Goal: Transaction & Acquisition: Book appointment/travel/reservation

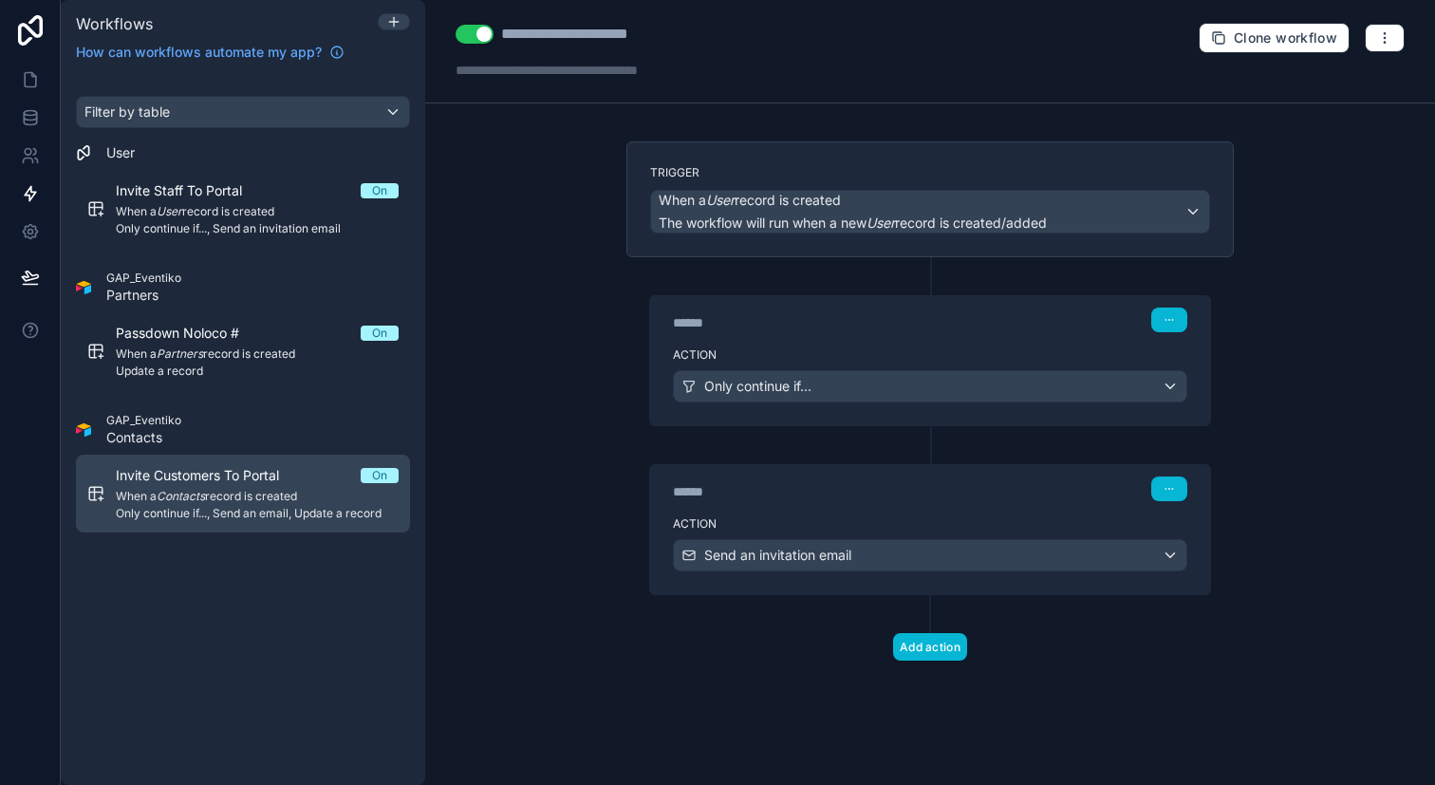
click at [266, 478] on span "Invite Customers To Portal" at bounding box center [209, 475] width 186 height 19
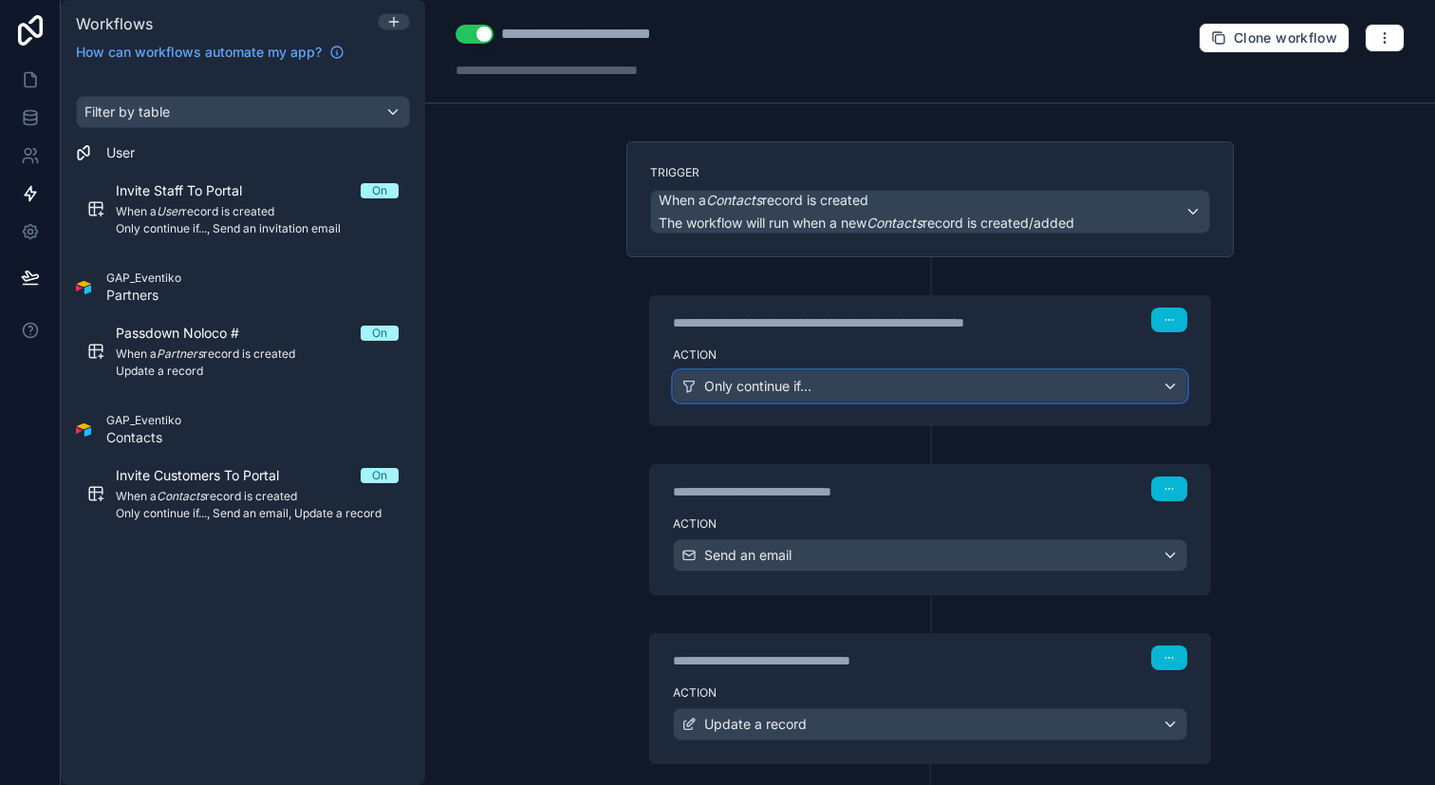
click at [1160, 388] on div "Only continue if..." at bounding box center [930, 386] width 513 height 30
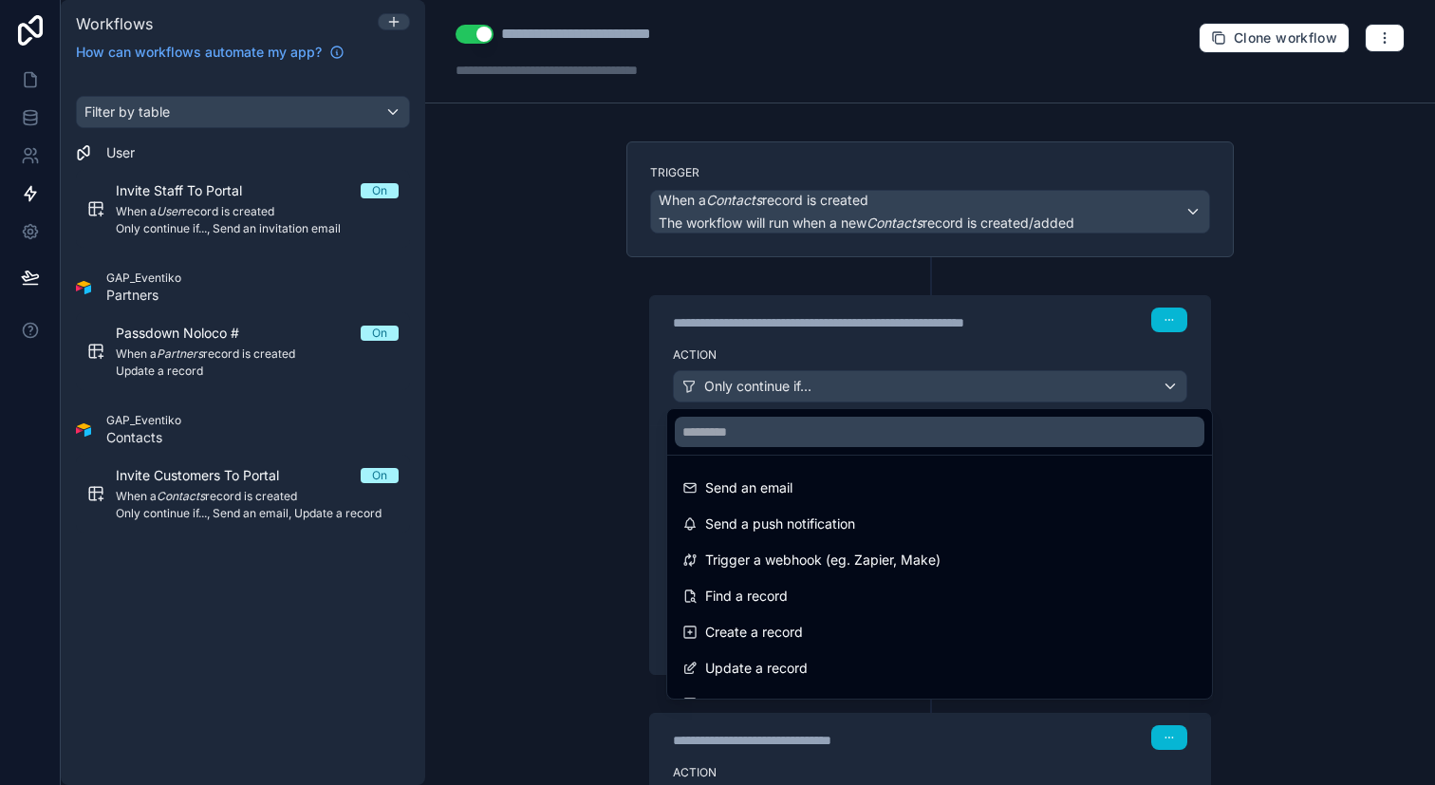
click at [1276, 408] on div at bounding box center [717, 392] width 1435 height 785
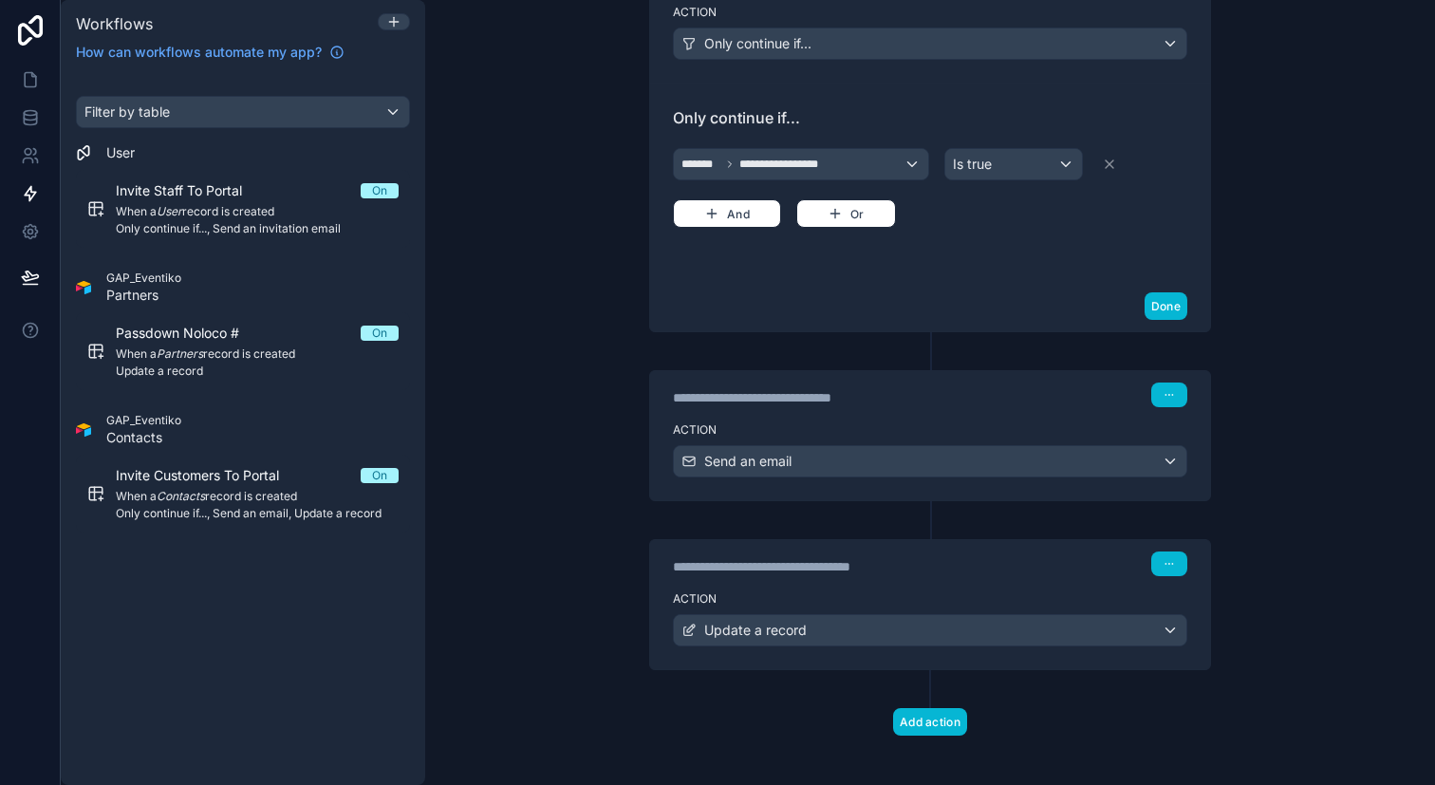
scroll to position [354, 0]
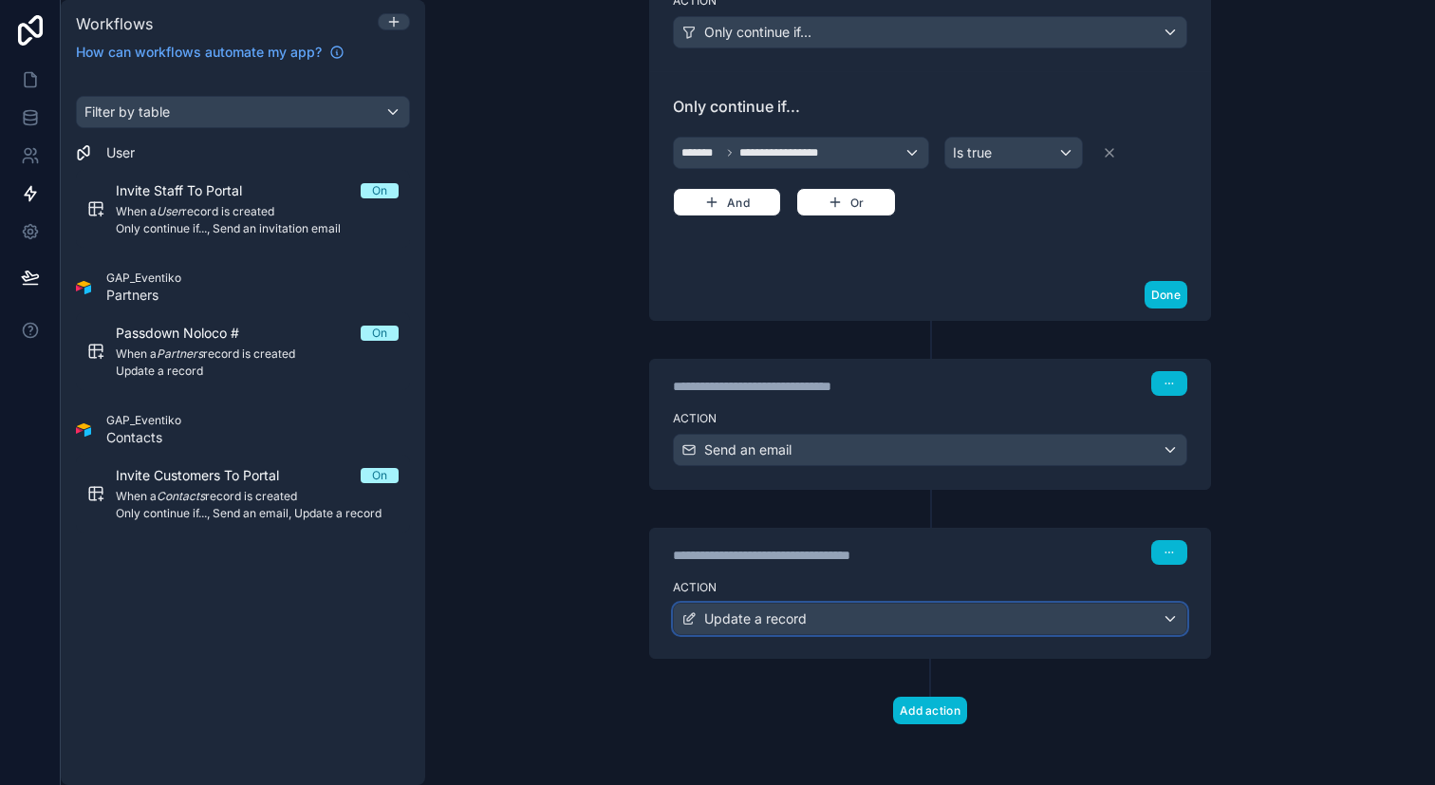
click at [1160, 615] on div "Update a record" at bounding box center [930, 619] width 513 height 30
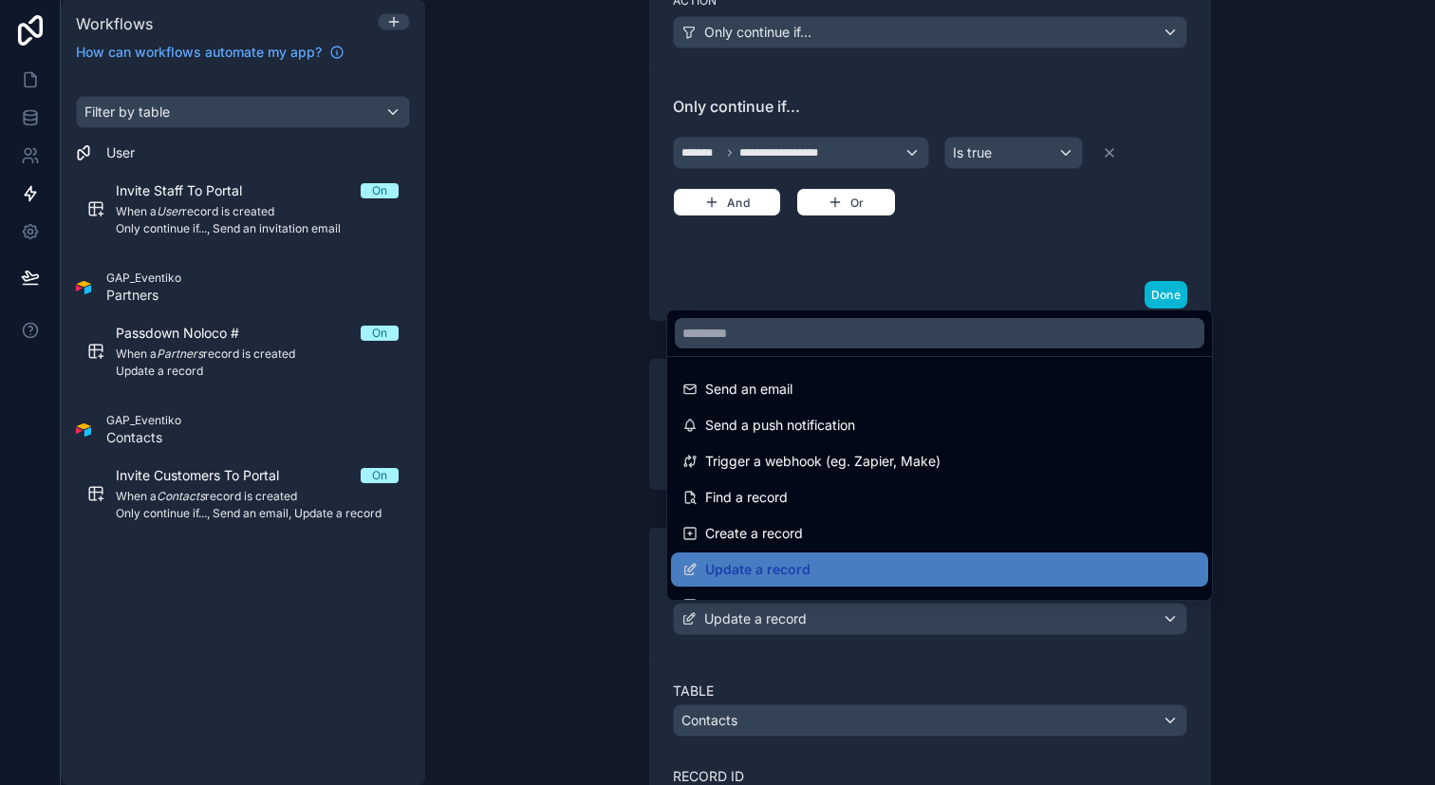
click at [1298, 586] on div at bounding box center [717, 392] width 1435 height 785
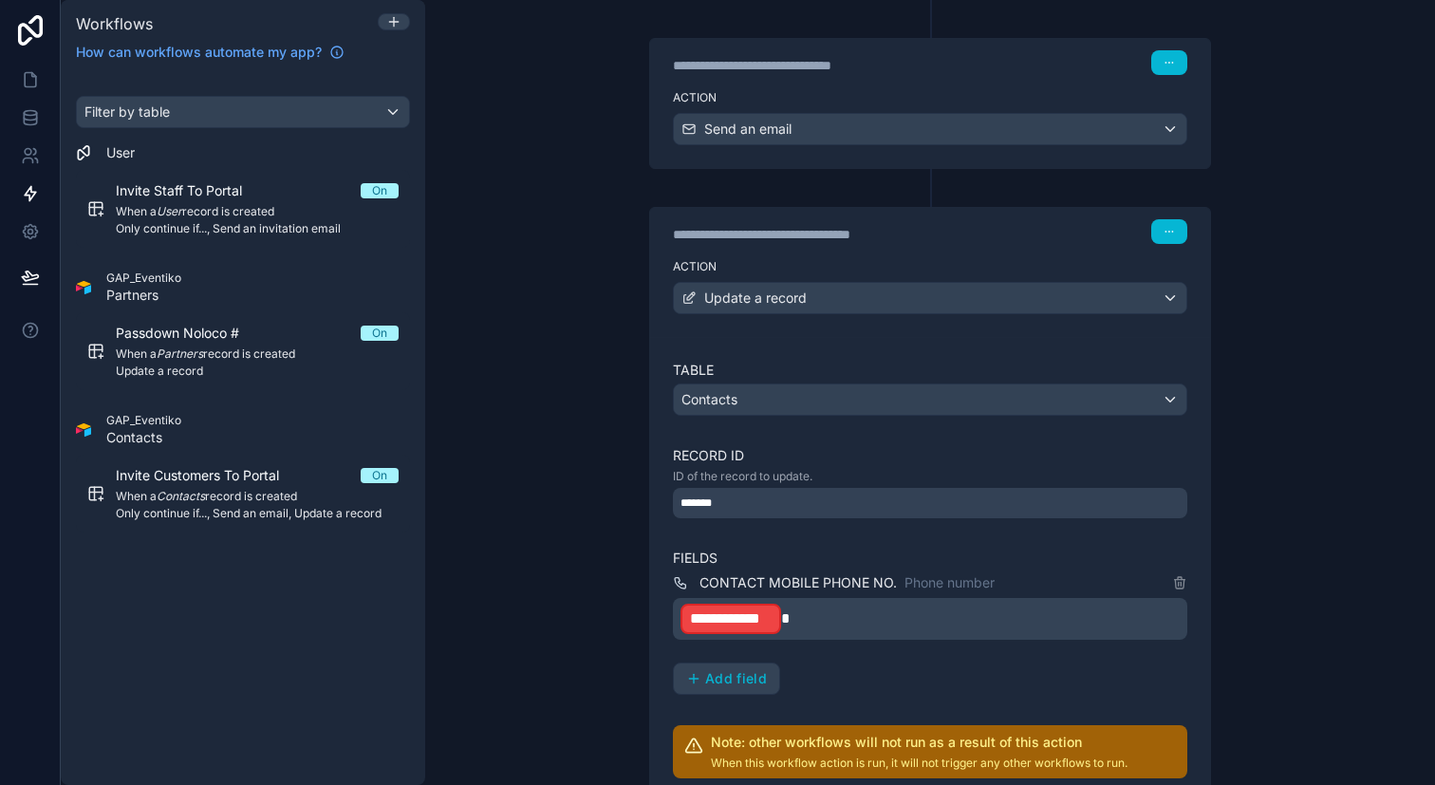
scroll to position [869, 0]
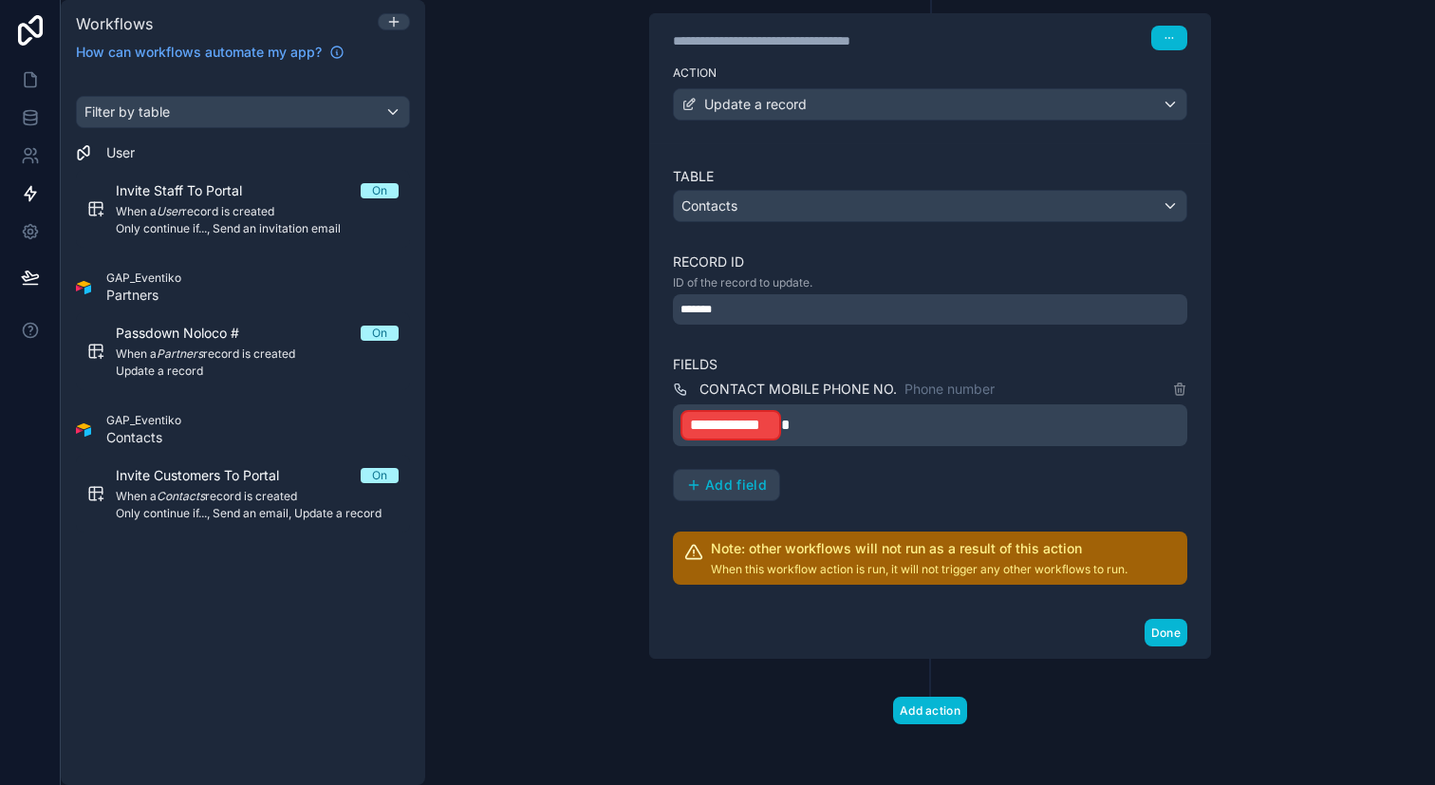
click at [801, 432] on p "**********" at bounding box center [932, 425] width 503 height 34
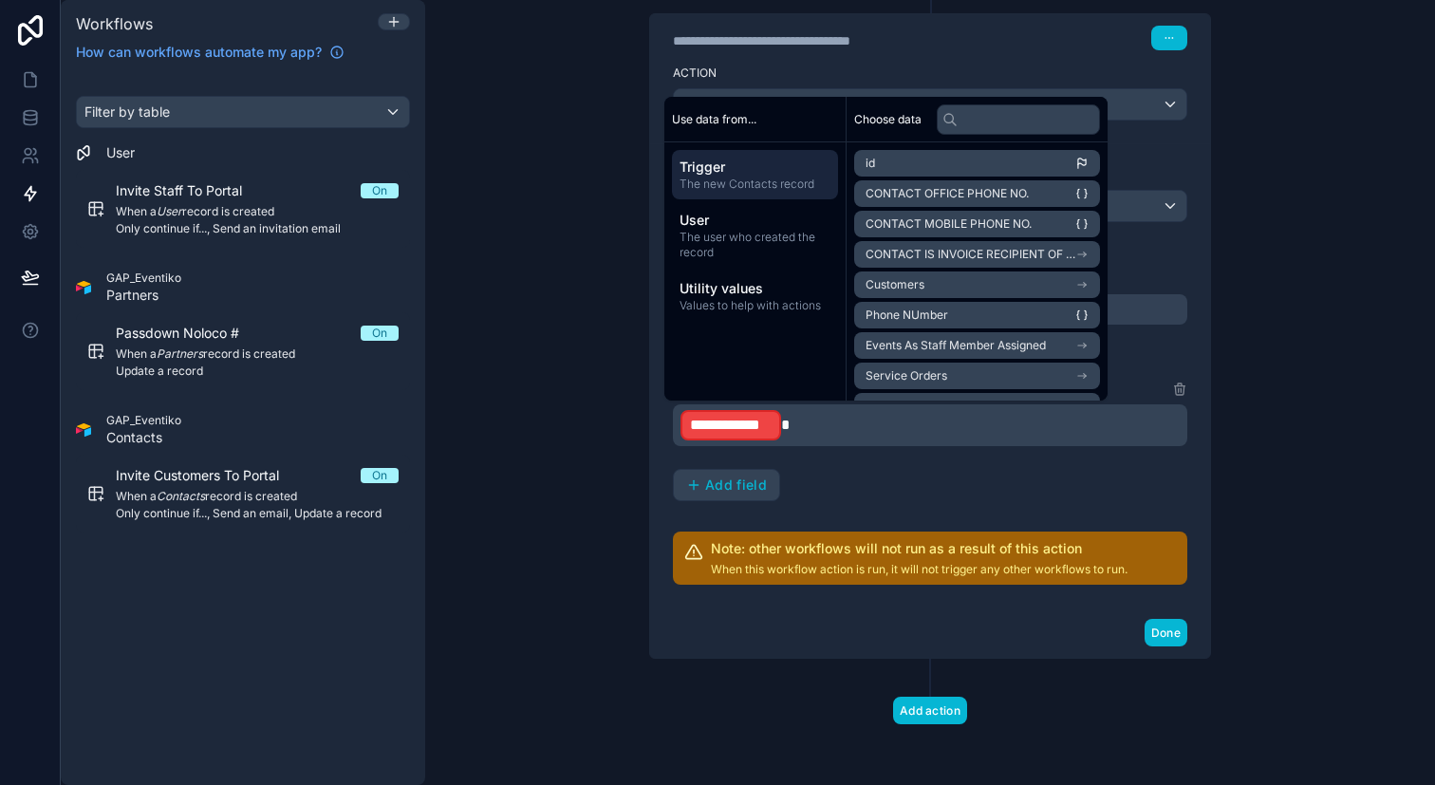
click at [726, 427] on span "**********" at bounding box center [731, 425] width 82 height 23
click at [1290, 399] on div "**********" at bounding box center [930, 392] width 1010 height 785
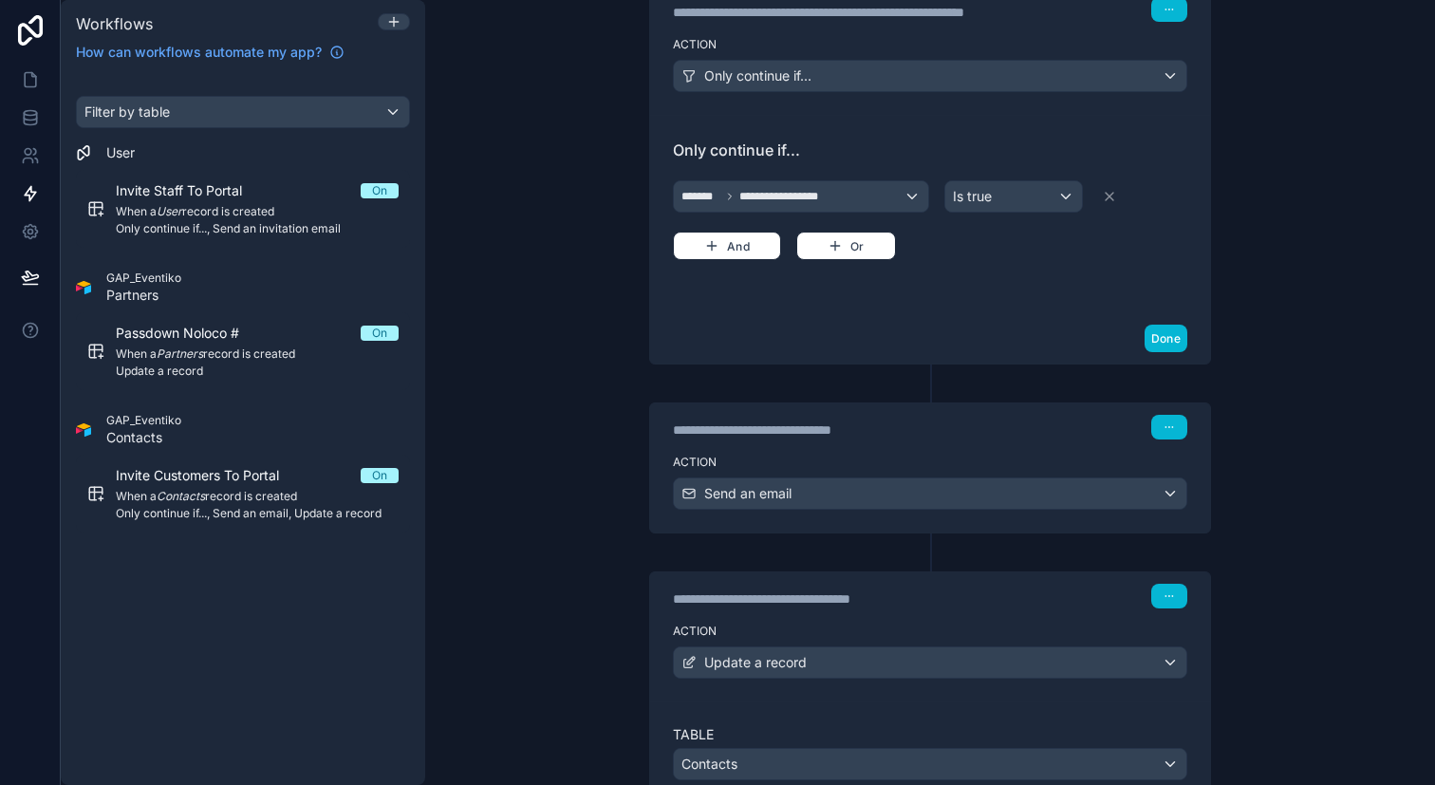
scroll to position [0, 0]
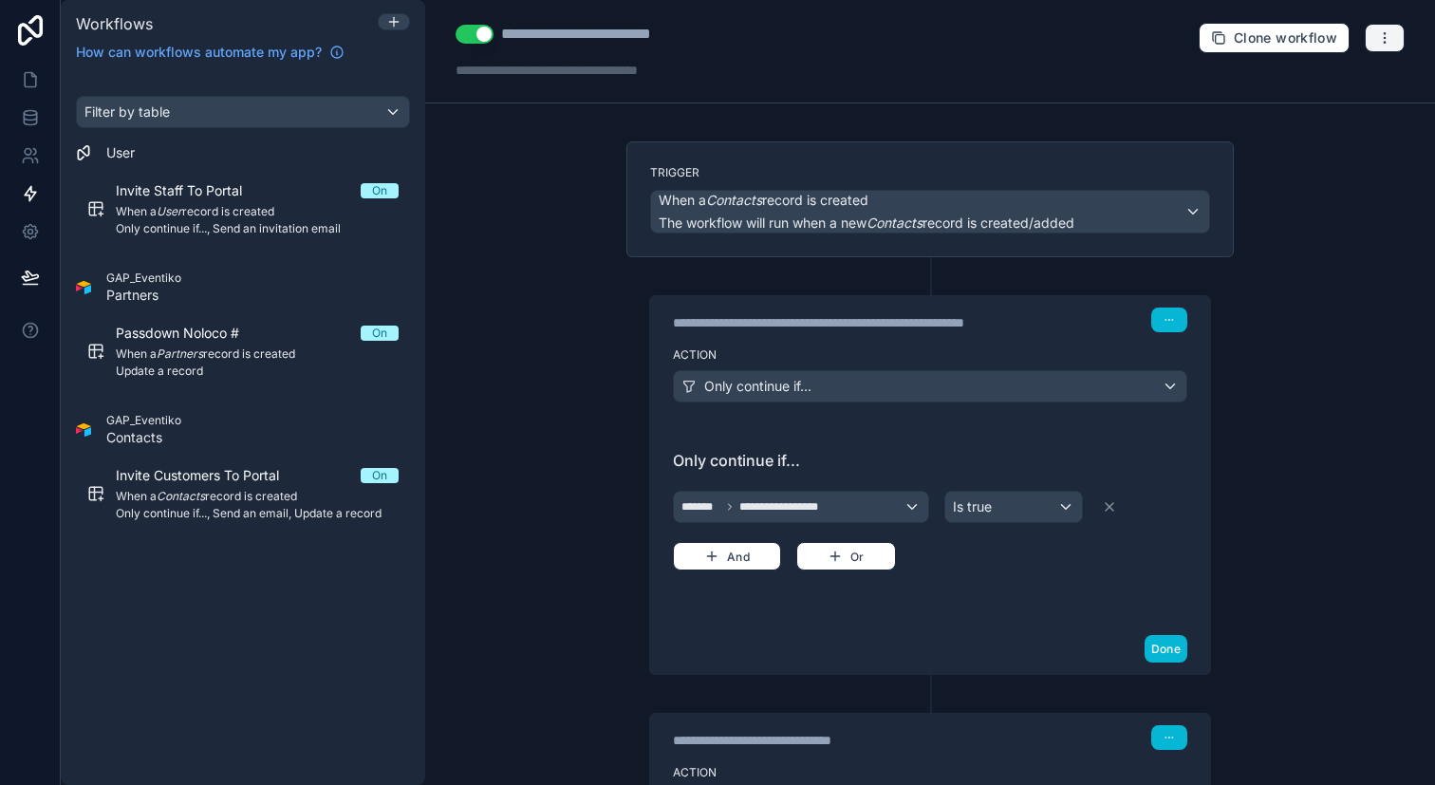
click at [1382, 38] on button "button" at bounding box center [1385, 38] width 40 height 28
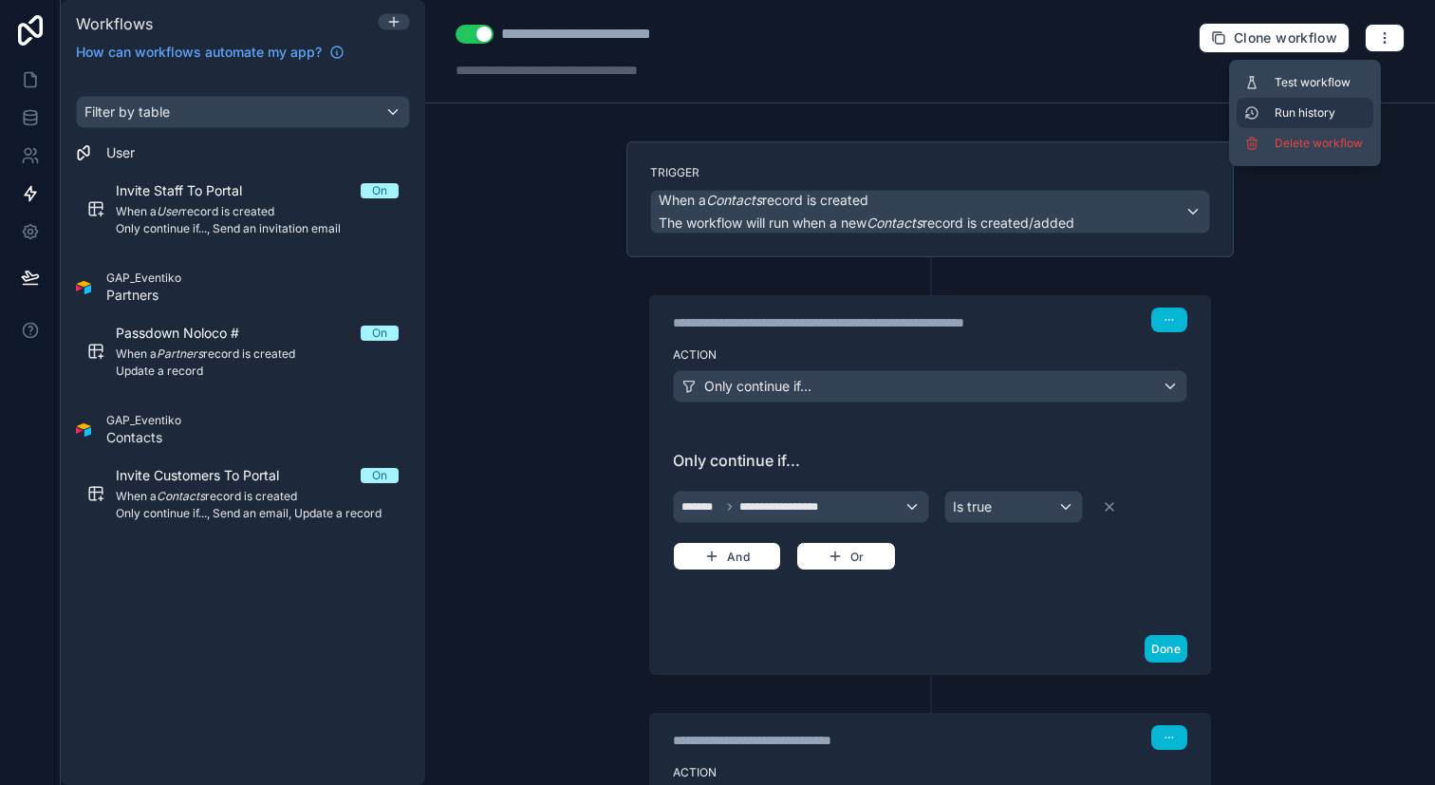
click at [1331, 107] on span "Run history" at bounding box center [1320, 112] width 91 height 15
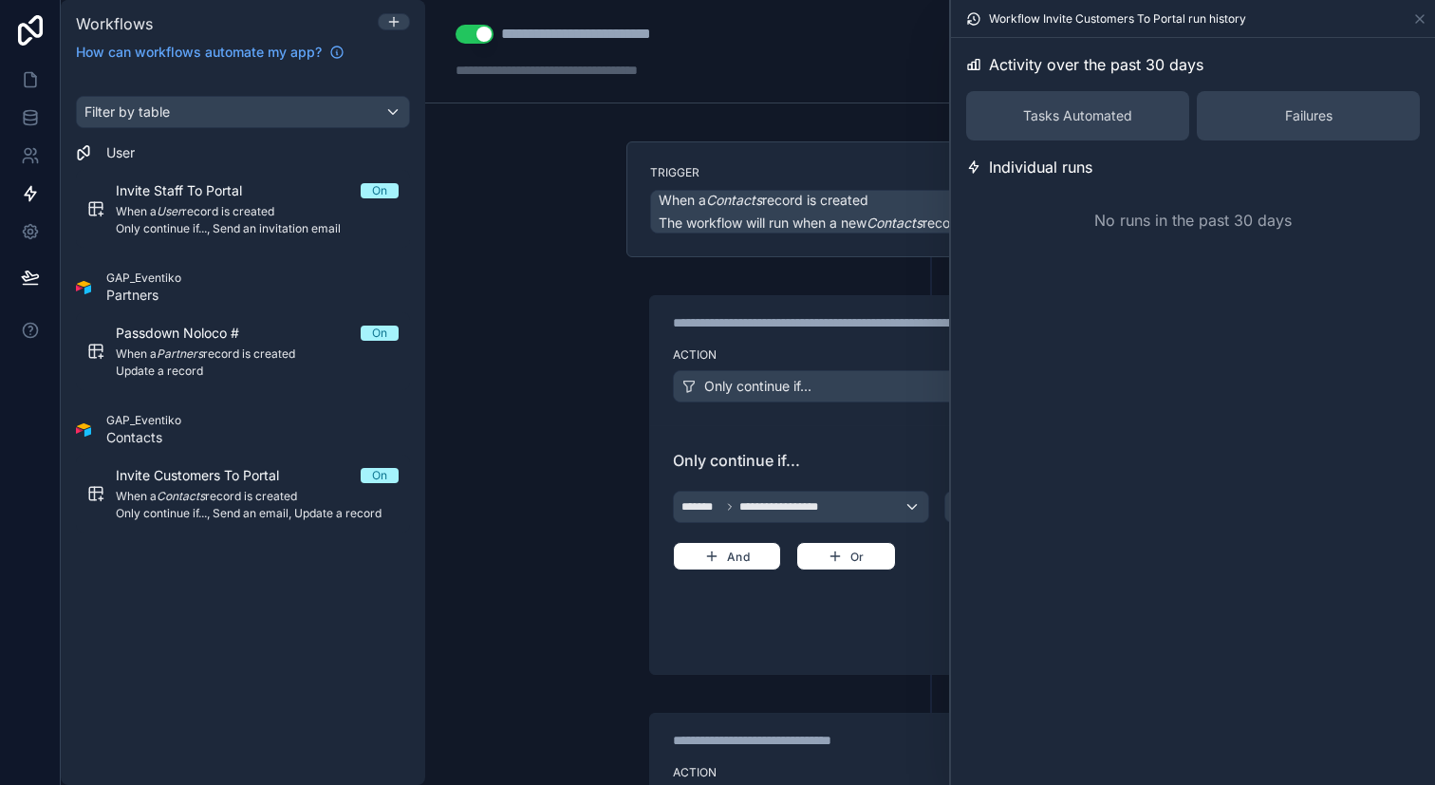
click at [1276, 122] on div "Failures" at bounding box center [1308, 115] width 223 height 49
click at [1150, 127] on div "Tasks Automated" at bounding box center [1077, 115] width 223 height 49
click at [1415, 21] on icon at bounding box center [1420, 18] width 15 height 15
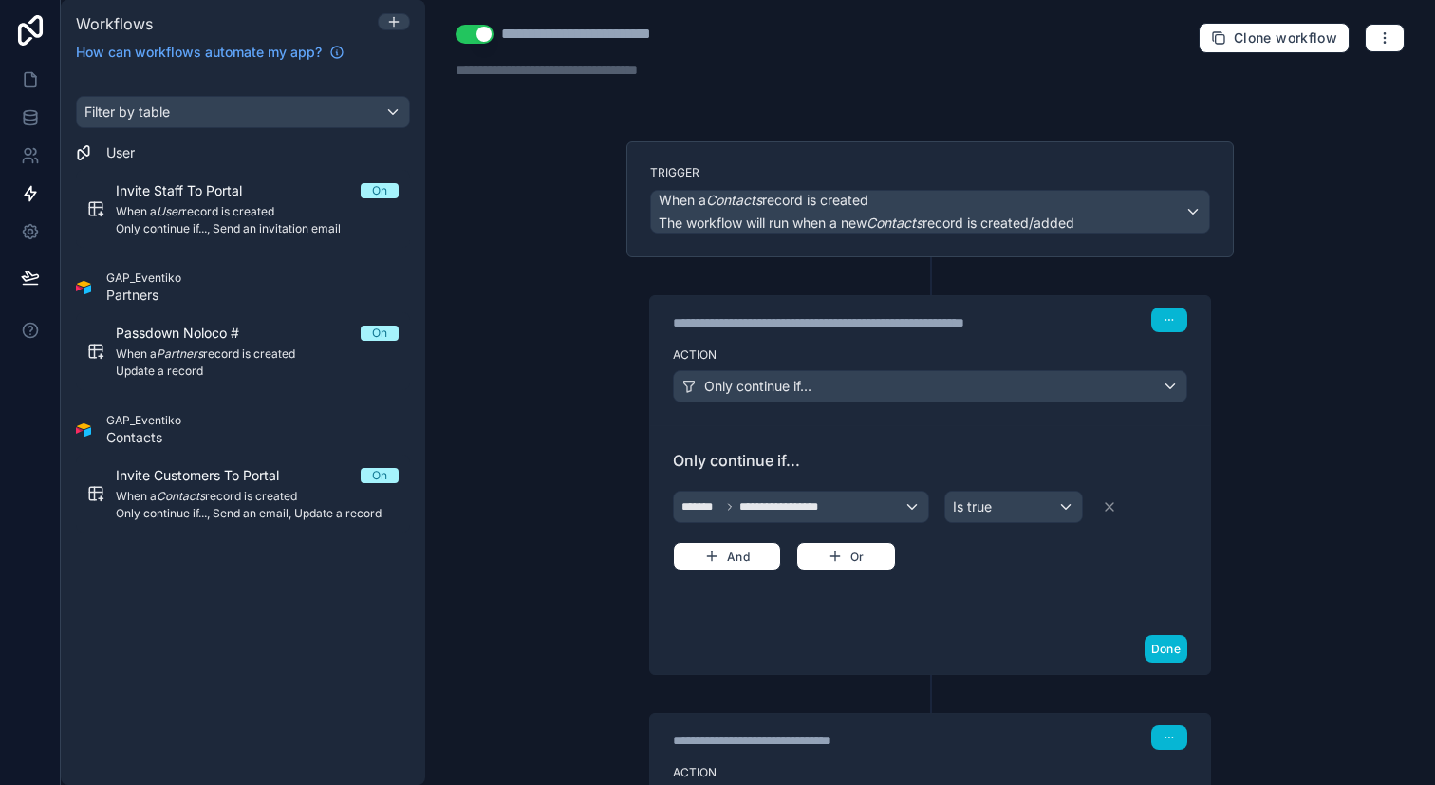
click at [1303, 195] on div "**********" at bounding box center [930, 392] width 1010 height 785
click at [33, 131] on link at bounding box center [30, 118] width 60 height 38
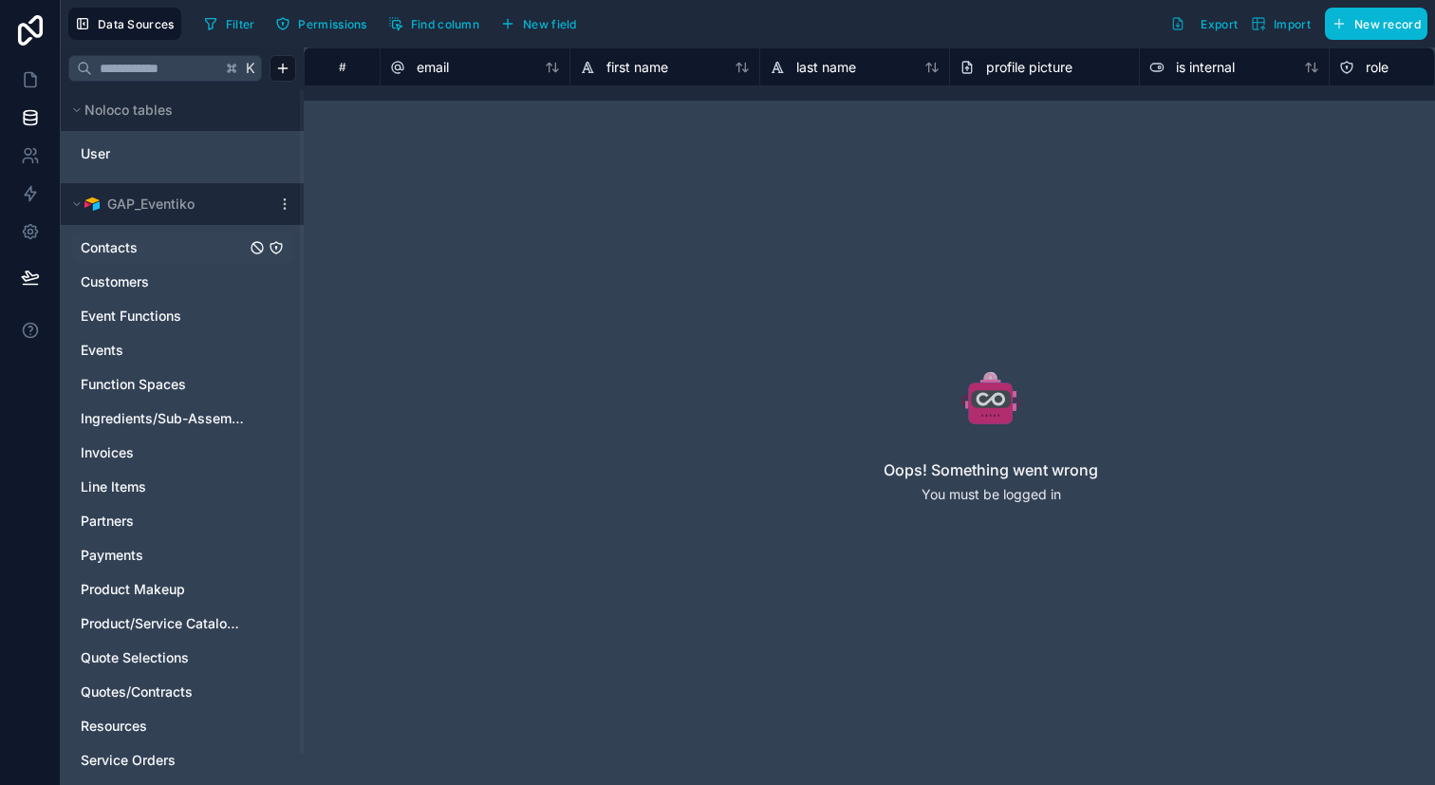
click at [159, 246] on link "Contacts" at bounding box center [163, 247] width 165 height 19
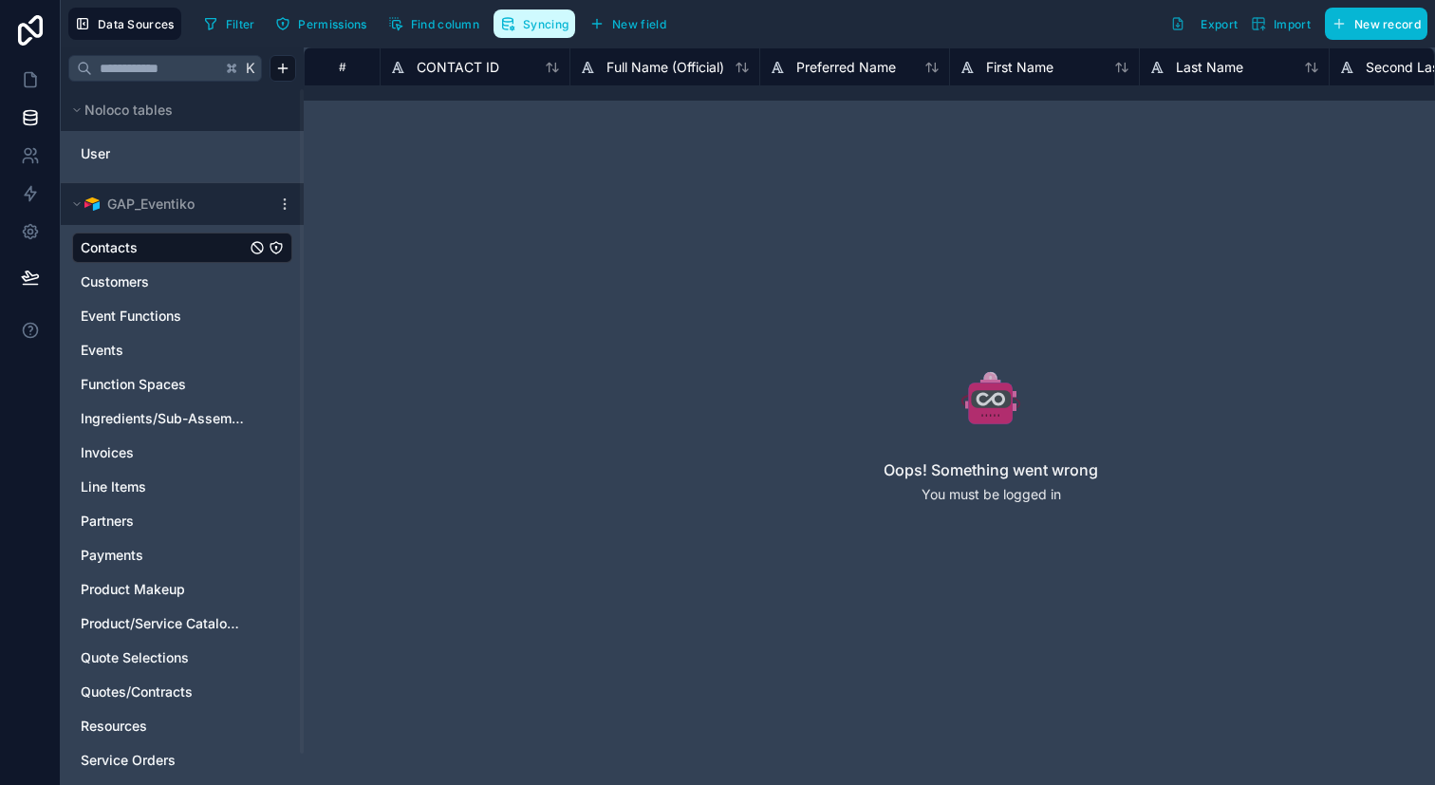
click at [551, 23] on span "Syncing" at bounding box center [546, 24] width 46 height 14
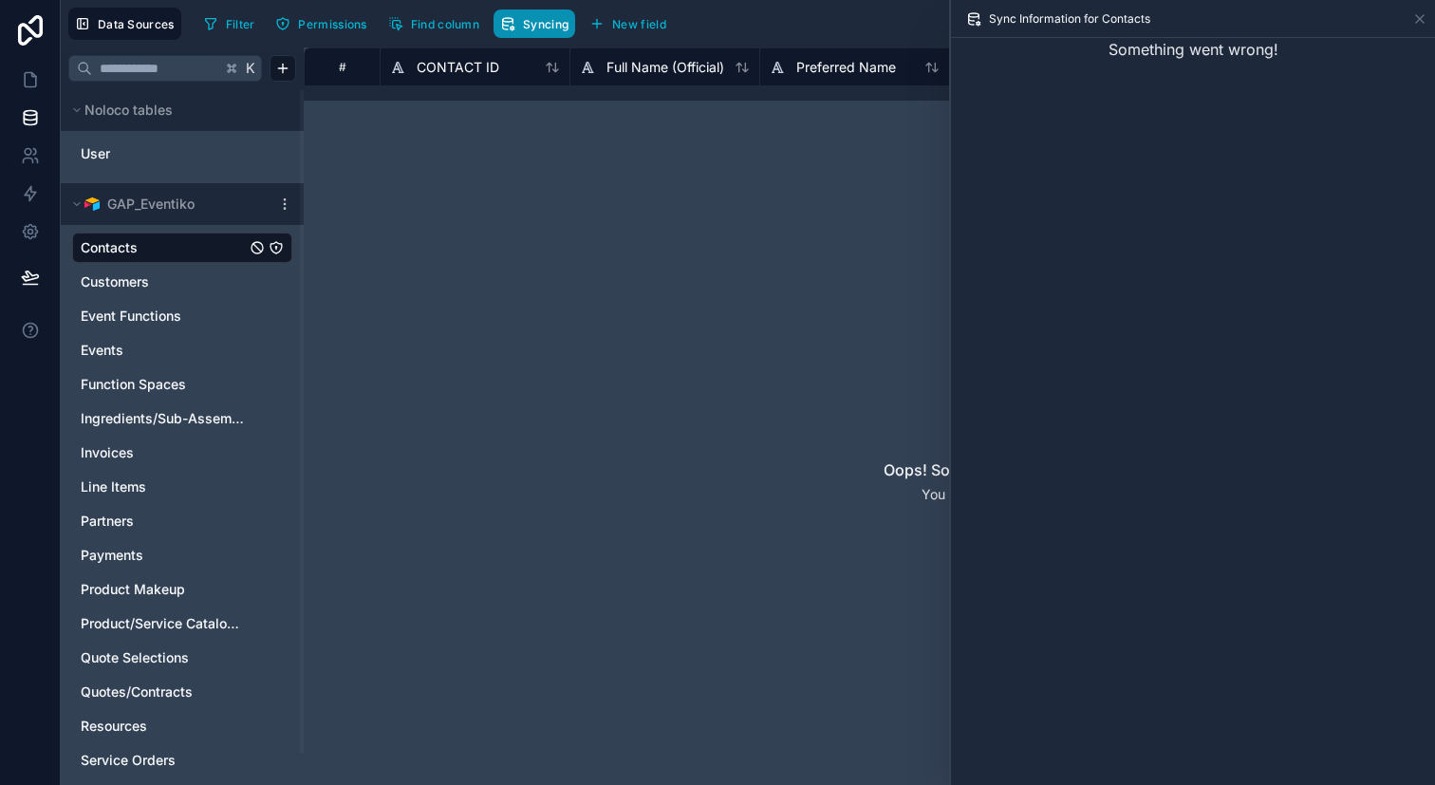
click at [516, 19] on icon "button" at bounding box center [507, 23] width 15 height 15
click at [1419, 21] on icon at bounding box center [1420, 18] width 15 height 15
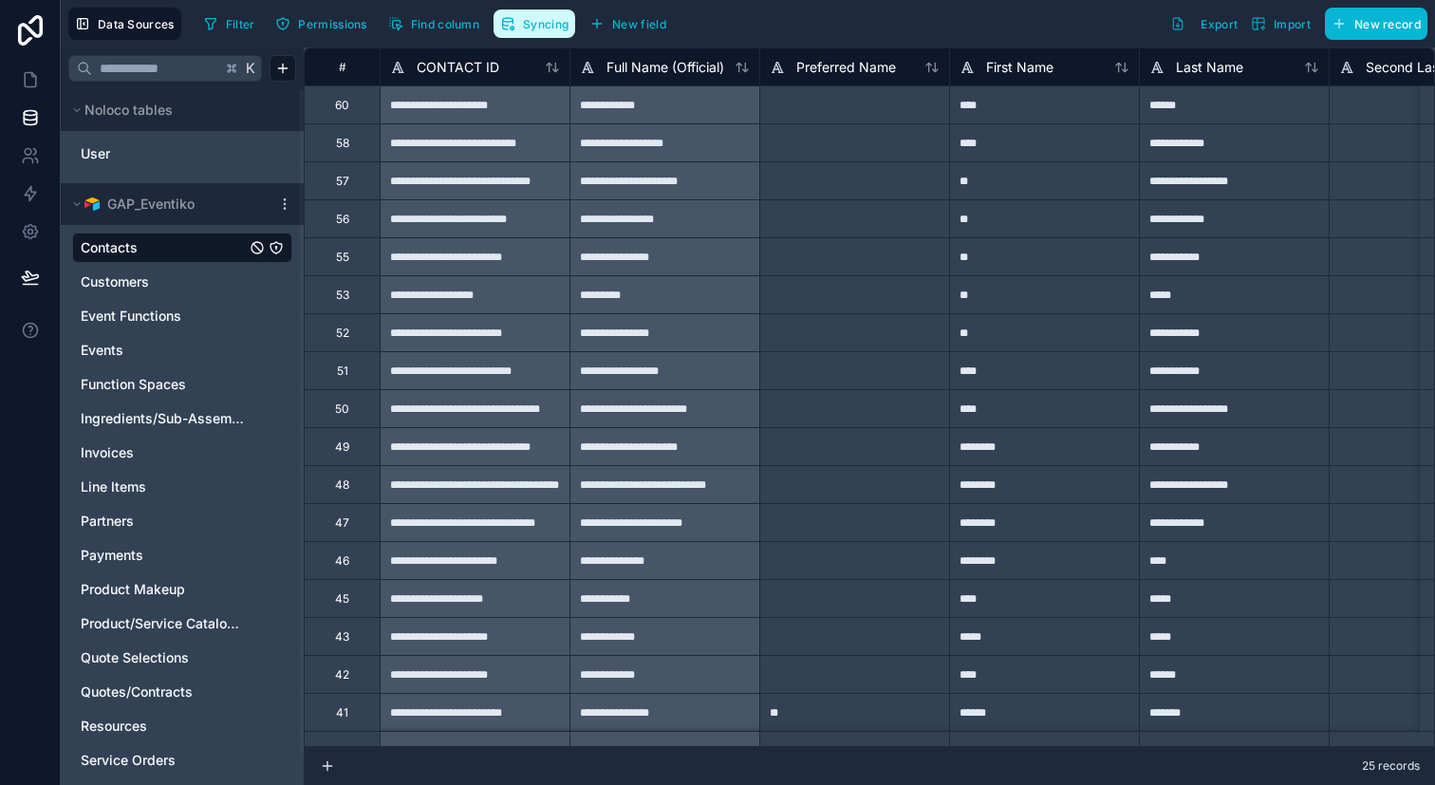
click at [523, 34] on button "Syncing" at bounding box center [535, 23] width 82 height 28
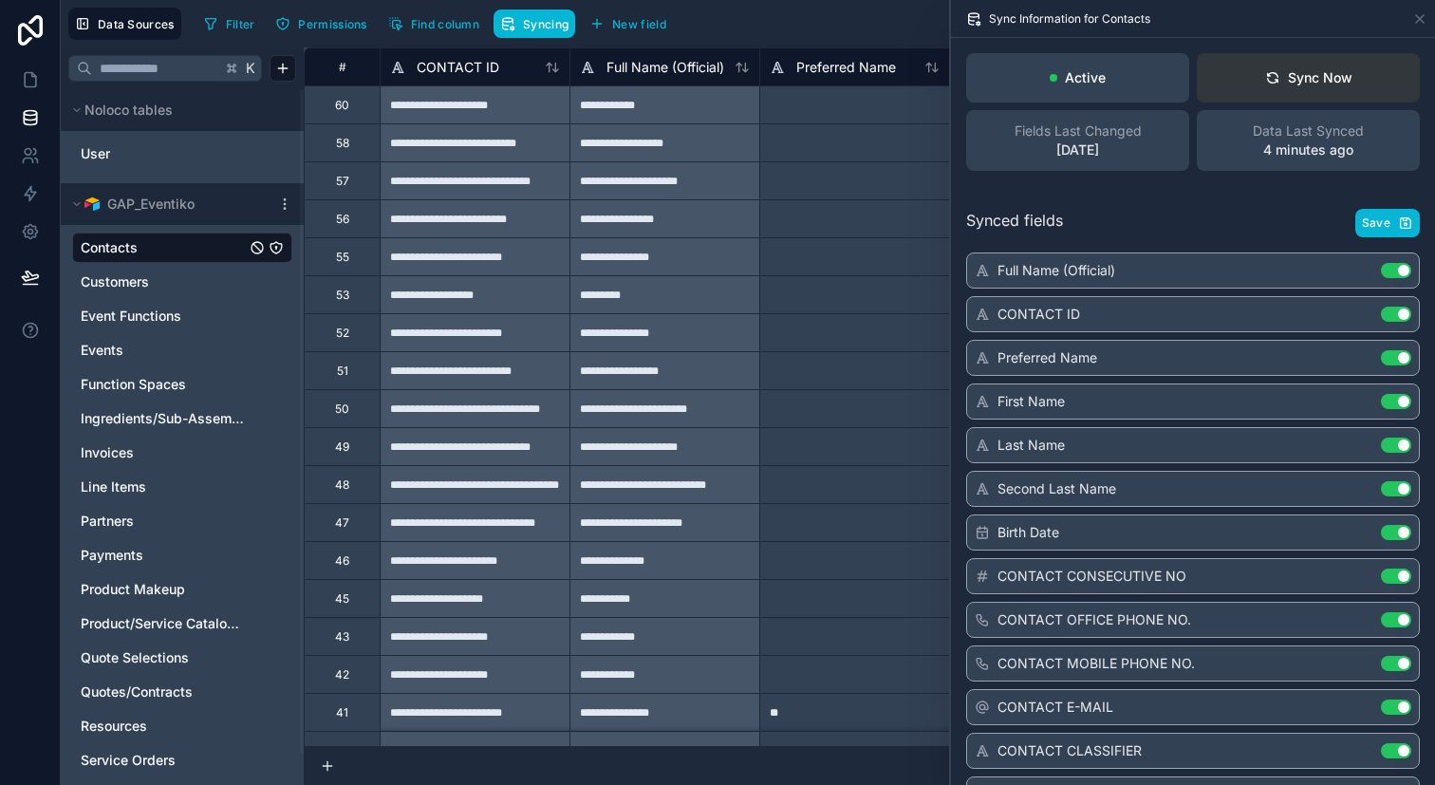
click at [1256, 91] on button "Sync Now" at bounding box center [1308, 77] width 223 height 49
click at [29, 200] on icon at bounding box center [30, 193] width 19 height 19
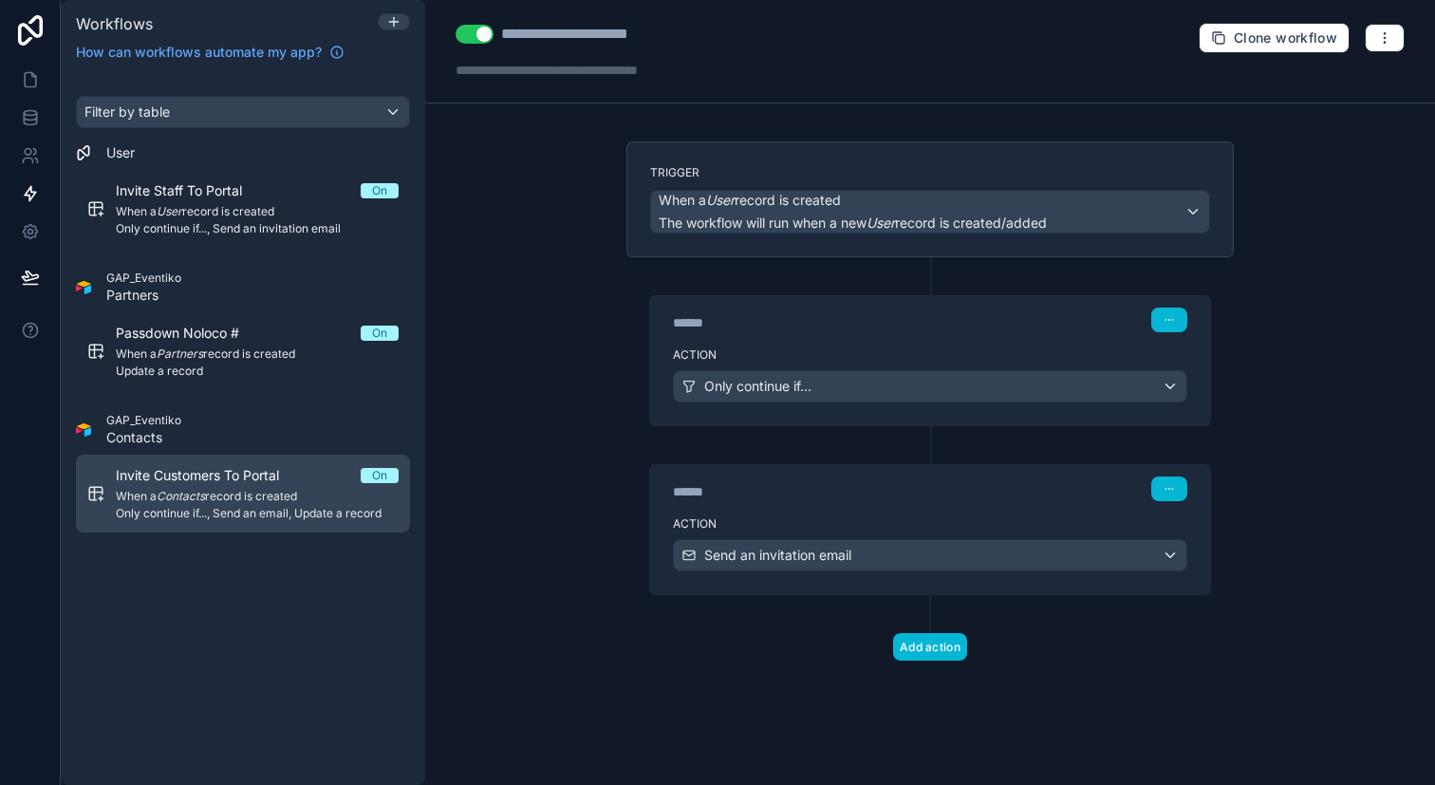
click at [210, 502] on span "When a Contacts record is created" at bounding box center [257, 496] width 283 height 15
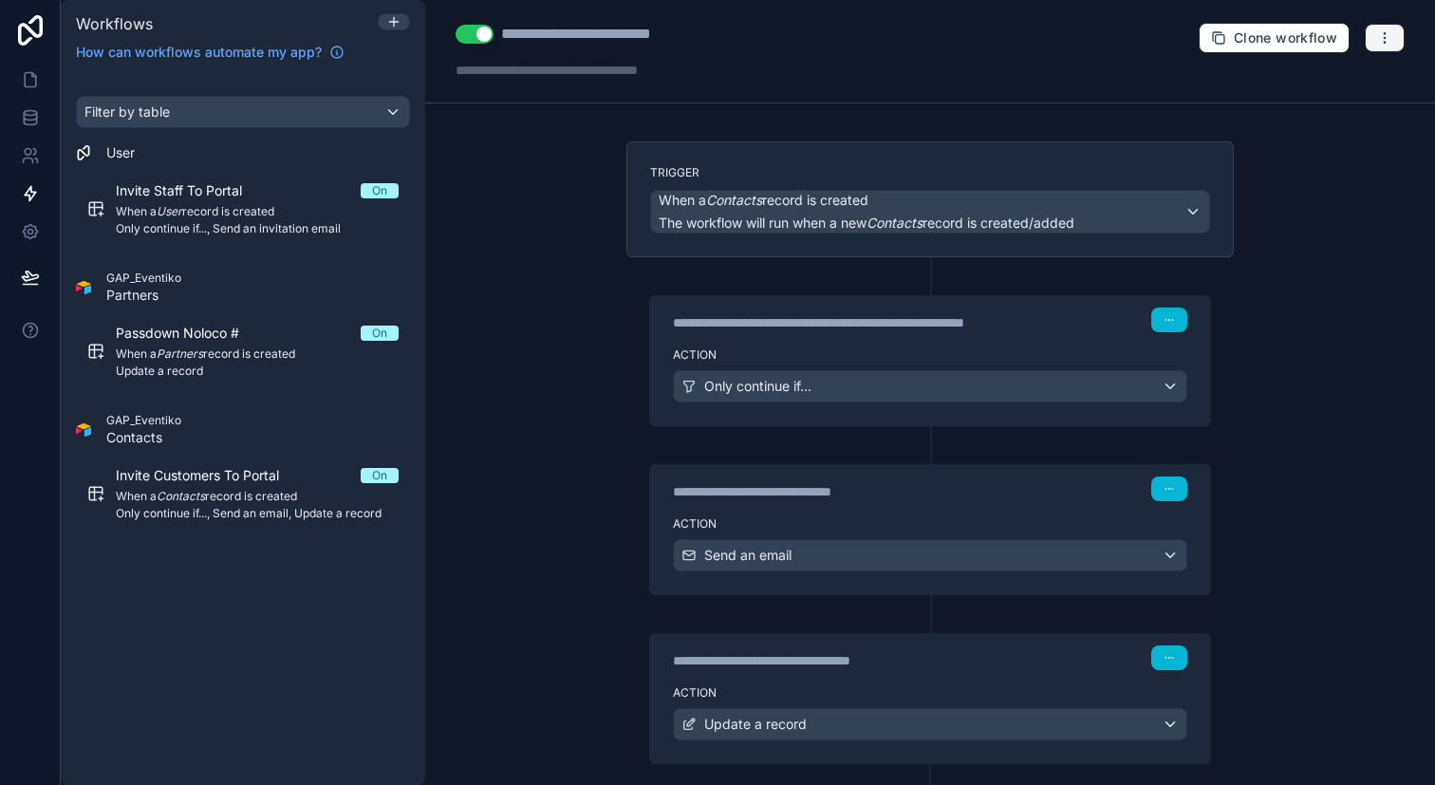
click at [1378, 40] on icon "button" at bounding box center [1385, 37] width 15 height 15
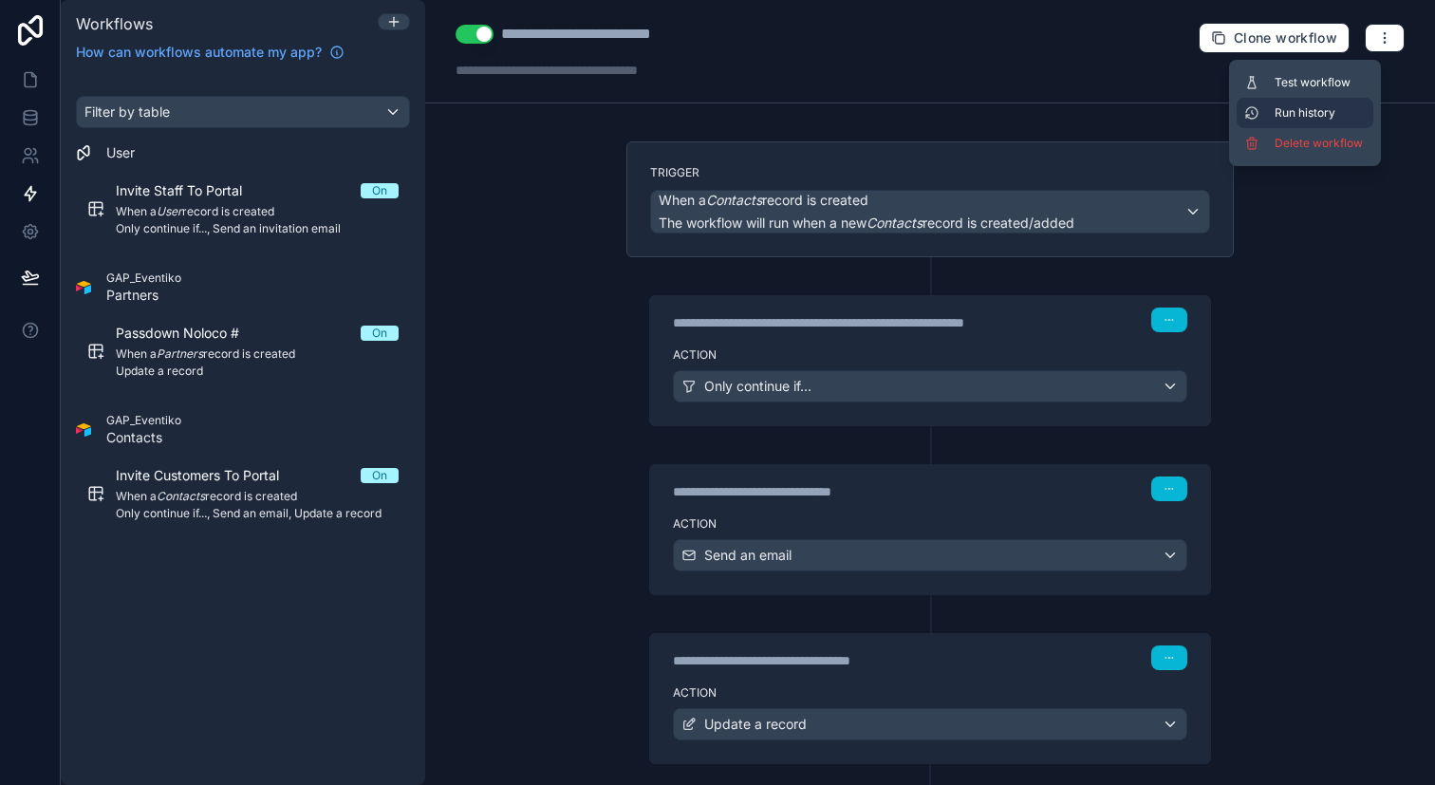
click at [1314, 110] on span "Run history" at bounding box center [1320, 112] width 91 height 15
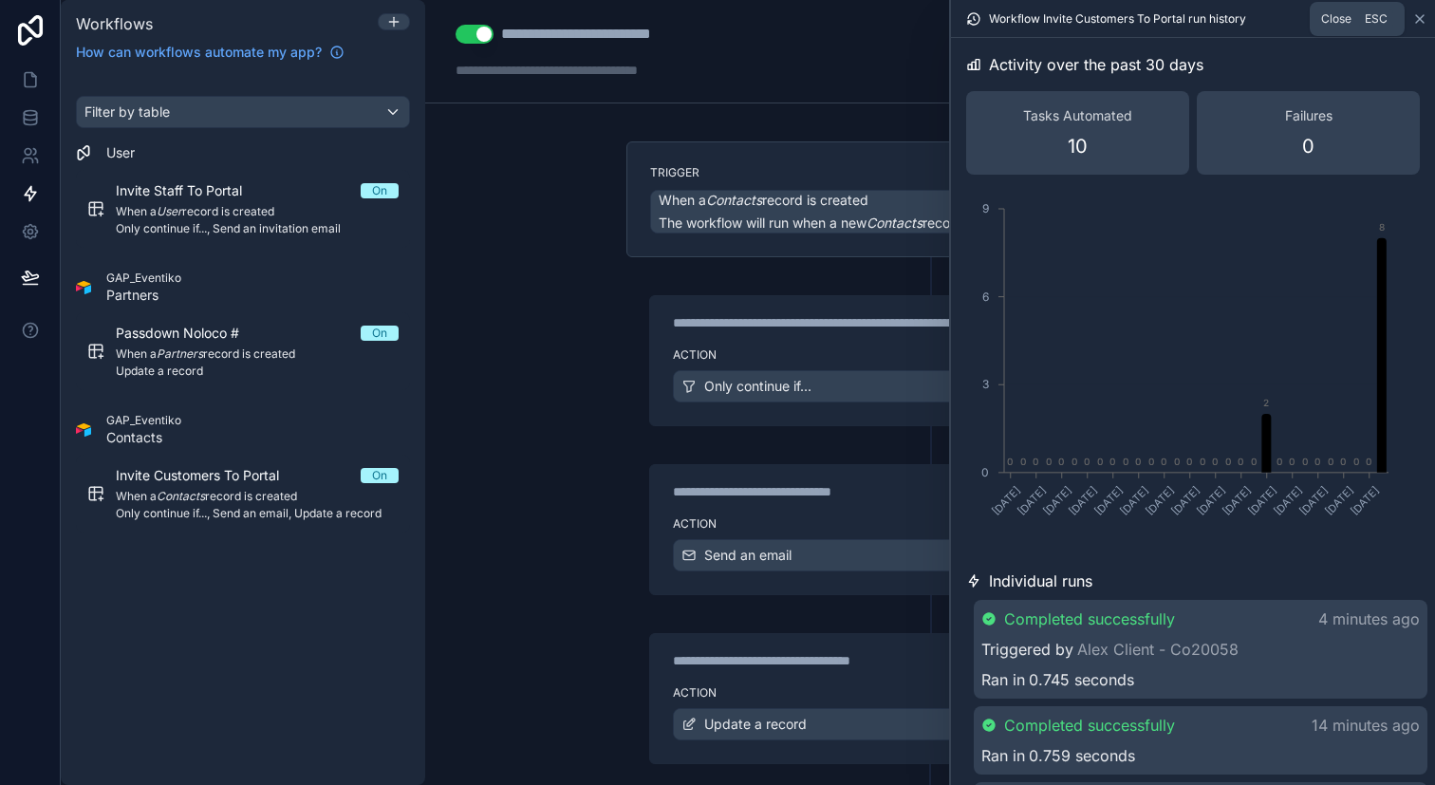
click at [1424, 19] on icon at bounding box center [1420, 18] width 15 height 15
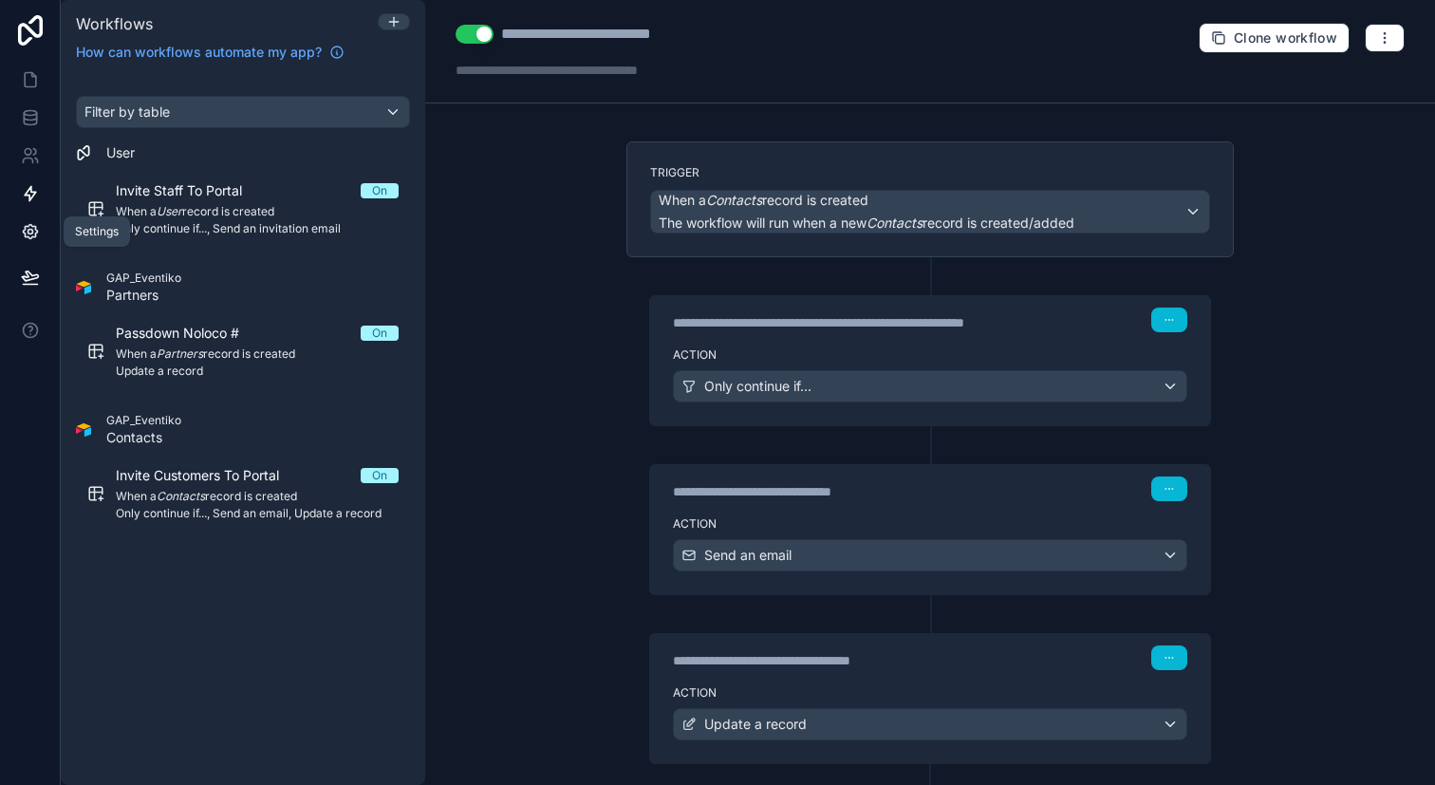
click at [40, 230] on link at bounding box center [30, 232] width 60 height 38
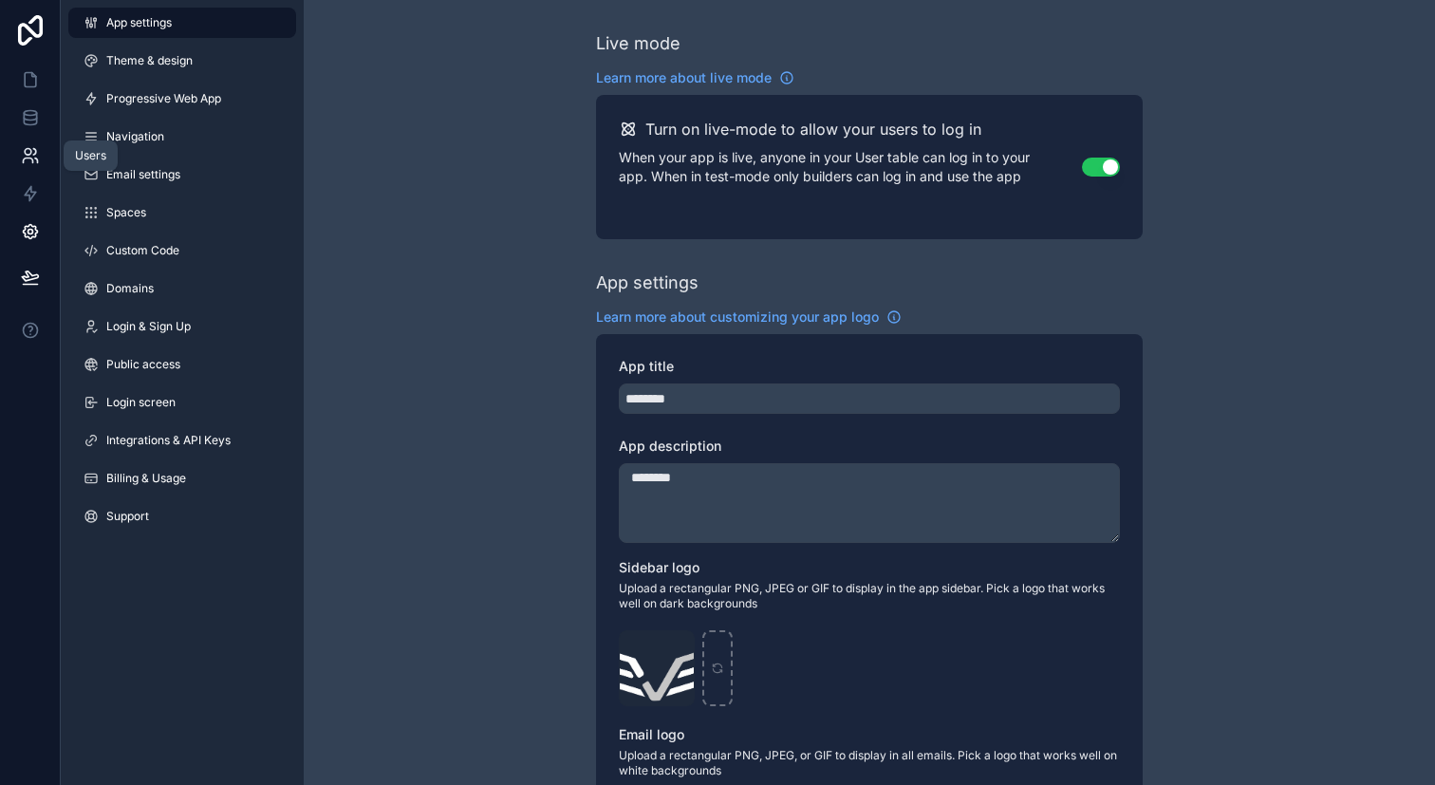
click at [29, 165] on link at bounding box center [30, 156] width 60 height 38
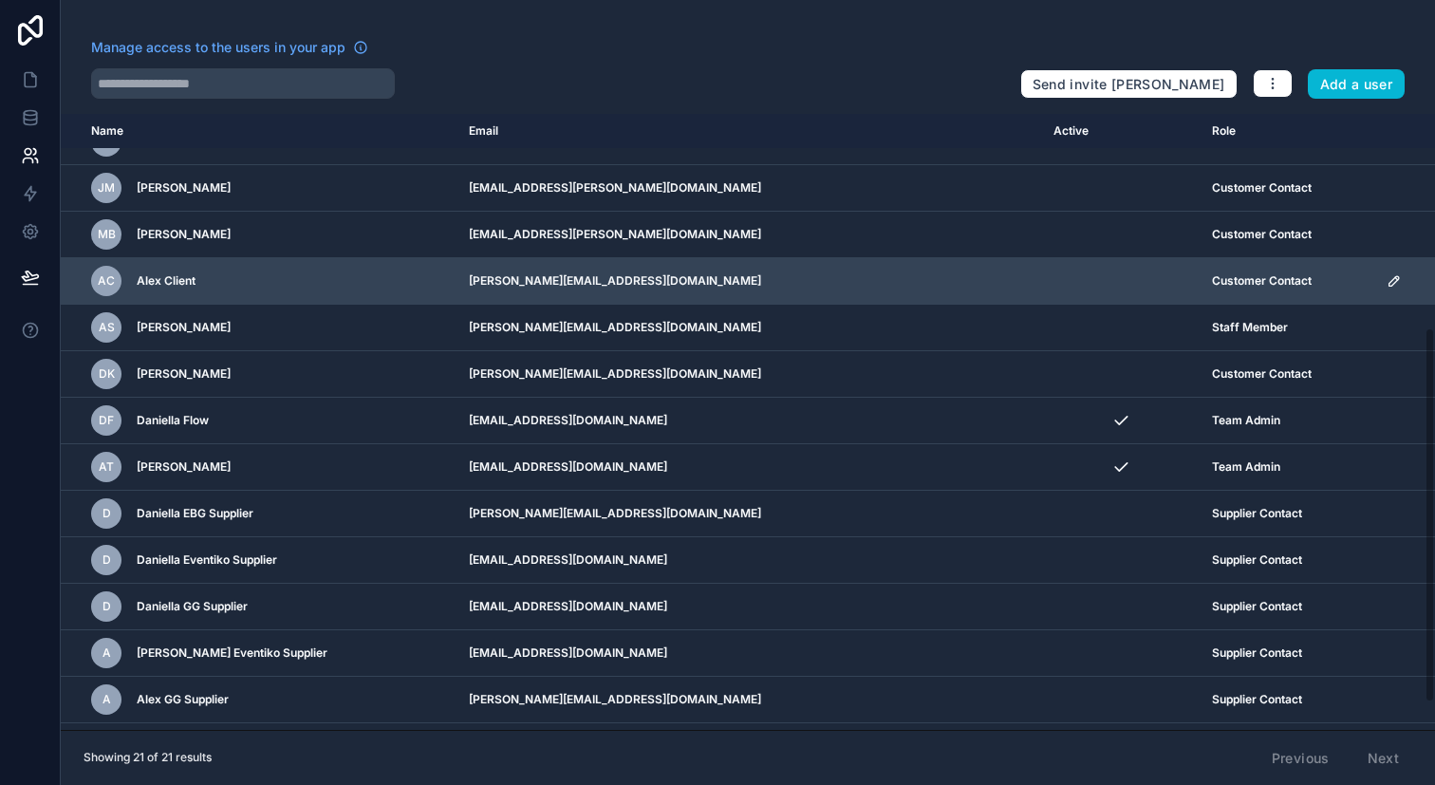
scroll to position [319, 0]
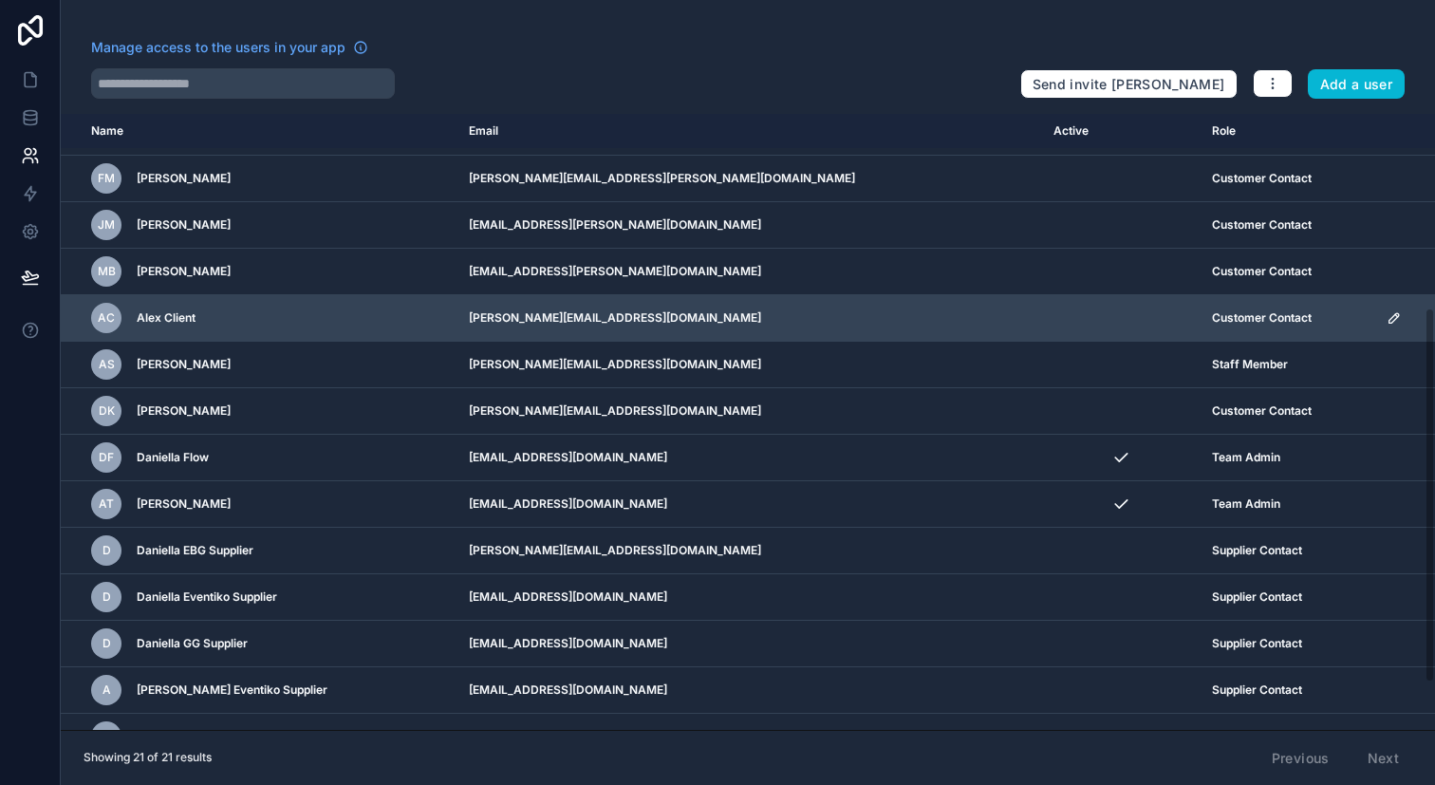
click at [287, 325] on div "AC Alex Client" at bounding box center [268, 318] width 355 height 30
click at [180, 316] on span "Alex Client" at bounding box center [166, 317] width 59 height 15
click at [1387, 321] on icon "scrollable content" at bounding box center [1394, 317] width 15 height 15
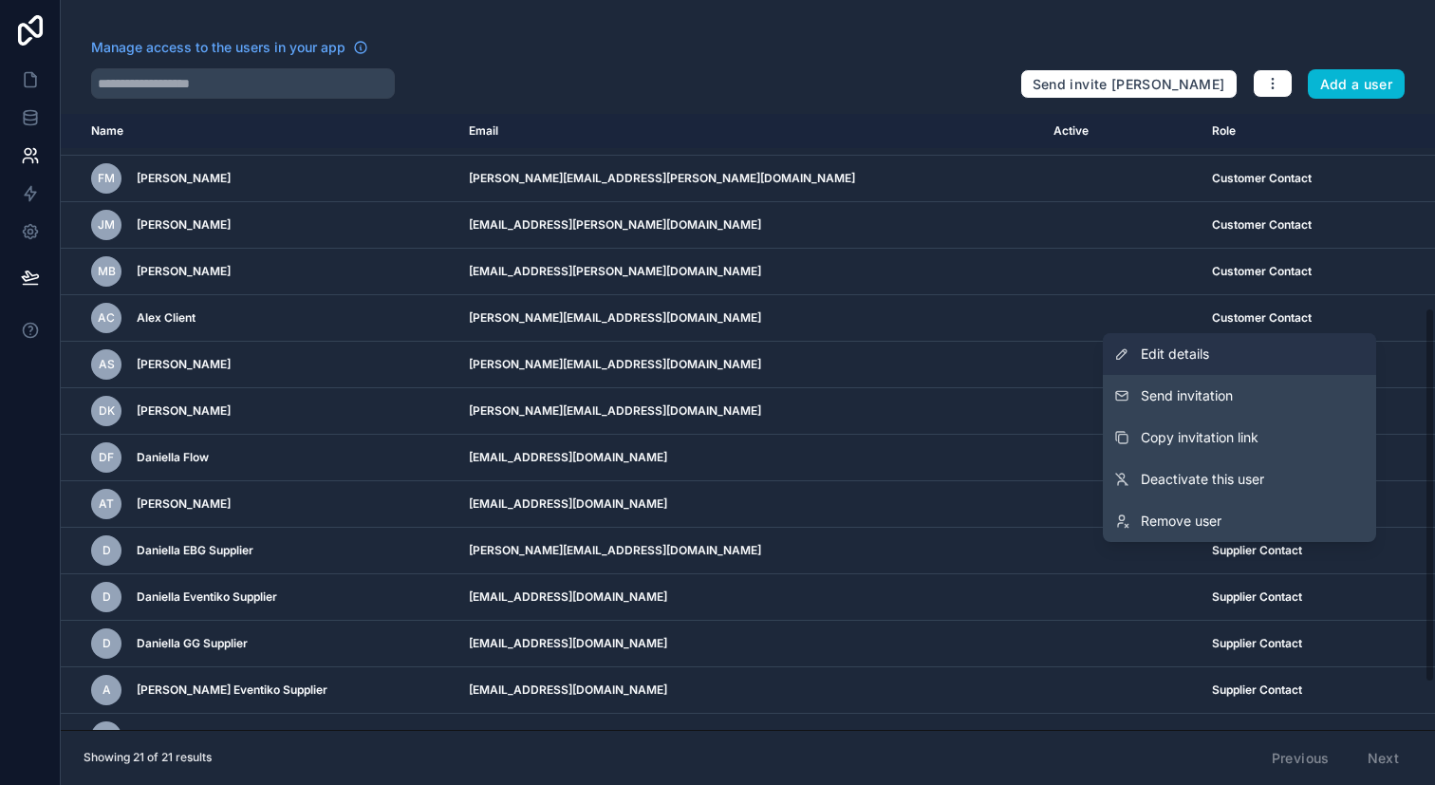
click at [1329, 355] on link "Edit details" at bounding box center [1239, 354] width 273 height 42
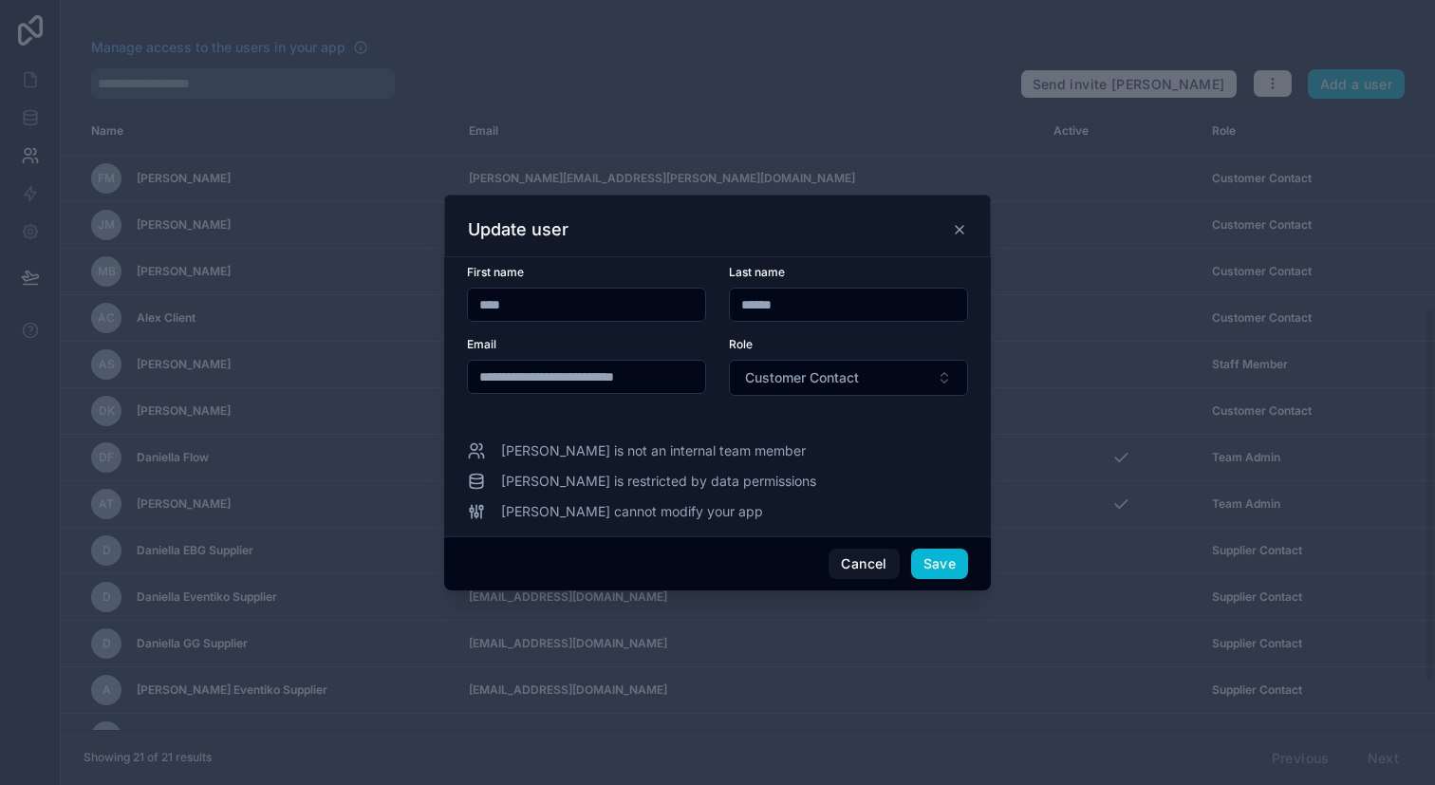
click at [962, 229] on icon at bounding box center [959, 229] width 15 height 15
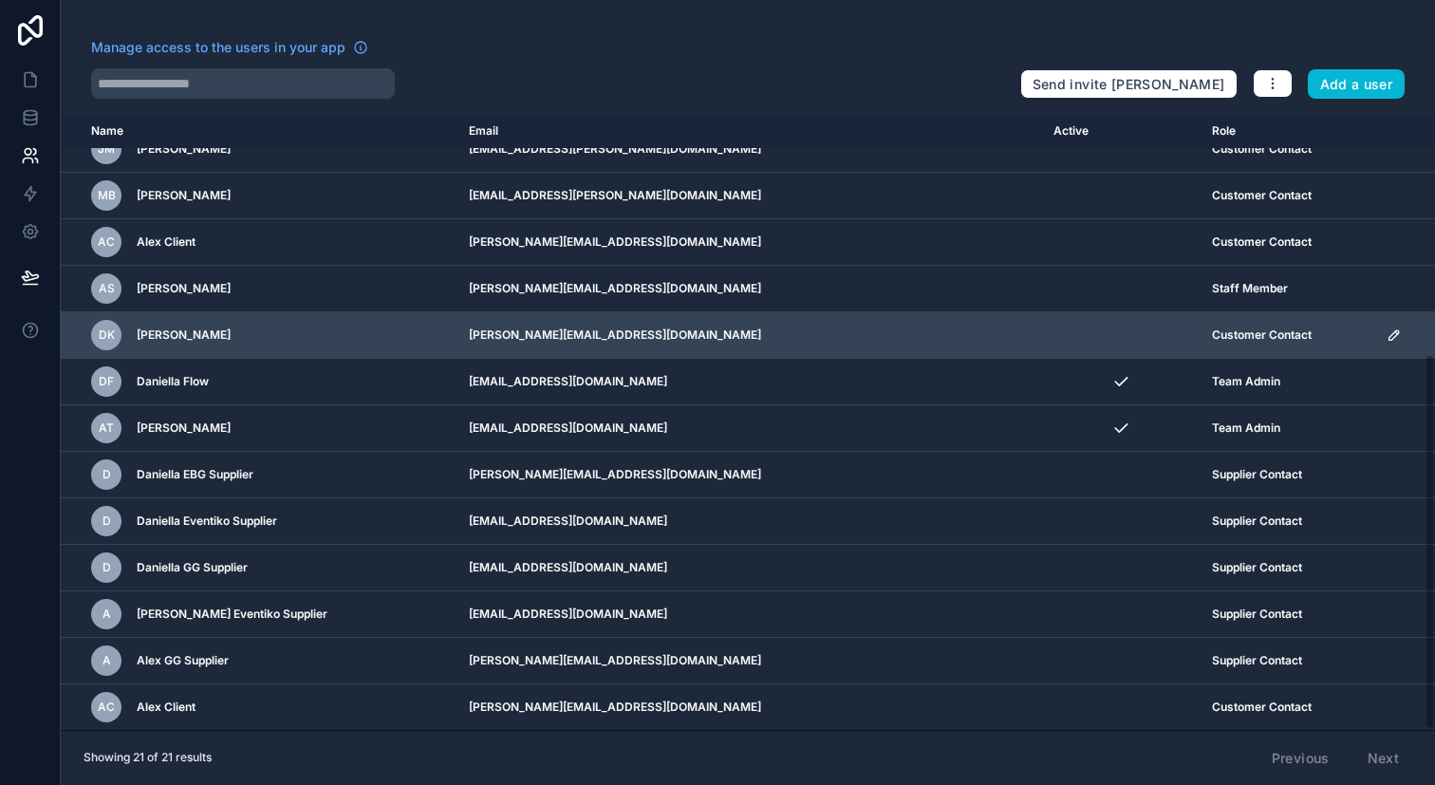
scroll to position [389, 0]
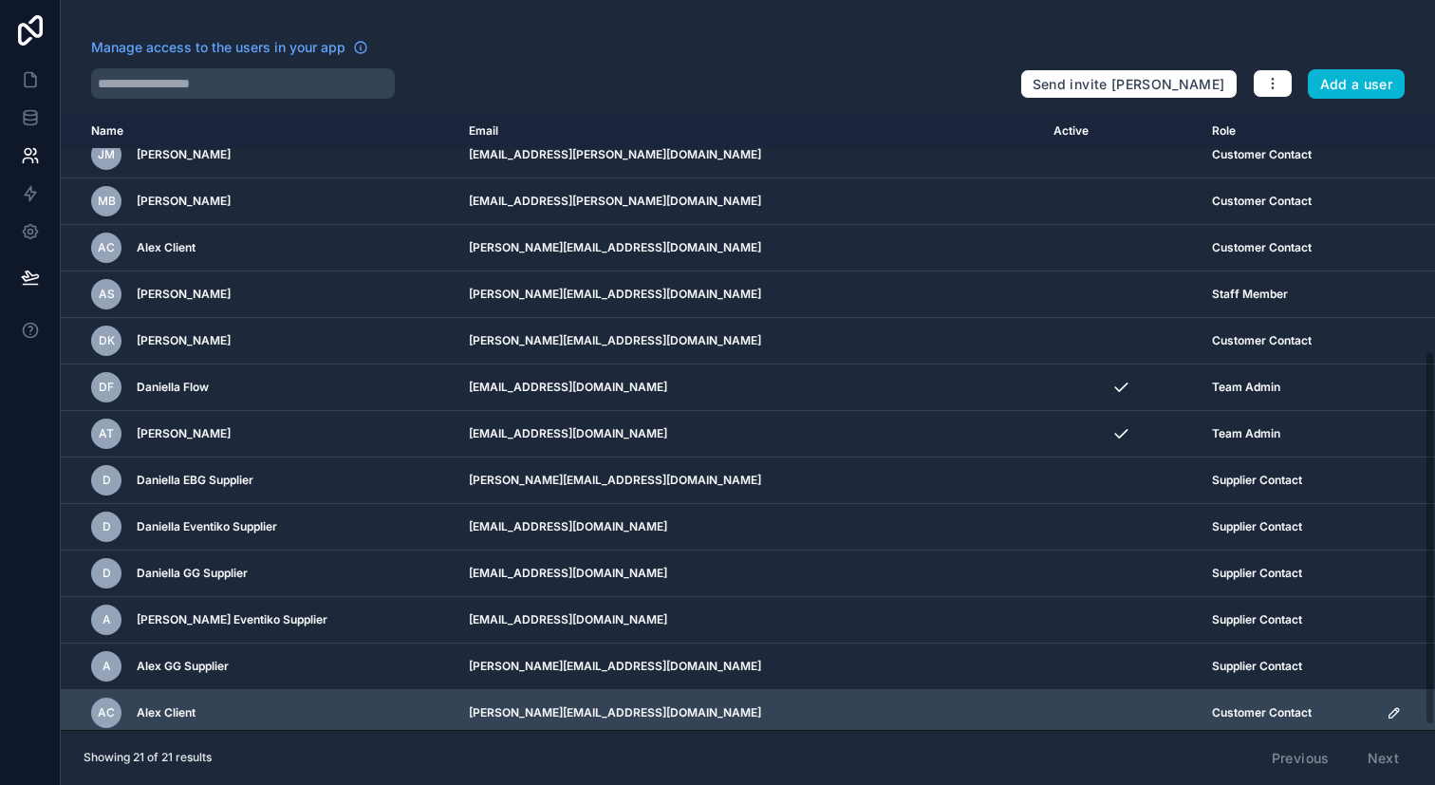
click at [1387, 713] on icon "scrollable content" at bounding box center [1394, 712] width 15 height 15
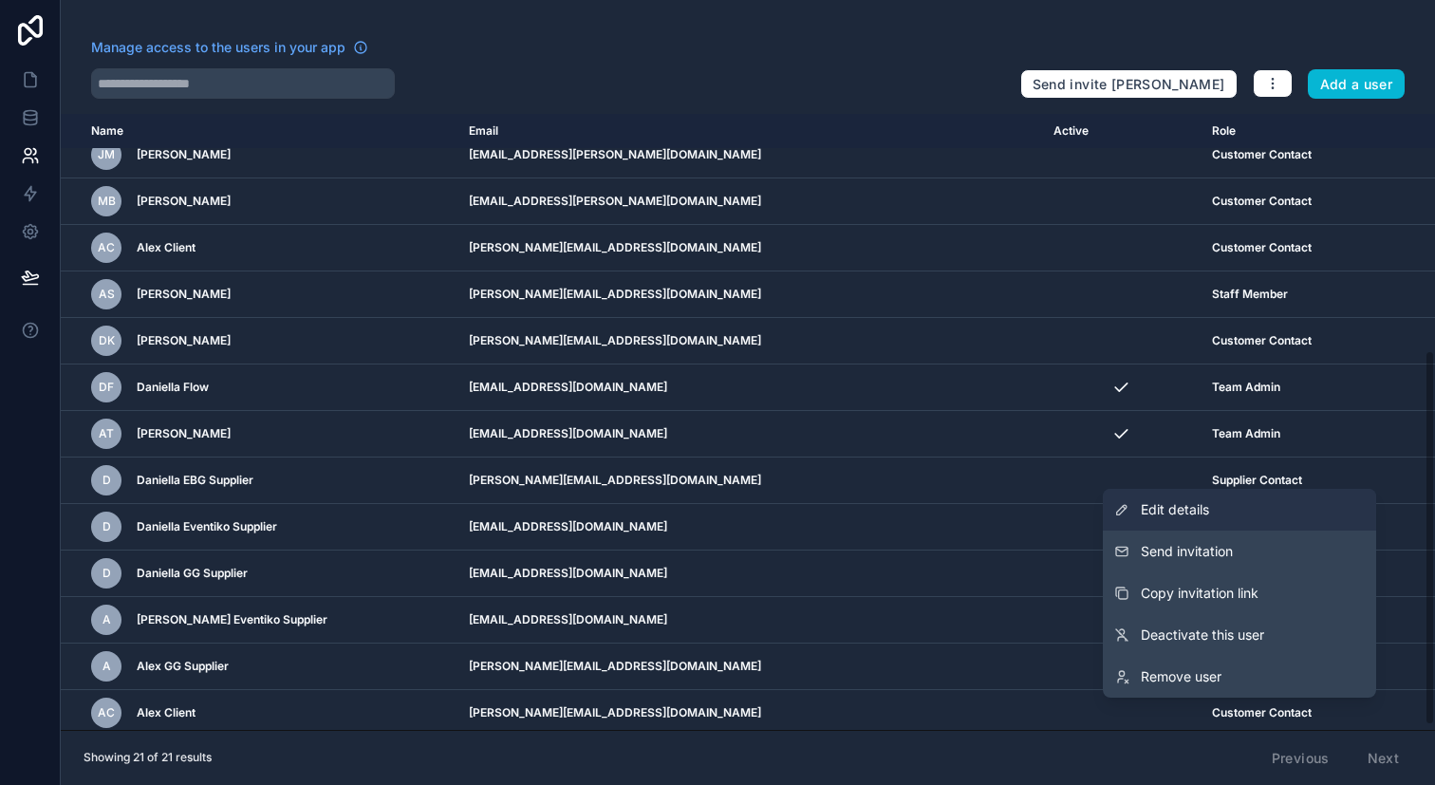
click at [1181, 501] on span "Edit details" at bounding box center [1175, 509] width 68 height 19
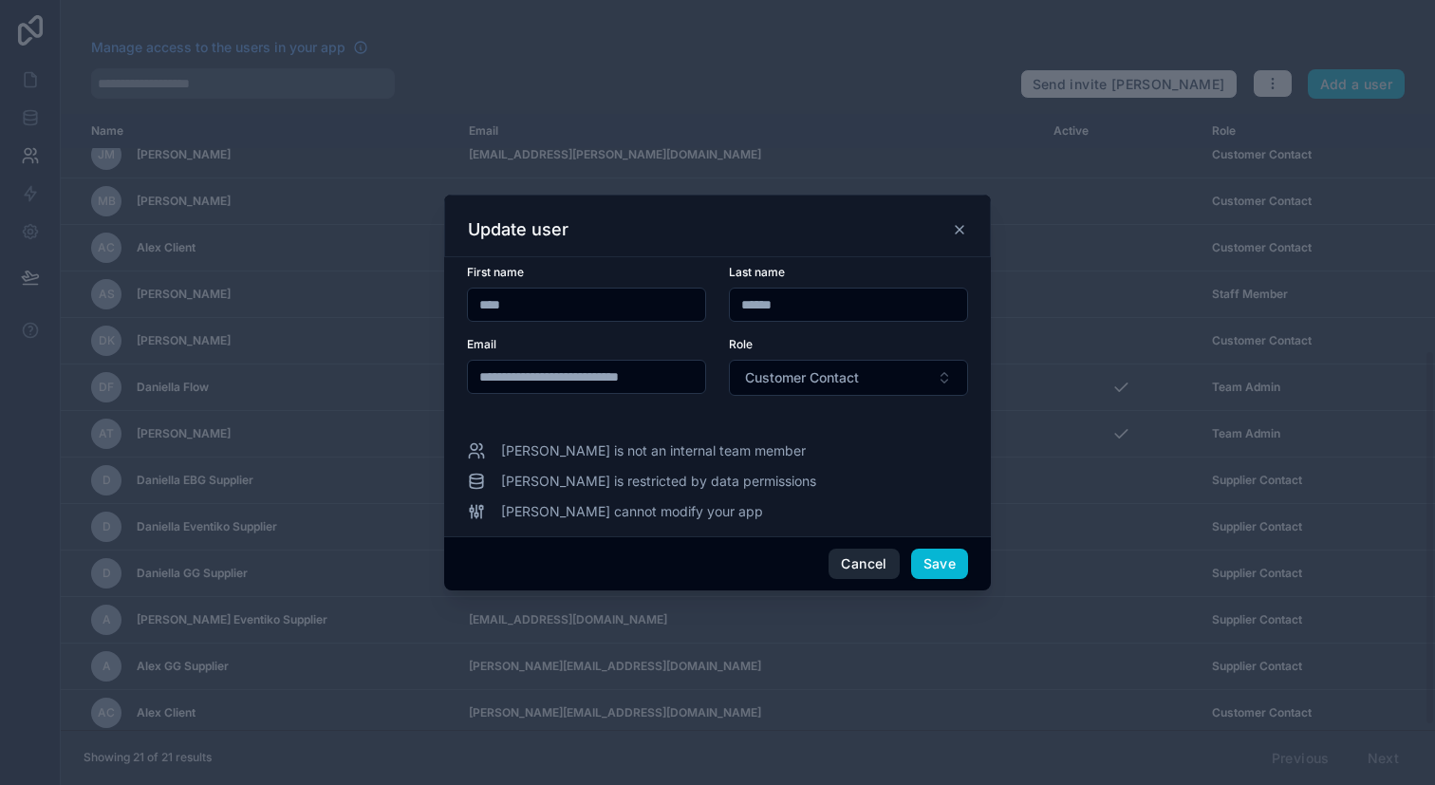
click at [885, 557] on button "Cancel" at bounding box center [864, 564] width 70 height 30
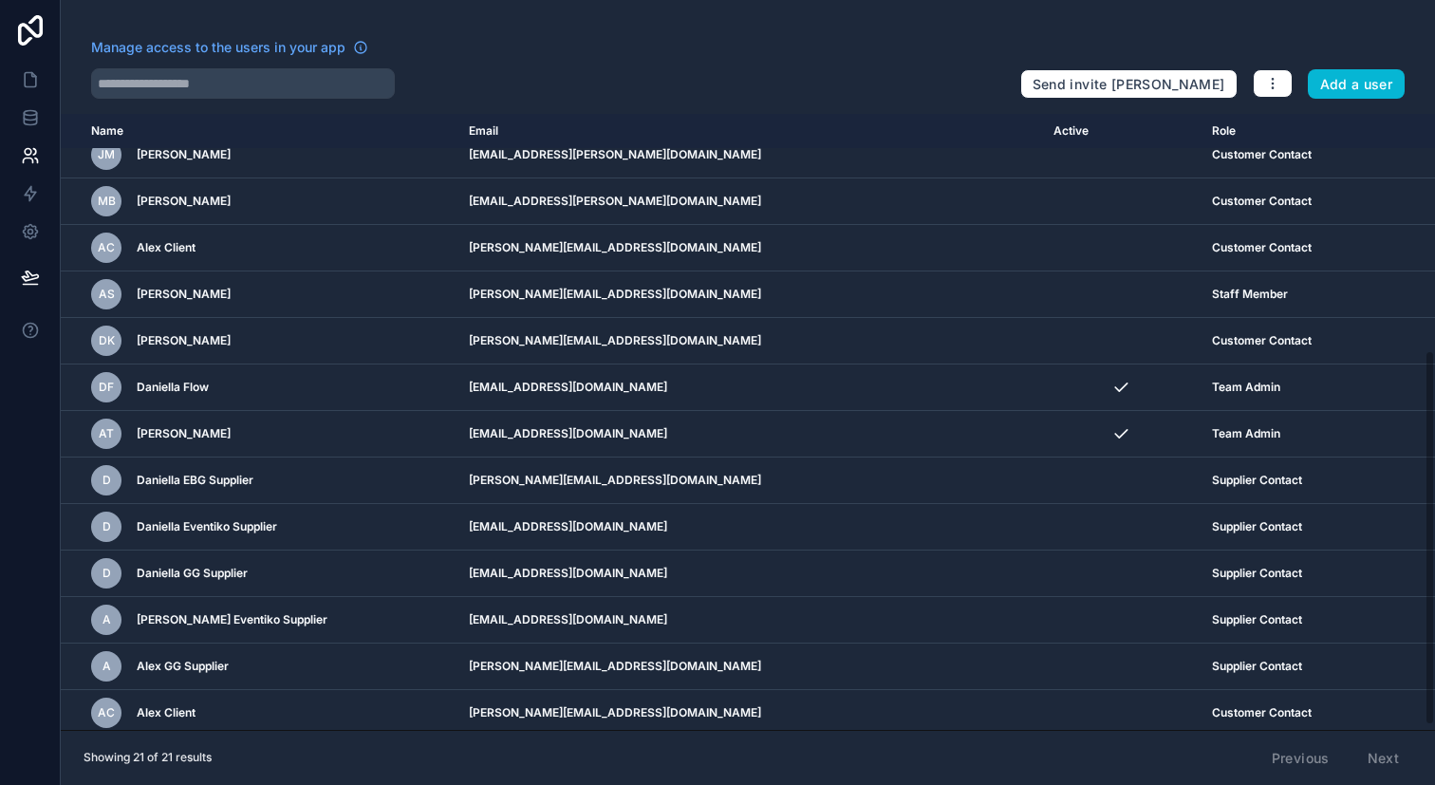
click at [612, 38] on div "Manage access to the users in your app" at bounding box center [548, 53] width 914 height 30
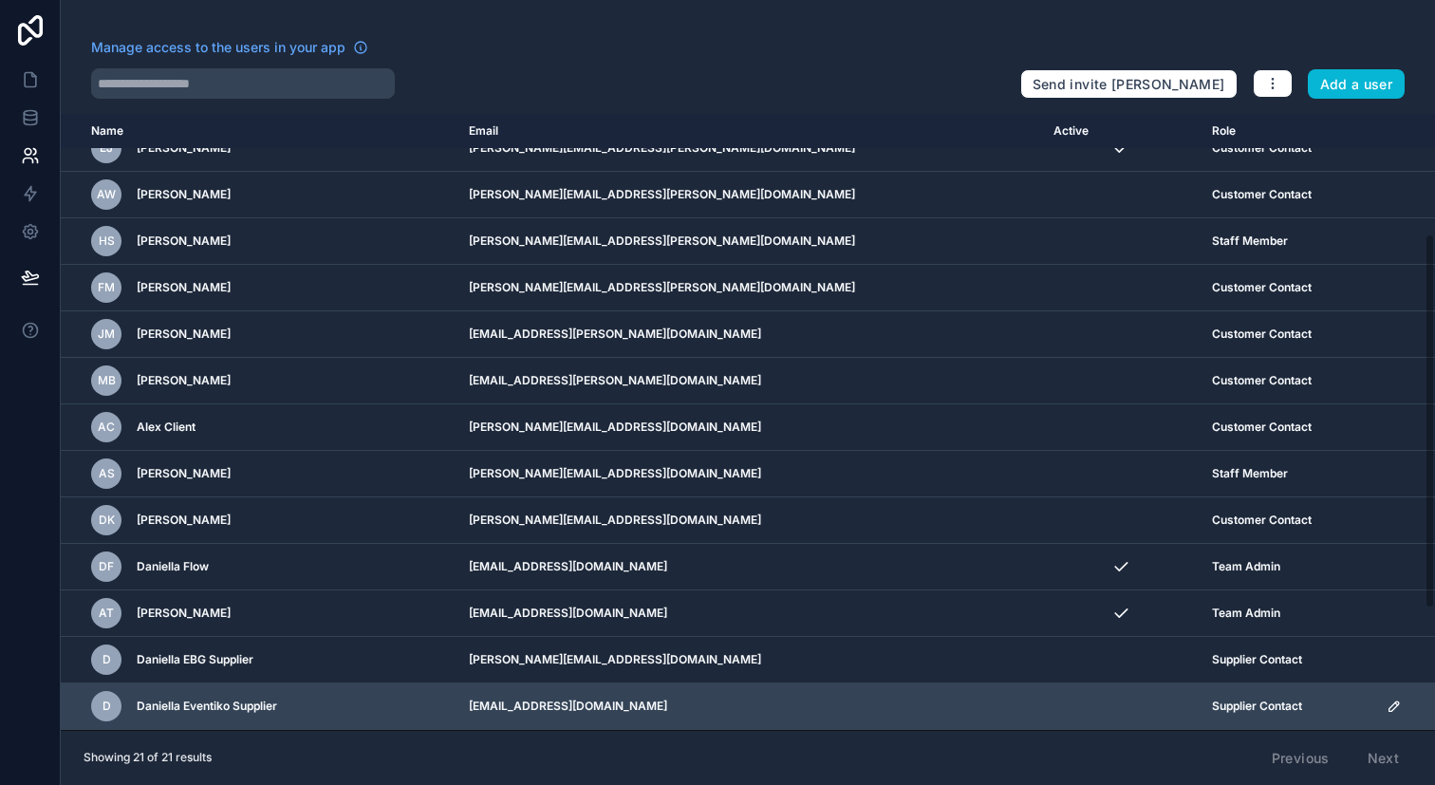
scroll to position [197, 0]
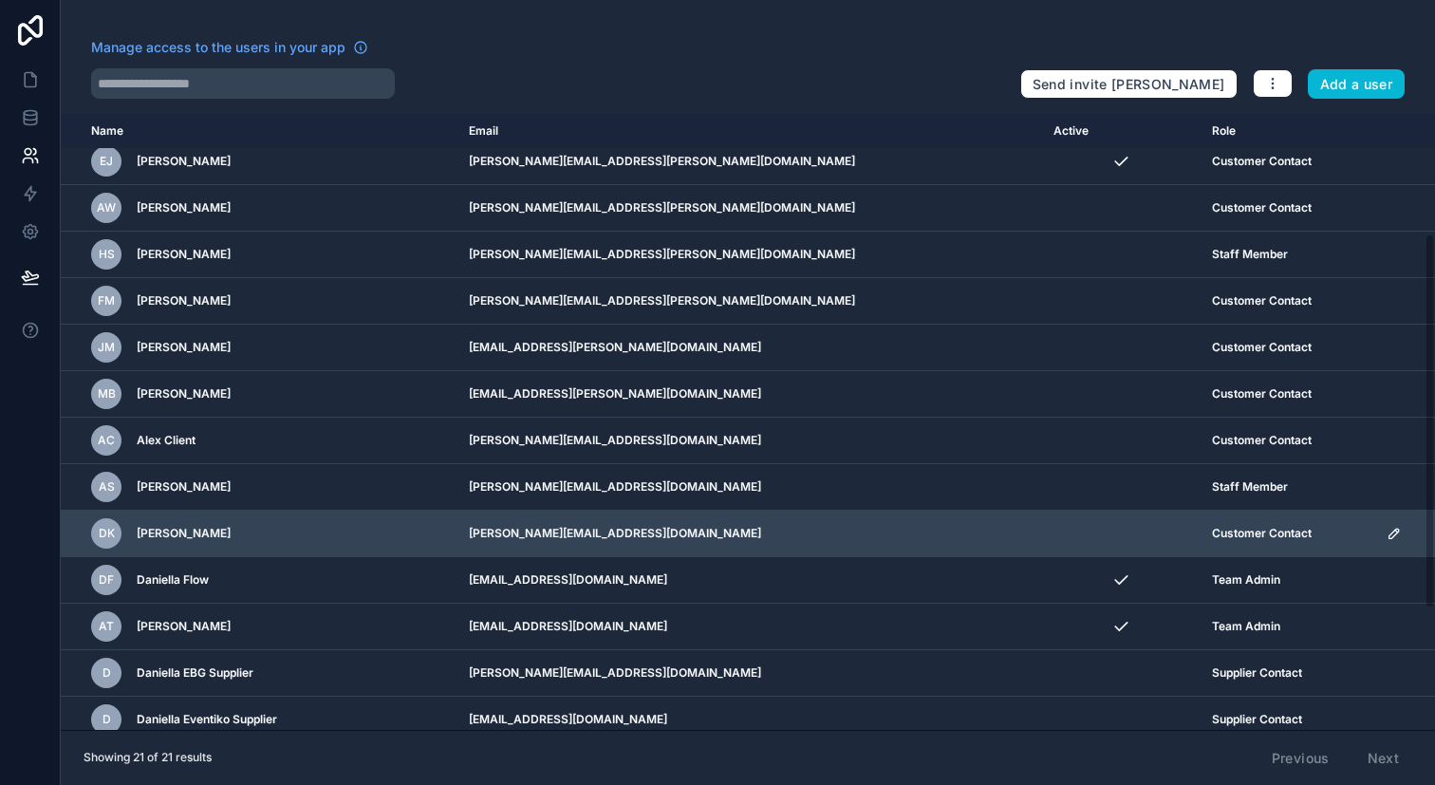
click at [1387, 540] on icon "scrollable content" at bounding box center [1394, 533] width 15 height 15
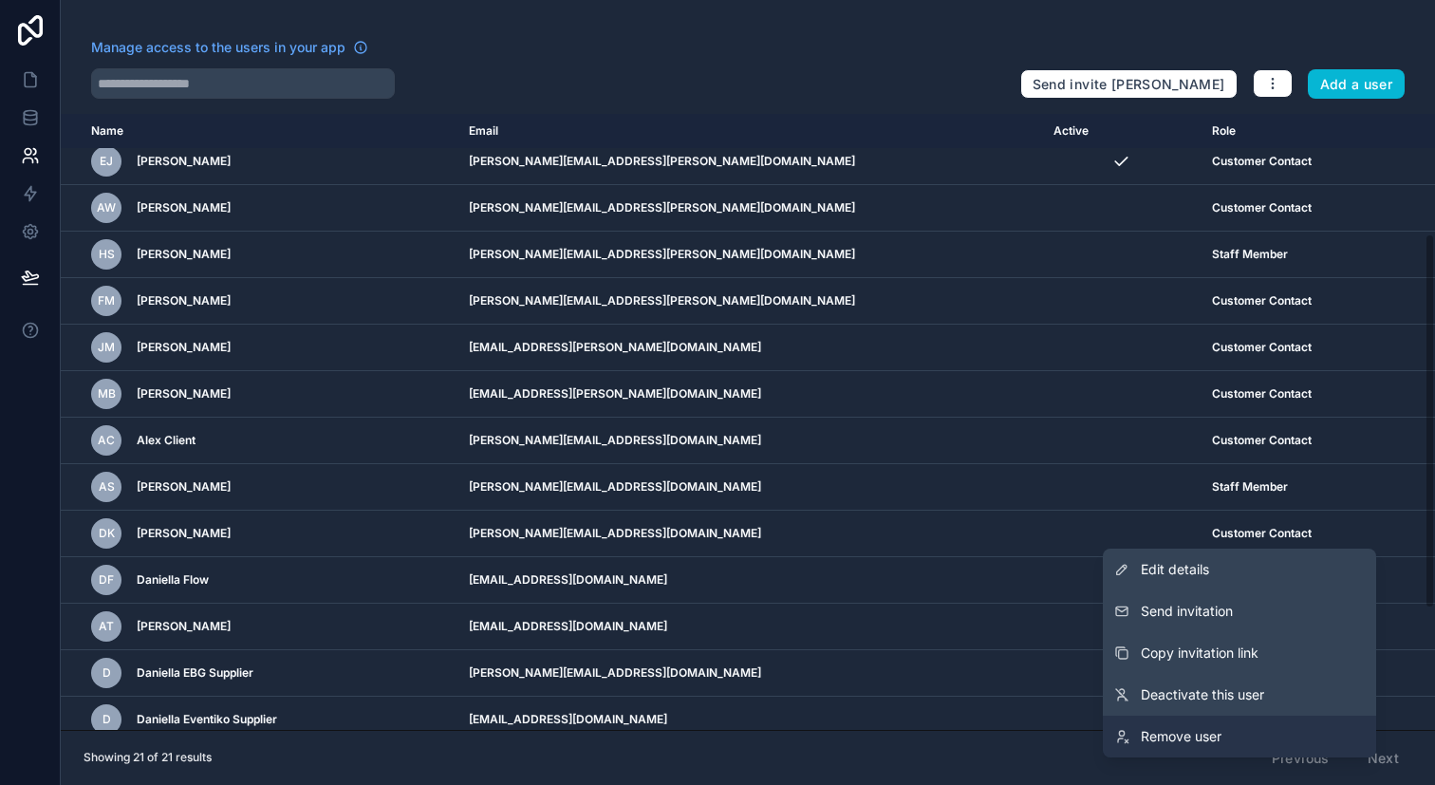
click at [1204, 737] on span "Remove user" at bounding box center [1181, 736] width 81 height 19
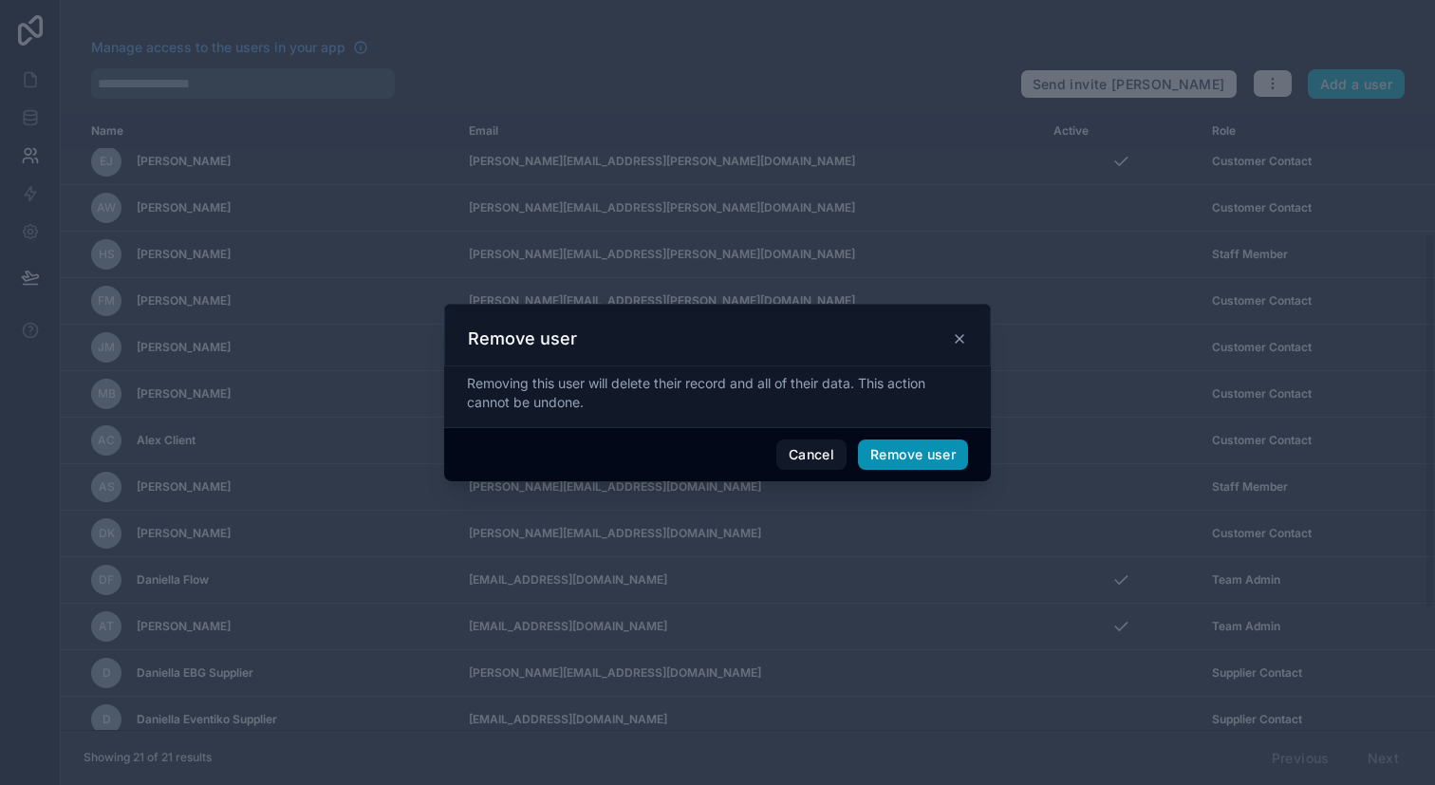
click at [900, 457] on button "Remove user" at bounding box center [913, 455] width 110 height 30
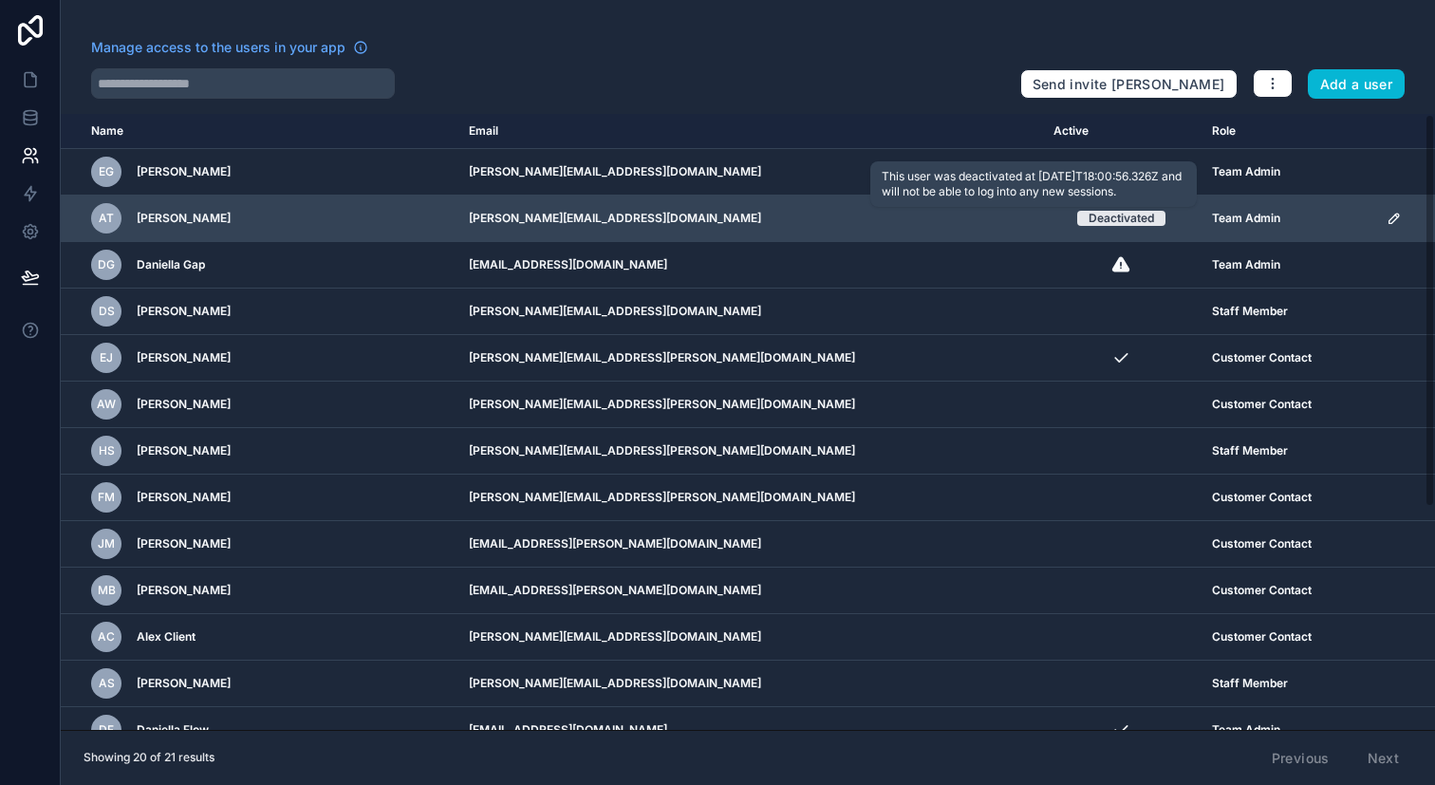
click at [1089, 218] on div "Deactivated" at bounding box center [1122, 218] width 66 height 15
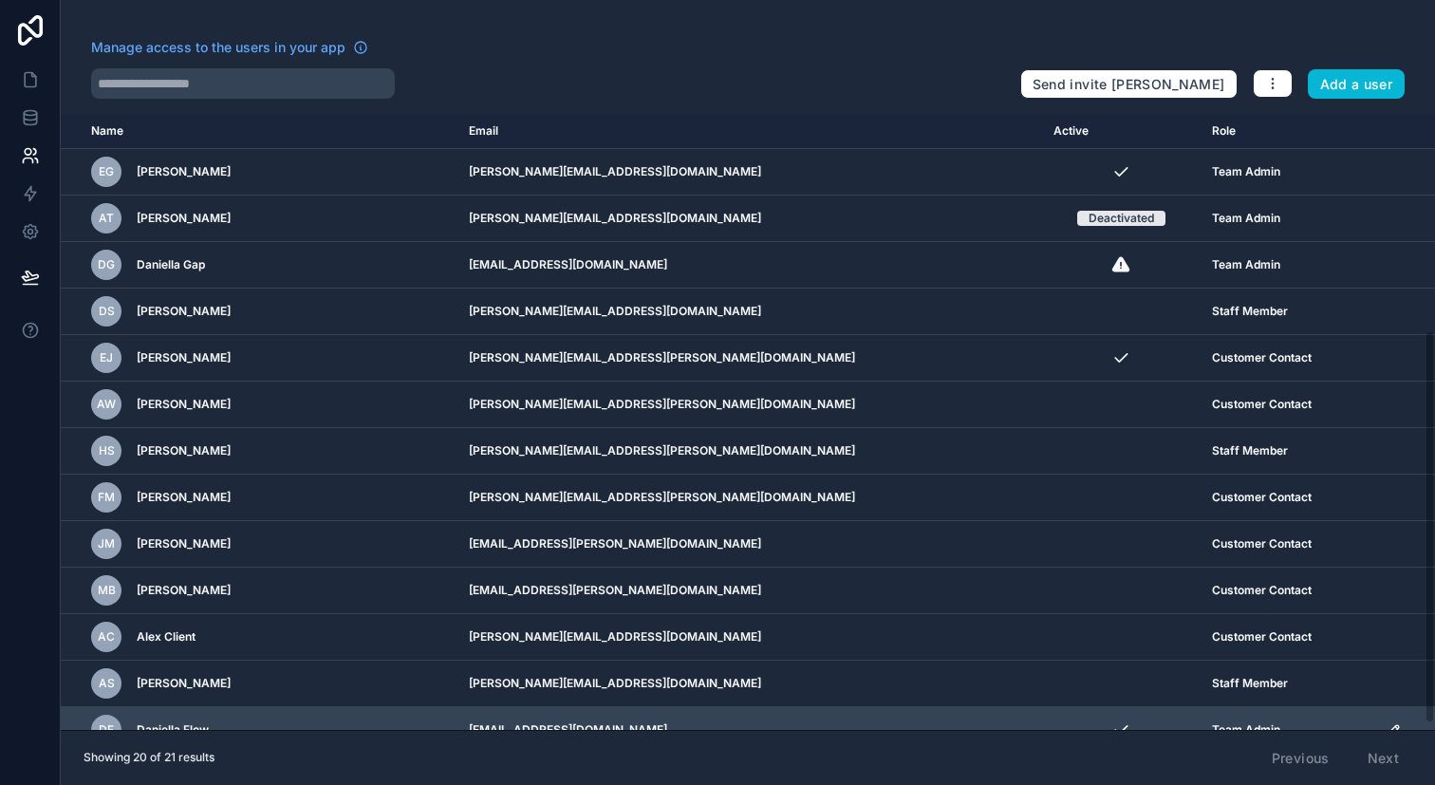
scroll to position [340, 0]
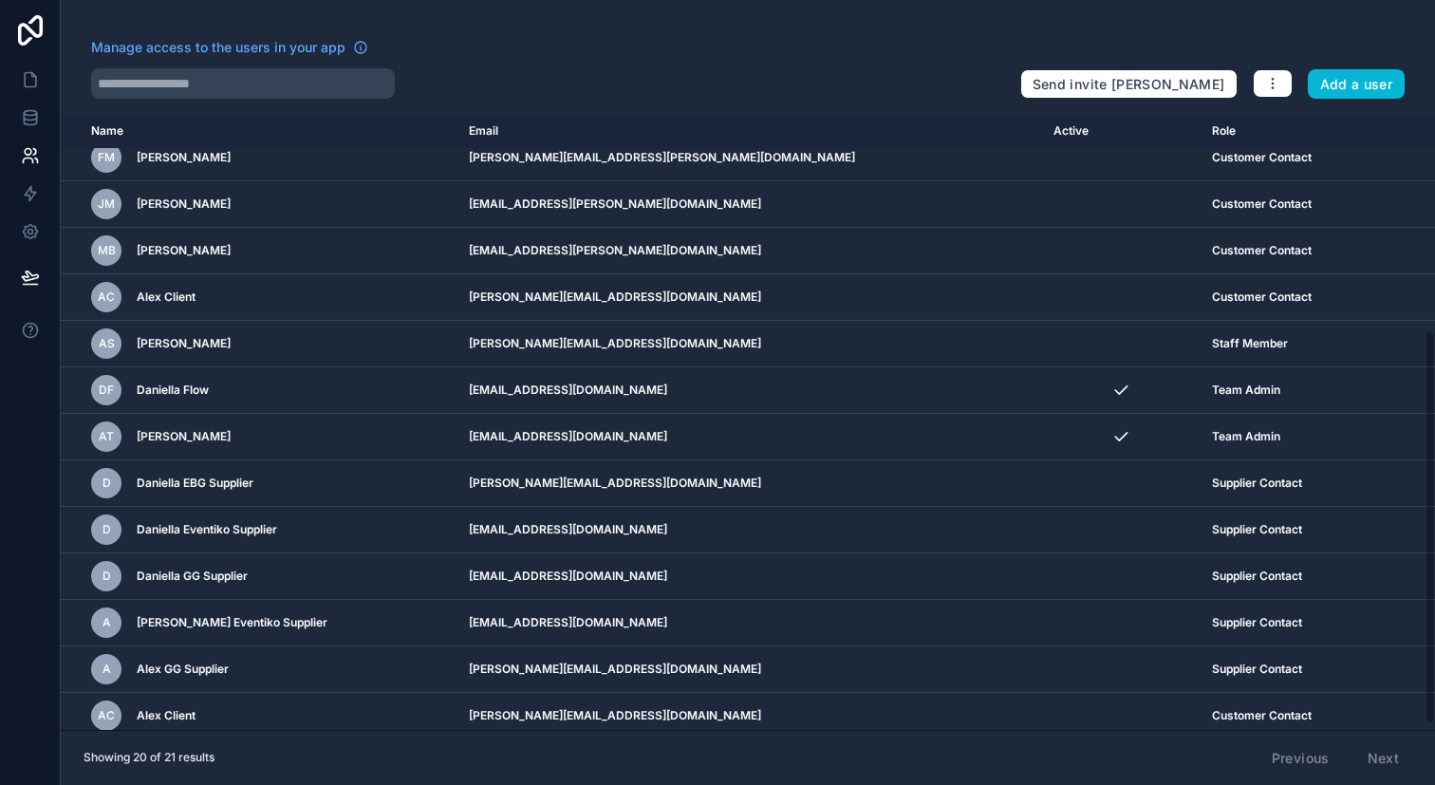
click at [1377, 755] on div "Previous Next" at bounding box center [1336, 758] width 154 height 32
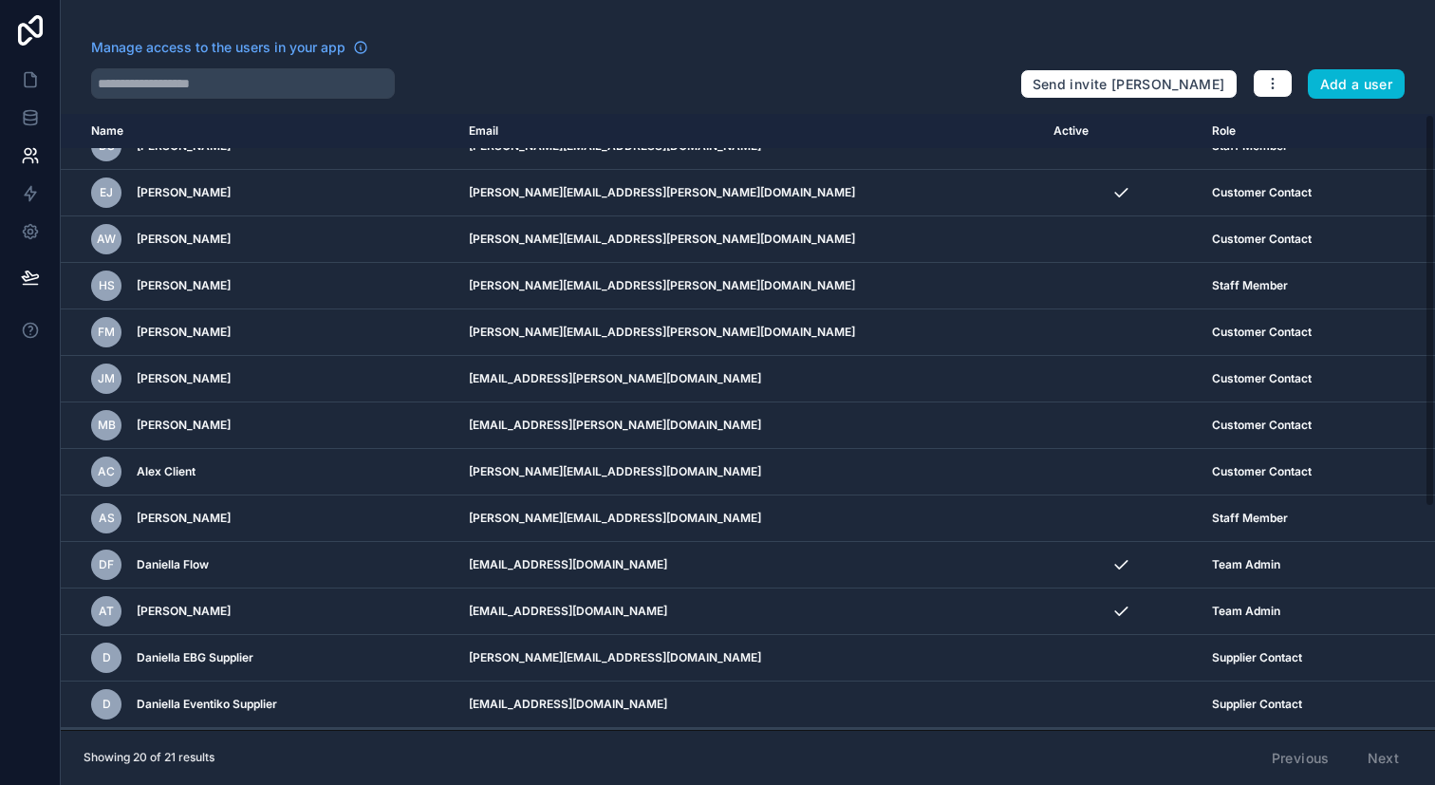
scroll to position [0, 0]
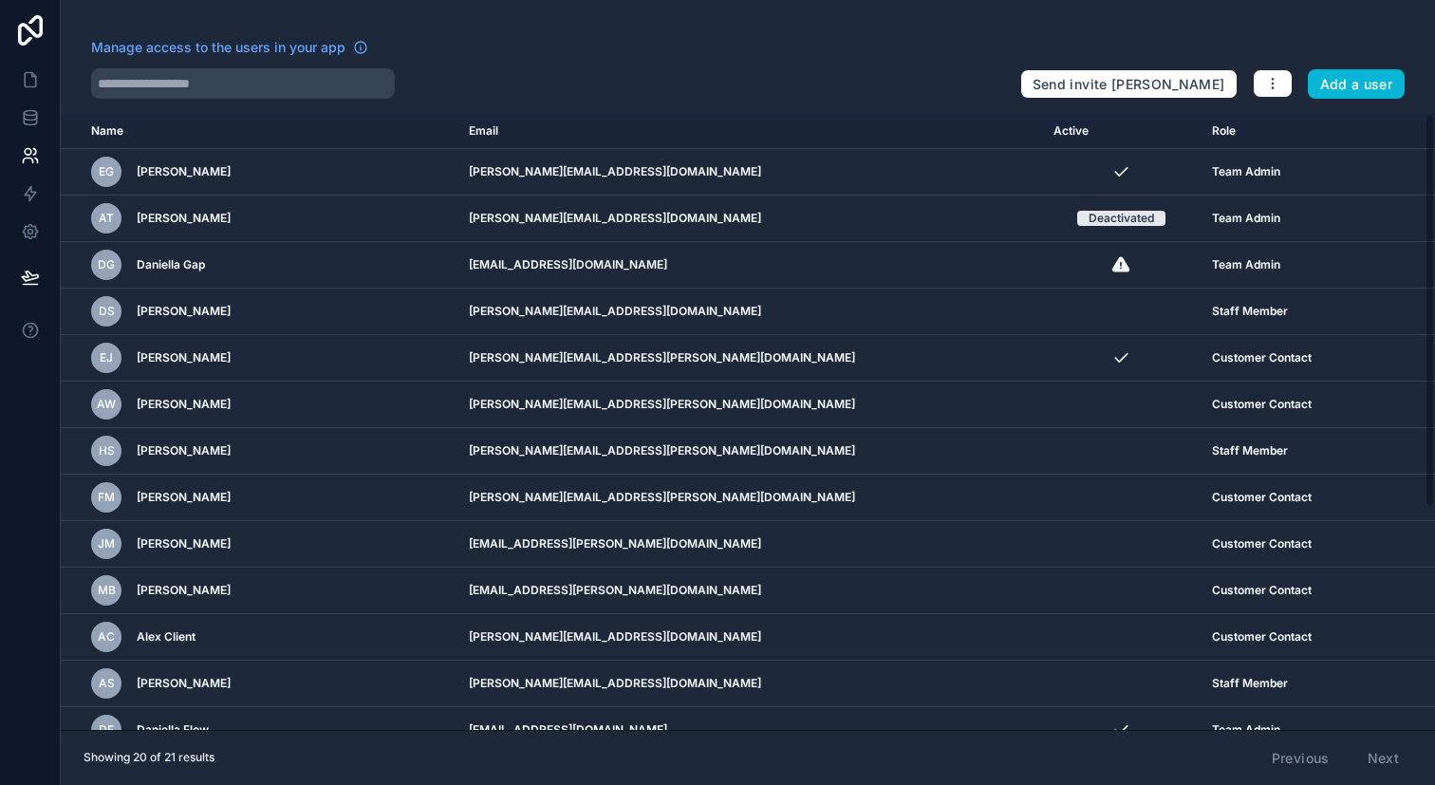
click at [103, 132] on th "Name" at bounding box center [259, 131] width 397 height 35
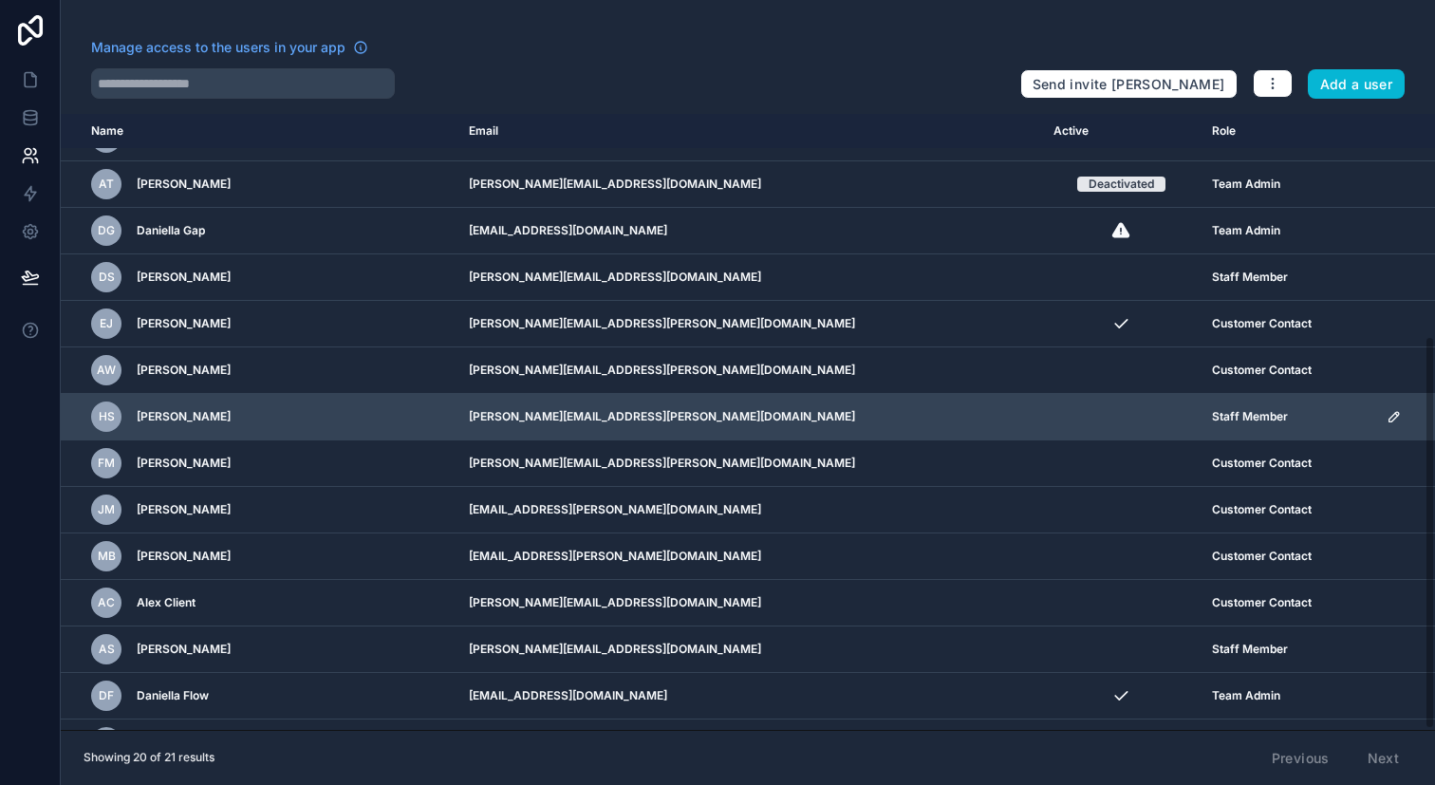
scroll to position [348, 0]
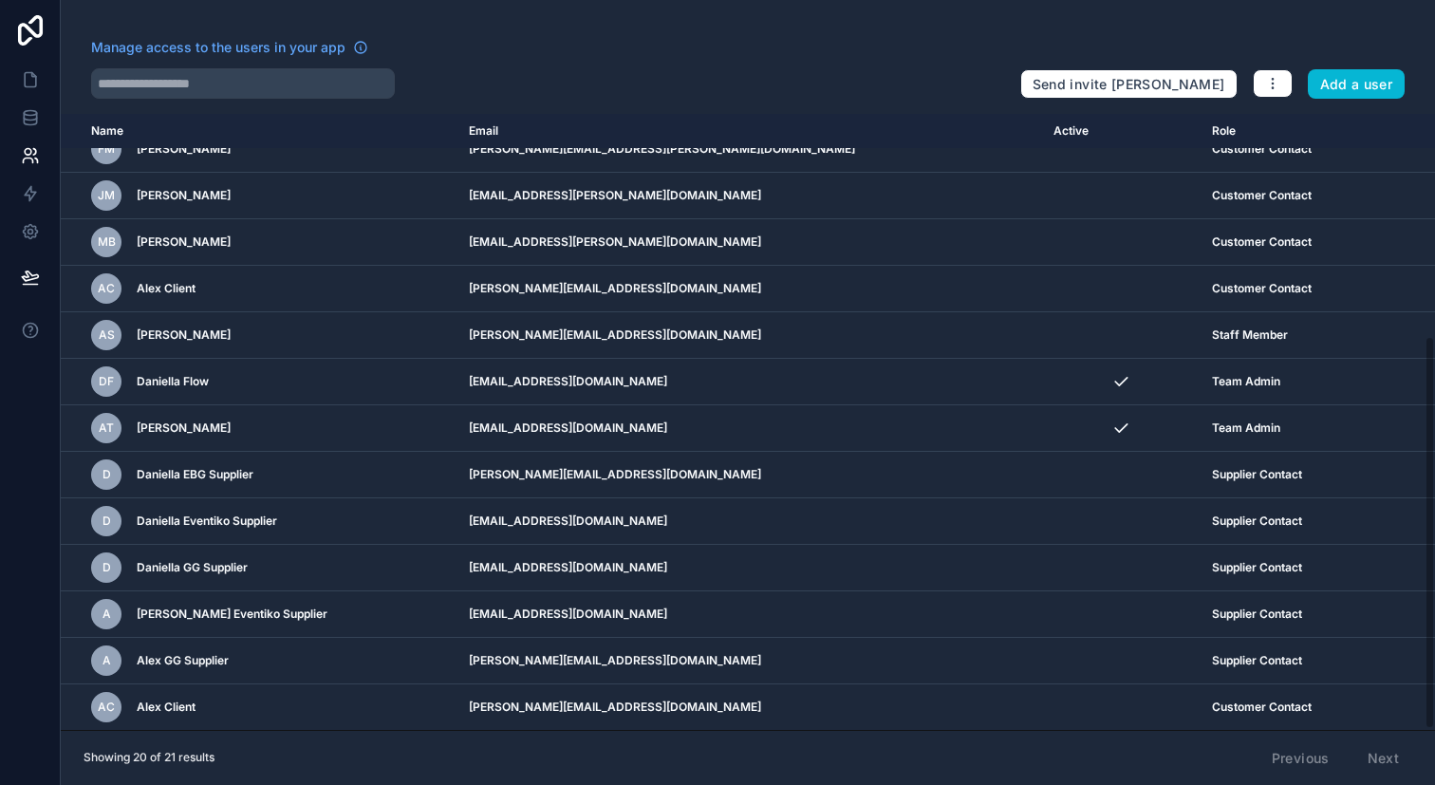
click at [1316, 765] on div "Previous Next" at bounding box center [1336, 758] width 154 height 32
click at [28, 123] on icon at bounding box center [30, 122] width 12 height 8
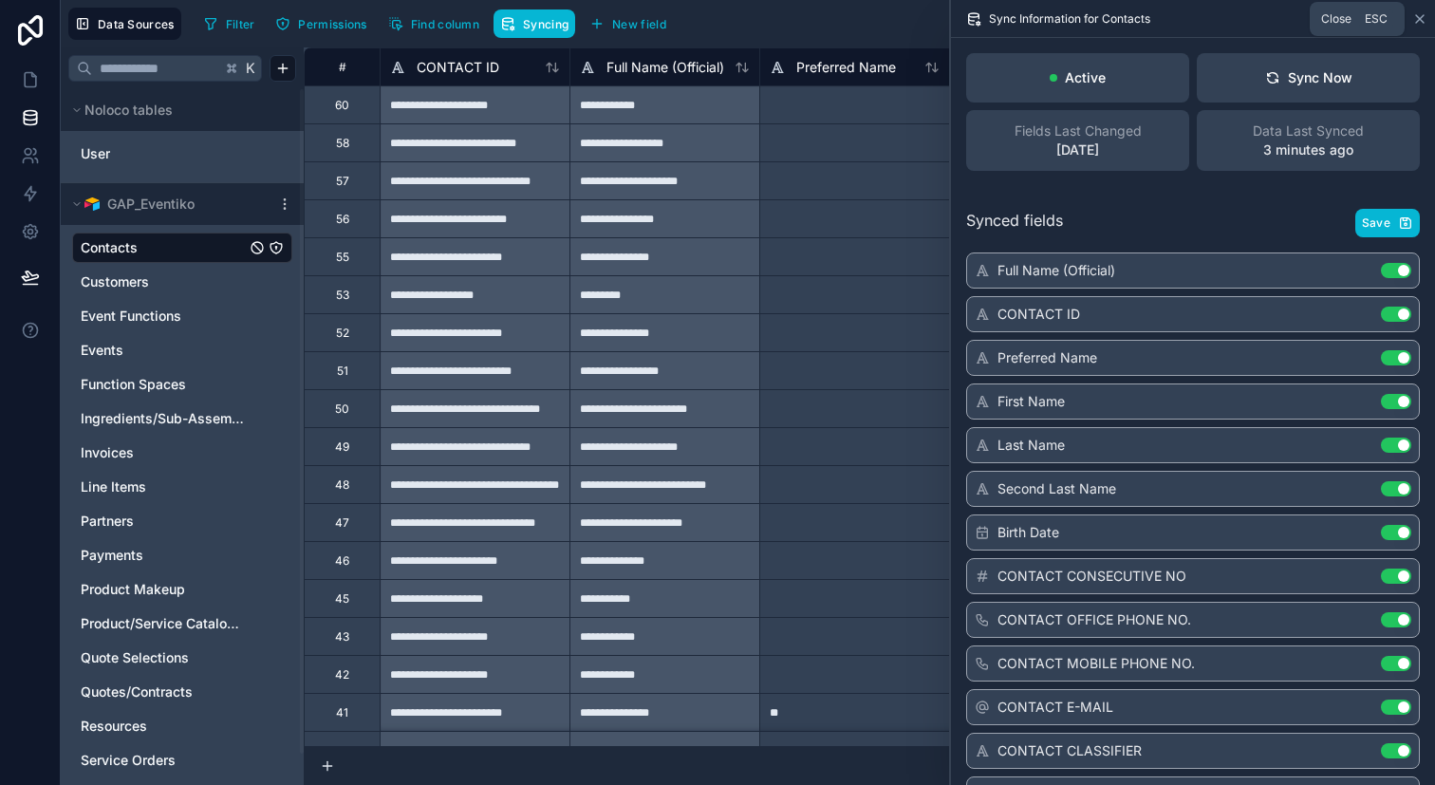
click at [1424, 22] on icon at bounding box center [1420, 18] width 15 height 15
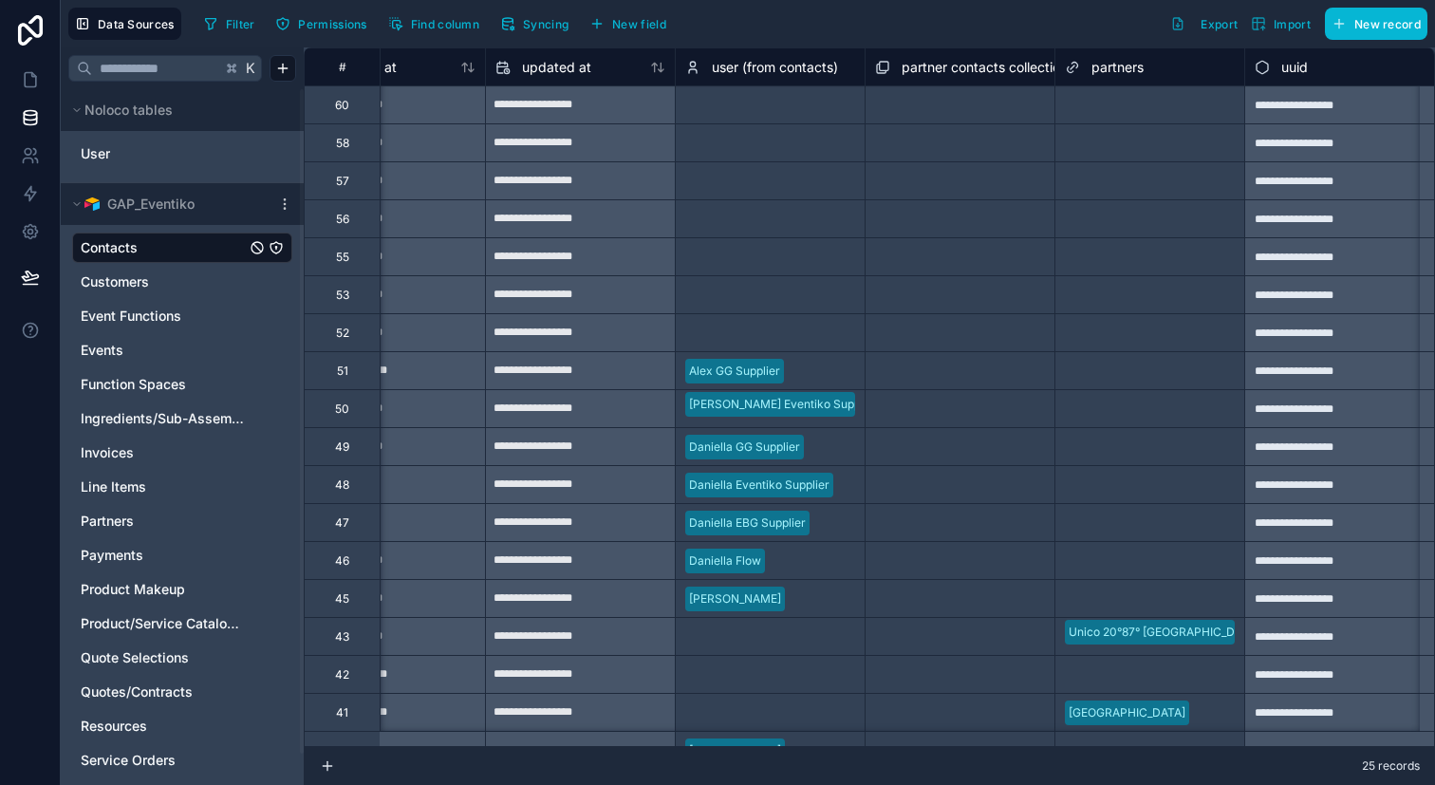
scroll to position [0, 7504]
click at [40, 189] on link at bounding box center [30, 194] width 60 height 38
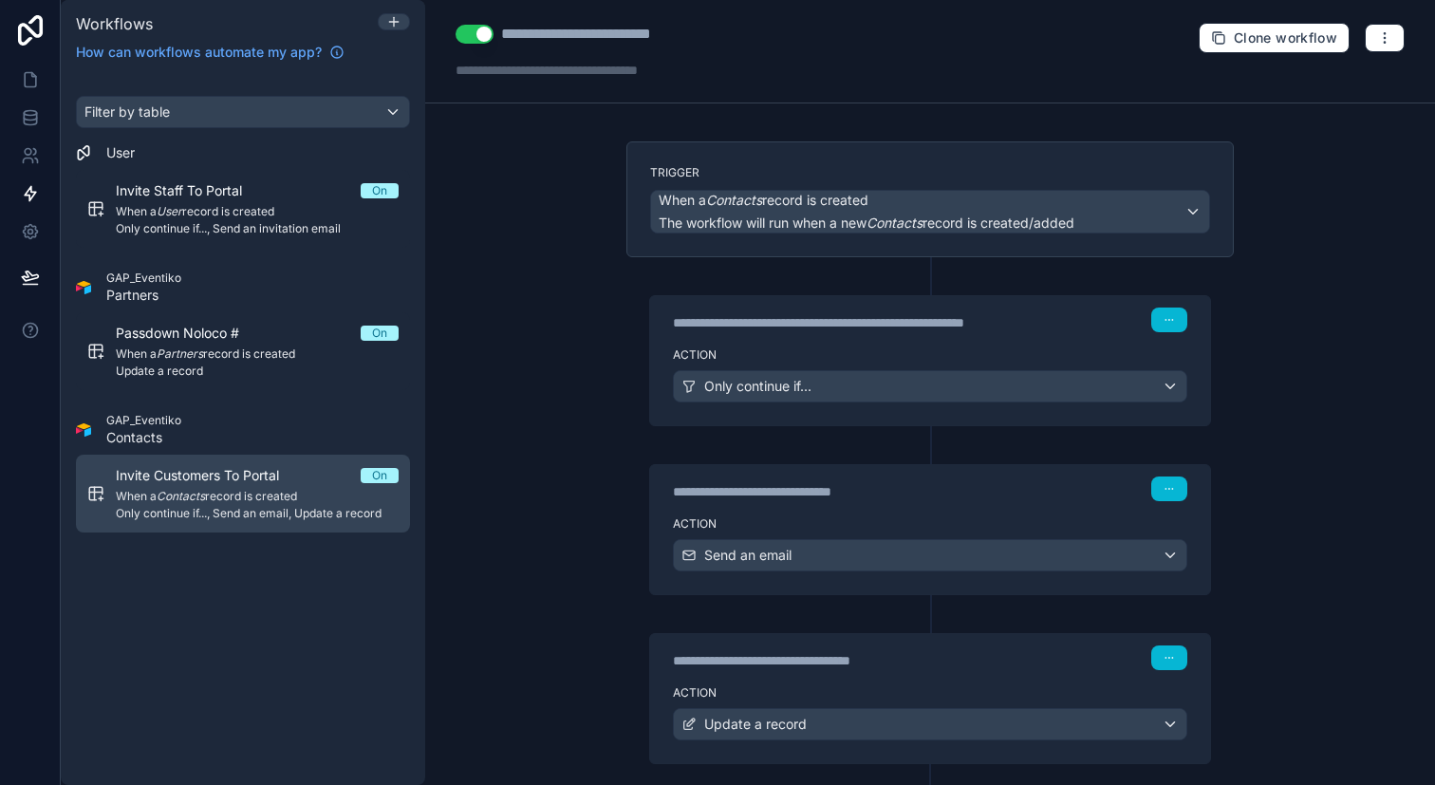
click at [227, 494] on span "When a Contacts record is created" at bounding box center [257, 496] width 283 height 15
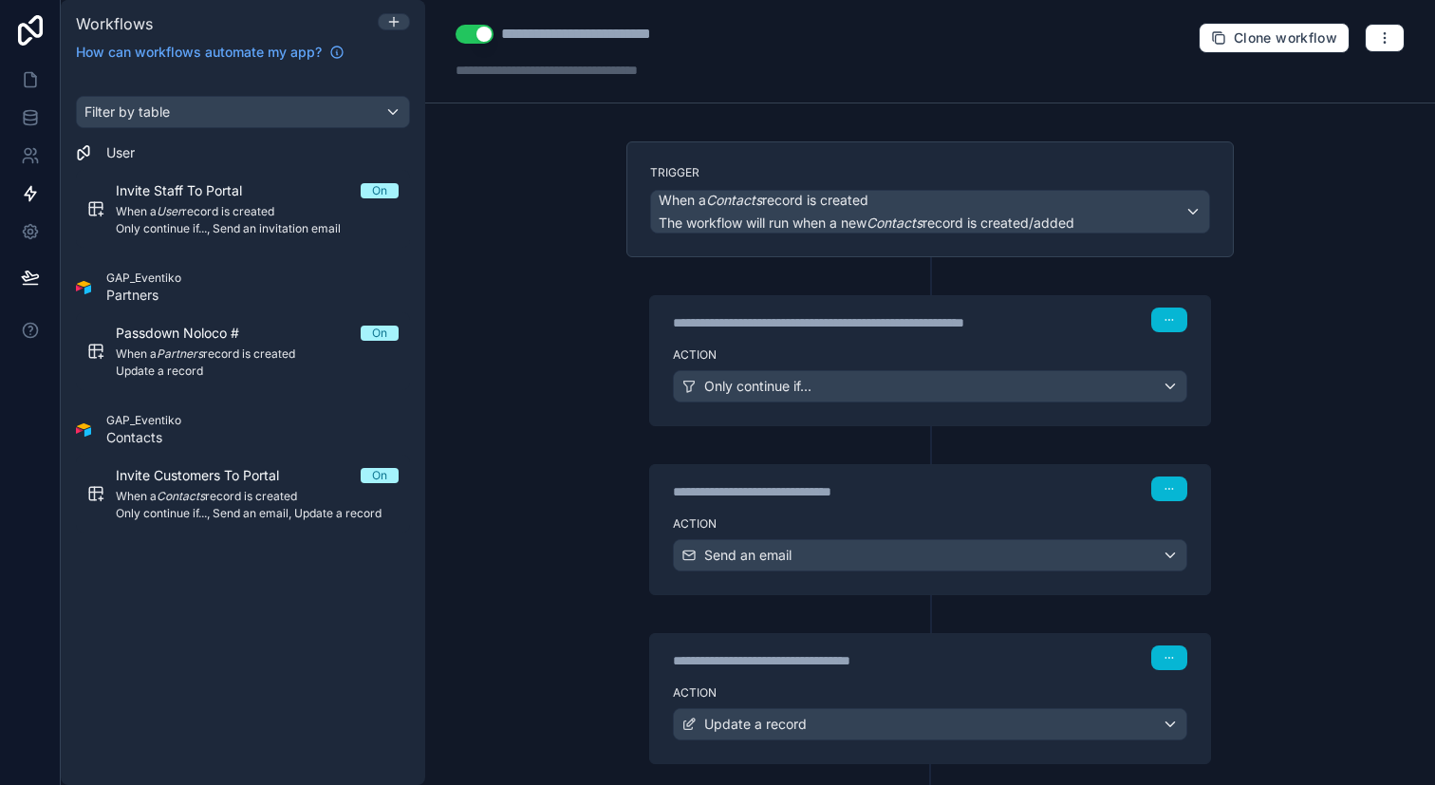
scroll to position [64, 0]
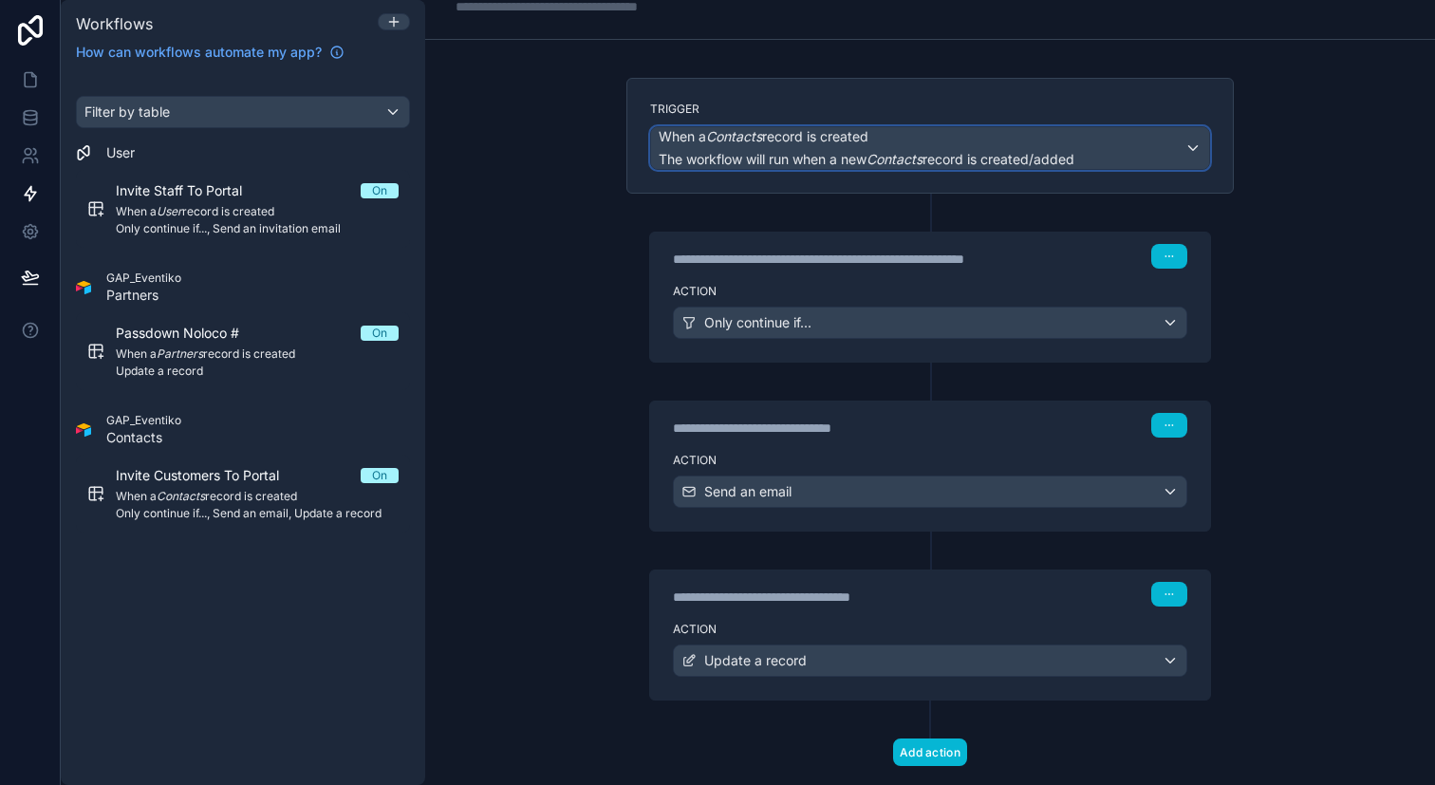
click at [1023, 154] on span "The workflow will run when a new Contacts record is created/added" at bounding box center [867, 159] width 416 height 16
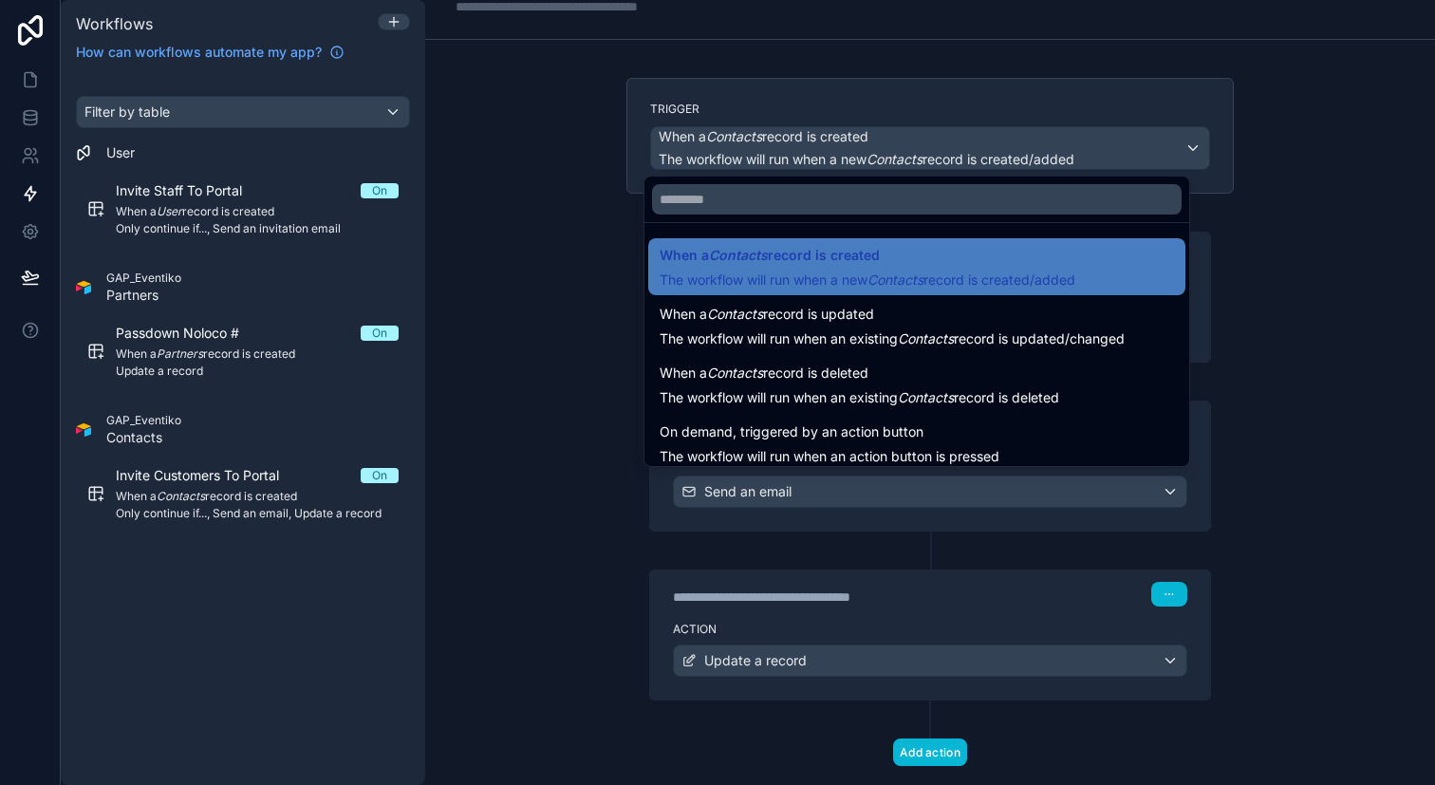
click at [1330, 252] on div at bounding box center [717, 392] width 1435 height 785
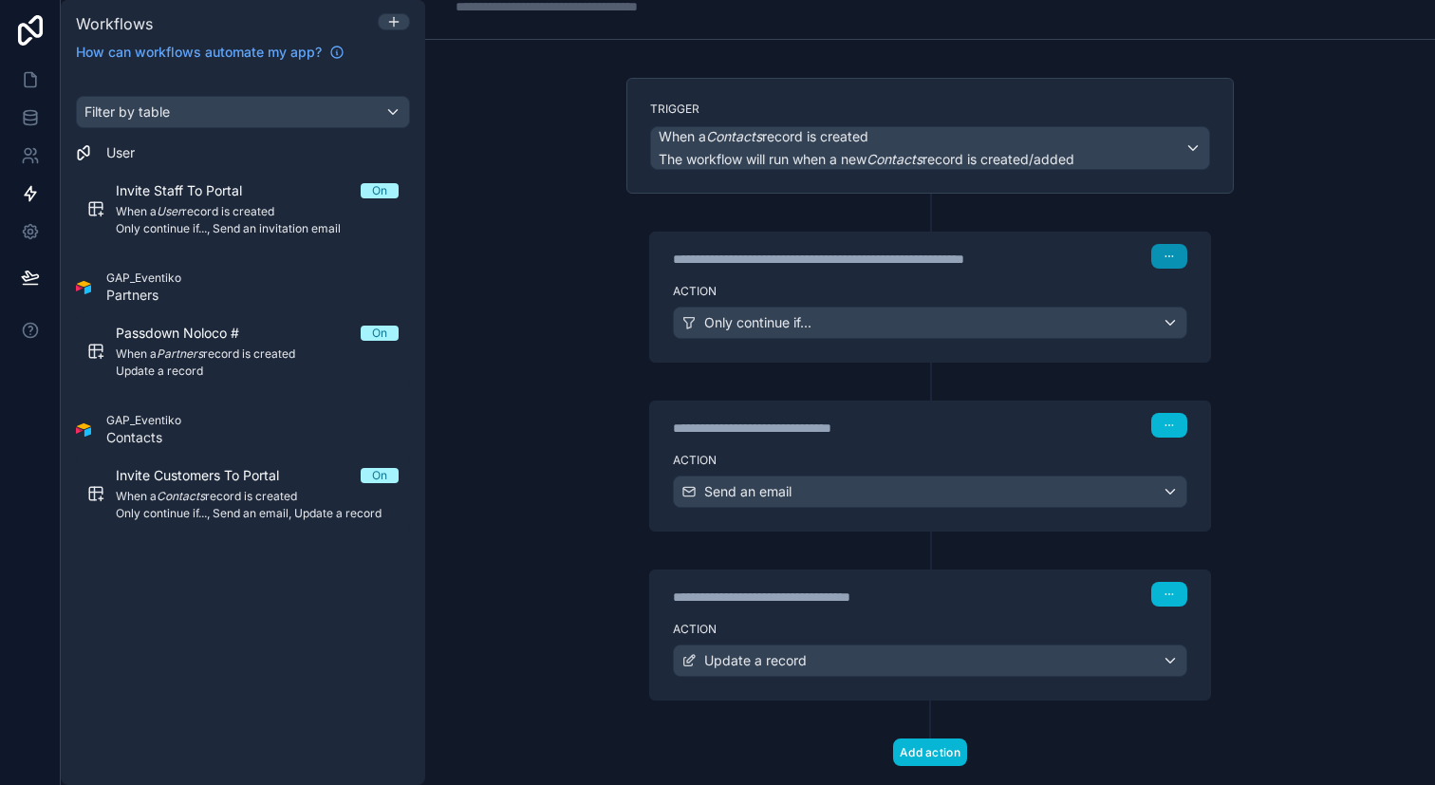
click at [1170, 261] on button "button" at bounding box center [1170, 256] width 36 height 25
click at [1301, 244] on div "**********" at bounding box center [930, 392] width 1010 height 785
click at [1169, 326] on div "Only continue if..." at bounding box center [930, 323] width 513 height 30
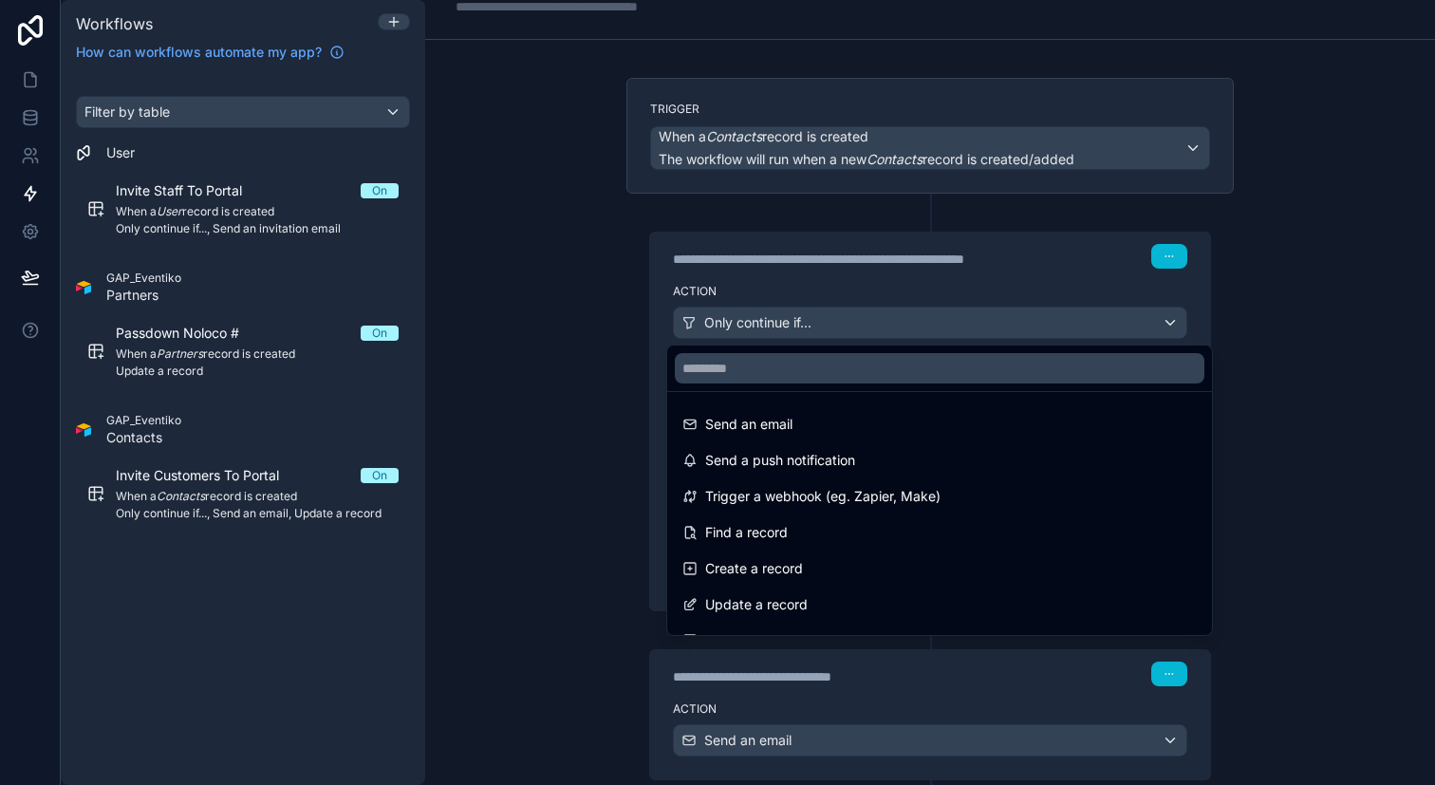
click at [1261, 322] on div at bounding box center [717, 392] width 1435 height 785
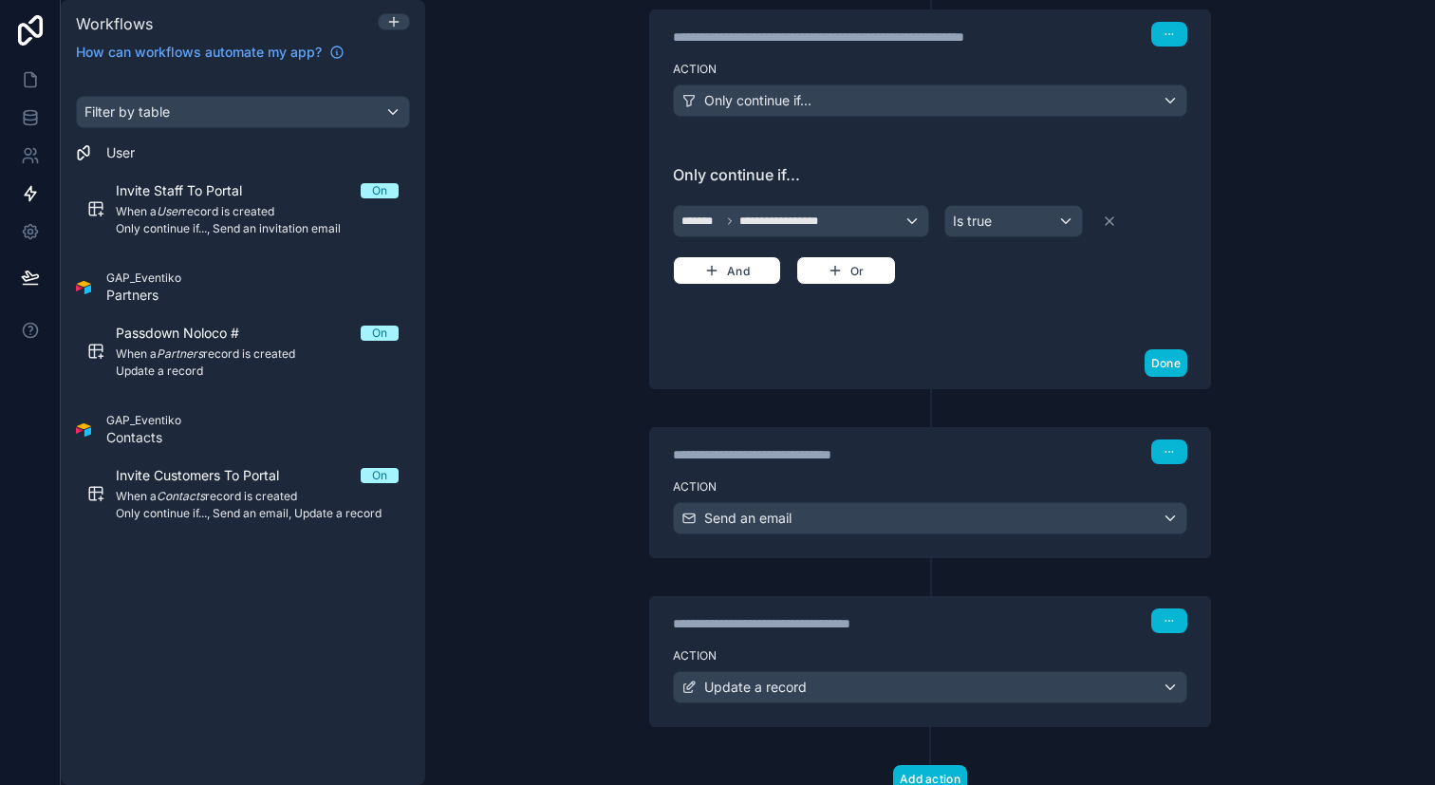
scroll to position [328, 0]
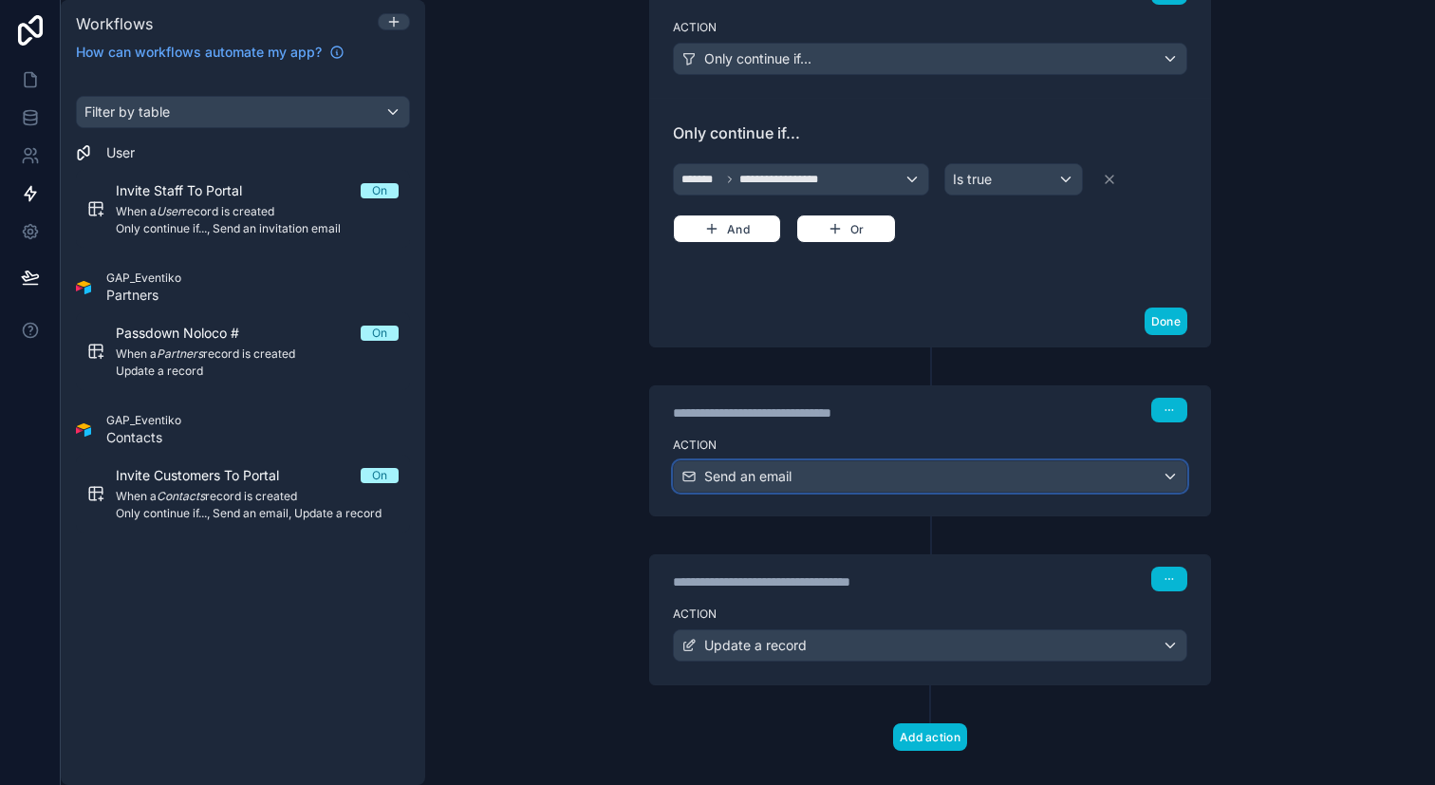
click at [1101, 478] on div "Send an email" at bounding box center [930, 476] width 513 height 30
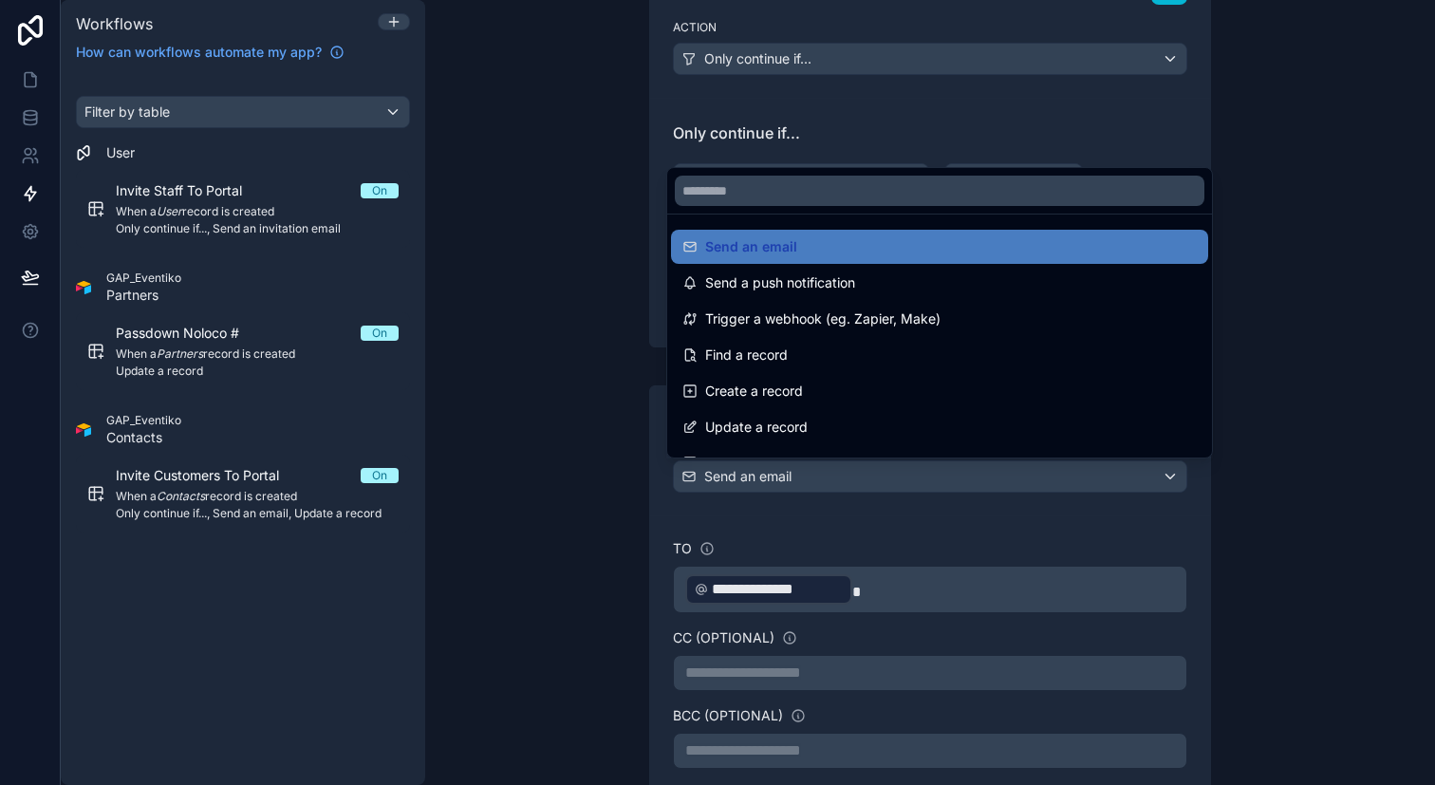
click at [1192, 525] on div at bounding box center [717, 392] width 1435 height 785
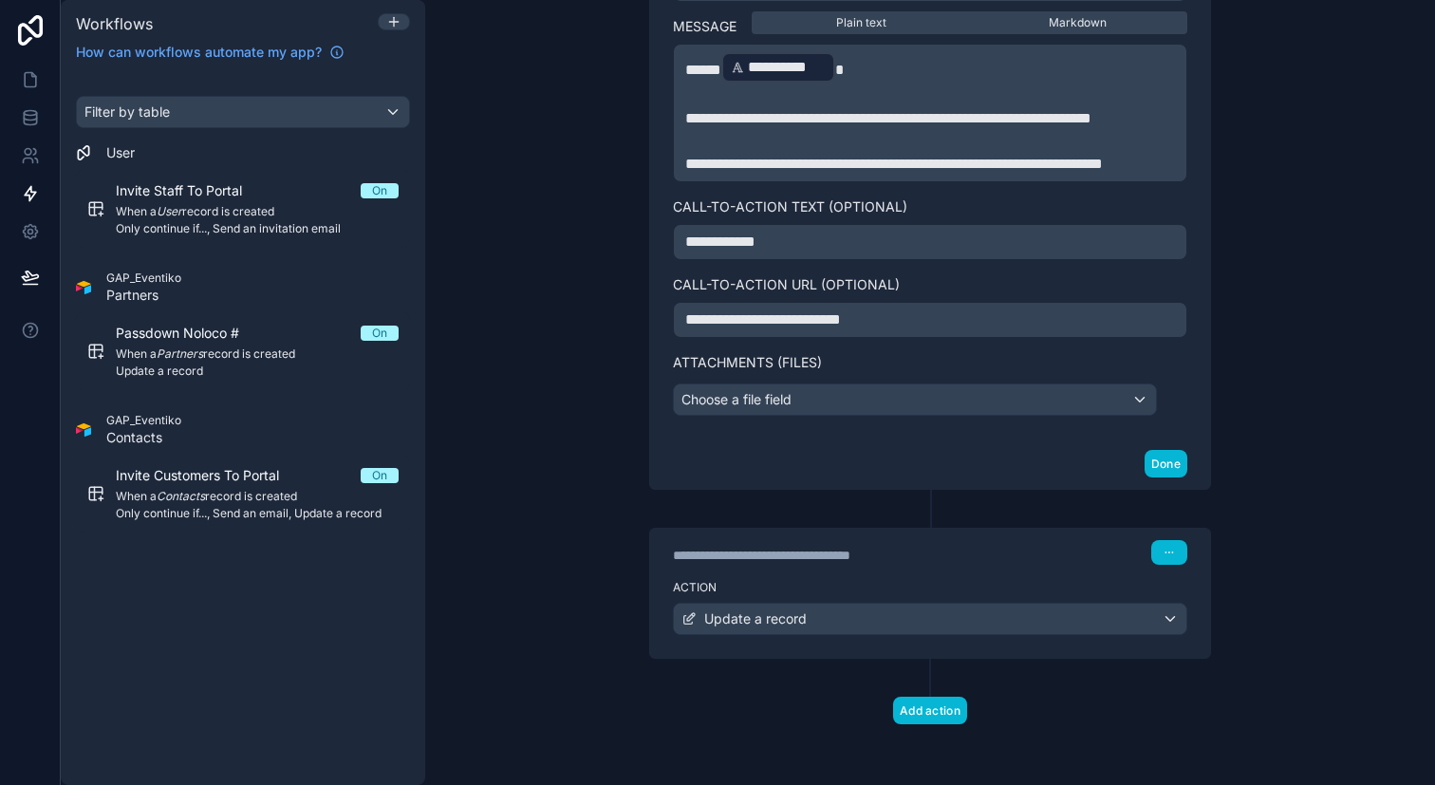
scroll to position [1229, 0]
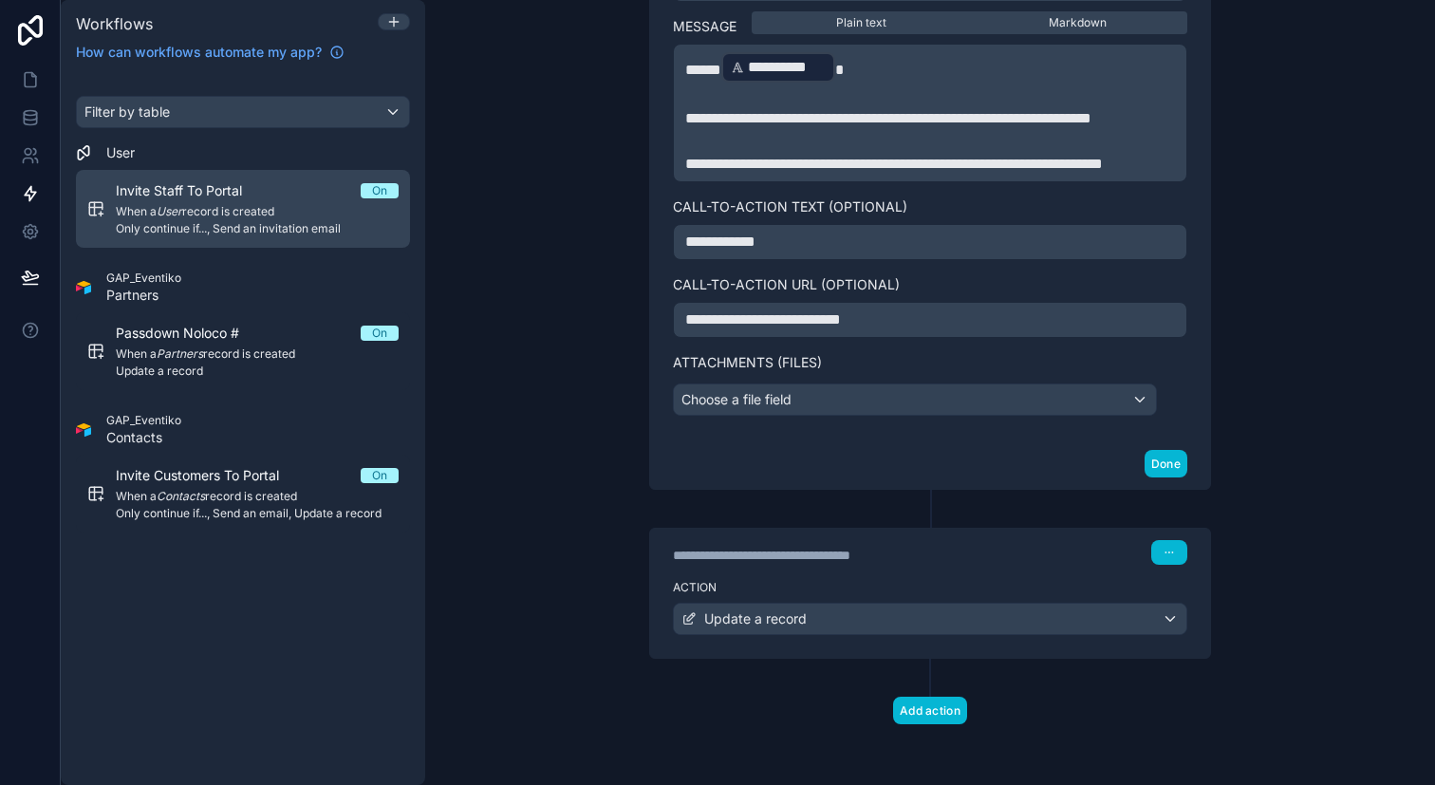
click at [192, 212] on span "When a User record is created" at bounding box center [257, 211] width 283 height 15
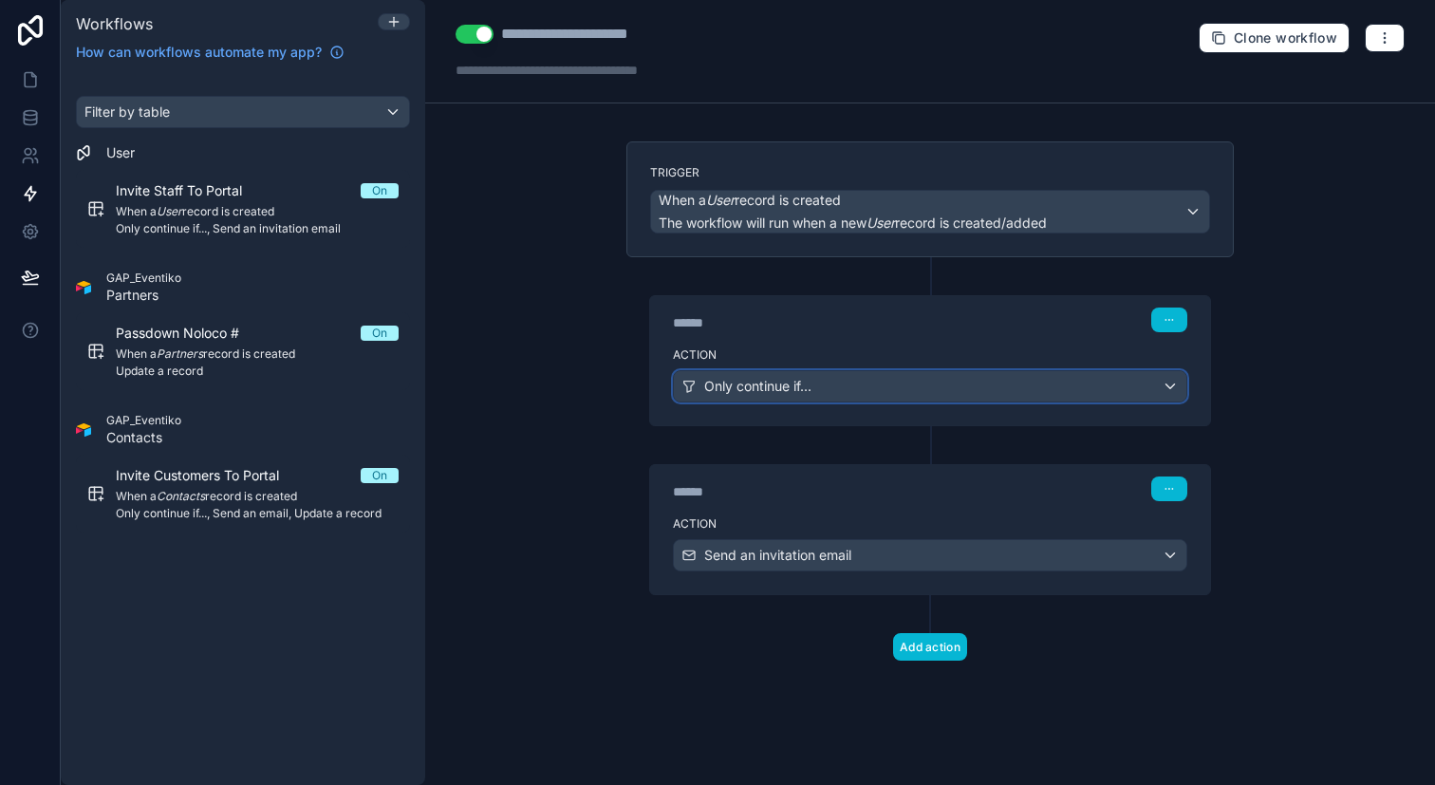
click at [938, 391] on div "Only continue if..." at bounding box center [930, 386] width 513 height 30
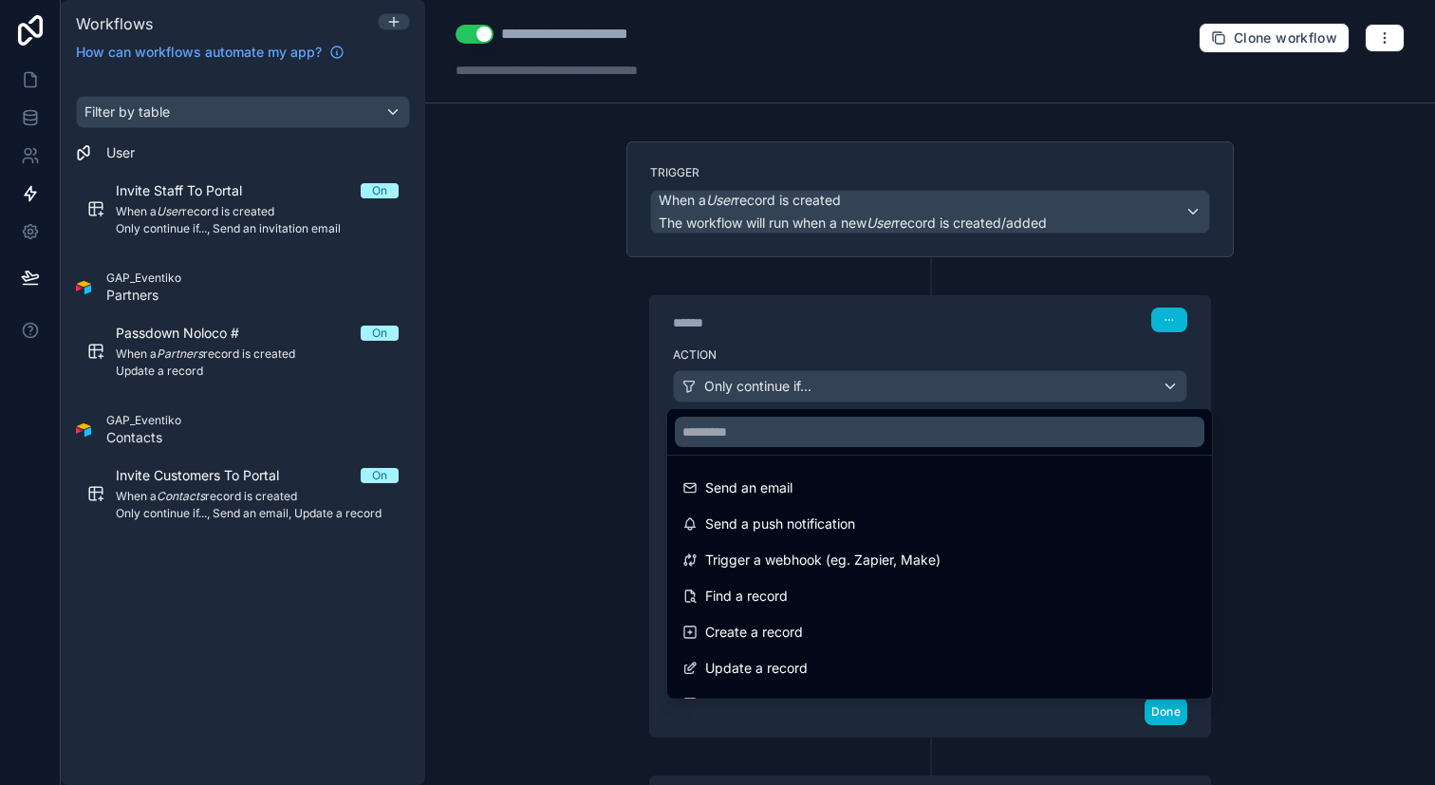
click at [1336, 409] on div at bounding box center [717, 392] width 1435 height 785
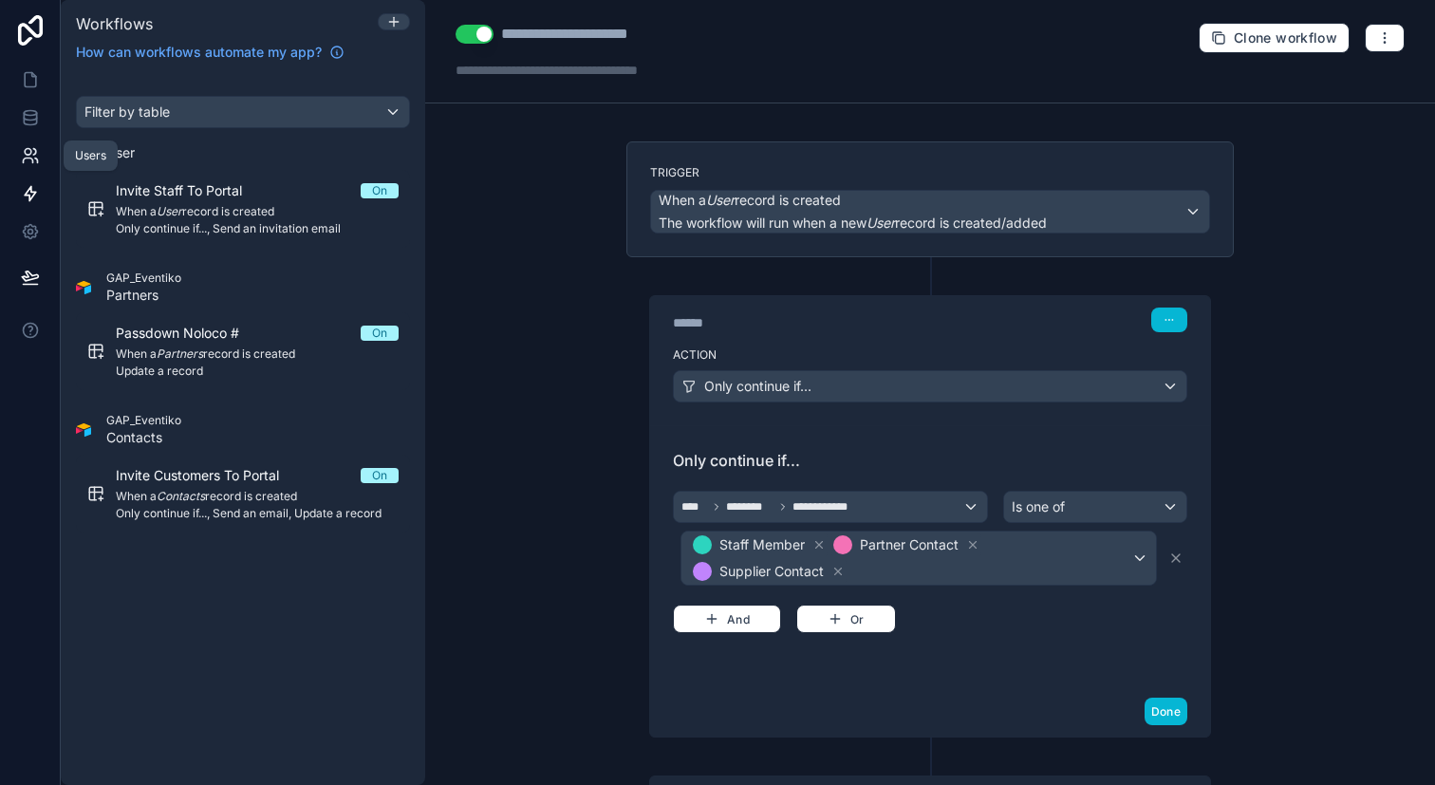
click at [31, 152] on icon at bounding box center [30, 155] width 19 height 19
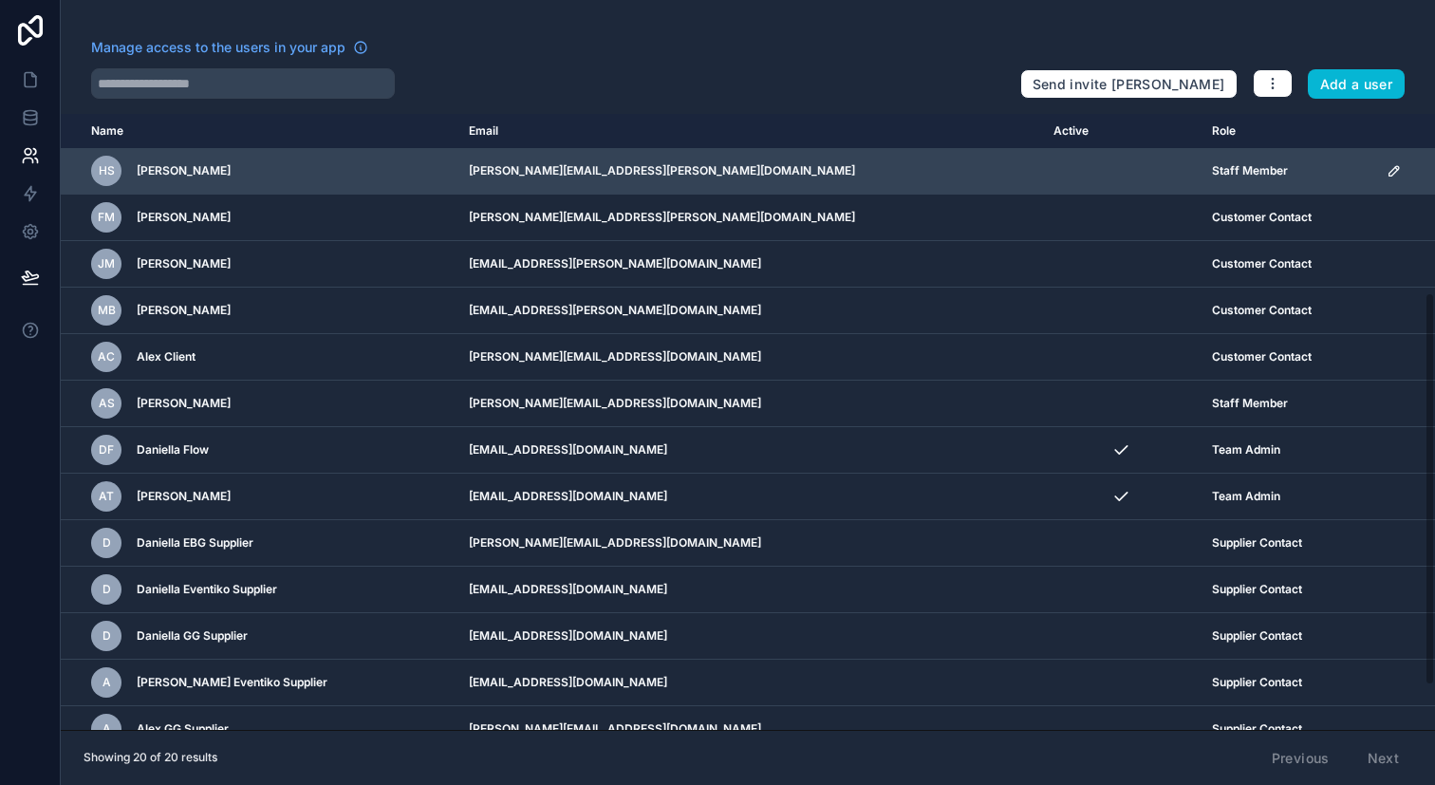
scroll to position [348, 0]
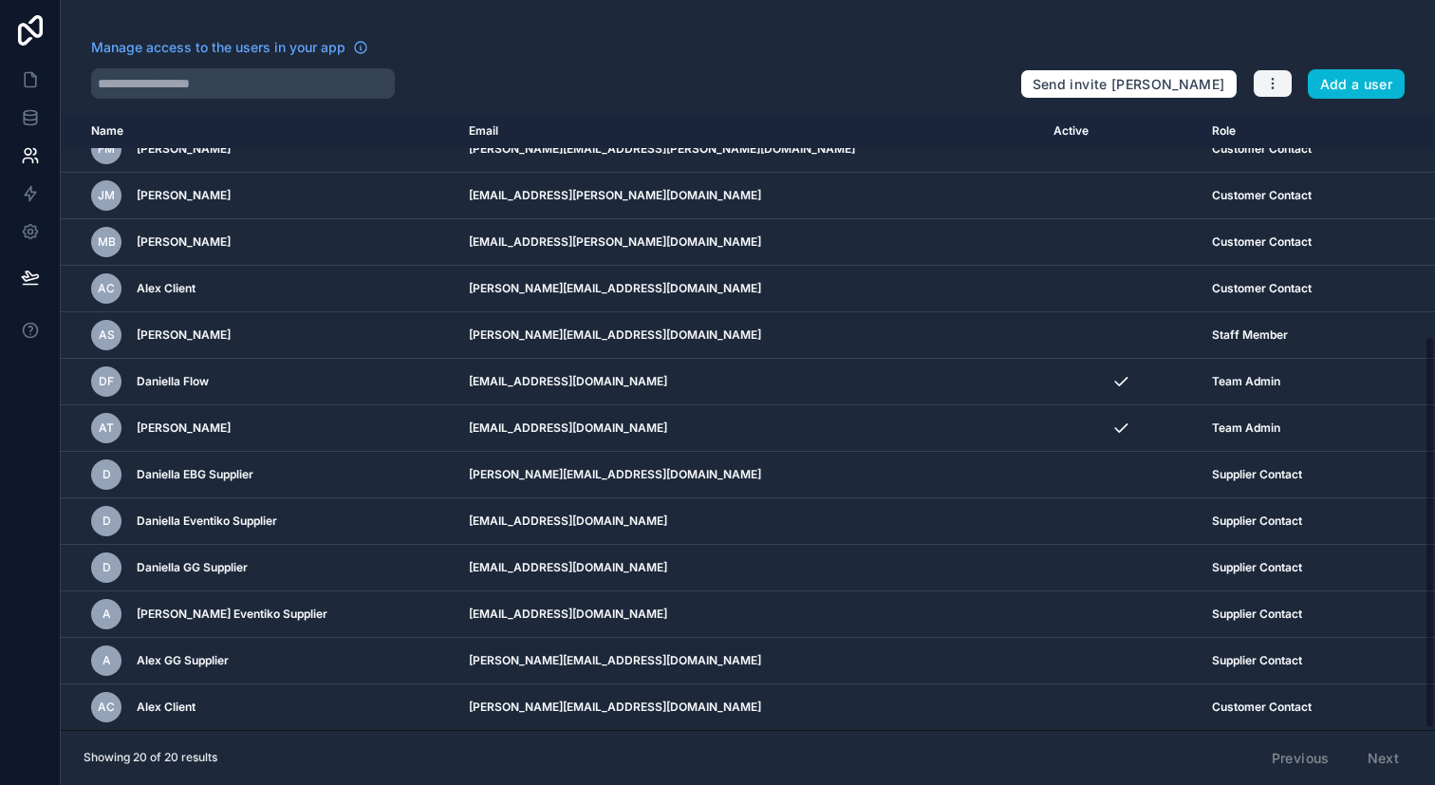
click at [1278, 85] on icon "button" at bounding box center [1272, 83] width 15 height 15
click at [928, 62] on div "Manage access to the users in your app" at bounding box center [548, 53] width 914 height 30
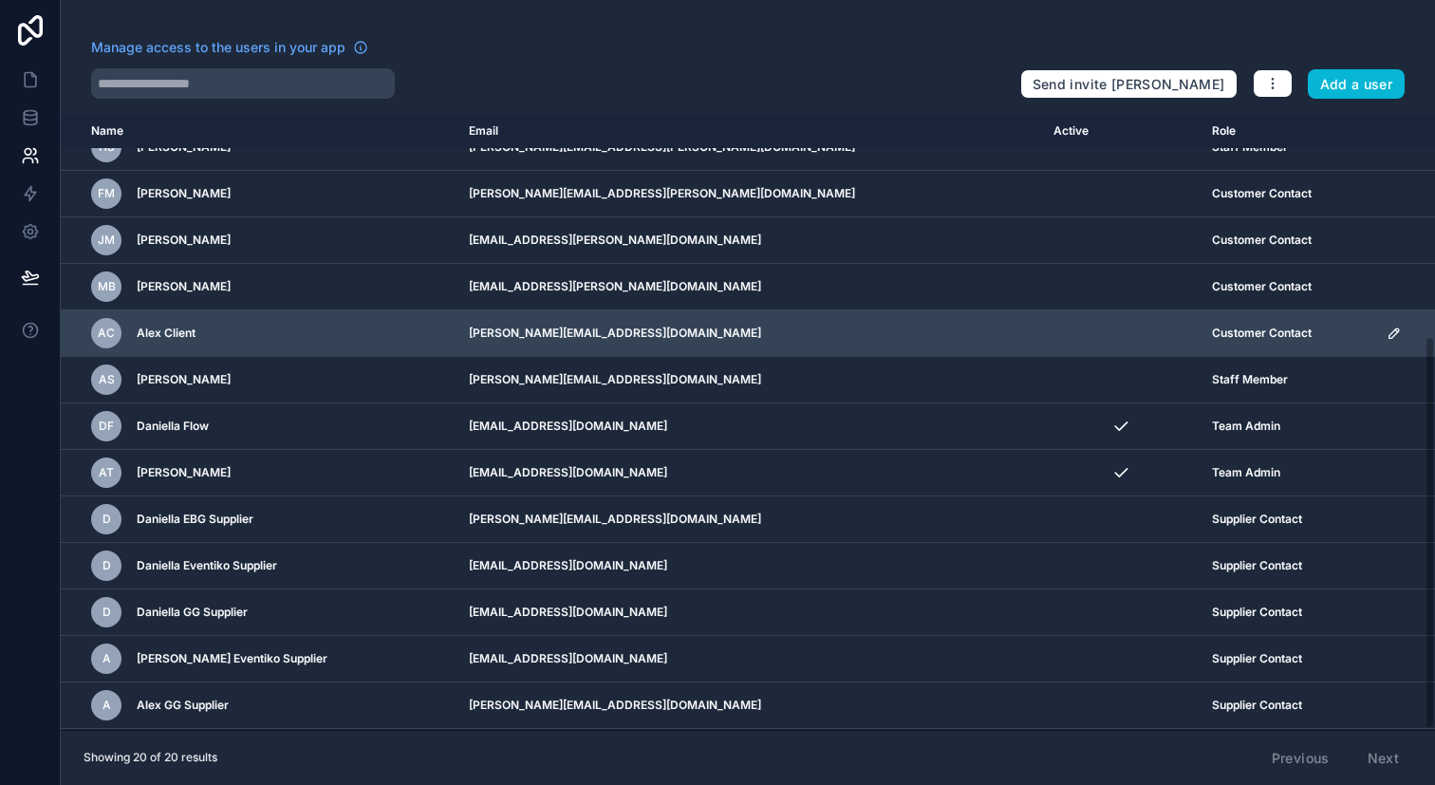
scroll to position [348, 0]
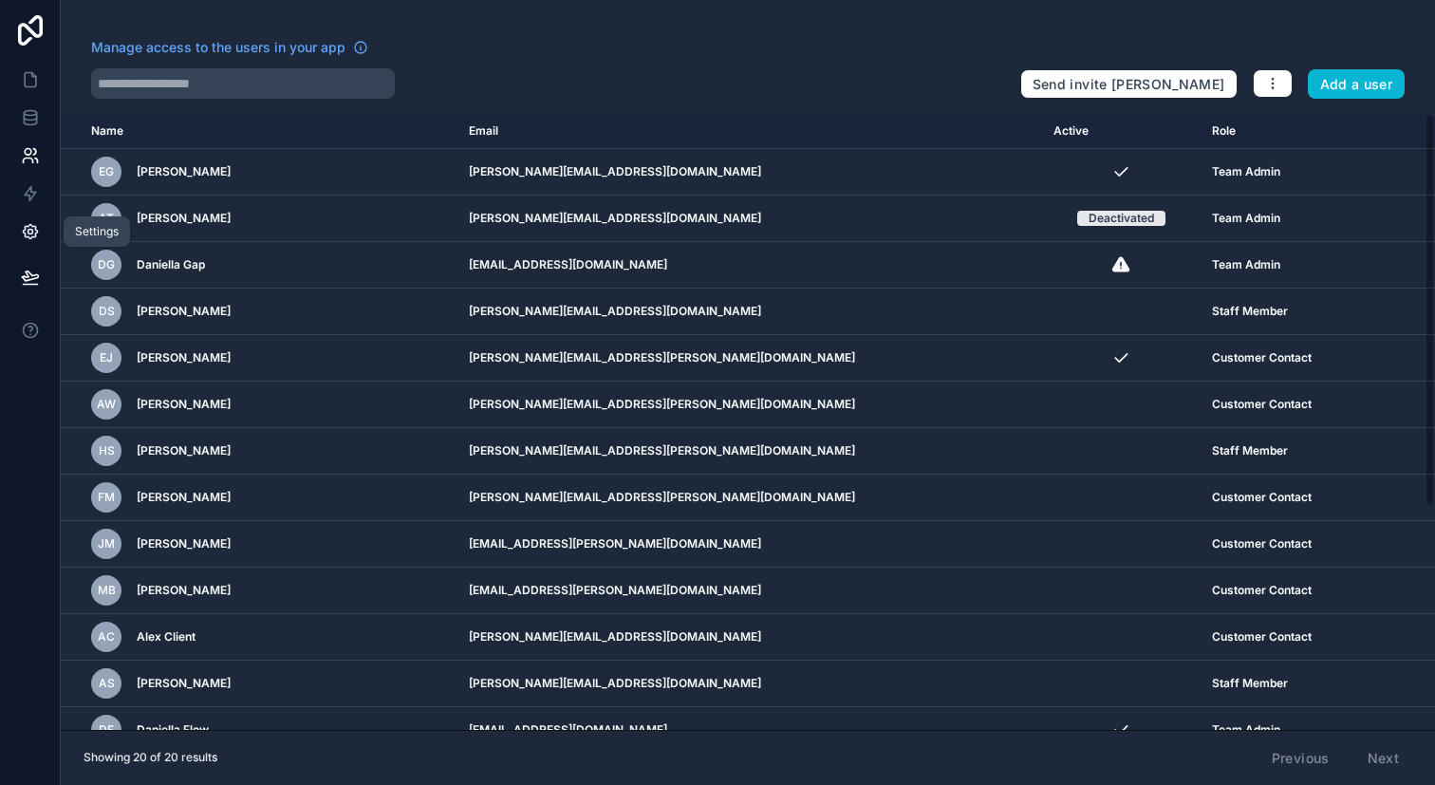
click at [39, 237] on link at bounding box center [30, 232] width 60 height 38
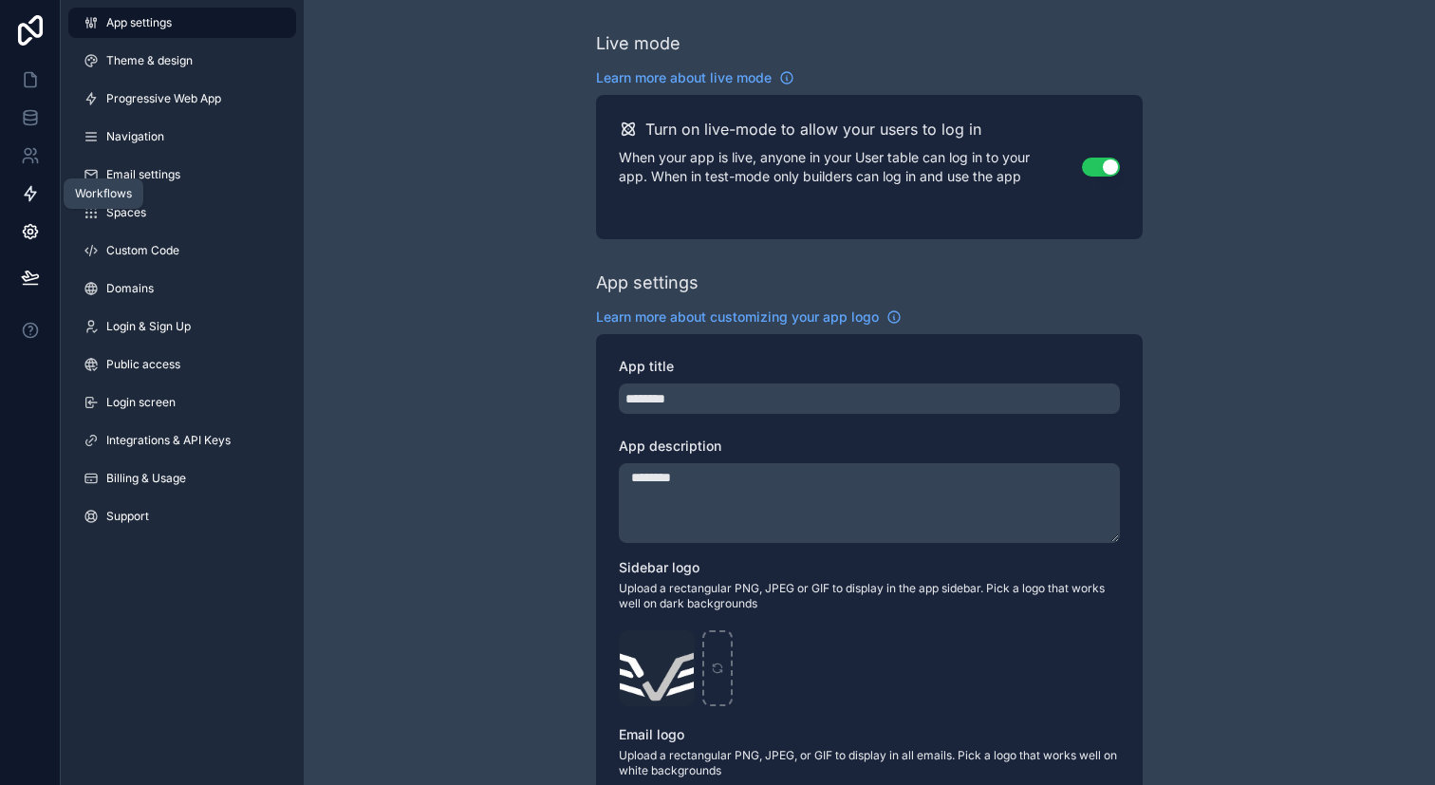
click at [32, 197] on icon at bounding box center [30, 193] width 19 height 19
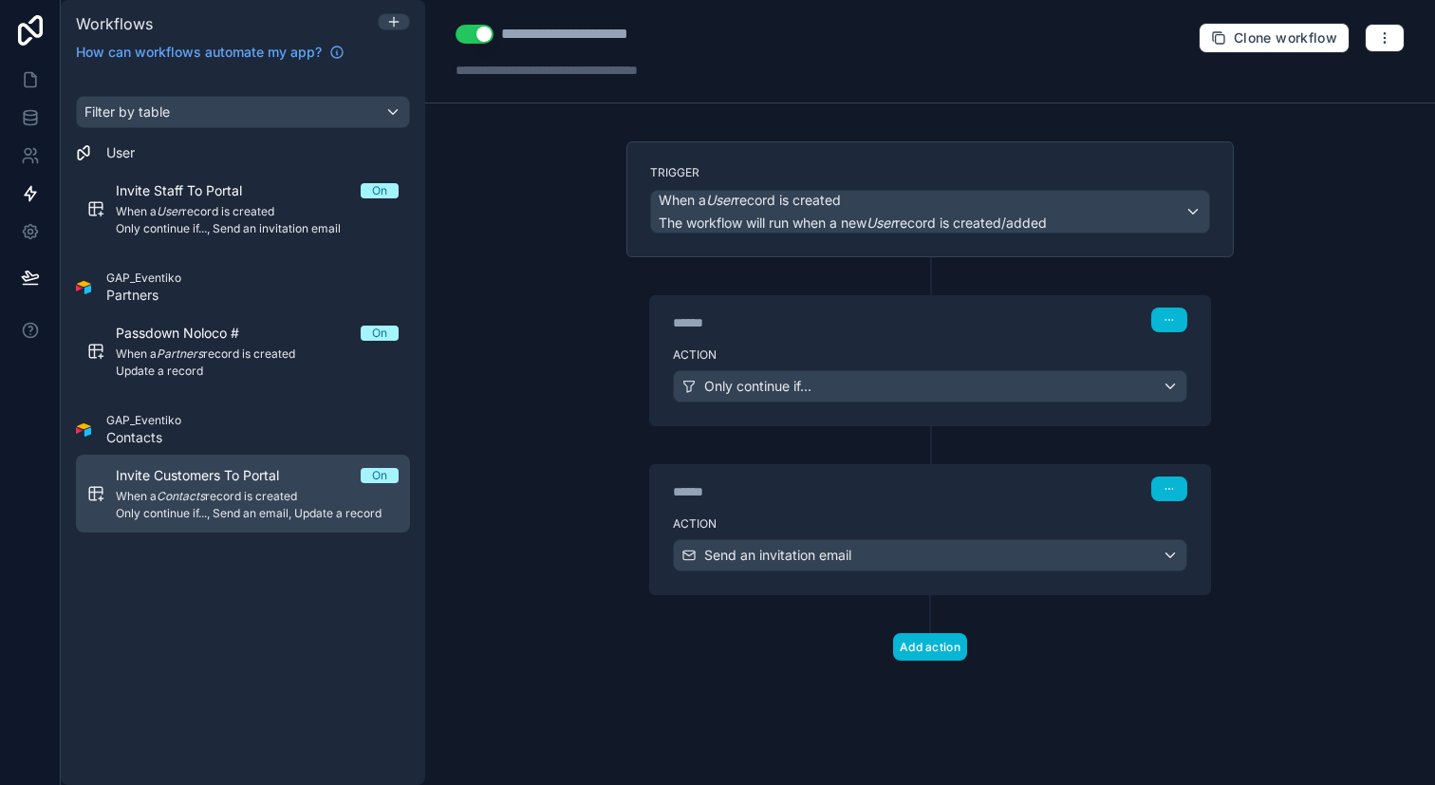
click at [268, 498] on span "When a Contacts record is created" at bounding box center [257, 496] width 283 height 15
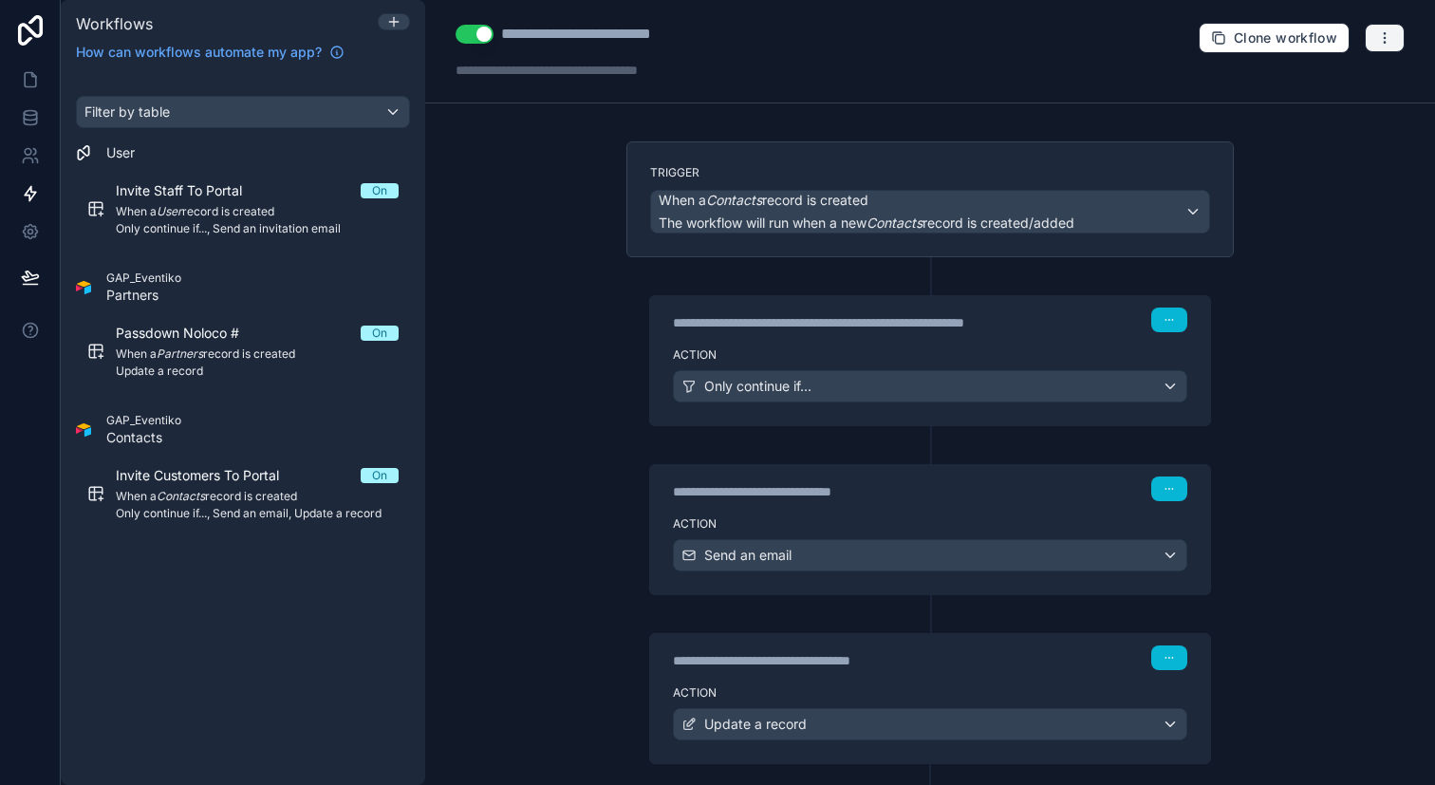
click at [1378, 34] on icon "button" at bounding box center [1385, 37] width 15 height 15
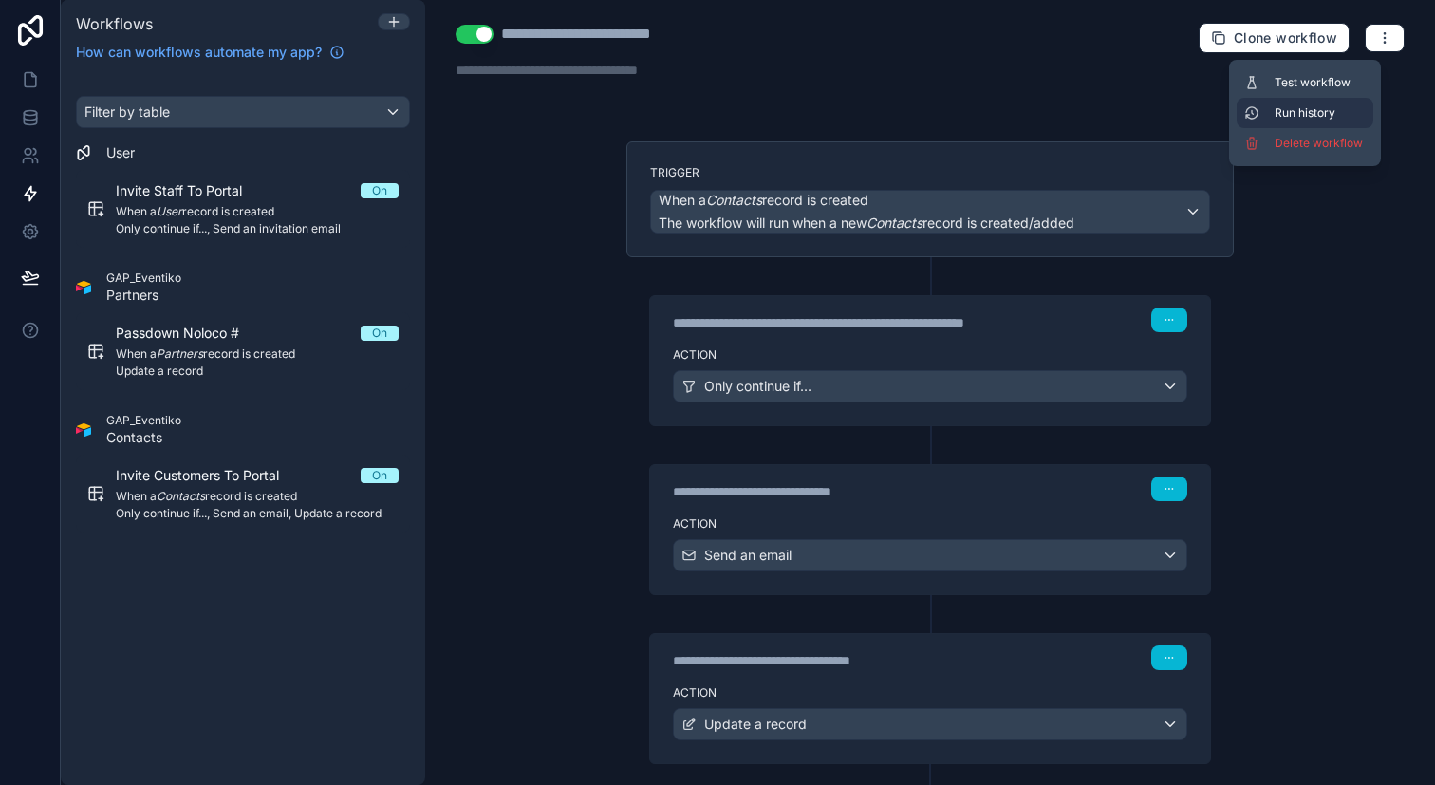
click at [1334, 106] on span "Run history" at bounding box center [1320, 112] width 91 height 15
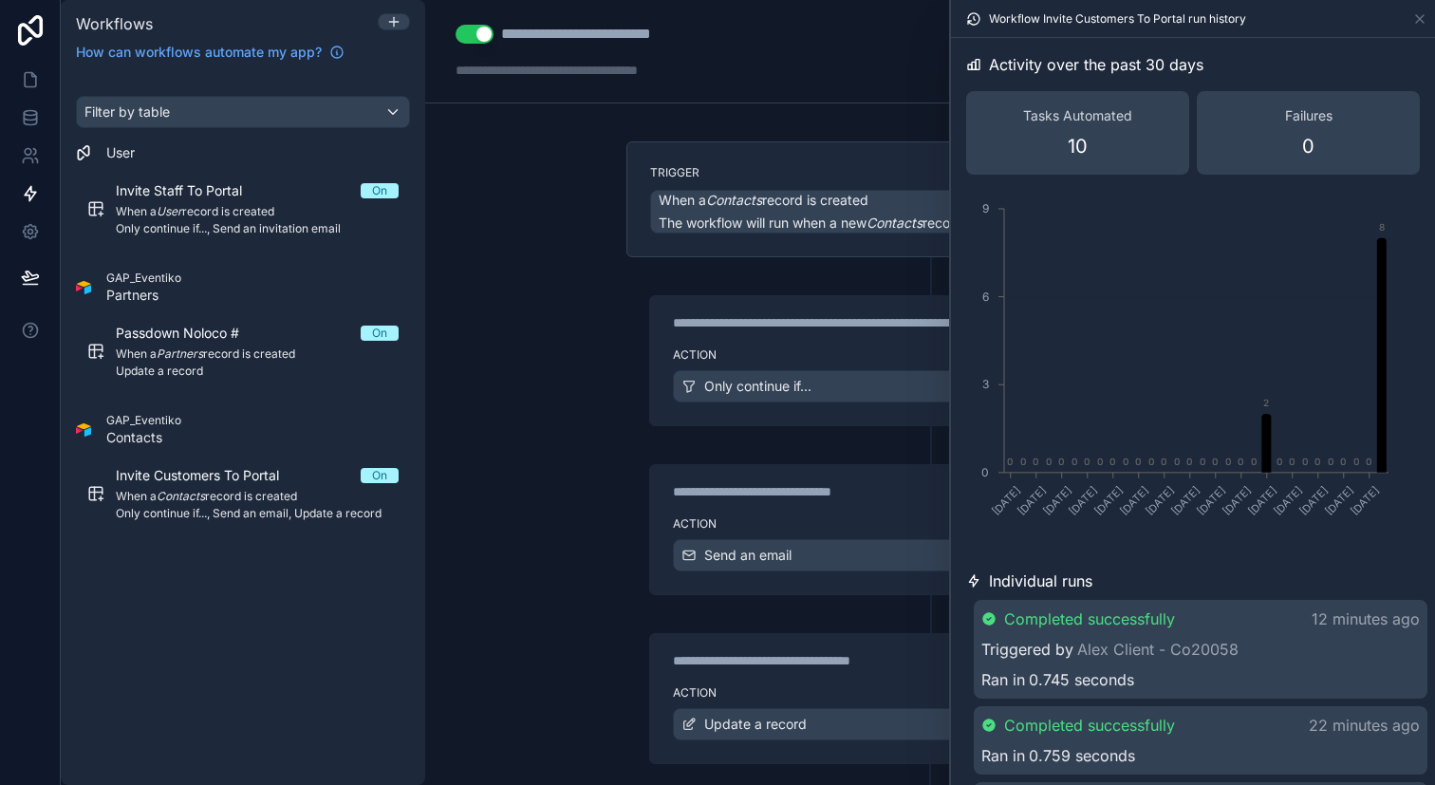
click at [799, 503] on div "**********" at bounding box center [930, 487] width 560 height 44
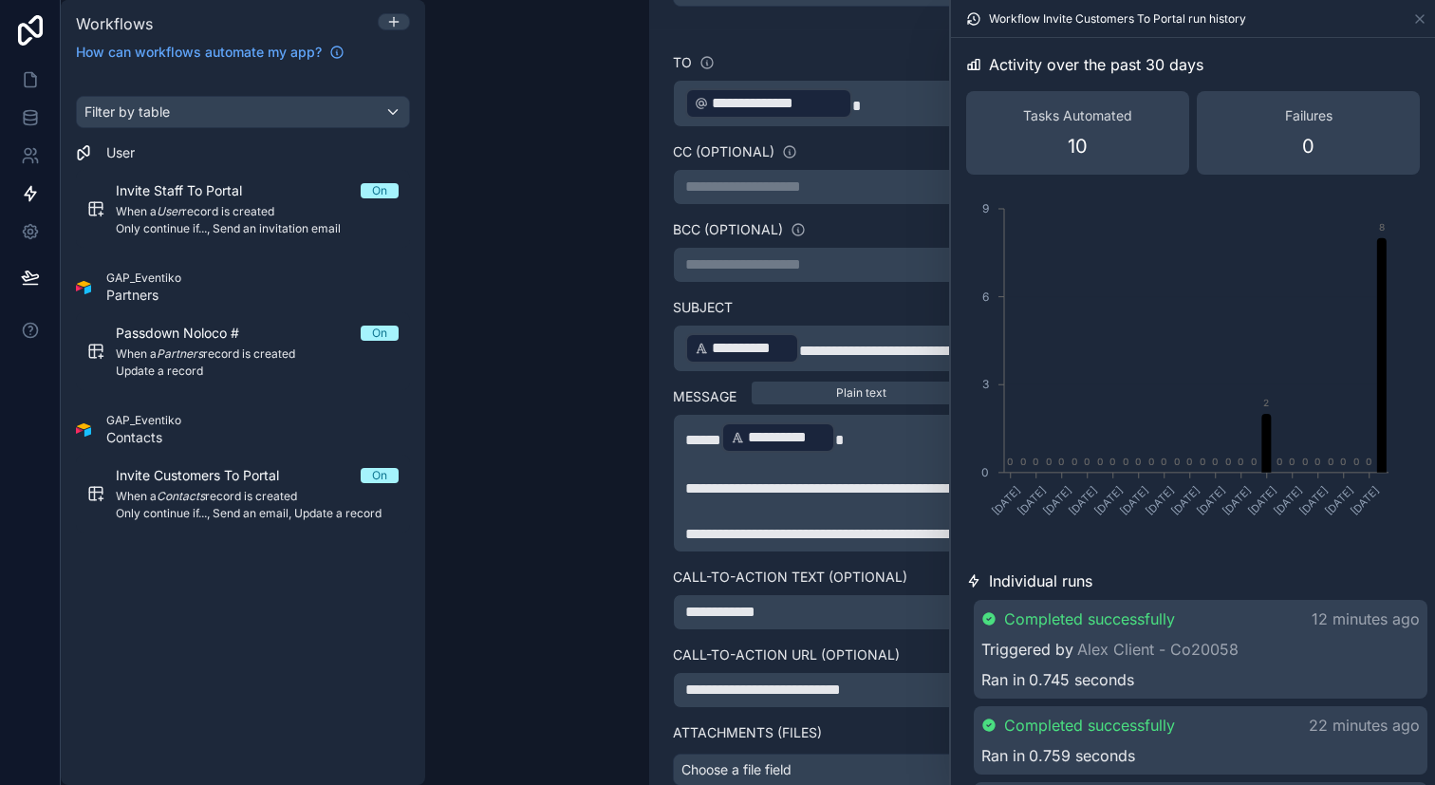
scroll to position [77, 0]
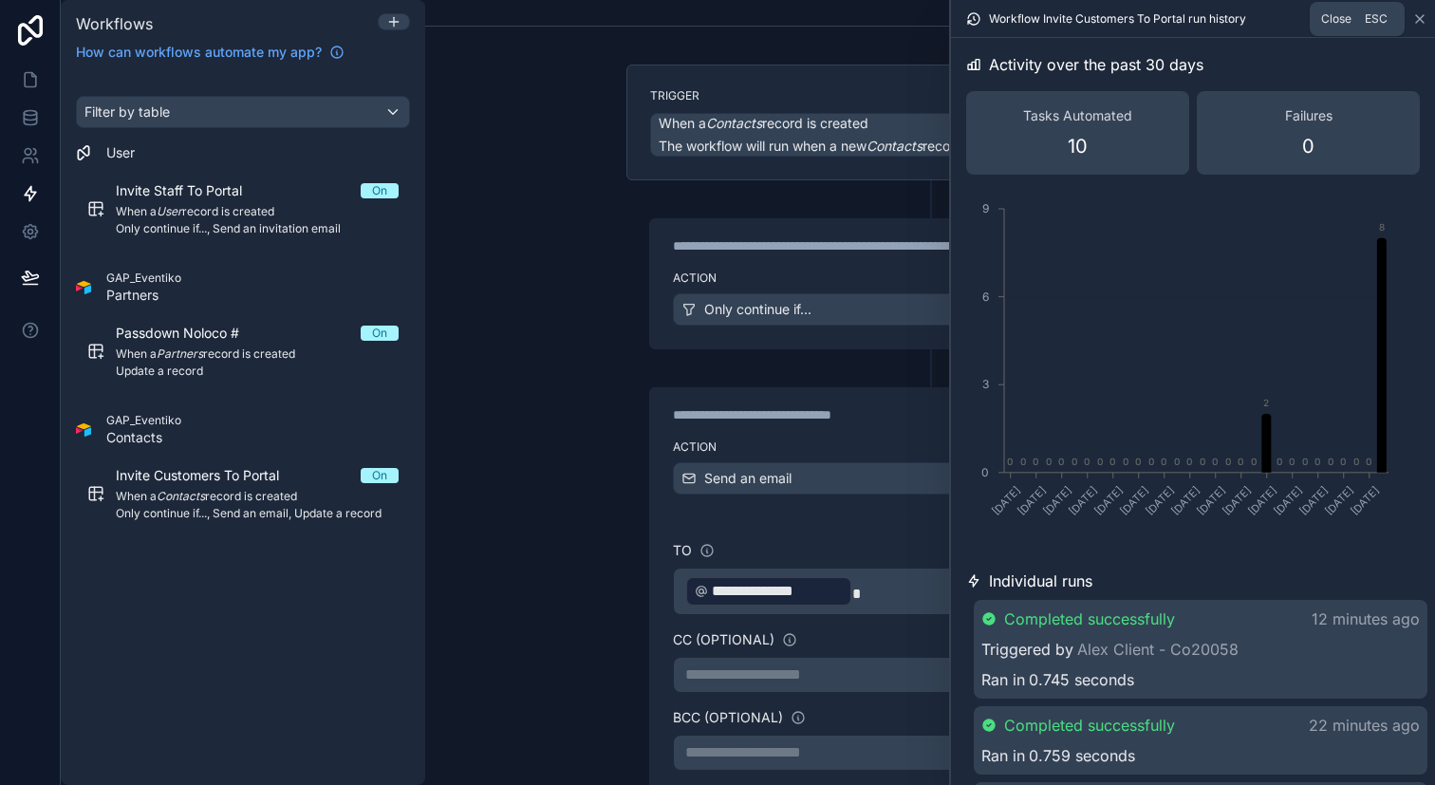
click at [1425, 19] on icon at bounding box center [1420, 18] width 15 height 15
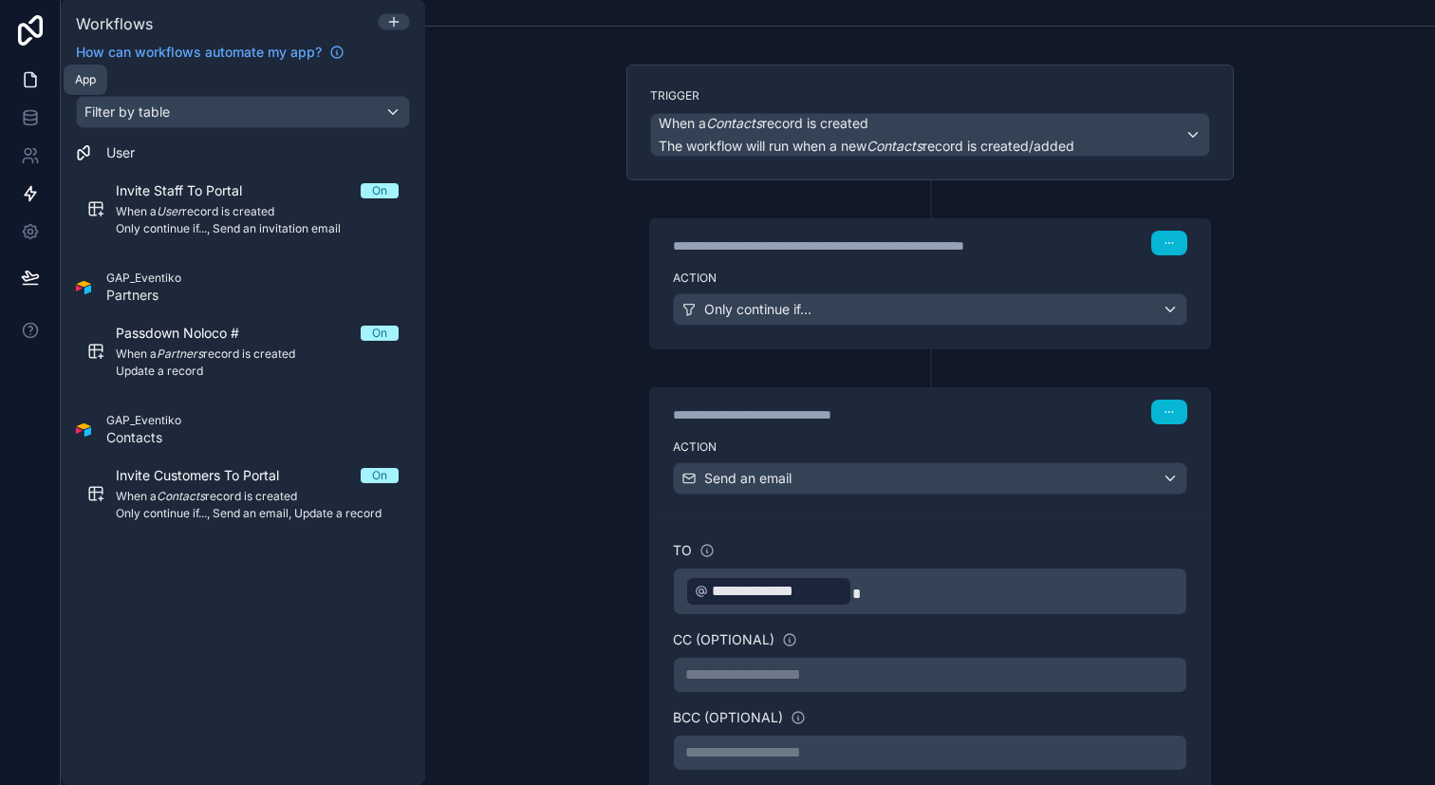
click at [28, 87] on icon at bounding box center [30, 79] width 19 height 19
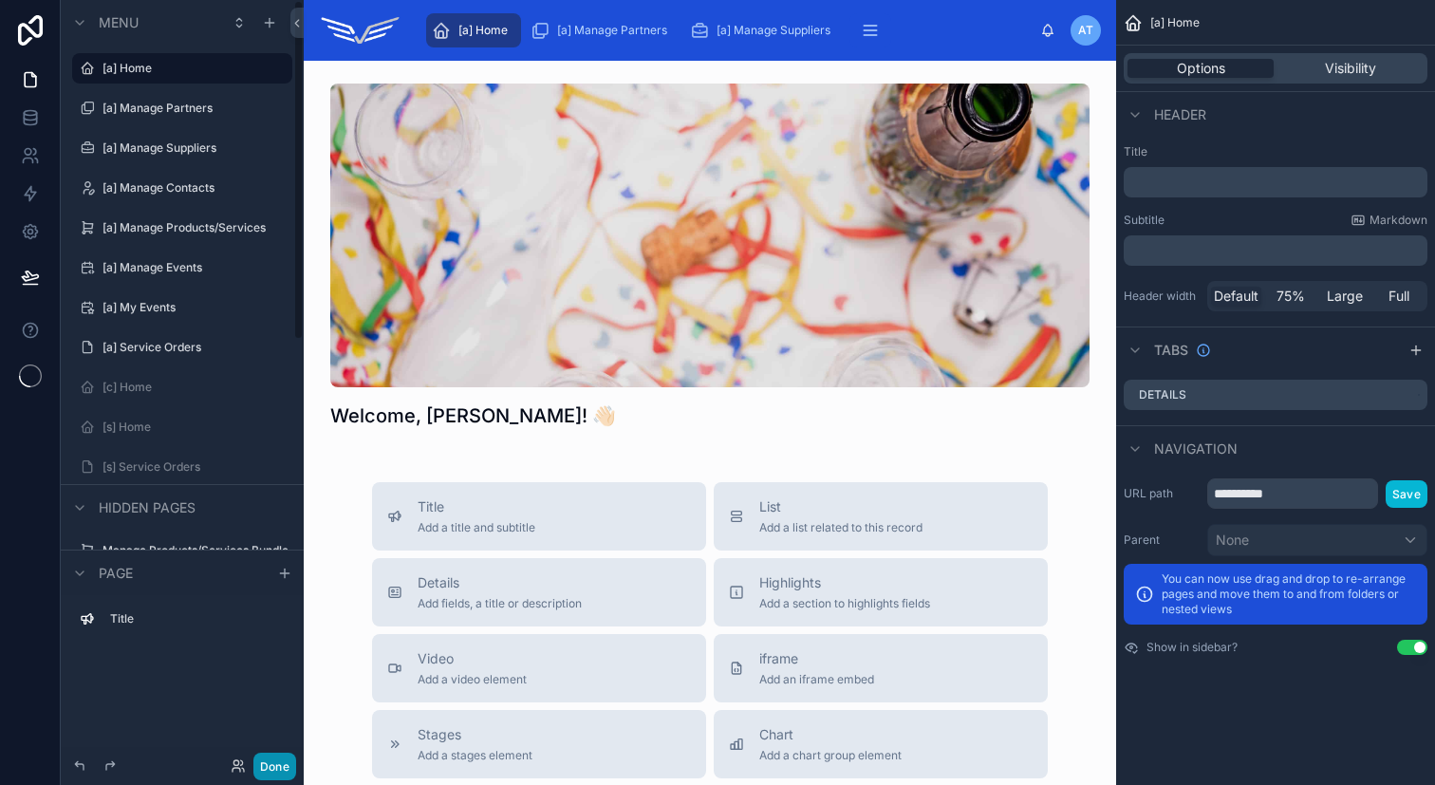
click at [276, 766] on button "Done" at bounding box center [274, 767] width 43 height 28
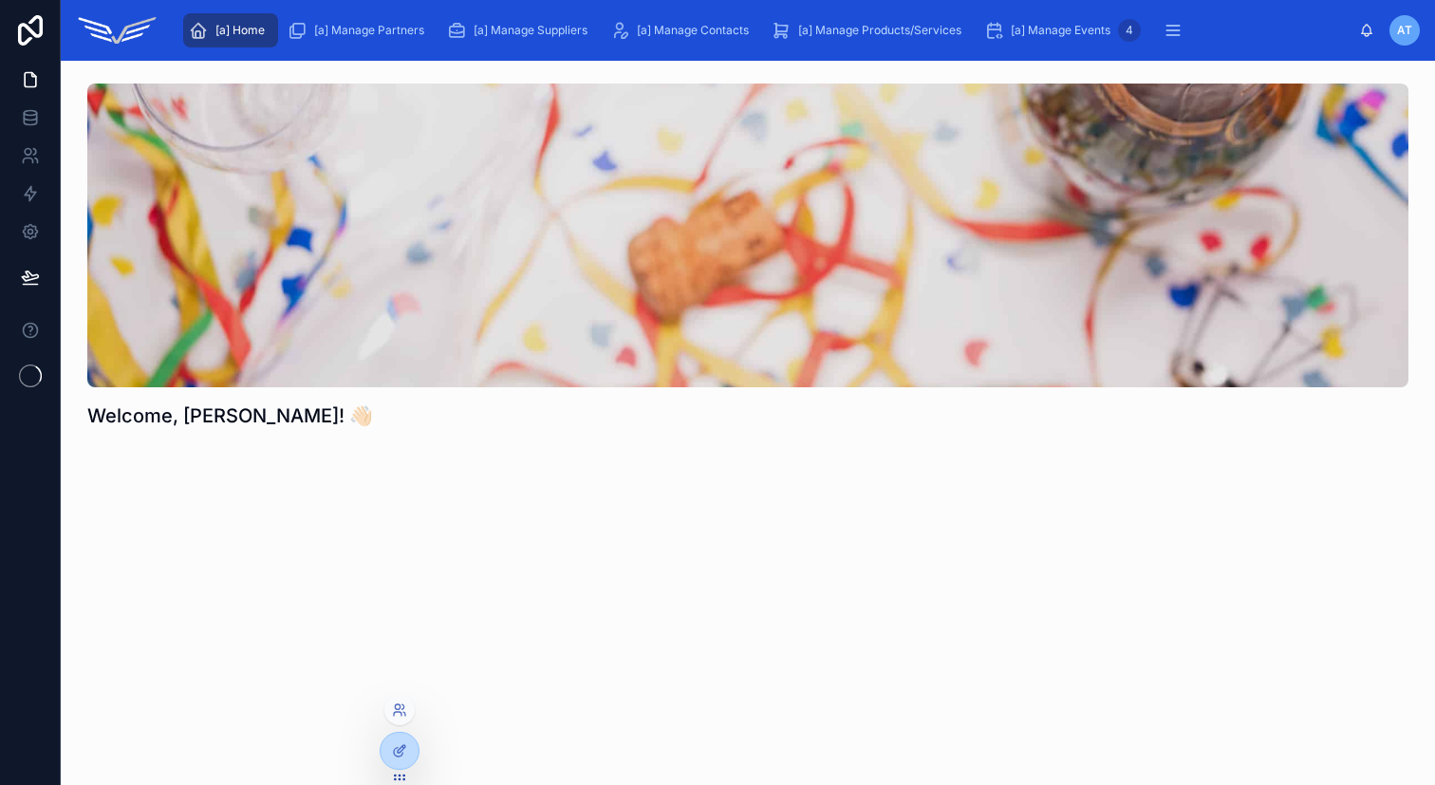
click at [407, 711] on div at bounding box center [399, 710] width 30 height 30
click at [400, 717] on icon at bounding box center [399, 710] width 15 height 15
click at [1070, 546] on div "Welcome, [PERSON_NAME]! 👋🏻" at bounding box center [748, 309] width 1375 height 497
click at [42, 156] on link at bounding box center [30, 156] width 60 height 38
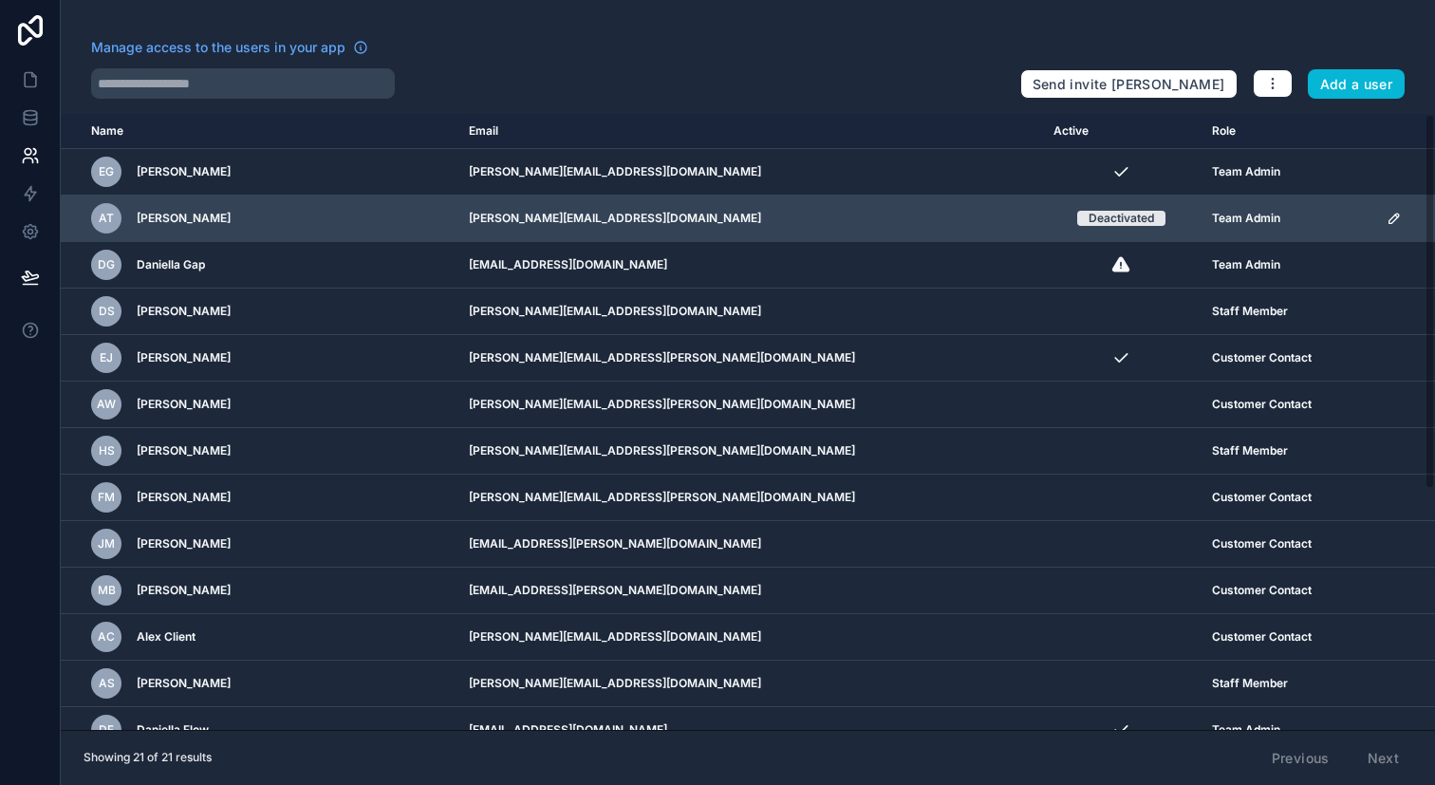
click at [1387, 221] on icon "scrollable content" at bounding box center [1394, 218] width 15 height 15
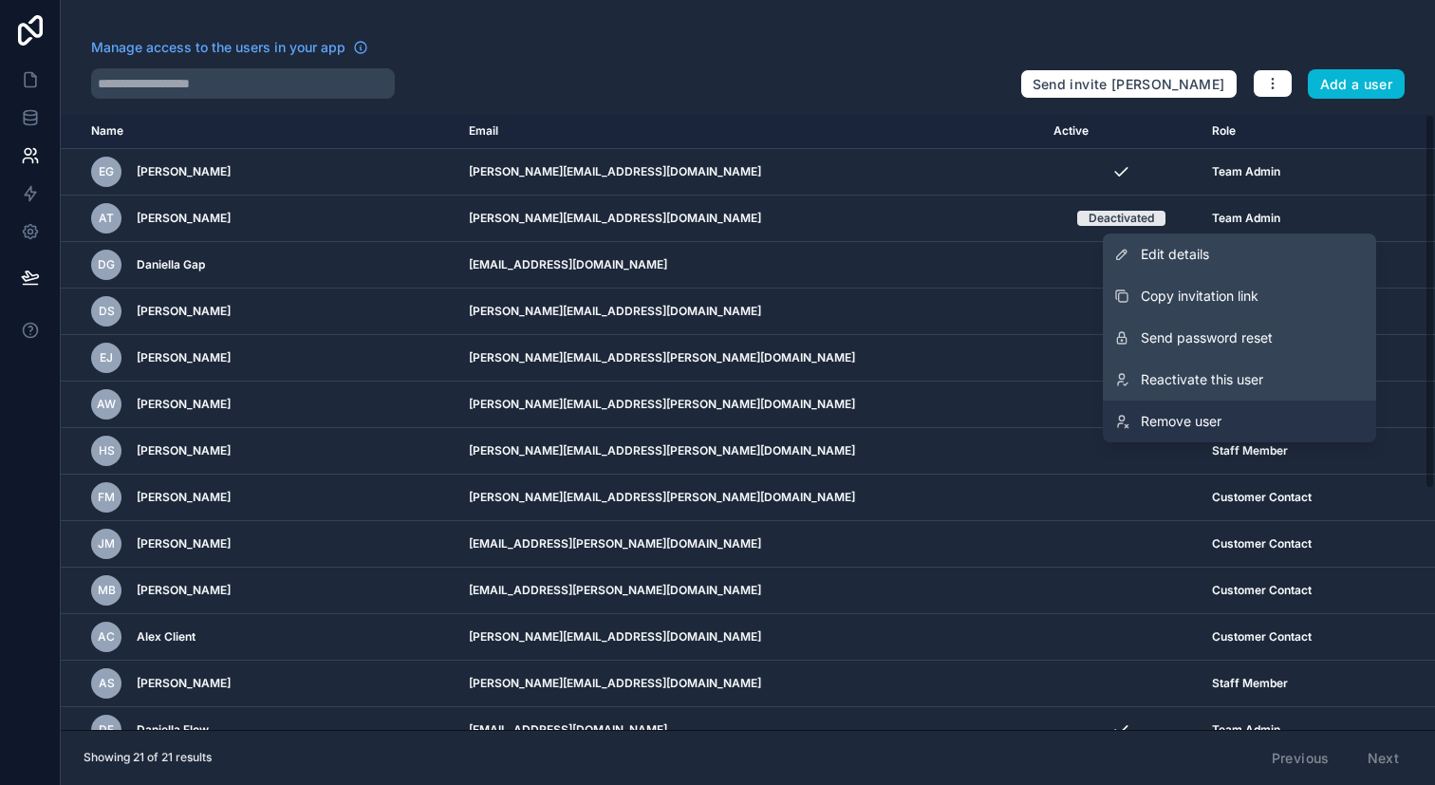
click at [1188, 421] on span "Remove user" at bounding box center [1181, 421] width 81 height 19
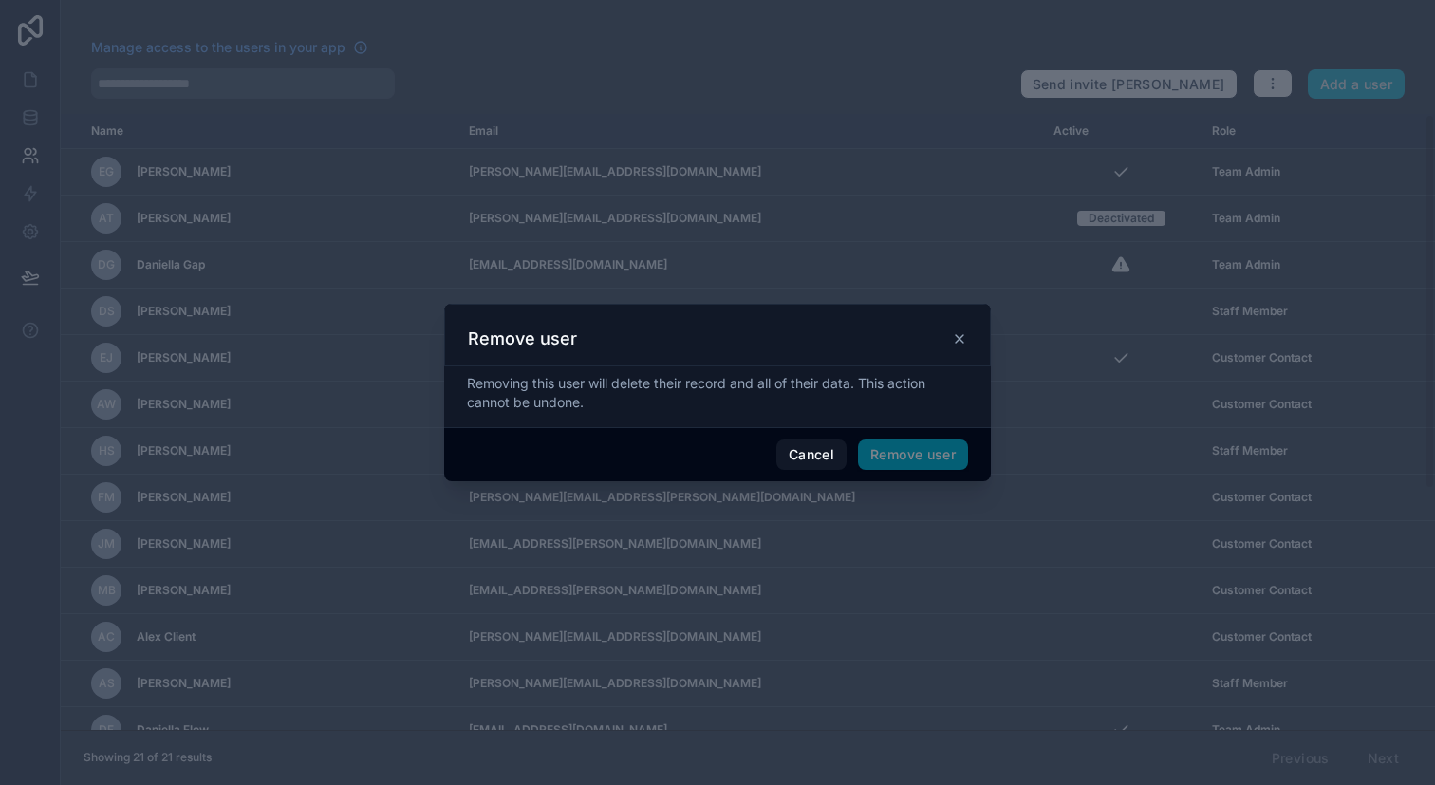
click at [894, 453] on span "Remove user" at bounding box center [913, 455] width 110 height 30
click at [901, 453] on span "Remove user" at bounding box center [913, 455] width 110 height 30
click at [818, 457] on button "Cancel" at bounding box center [812, 455] width 70 height 30
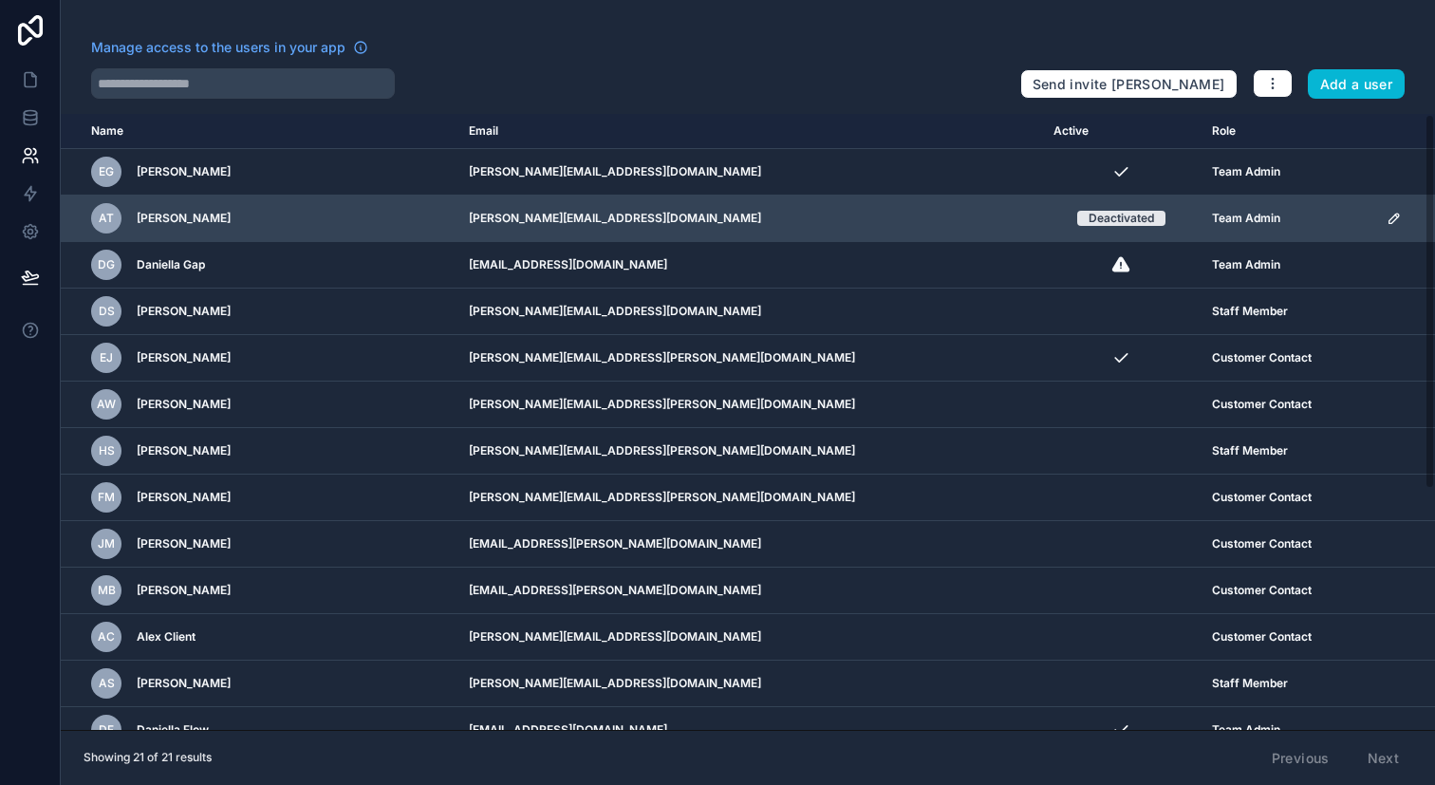
click at [1390, 221] on icon "scrollable content" at bounding box center [1394, 218] width 9 height 9
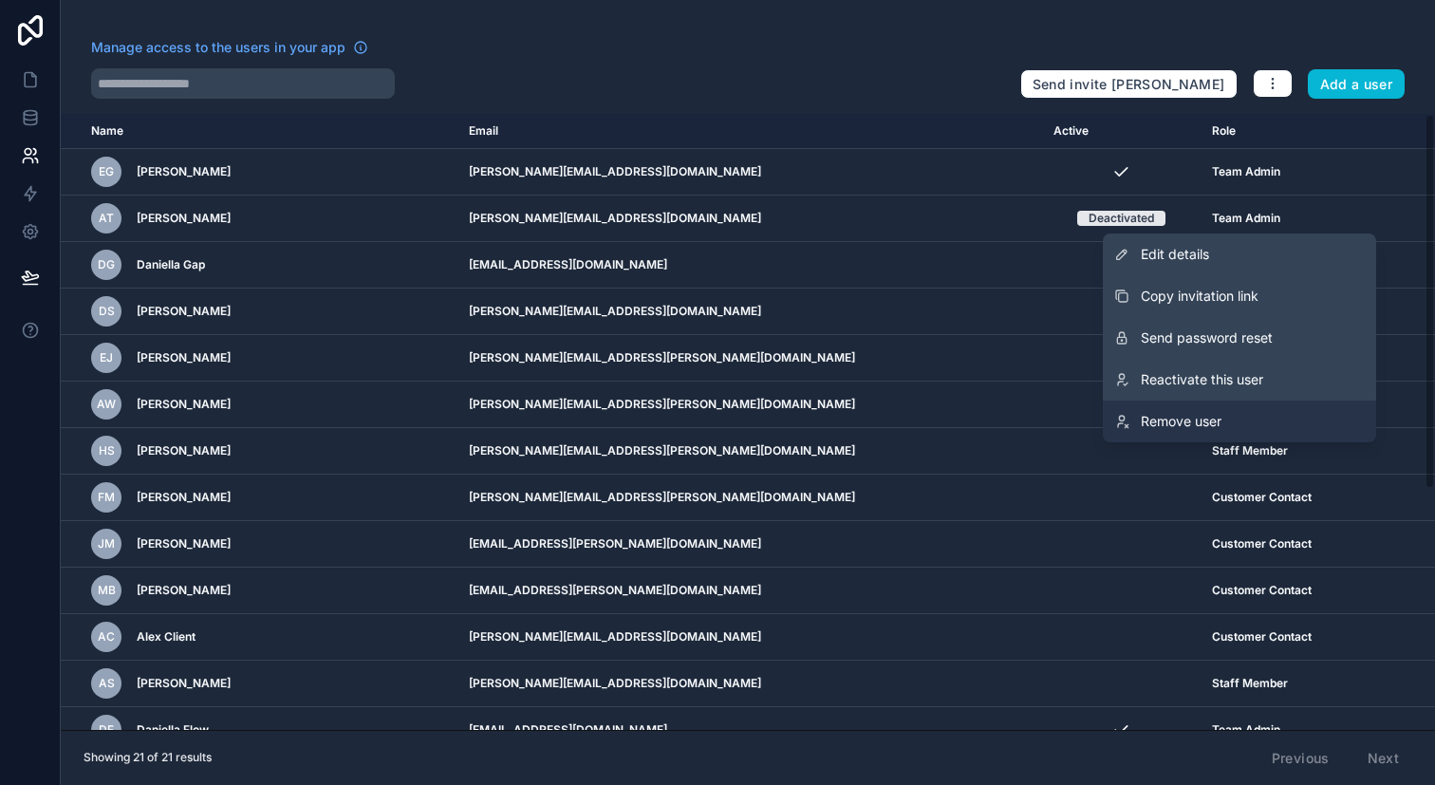
click at [1232, 403] on link "Remove user" at bounding box center [1239, 422] width 273 height 42
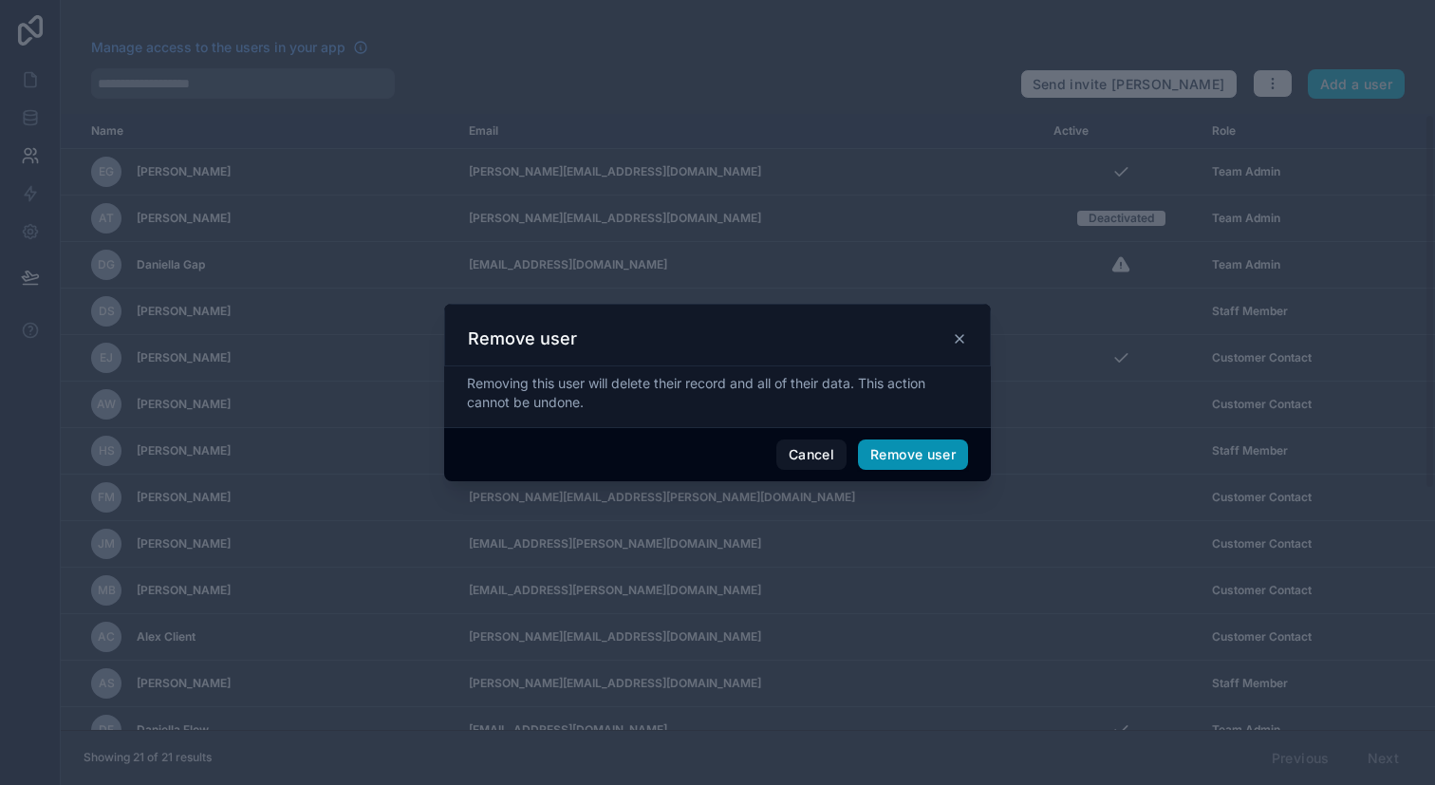
click at [922, 454] on button "Remove user" at bounding box center [913, 455] width 110 height 30
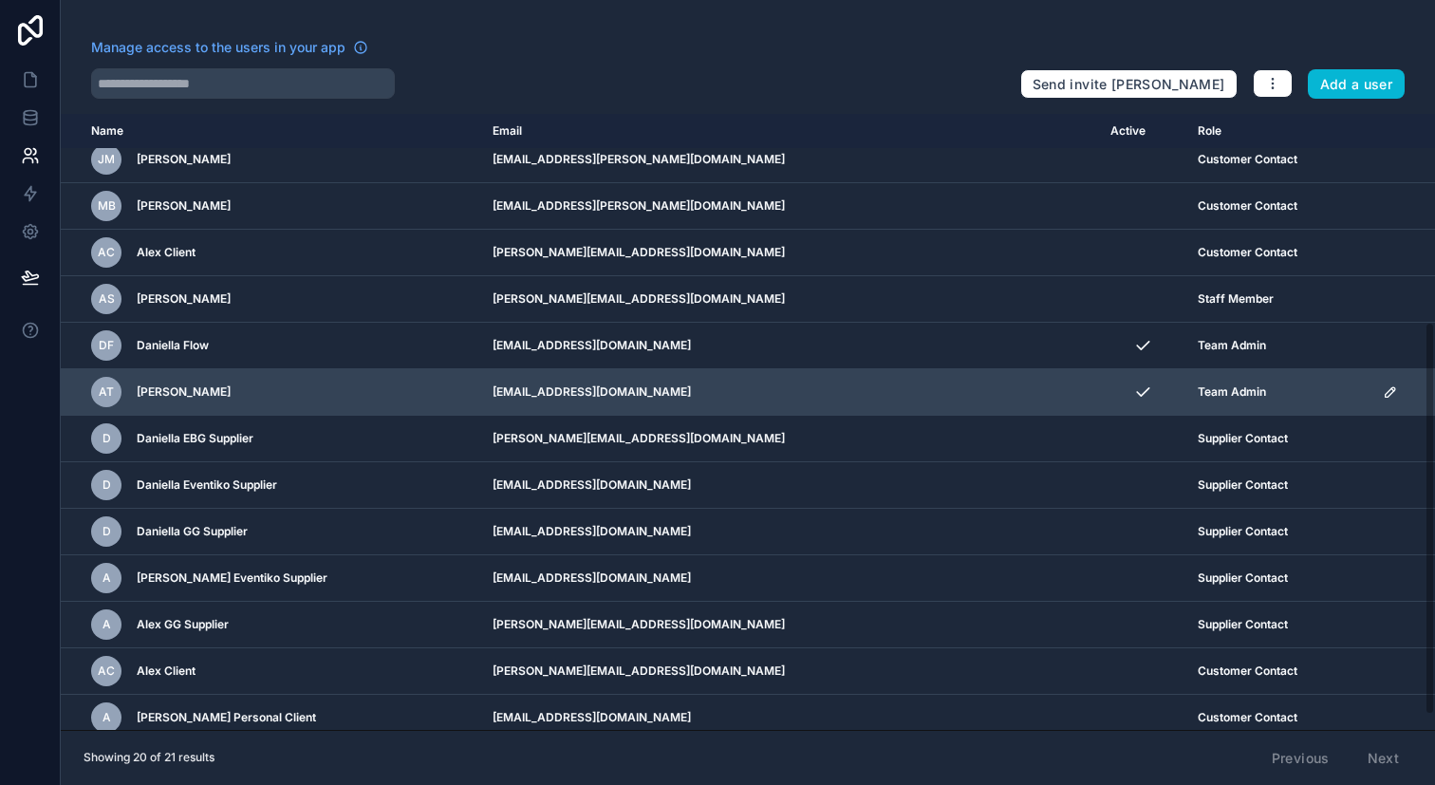
scroll to position [348, 0]
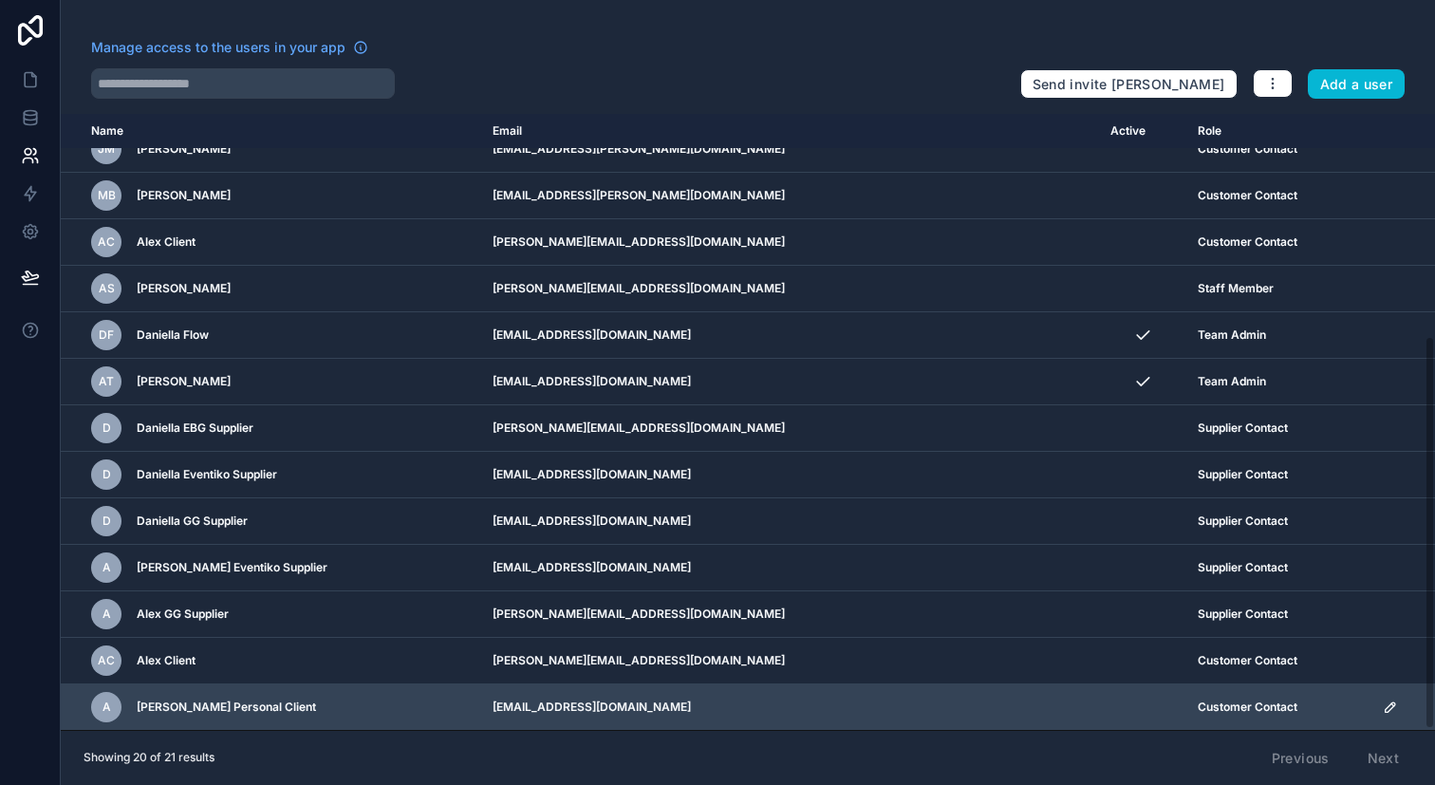
click at [1383, 708] on icon "scrollable content" at bounding box center [1390, 707] width 15 height 15
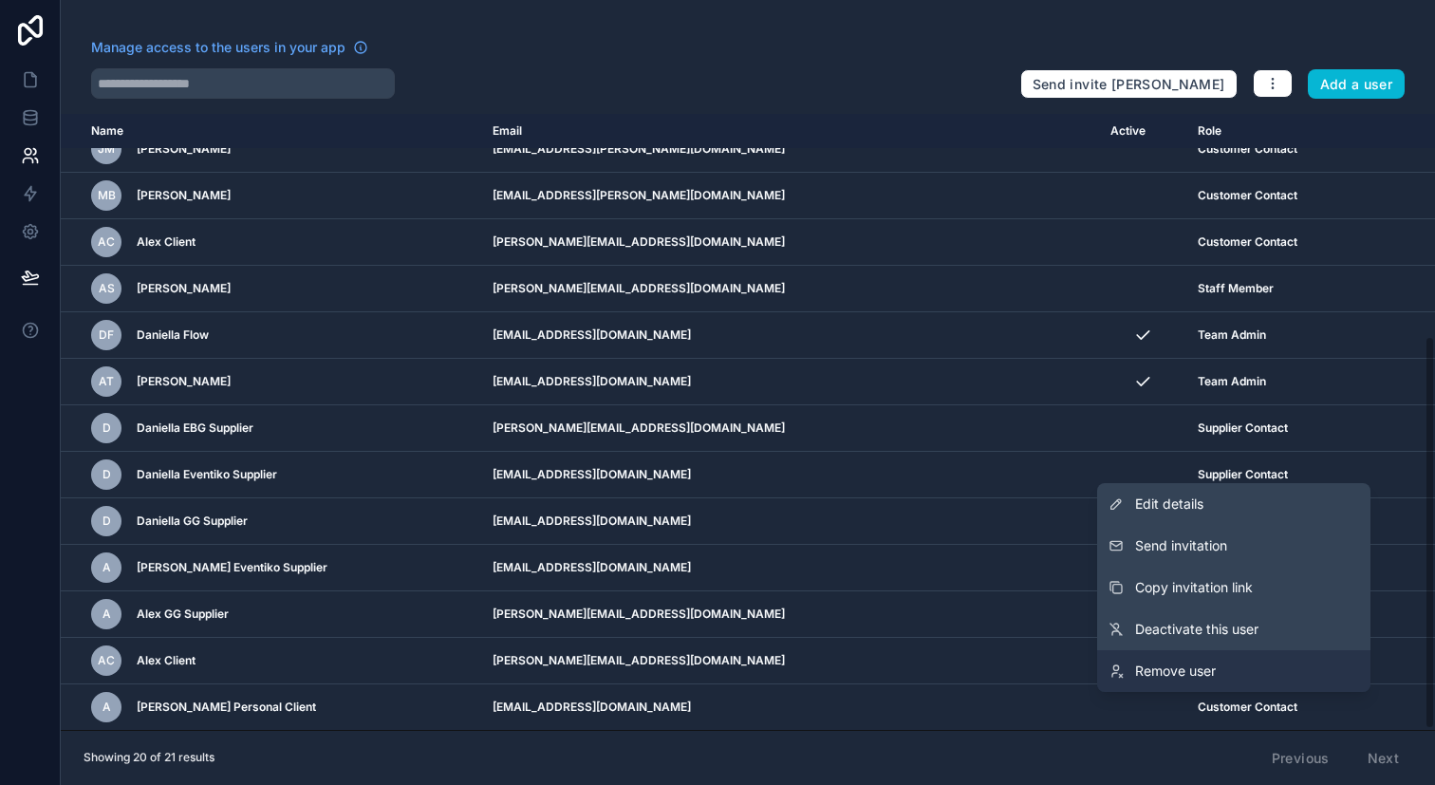
click at [1225, 675] on link "Remove user" at bounding box center [1233, 671] width 273 height 42
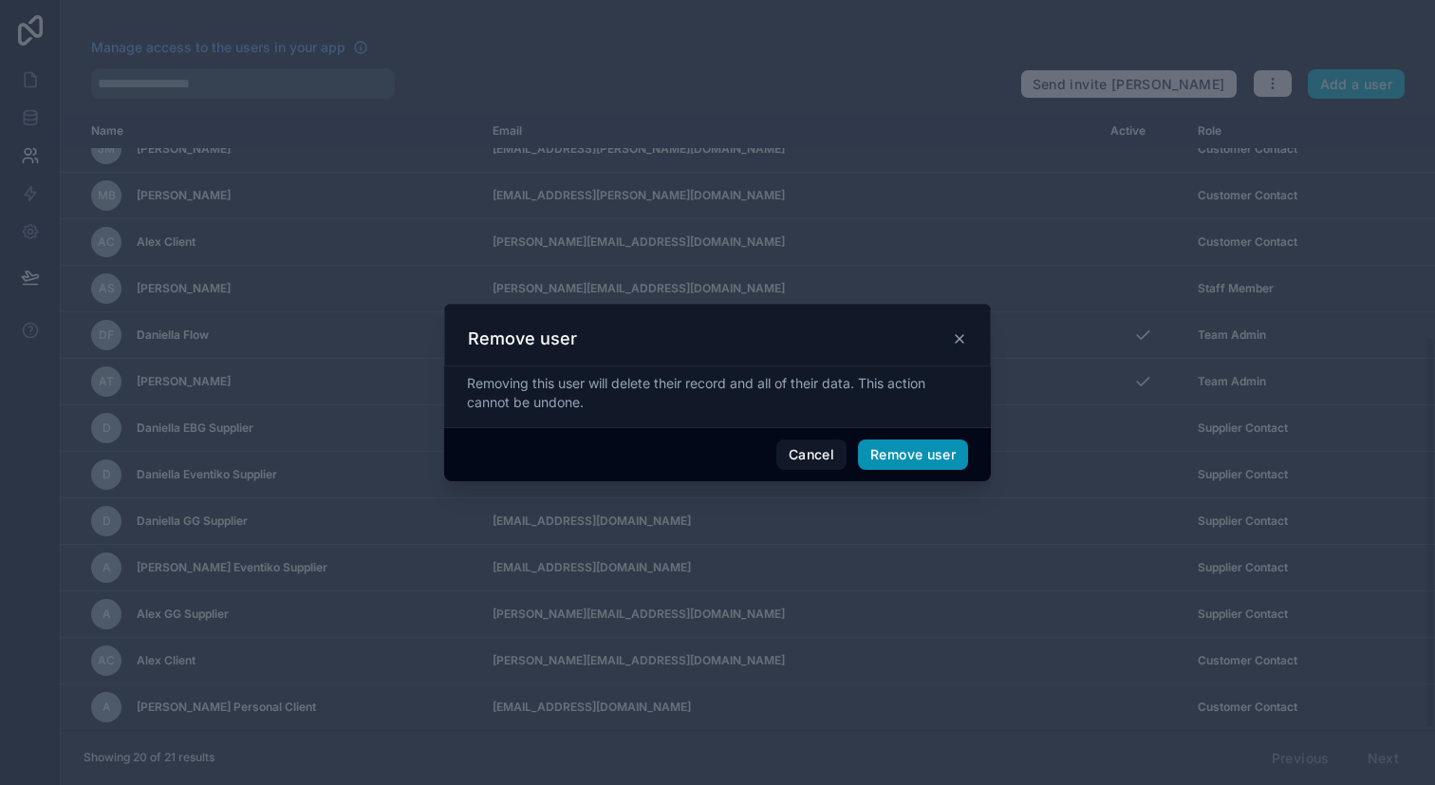
click at [901, 461] on button "Remove user" at bounding box center [913, 455] width 110 height 30
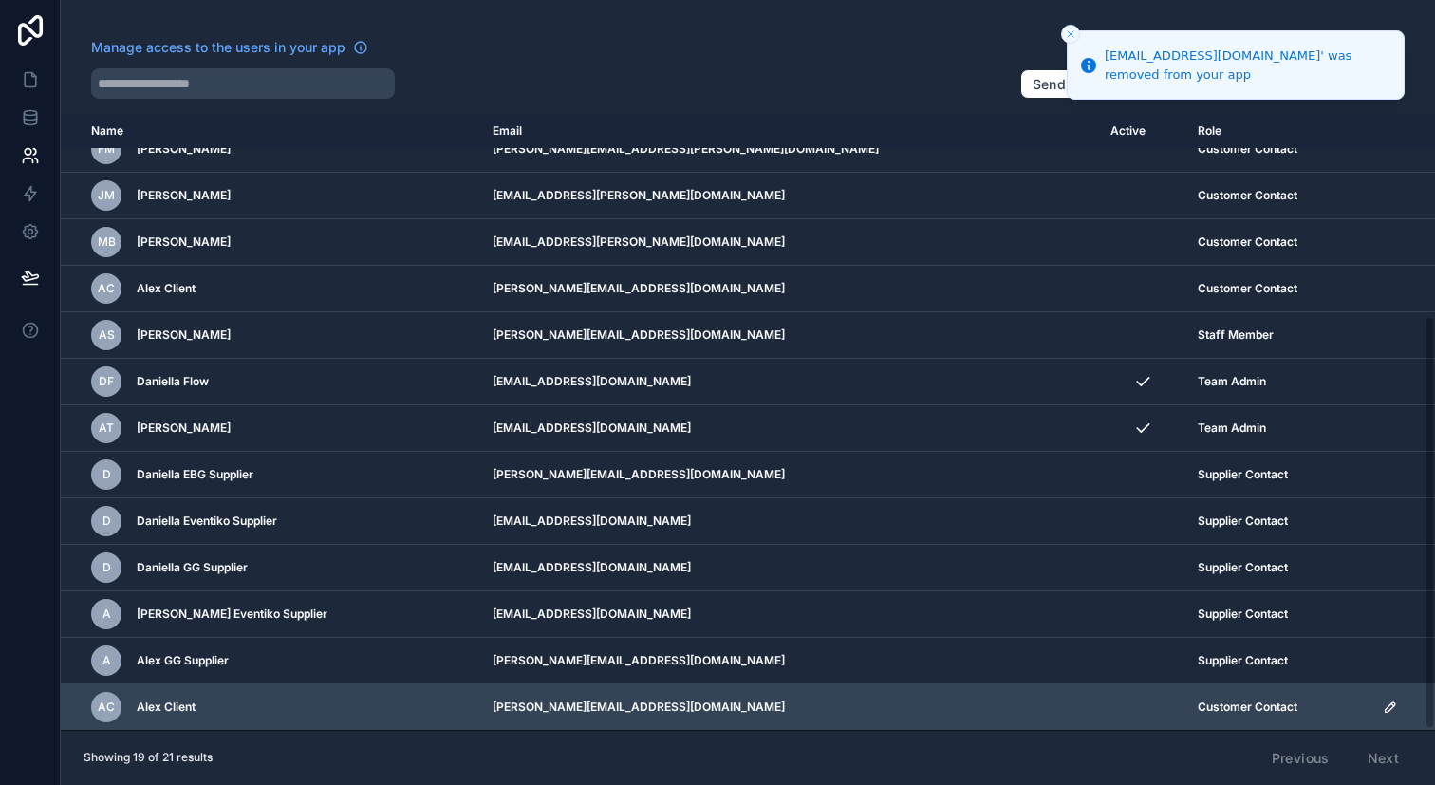
click at [1383, 711] on icon "scrollable content" at bounding box center [1390, 707] width 15 height 15
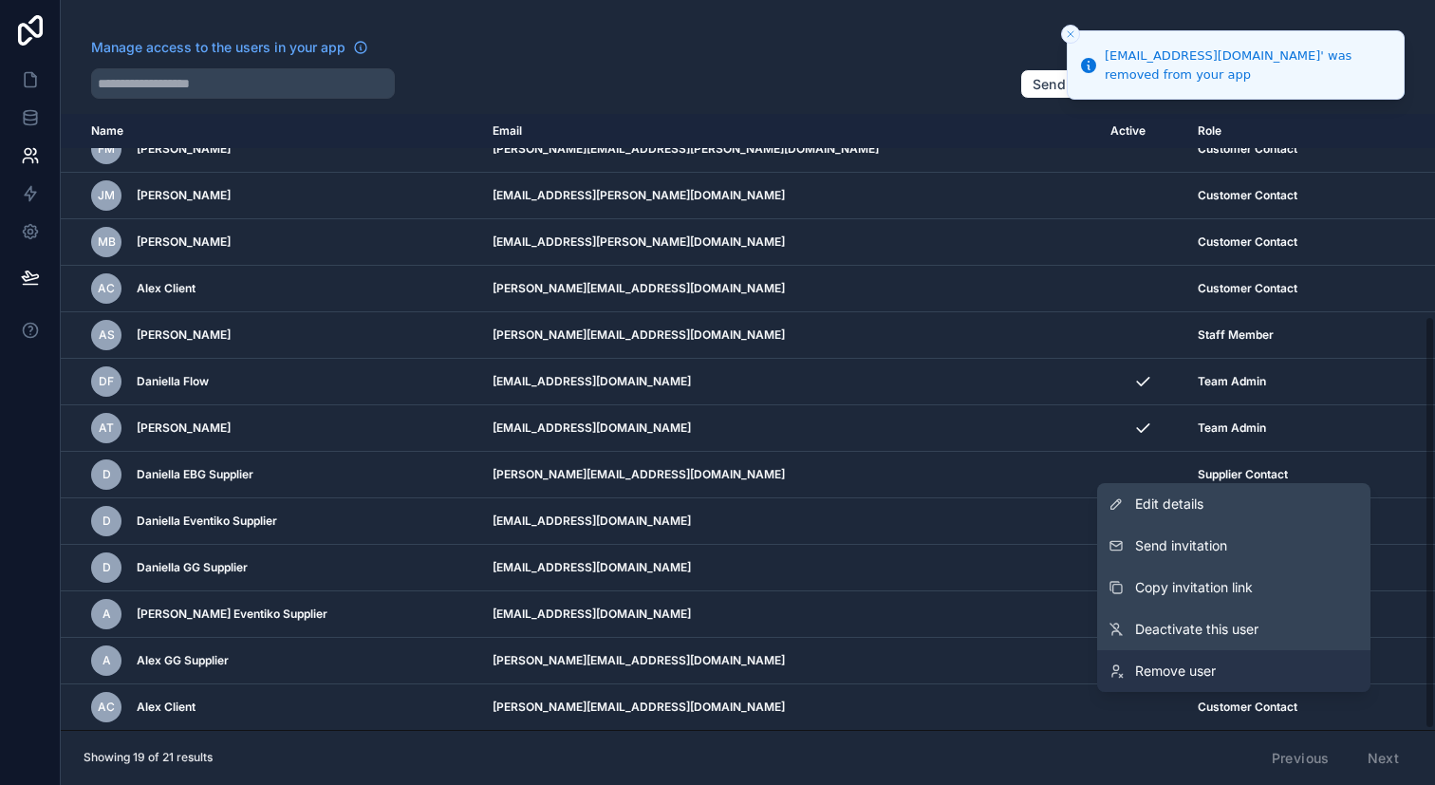
click at [1197, 682] on link "Remove user" at bounding box center [1233, 671] width 273 height 42
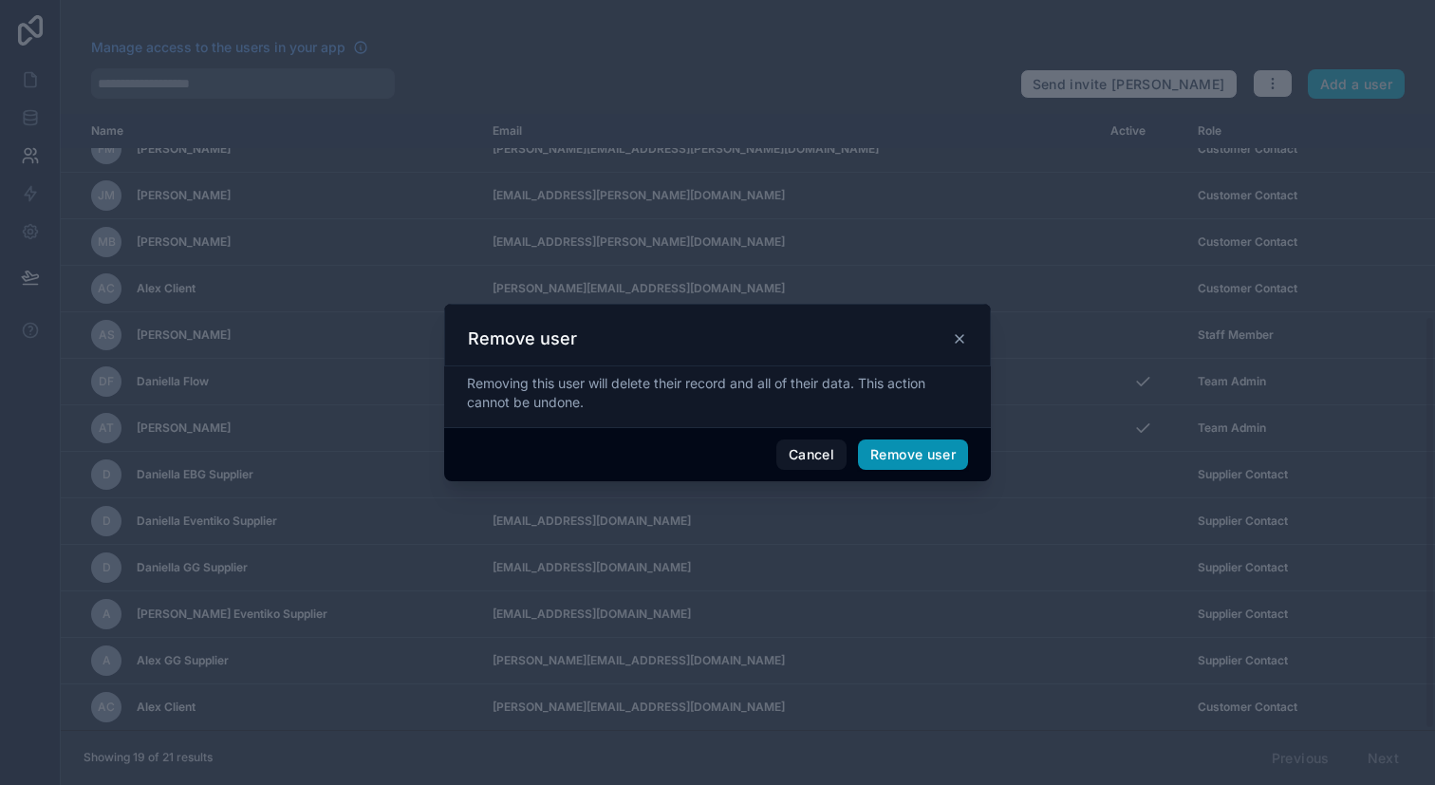
click at [931, 454] on button "Remove user" at bounding box center [913, 455] width 110 height 30
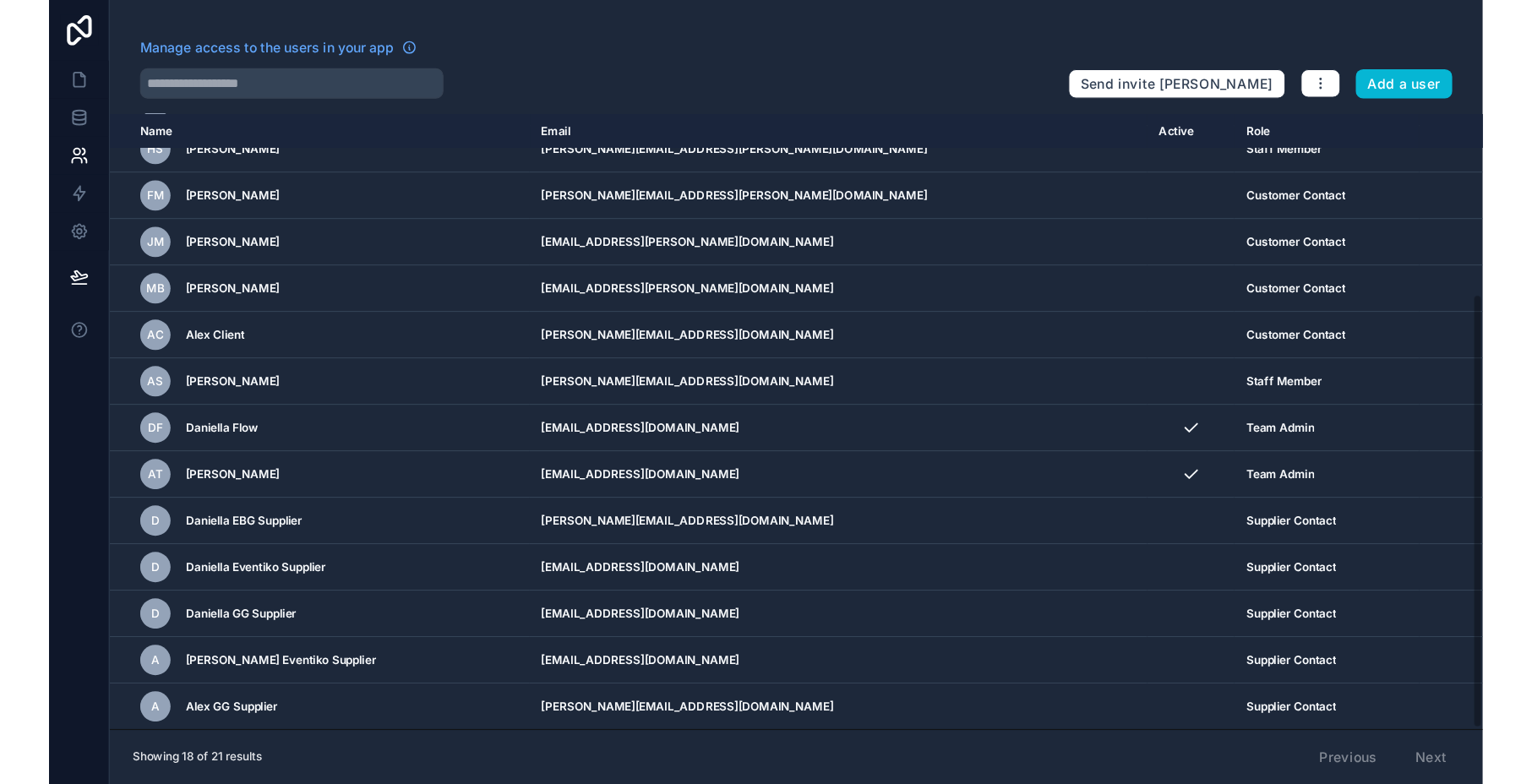
scroll to position [141, 0]
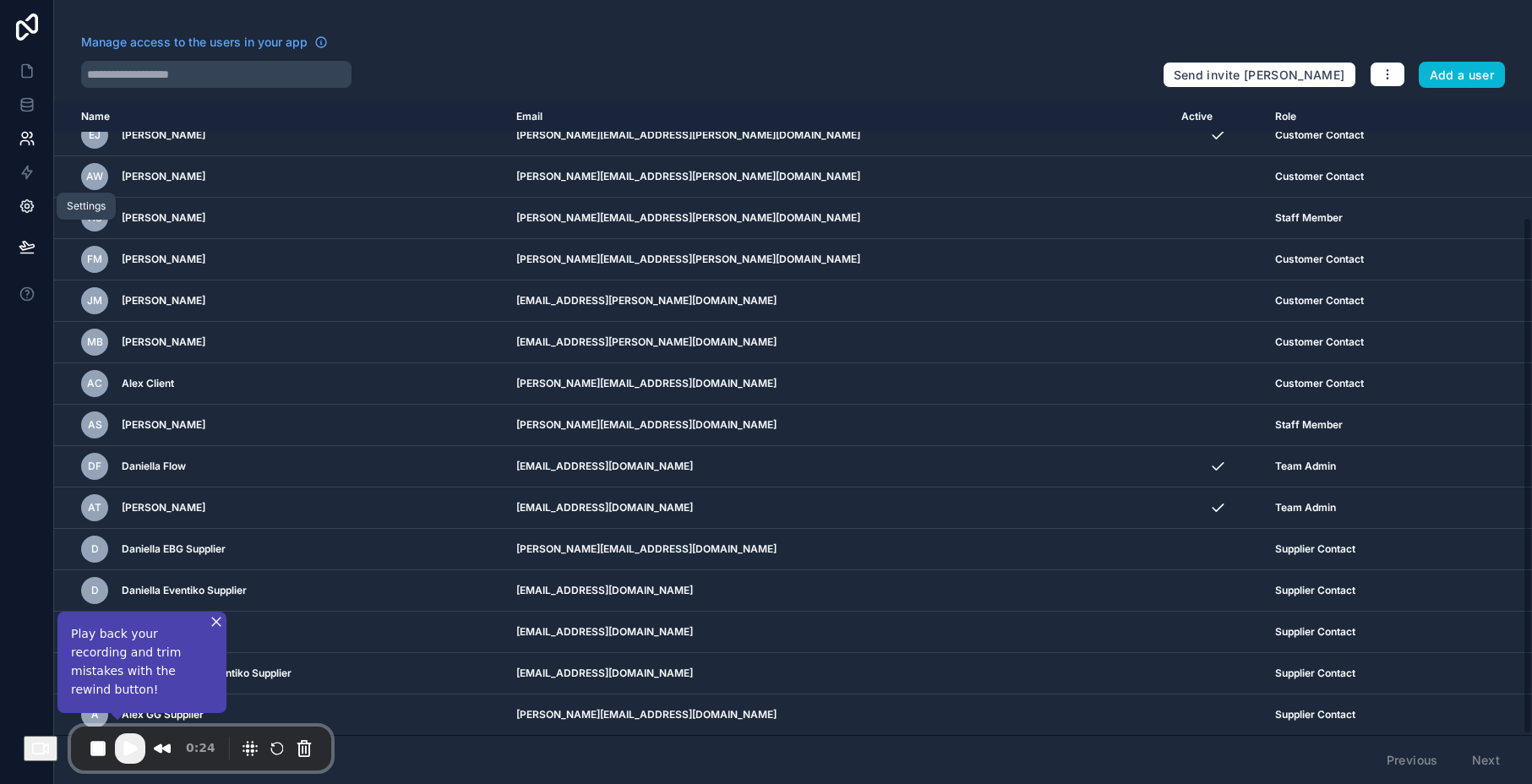
click at [21, 205] on icon at bounding box center [27, 206] width 12 height 12
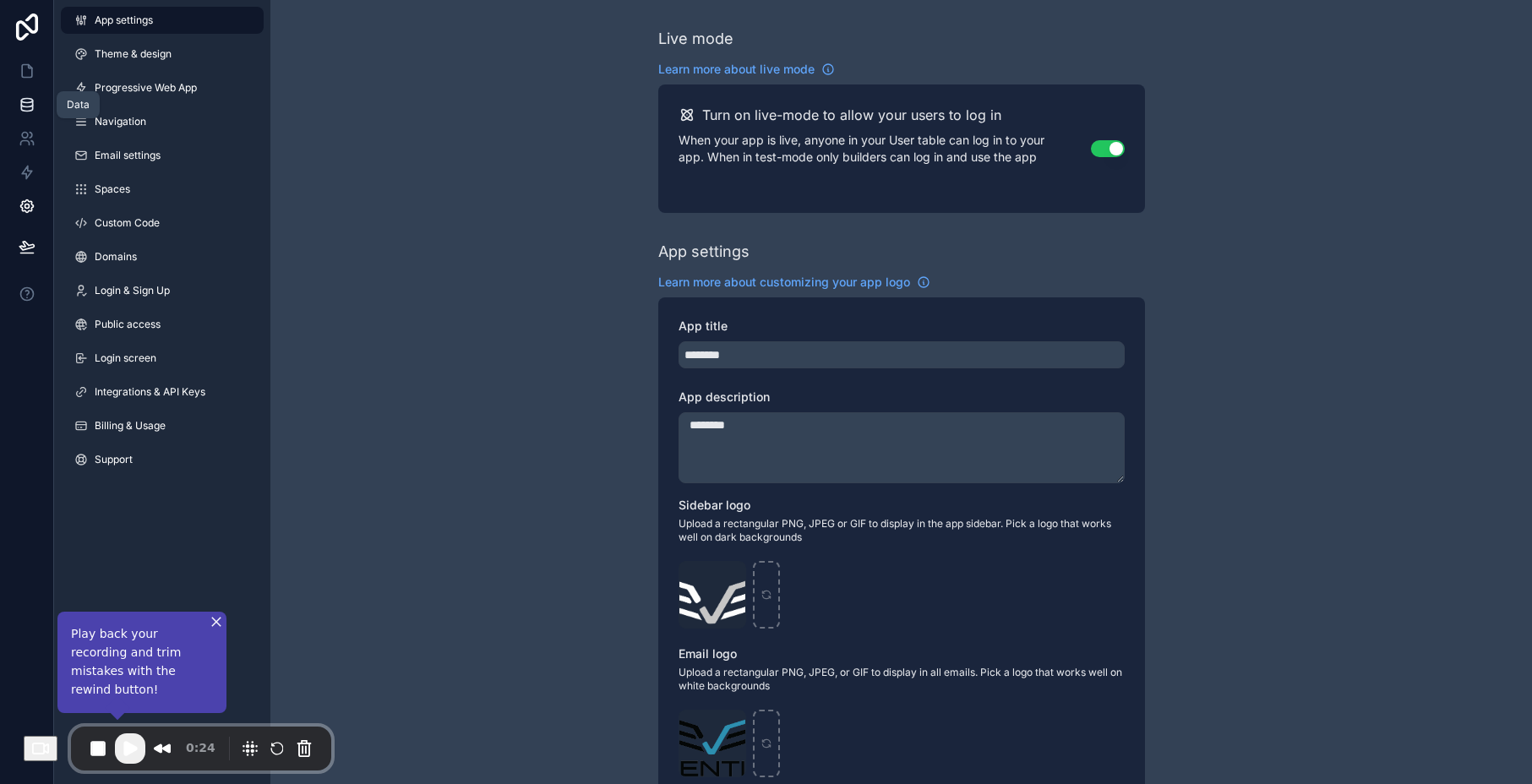
click at [27, 103] on icon at bounding box center [27, 101] width 11 height 4
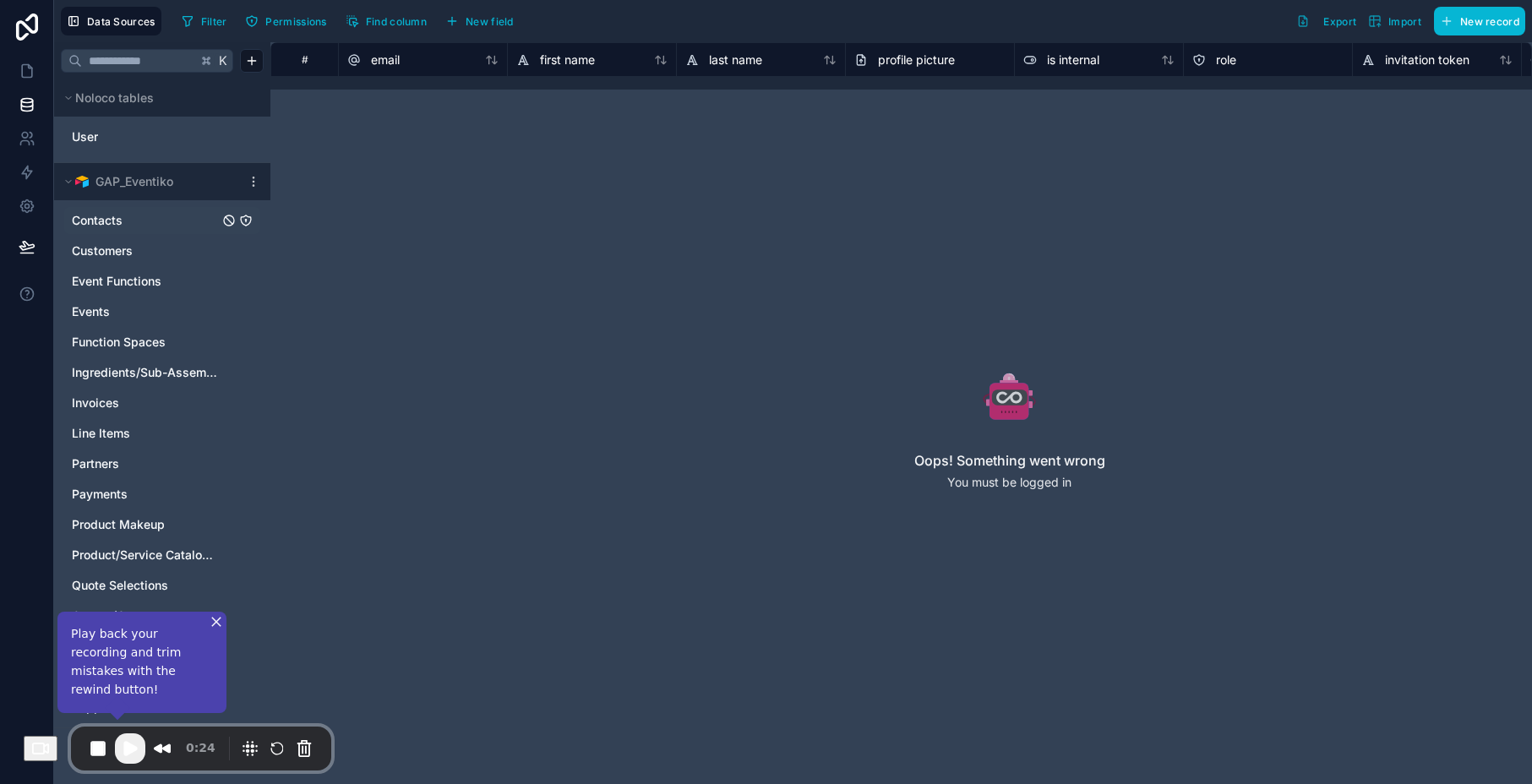
click at [152, 230] on div "Contacts" at bounding box center [162, 221] width 196 height 27
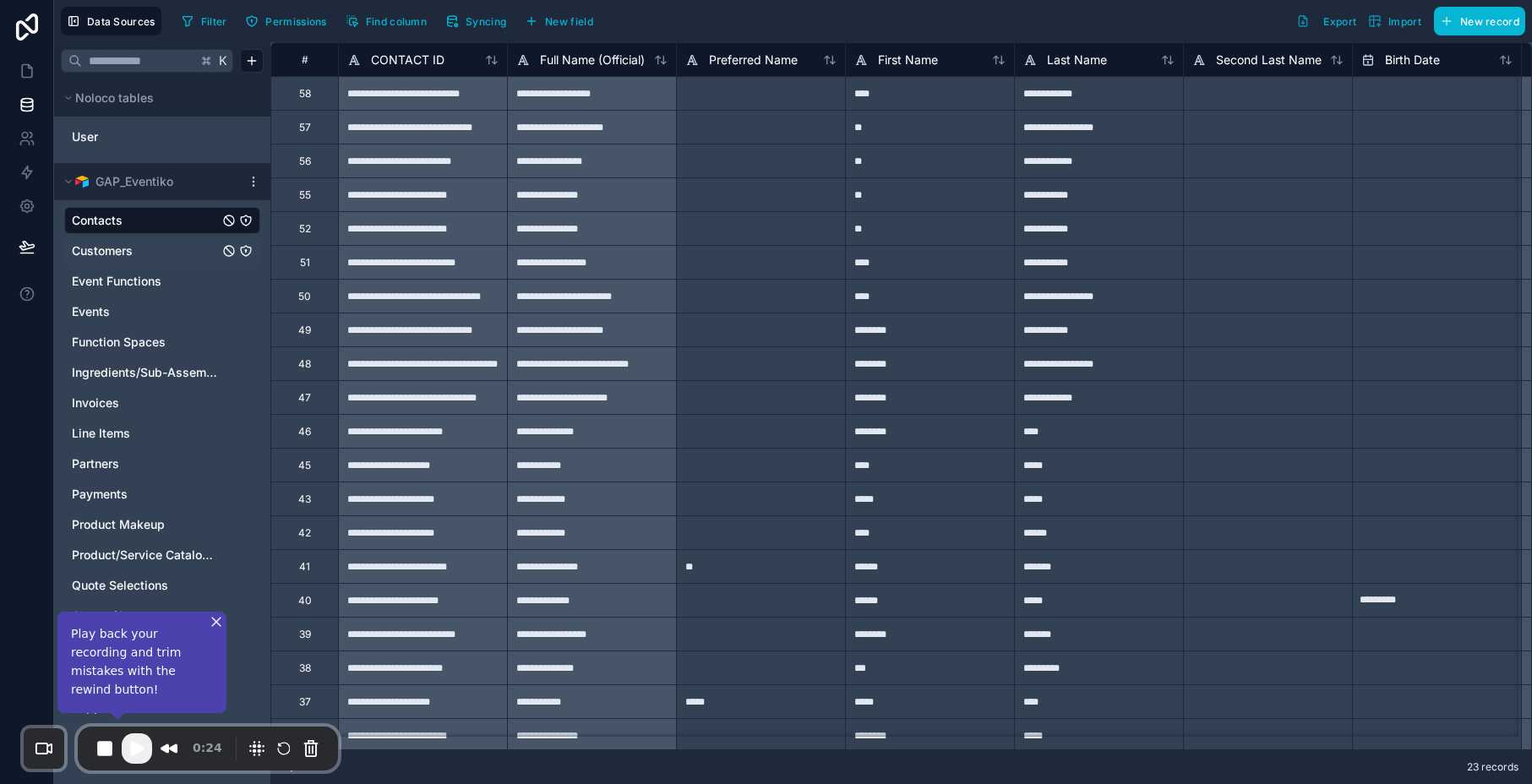
click at [107, 253] on span "Customers" at bounding box center [102, 250] width 61 height 17
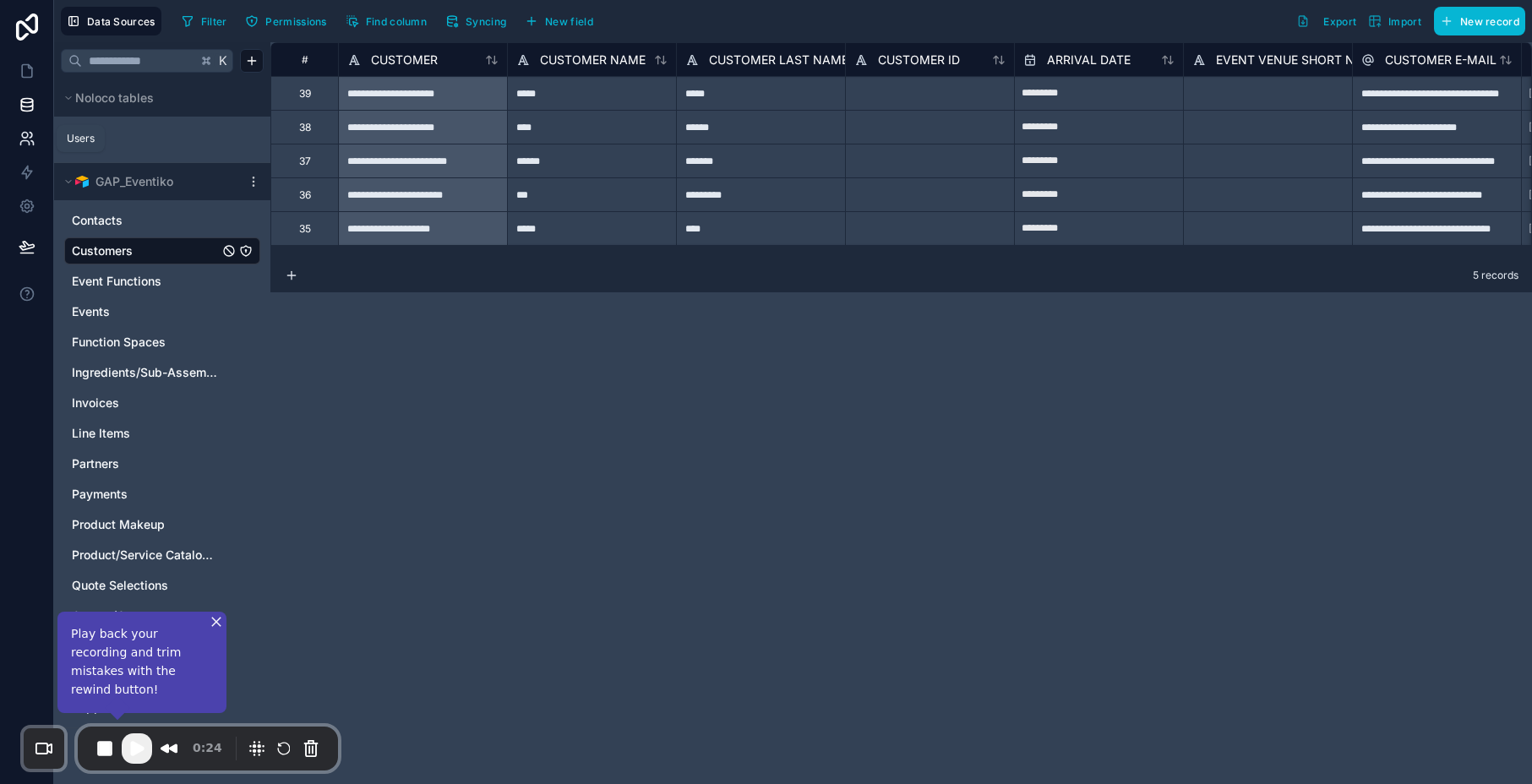
click at [38, 132] on link at bounding box center [27, 139] width 53 height 34
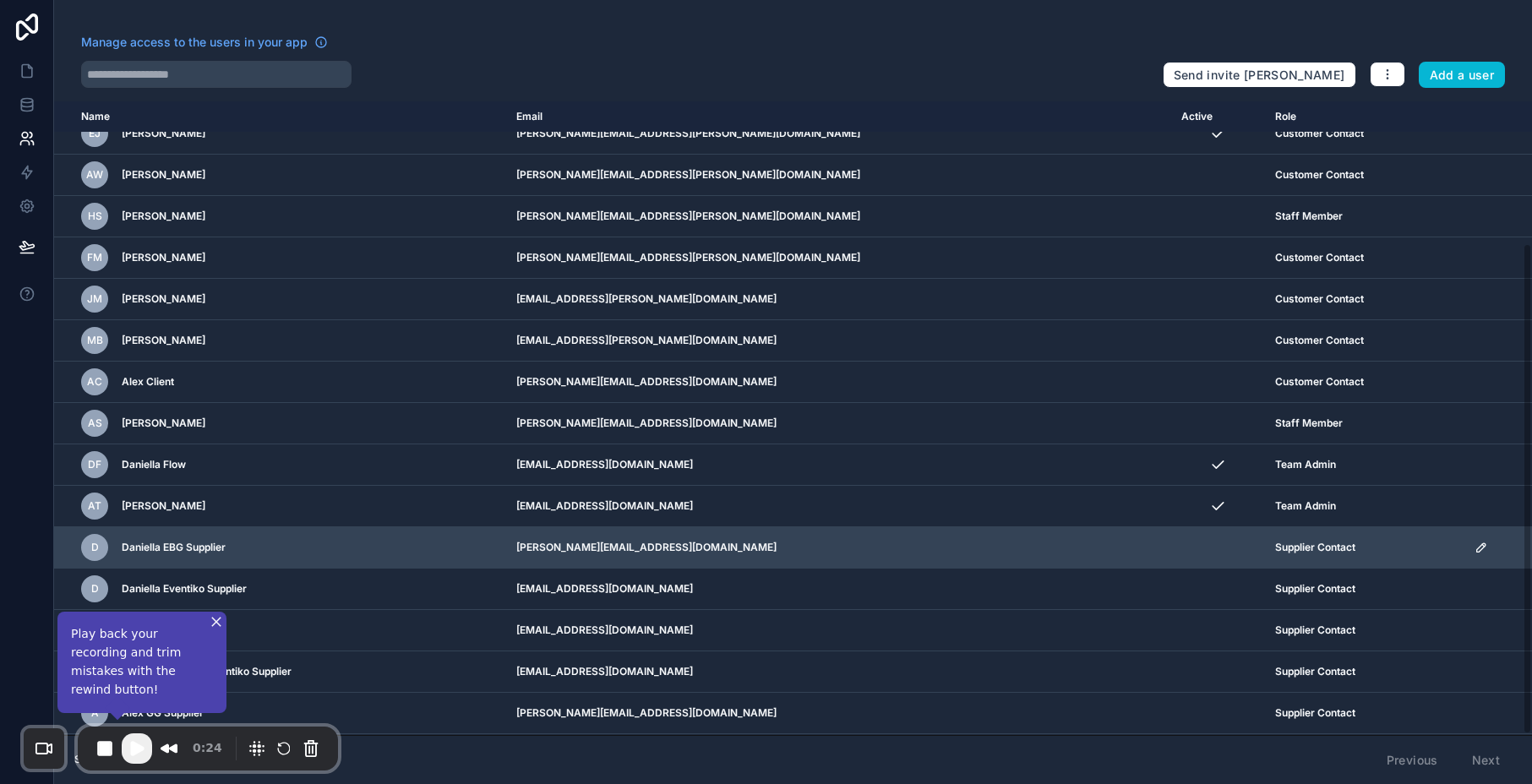
scroll to position [183, 0]
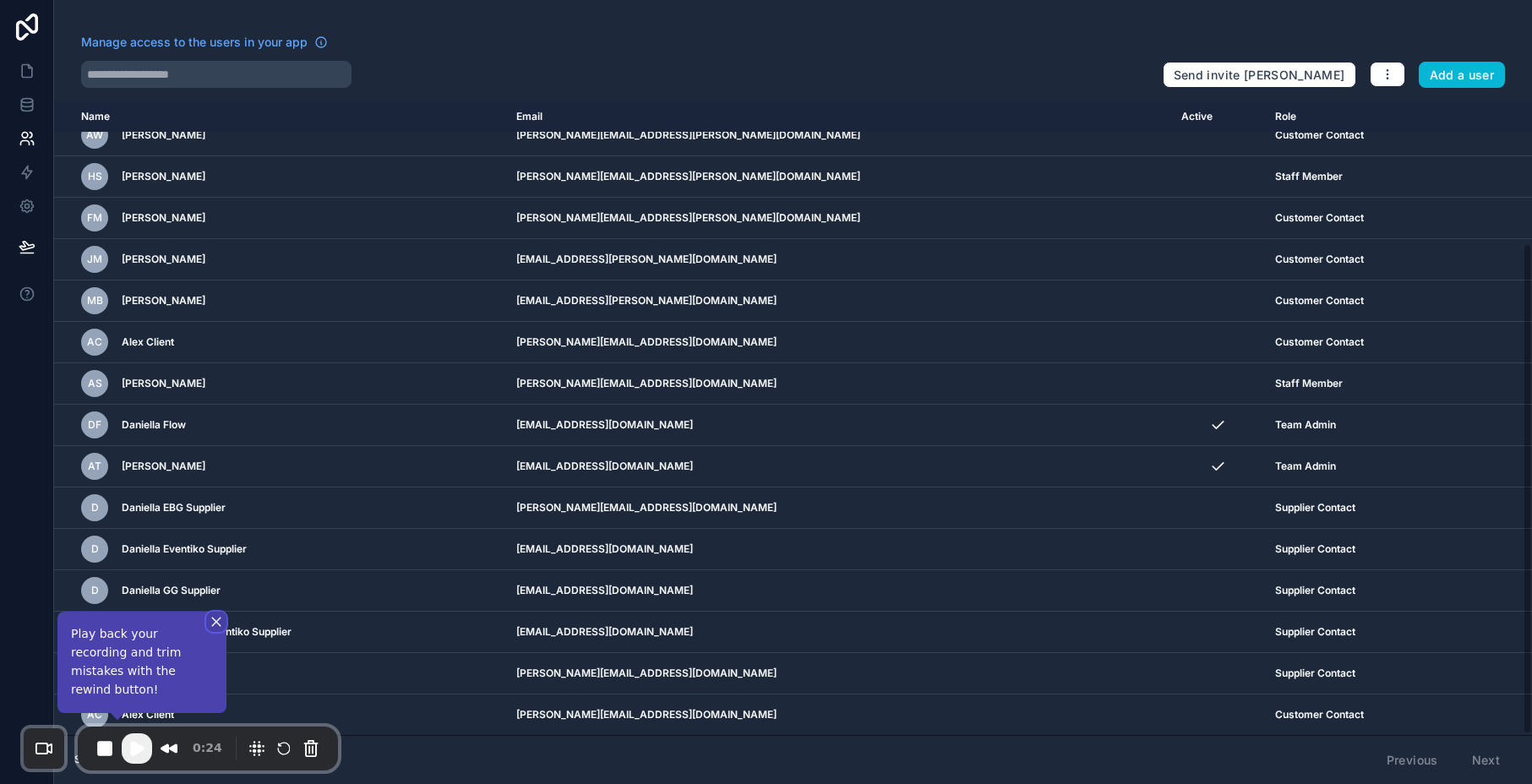
click at [215, 632] on button "Close" at bounding box center [216, 621] width 20 height 20
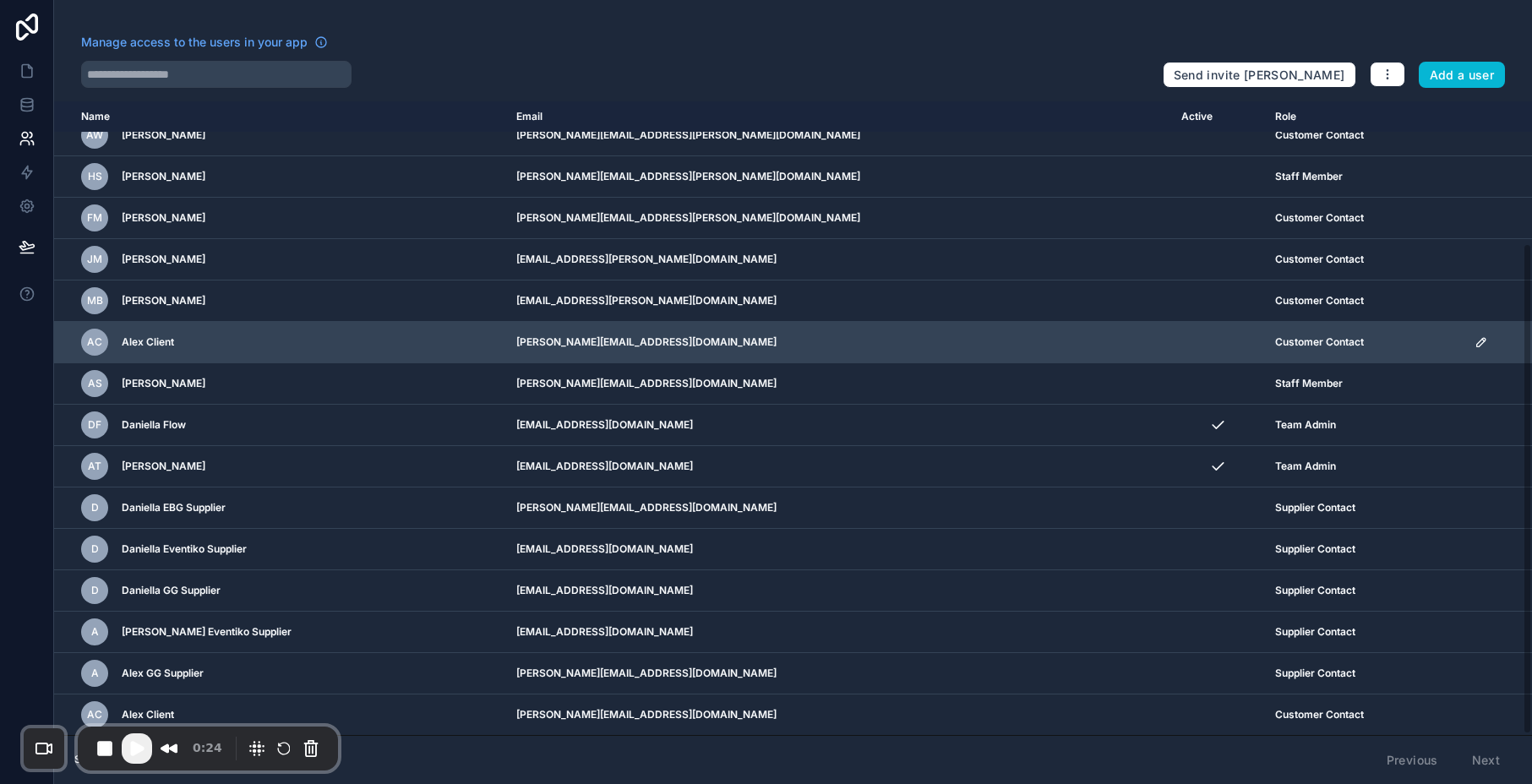
click at [1475, 340] on icon "scrollable content" at bounding box center [1481, 342] width 13 height 13
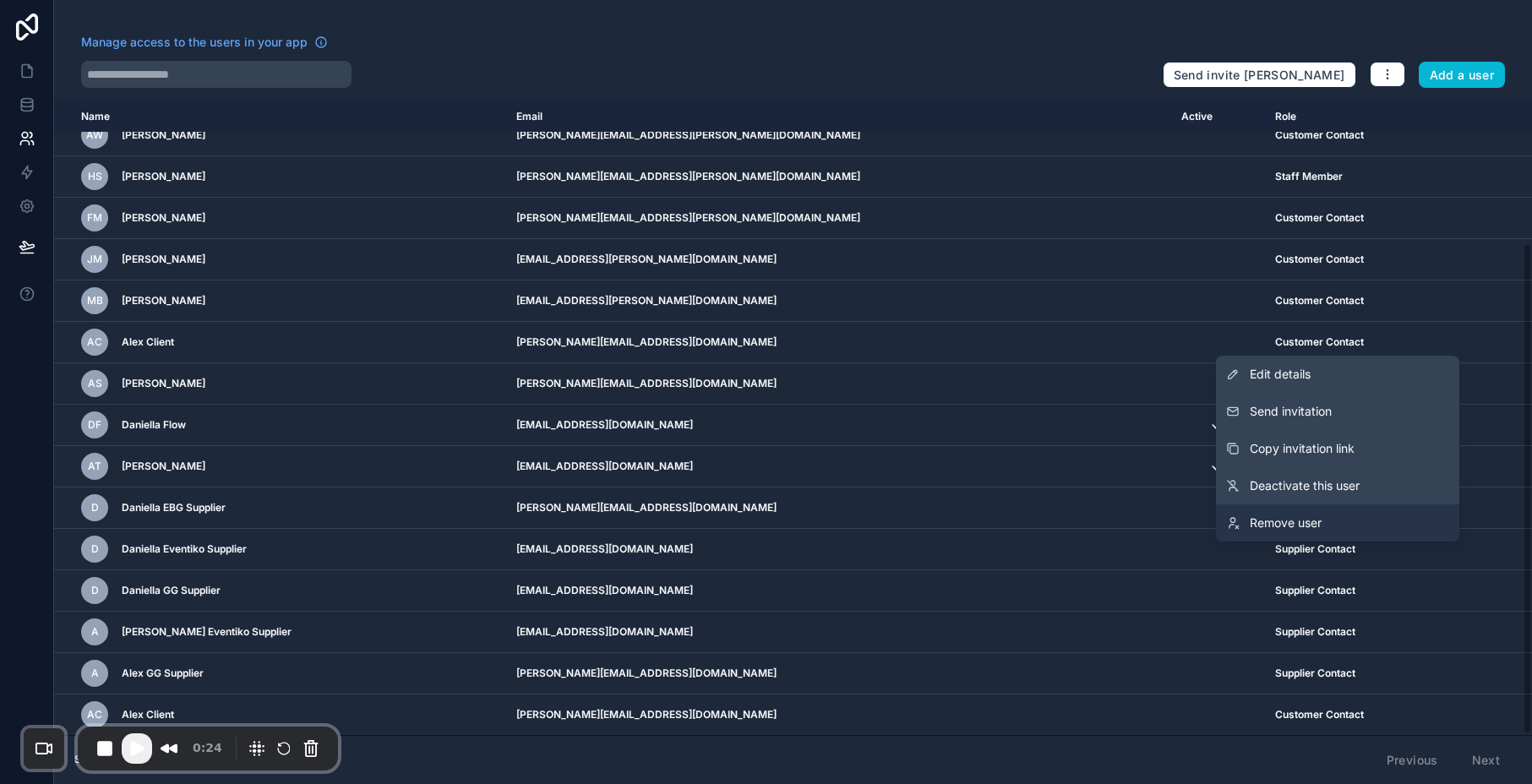
click at [1353, 526] on link "Remove user" at bounding box center [1337, 523] width 243 height 37
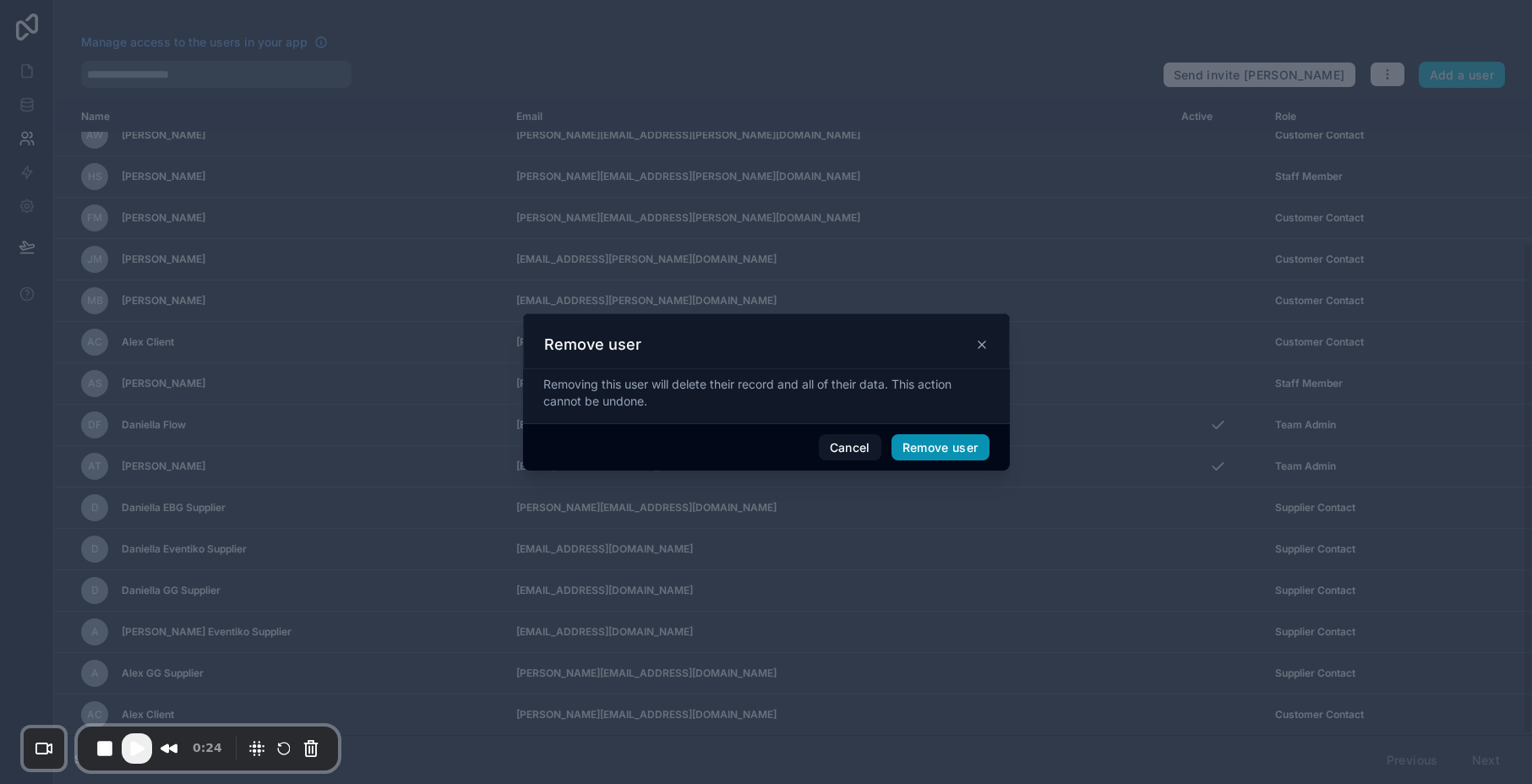
click at [952, 446] on button "Remove user" at bounding box center [941, 448] width 98 height 27
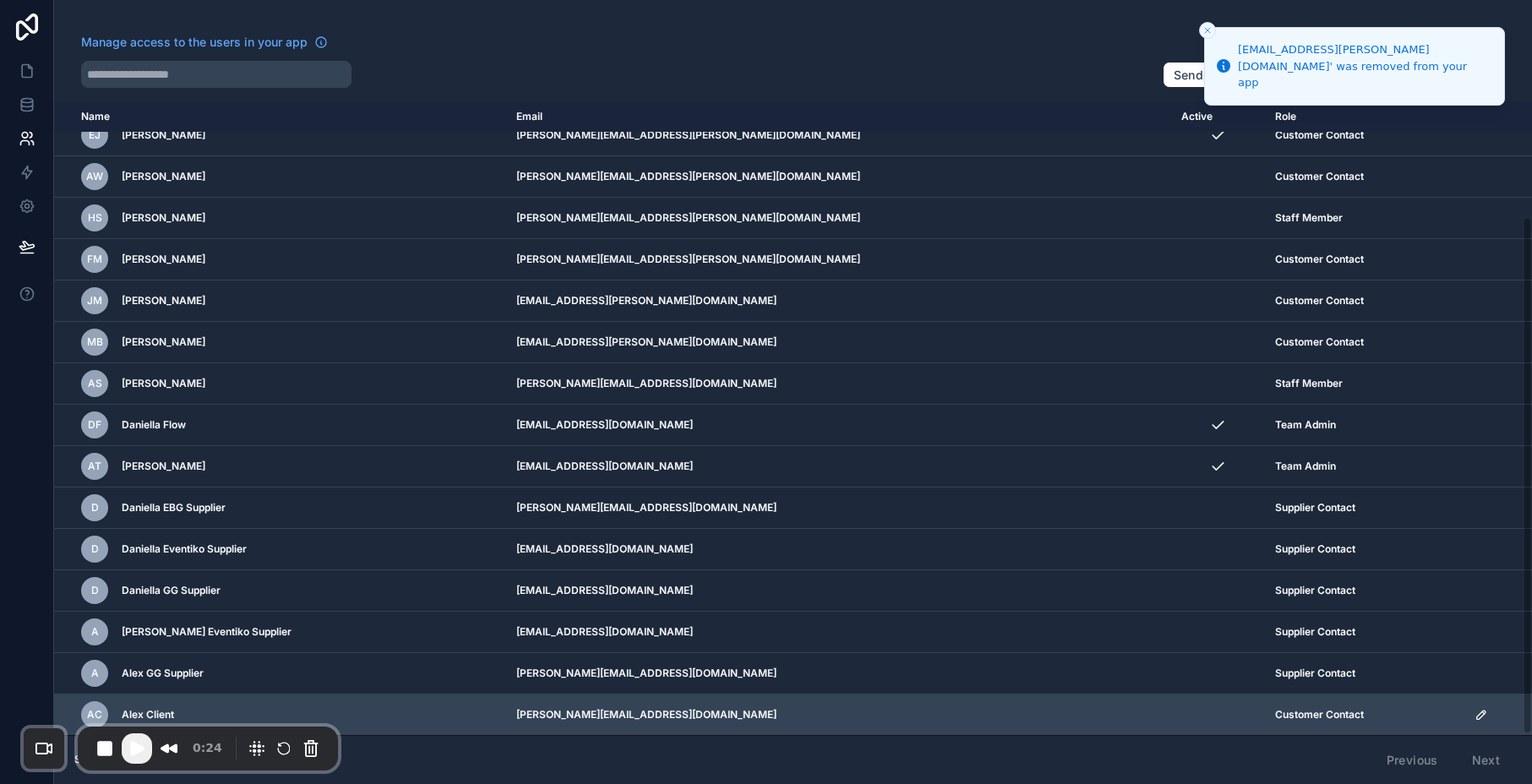
click at [1477, 714] on icon "scrollable content" at bounding box center [1480, 714] width 8 height 8
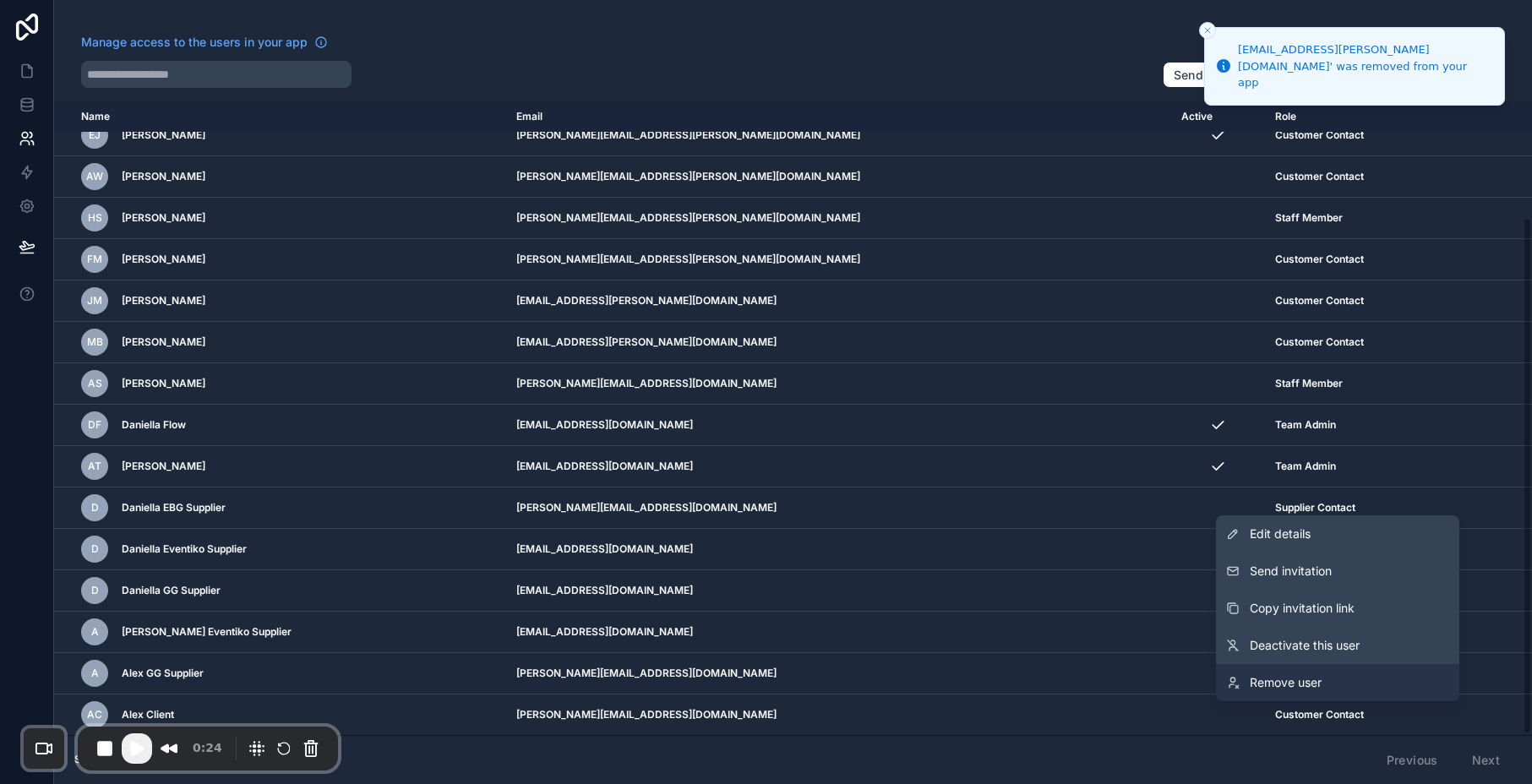
click at [1368, 680] on link "Remove user" at bounding box center [1337, 683] width 243 height 37
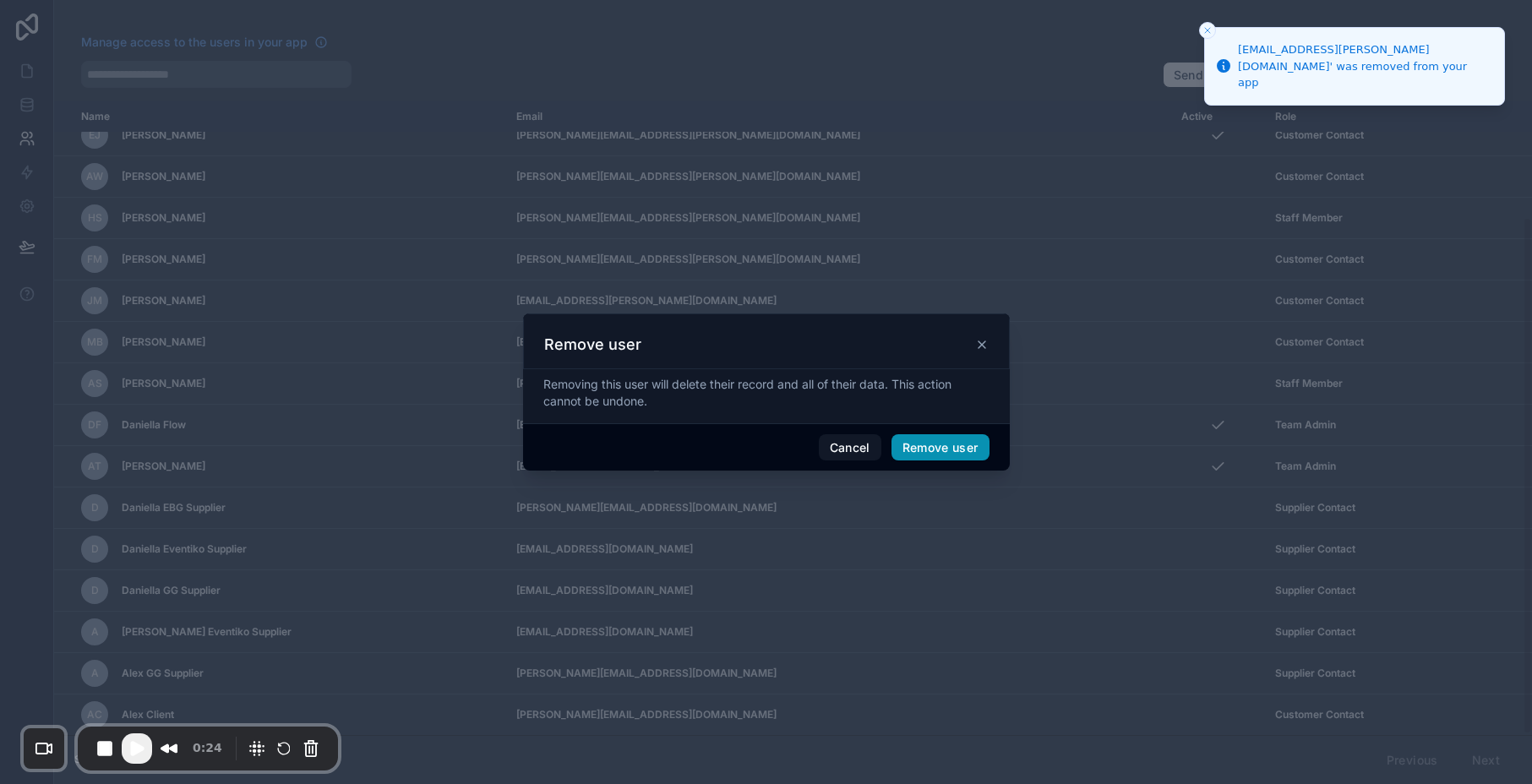
click at [933, 450] on button "Remove user" at bounding box center [941, 448] width 98 height 27
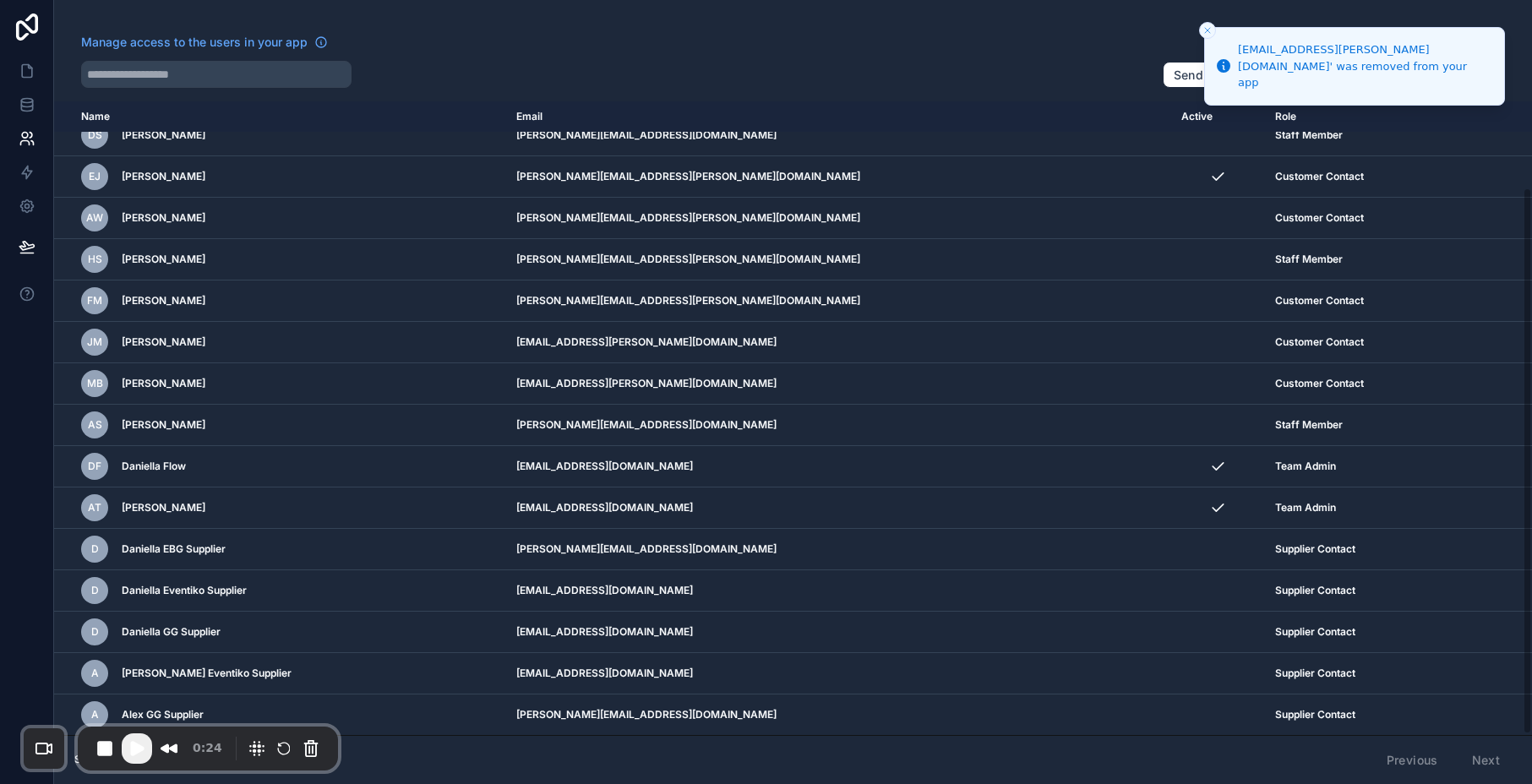
scroll to position [101, 0]
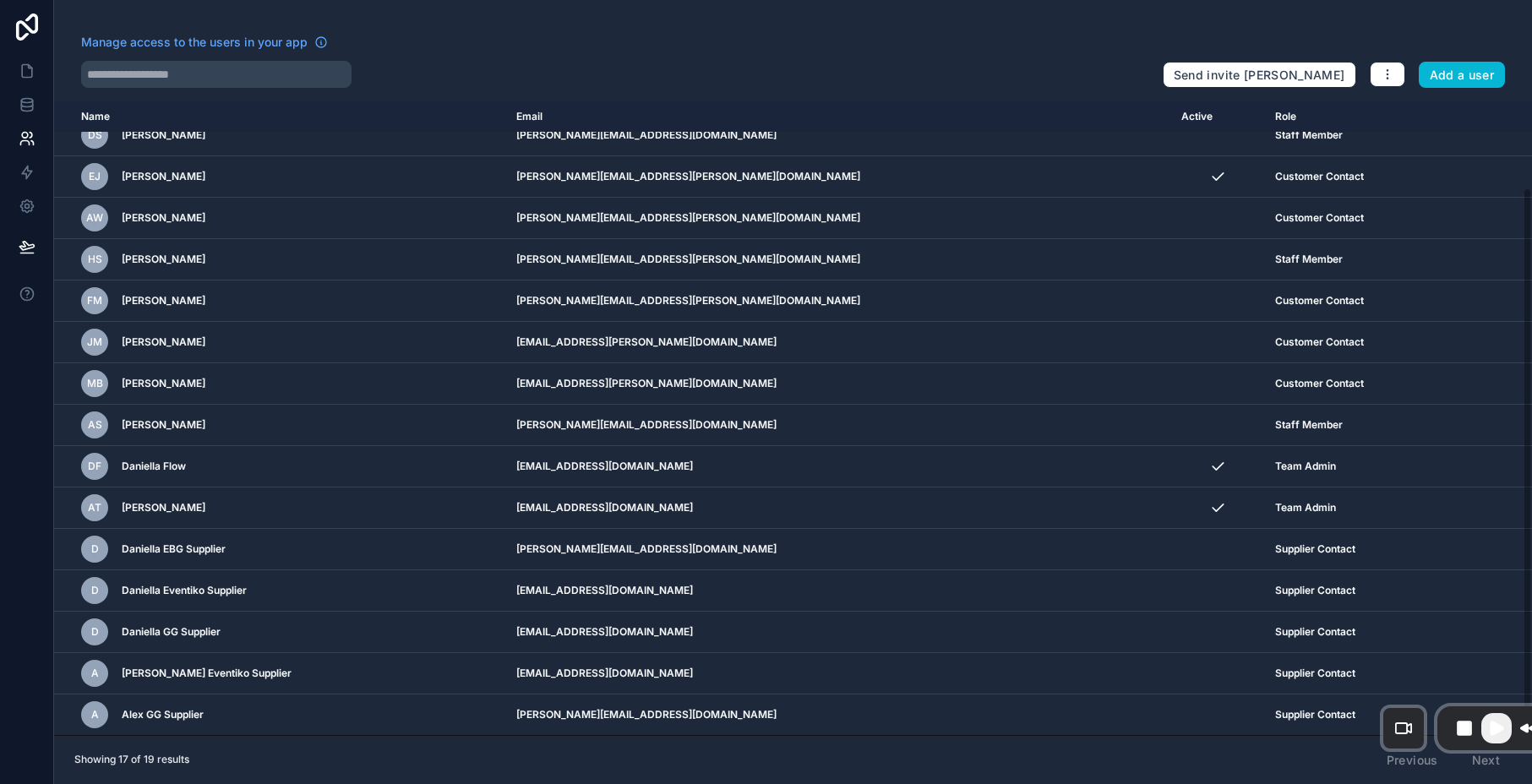
drag, startPoint x: 188, startPoint y: 732, endPoint x: 1547, endPoint y: 711, distance: 1359.2
click at [1531, 711] on html "Manage access to the users in your app Send invite reminders Add a user Name Em…" at bounding box center [766, 392] width 1532 height 784
click at [1481, 765] on div "Previous Next" at bounding box center [1444, 760] width 137 height 28
click at [1481, 764] on div "Previous Next" at bounding box center [1444, 760] width 137 height 28
click at [1409, 765] on div "Previous Next" at bounding box center [1444, 760] width 137 height 28
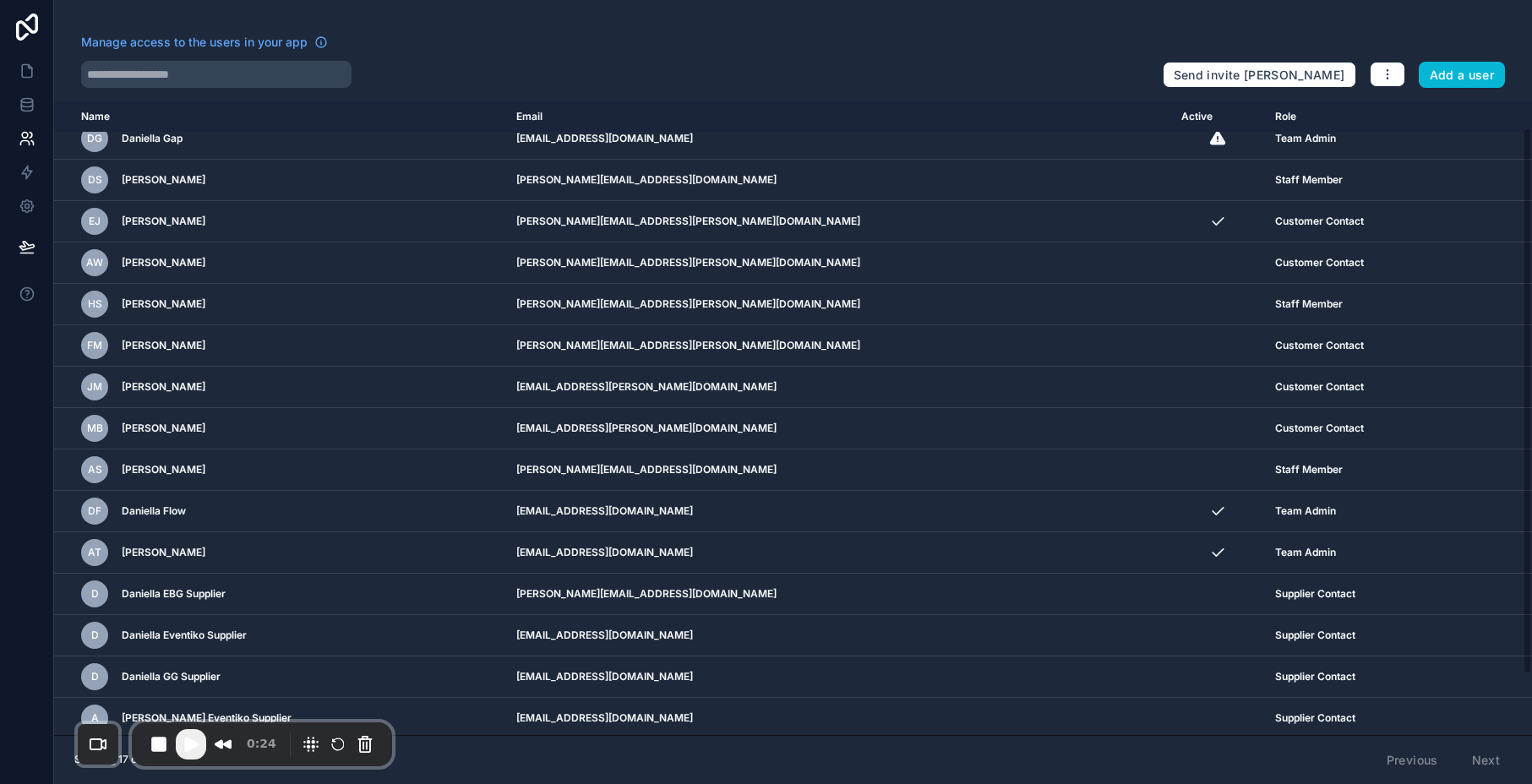
scroll to position [101, 0]
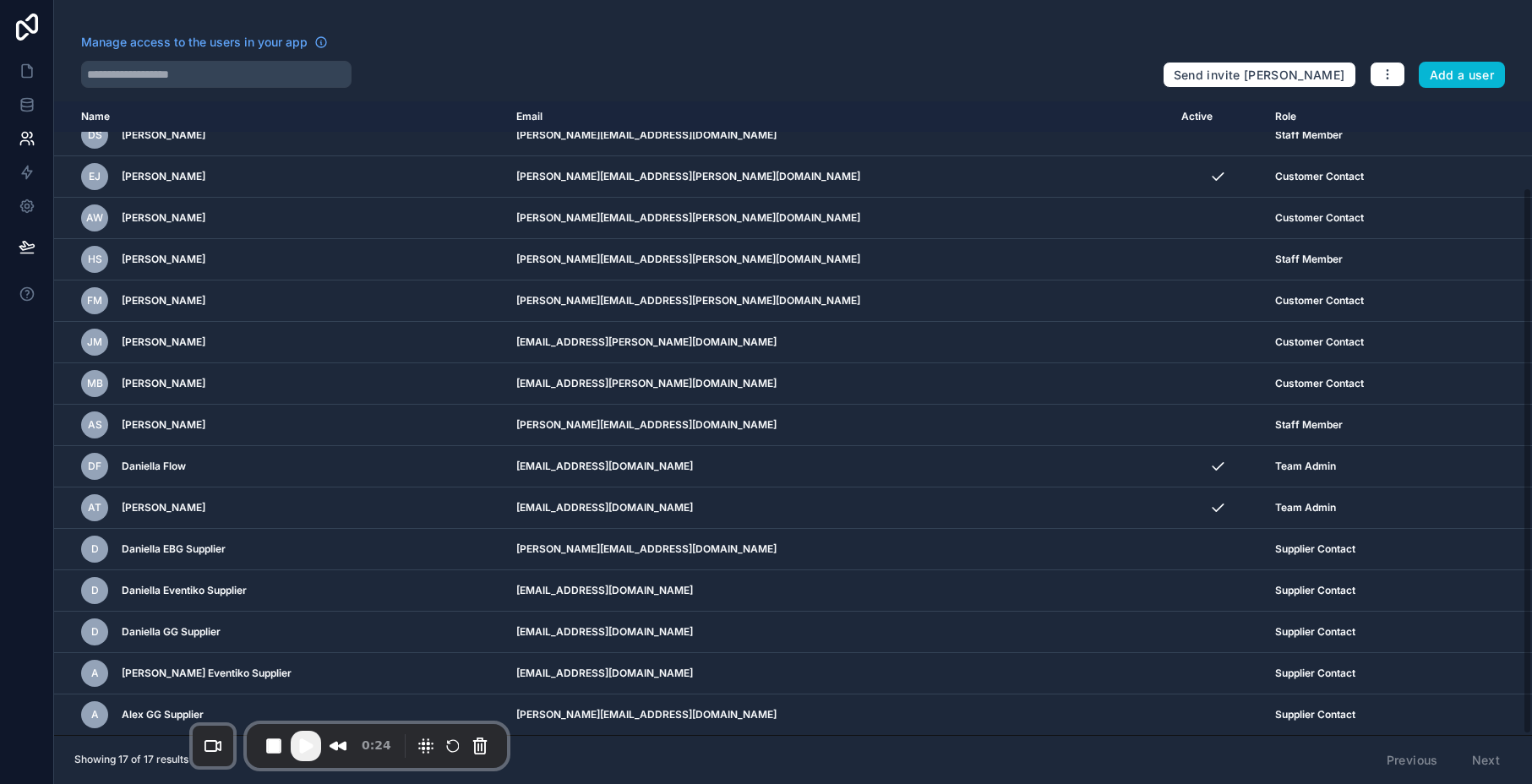
drag, startPoint x: 1487, startPoint y: 707, endPoint x: 297, endPoint y: 733, distance: 1190.3
click at [298, 729] on div "0:24" at bounding box center [377, 746] width 260 height 44
drag, startPoint x: 363, startPoint y: 739, endPoint x: 390, endPoint y: 739, distance: 27.0
click at [391, 740] on span "0:24" at bounding box center [405, 748] width 29 height 19
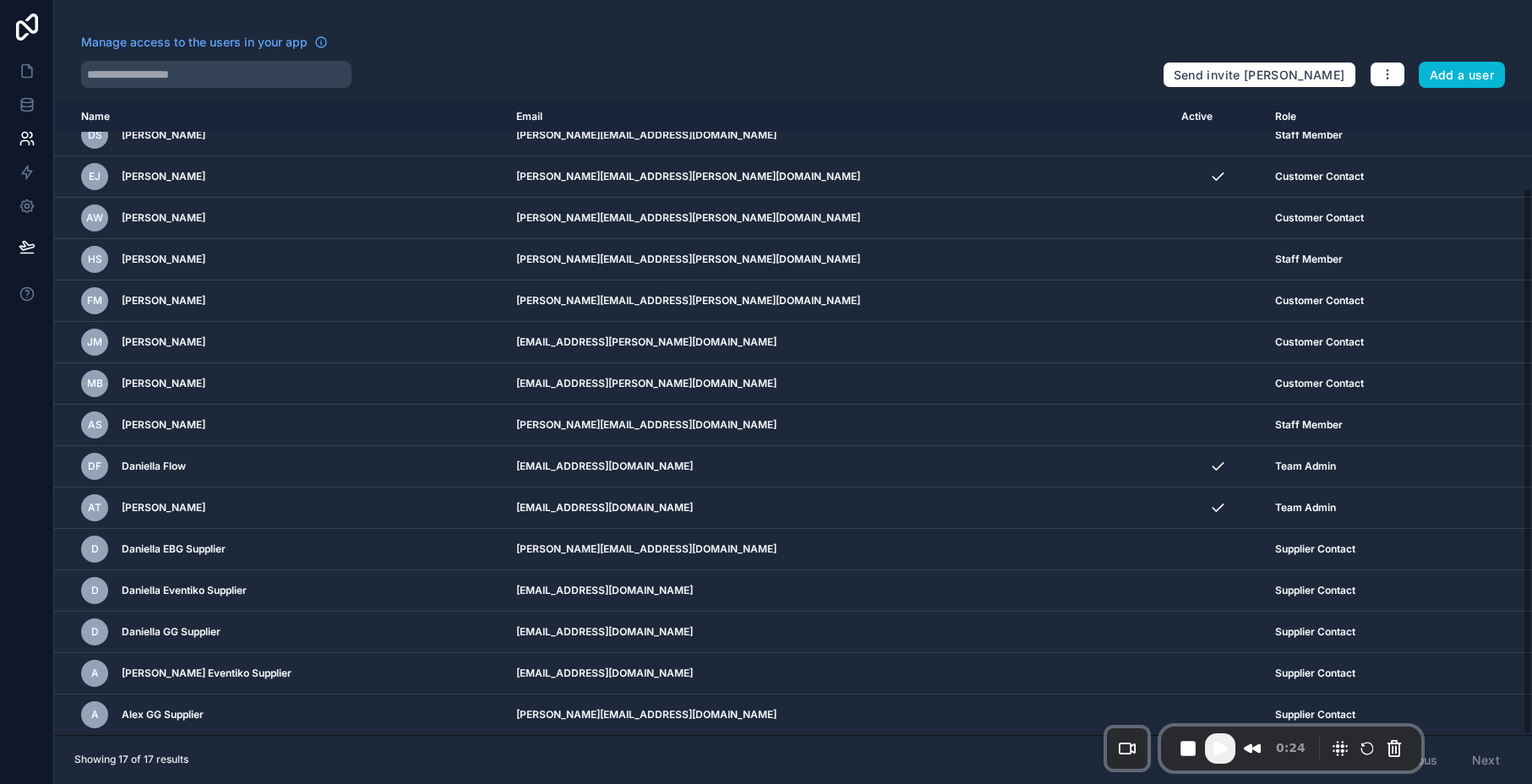
drag, startPoint x: 392, startPoint y: 729, endPoint x: 1277, endPoint y: 732, distance: 885.0
click at [1277, 732] on div "0:24" at bounding box center [1291, 748] width 260 height 44
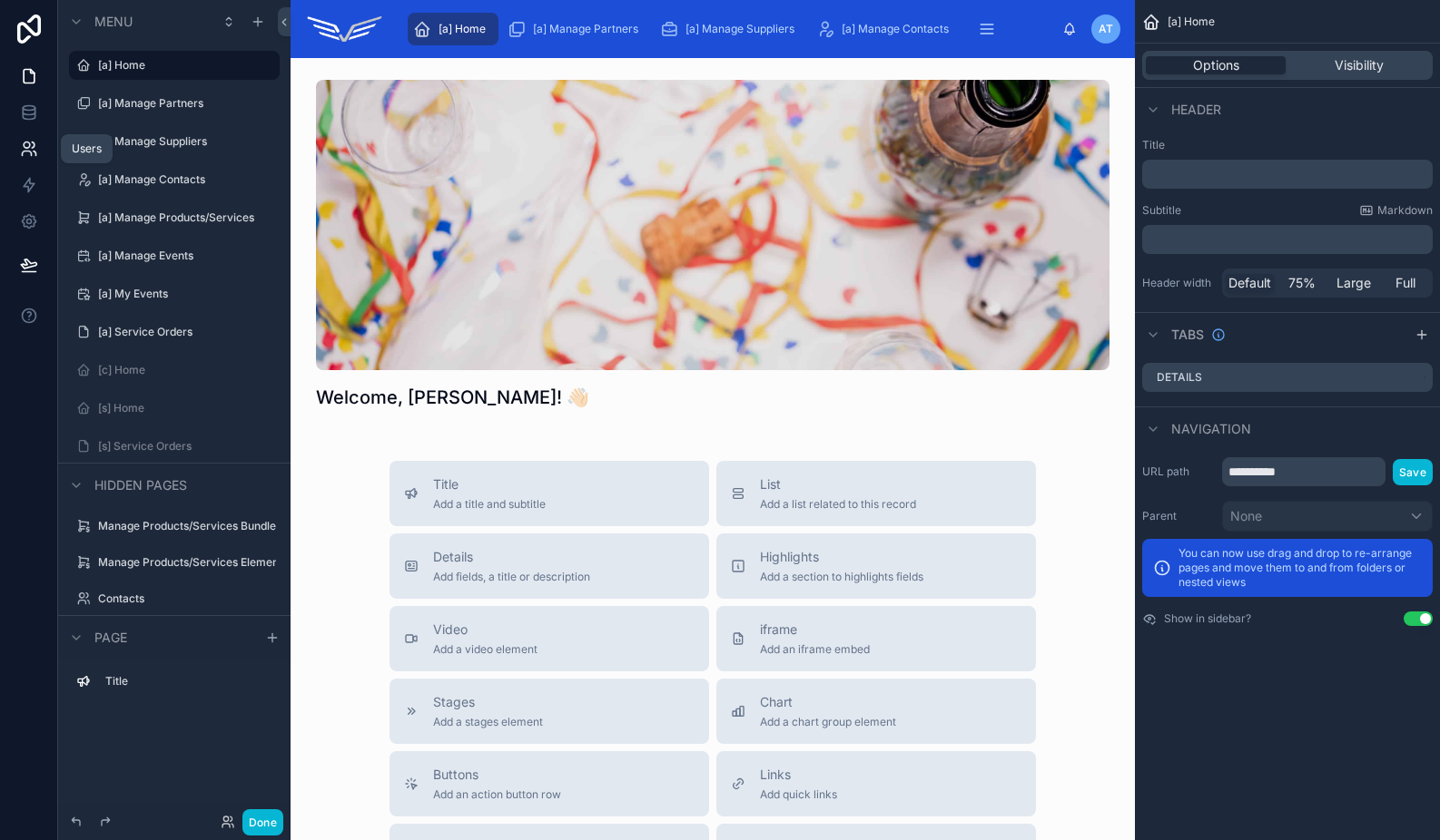
click at [31, 146] on icon at bounding box center [29, 148] width 18 height 18
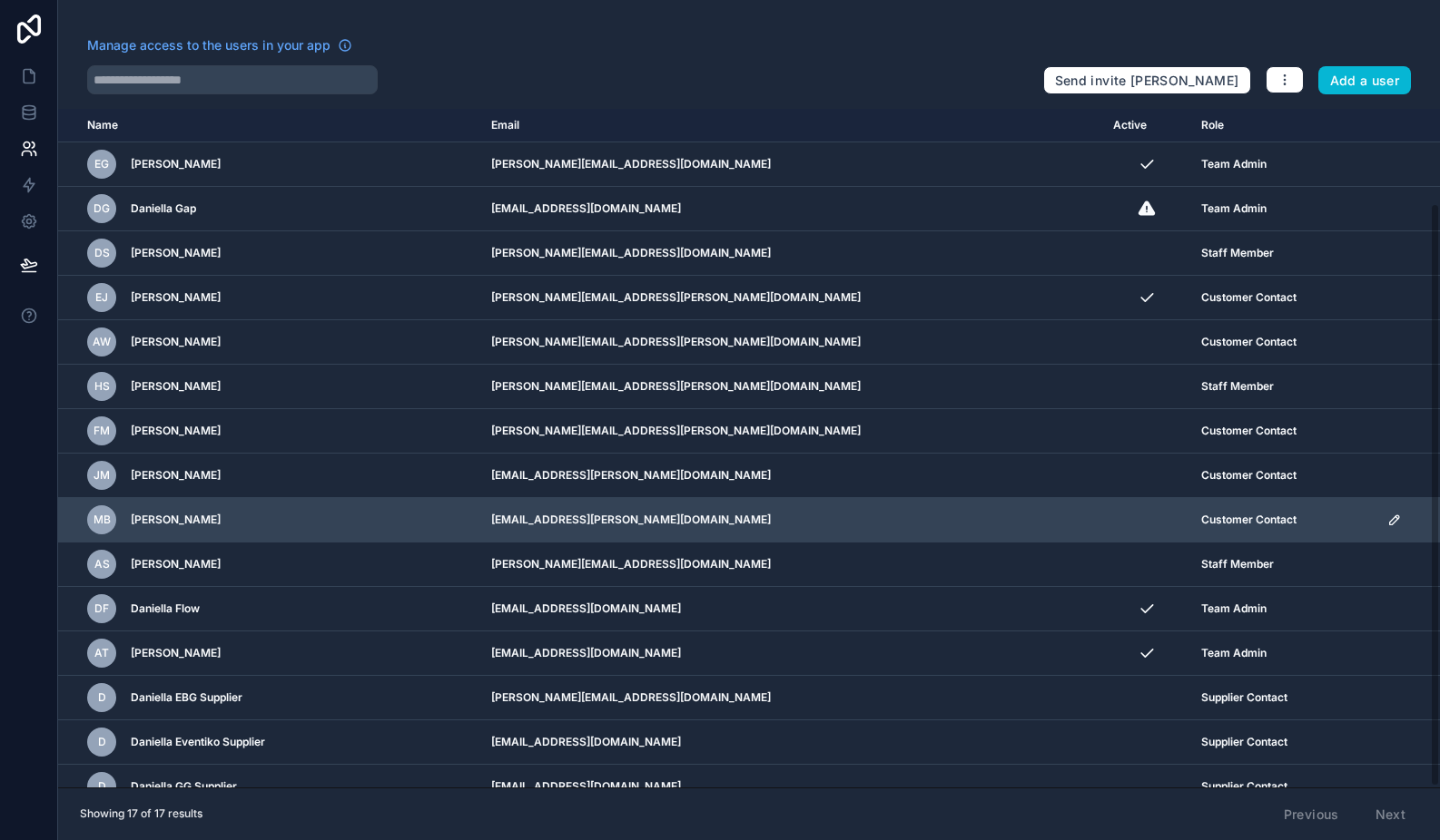
scroll to position [110, 0]
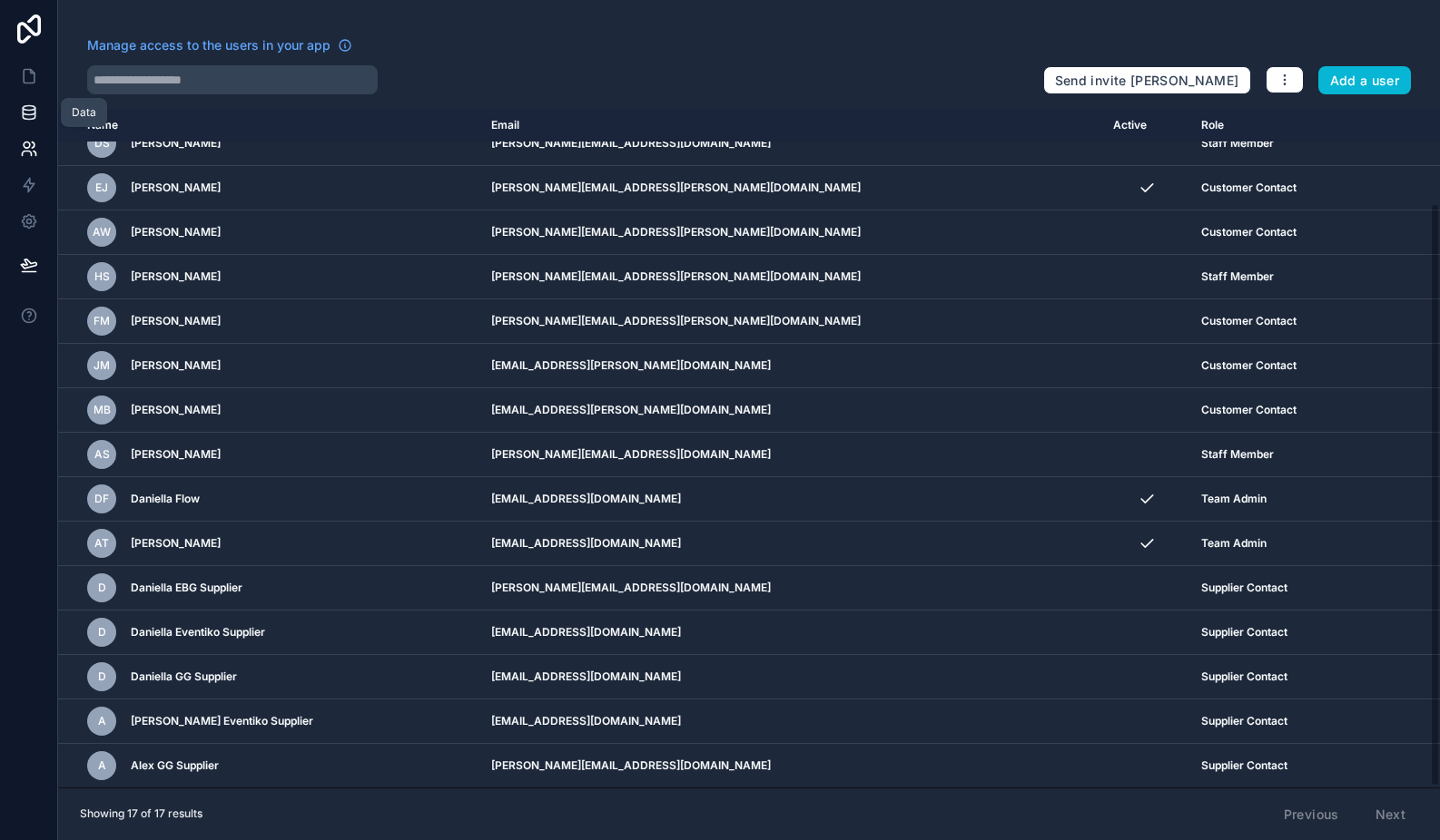
click at [31, 107] on icon at bounding box center [29, 112] width 18 height 18
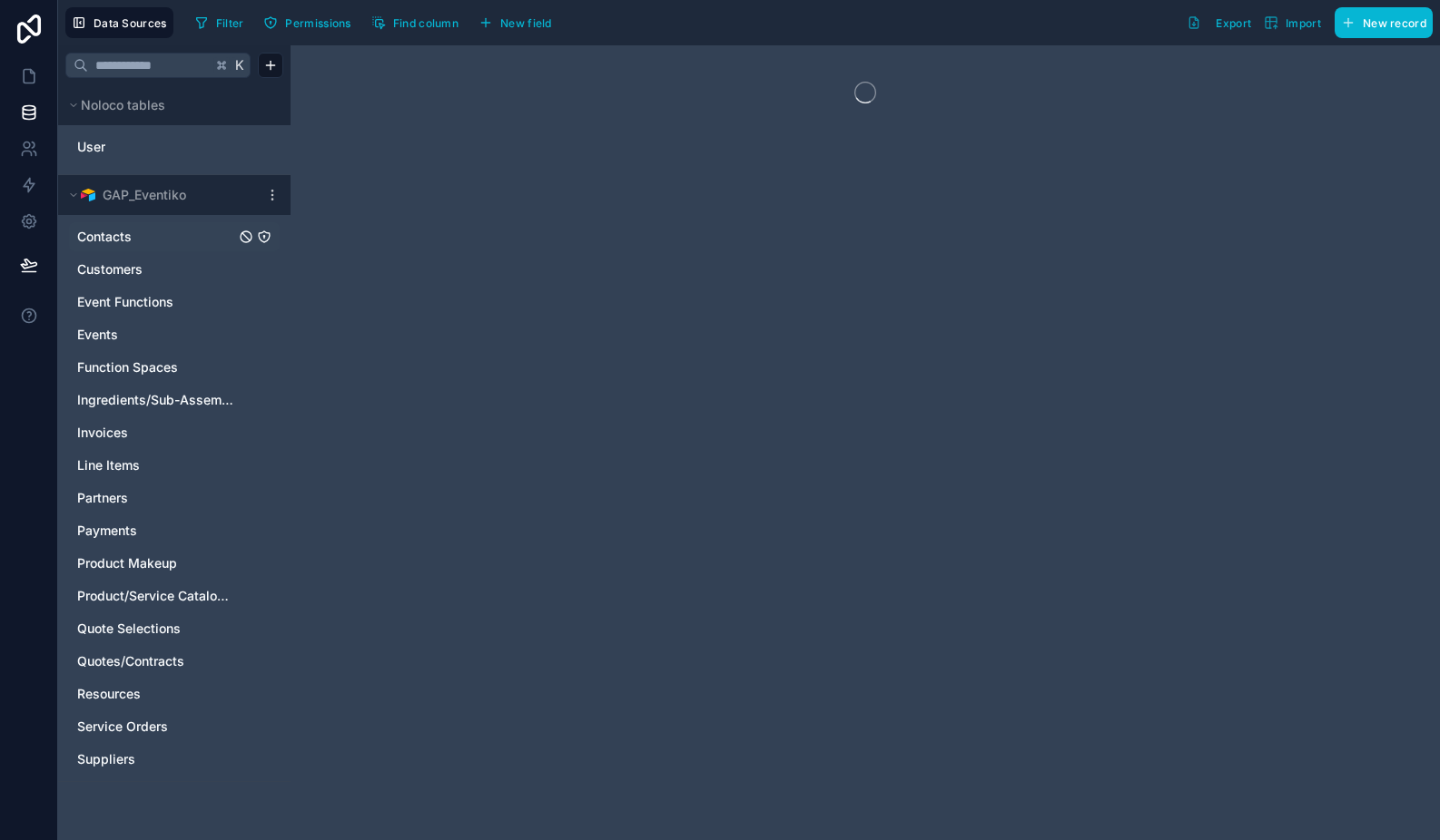
click at [152, 233] on link "Contacts" at bounding box center [156, 236] width 158 height 18
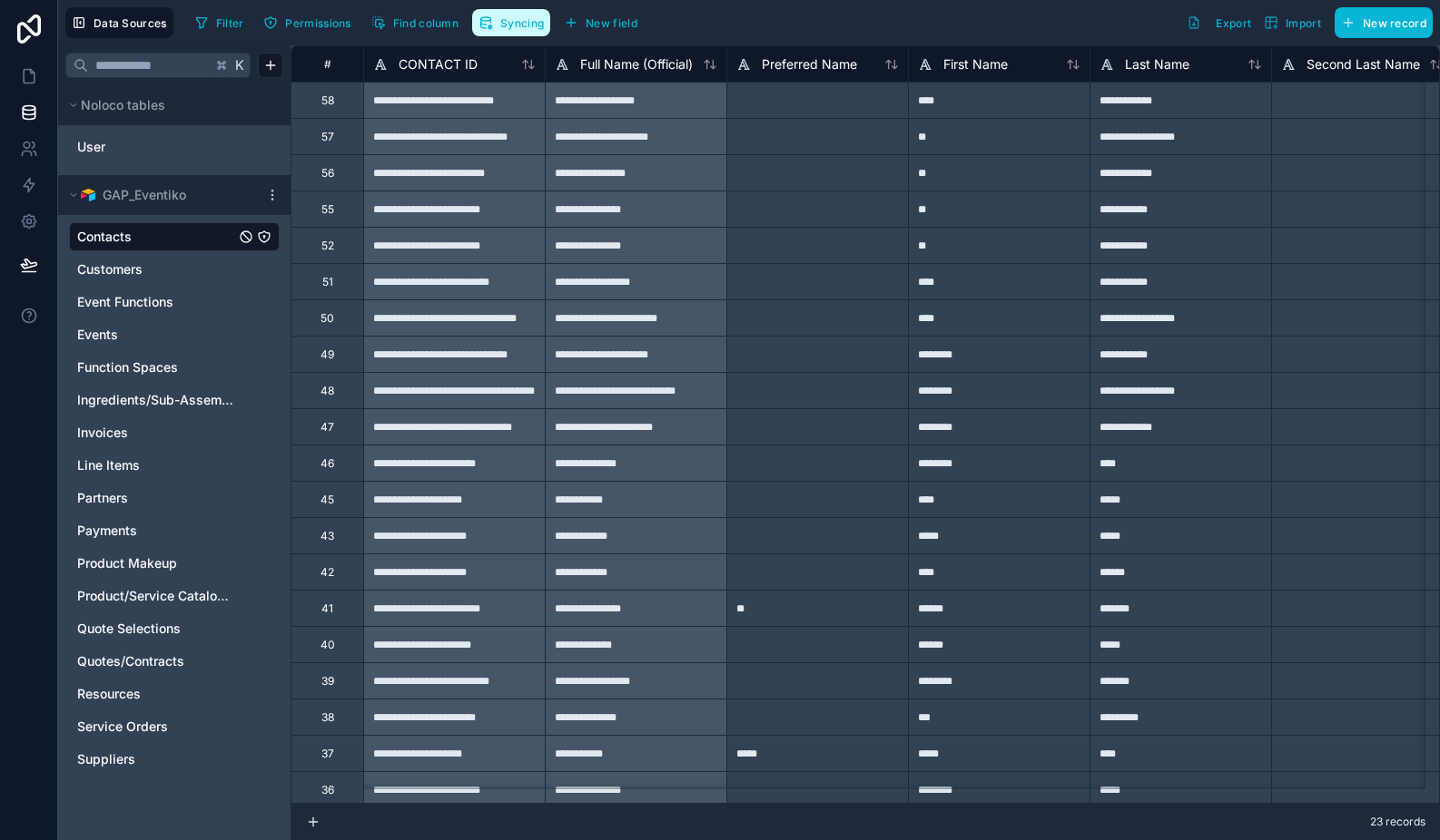
click at [501, 31] on button "Syncing" at bounding box center [512, 22] width 78 height 27
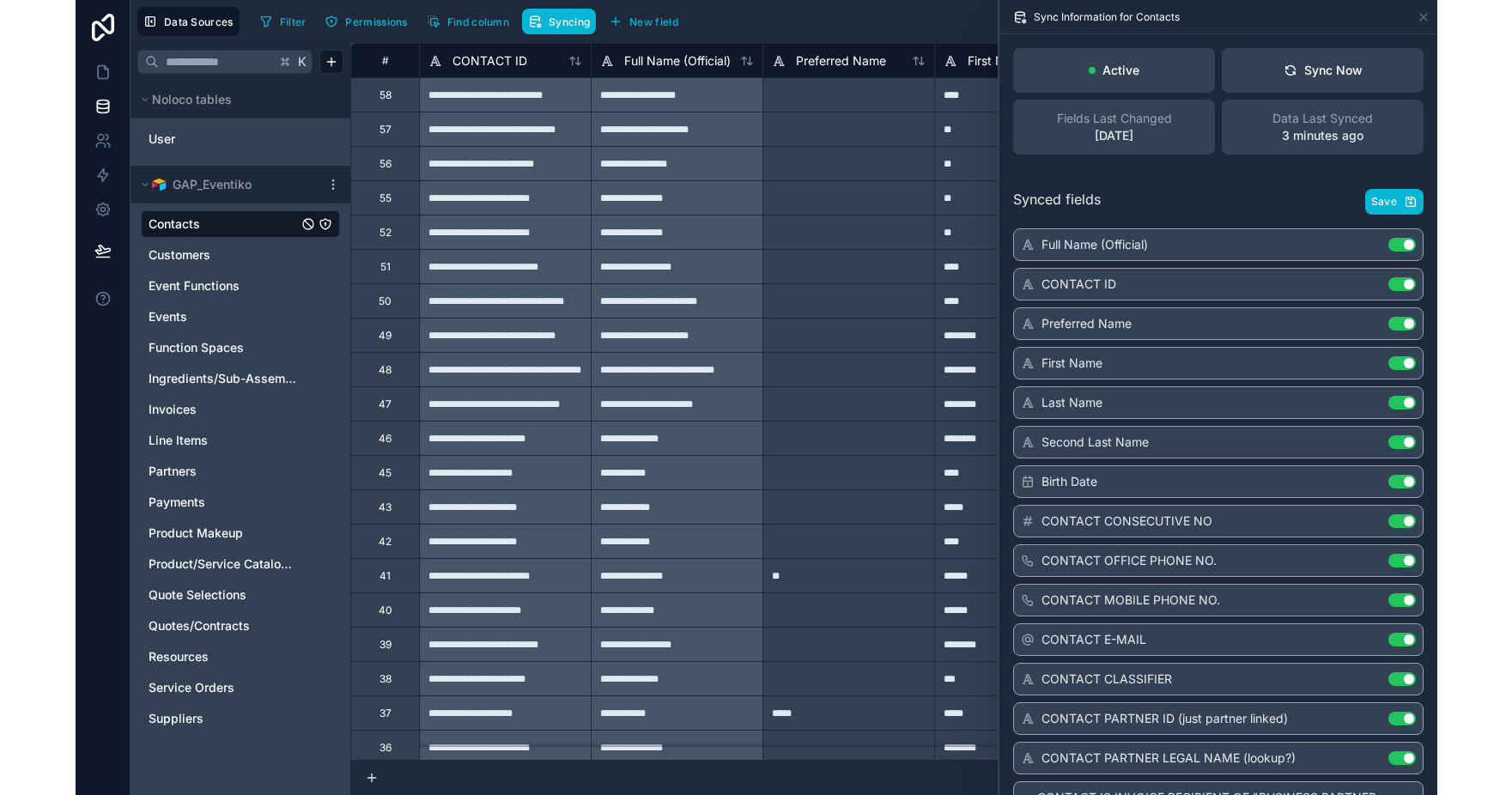
scroll to position [120, 0]
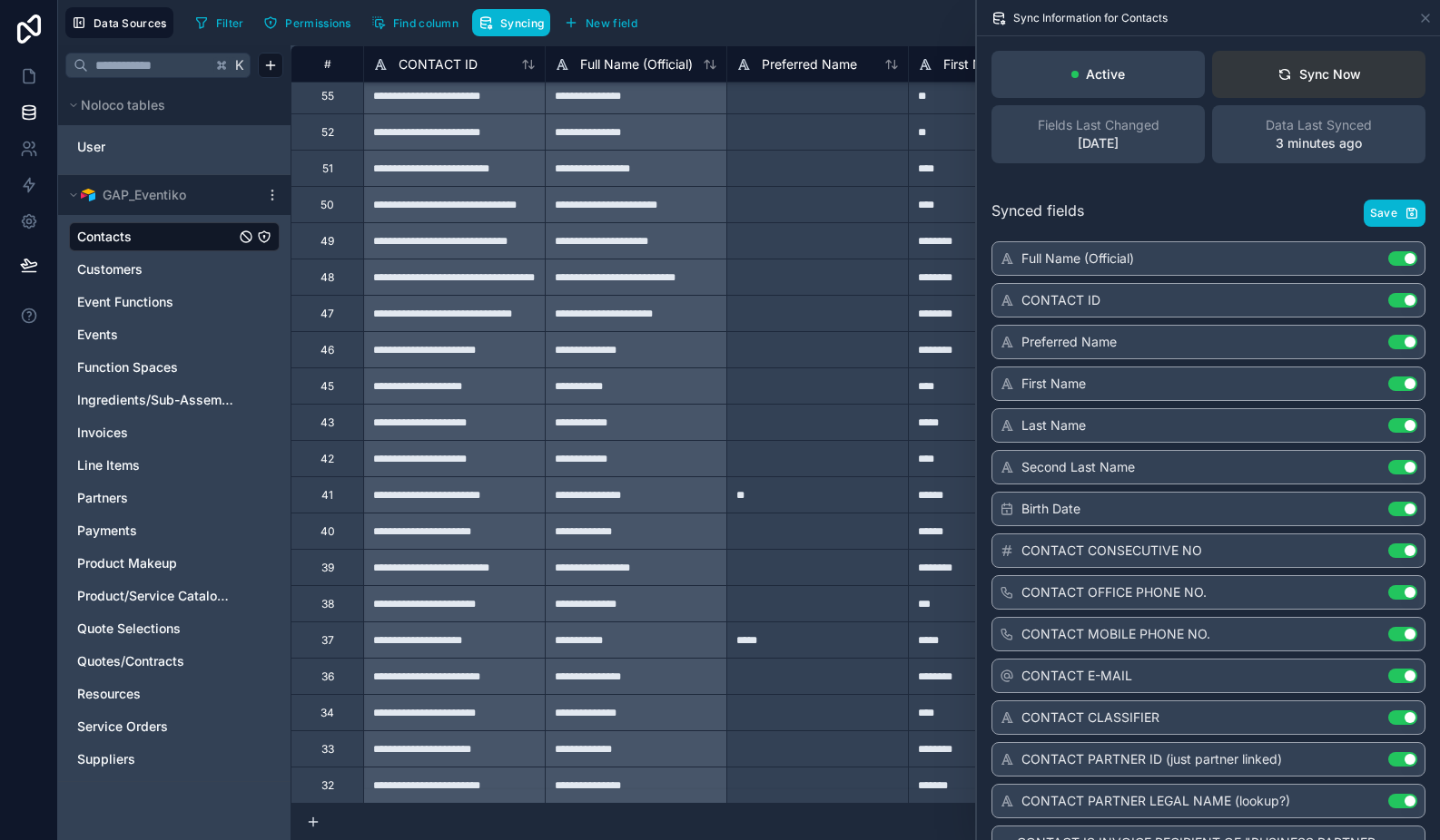
click at [1257, 88] on button "Sync Now" at bounding box center [1318, 74] width 213 height 47
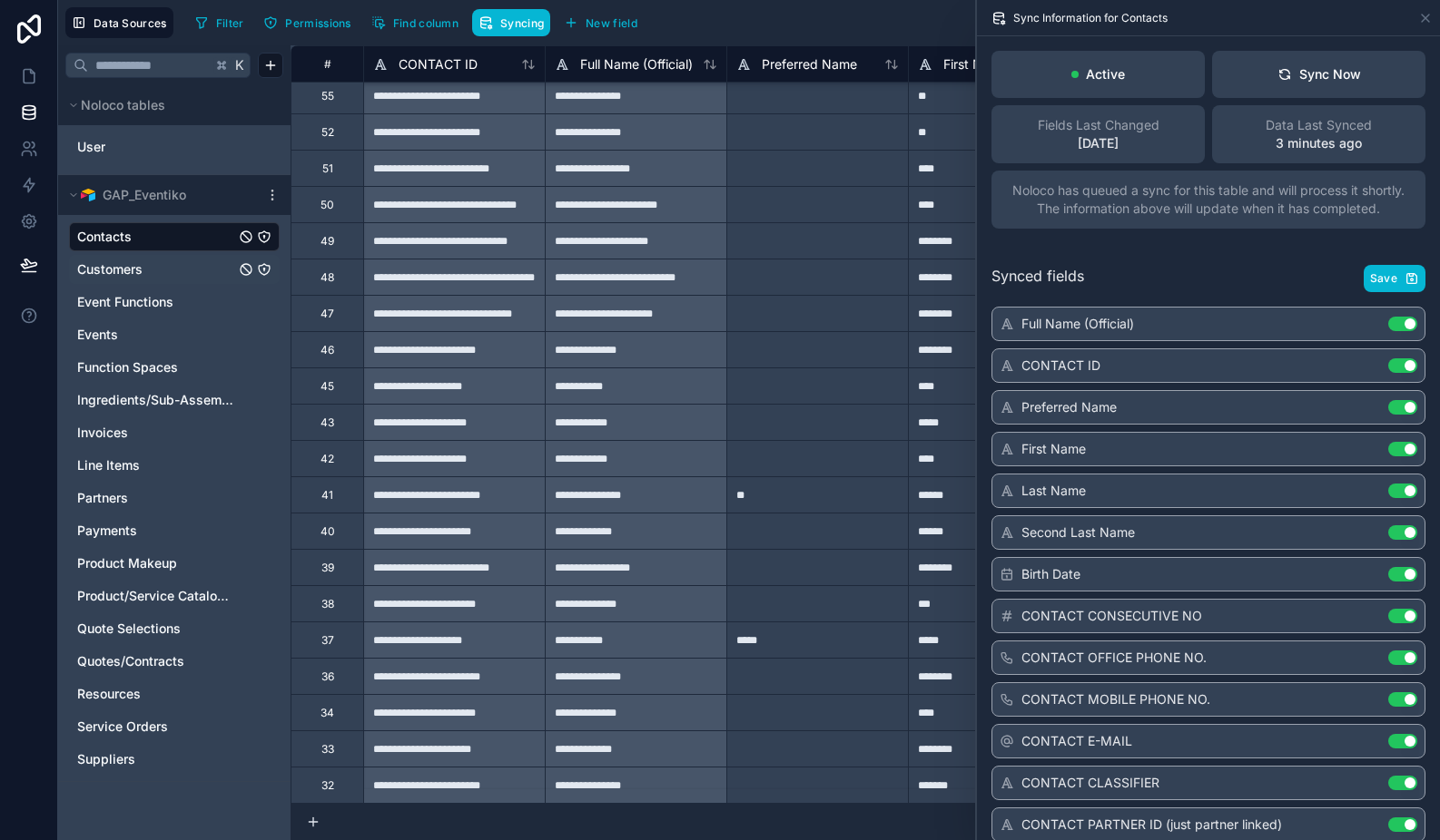
click at [145, 272] on link "Customers" at bounding box center [156, 269] width 158 height 18
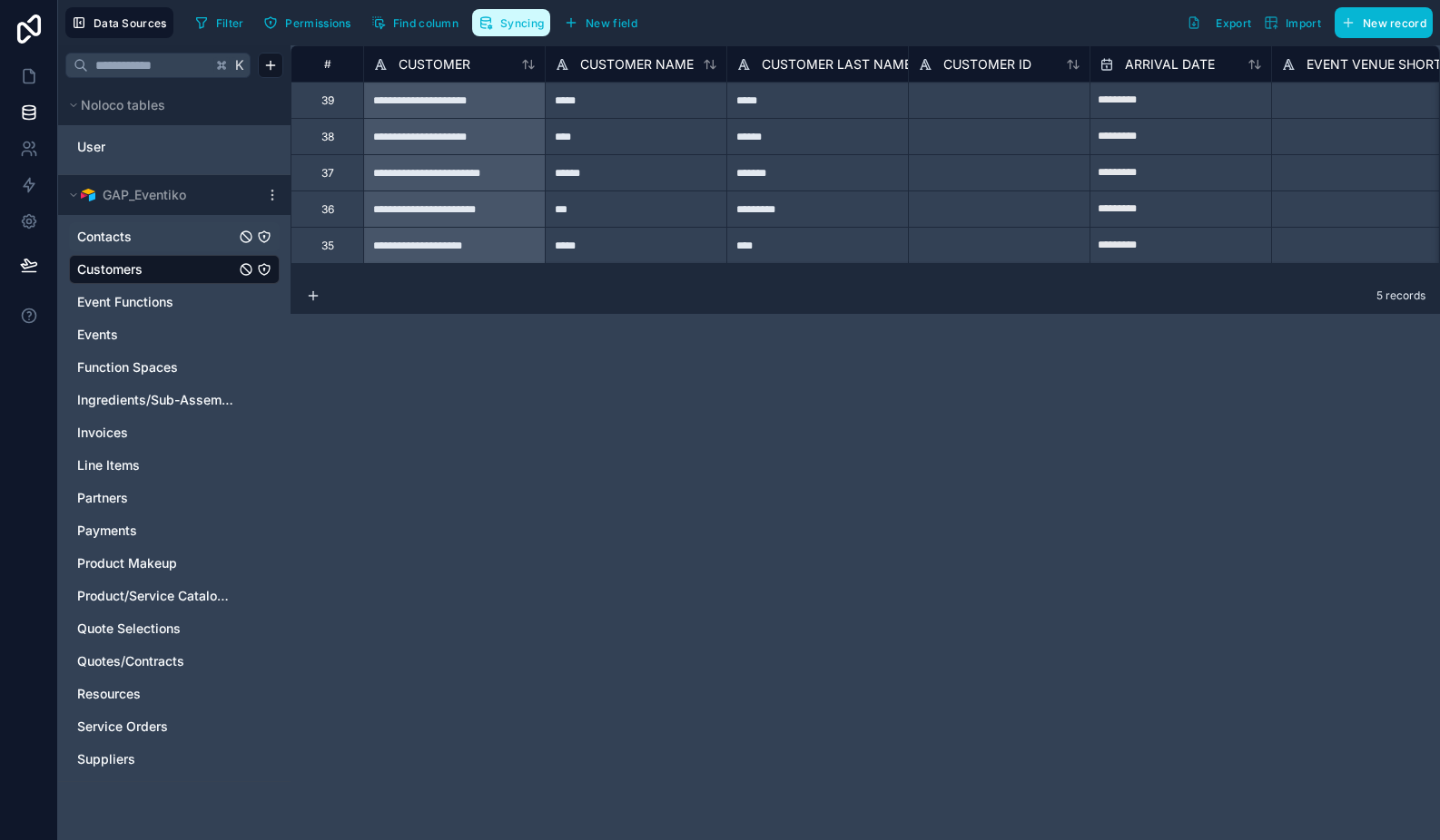
click at [507, 16] on span "Syncing" at bounding box center [522, 23] width 44 height 13
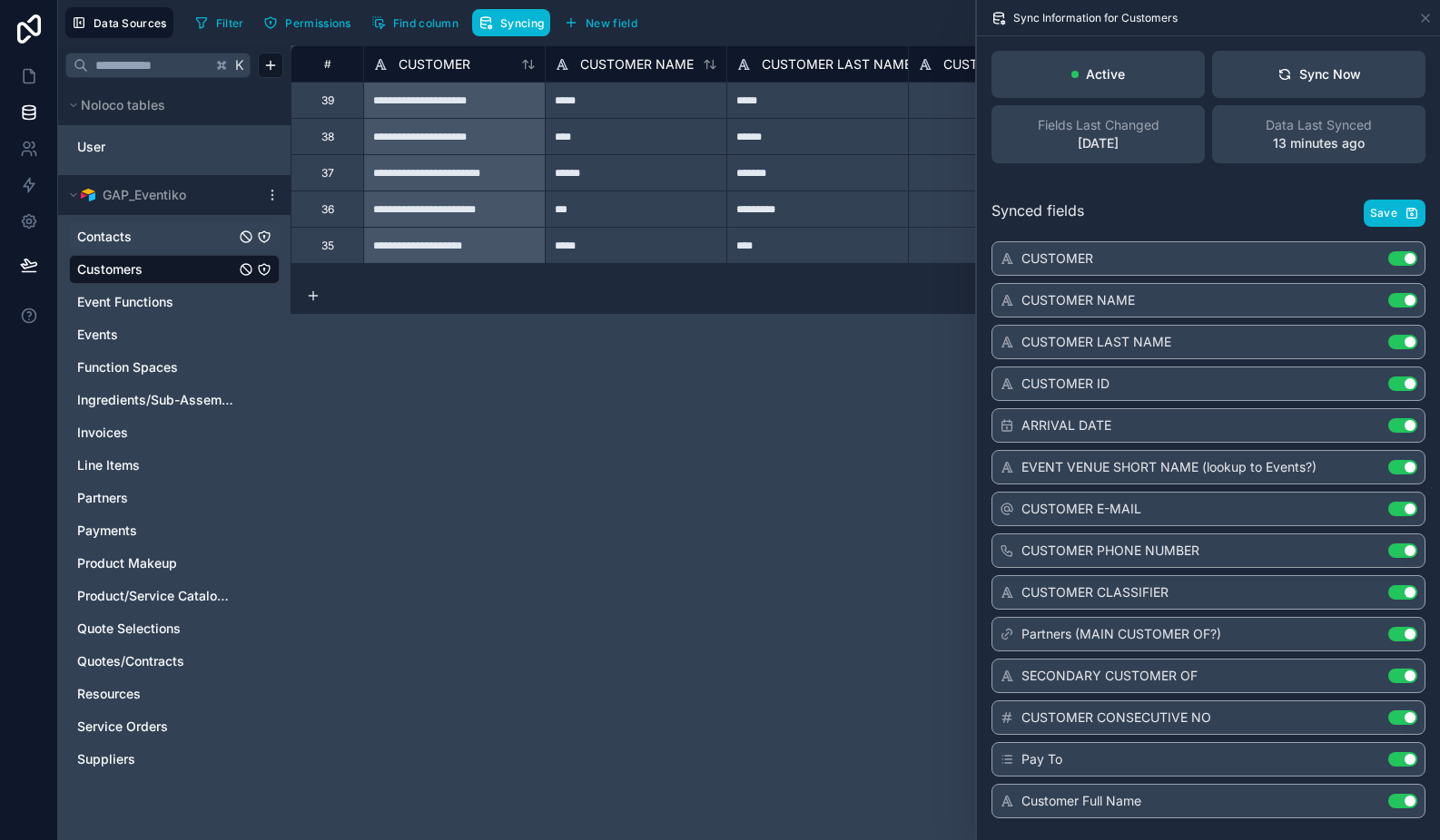
click at [667, 447] on div "**********" at bounding box center [865, 442] width 1149 height 795
click at [1421, 20] on icon at bounding box center [1425, 17] width 14 height 14
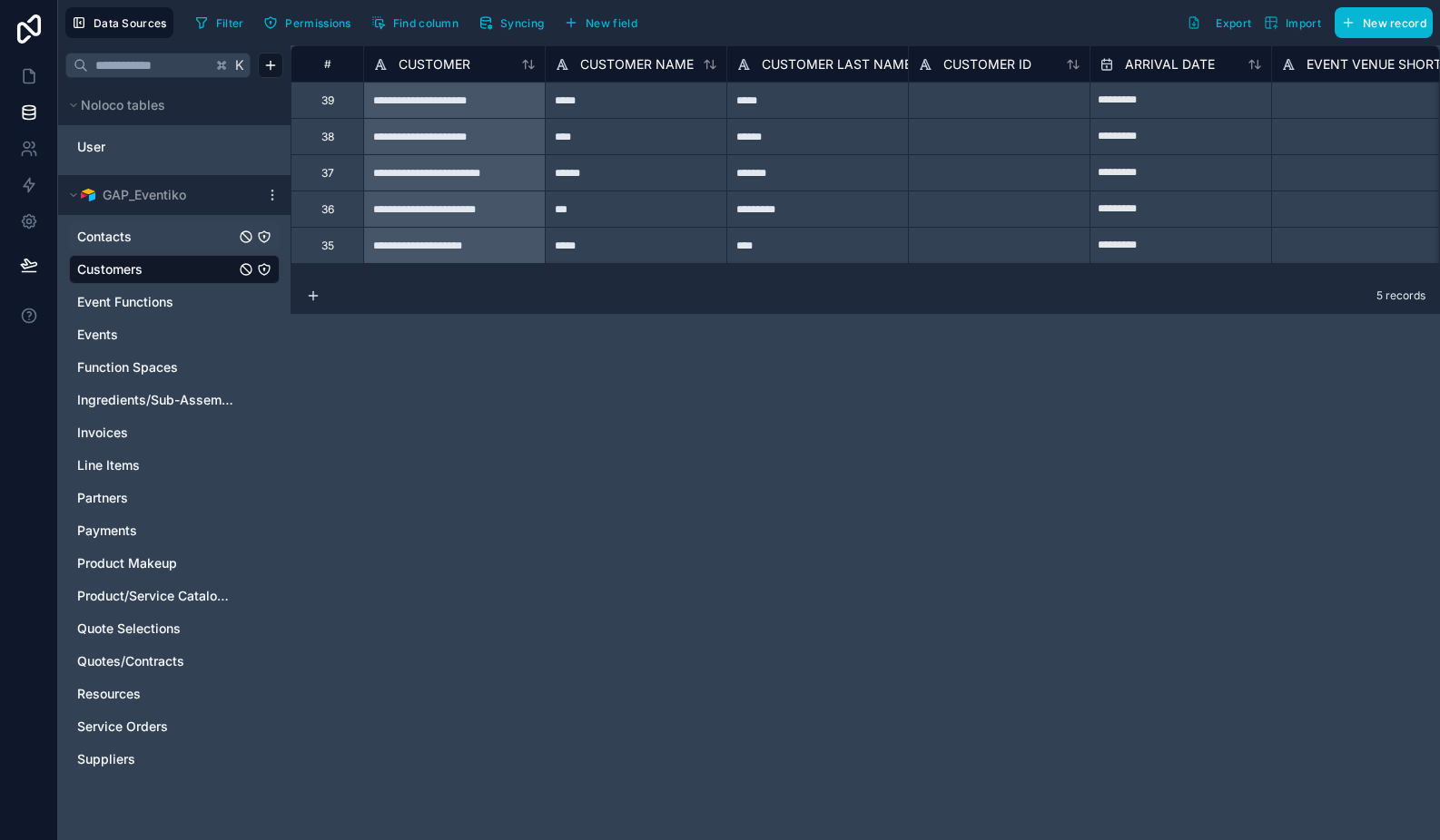
click at [935, 33] on div "Filter Permissions Find column Syncing New field Export Import New record" at bounding box center [811, 23] width 1245 height 31
click at [31, 63] on link at bounding box center [29, 76] width 57 height 36
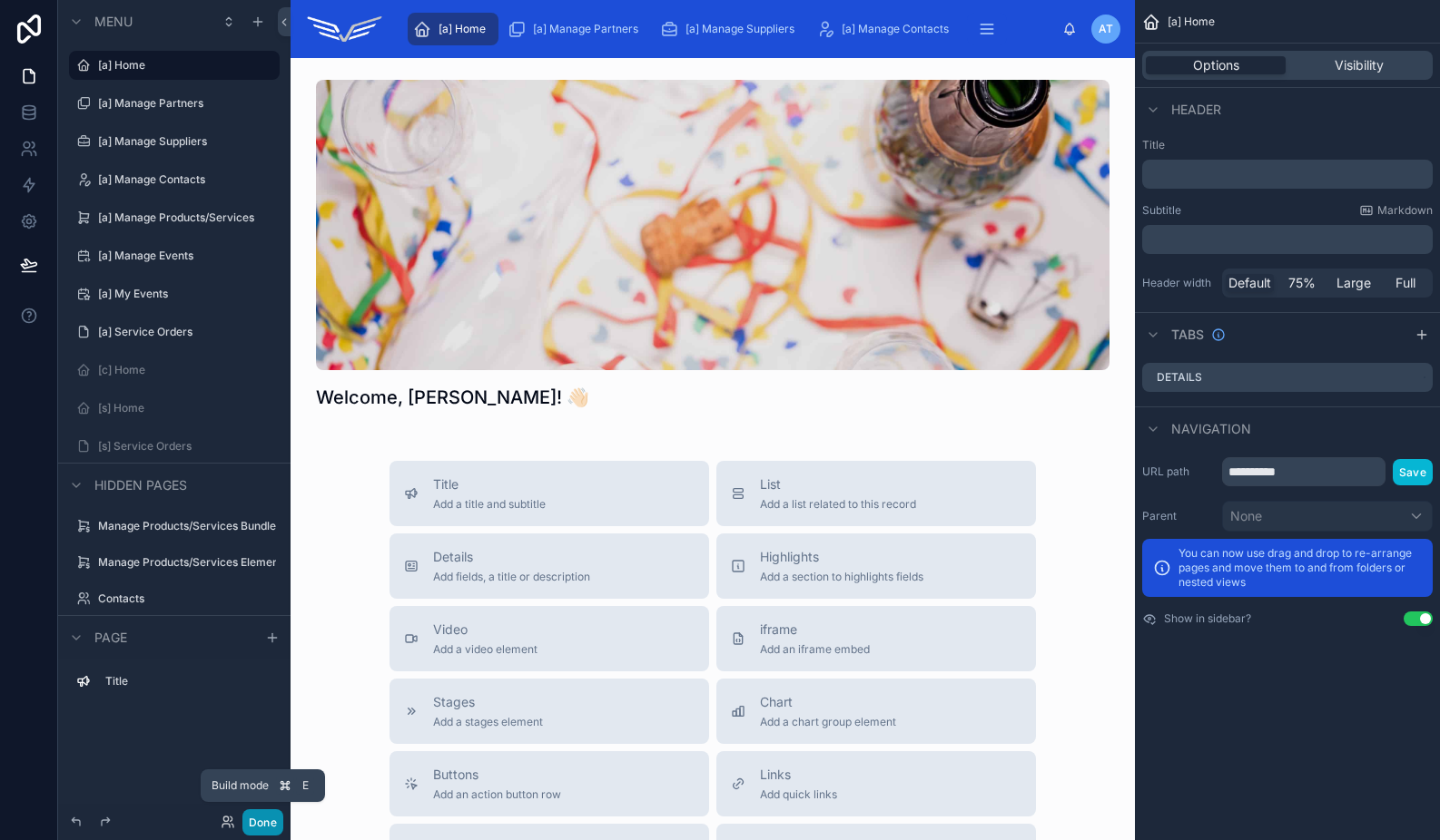
click at [260, 822] on button "Done" at bounding box center [262, 823] width 41 height 27
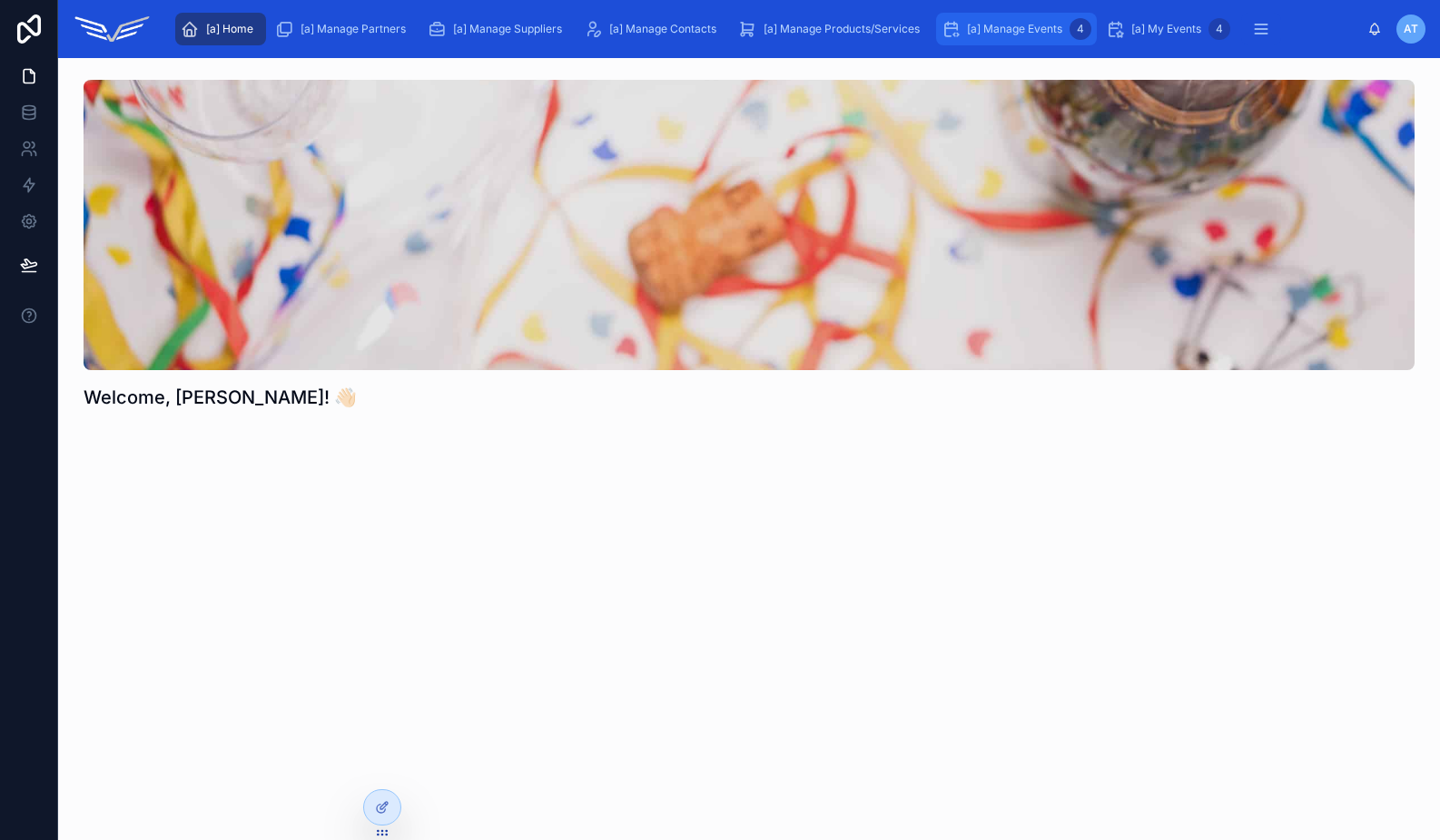
click at [1012, 22] on span "[a] Manage Events" at bounding box center [1015, 29] width 96 height 14
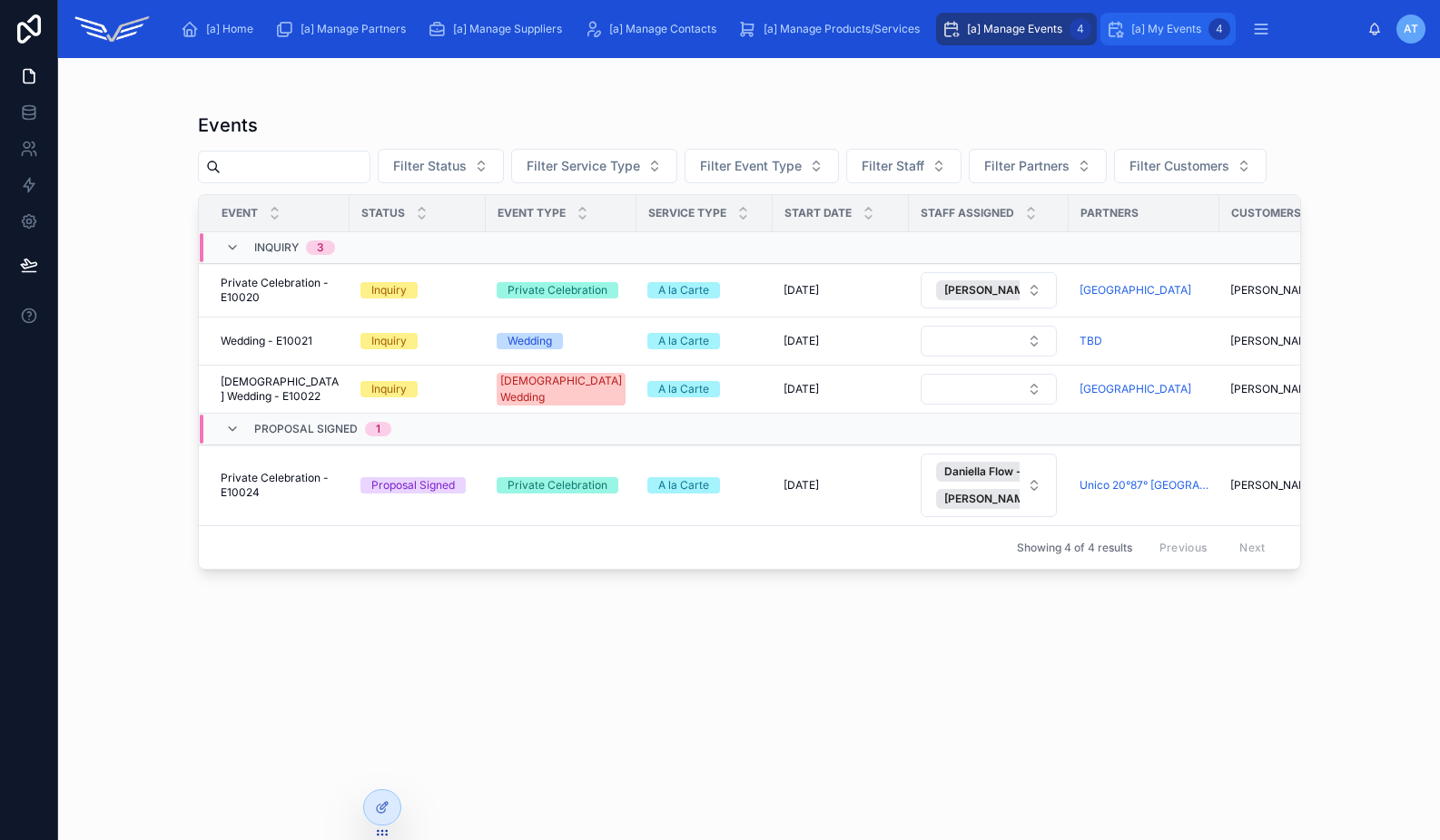
click at [1157, 32] on span "[a] My Events" at bounding box center [1166, 29] width 70 height 14
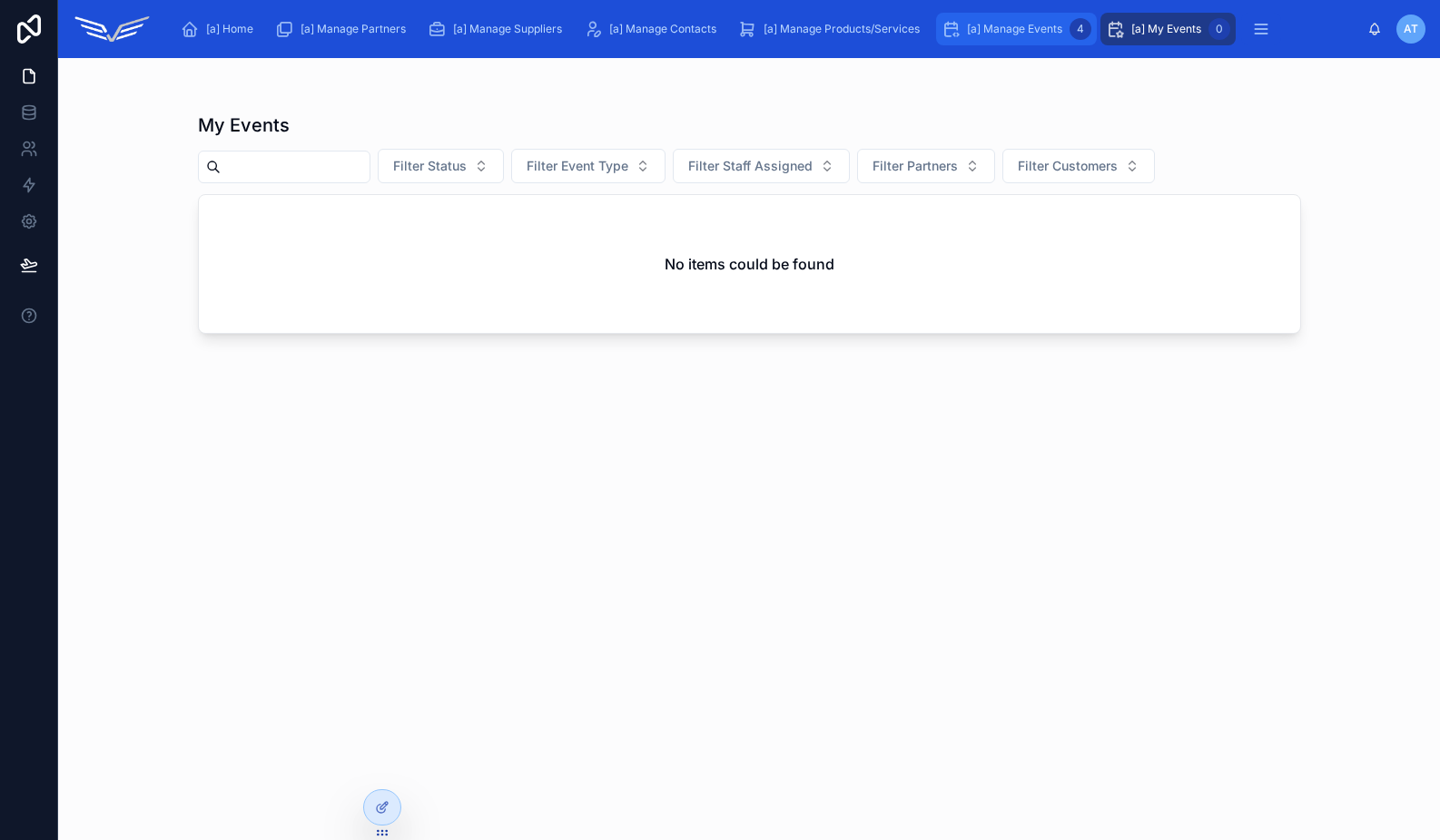
click at [1013, 26] on span "[a] Manage Events" at bounding box center [1015, 29] width 96 height 14
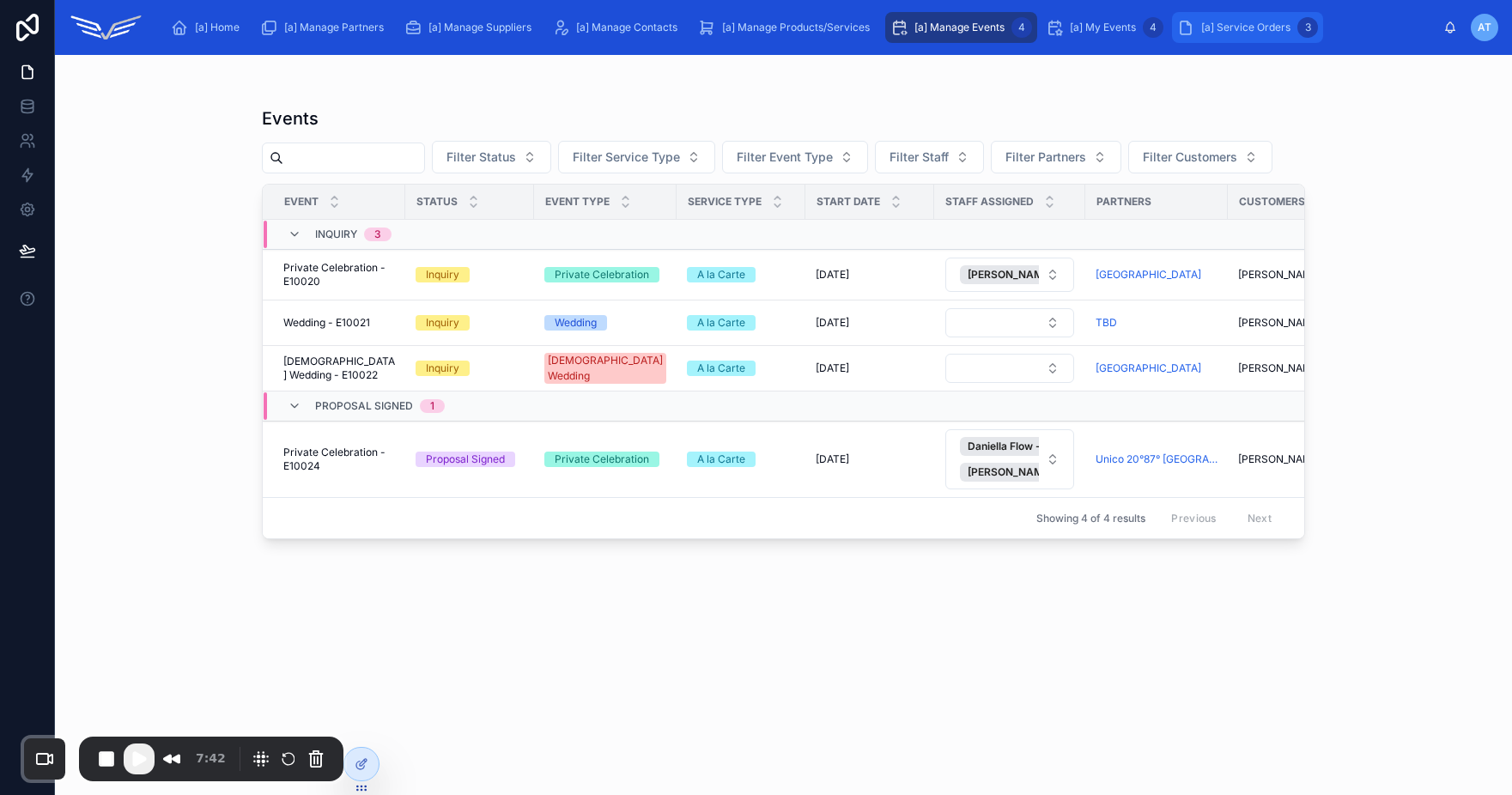
click at [1237, 27] on span "[a] Service Orders" at bounding box center [1245, 27] width 90 height 14
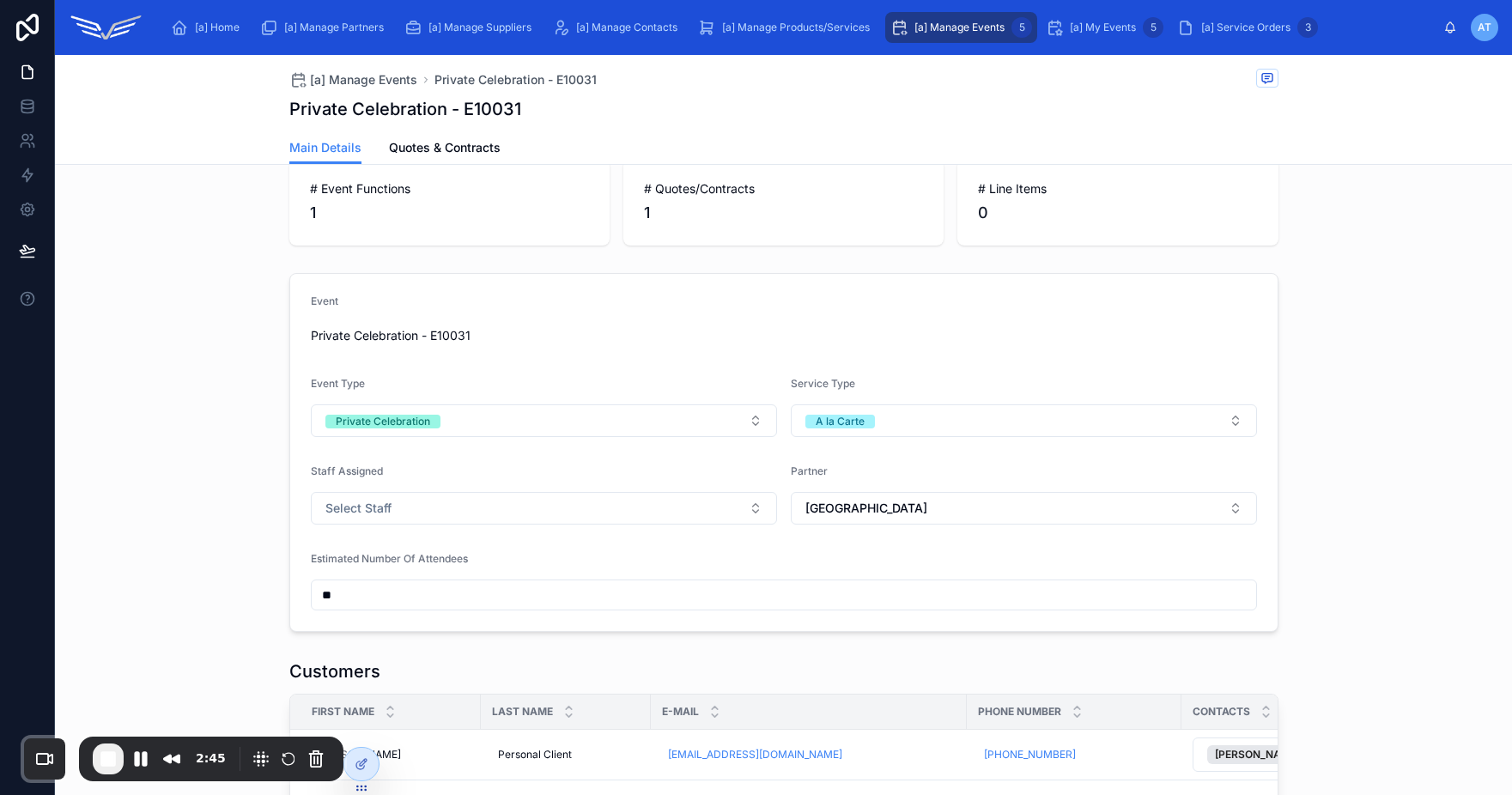
scroll to position [236, 0]
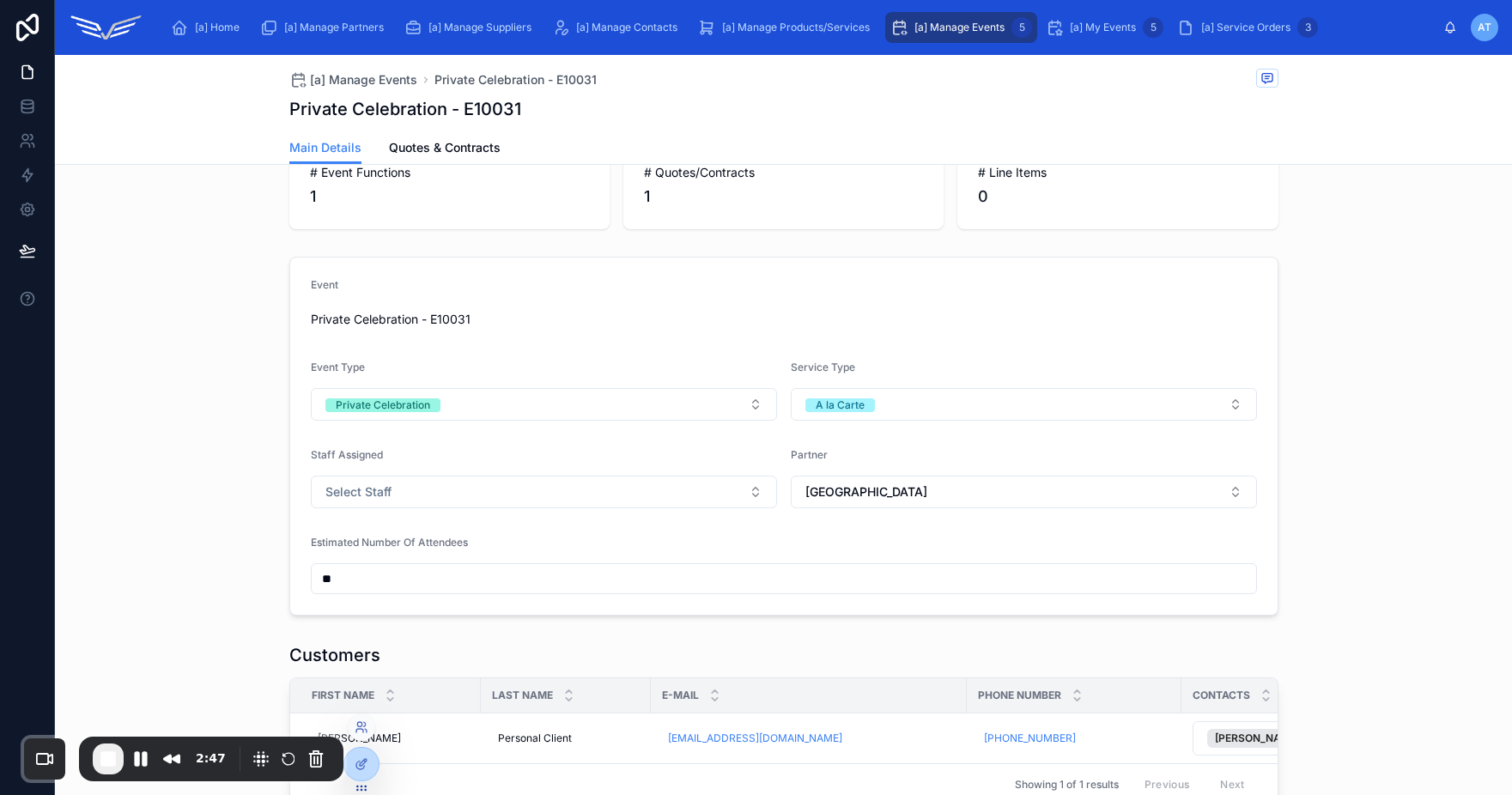
click at [357, 717] on div at bounding box center [361, 727] width 27 height 27
click at [363, 730] on icon at bounding box center [360, 731] width 7 height 4
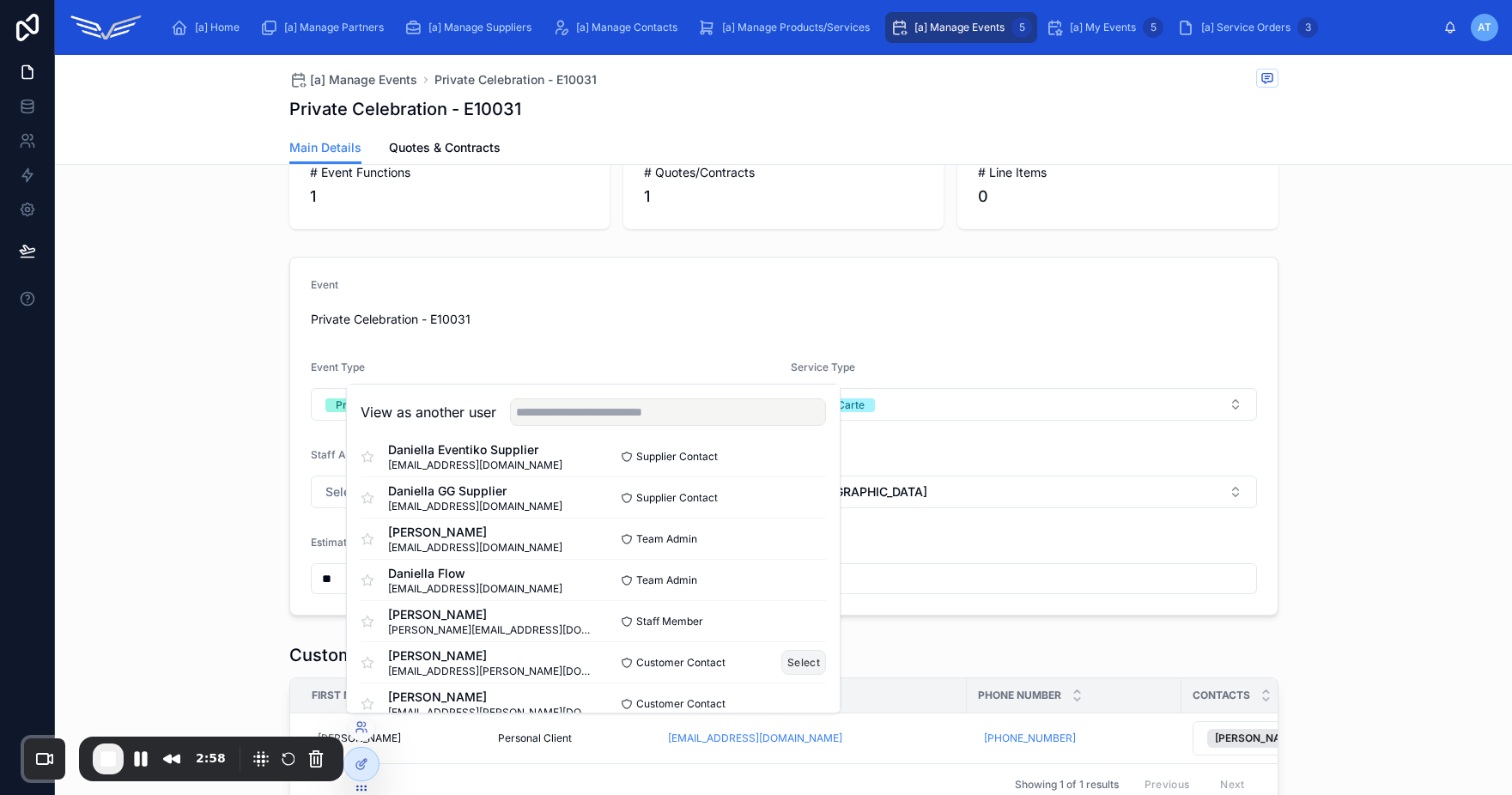
scroll to position [221, 0]
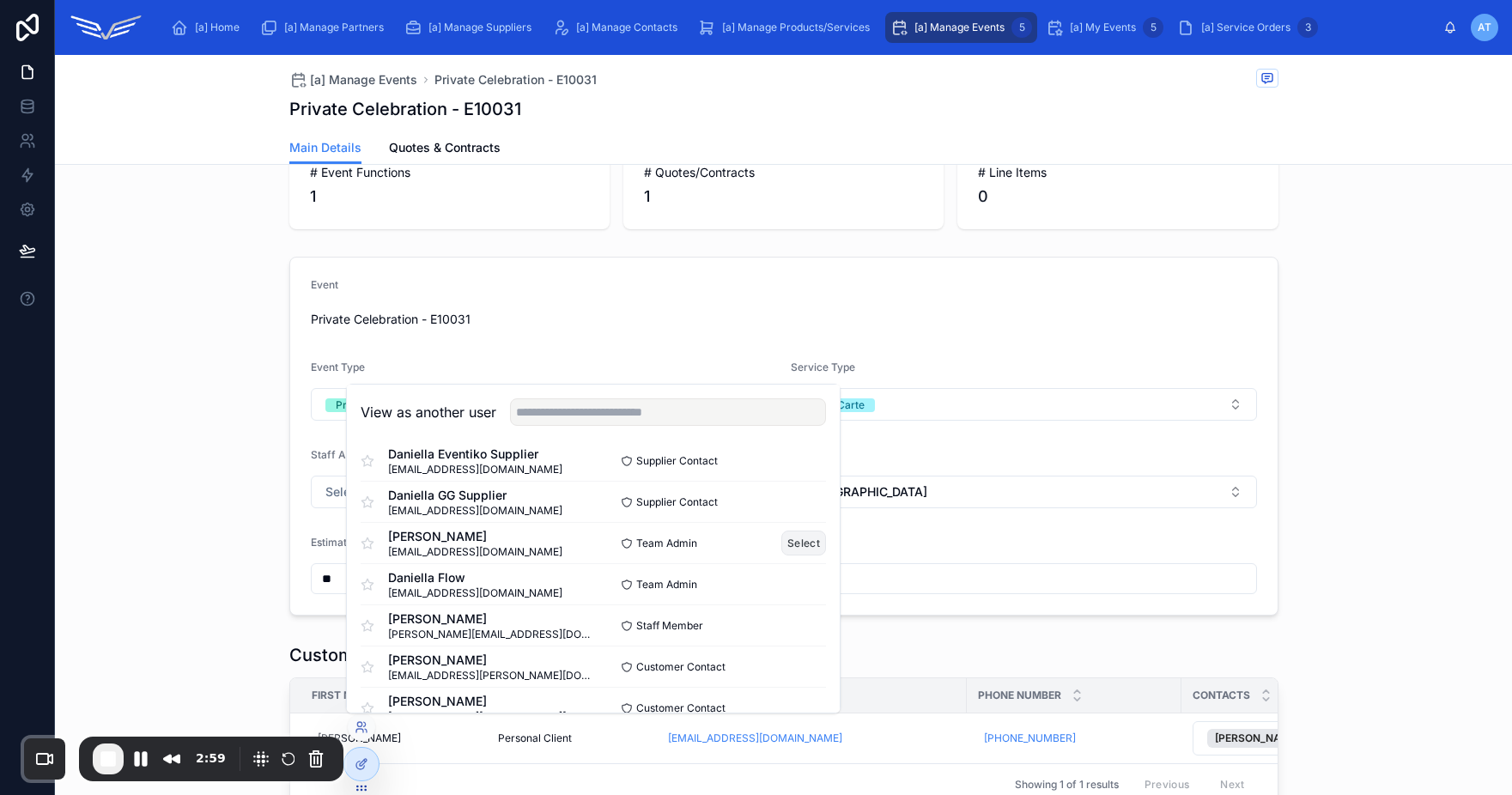
click at [792, 541] on button "Select" at bounding box center [803, 544] width 44 height 25
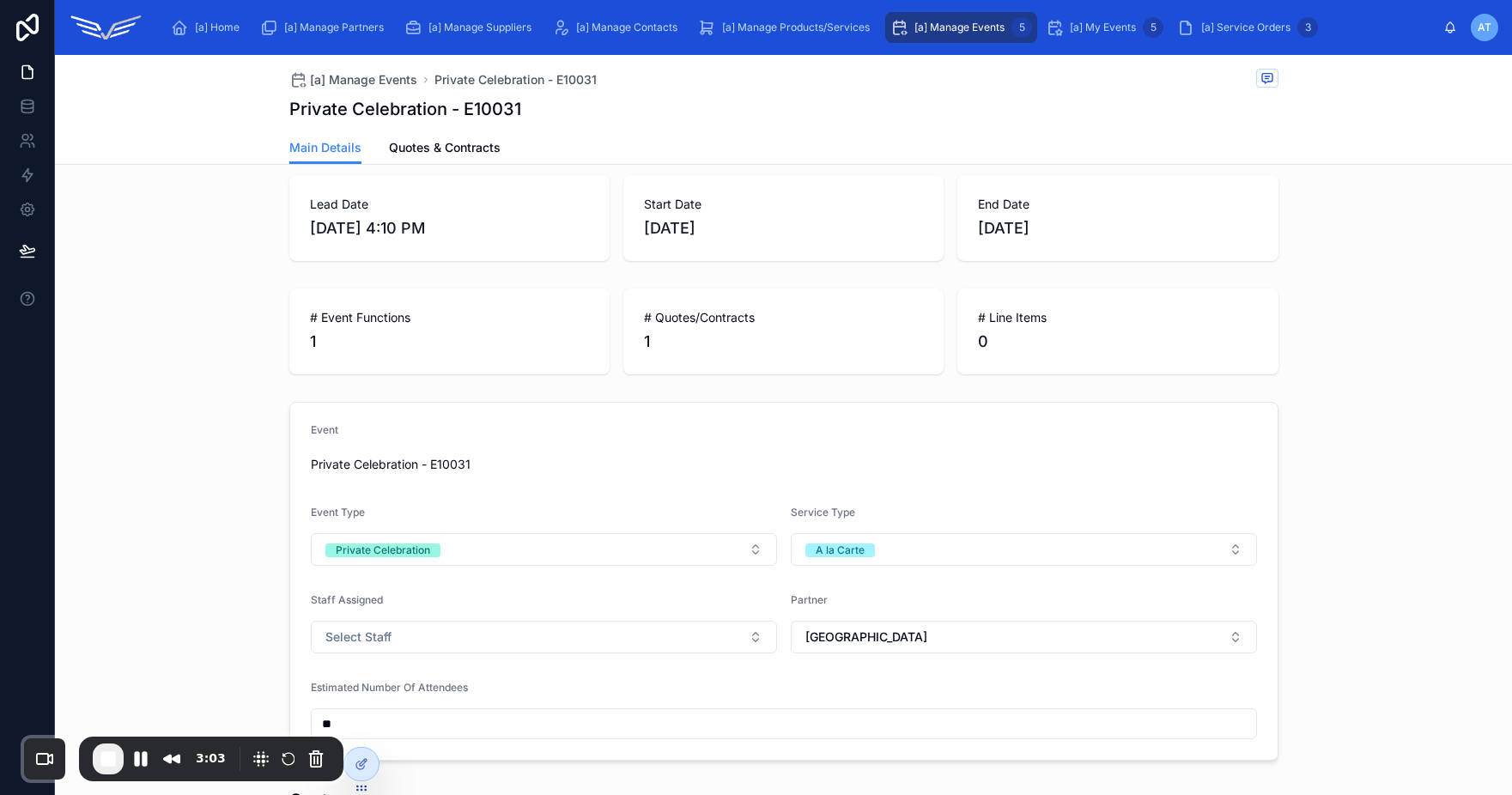
scroll to position [298, 0]
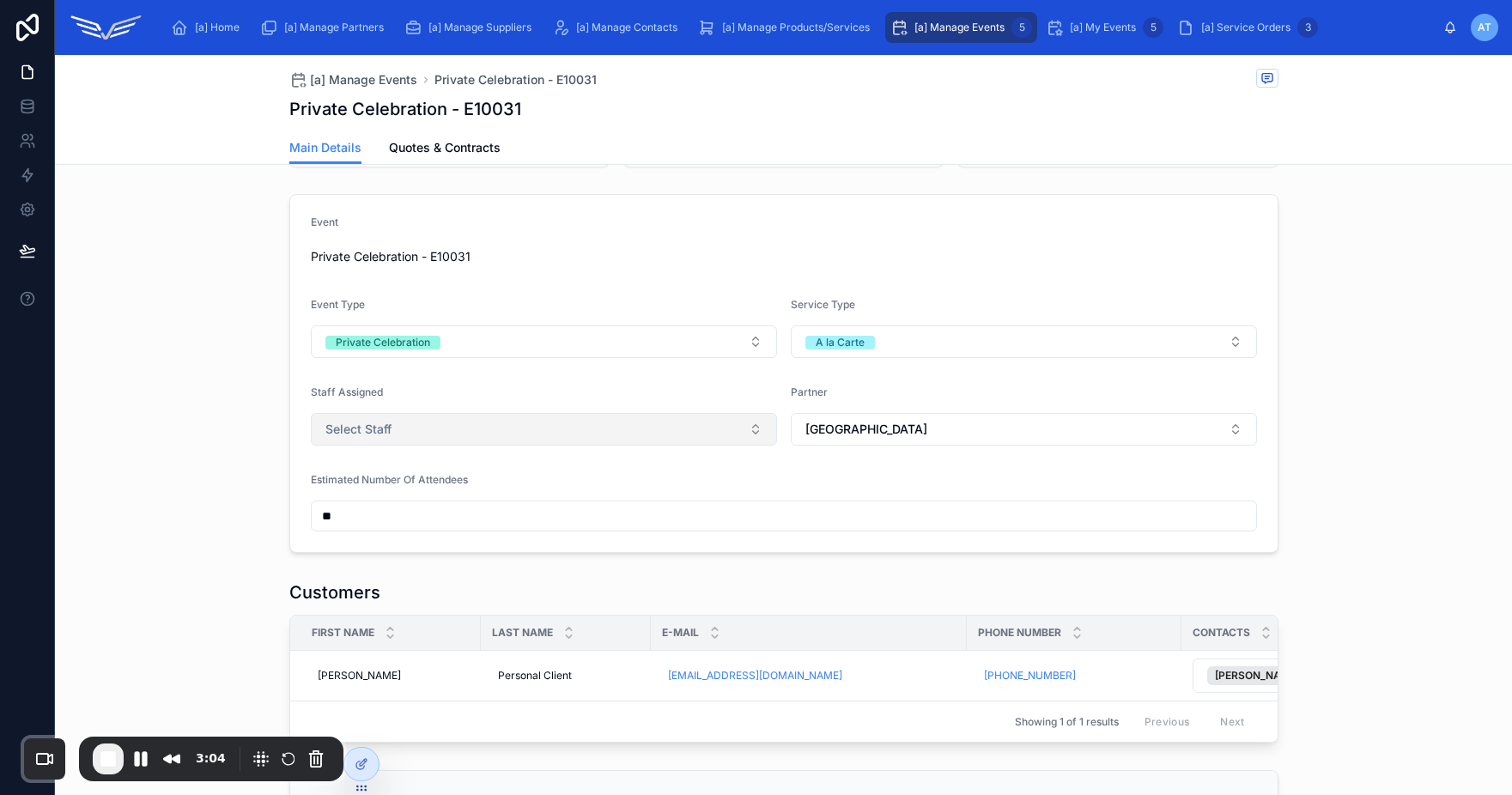
click at [647, 438] on button "Select Staff" at bounding box center [544, 430] width 467 height 33
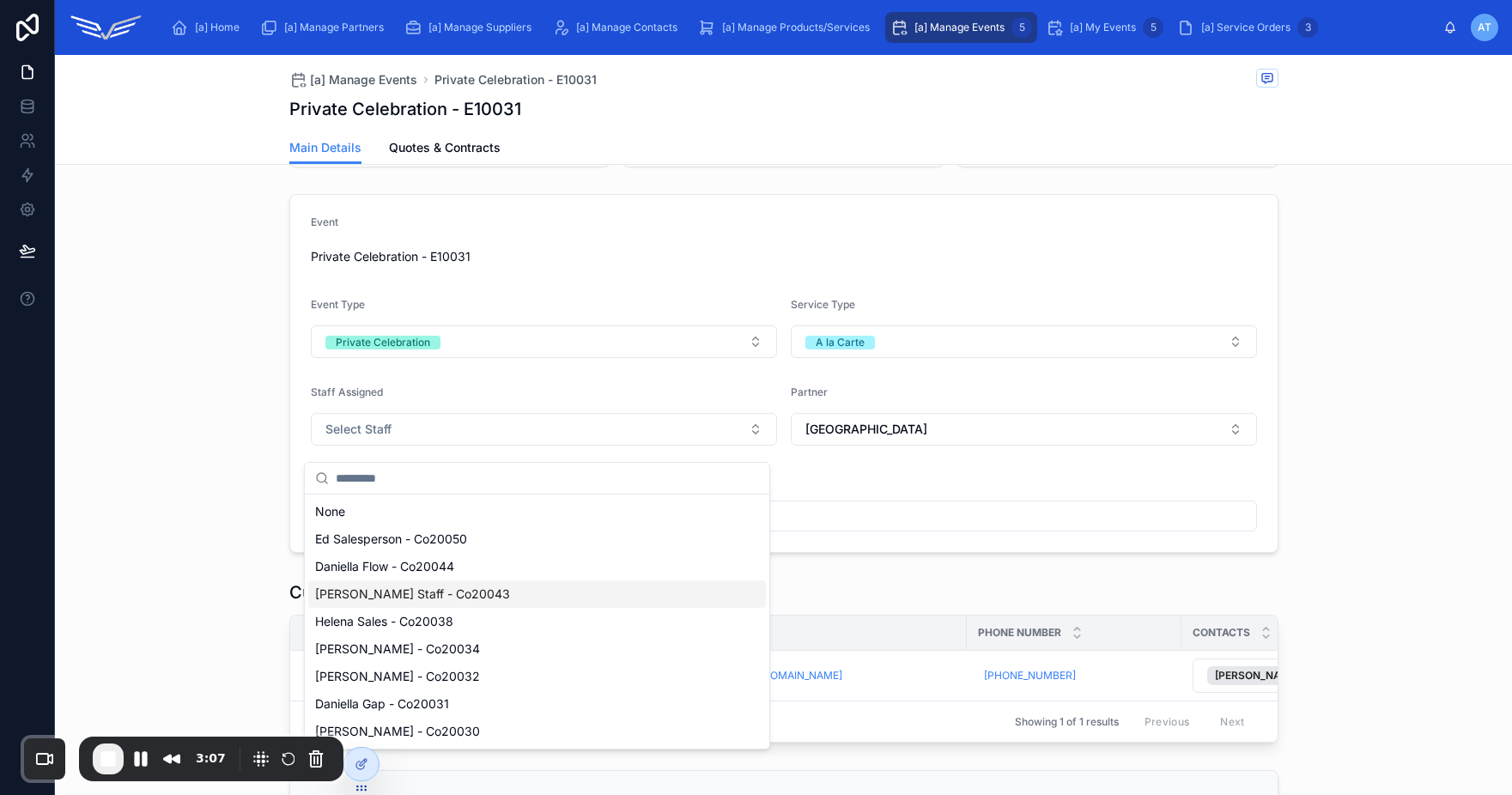
click at [418, 596] on span "[PERSON_NAME] Staff - Co20043" at bounding box center [412, 593] width 195 height 17
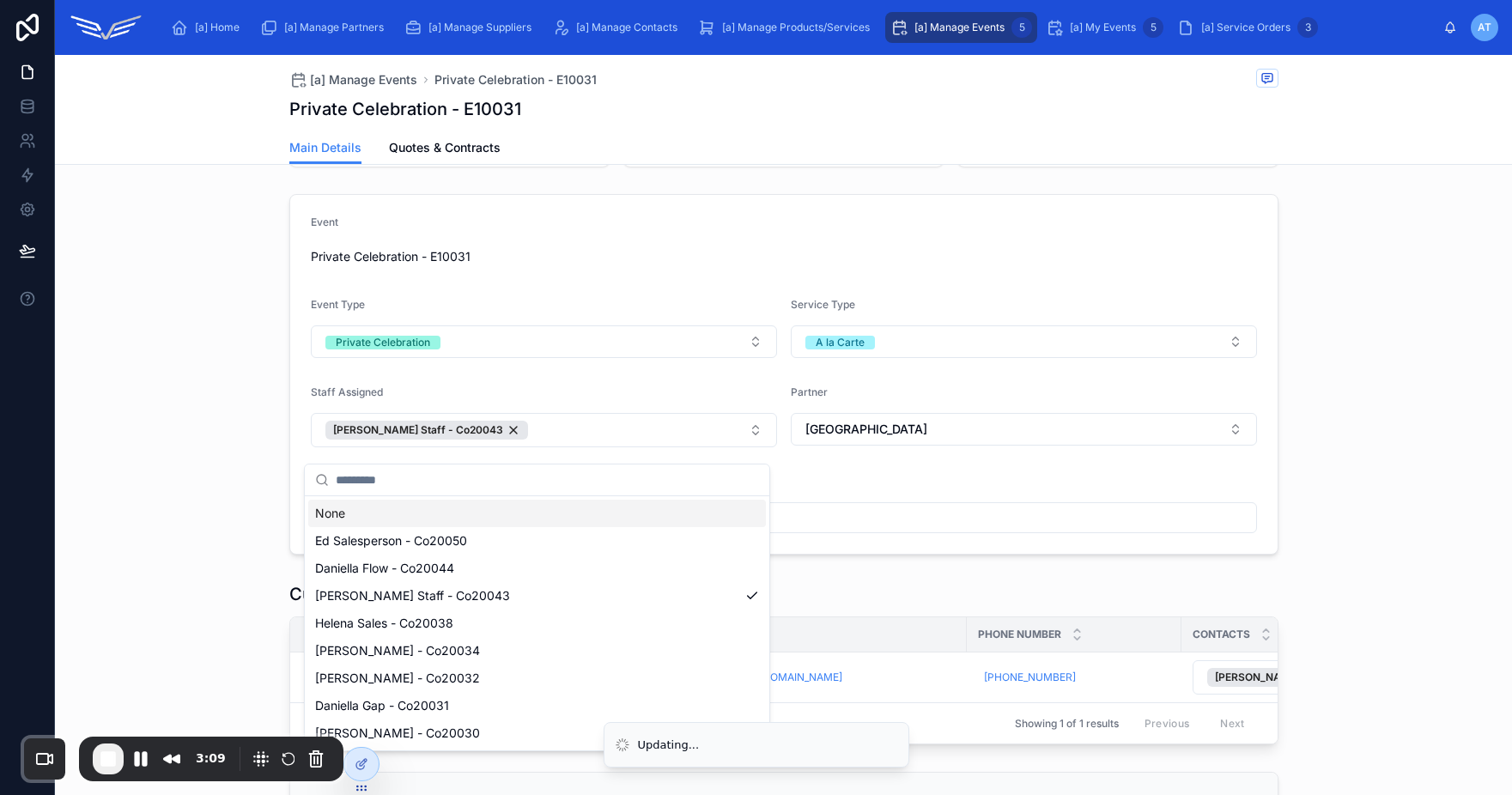
click at [1347, 420] on div "Event Private Celebration - E10031 Event Type Private Celebration Service Type …" at bounding box center [783, 374] width 1457 height 374
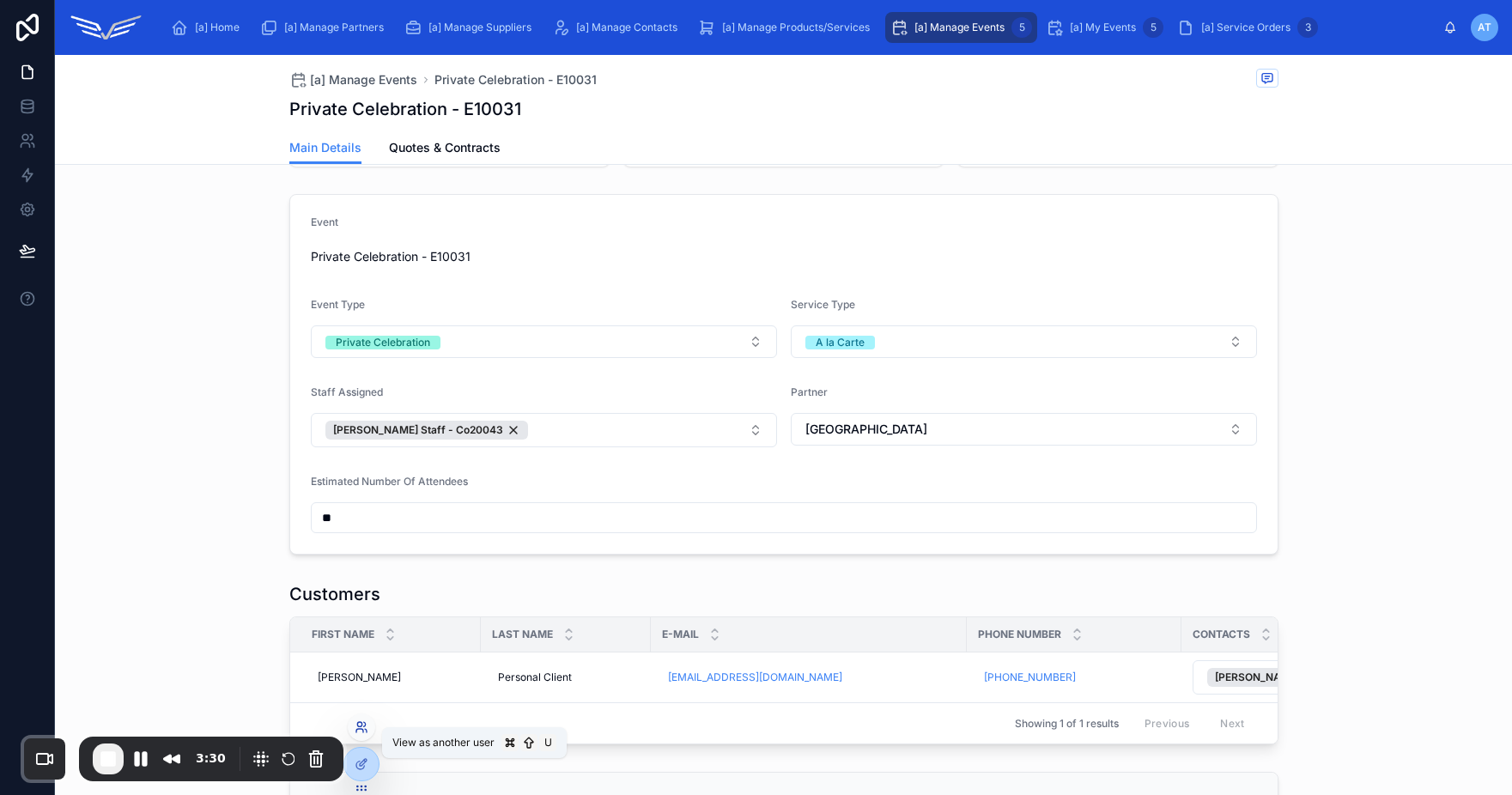
click at [362, 727] on icon at bounding box center [361, 727] width 14 height 14
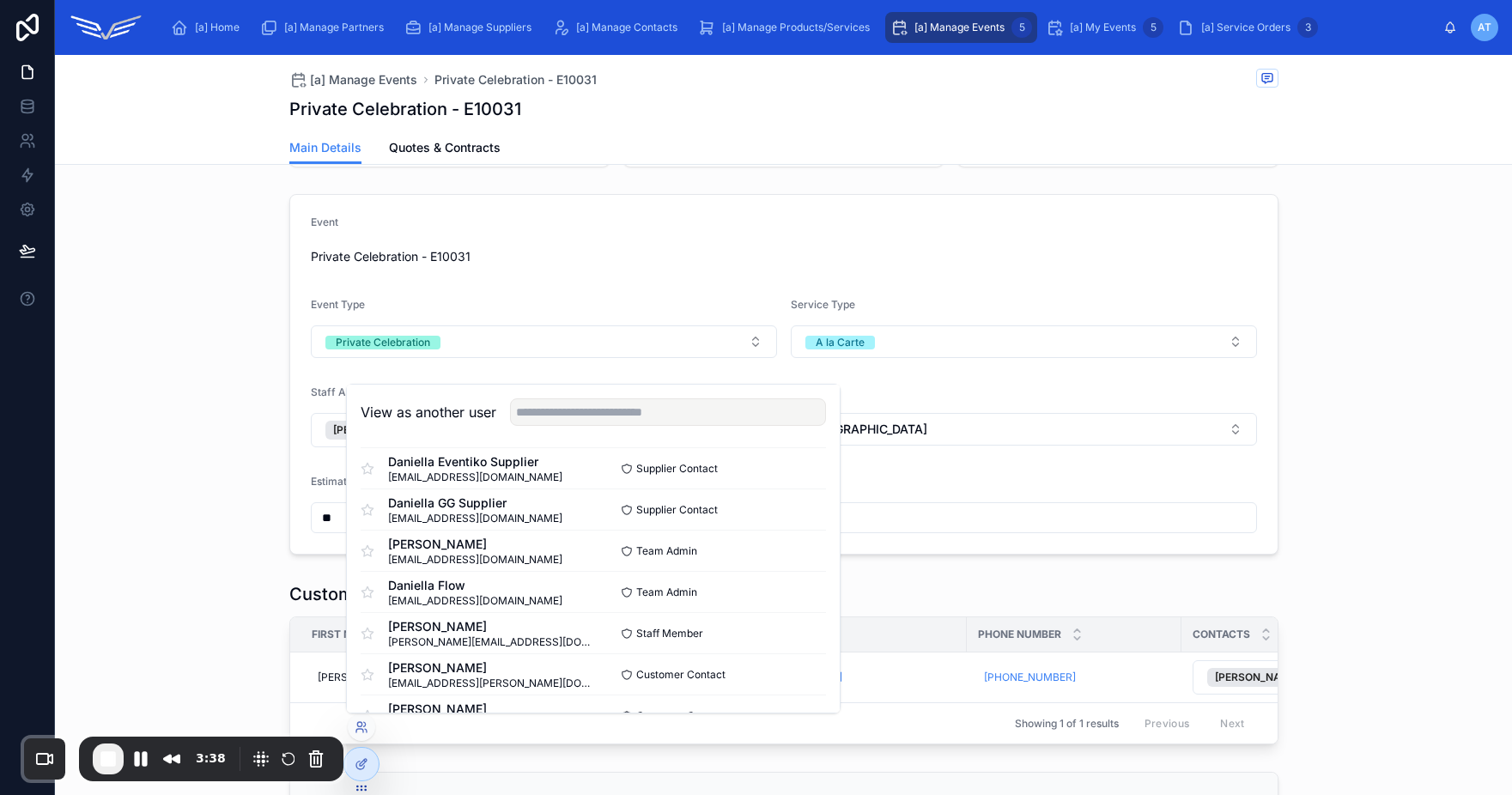
scroll to position [0, 0]
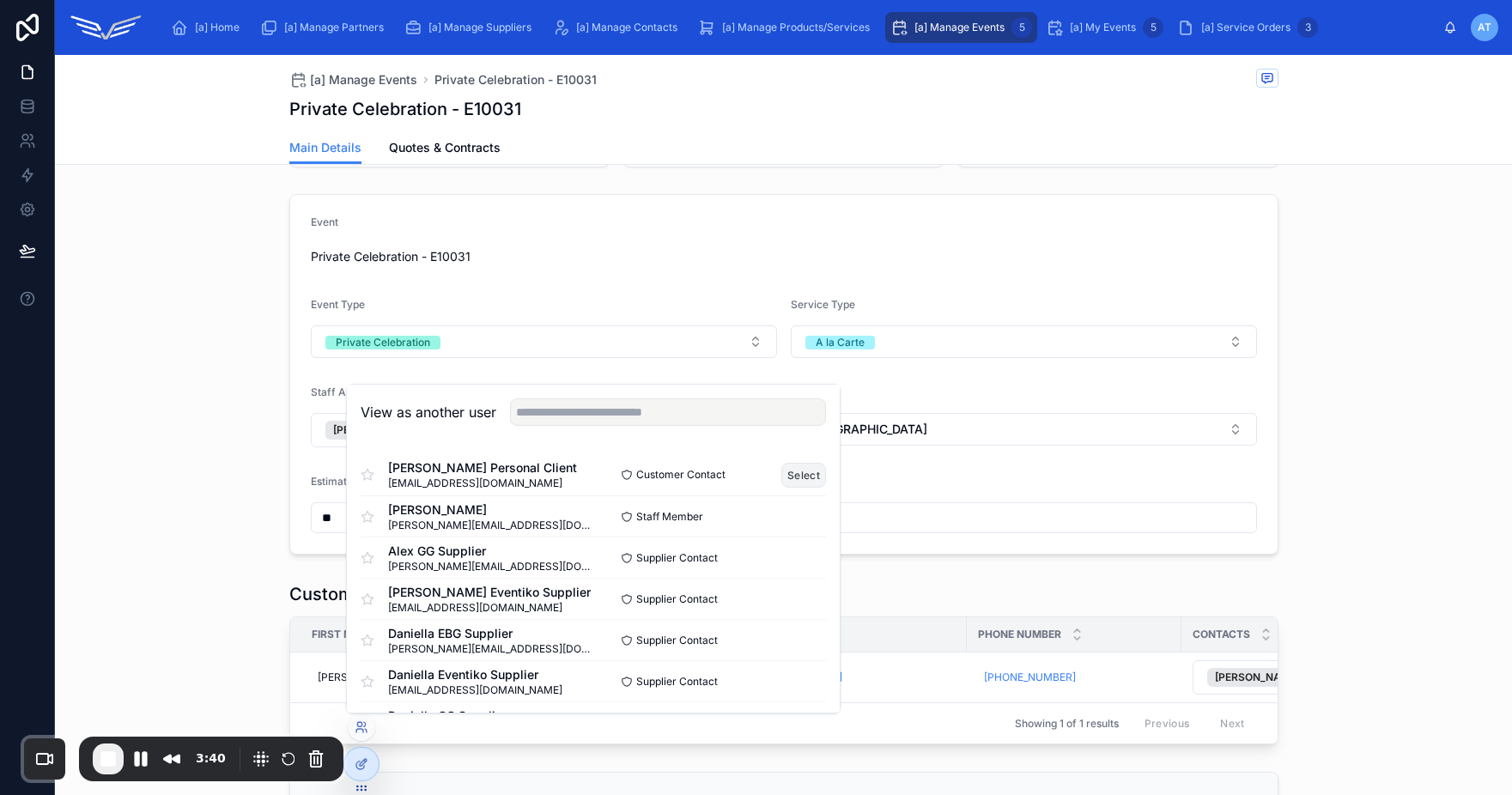
click at [800, 471] on button "Select" at bounding box center [803, 476] width 44 height 25
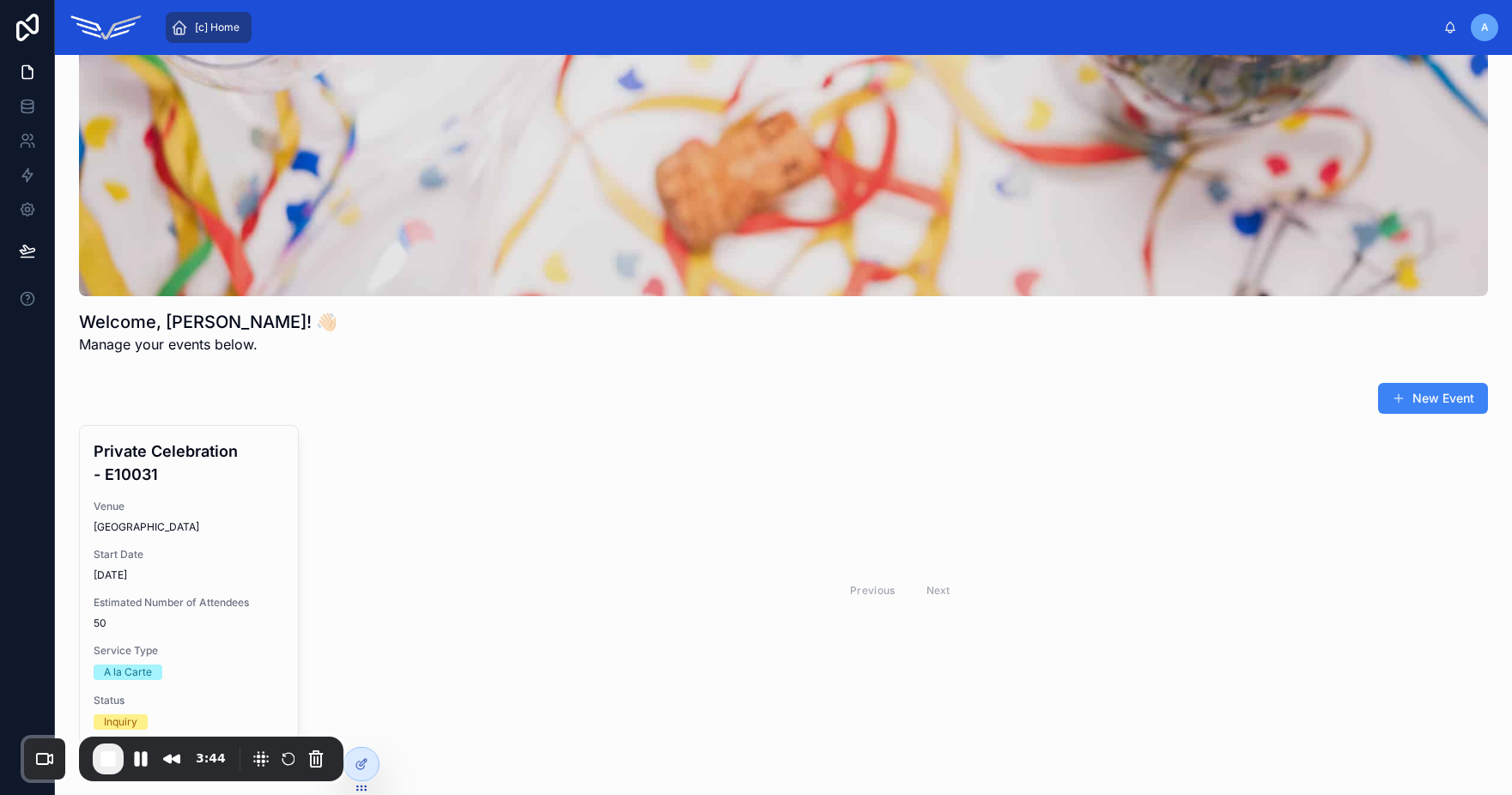
scroll to position [96, 0]
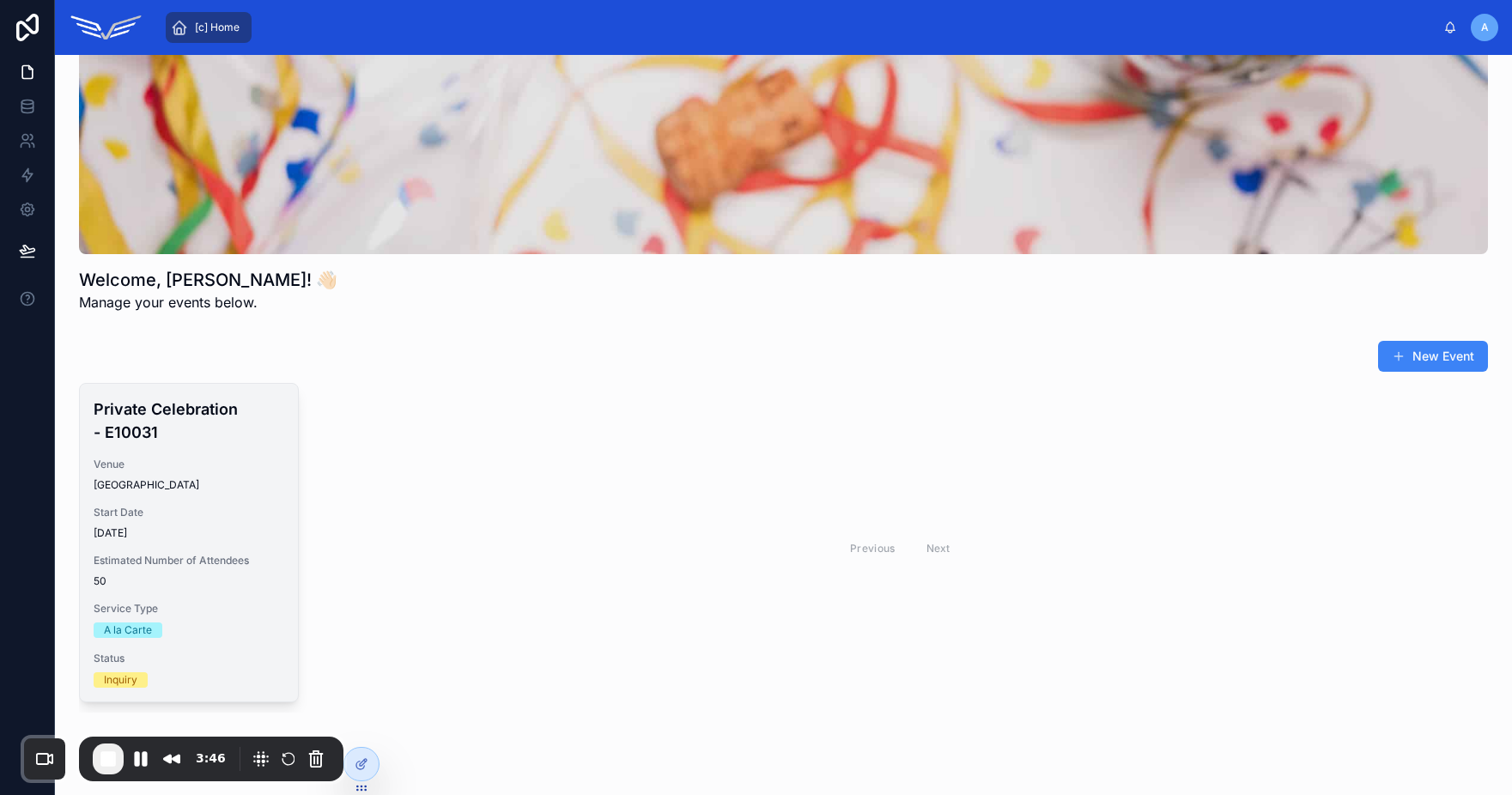
click at [175, 423] on h4 "Private Celebration - E10031" at bounding box center [188, 421] width 191 height 46
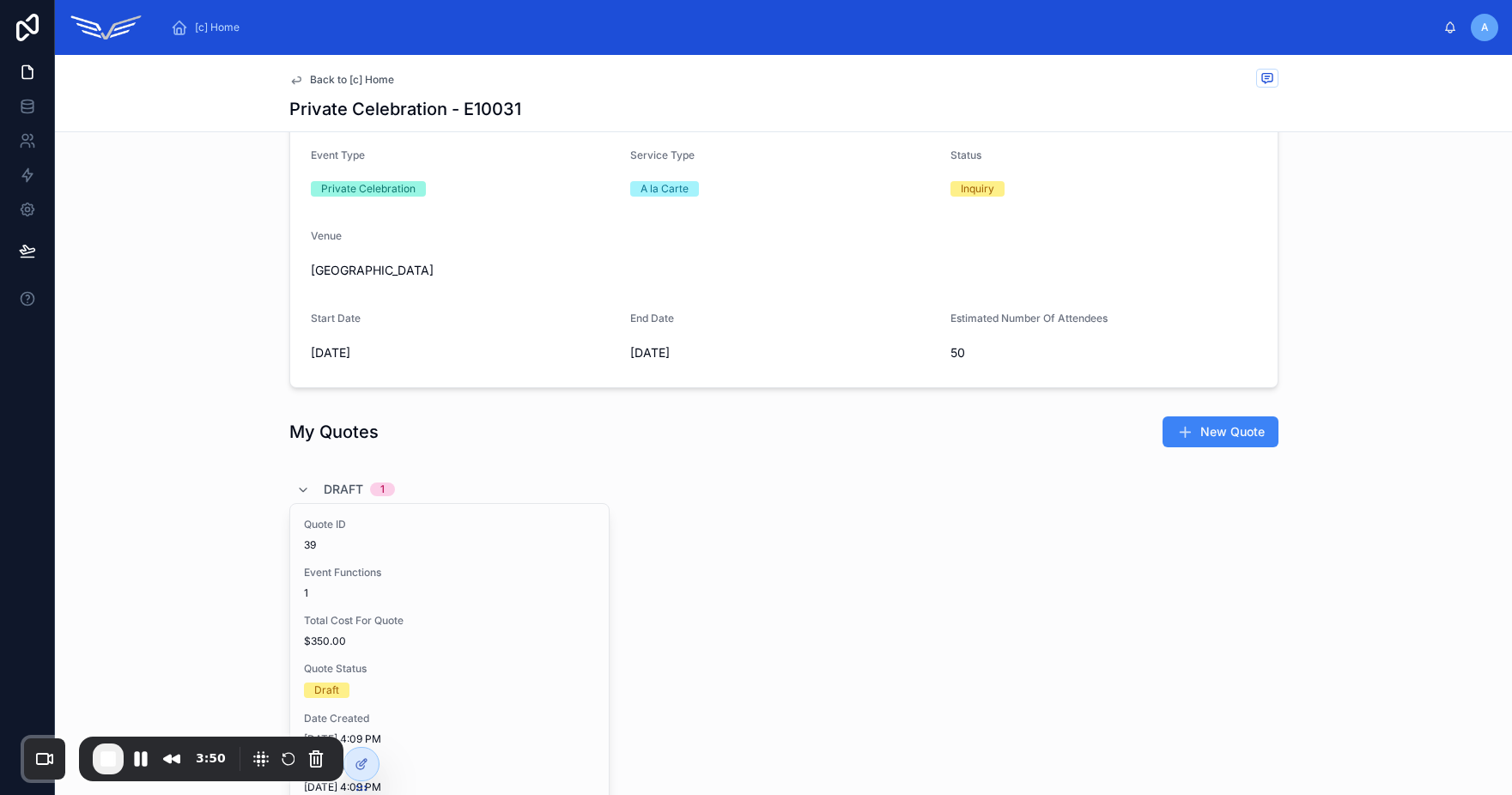
scroll to position [290, 0]
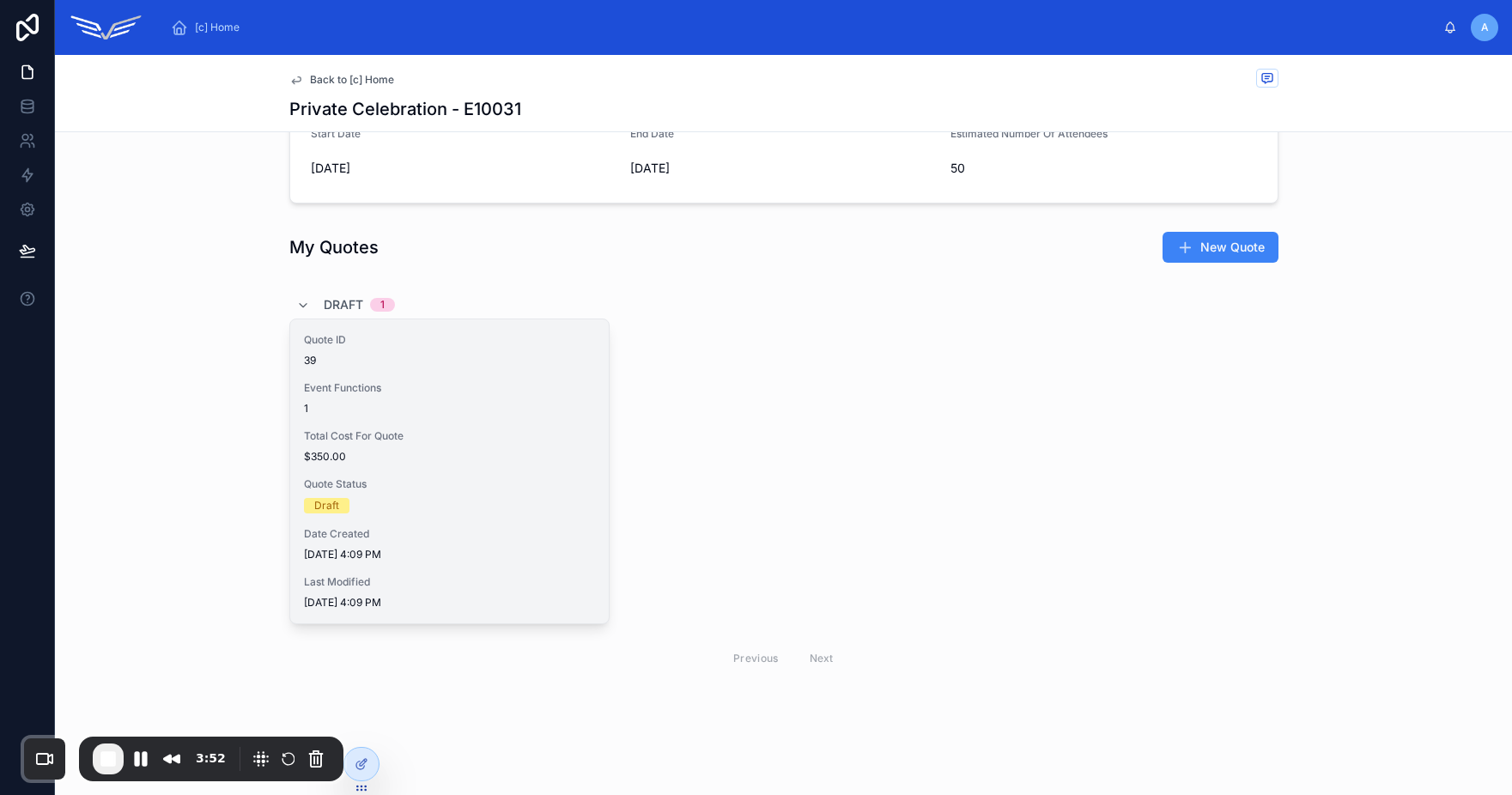
click at [429, 398] on div "Event Functions 1" at bounding box center [449, 399] width 291 height 34
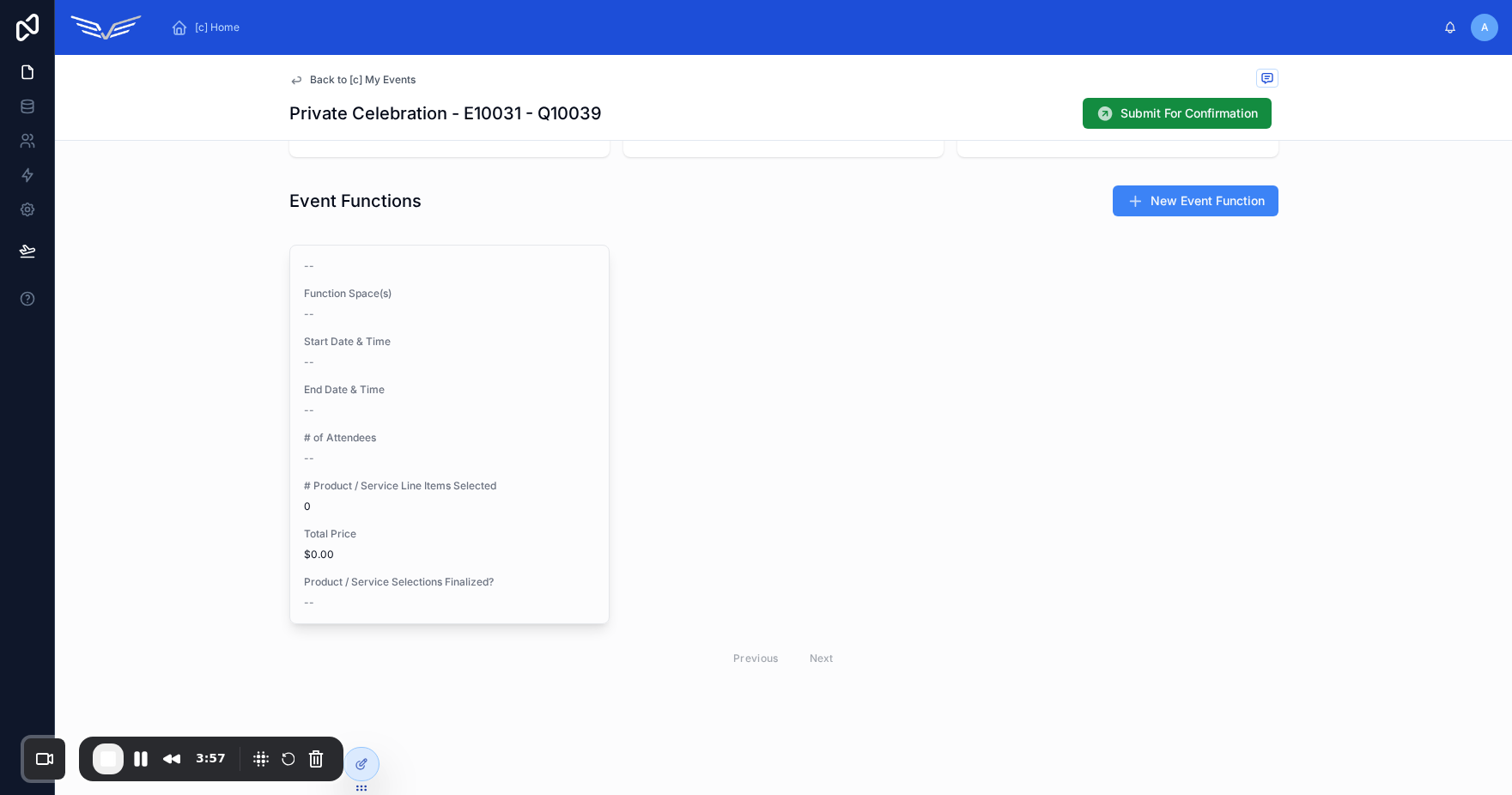
scroll to position [409, 0]
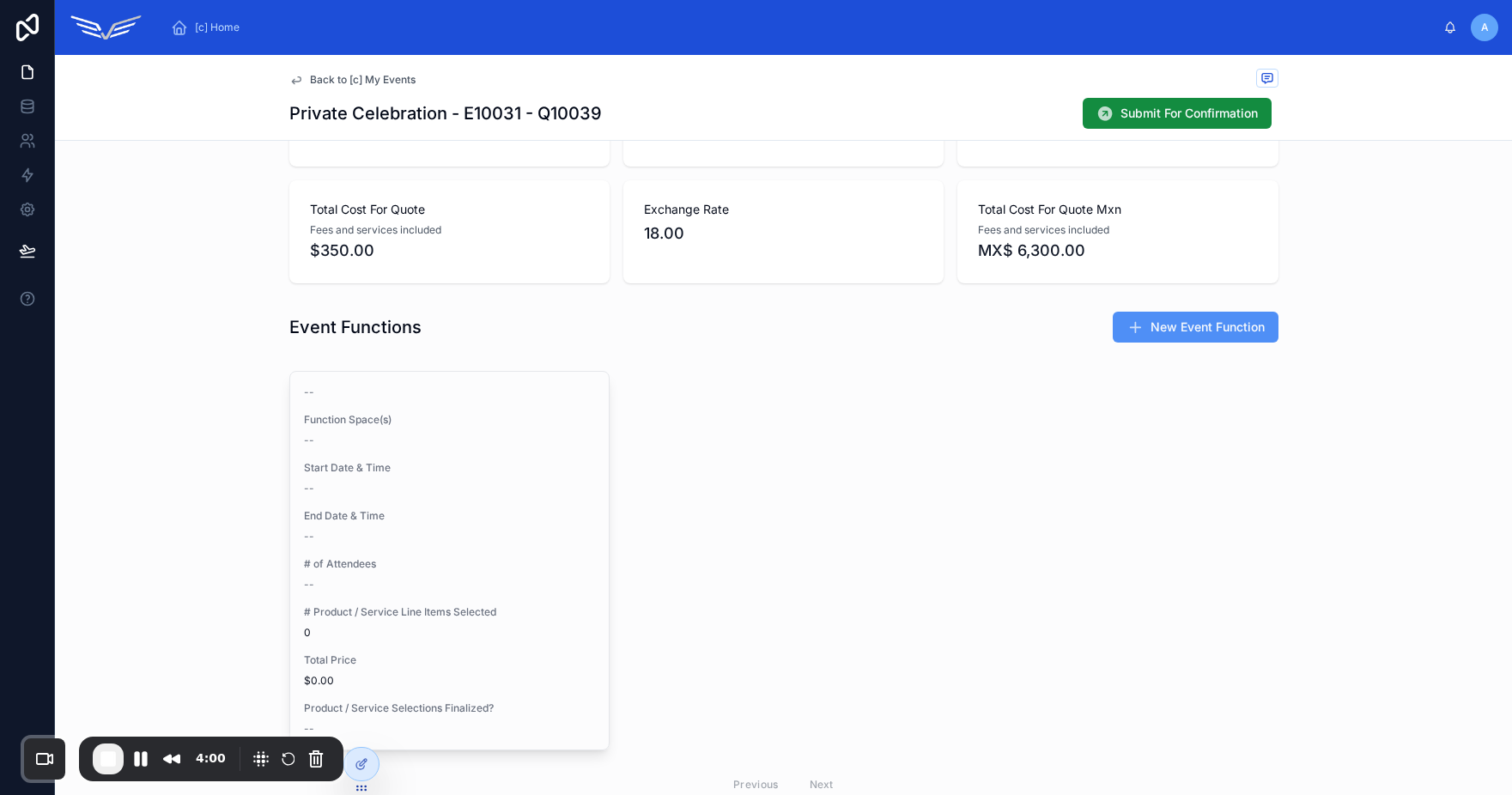
click at [1195, 333] on span "New Event Function" at bounding box center [1207, 327] width 114 height 17
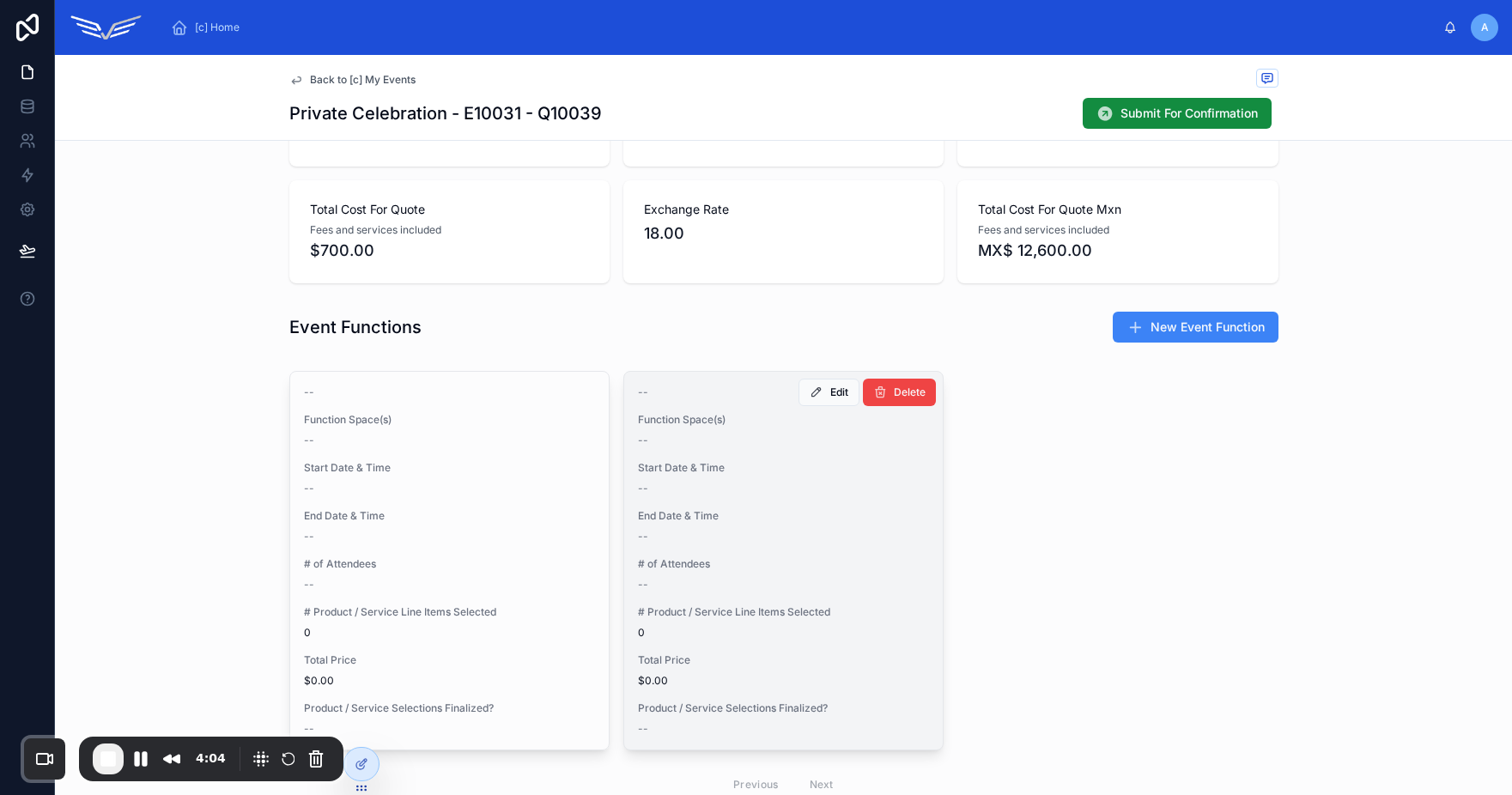
click at [777, 425] on span "Function Space(s)" at bounding box center [783, 420] width 291 height 14
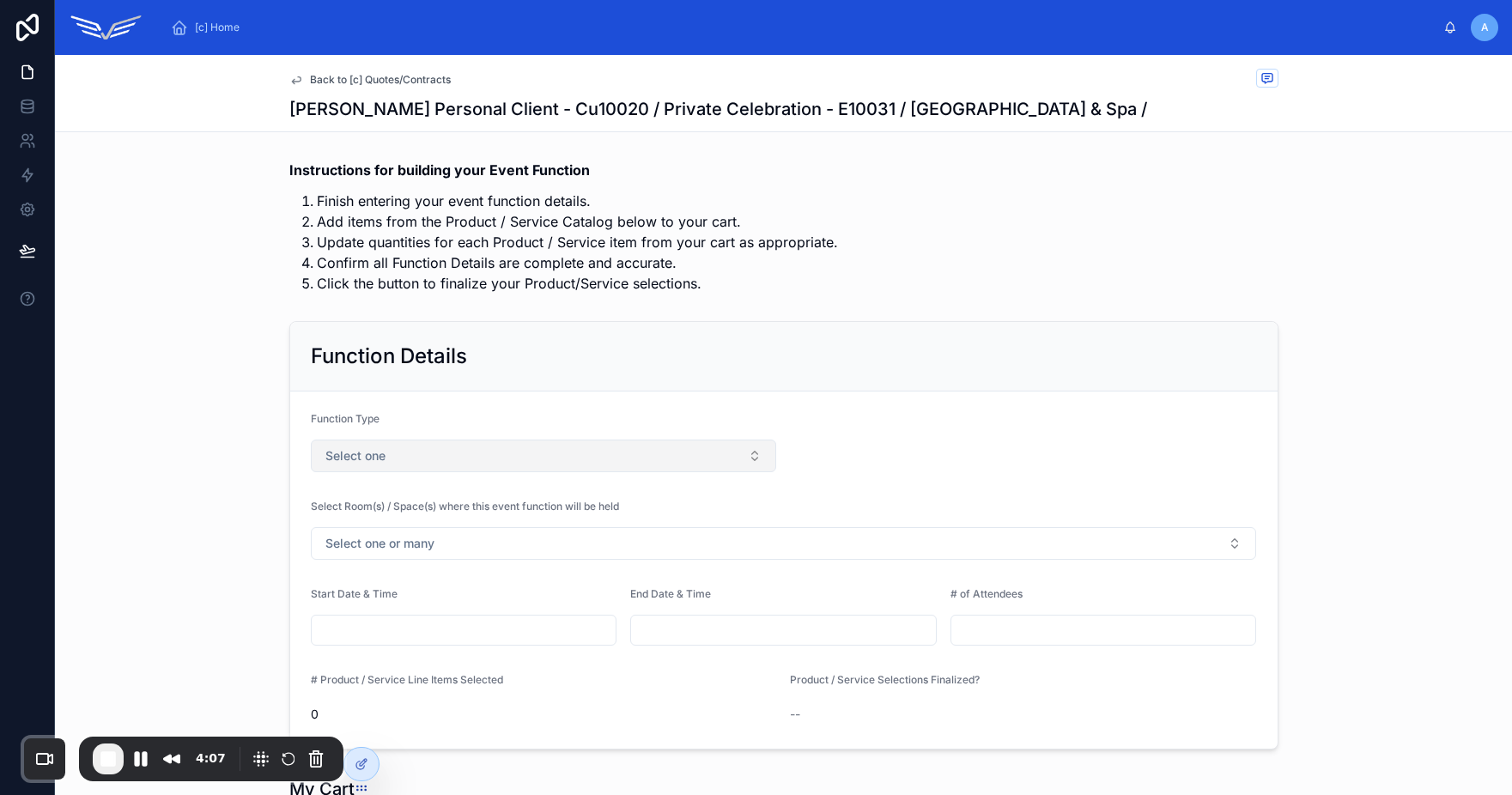
click at [511, 450] on button "Select one" at bounding box center [544, 456] width 467 height 33
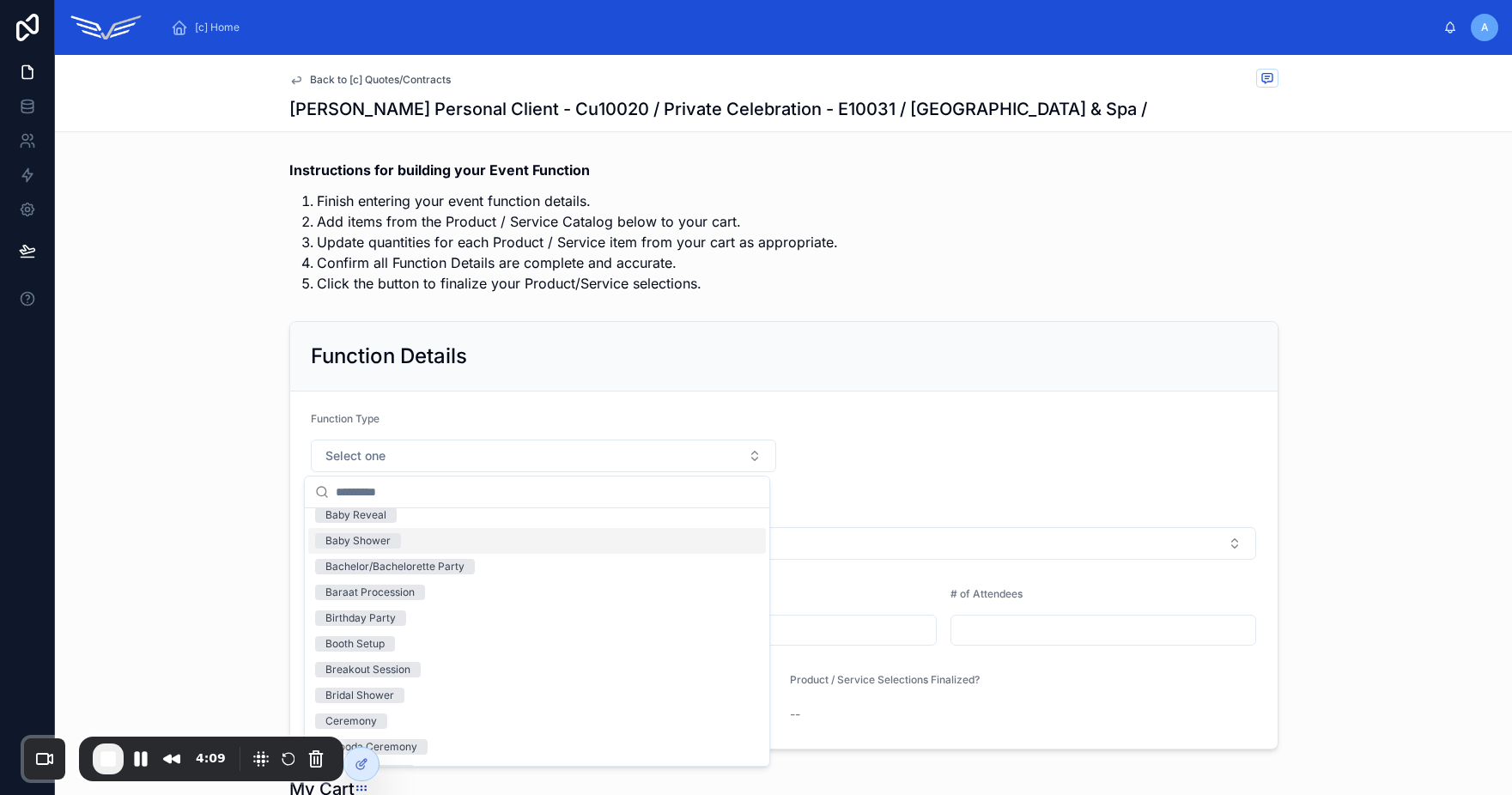
scroll to position [114, 0]
click at [419, 702] on div "Bridal Shower" at bounding box center [537, 694] width 458 height 25
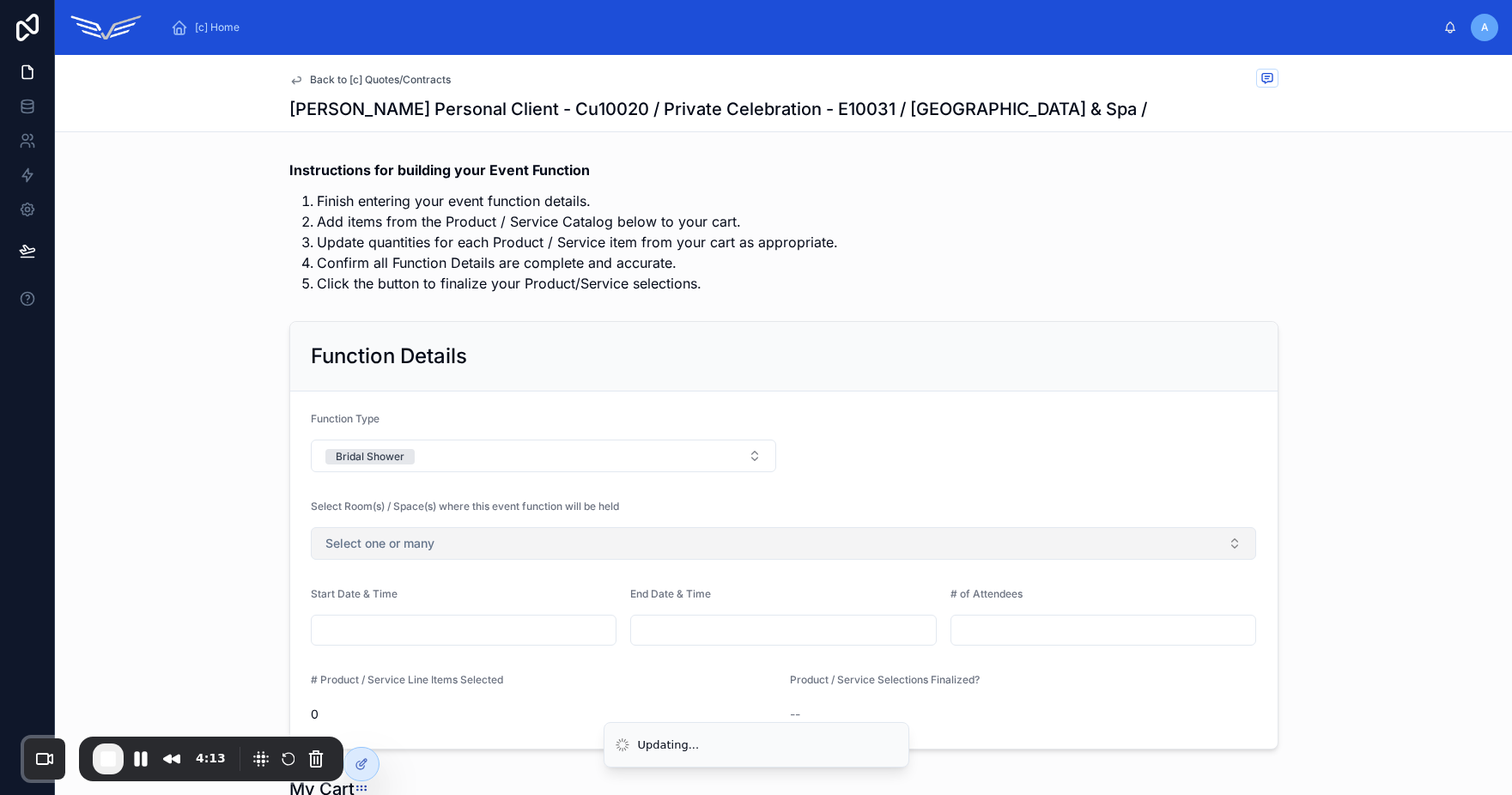
click at [479, 554] on button "Select one or many" at bounding box center [784, 544] width 946 height 33
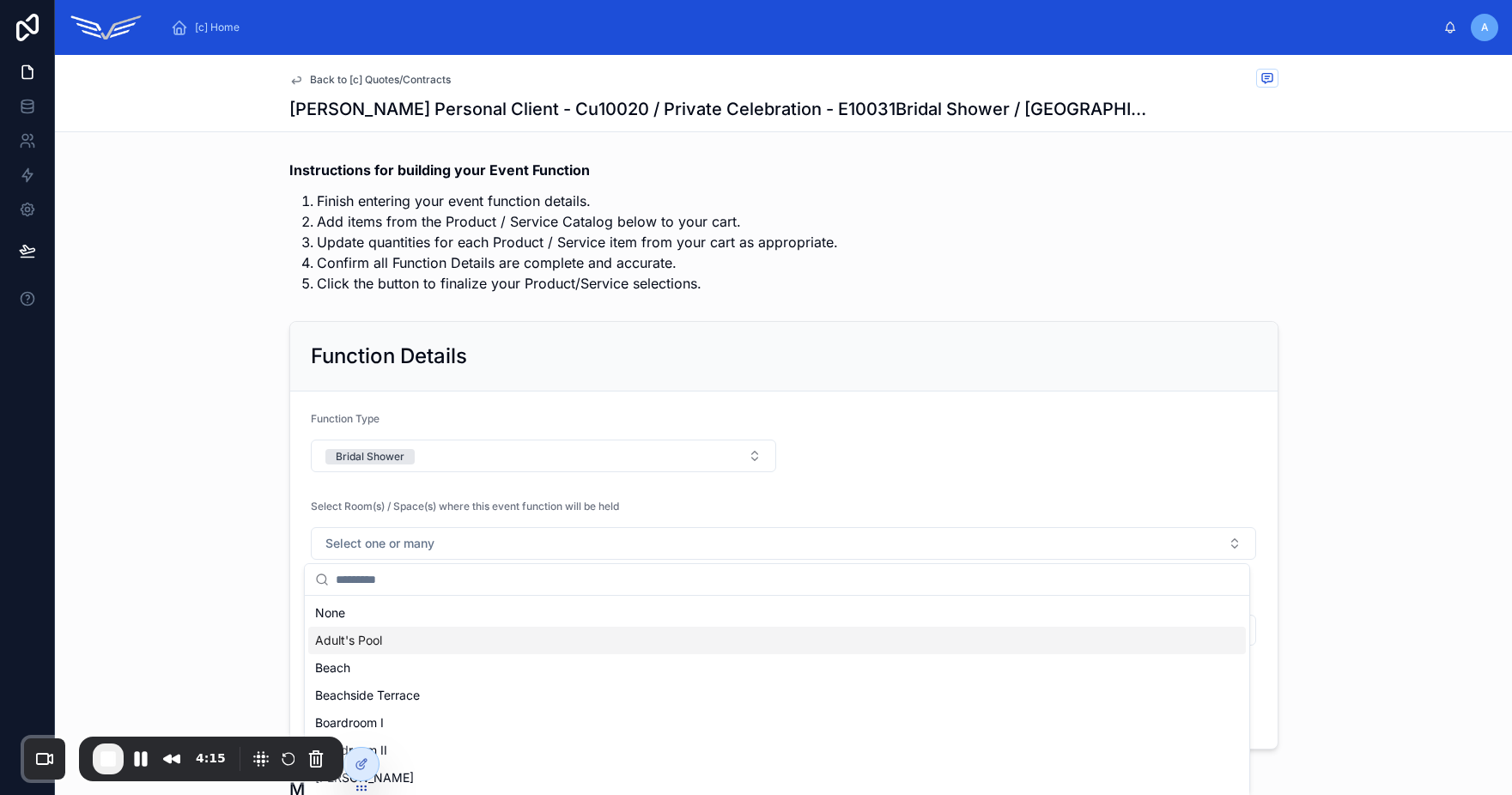
click at [432, 645] on div "Adult's Pool" at bounding box center [777, 640] width 938 height 27
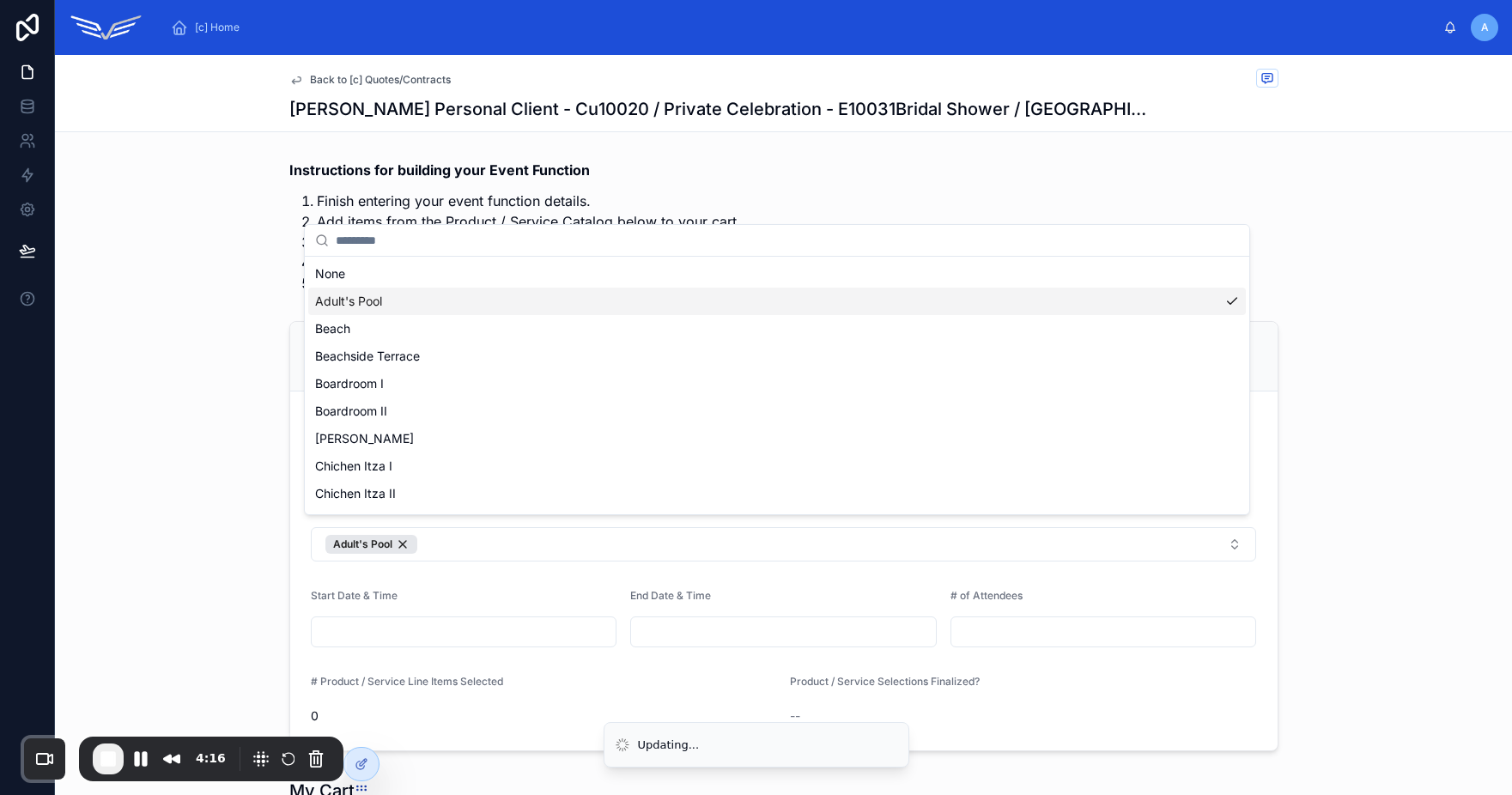
scroll to position [11, 0]
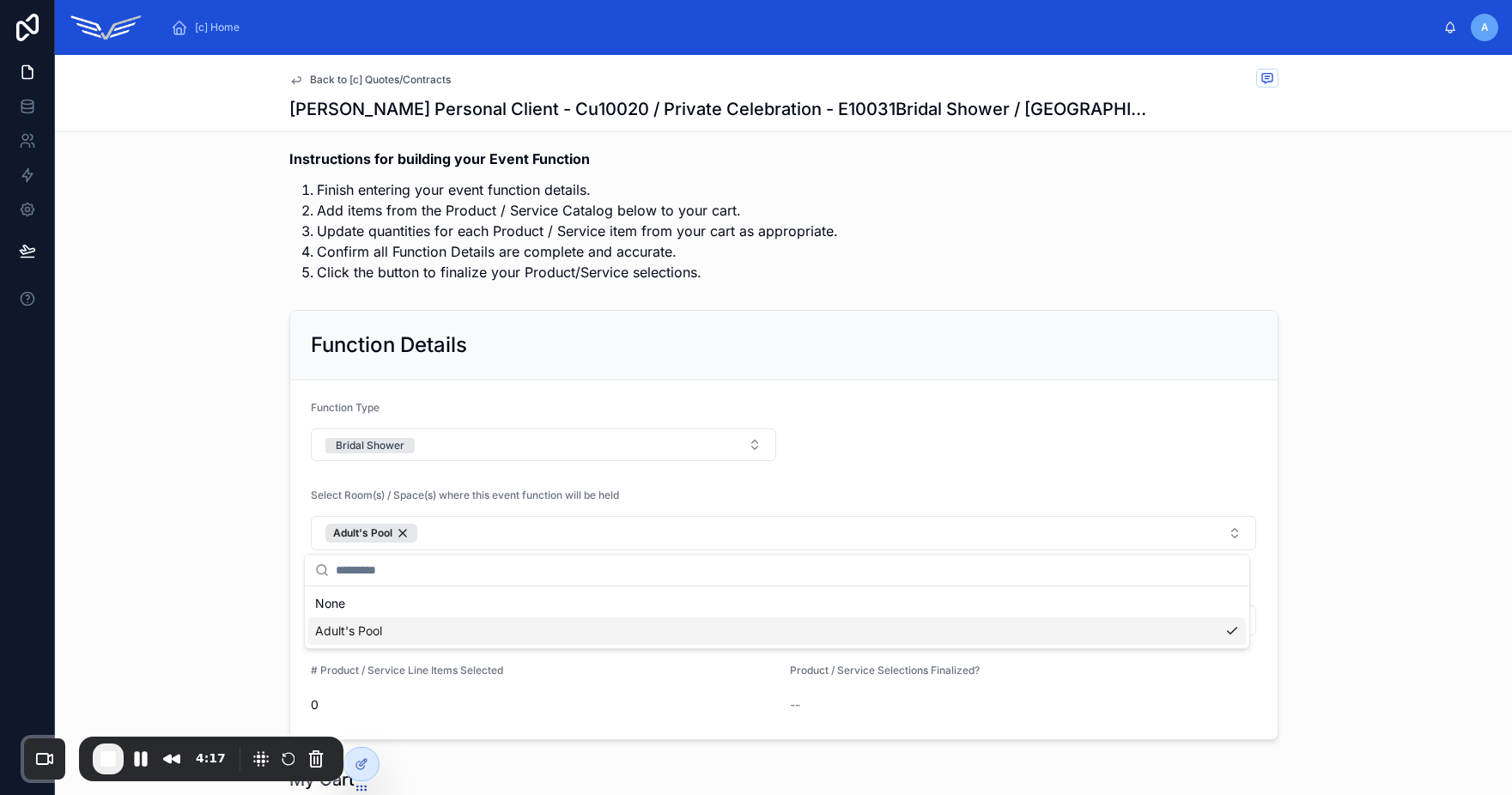
click at [485, 573] on div "[c] Home A Alex Personal Client Back to [c] Quotes/Contracts Alex Personal Clie…" at bounding box center [783, 397] width 1457 height 795
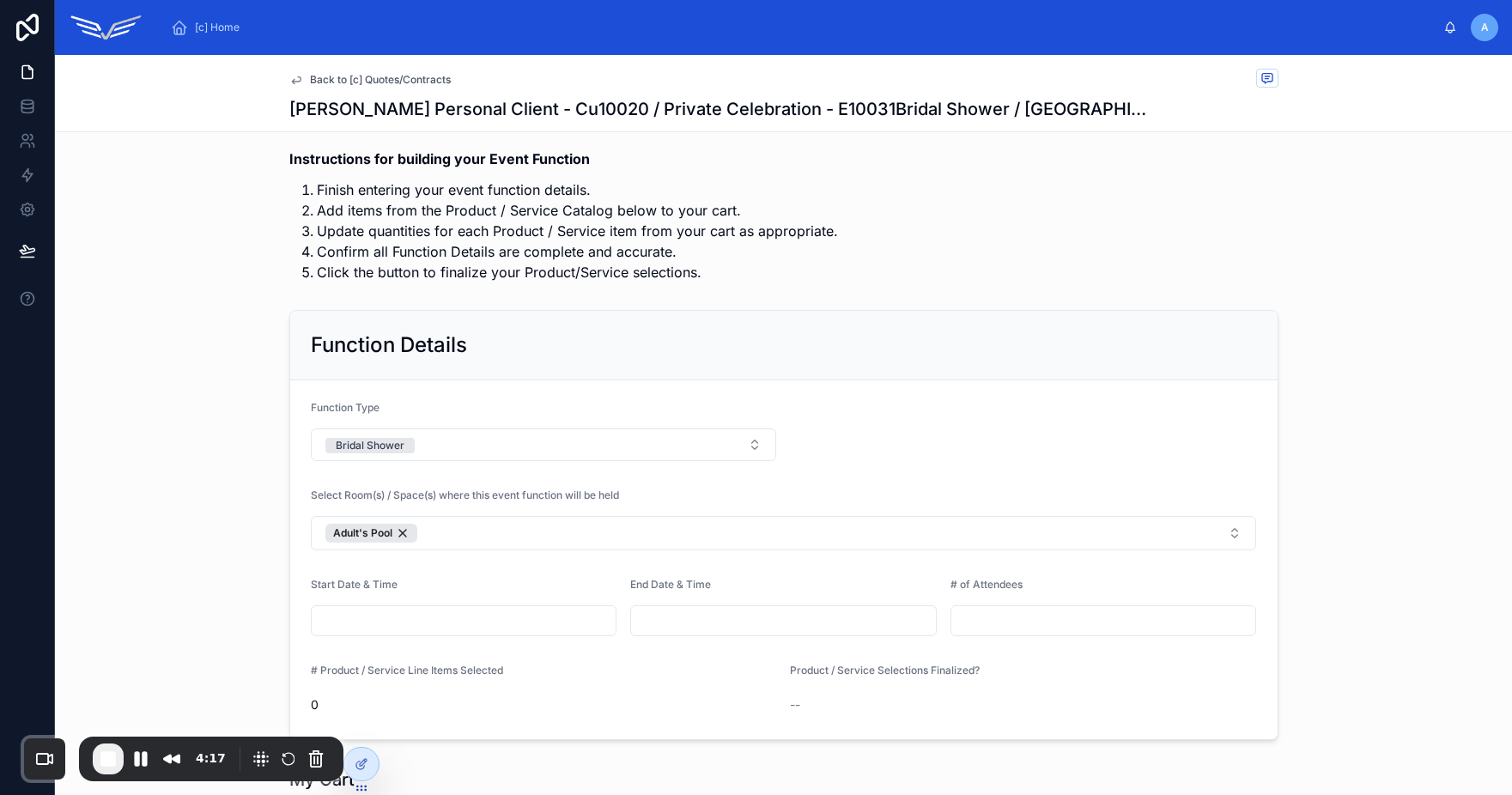
click at [388, 625] on input "text" at bounding box center [464, 620] width 305 height 24
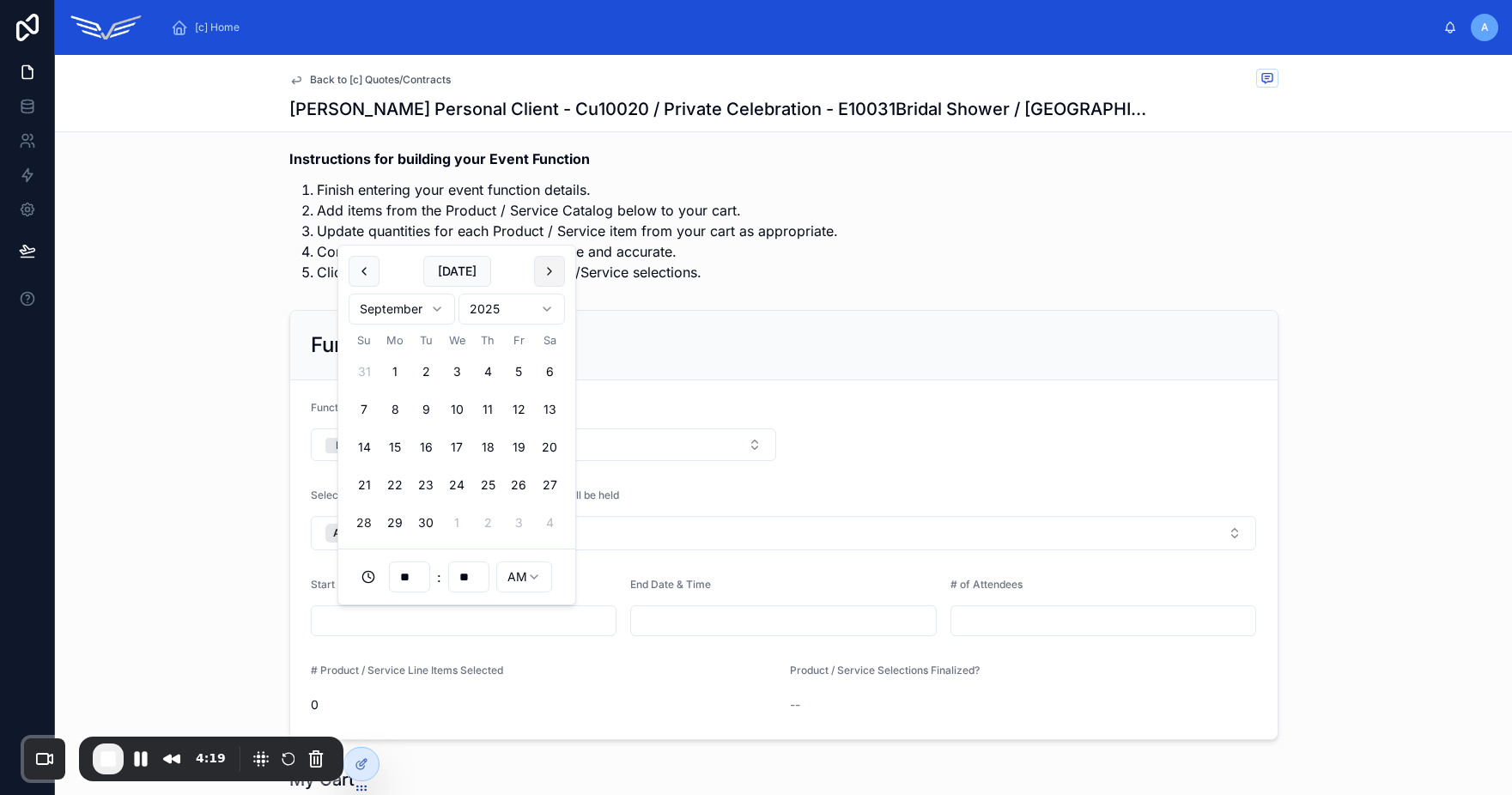
click at [548, 281] on button at bounding box center [550, 271] width 31 height 31
click at [517, 523] on button "31" at bounding box center [518, 523] width 31 height 31
click at [506, 569] on html "**********" at bounding box center [756, 397] width 1512 height 795
type input "**********"
click at [724, 619] on input "text" at bounding box center [783, 620] width 305 height 24
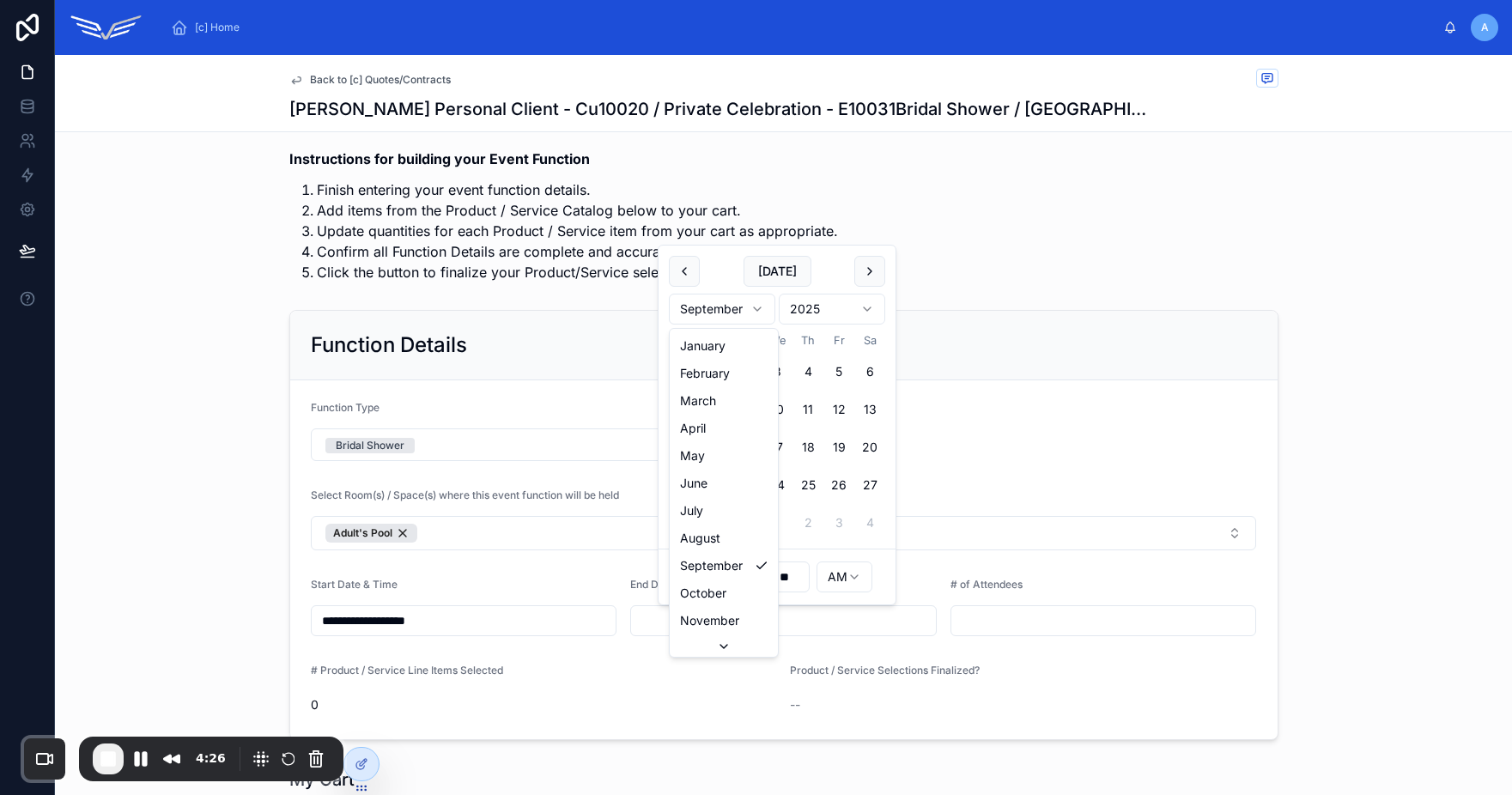
click at [721, 315] on html "**********" at bounding box center [756, 397] width 1512 height 795
click at [859, 275] on button at bounding box center [870, 271] width 31 height 31
click at [841, 522] on button "31" at bounding box center [838, 523] width 31 height 31
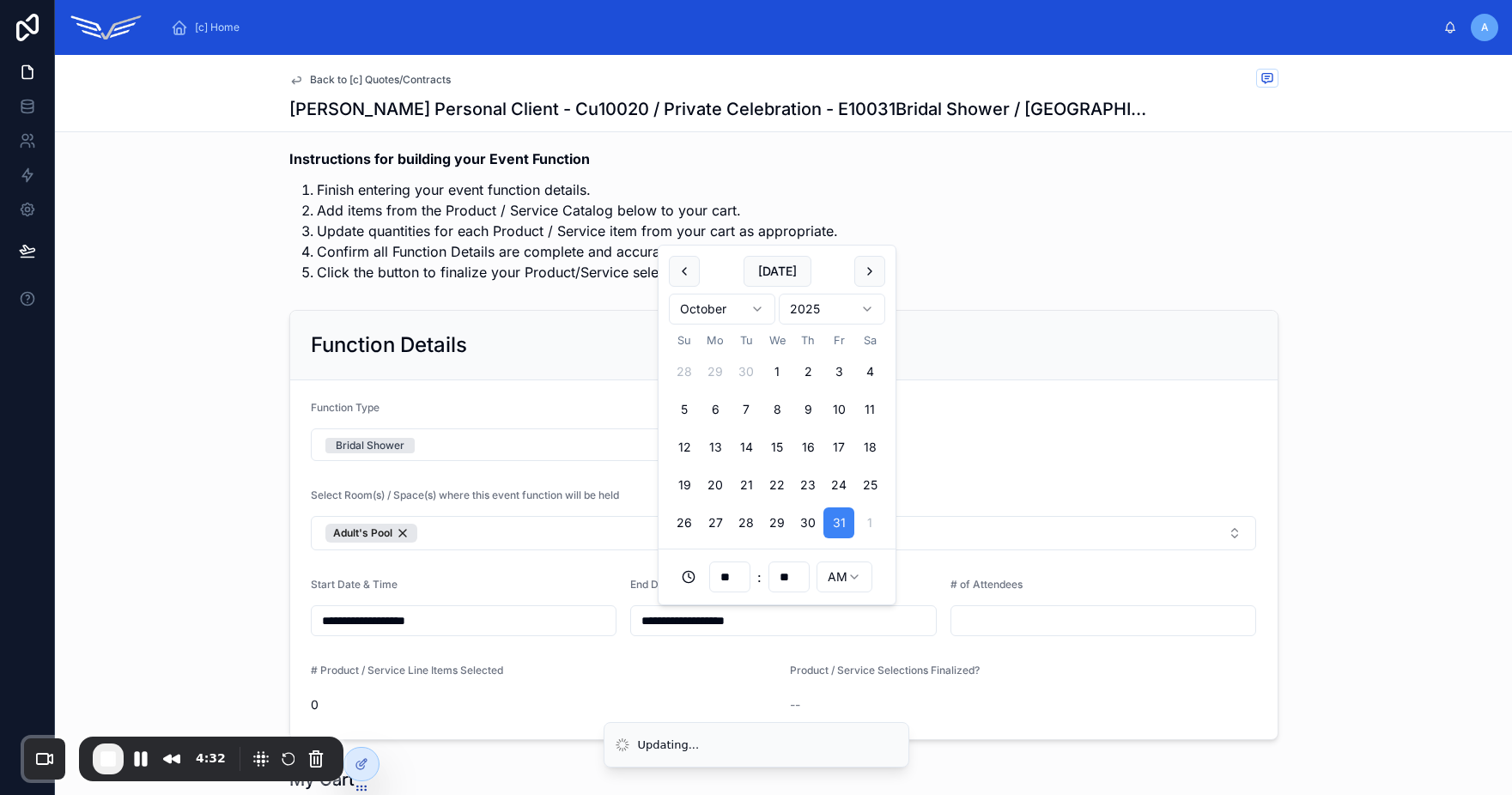
click at [723, 581] on input "**" at bounding box center [730, 577] width 40 height 24
type input "**********"
type input "**"
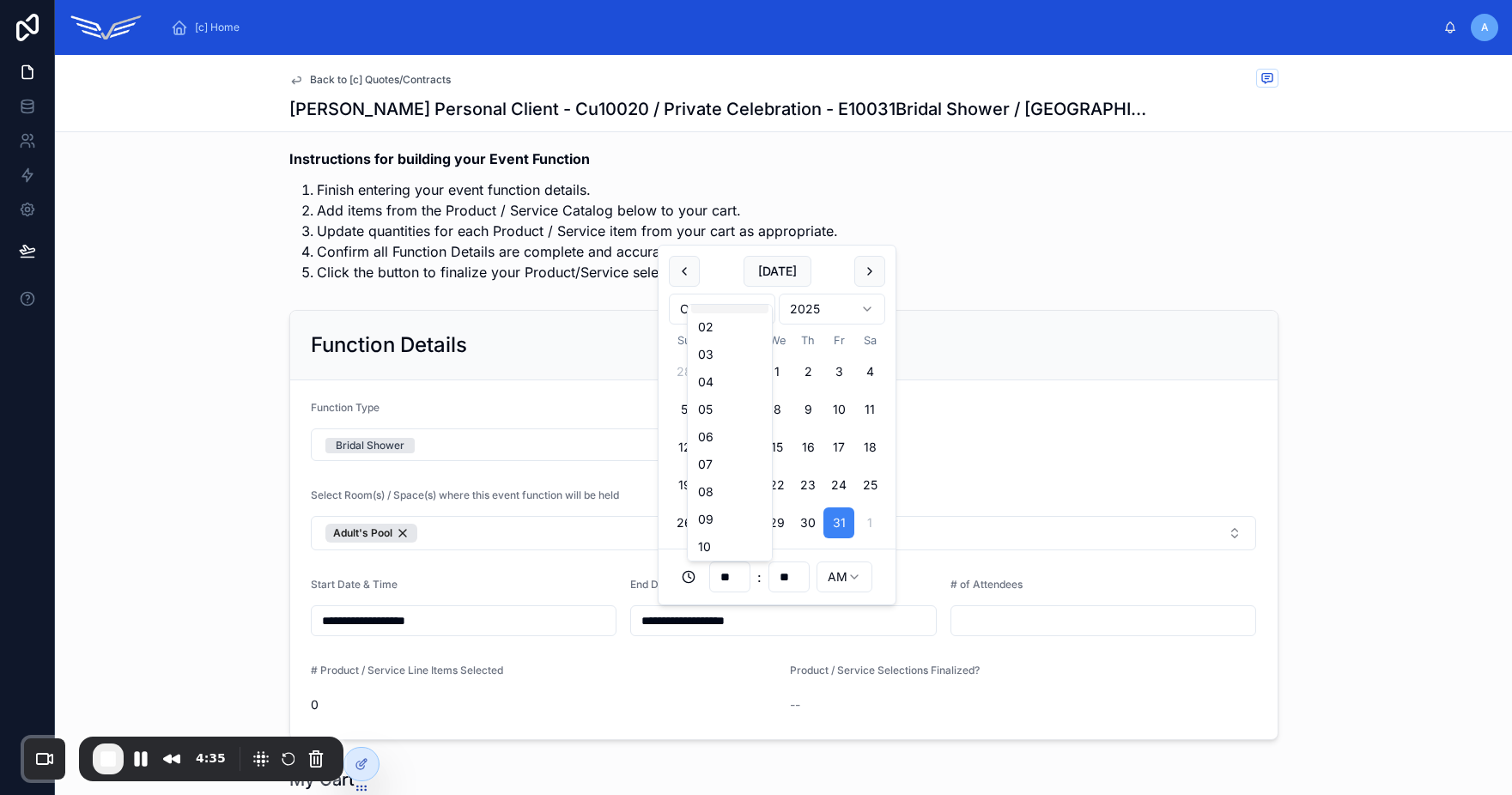
click at [849, 572] on html "**********" at bounding box center [756, 397] width 1512 height 795
type input "**********"
click at [1009, 616] on input "text" at bounding box center [1103, 620] width 305 height 24
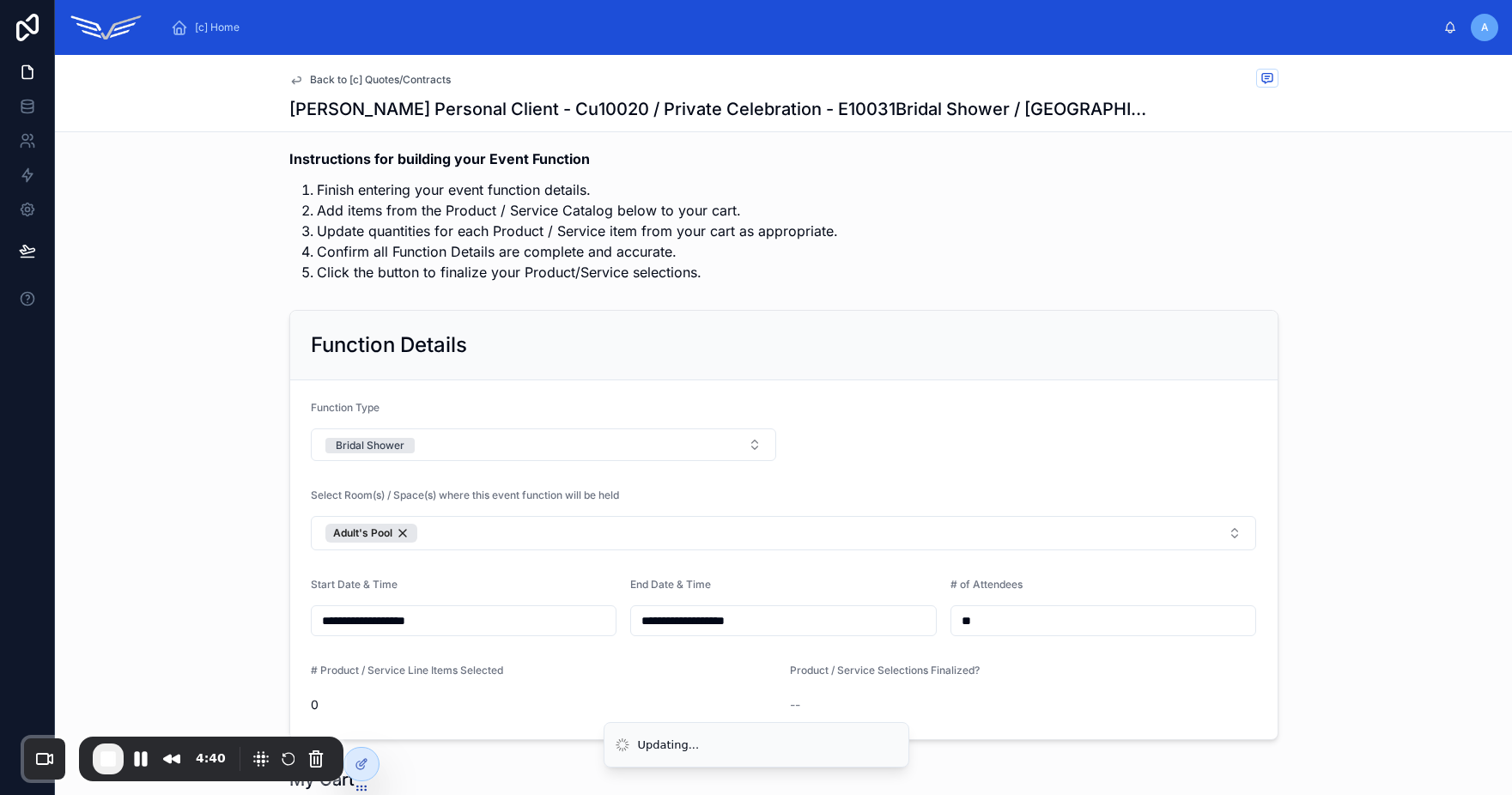
type input "**"
click at [1324, 554] on div "**********" at bounding box center [783, 525] width 1457 height 444
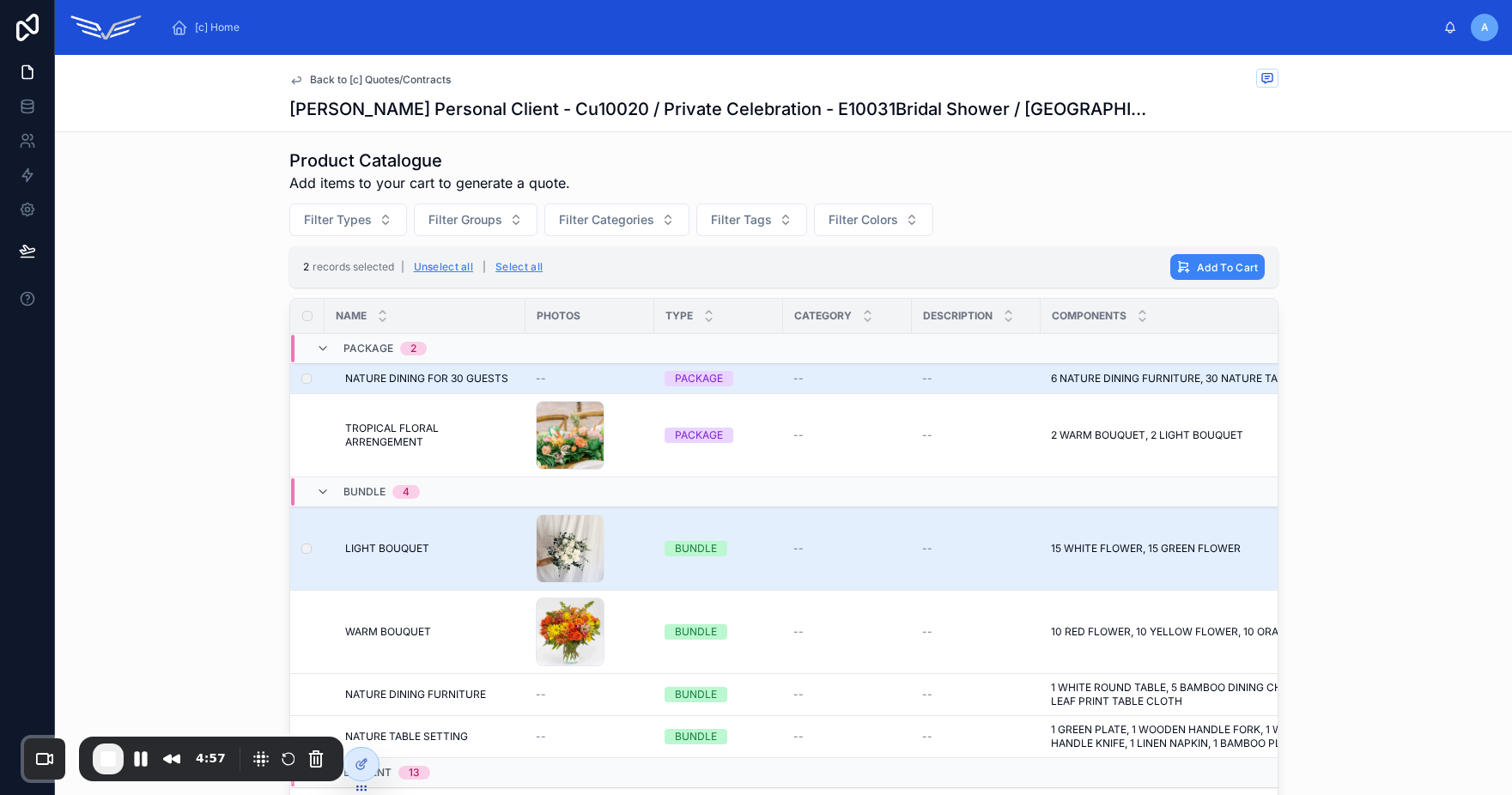
scroll to position [871, 0]
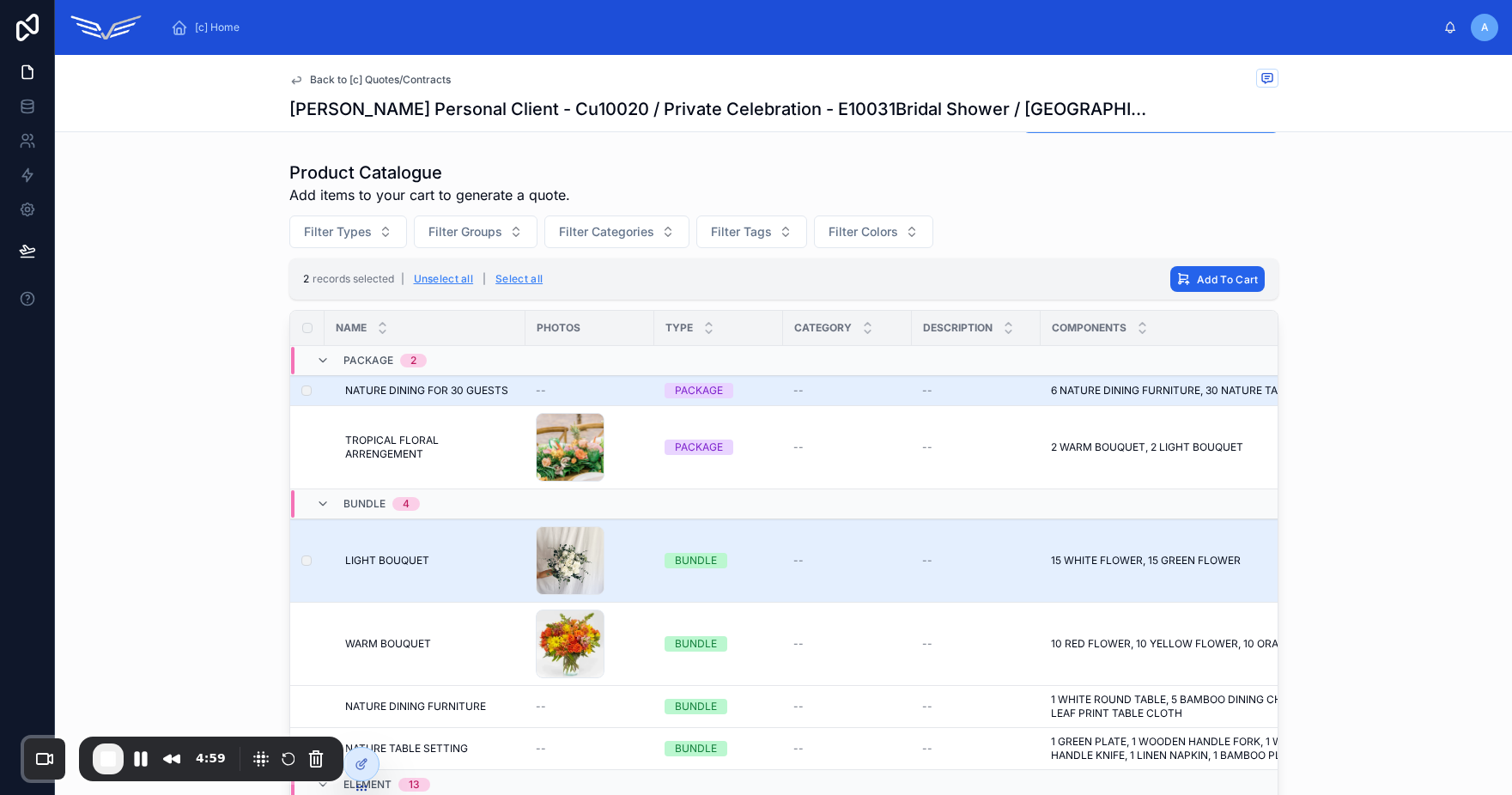
click at [1205, 276] on span "Add To Cart" at bounding box center [1226, 279] width 61 height 13
click at [1297, 246] on icon at bounding box center [1293, 245] width 14 height 14
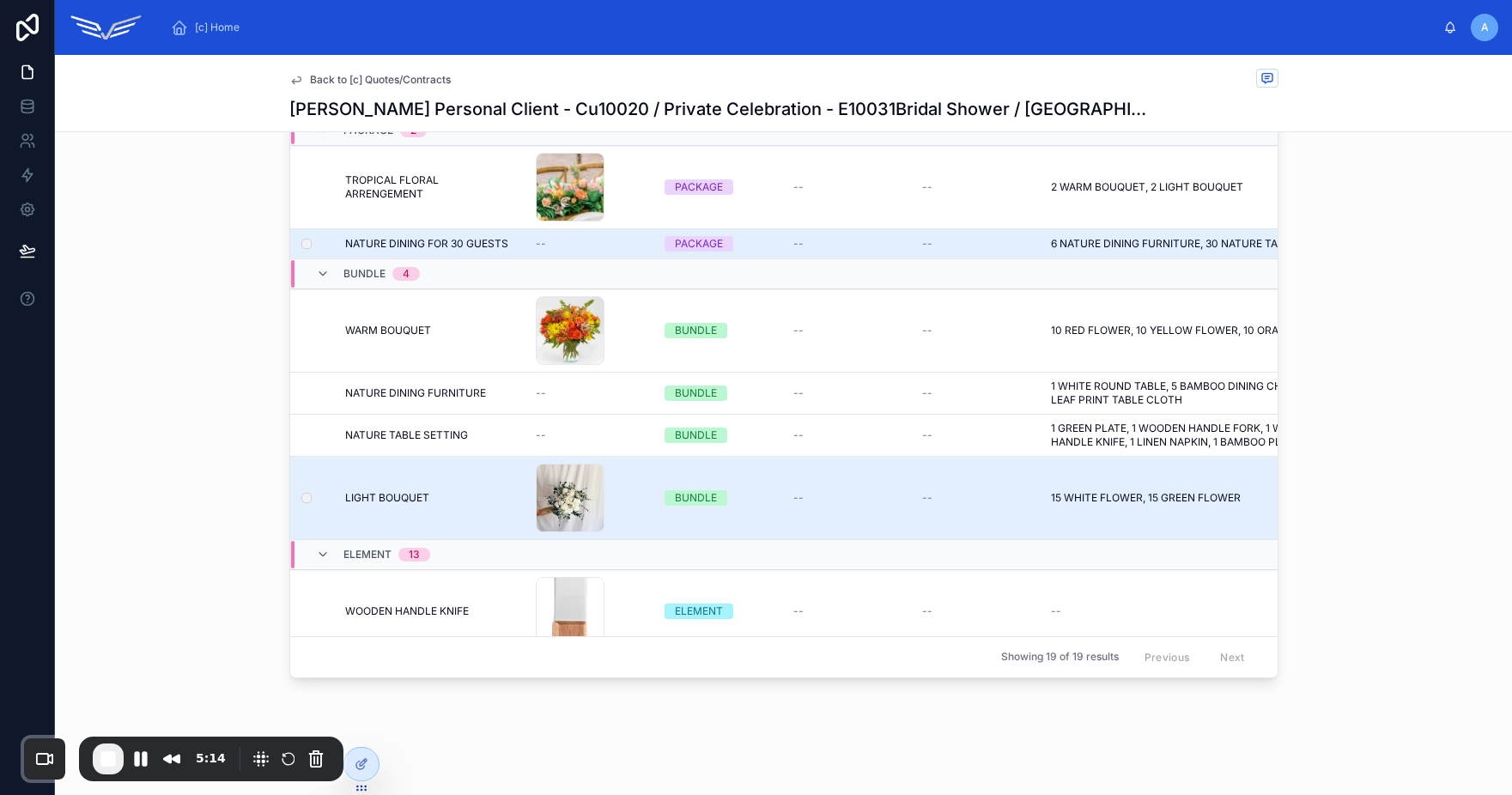
scroll to position [782, 0]
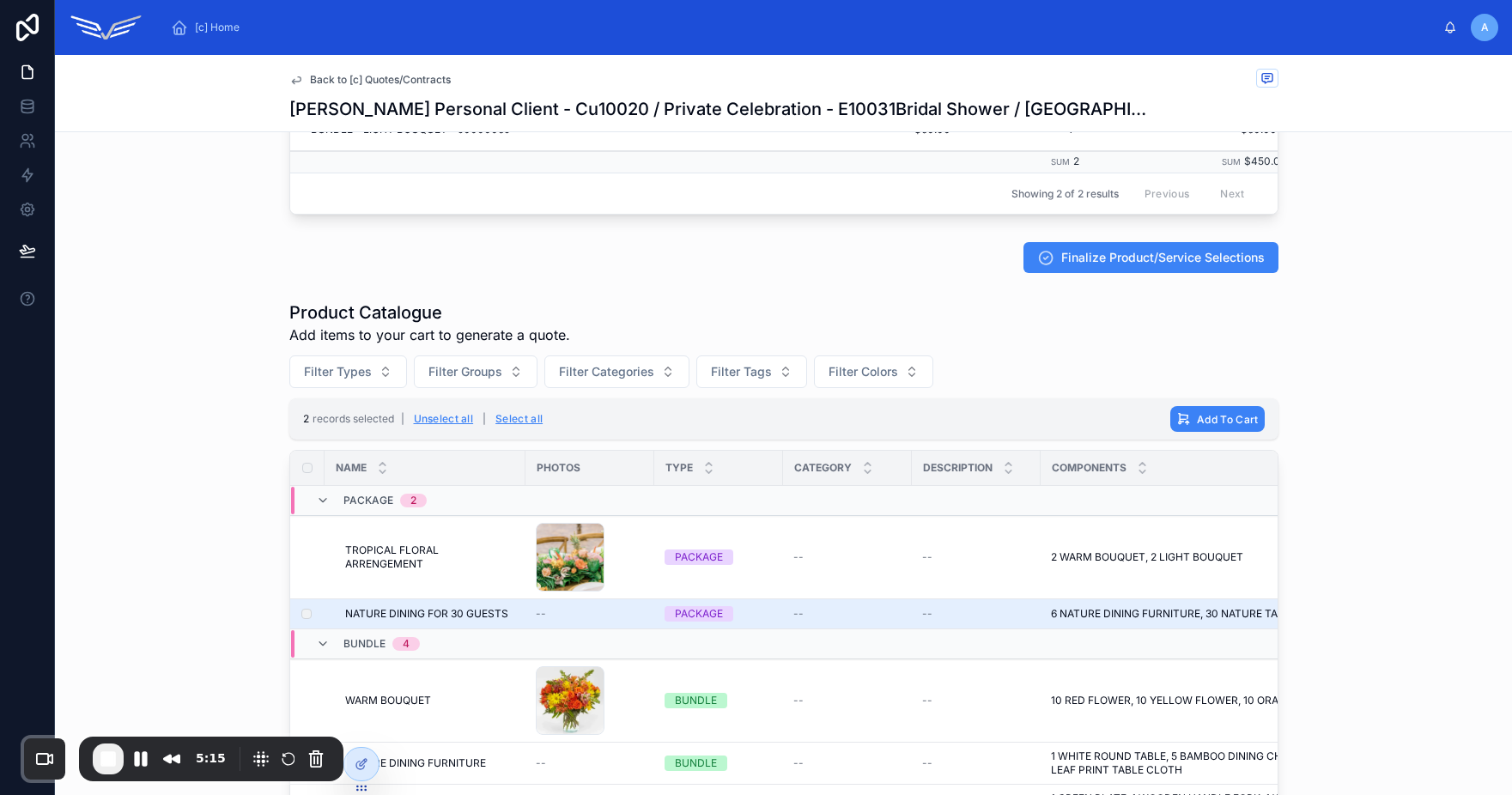
click at [1325, 420] on div "Product Catalogue Add items to your cart to generate a quote. Filter Types Filt…" at bounding box center [783, 675] width 1457 height 762
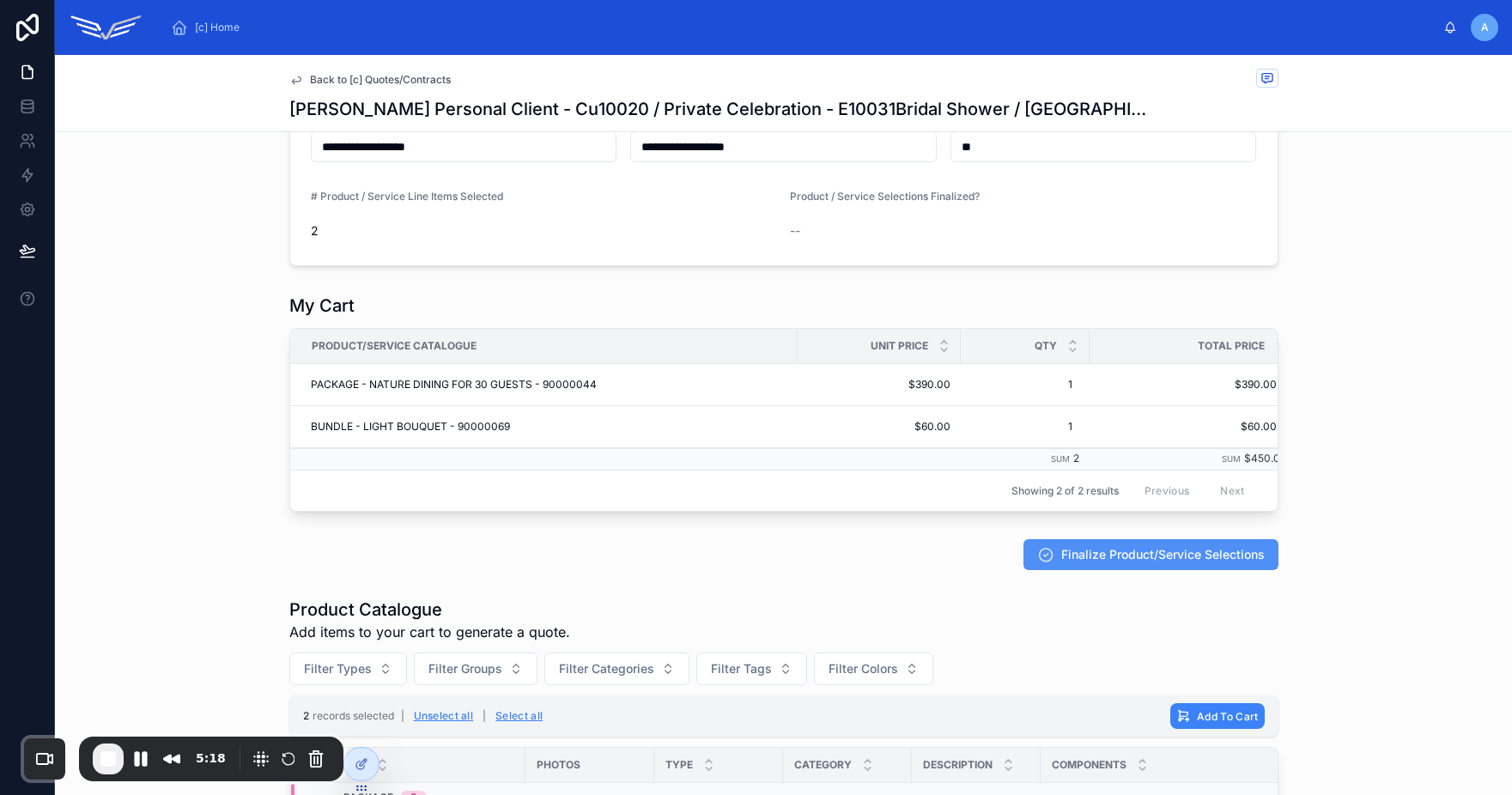
click at [1109, 562] on span "Finalize Product/Service Selections" at bounding box center [1162, 554] width 203 height 17
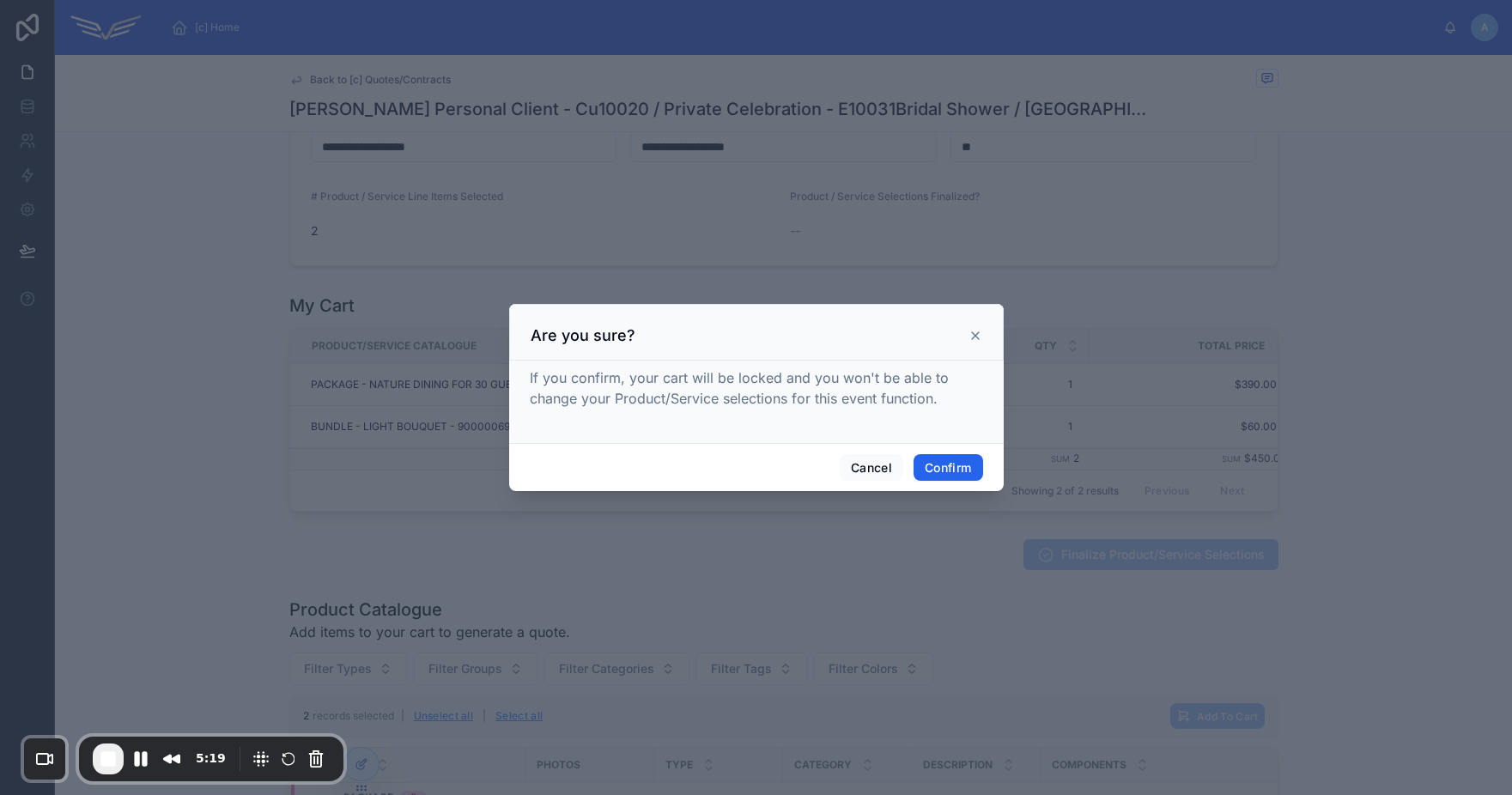
click at [961, 474] on button "Confirm" at bounding box center [948, 468] width 69 height 27
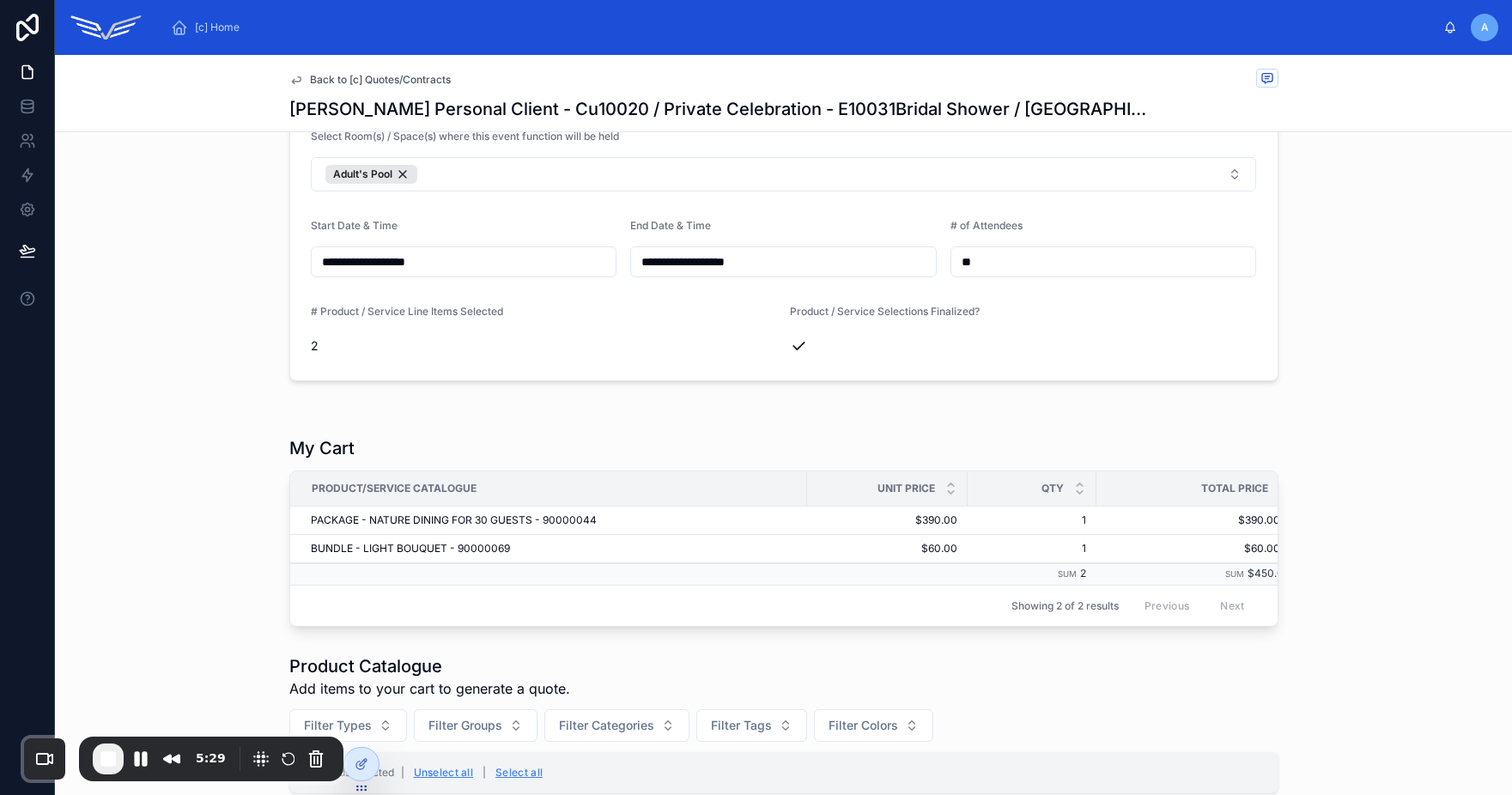
scroll to position [0, 0]
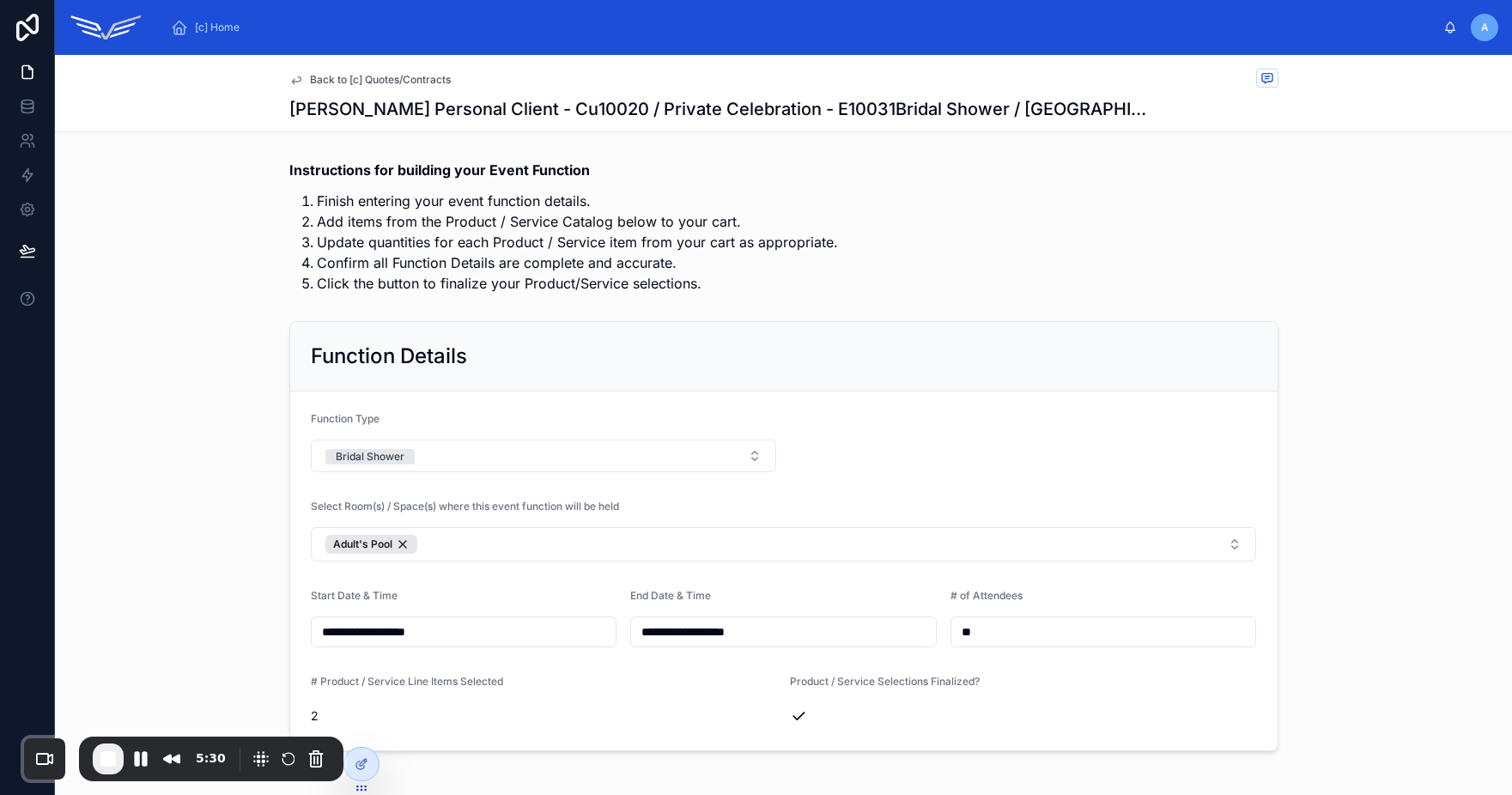
click at [412, 75] on span "Back to [c] Quotes/Contracts" at bounding box center [381, 80] width 141 height 14
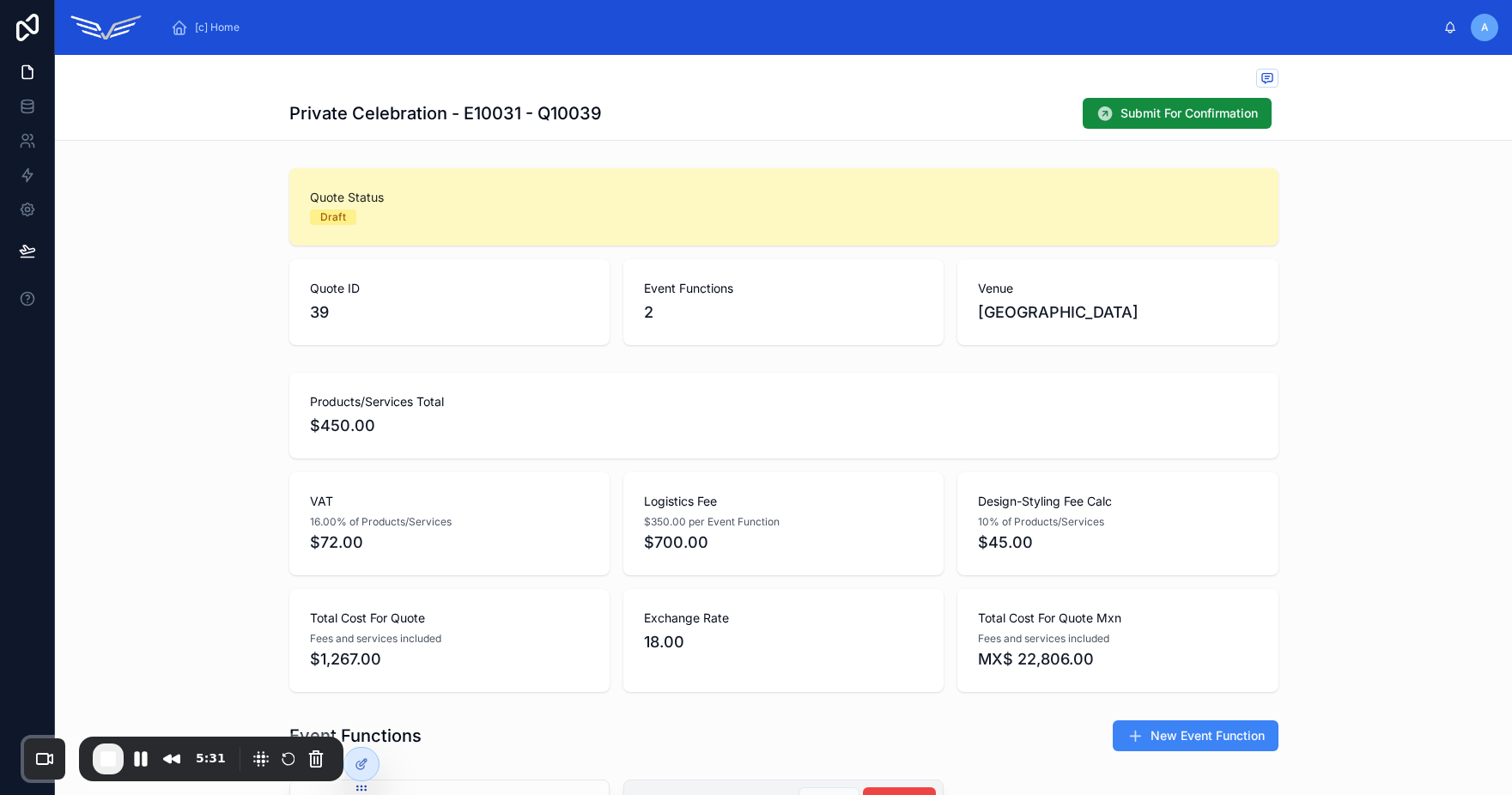
scroll to position [564, 0]
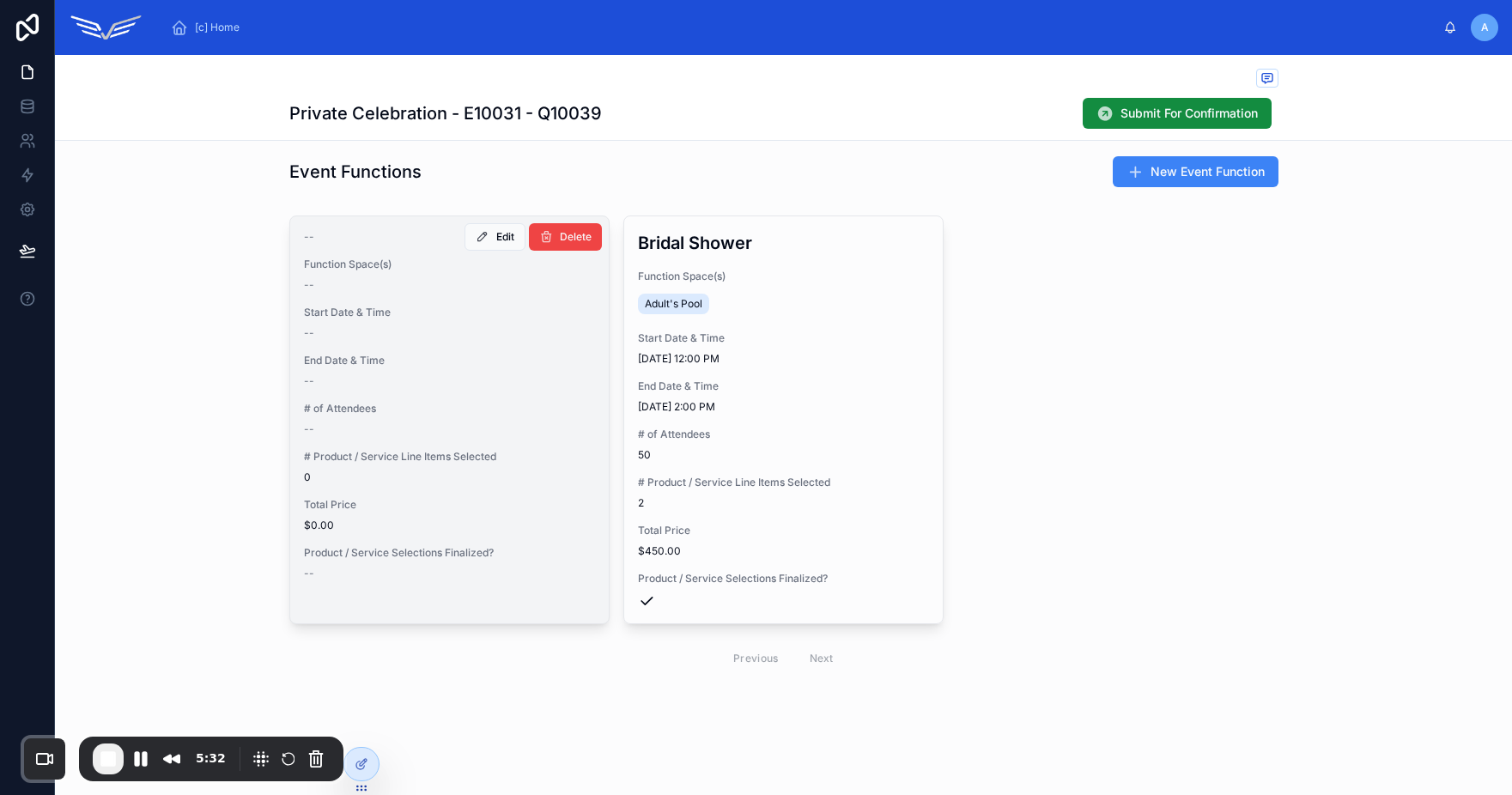
click at [496, 316] on span "Start Date & Time" at bounding box center [449, 312] width 291 height 14
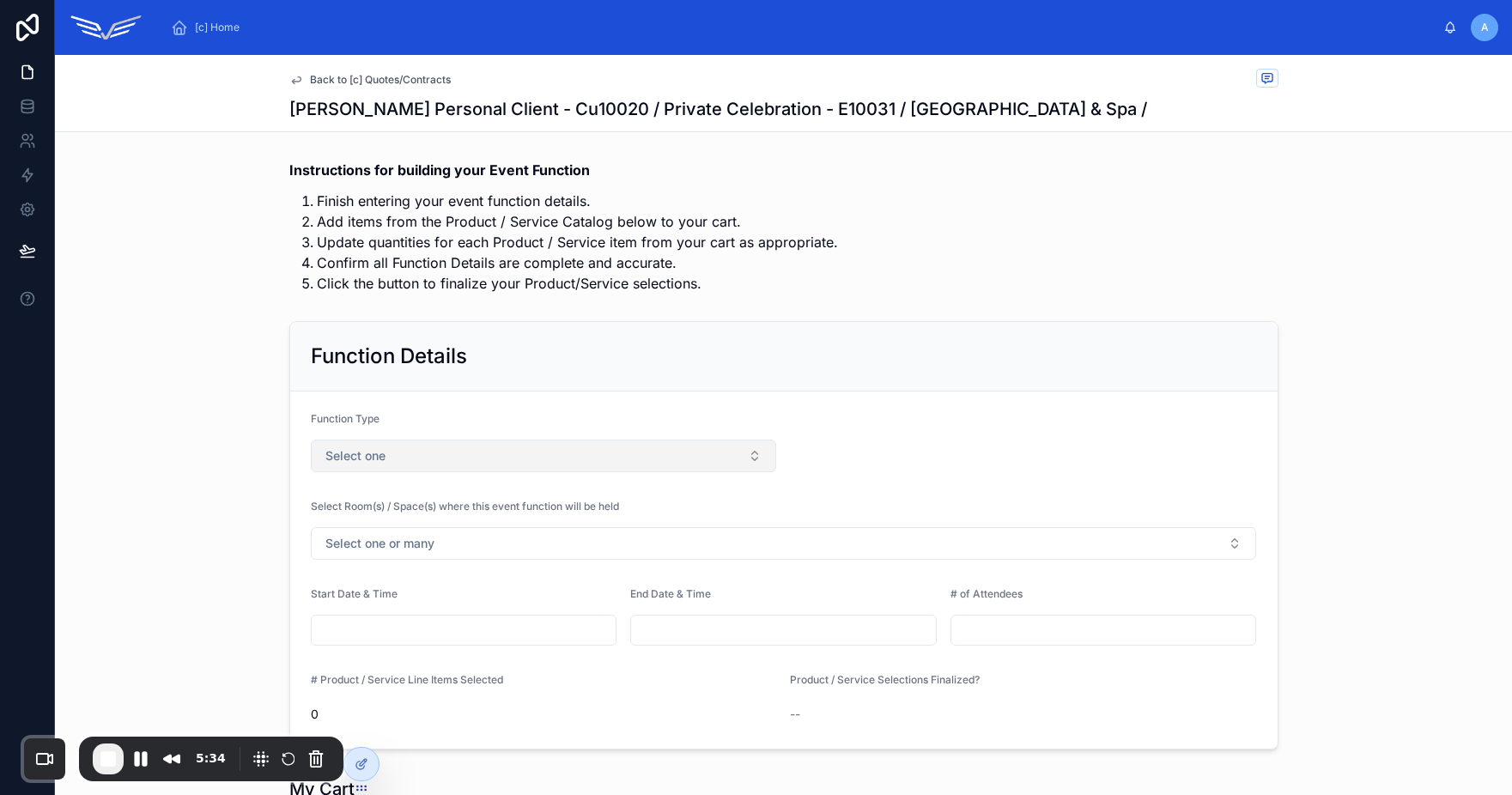
click at [520, 470] on button "Select one" at bounding box center [544, 456] width 467 height 33
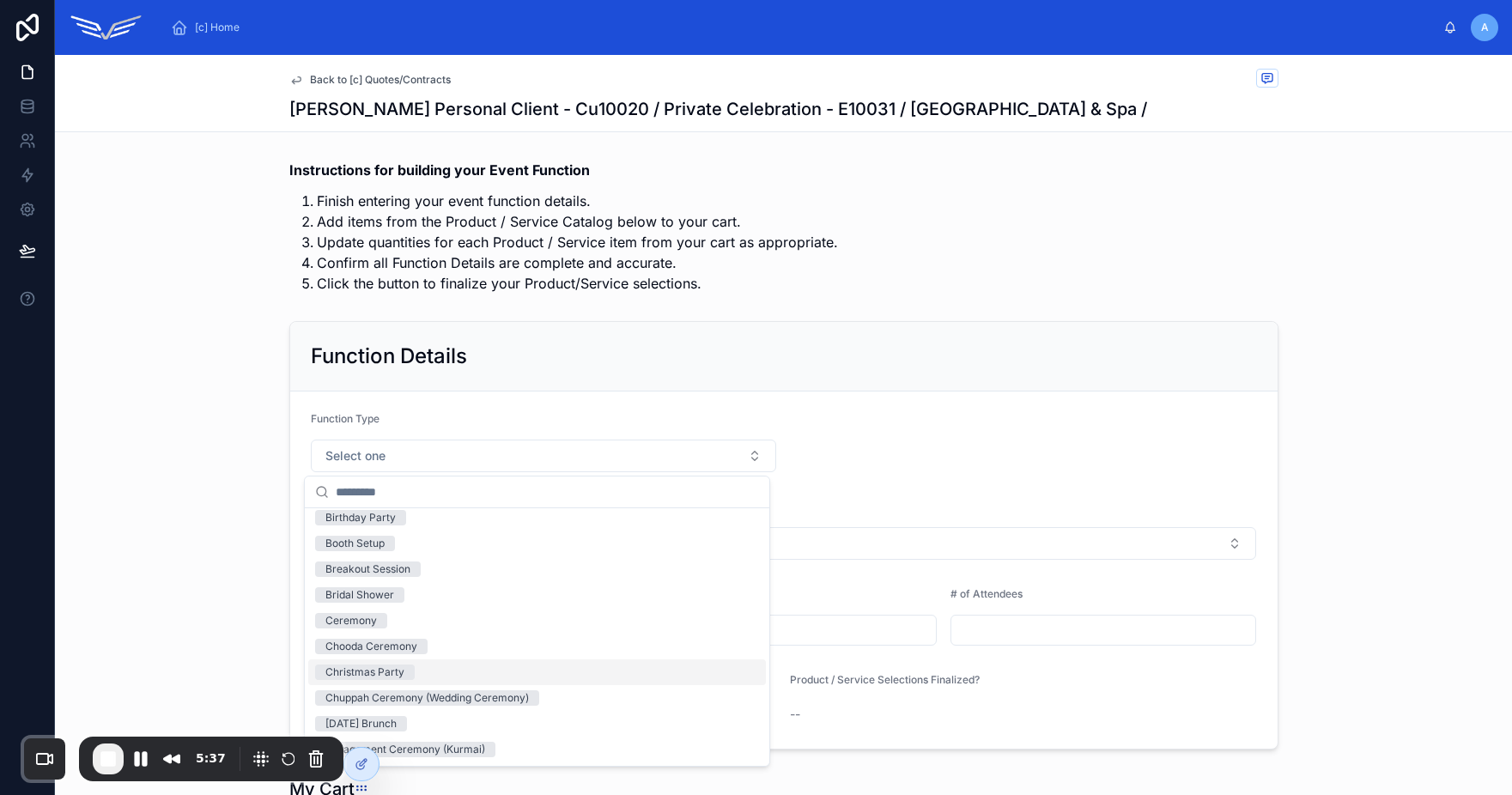
scroll to position [343, 0]
click at [442, 675] on div "Engagement Party" at bounding box center [537, 671] width 458 height 25
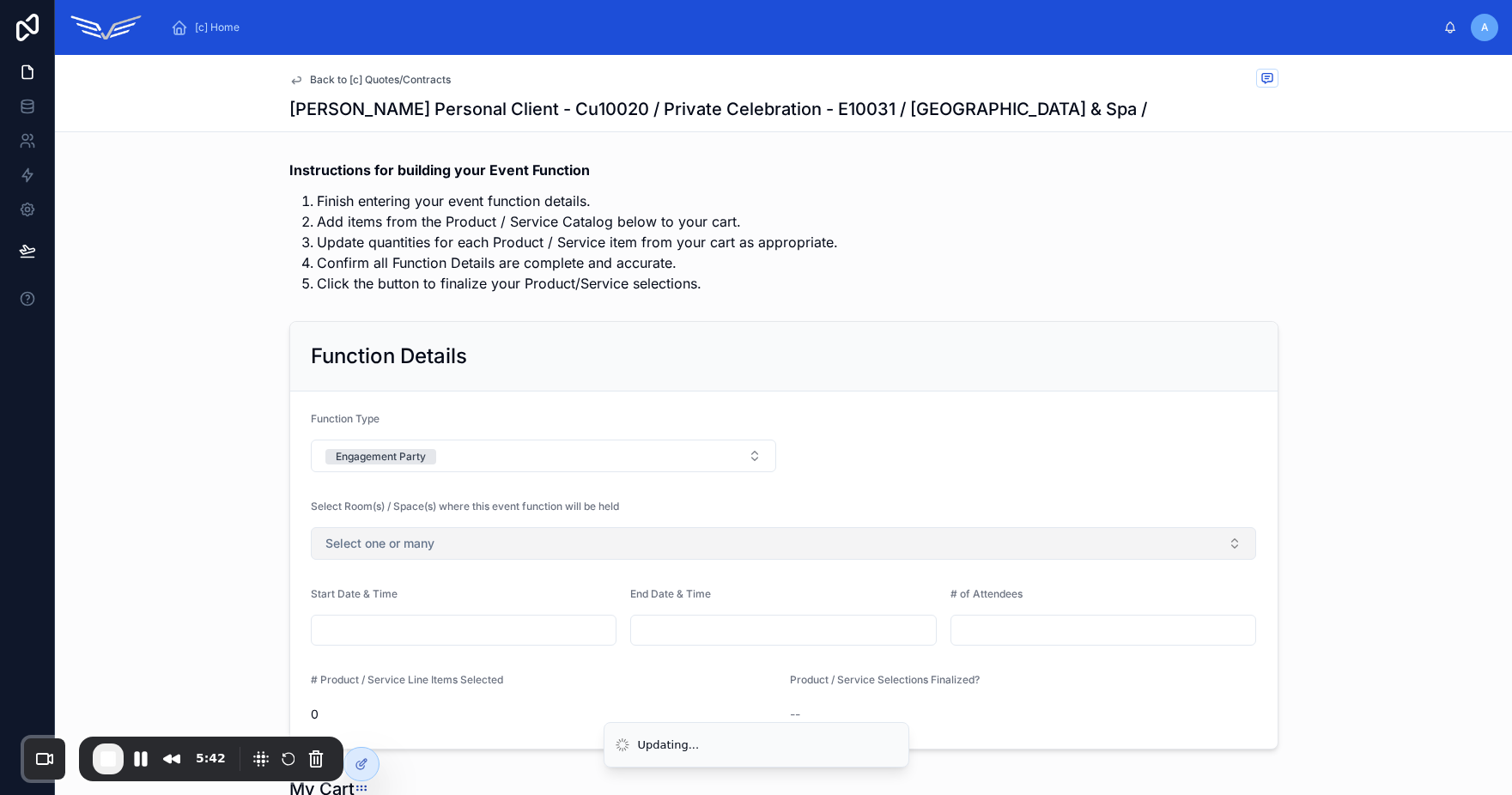
click at [403, 547] on span "Select one or many" at bounding box center [380, 543] width 109 height 17
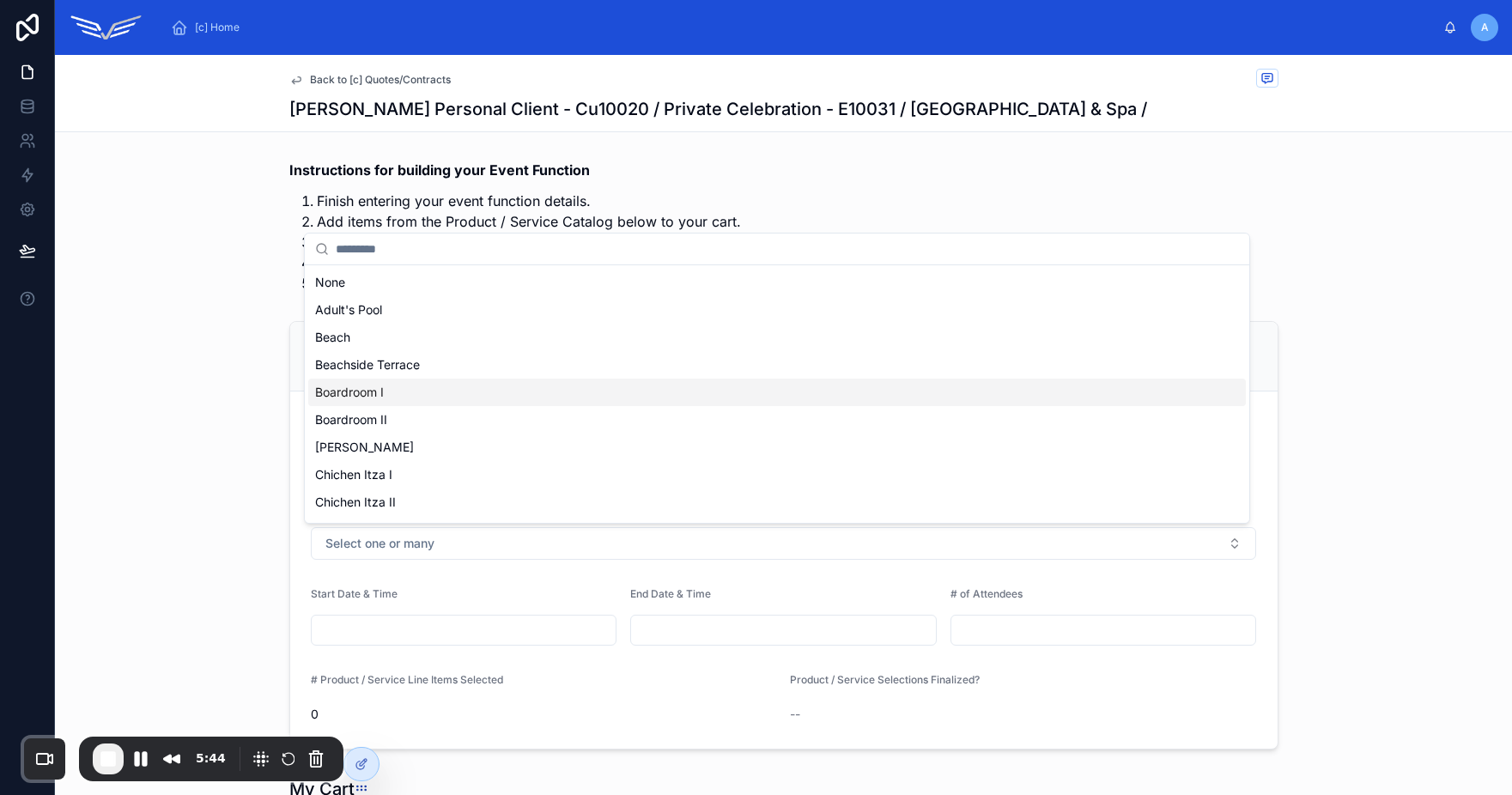
click at [400, 390] on div "Boardroom I" at bounding box center [777, 393] width 938 height 27
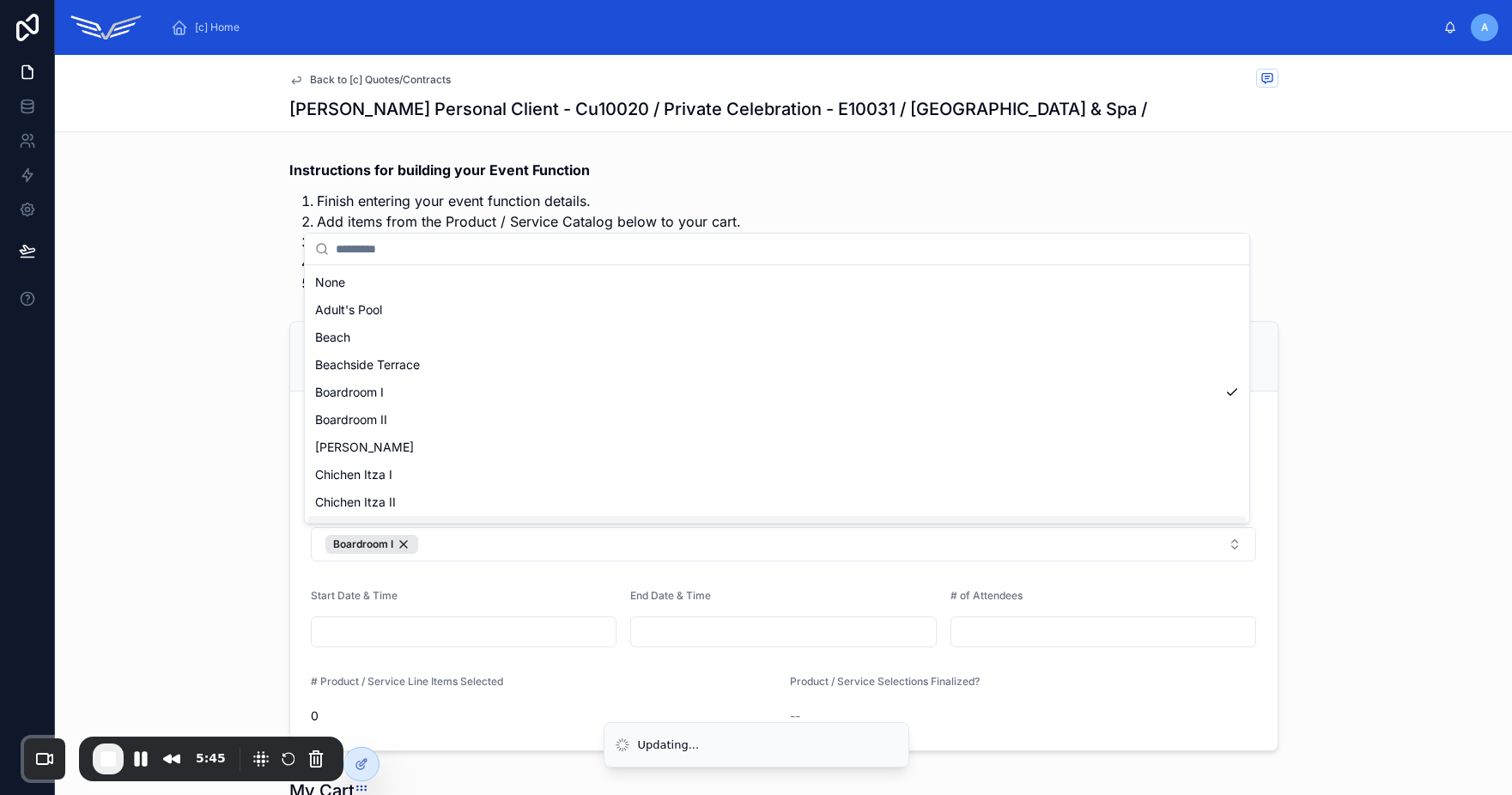
click at [453, 630] on div "[c] Home A Alex Personal Client Back to [c] Quotes/Contracts Alex Personal Clie…" at bounding box center [783, 397] width 1457 height 795
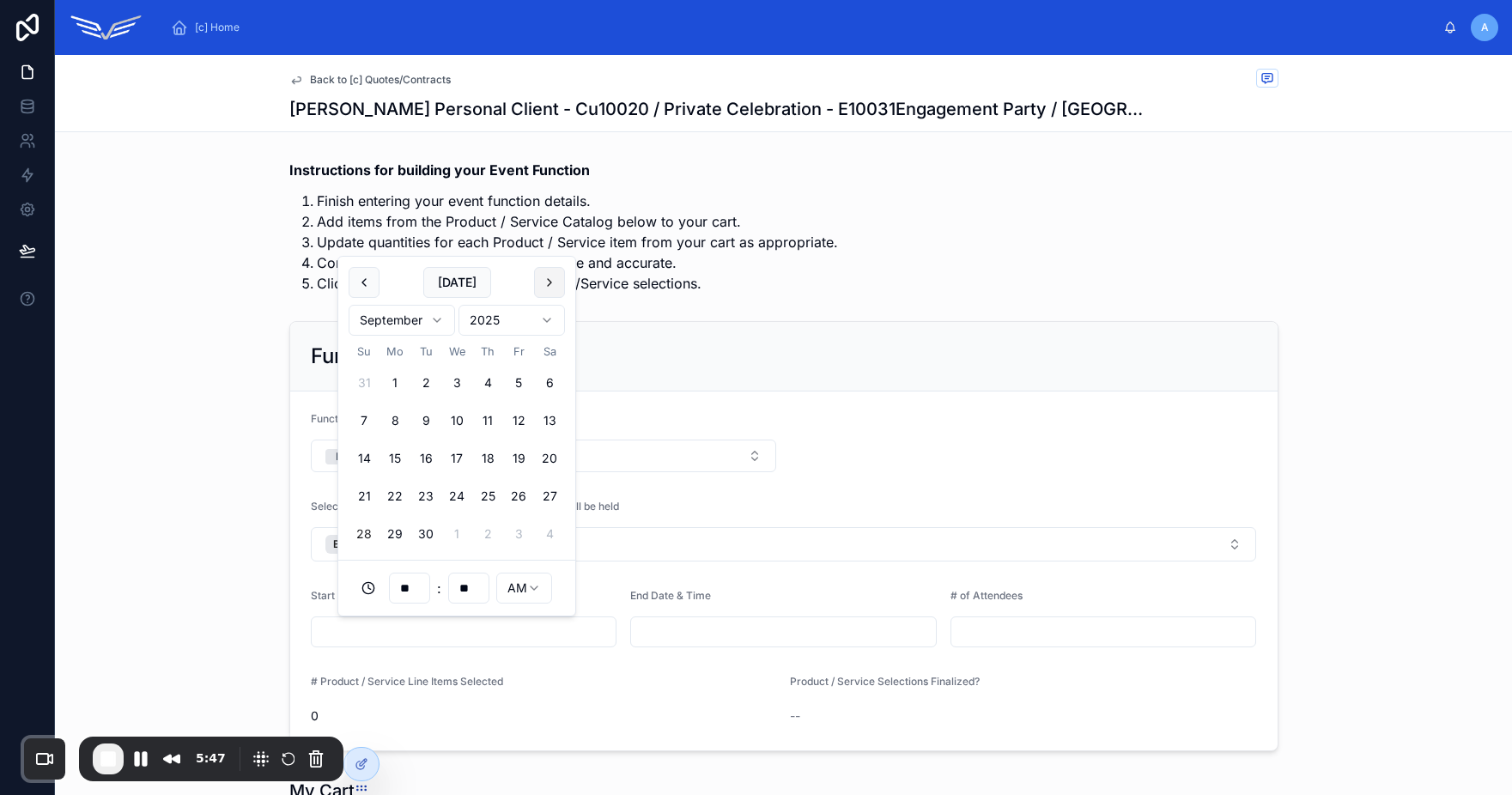
click at [550, 285] on button at bounding box center [550, 282] width 31 height 31
click at [554, 535] on button "1" at bounding box center [550, 534] width 31 height 31
type input "**********"
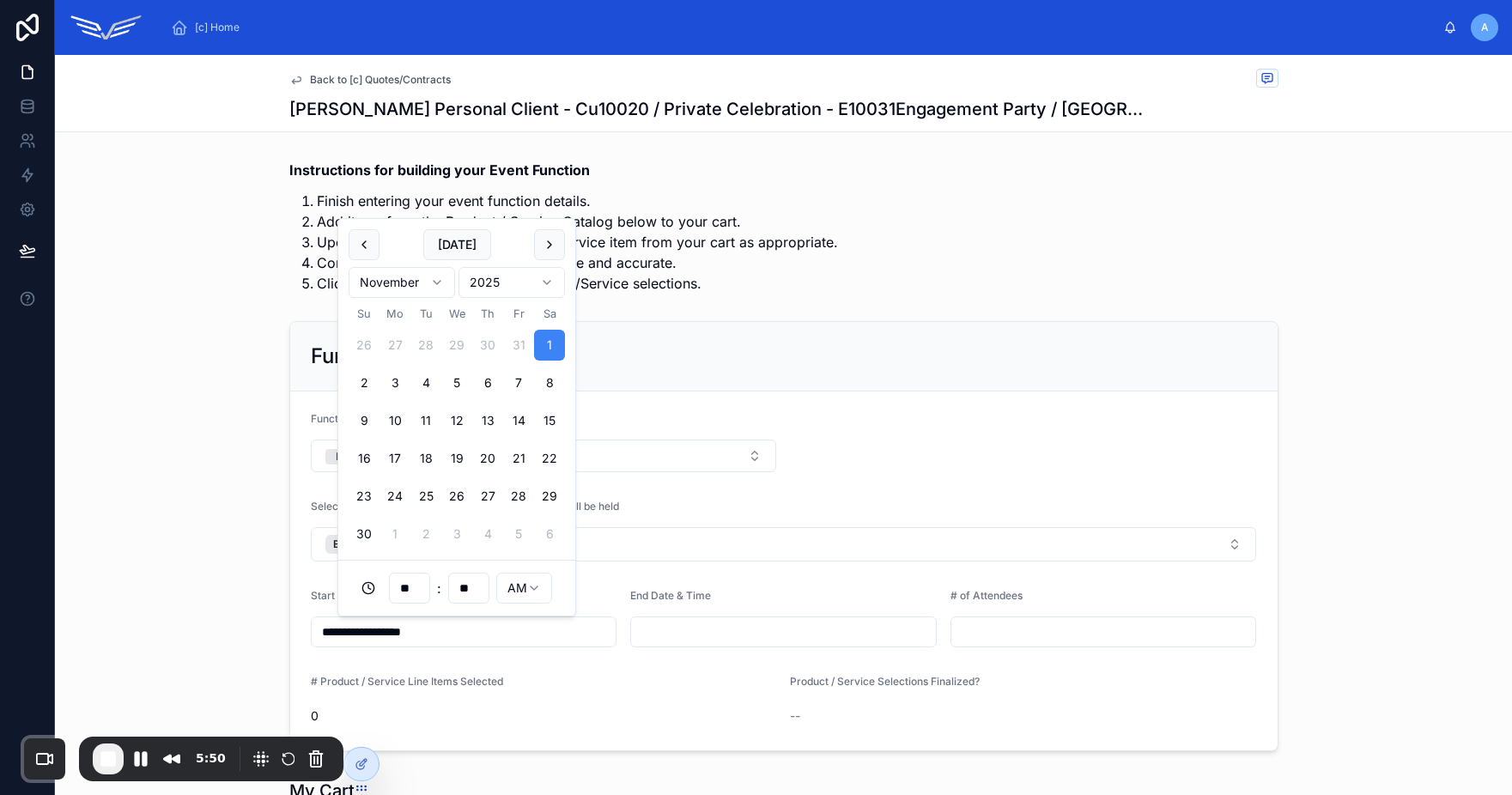
click at [395, 595] on input "**" at bounding box center [410, 588] width 40 height 24
click at [399, 592] on input "**" at bounding box center [410, 588] width 40 height 24
type input "**"
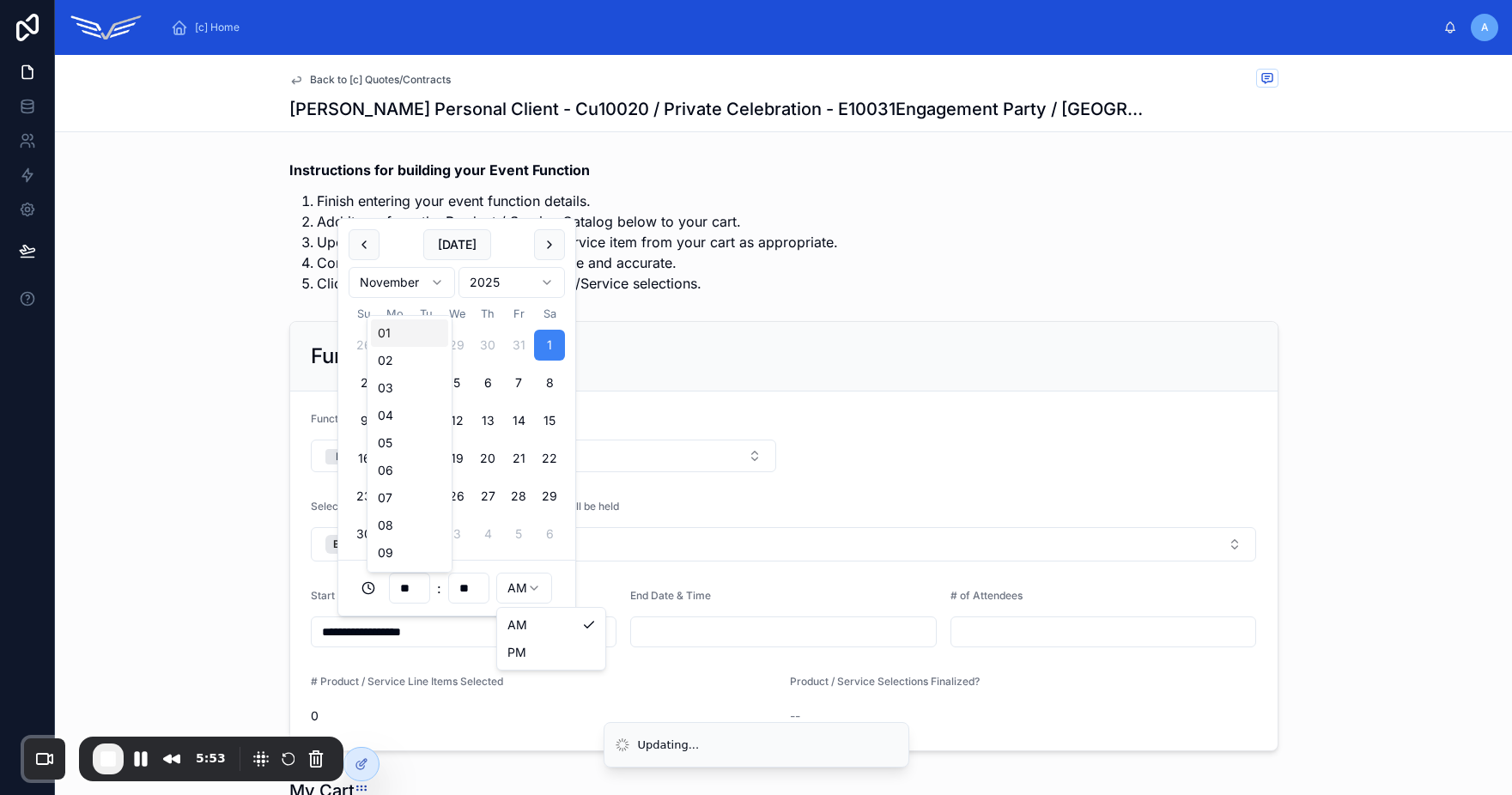
click at [529, 591] on html "**********" at bounding box center [756, 397] width 1512 height 795
type input "**********"
click at [693, 622] on input "text" at bounding box center [783, 631] width 305 height 24
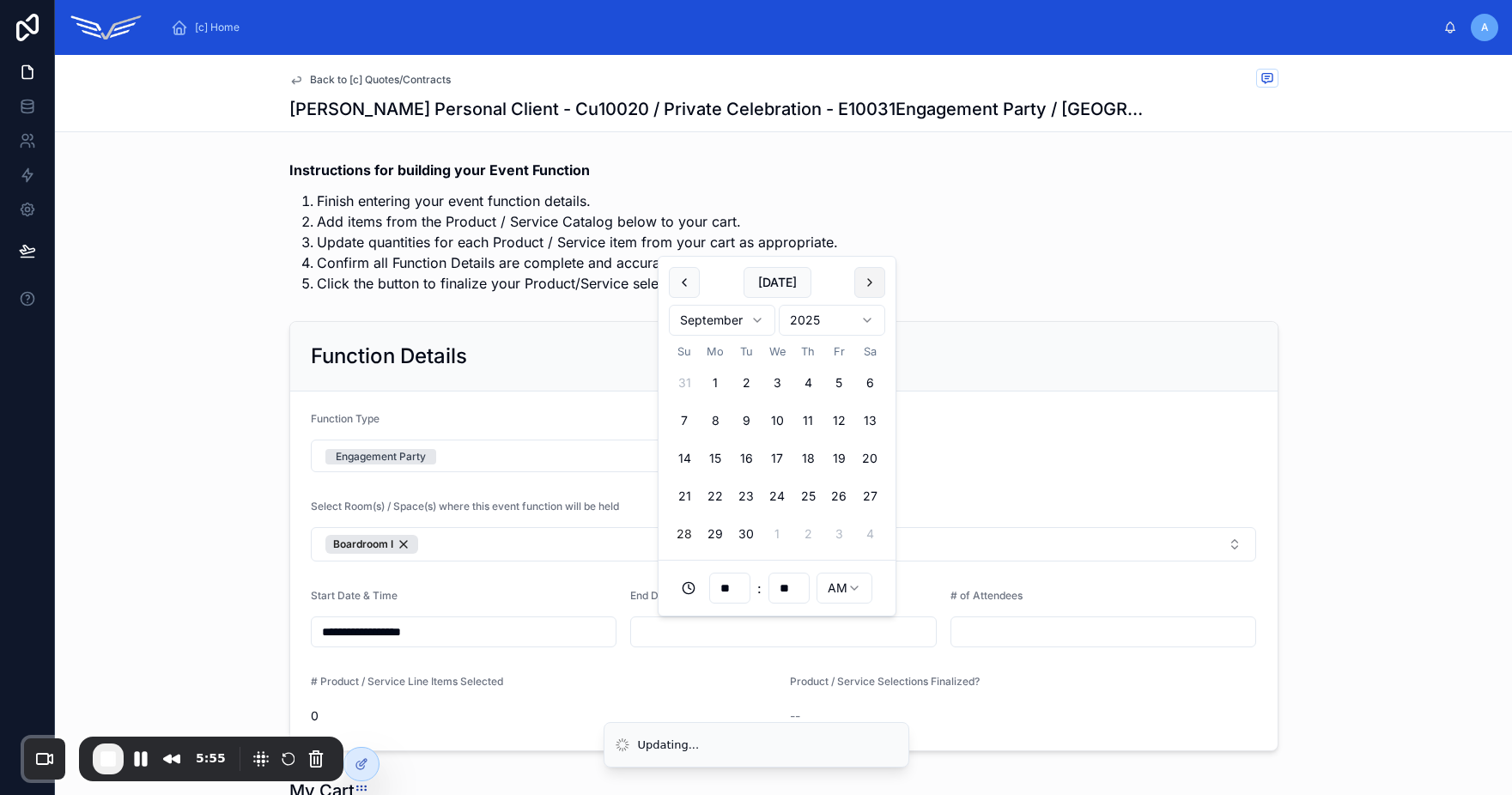
click at [863, 289] on button at bounding box center [870, 282] width 31 height 31
click at [868, 535] on button "1" at bounding box center [870, 534] width 31 height 31
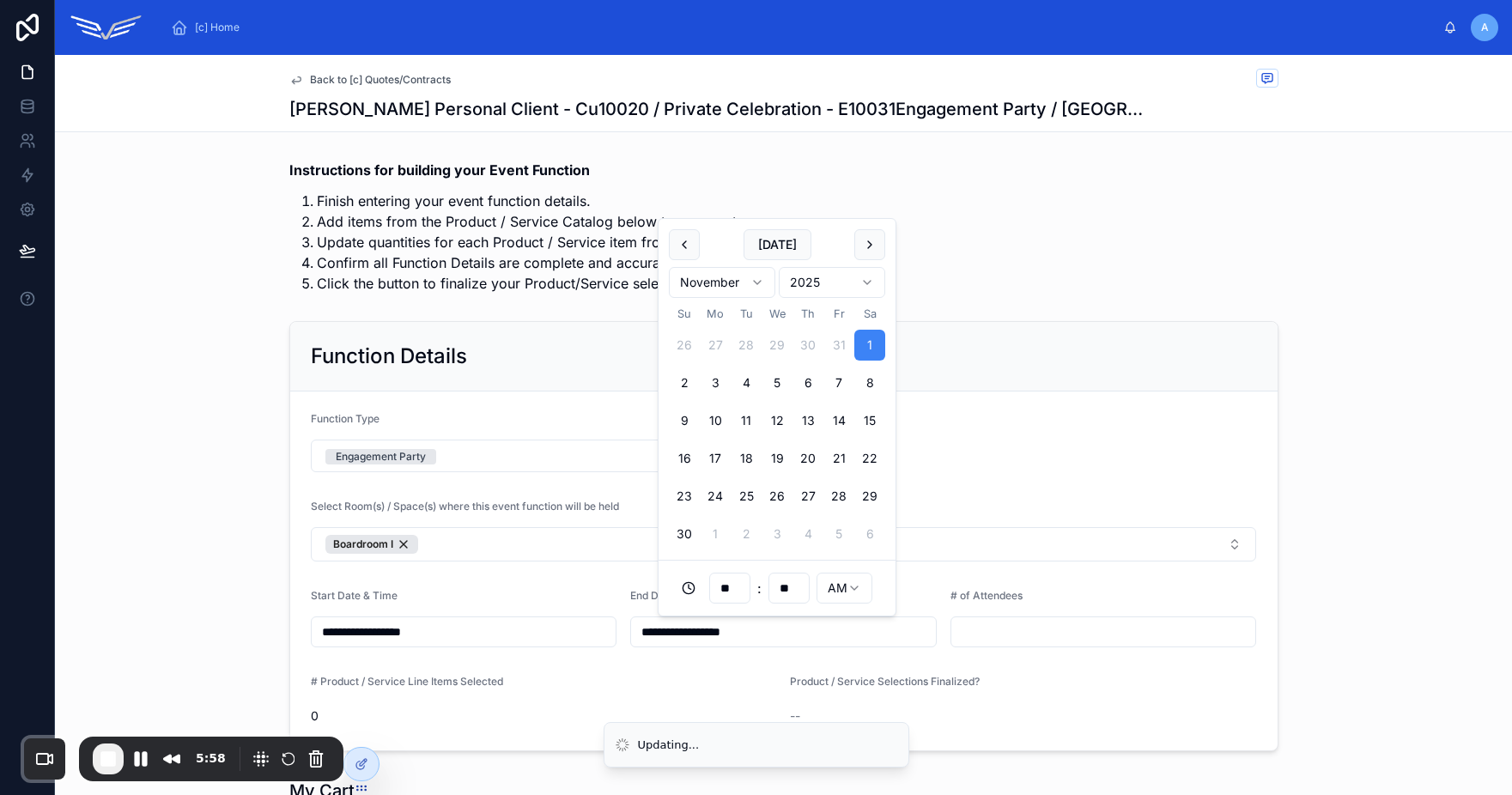
click at [864, 593] on html "**********" at bounding box center [756, 397] width 1512 height 795
click at [732, 582] on input "**" at bounding box center [730, 588] width 40 height 24
type input "**********"
type input "**"
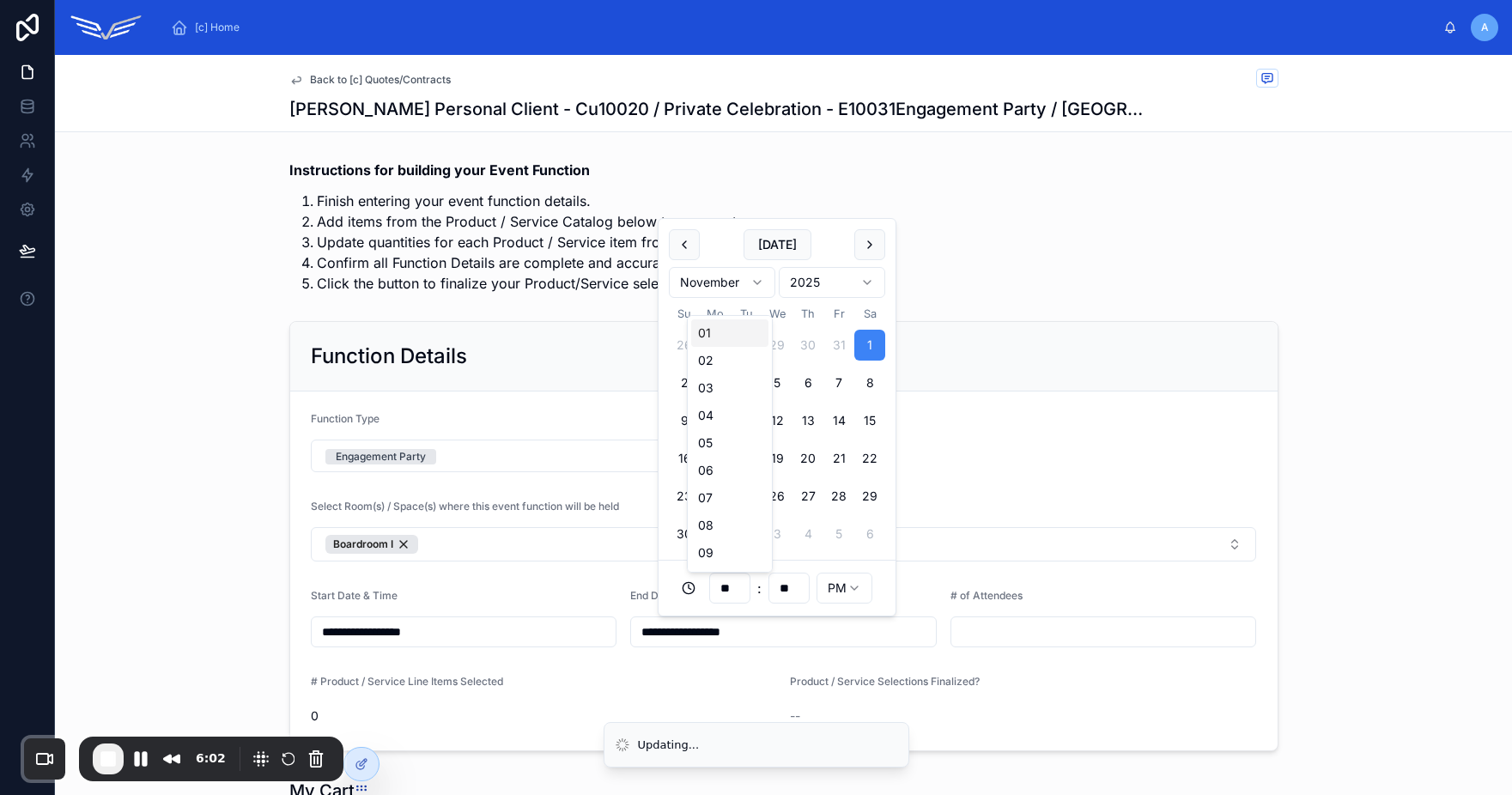
click at [1047, 634] on input "text" at bounding box center [1103, 631] width 305 height 24
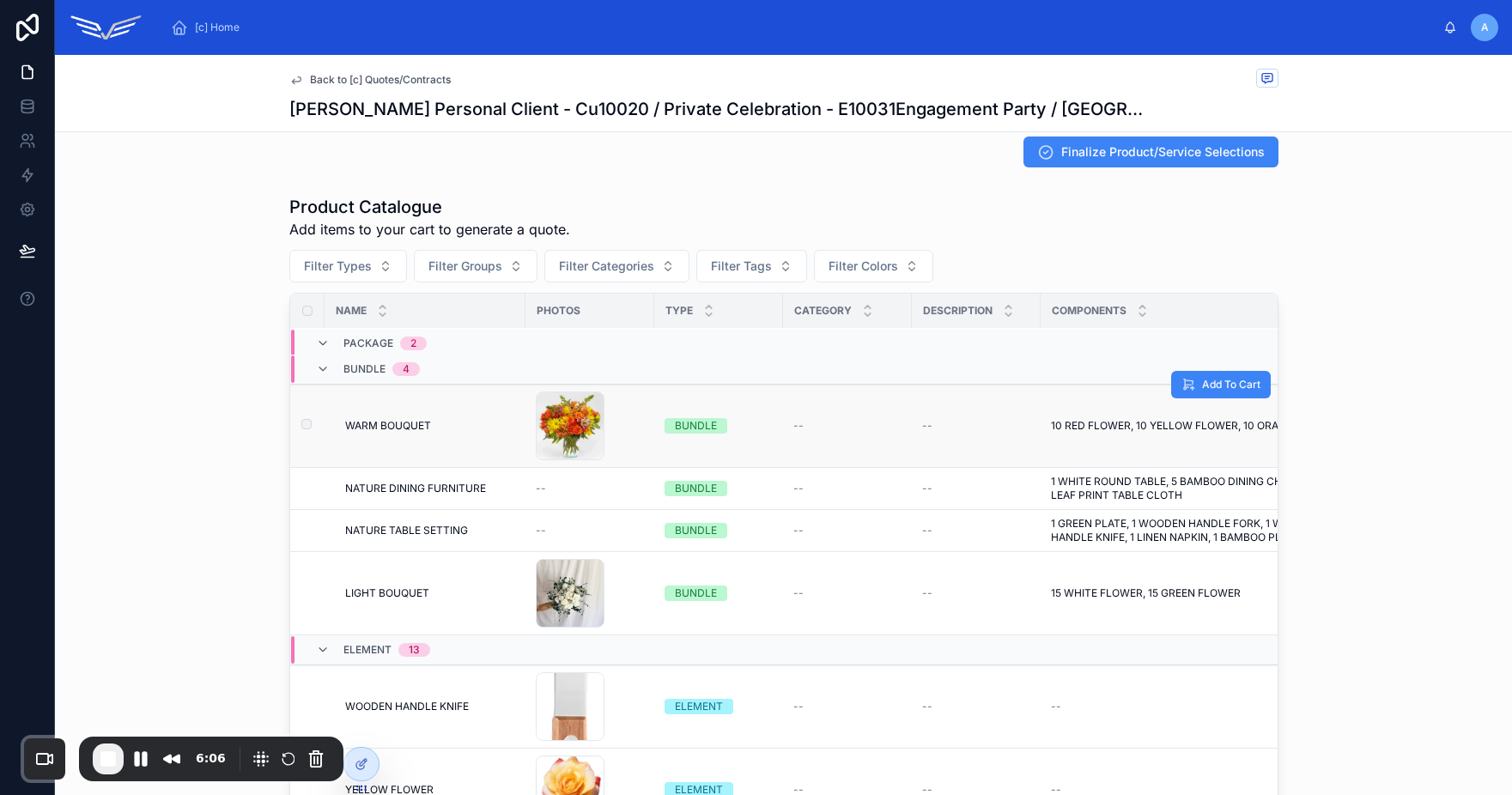
scroll to position [0, 0]
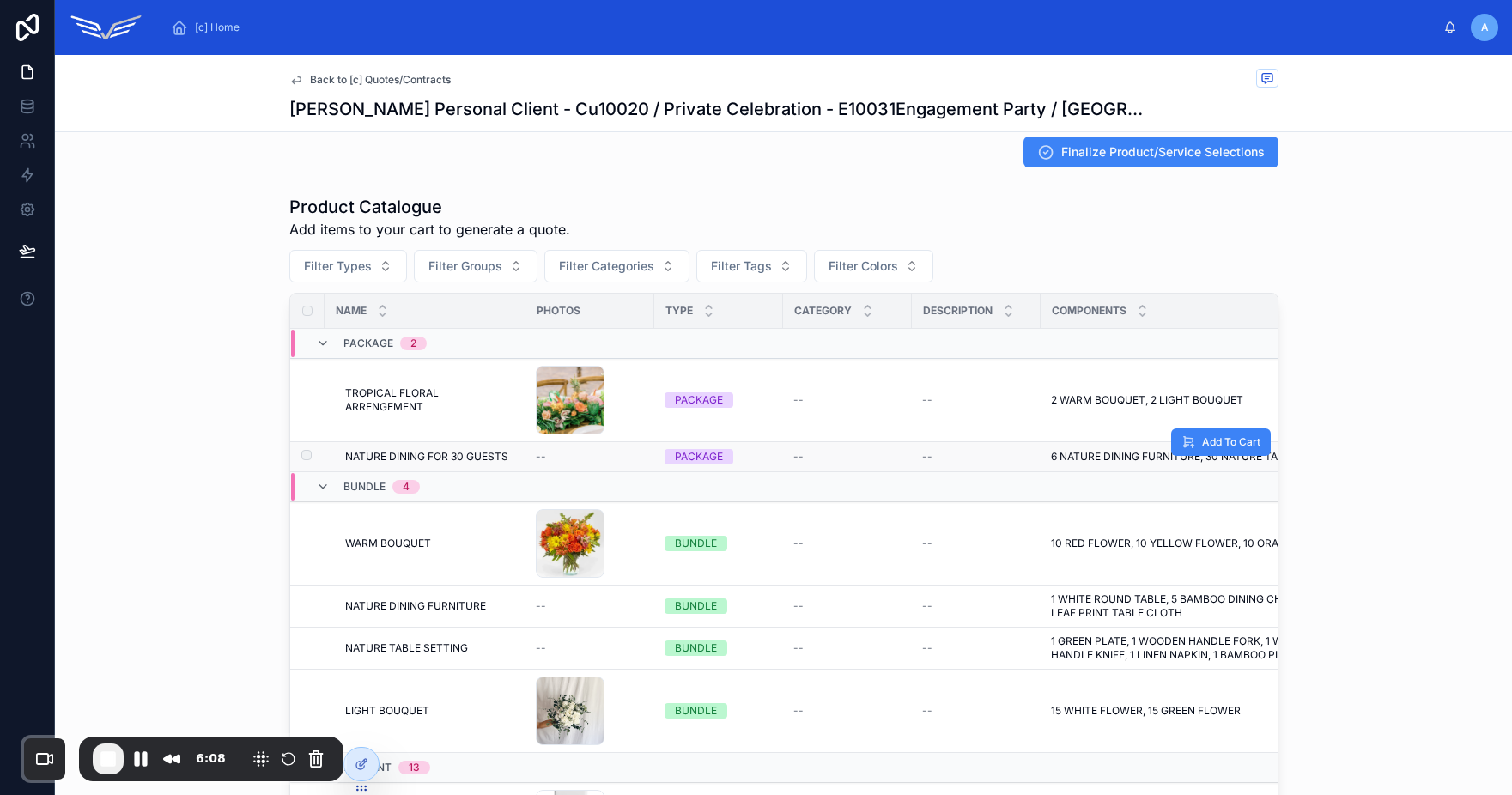
type input "**"
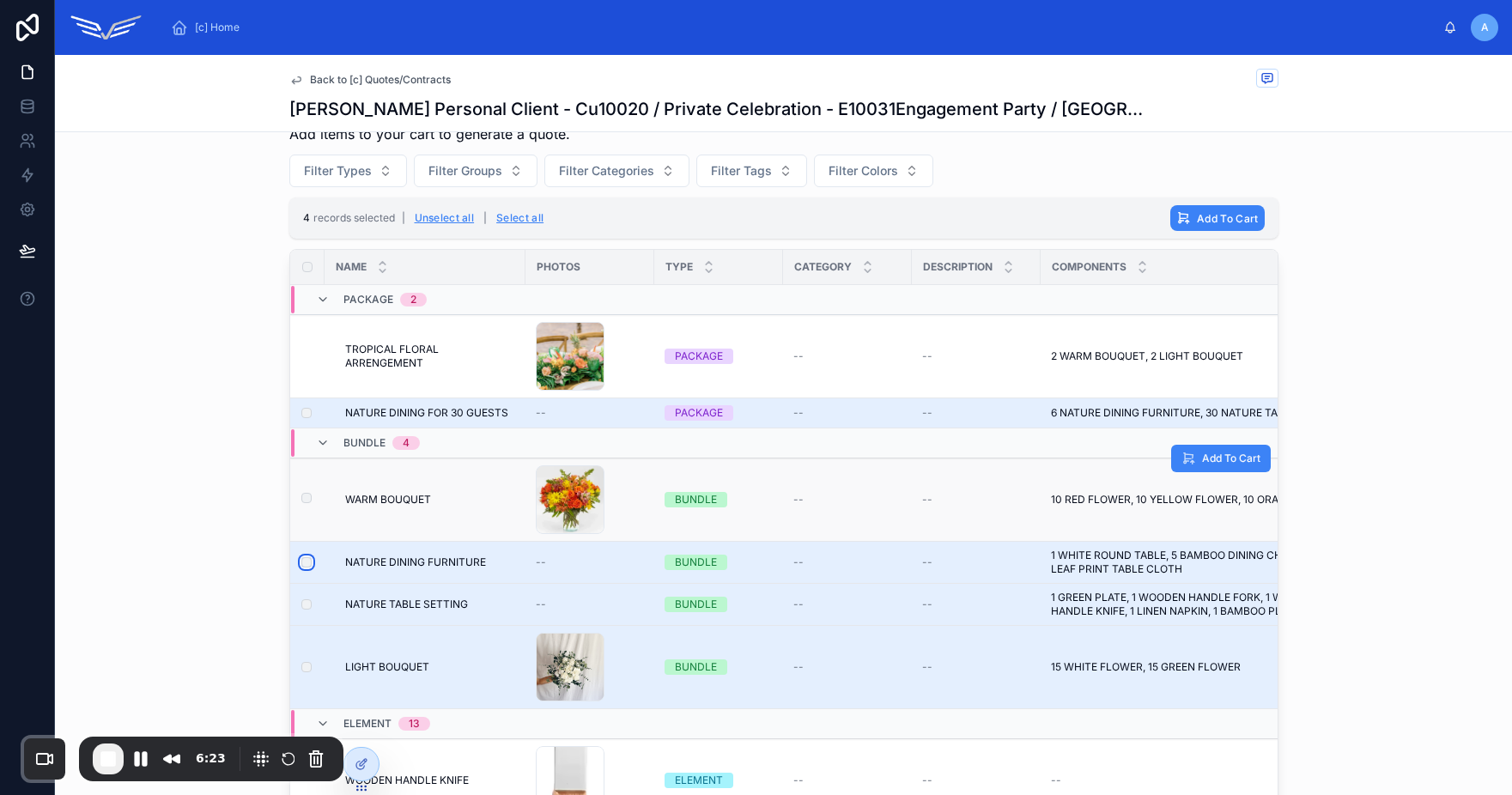
scroll to position [795, 0]
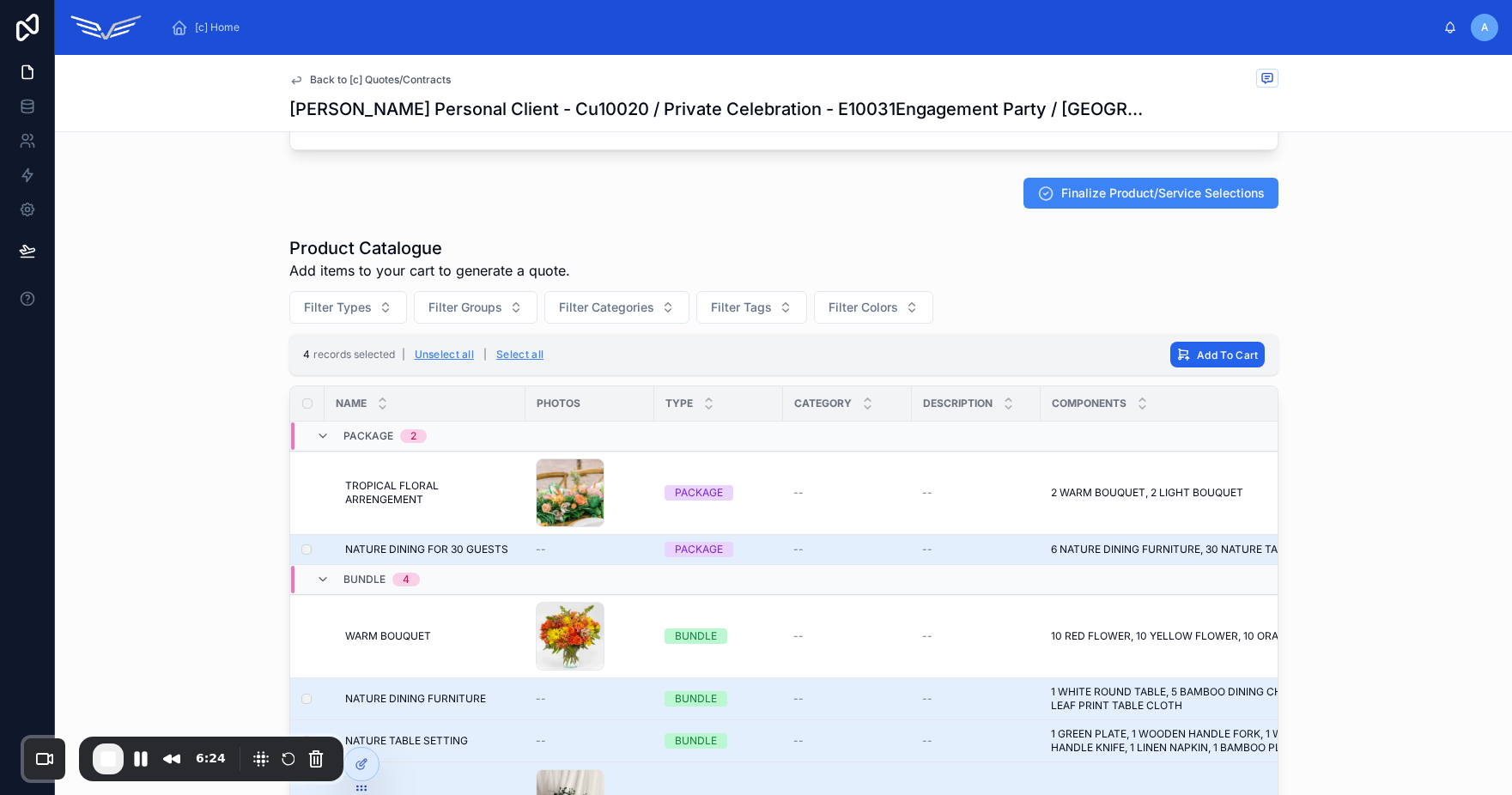
click at [1196, 356] on span "Add To Cart" at bounding box center [1226, 355] width 61 height 13
click at [1297, 322] on icon at bounding box center [1293, 320] width 14 height 14
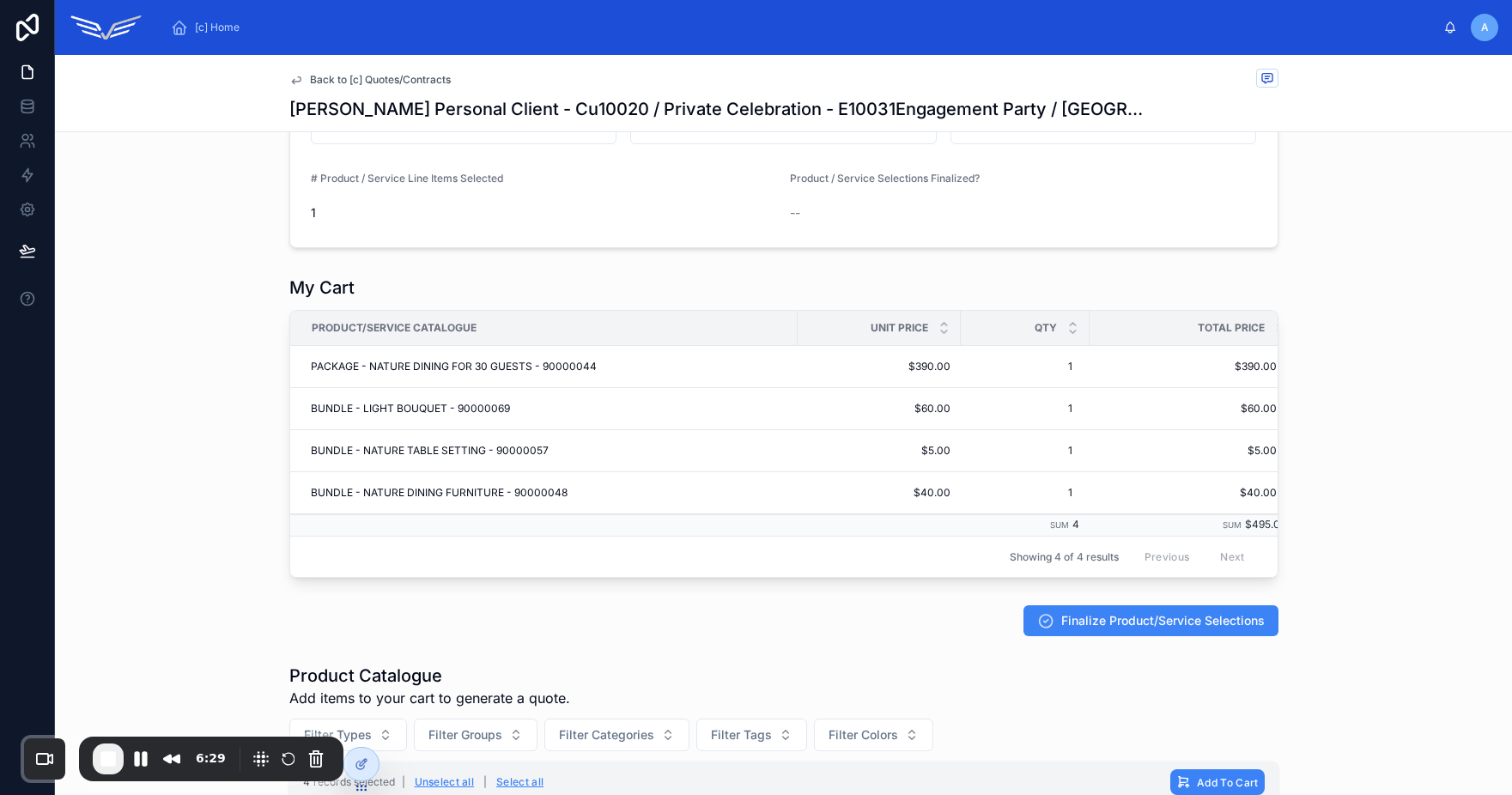
scroll to position [485, 0]
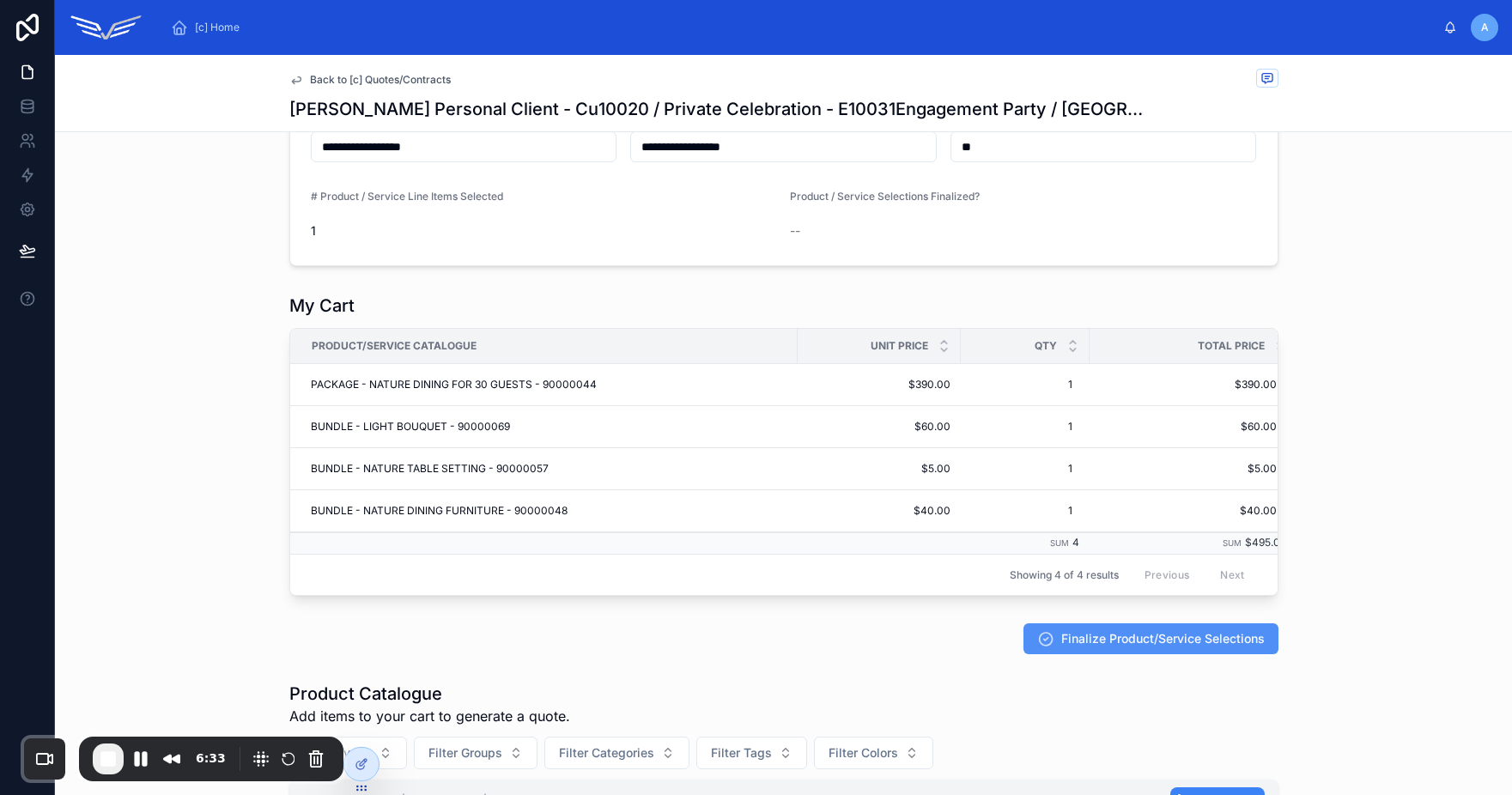
click at [1100, 648] on span "Finalize Product/Service Selections" at bounding box center [1162, 639] width 203 height 17
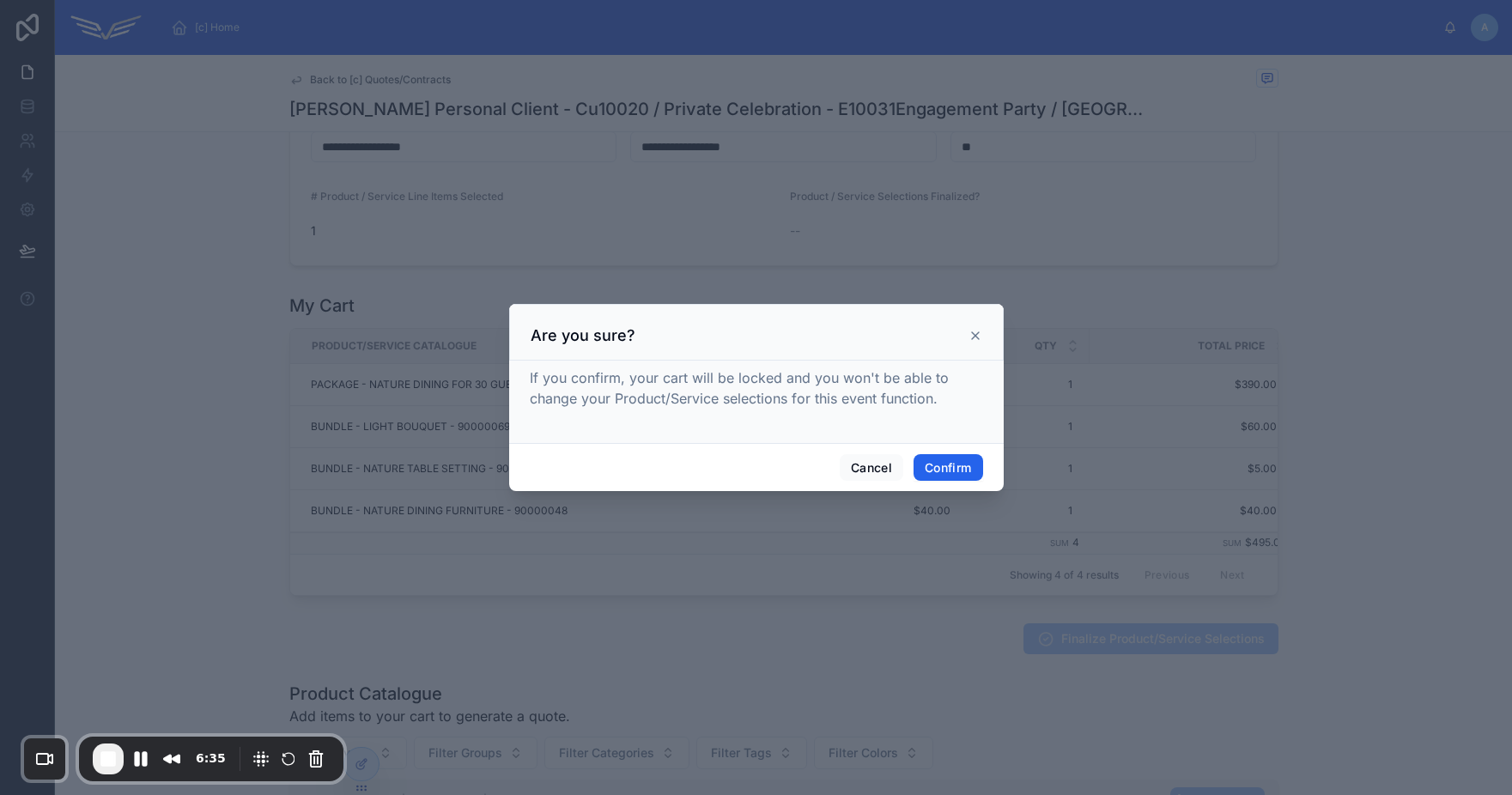
click at [950, 464] on button "Confirm" at bounding box center [948, 468] width 69 height 27
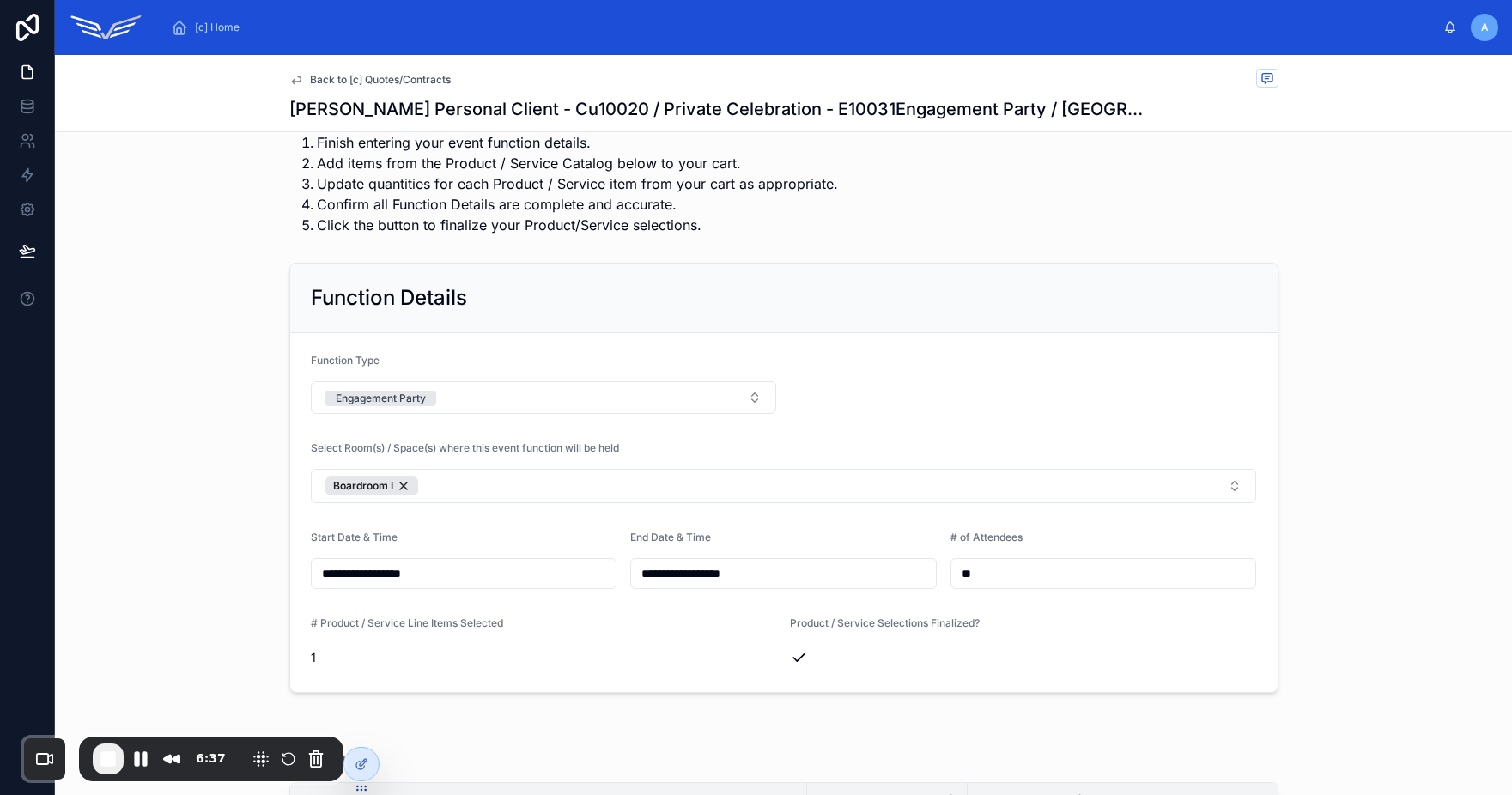
scroll to position [0, 0]
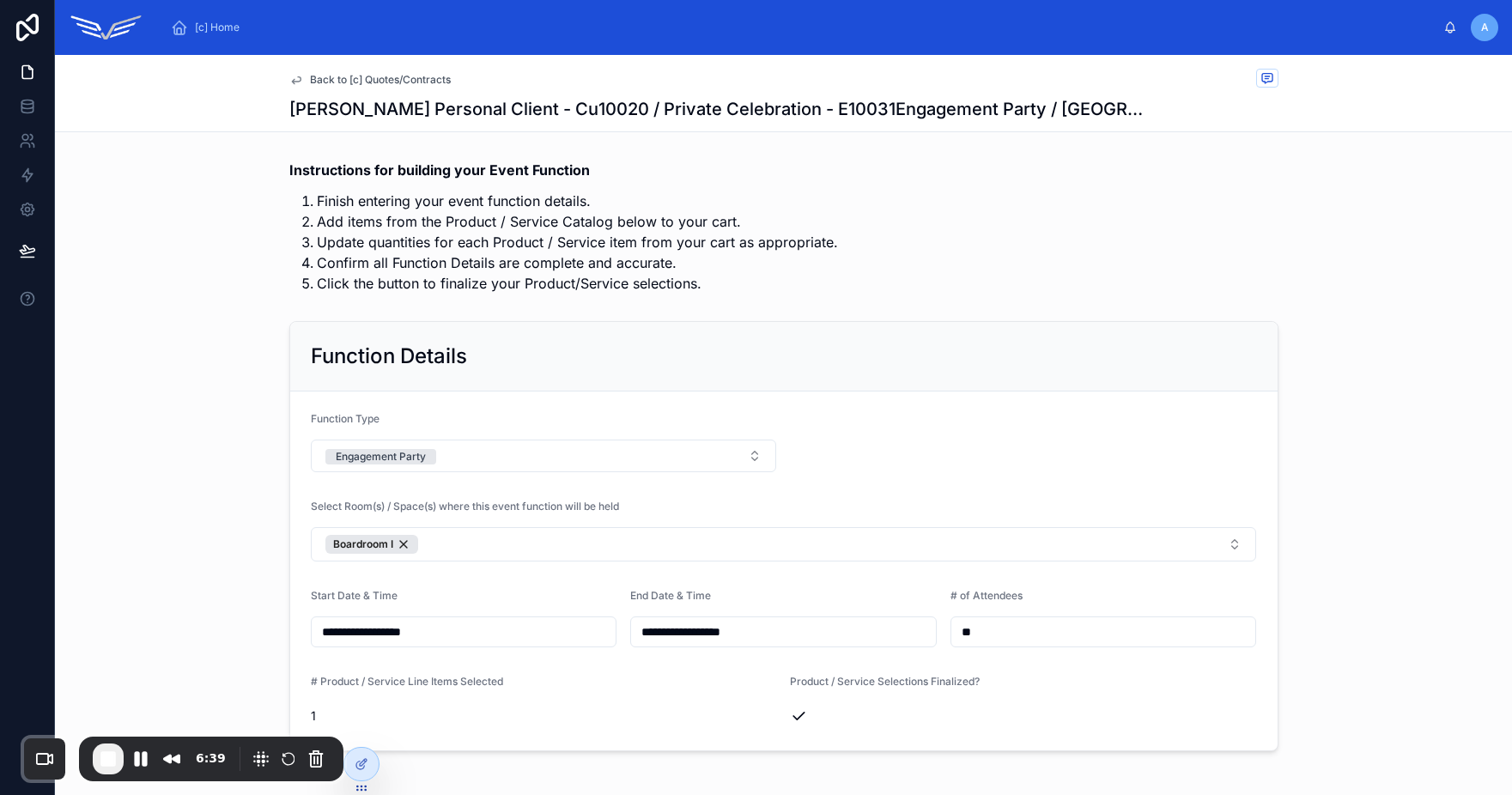
click at [399, 76] on span "Back to [c] Quotes/Contracts" at bounding box center [381, 80] width 141 height 14
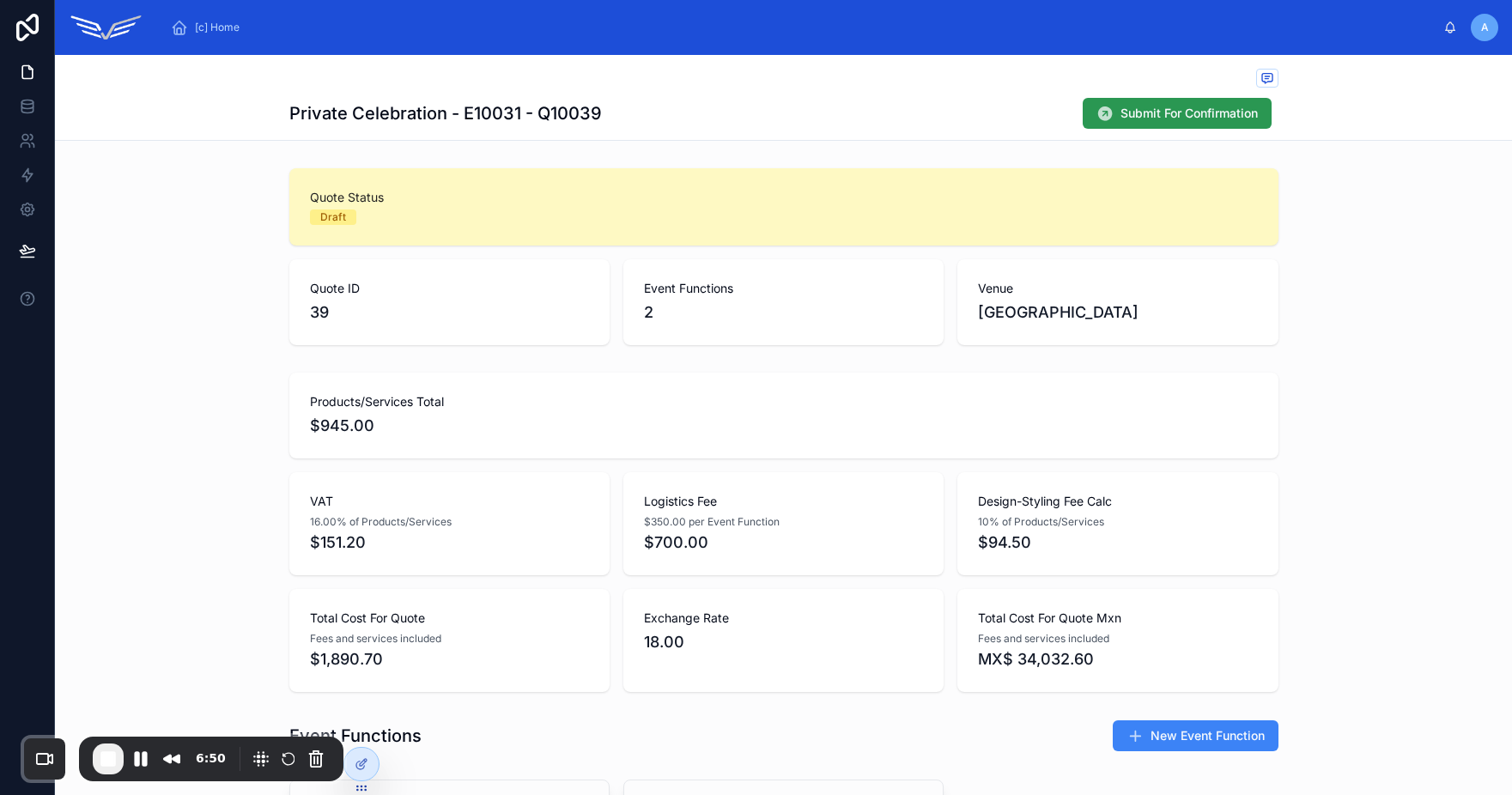
click at [1150, 109] on span "Submit For Confirmation" at bounding box center [1189, 113] width 137 height 17
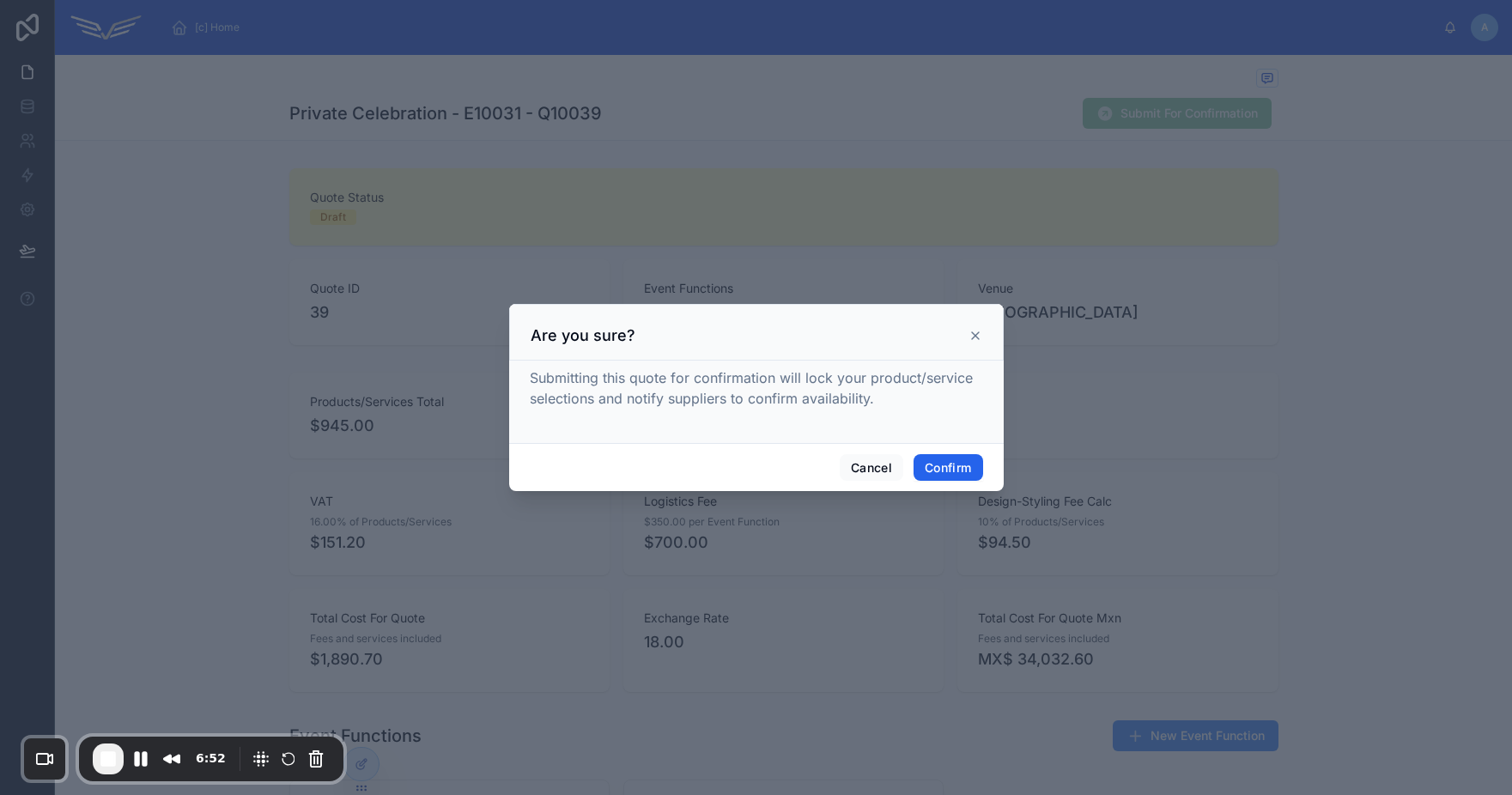
click at [963, 468] on button "Confirm" at bounding box center [948, 468] width 69 height 27
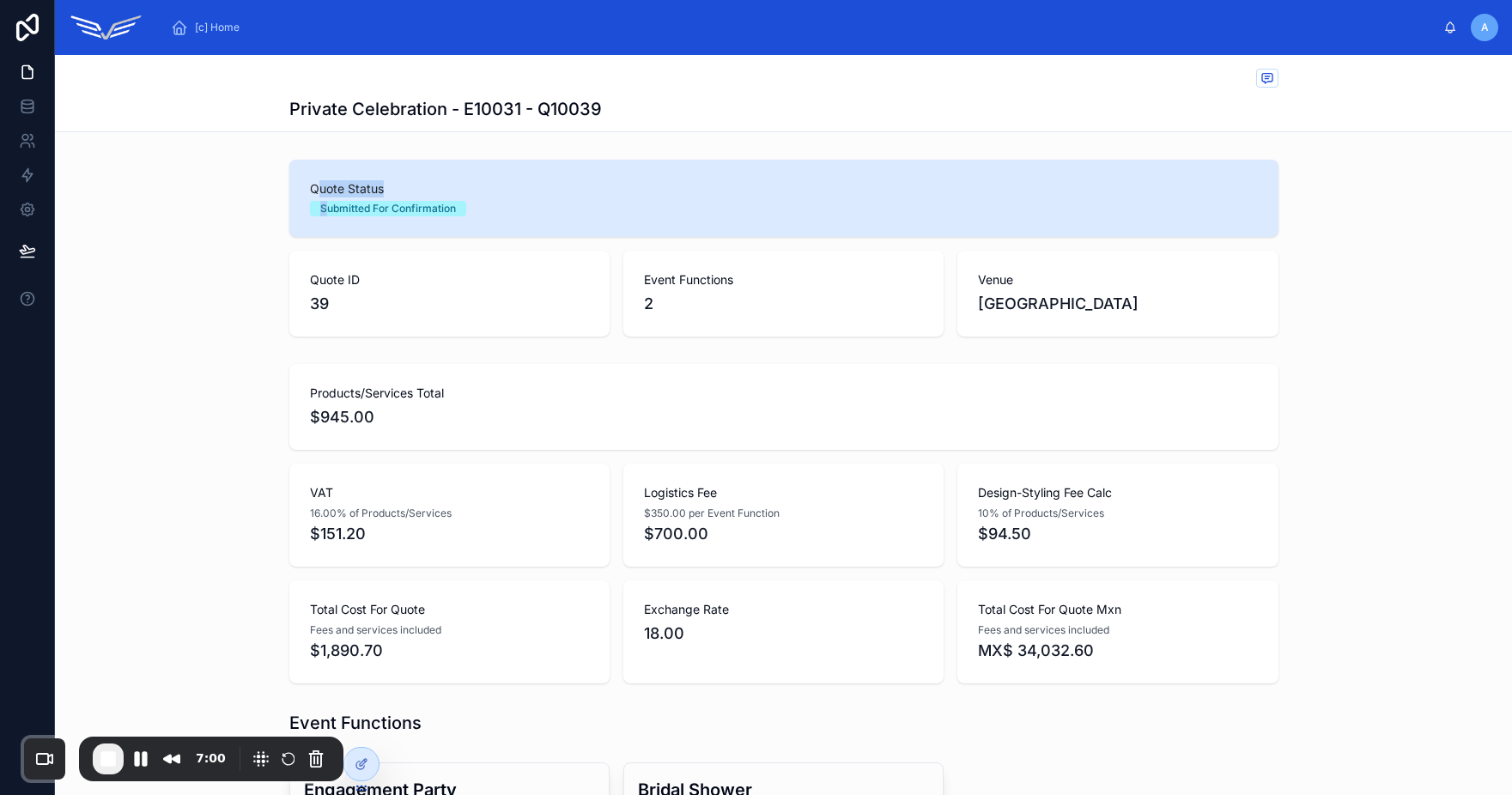
drag, startPoint x: 311, startPoint y: 195, endPoint x: 323, endPoint y: 207, distance: 17.0
click at [323, 207] on div "Quote Status Submitted For Confirmation" at bounding box center [784, 198] width 948 height 36
drag, startPoint x: 324, startPoint y: 207, endPoint x: 376, endPoint y: 206, distance: 52.0
click at [376, 206] on div "Submitted For Confirmation" at bounding box center [388, 208] width 136 height 15
click at [236, 31] on span "[c] Home" at bounding box center [217, 27] width 44 height 14
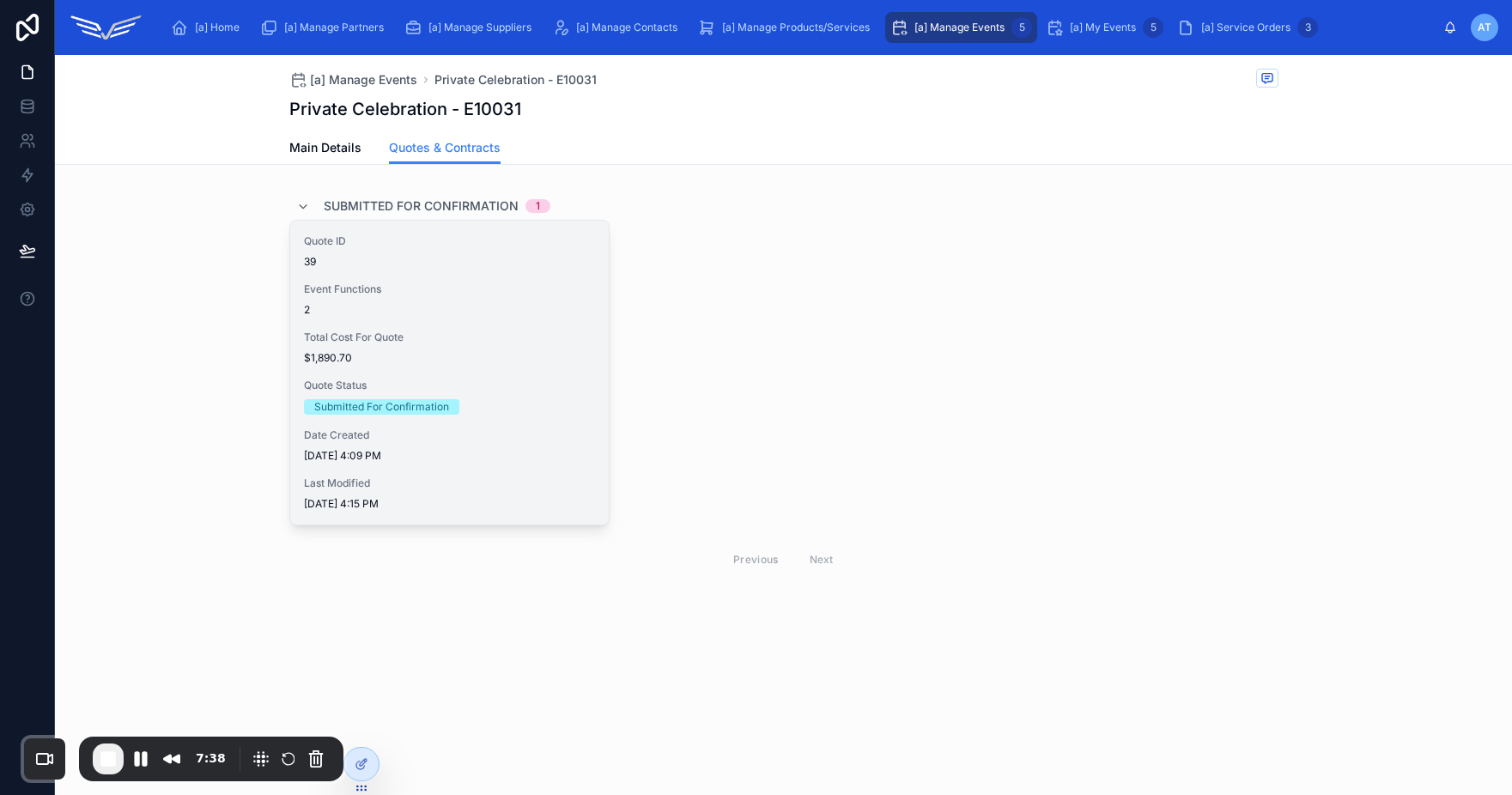
click at [432, 282] on span "Event Functions" at bounding box center [449, 289] width 291 height 14
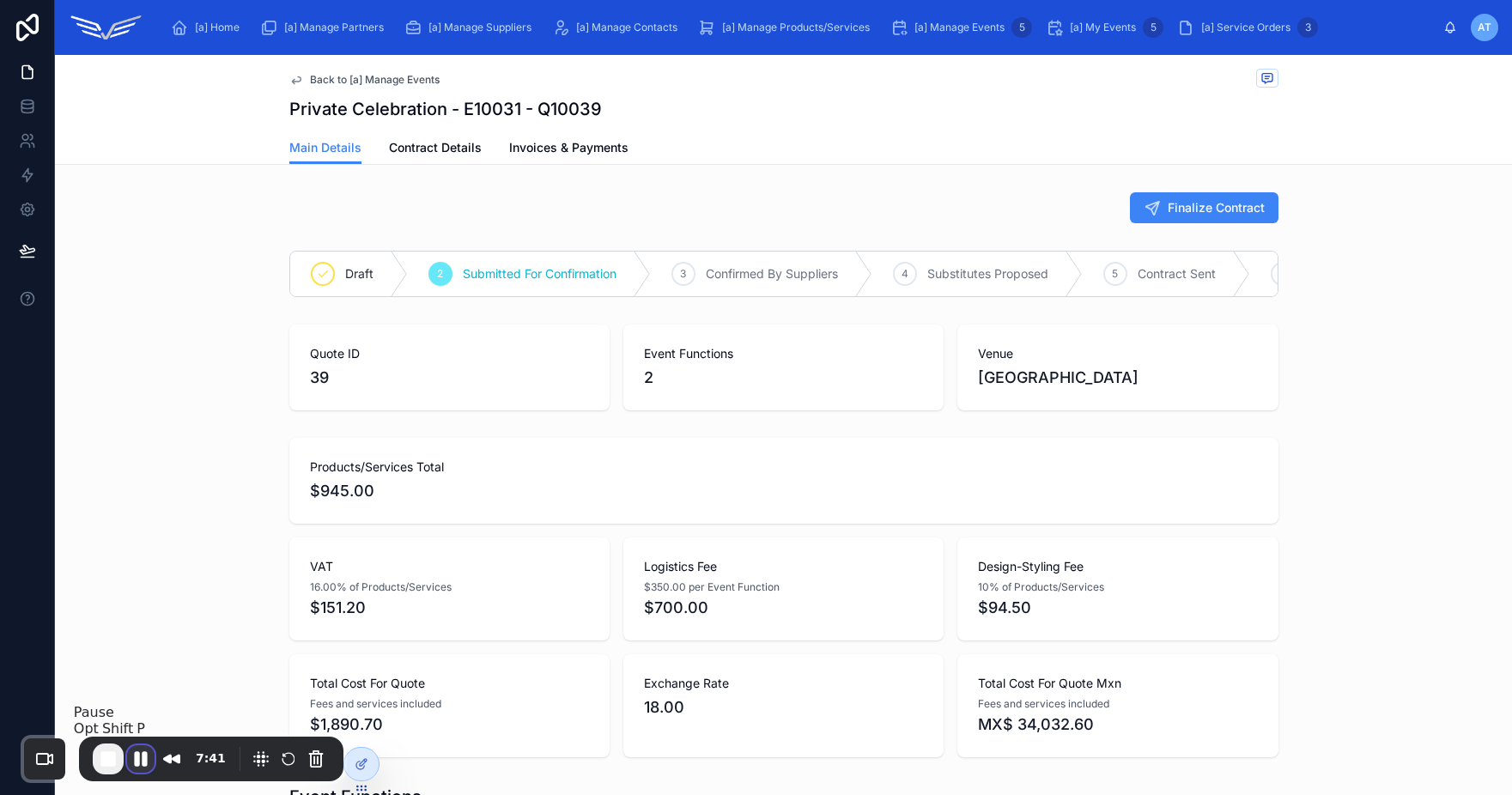
click at [142, 763] on button "Pause Recording" at bounding box center [141, 759] width 27 height 27
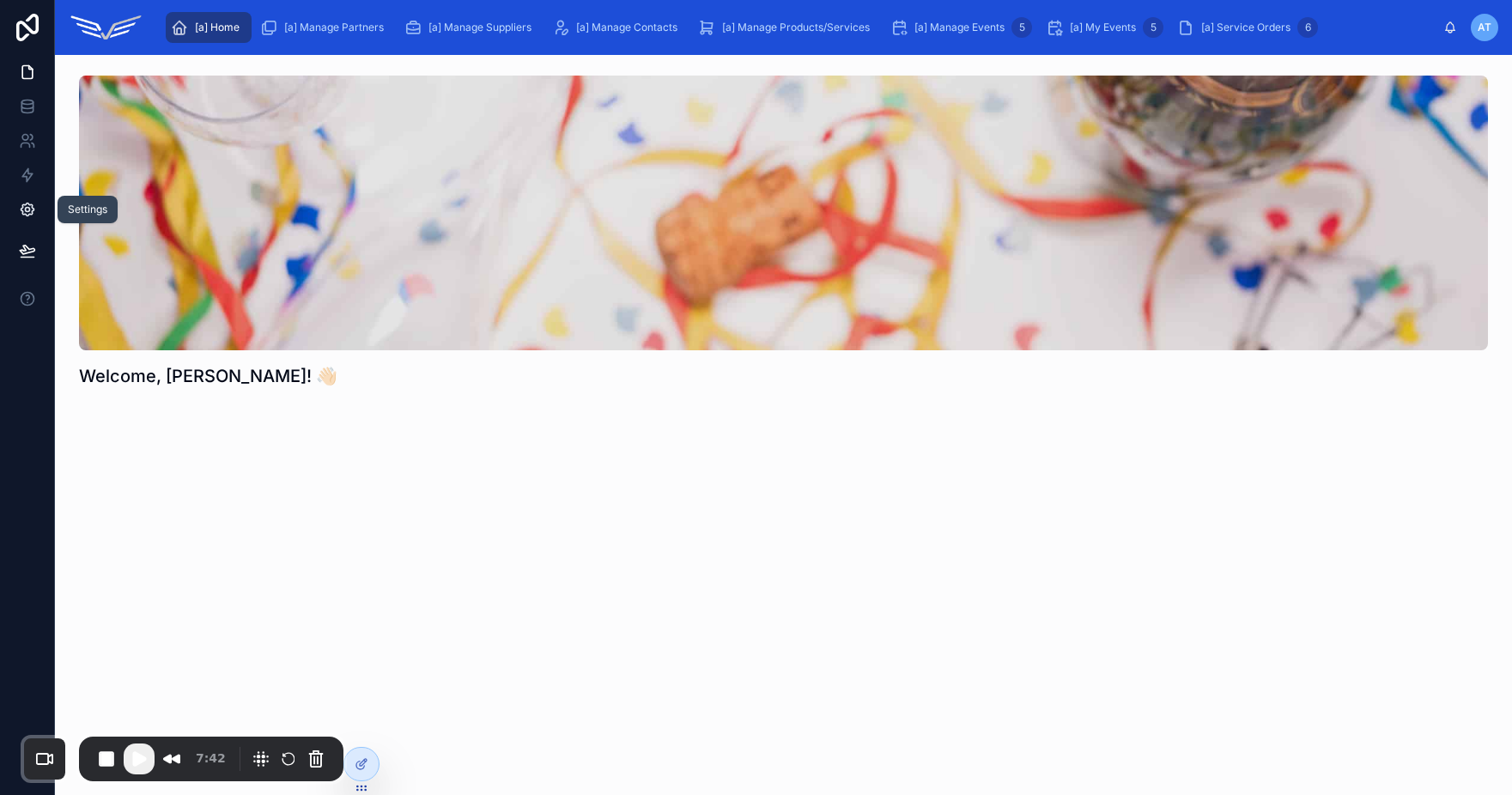
click at [22, 207] on icon at bounding box center [27, 210] width 13 height 13
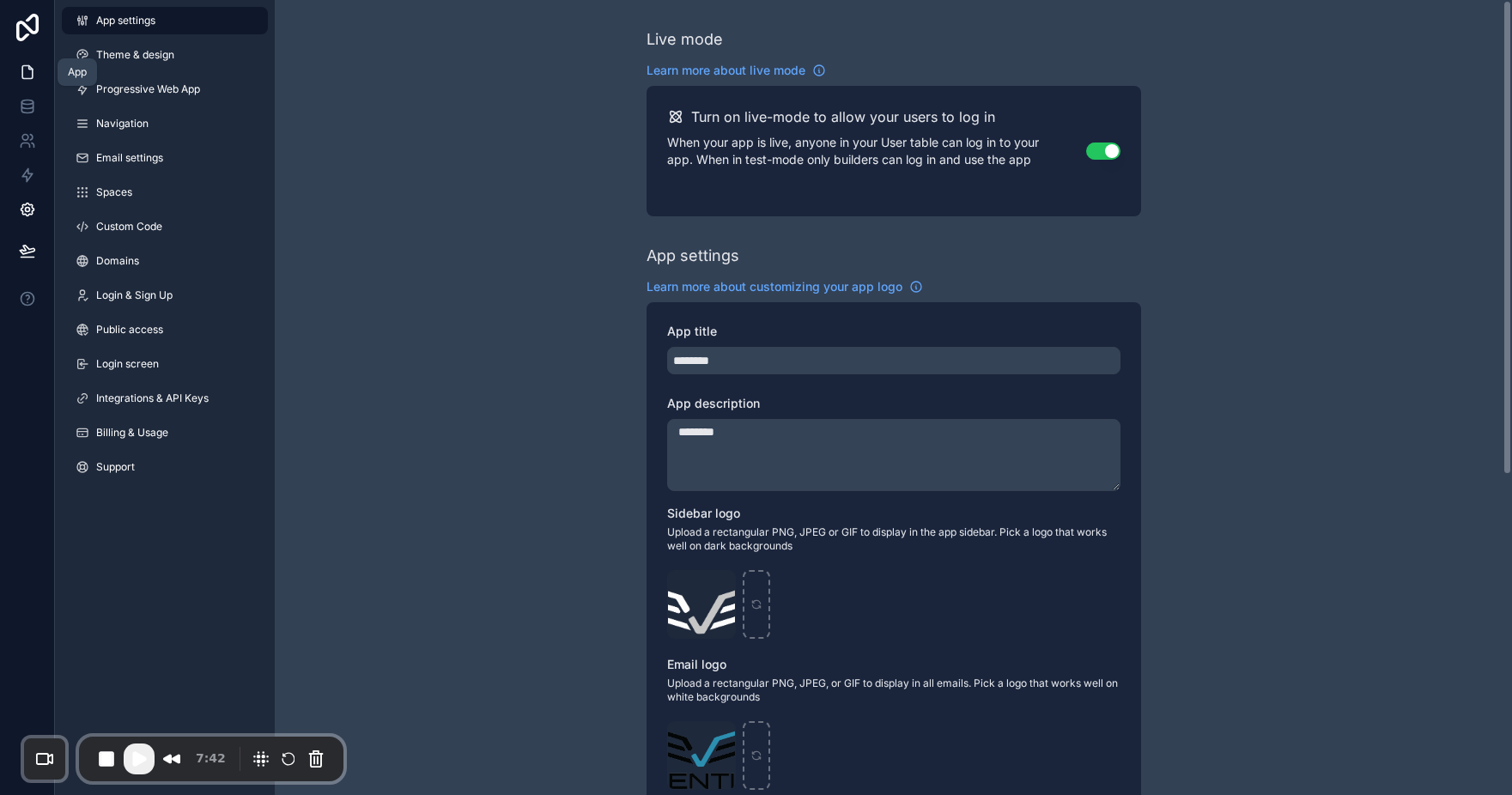
click at [36, 61] on link at bounding box center [27, 72] width 54 height 34
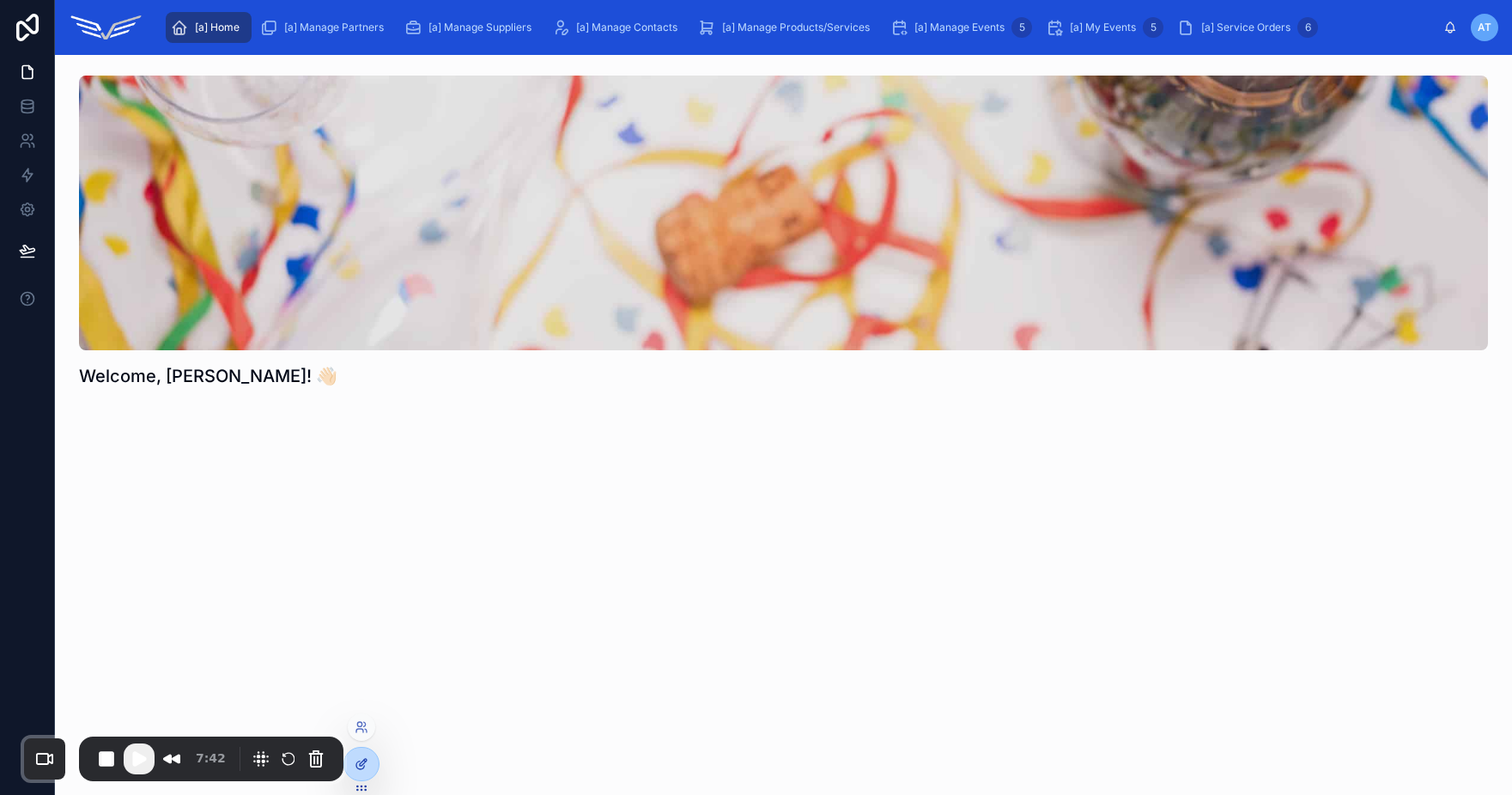
click at [371, 769] on div at bounding box center [362, 764] width 34 height 33
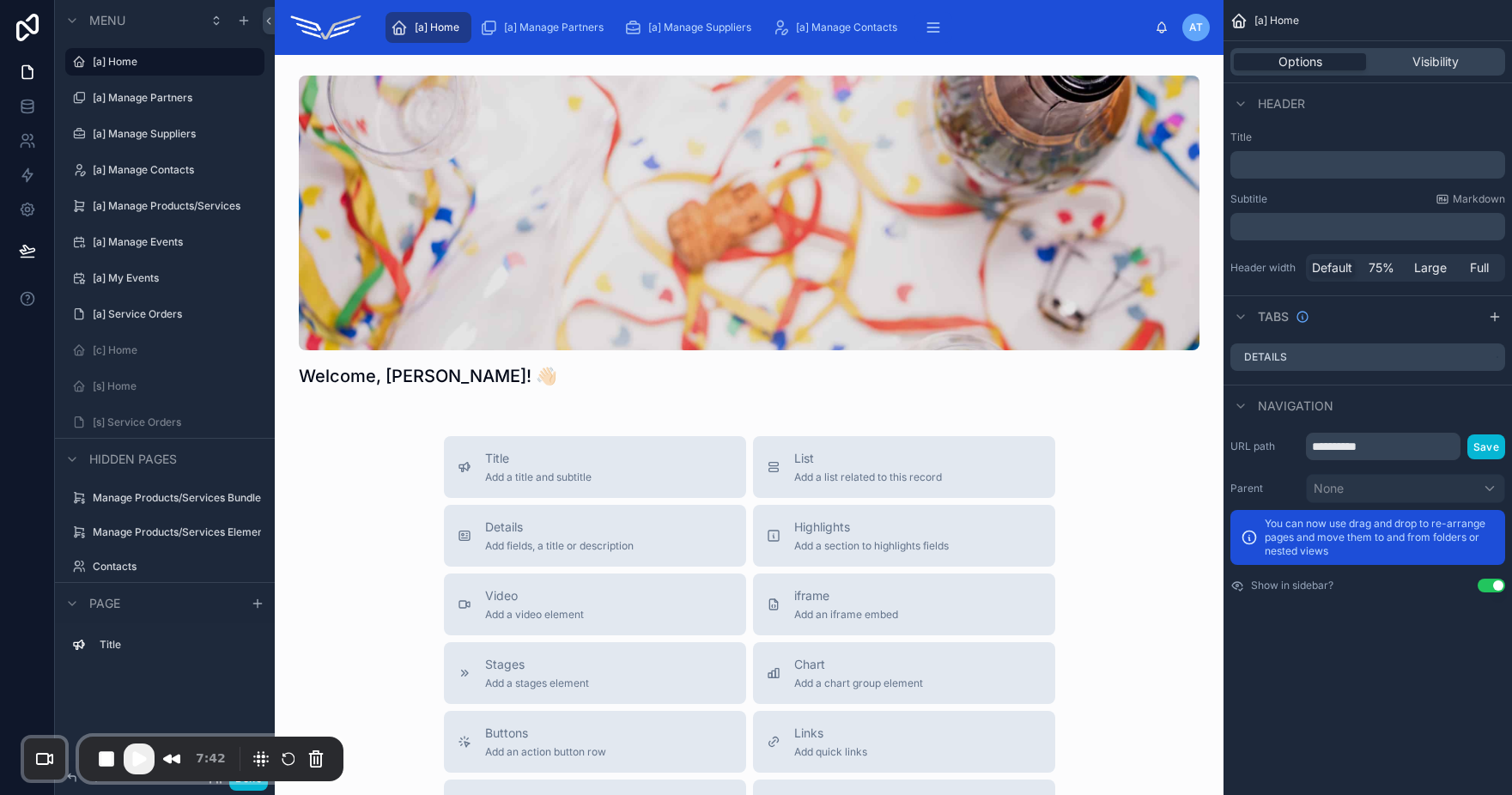
click at [1178, 509] on div "Title Add a title and subtitle List Add a list related to this record Details A…" at bounding box center [749, 742] width 921 height 611
click at [1139, 510] on div "Title Add a title and subtitle List Add a list related to this record Details A…" at bounding box center [749, 742] width 921 height 611
click at [146, 272] on label "[a] My Events" at bounding box center [162, 278] width 137 height 14
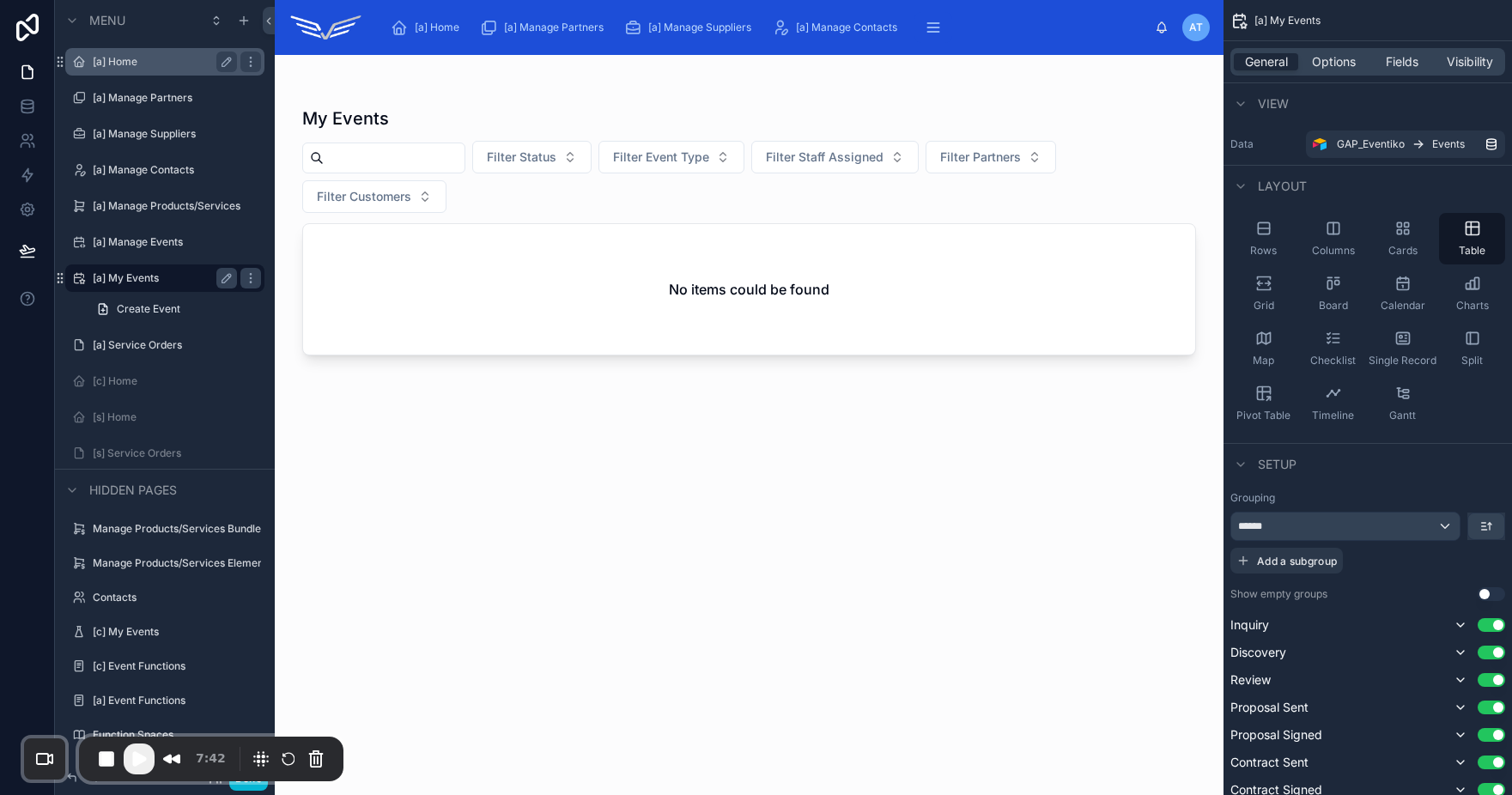
click at [117, 49] on div "[a] Home" at bounding box center [165, 62] width 193 height 27
click at [115, 57] on label "[a] Home" at bounding box center [162, 62] width 137 height 14
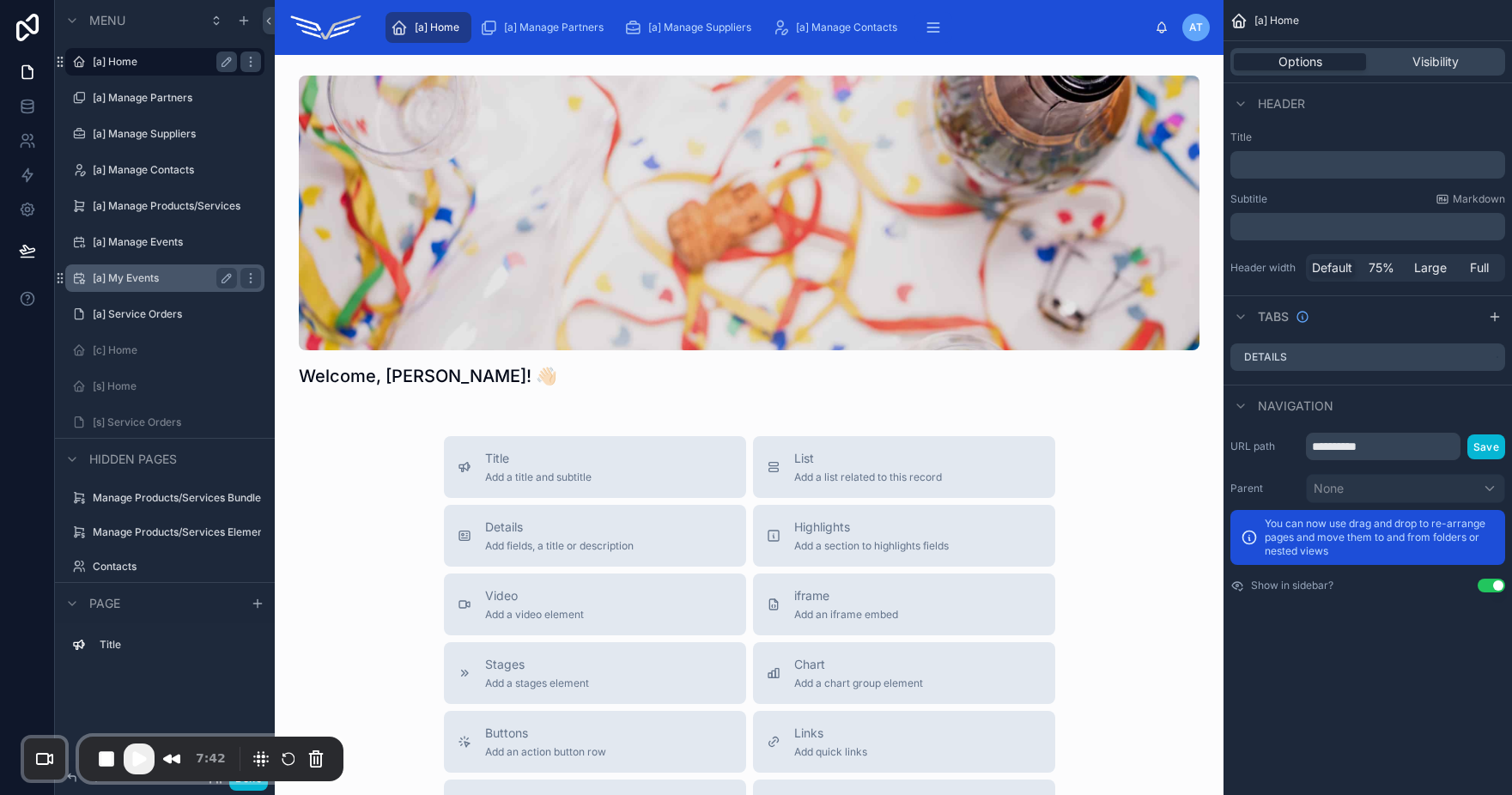
click at [1107, 545] on div "Title Add a title and subtitle List Add a list related to this record Details A…" at bounding box center [749, 742] width 921 height 611
click at [1480, 54] on div "Visibility" at bounding box center [1435, 62] width 132 height 17
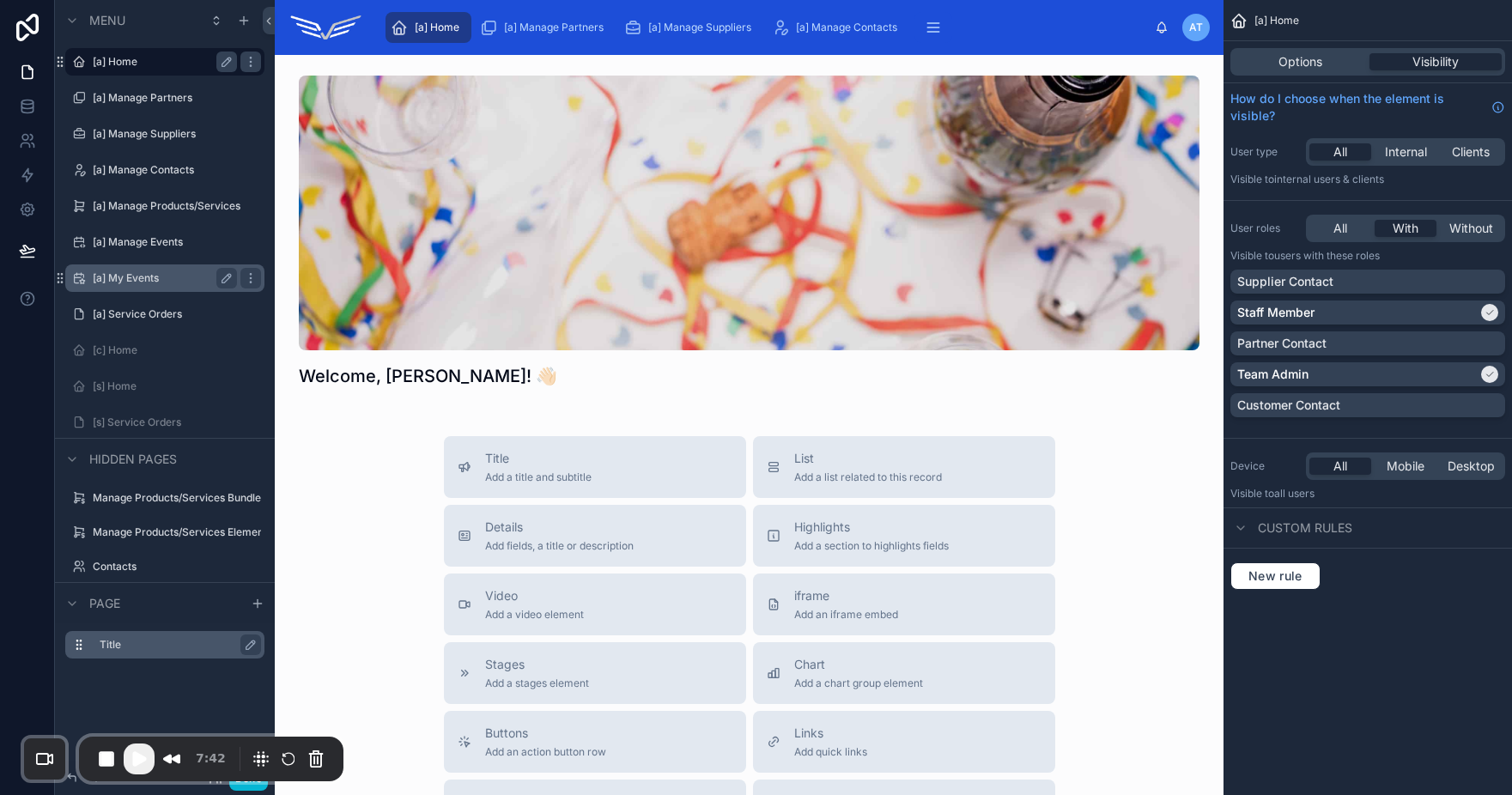
click at [141, 653] on div "Title" at bounding box center [178, 645] width 158 height 21
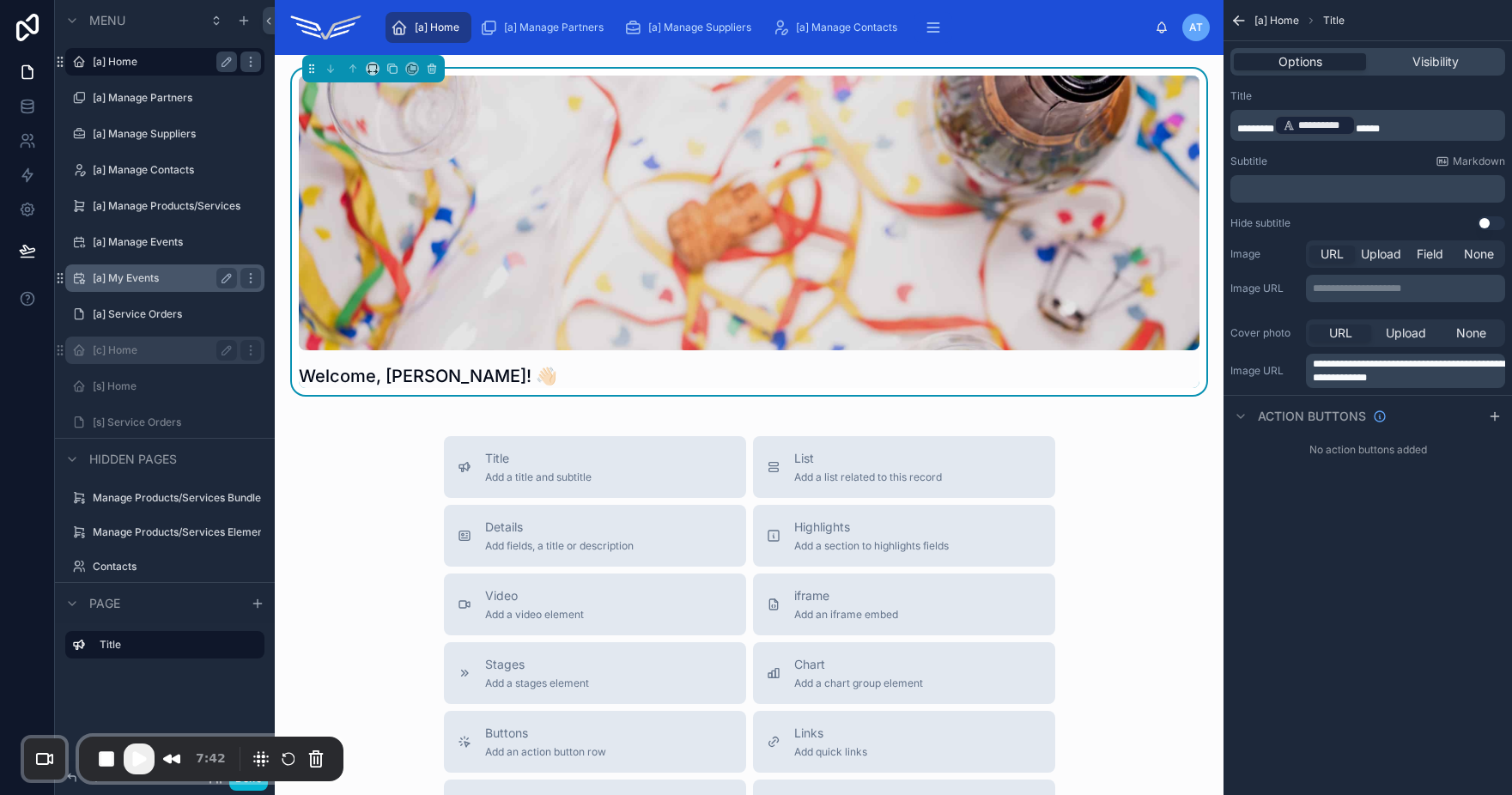
click at [161, 355] on label "[c] Home" at bounding box center [162, 350] width 137 height 14
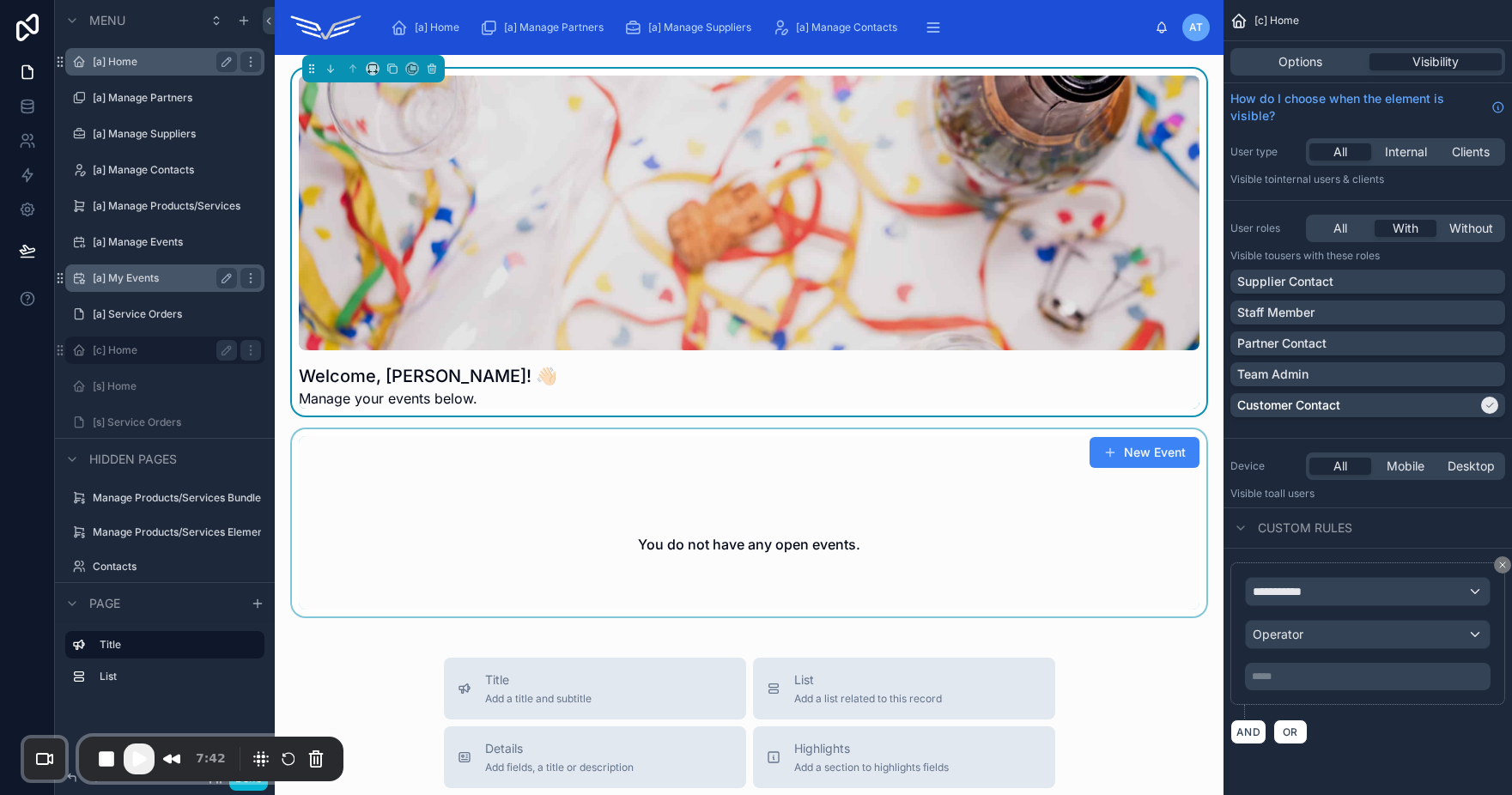
click at [750, 563] on div at bounding box center [749, 523] width 921 height 187
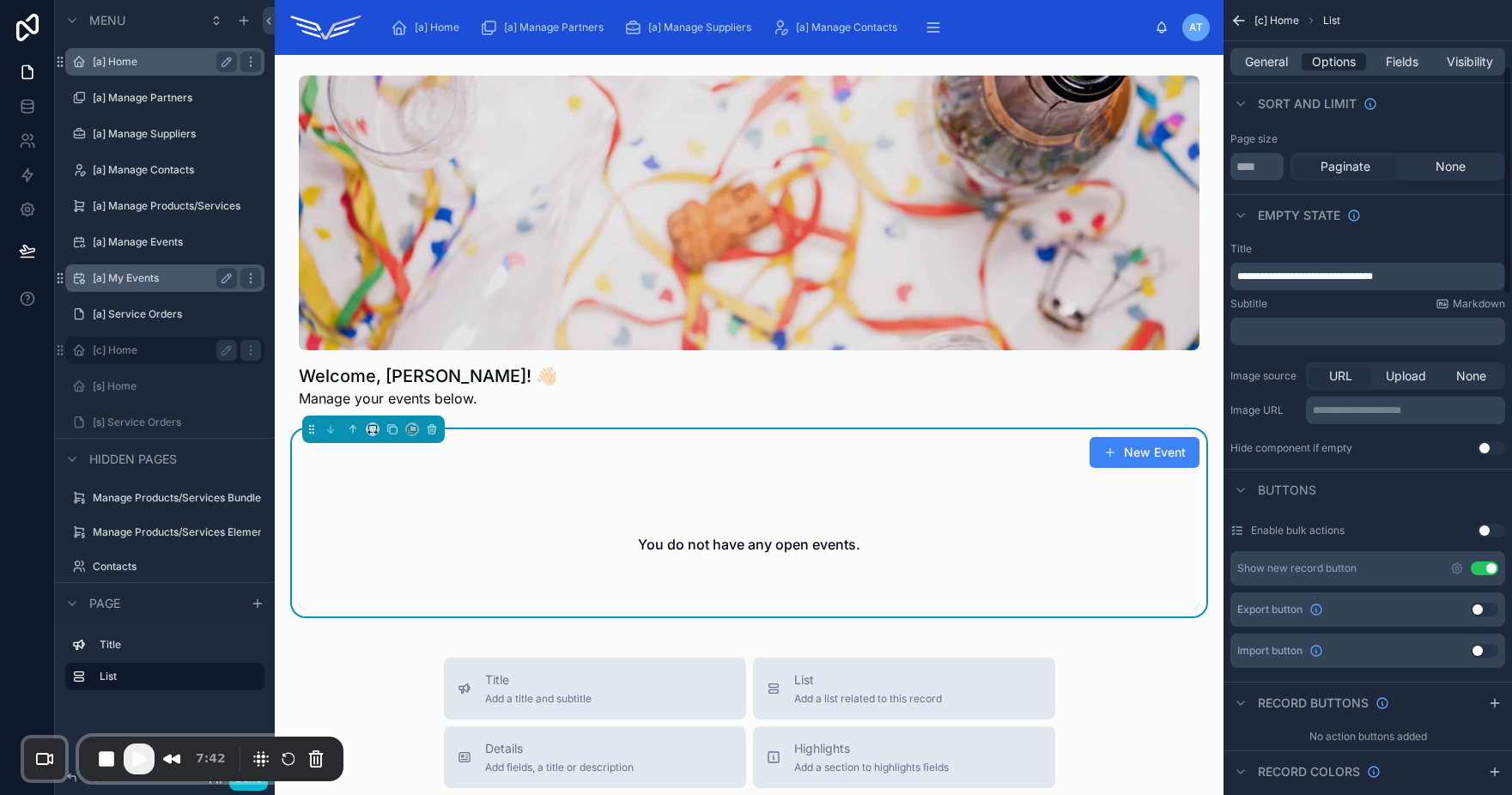
scroll to position [331, 0]
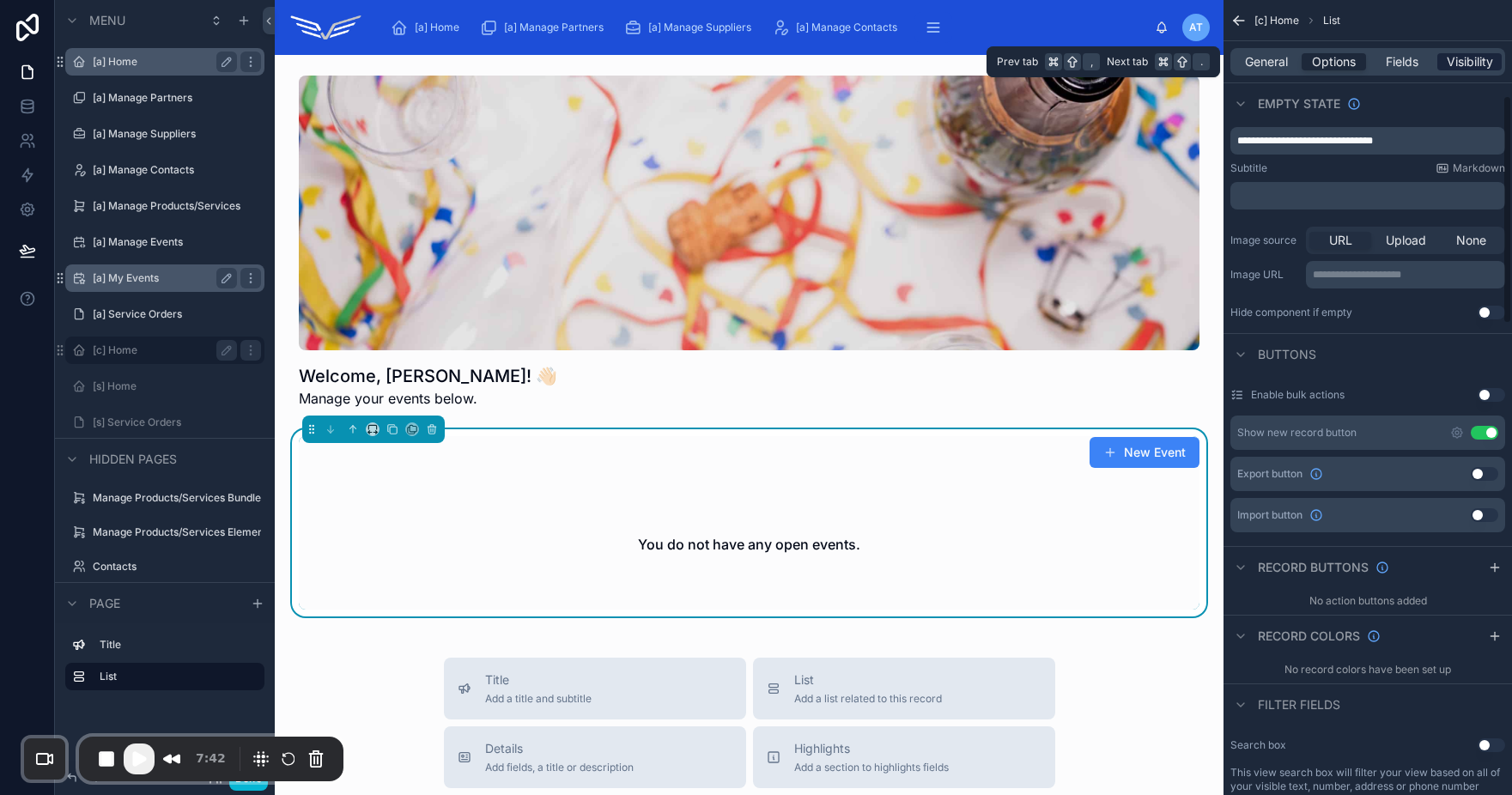
click at [1488, 61] on span "Visibility" at bounding box center [1469, 62] width 46 height 17
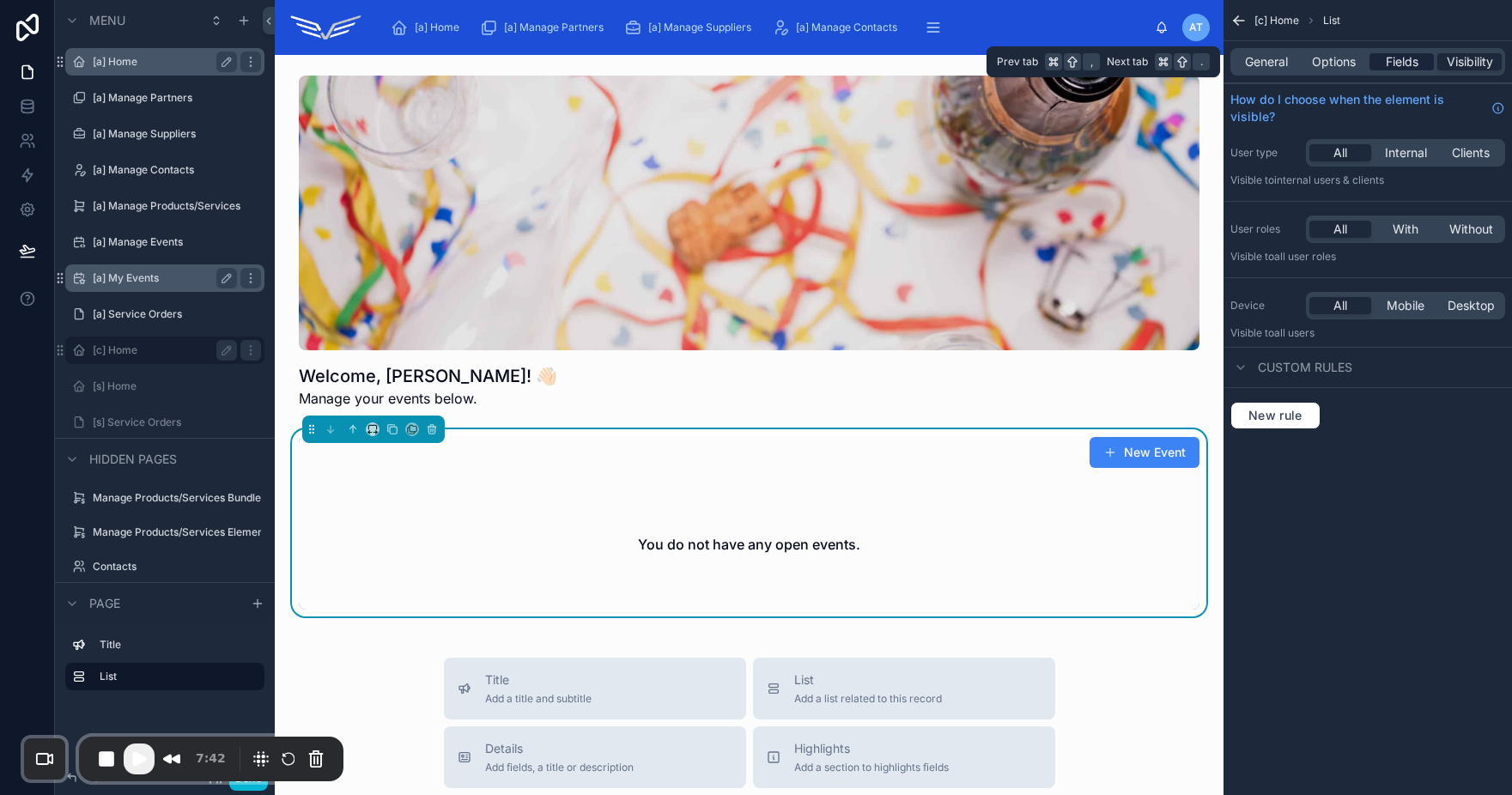
click at [1400, 61] on span "Fields" at bounding box center [1402, 62] width 33 height 17
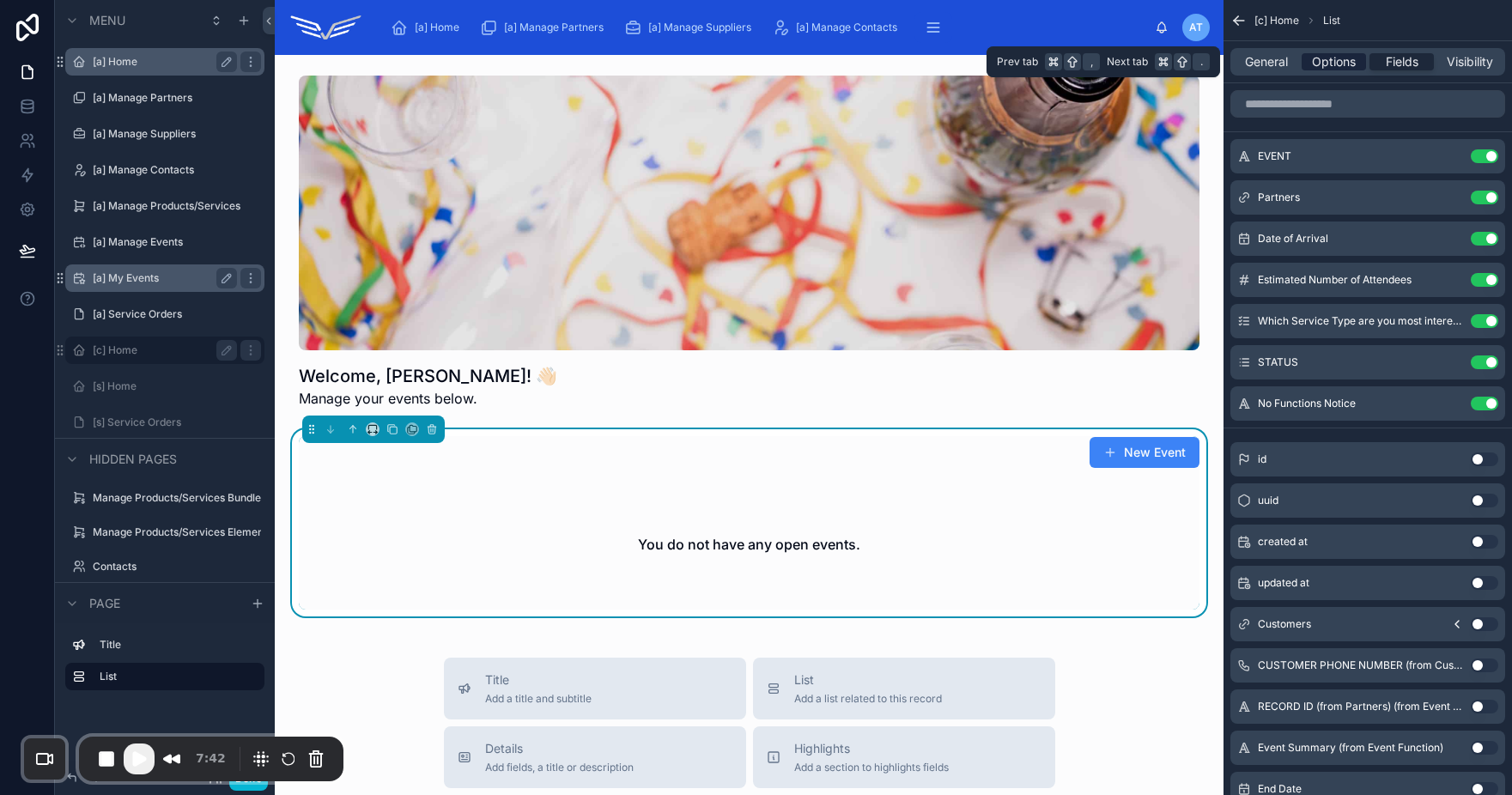
click at [1334, 62] on span "Options" at bounding box center [1334, 62] width 43 height 17
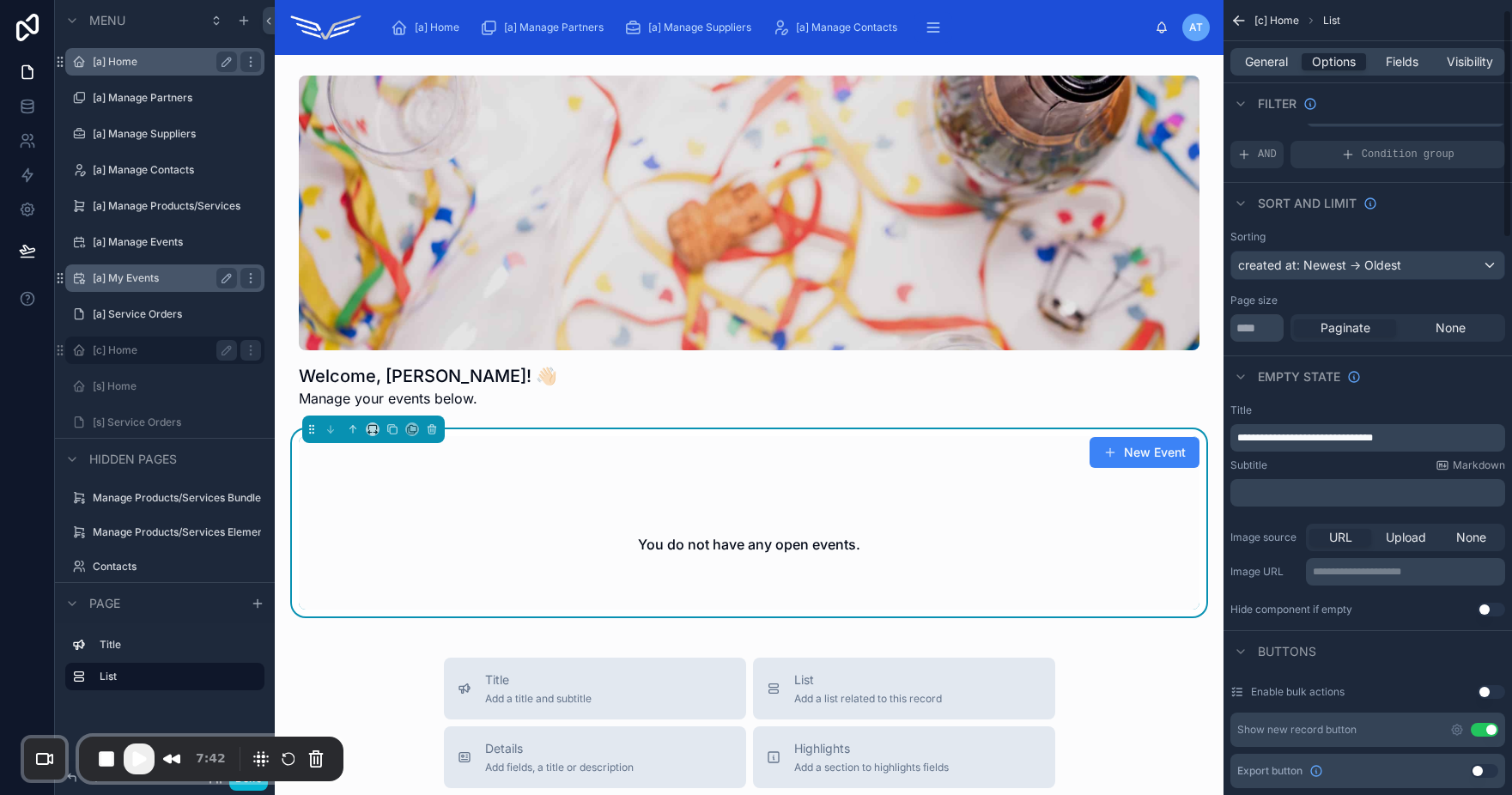
scroll to position [87, 0]
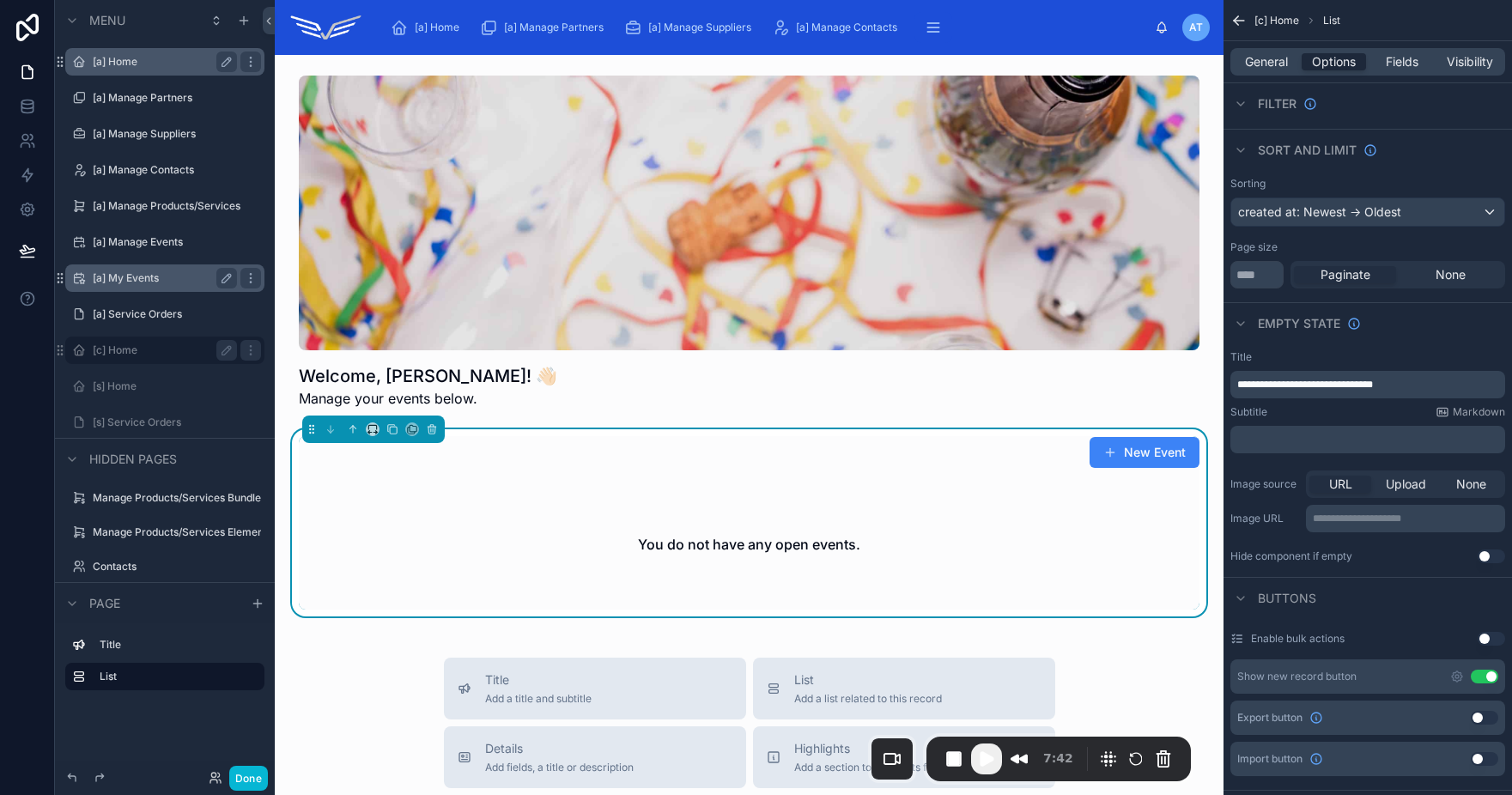
drag, startPoint x: 233, startPoint y: 742, endPoint x: 1078, endPoint y: 754, distance: 845.1
click at [1078, 754] on div "7:42" at bounding box center [1058, 759] width 264 height 44
drag, startPoint x: 1079, startPoint y: 754, endPoint x: 1129, endPoint y: 754, distance: 50.0
click at [1129, 754] on div "Recorder controls - play pause" at bounding box center [1177, 759] width 97 height 27
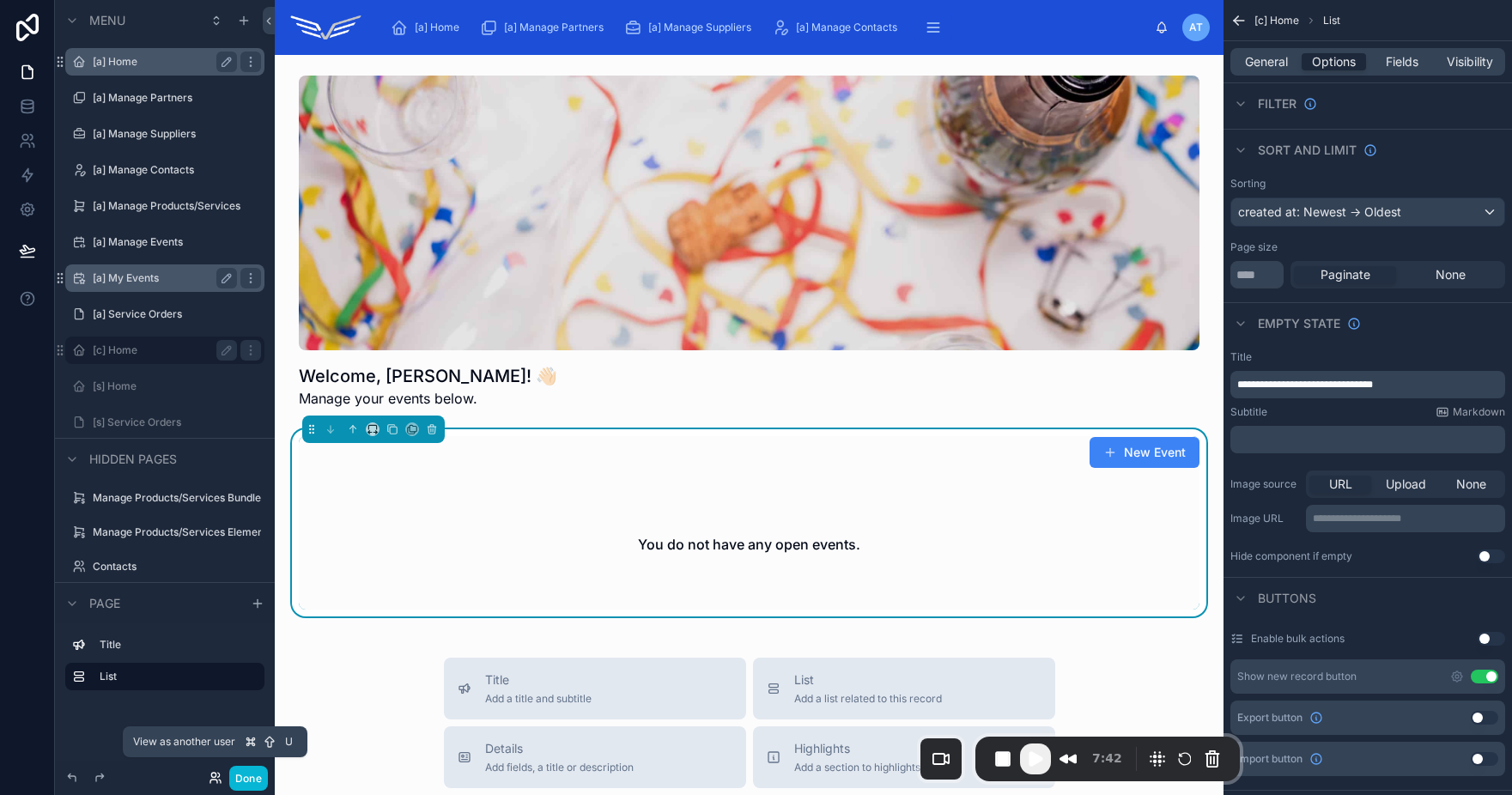
click at [212, 776] on icon at bounding box center [213, 774] width 5 height 5
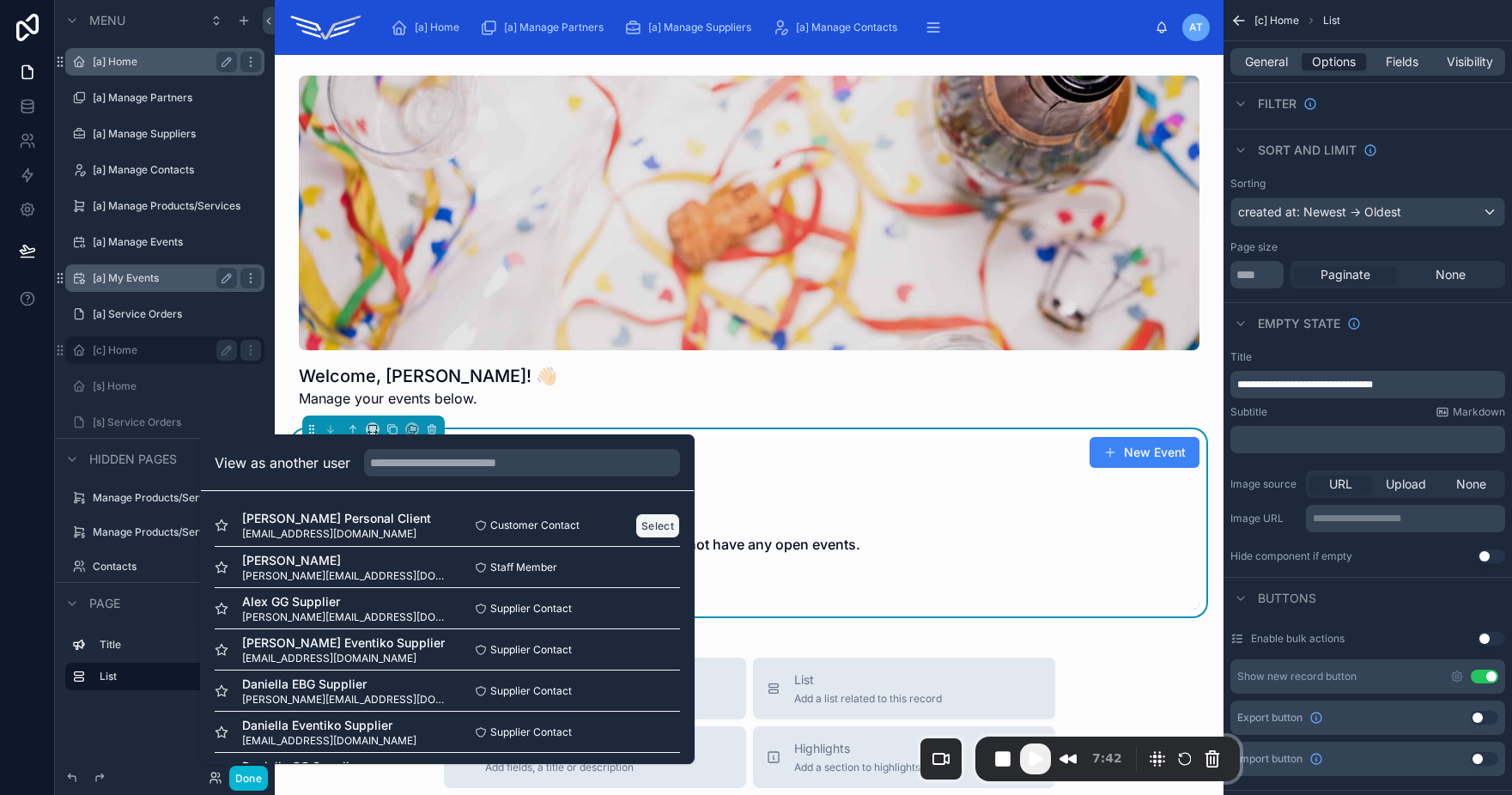
click at [638, 521] on button "Select" at bounding box center [657, 526] width 44 height 25
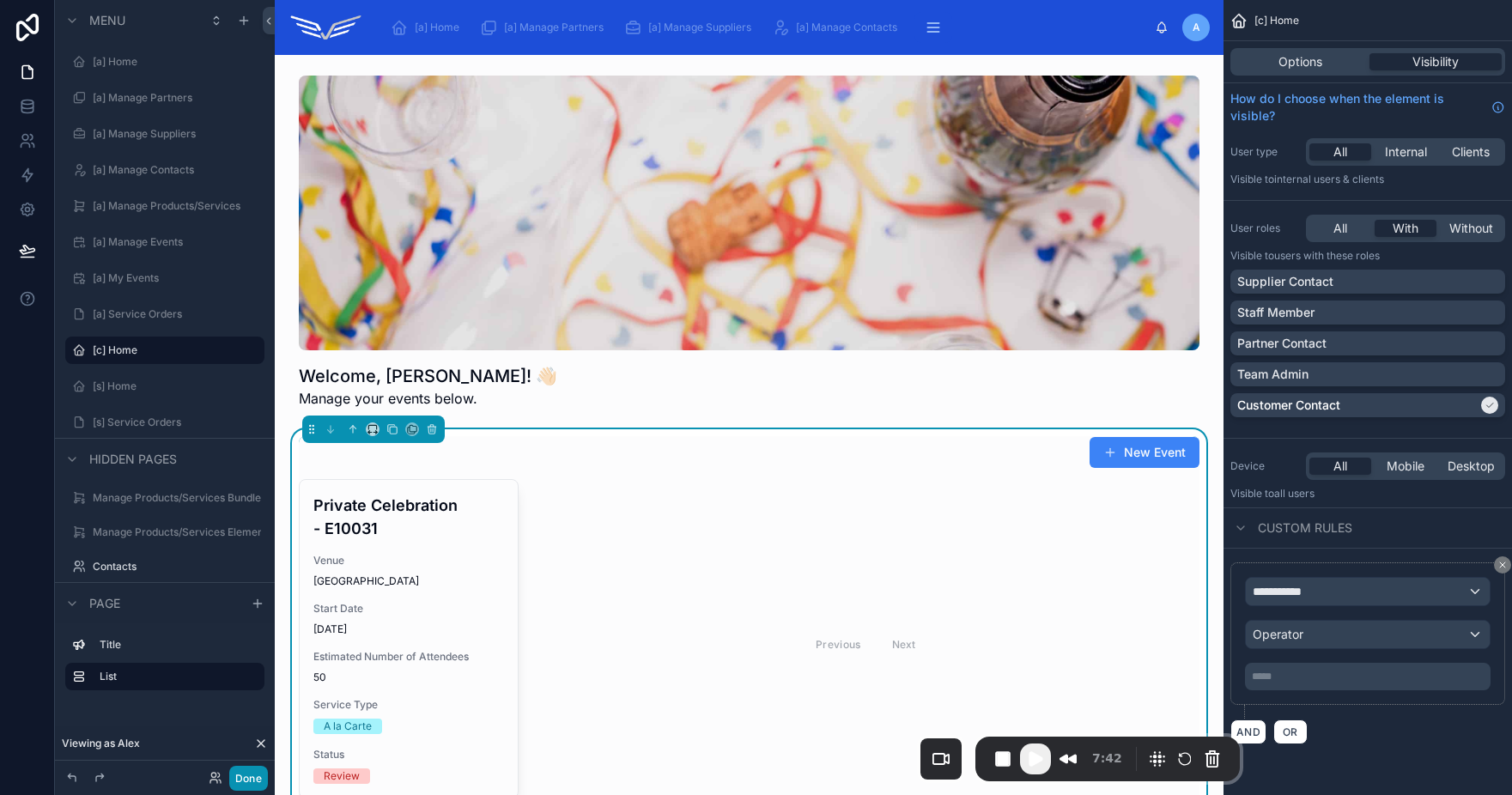
click at [256, 778] on button "Done" at bounding box center [248, 779] width 39 height 25
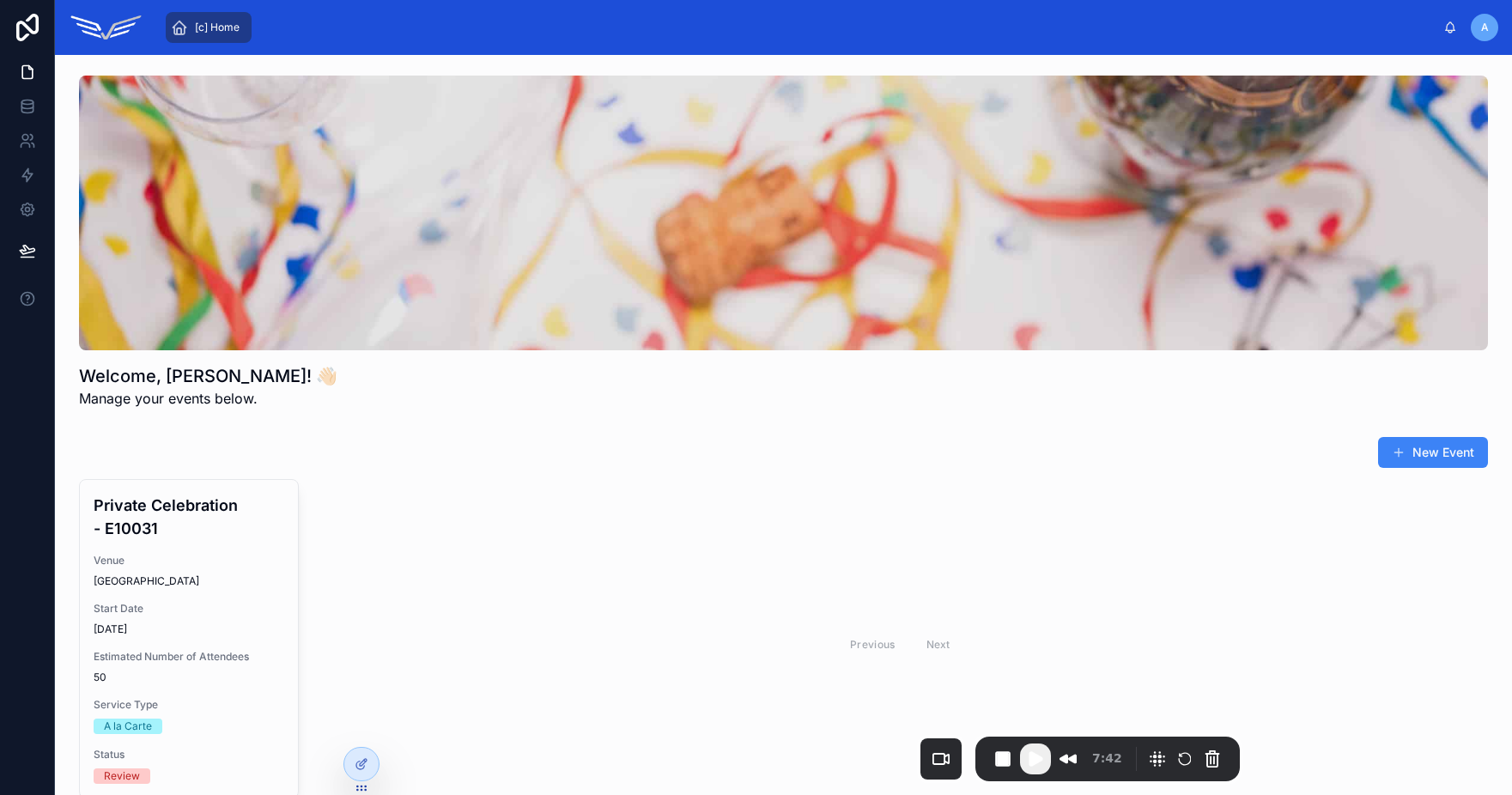
click at [511, 556] on div "Previous Next" at bounding box center [901, 644] width 1176 height 330
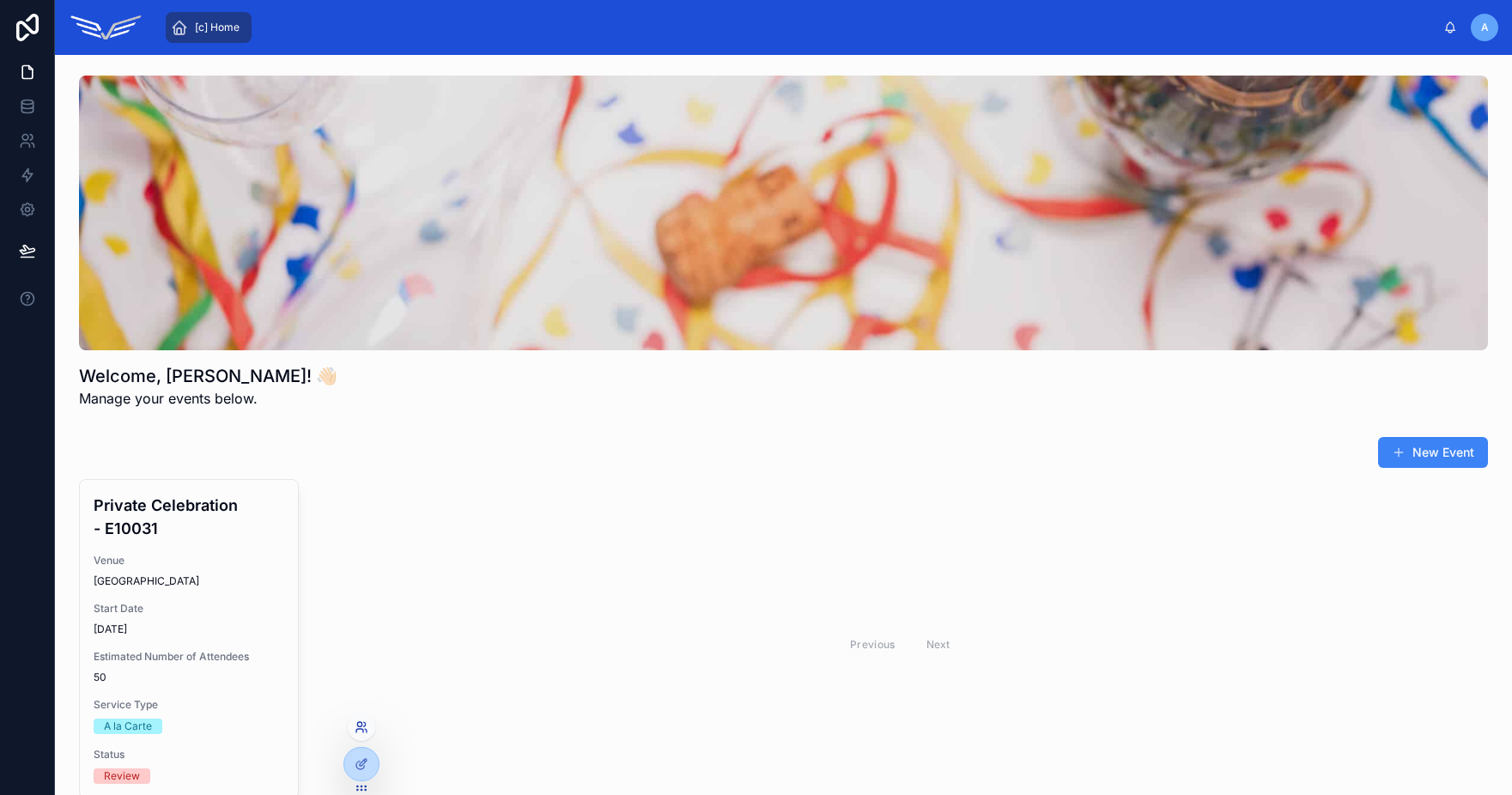
click at [363, 727] on icon at bounding box center [361, 727] width 14 height 14
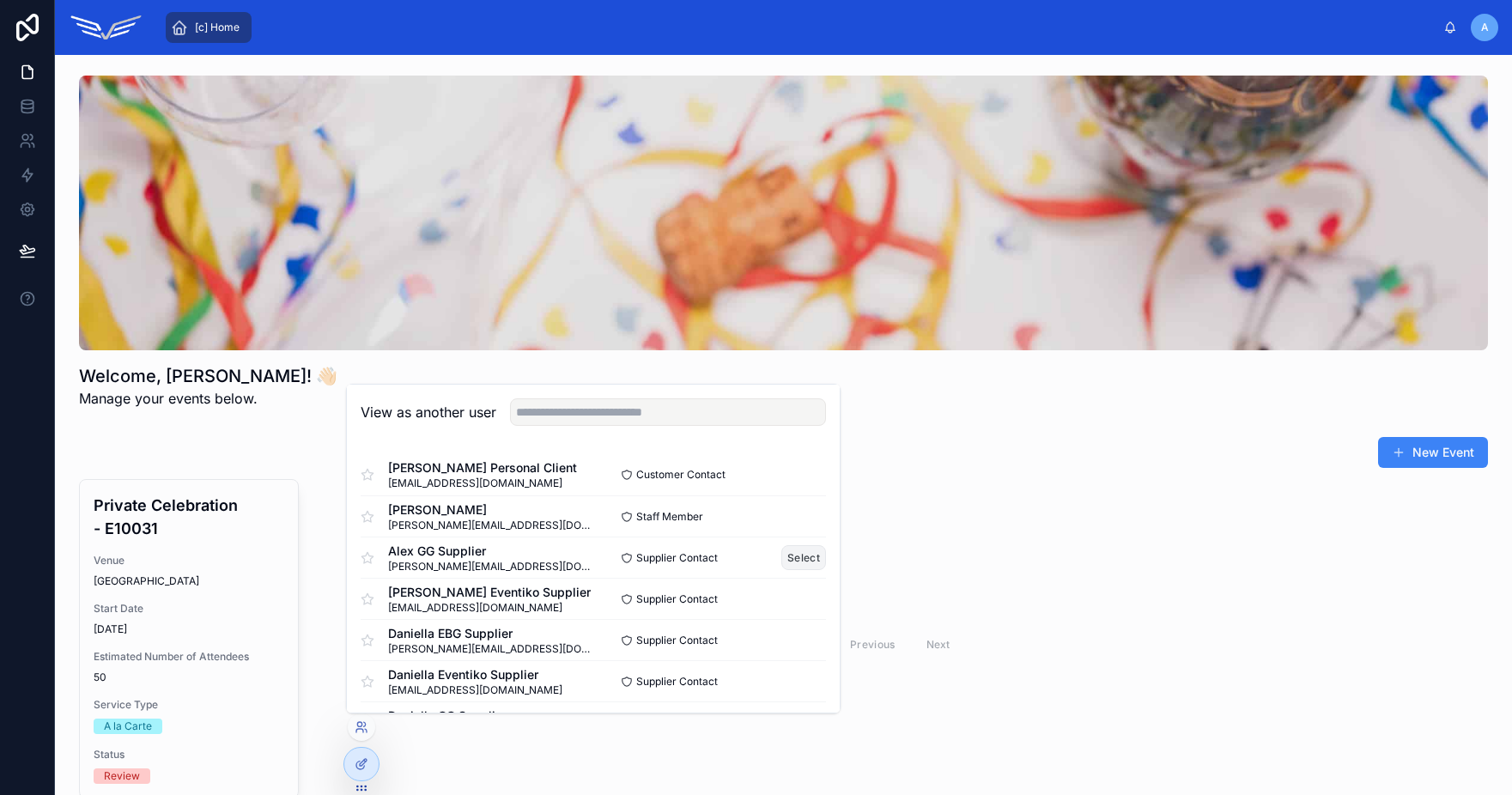
click at [793, 559] on button "Select" at bounding box center [803, 558] width 44 height 25
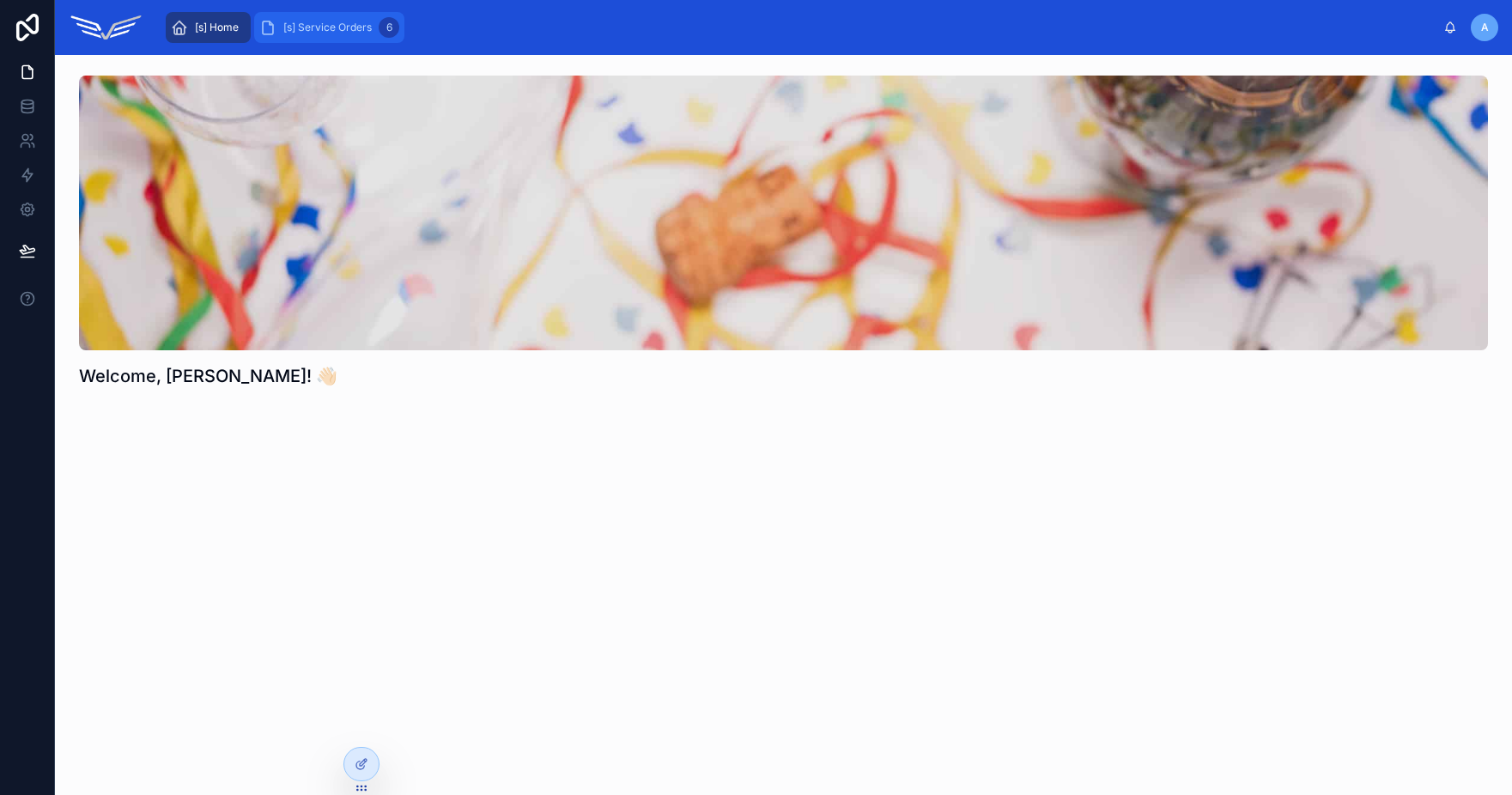
click at [344, 36] on div "[s] Service Orders 6" at bounding box center [329, 27] width 140 height 27
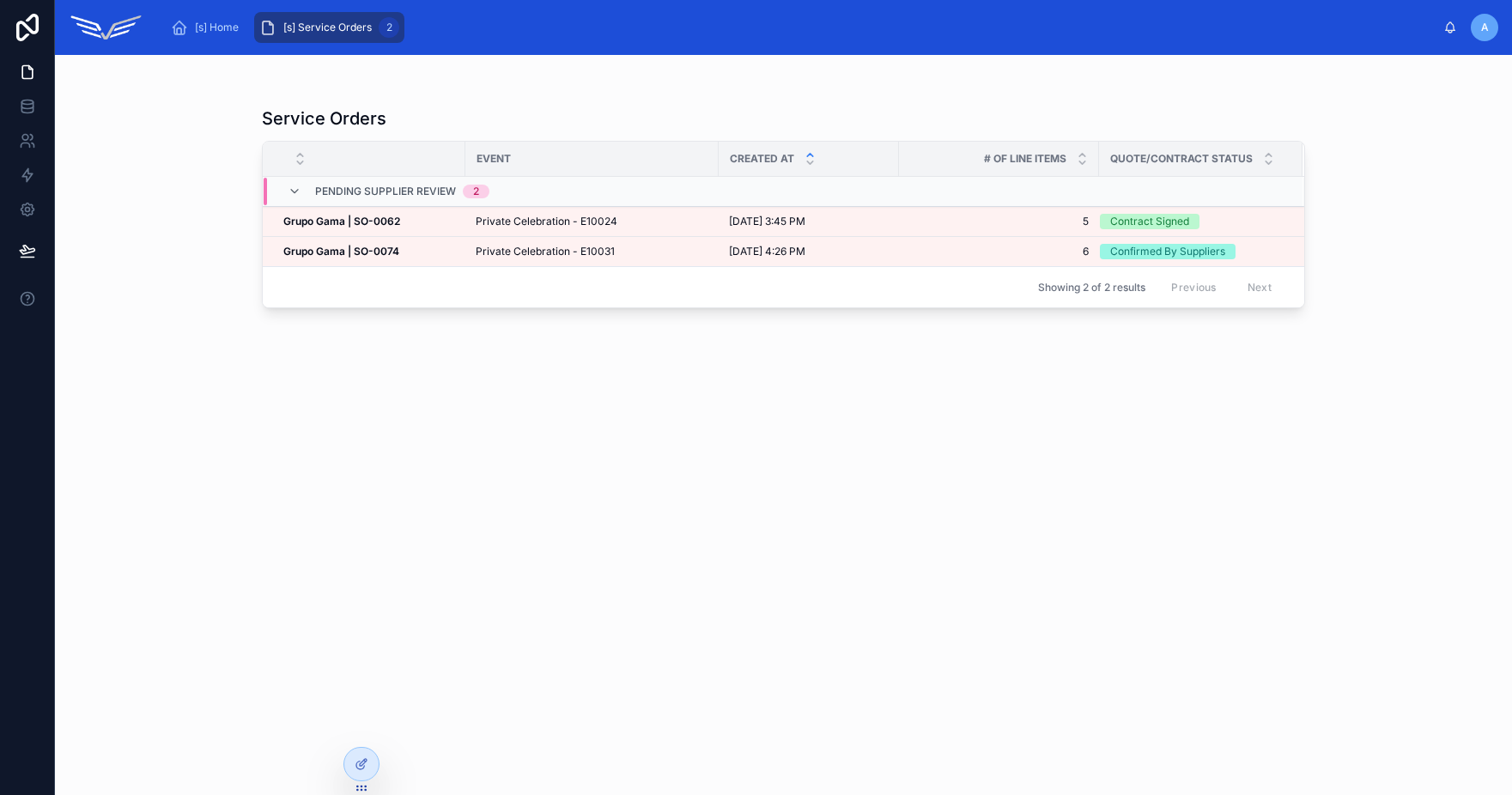
click at [513, 357] on div "Service Orders Event Created at # Of Line Items Quote/Contract Status Pending S…" at bounding box center [783, 435] width 1043 height 678
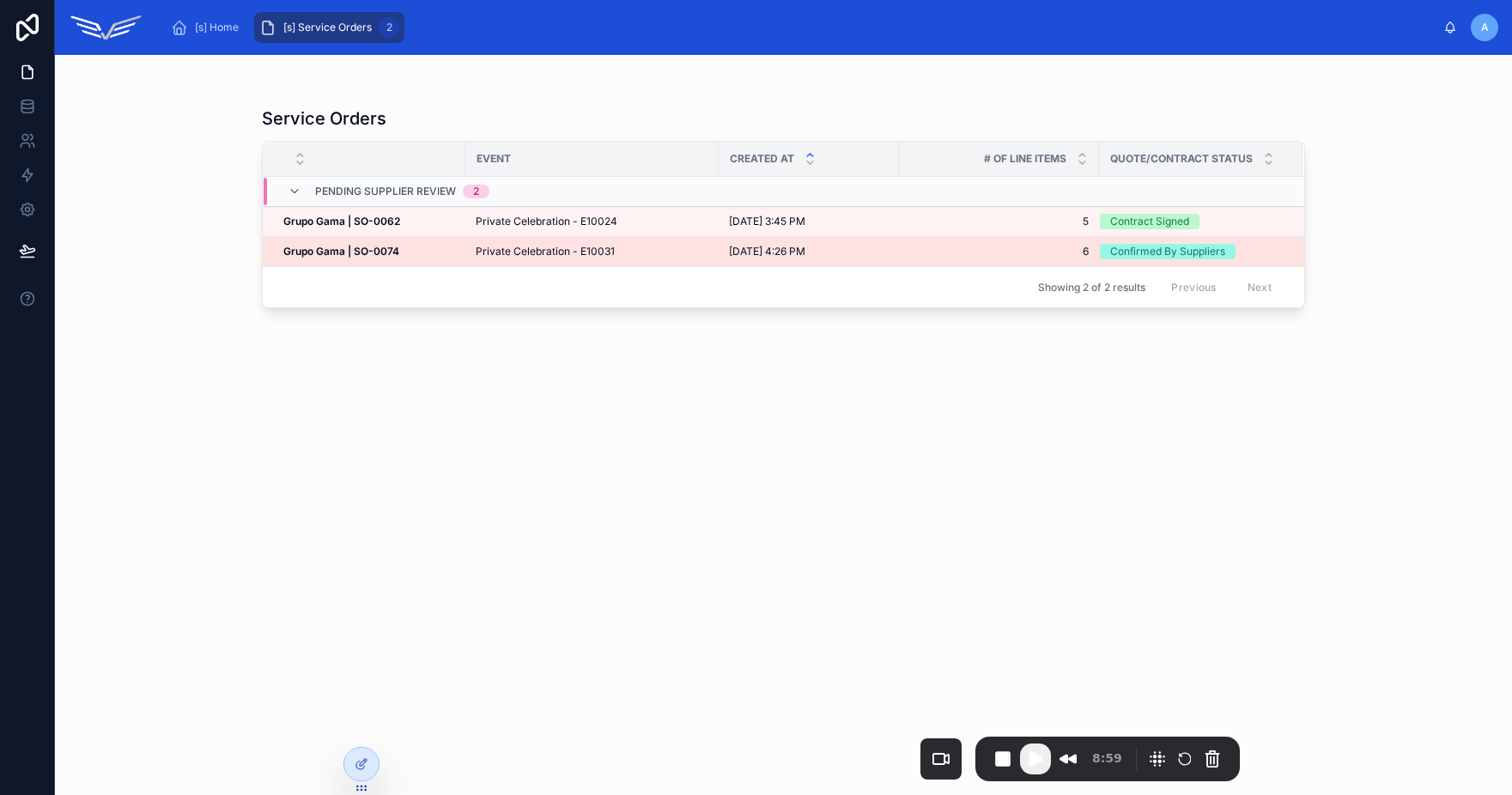
click at [611, 246] on span "Private Celebration - E10031" at bounding box center [545, 251] width 139 height 14
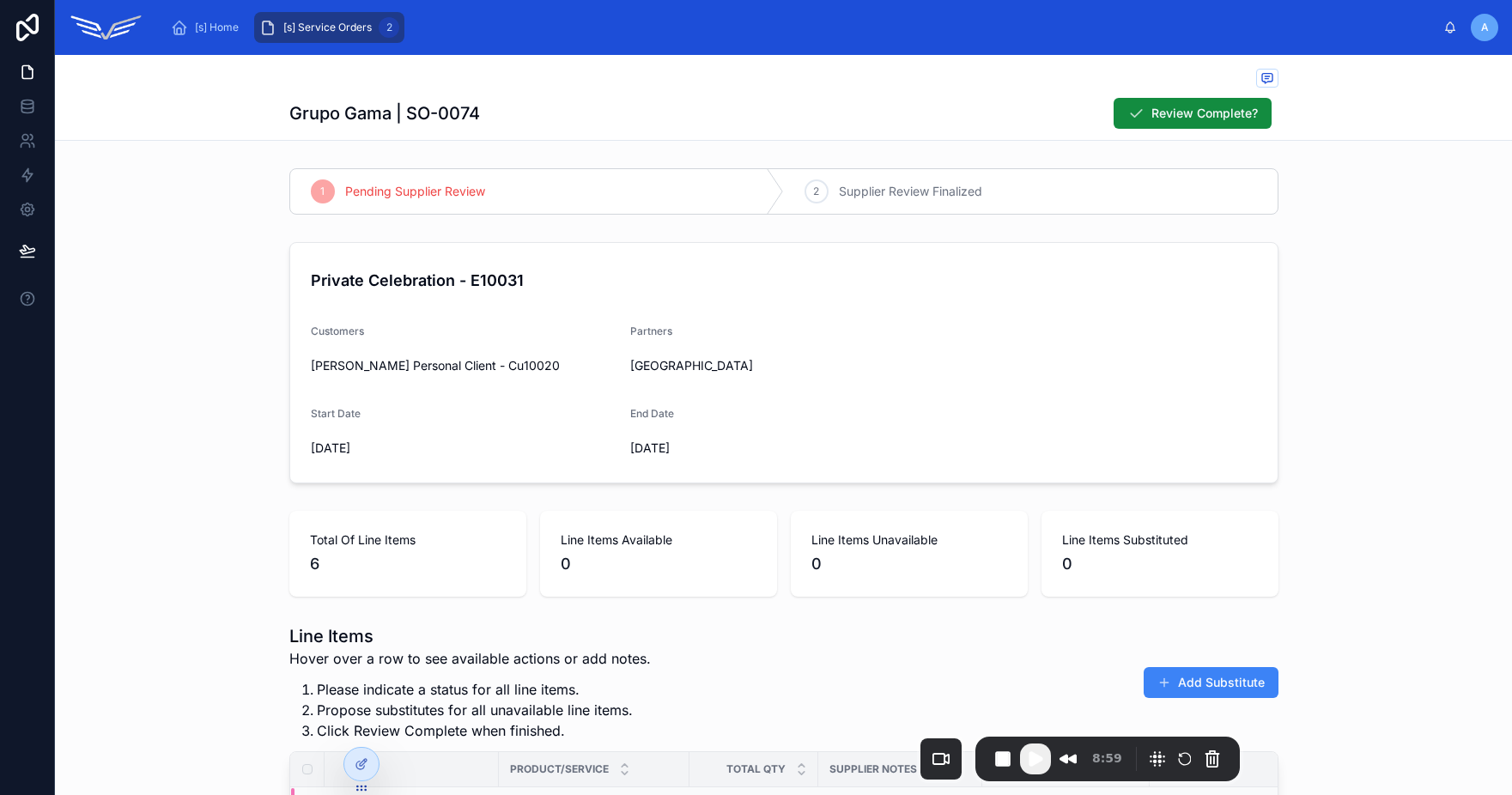
click at [331, 23] on span "[s] Service Orders" at bounding box center [327, 27] width 89 height 14
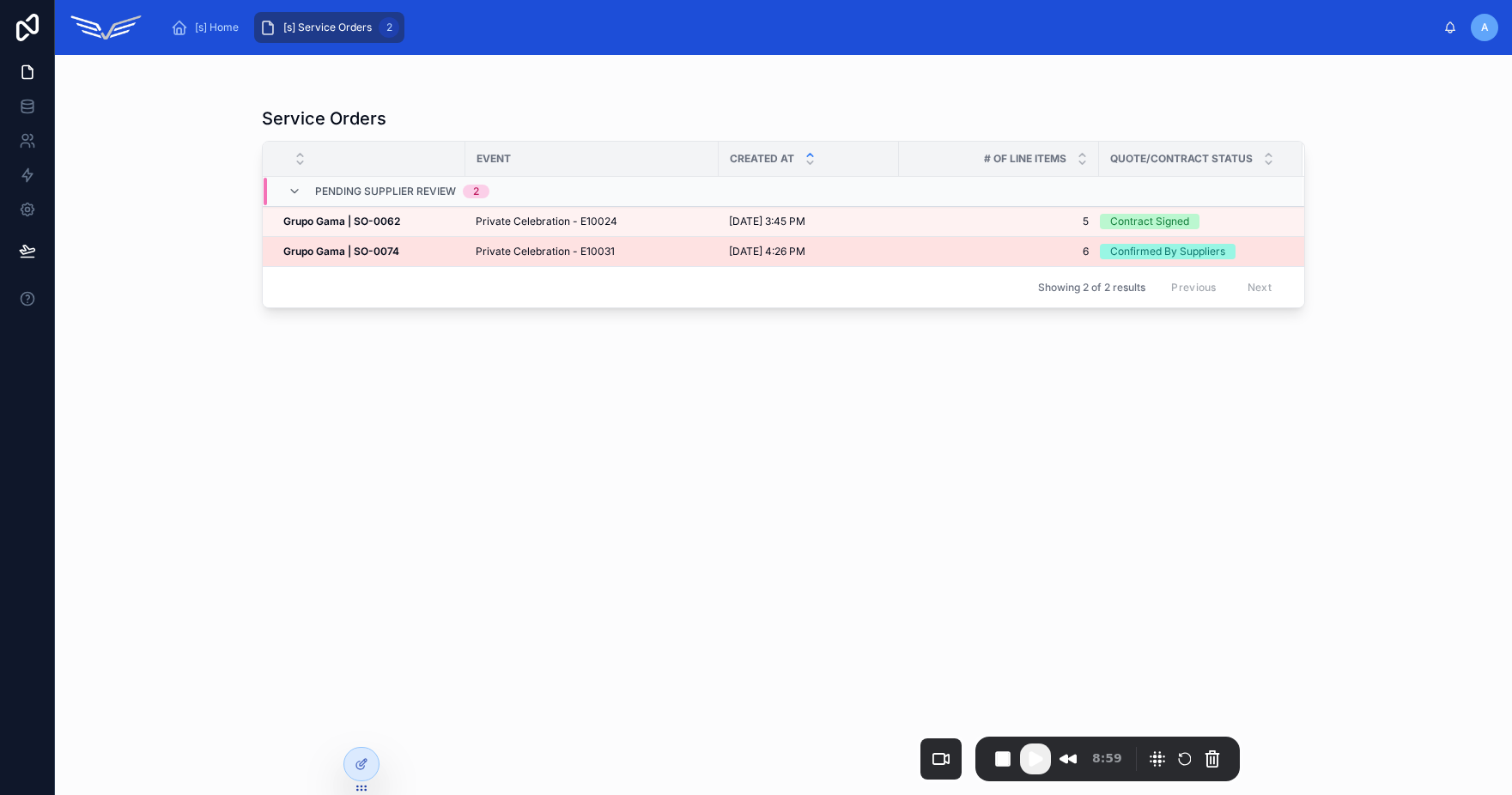
click at [500, 251] on span "Private Celebration - E10031" at bounding box center [545, 251] width 139 height 14
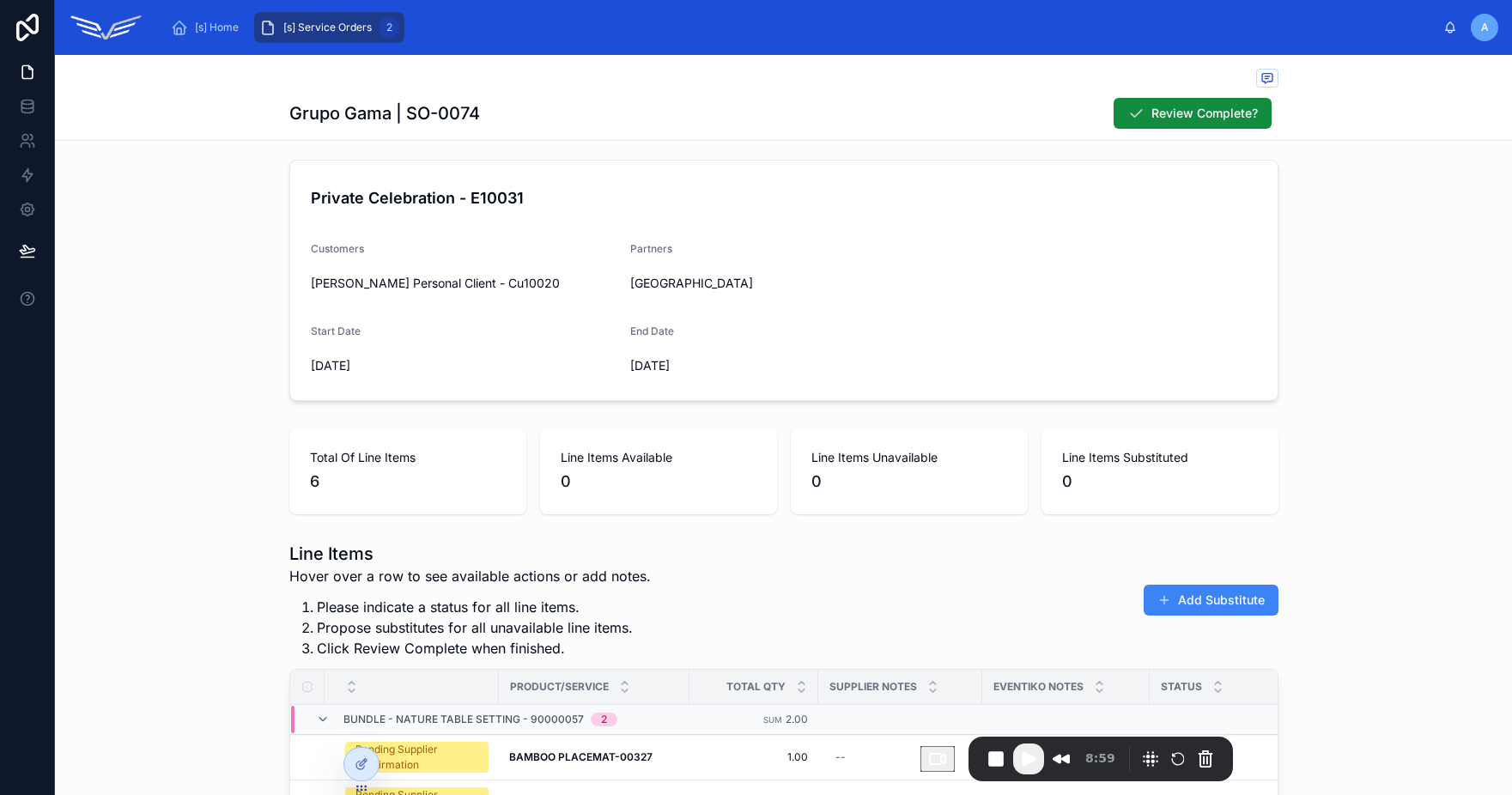
scroll to position [42, 0]
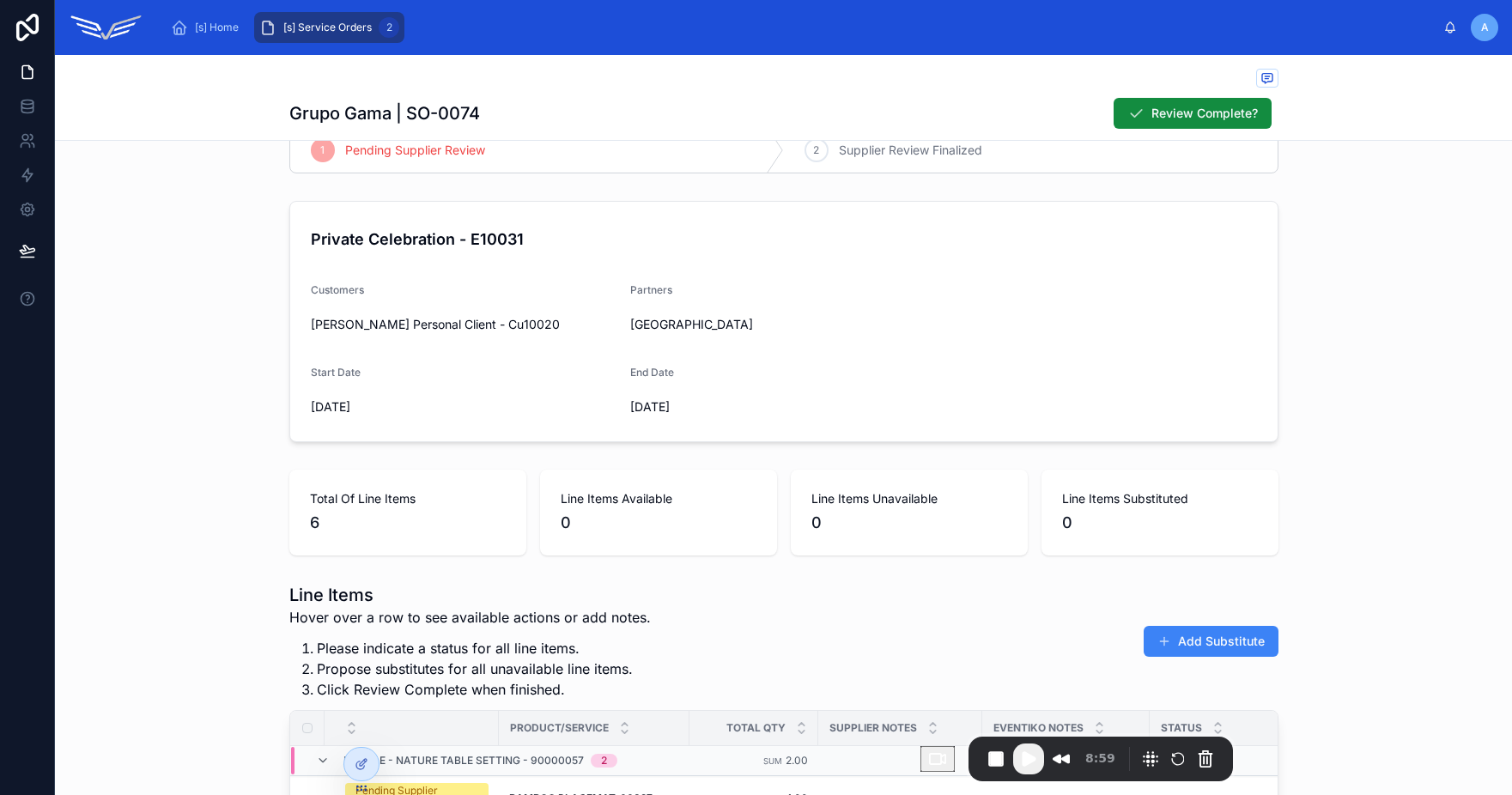
click at [308, 28] on span "[s] Service Orders" at bounding box center [327, 27] width 89 height 14
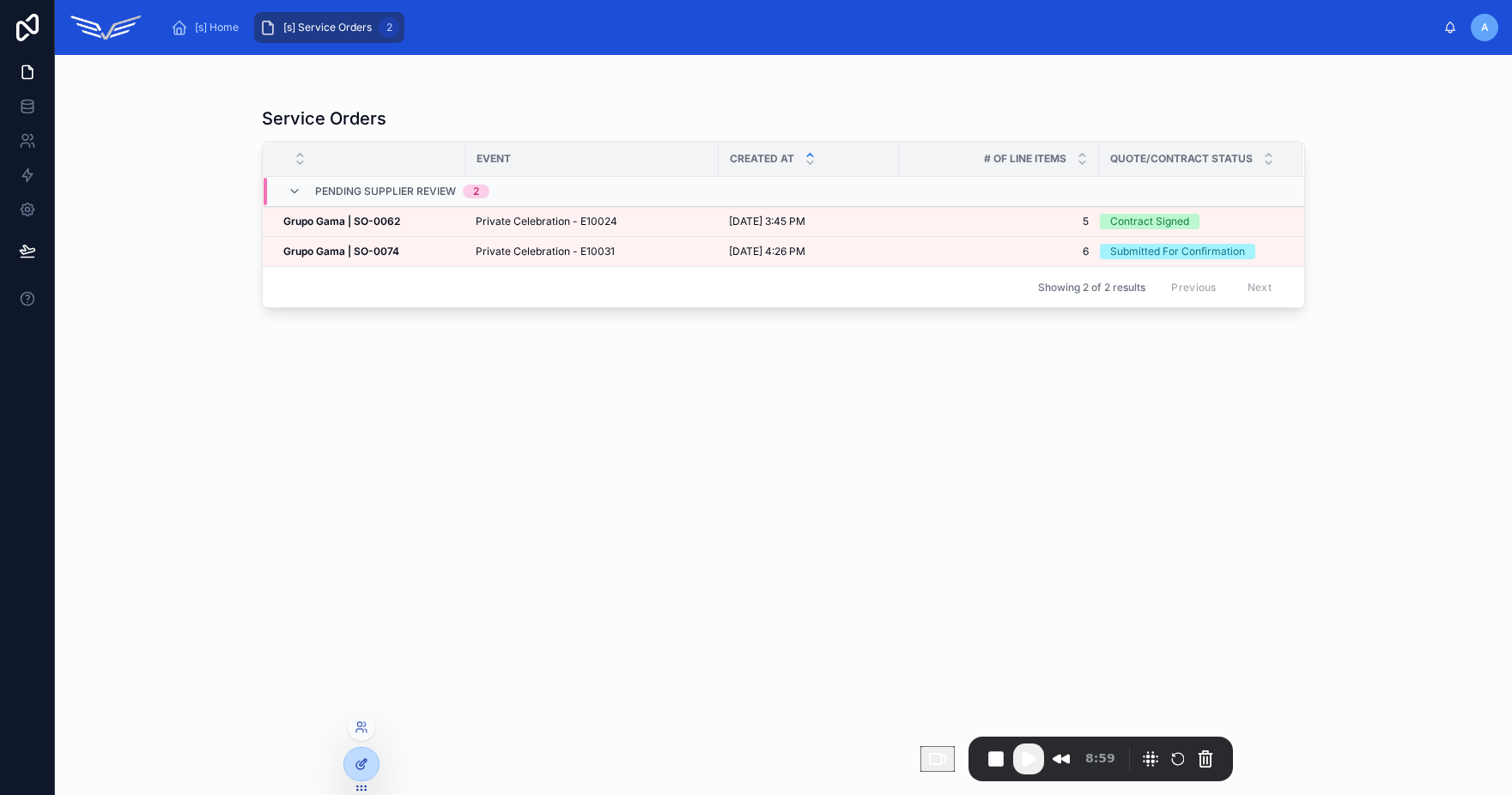
click at [370, 771] on div at bounding box center [362, 764] width 34 height 33
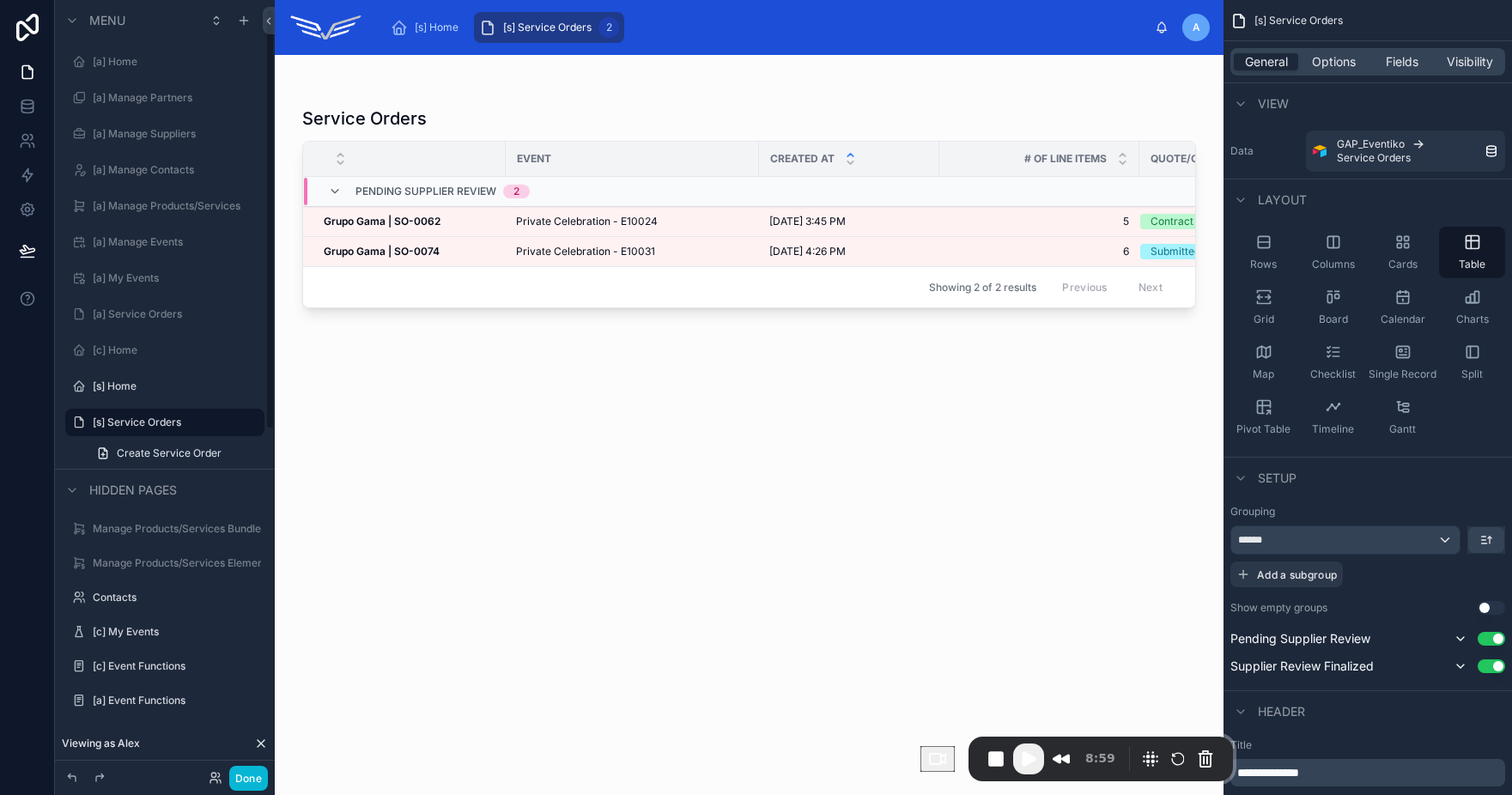
scroll to position [16, 0]
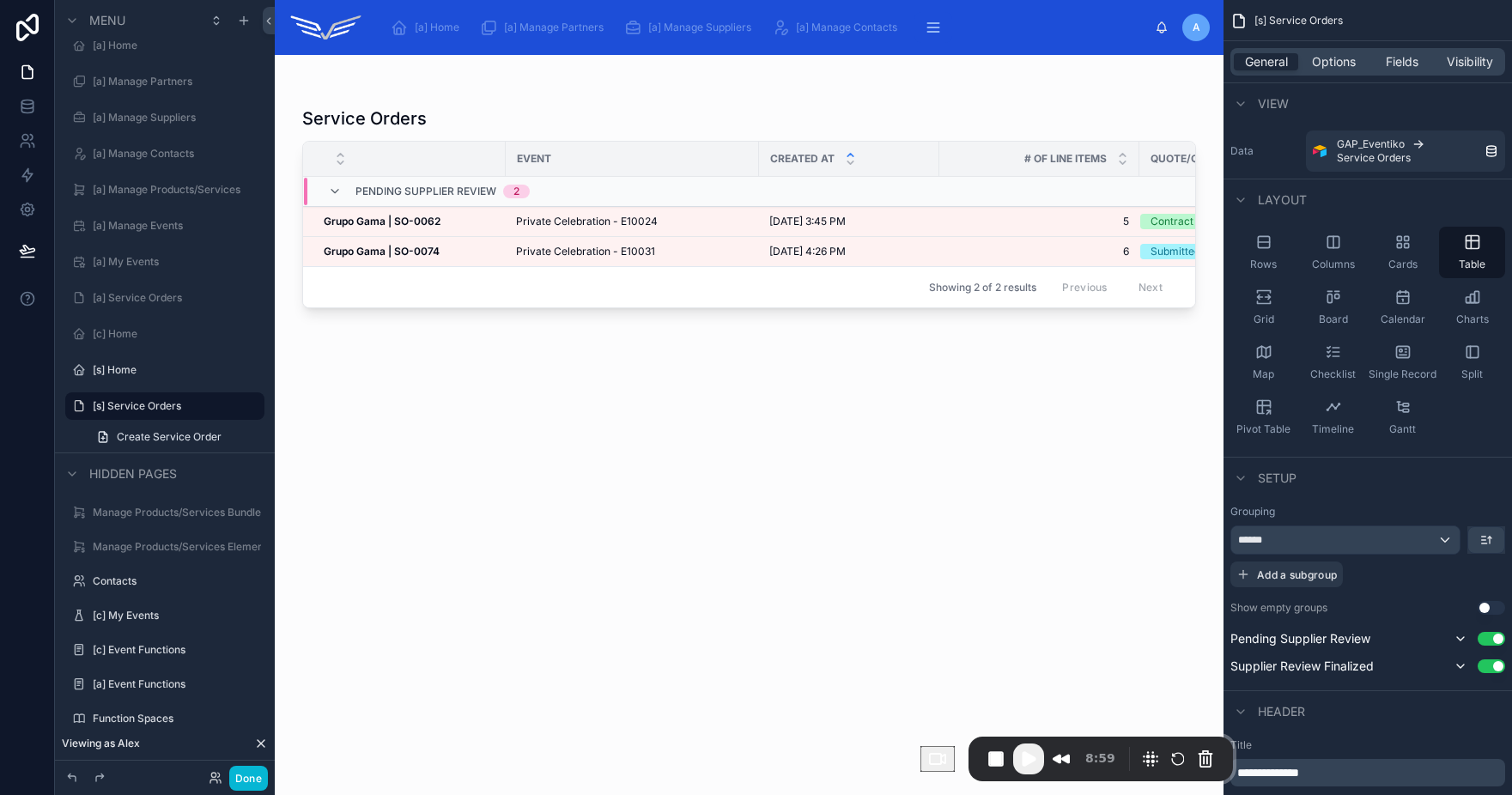
click at [720, 128] on div at bounding box center [749, 415] width 949 height 720
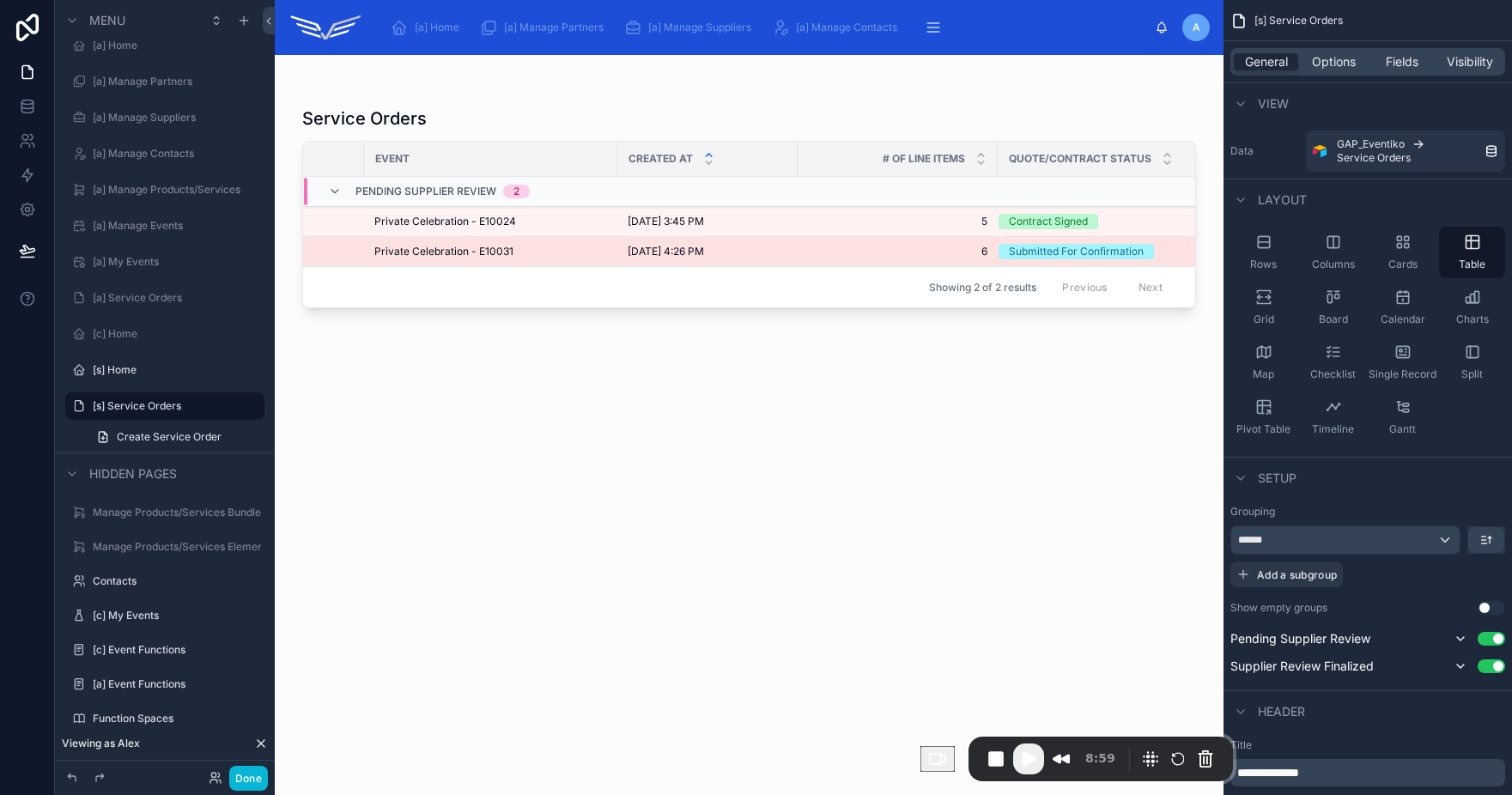
scroll to position [0, 148]
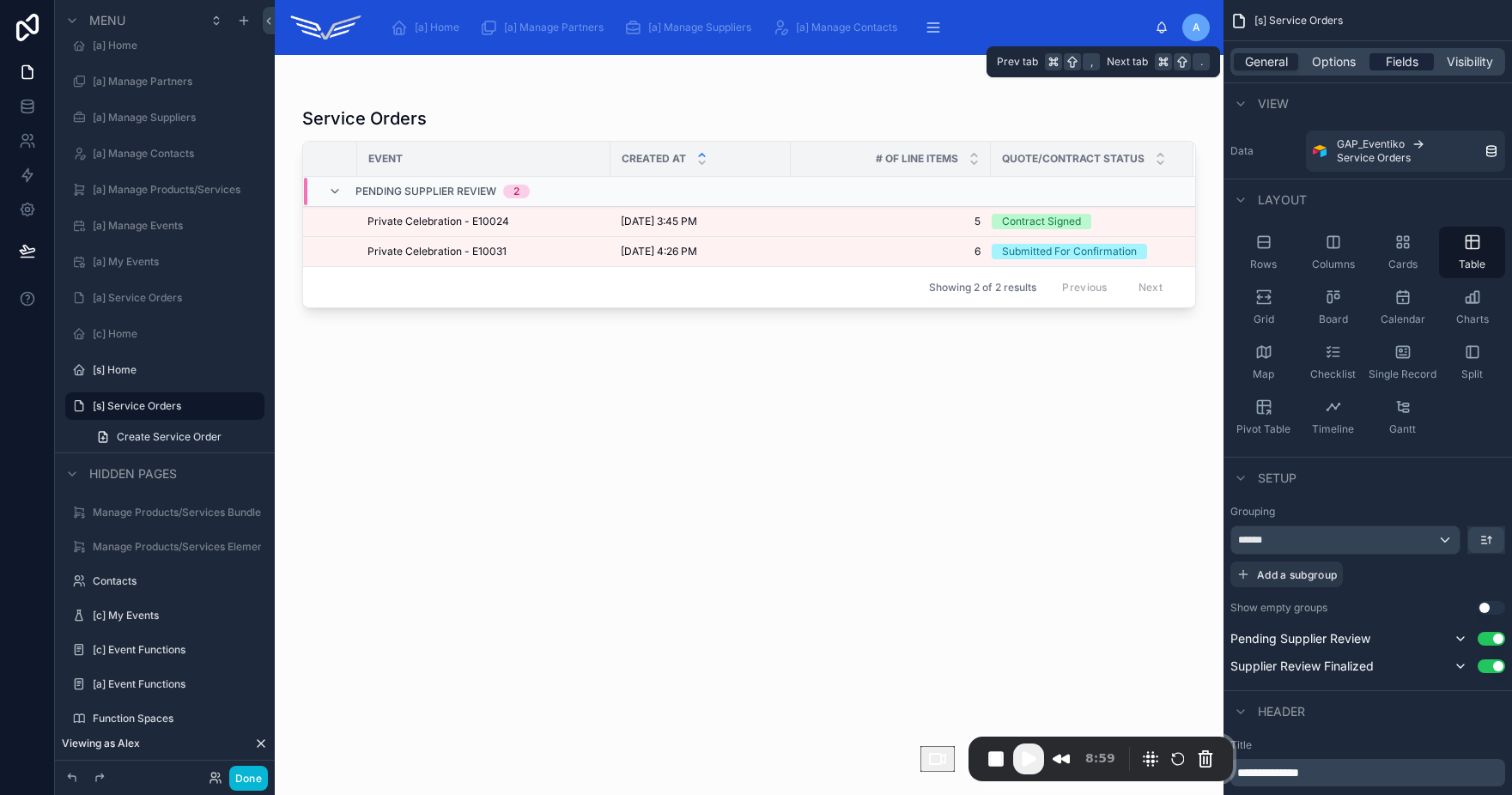
click at [1394, 62] on span "Fields" at bounding box center [1402, 62] width 33 height 17
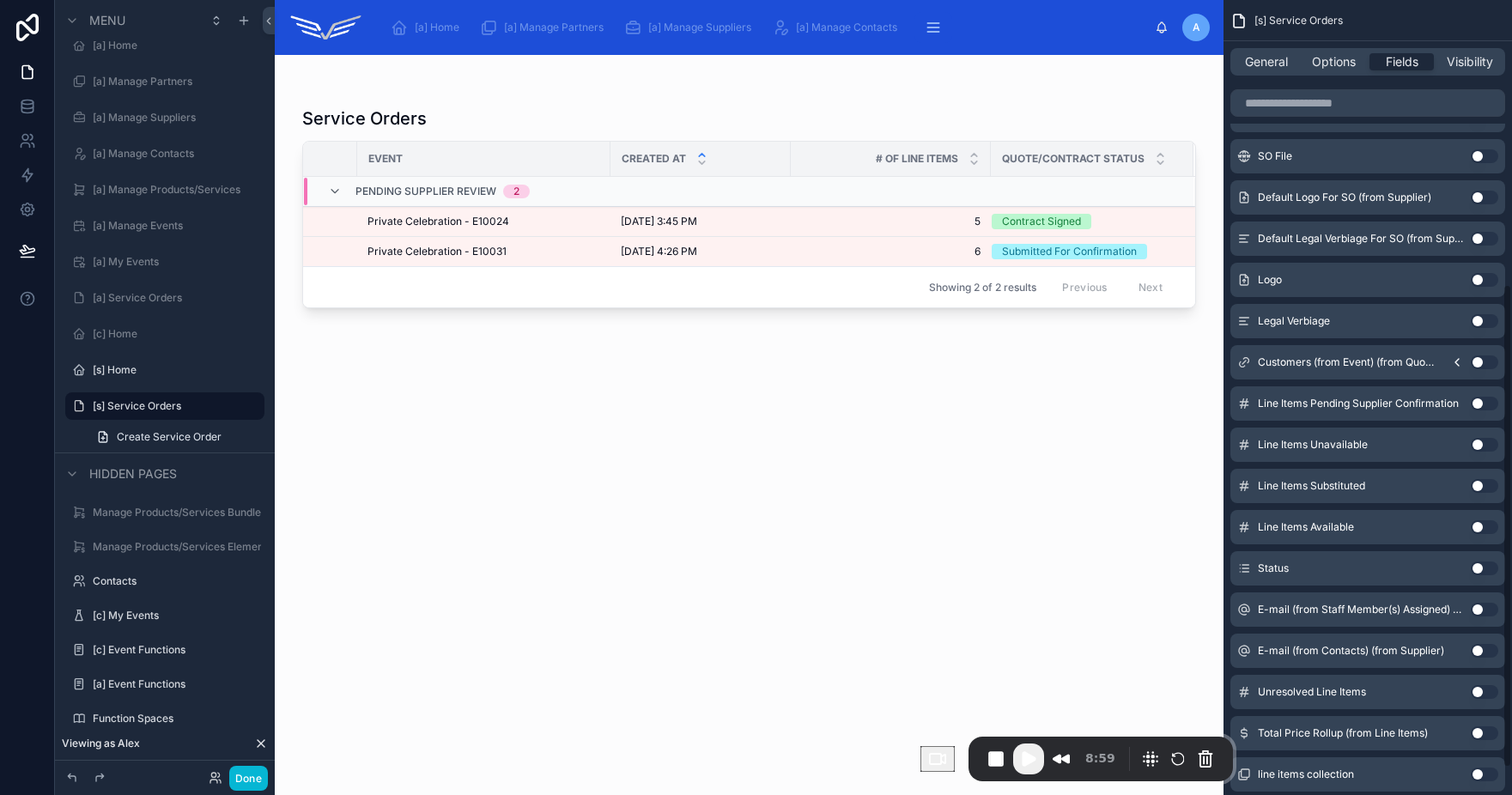
scroll to position [459, 0]
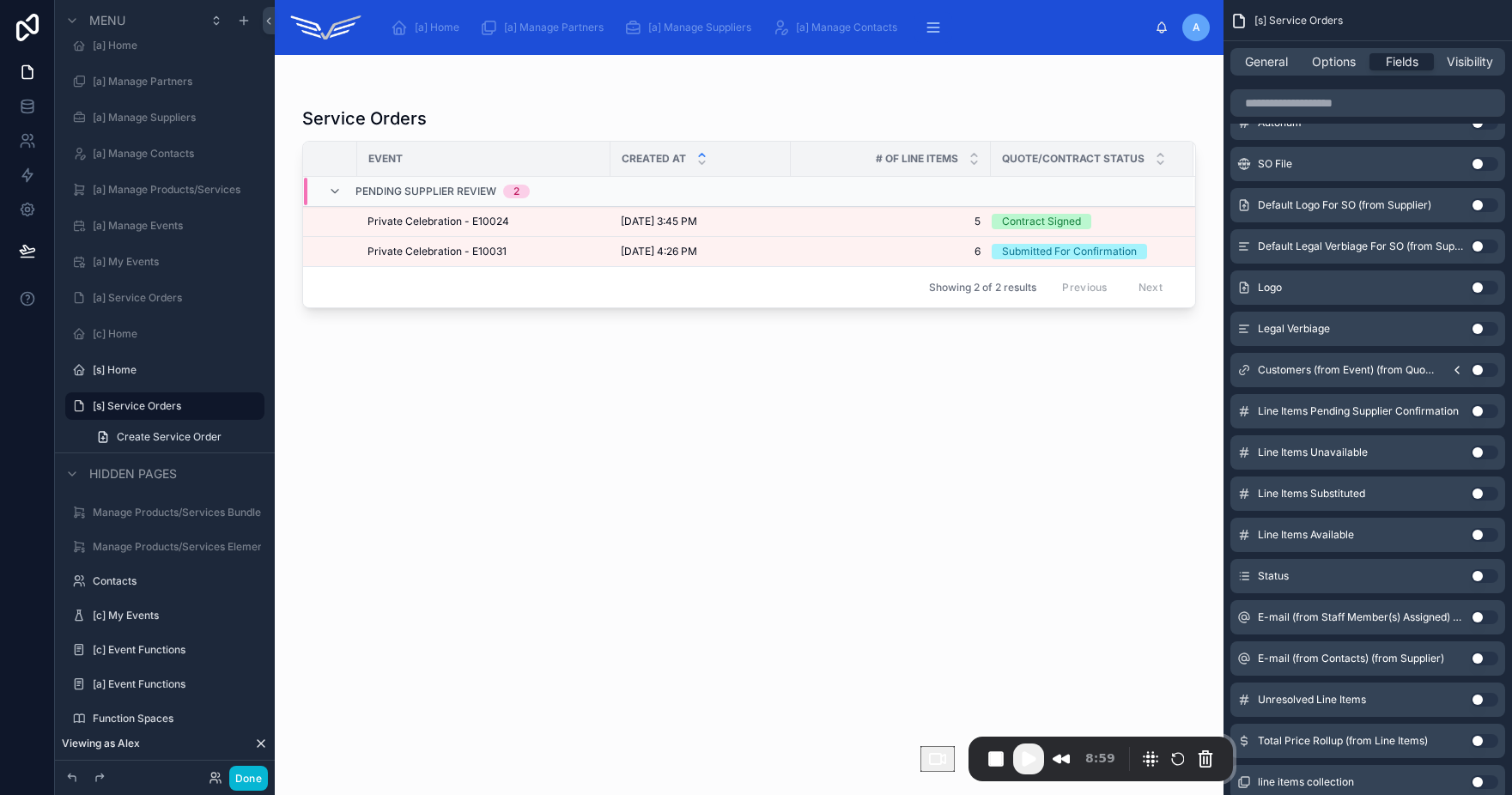
click at [1482, 370] on button "Use setting" at bounding box center [1484, 370] width 27 height 14
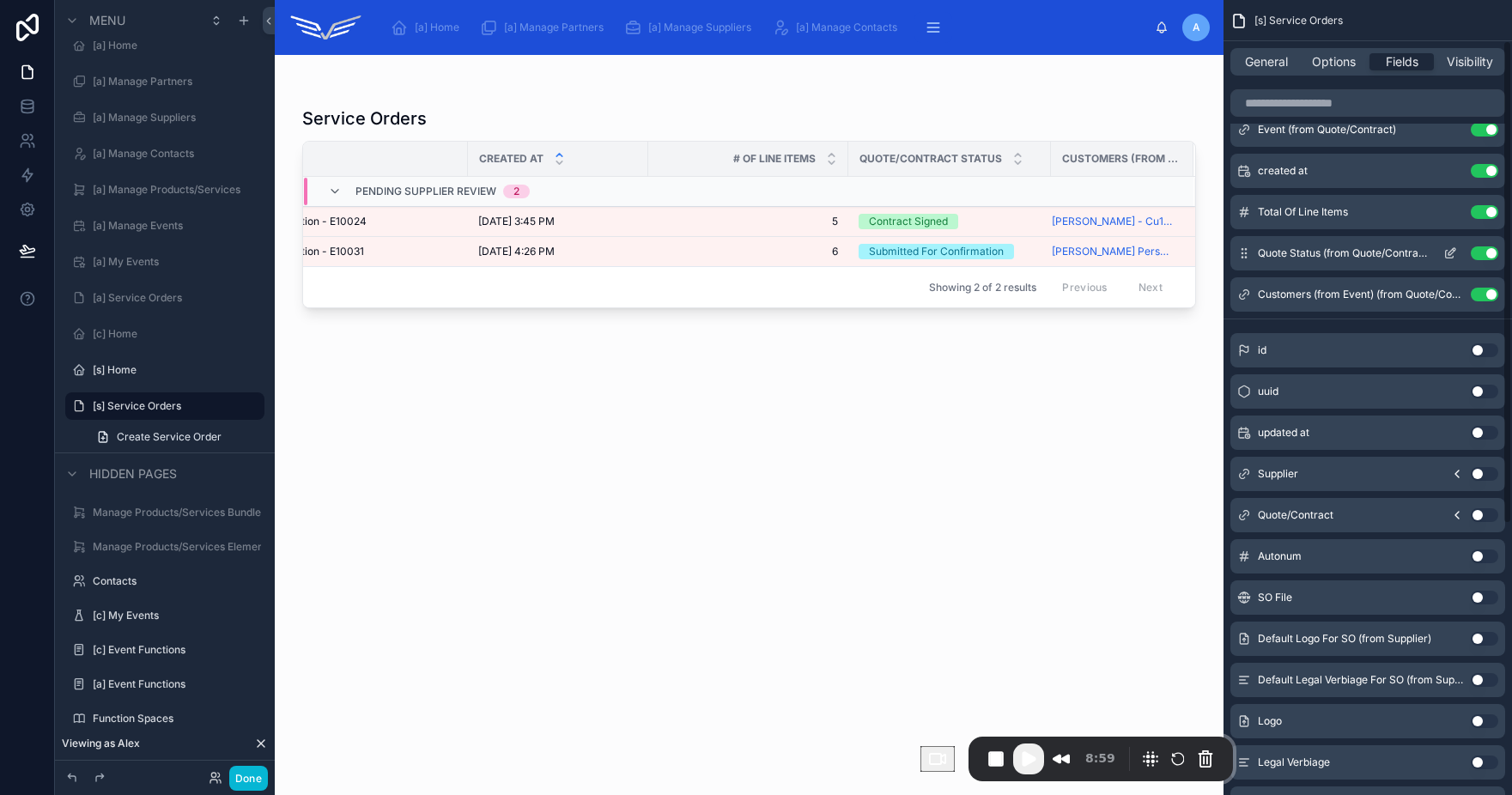
scroll to position [0, 0]
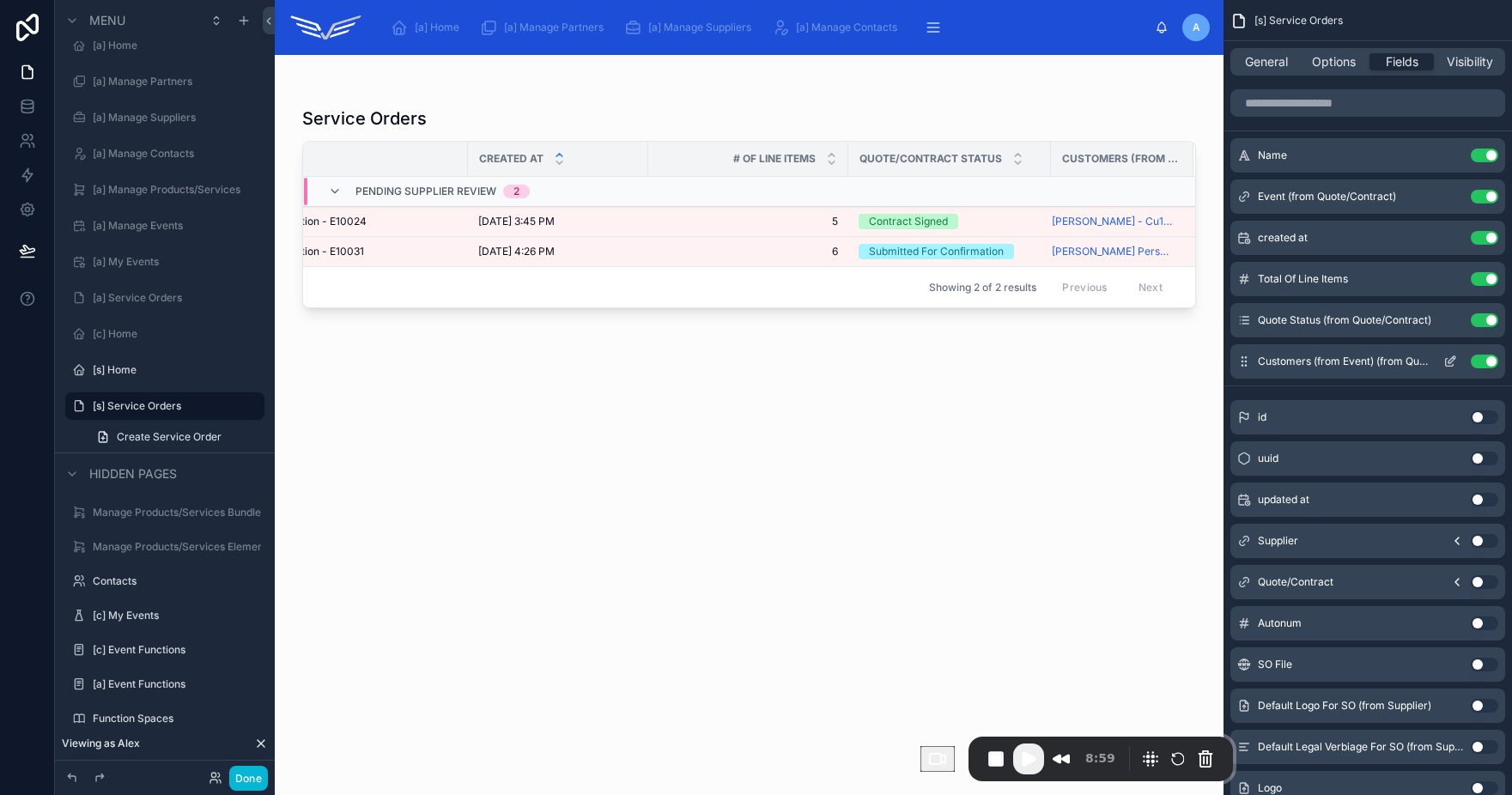
click at [1446, 355] on icon "scrollable content" at bounding box center [1450, 361] width 14 height 14
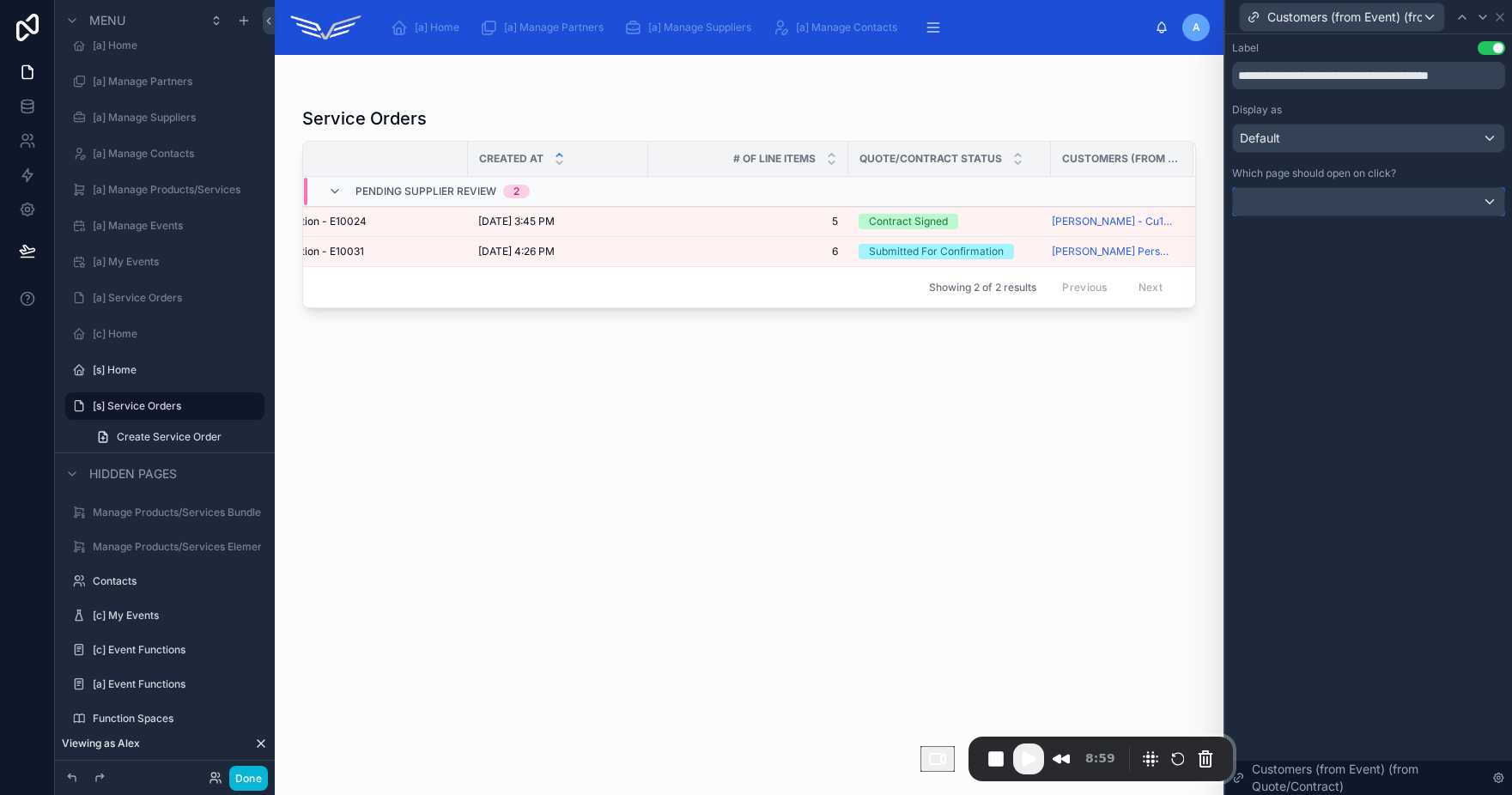
click at [1323, 195] on div at bounding box center [1368, 202] width 271 height 27
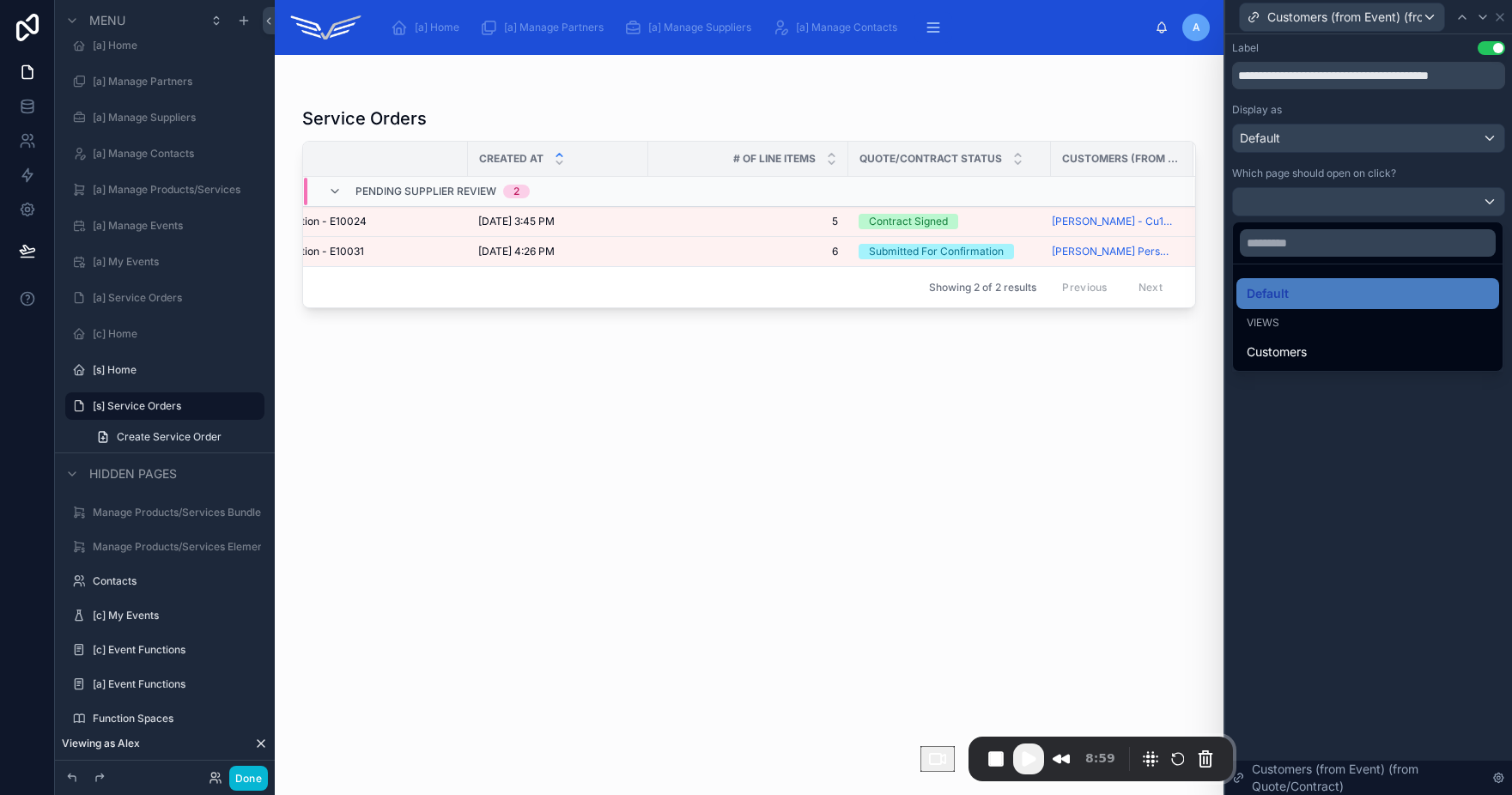
click at [1299, 141] on div at bounding box center [1368, 397] width 287 height 795
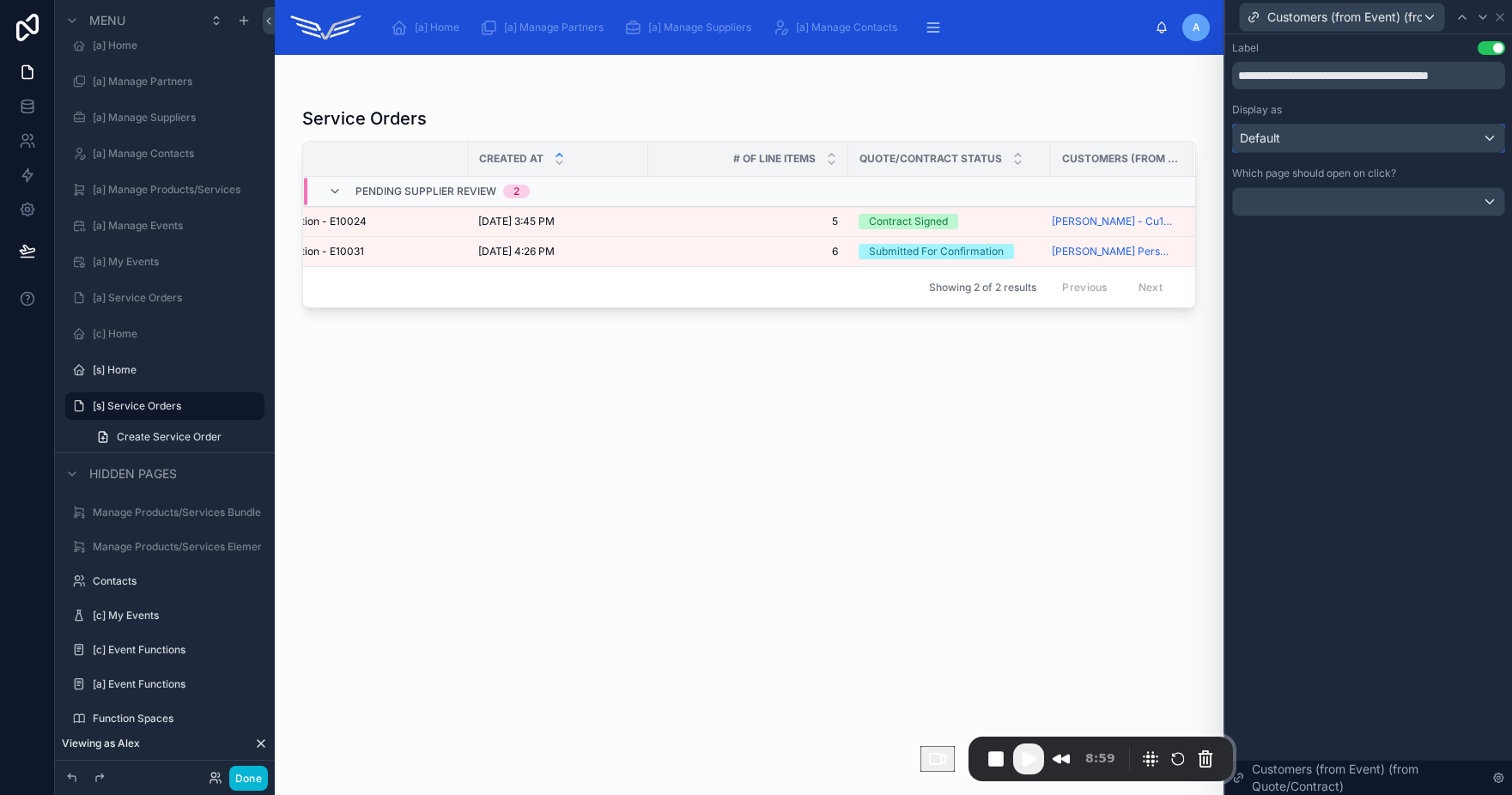
click at [1298, 142] on div "Default" at bounding box center [1368, 138] width 271 height 27
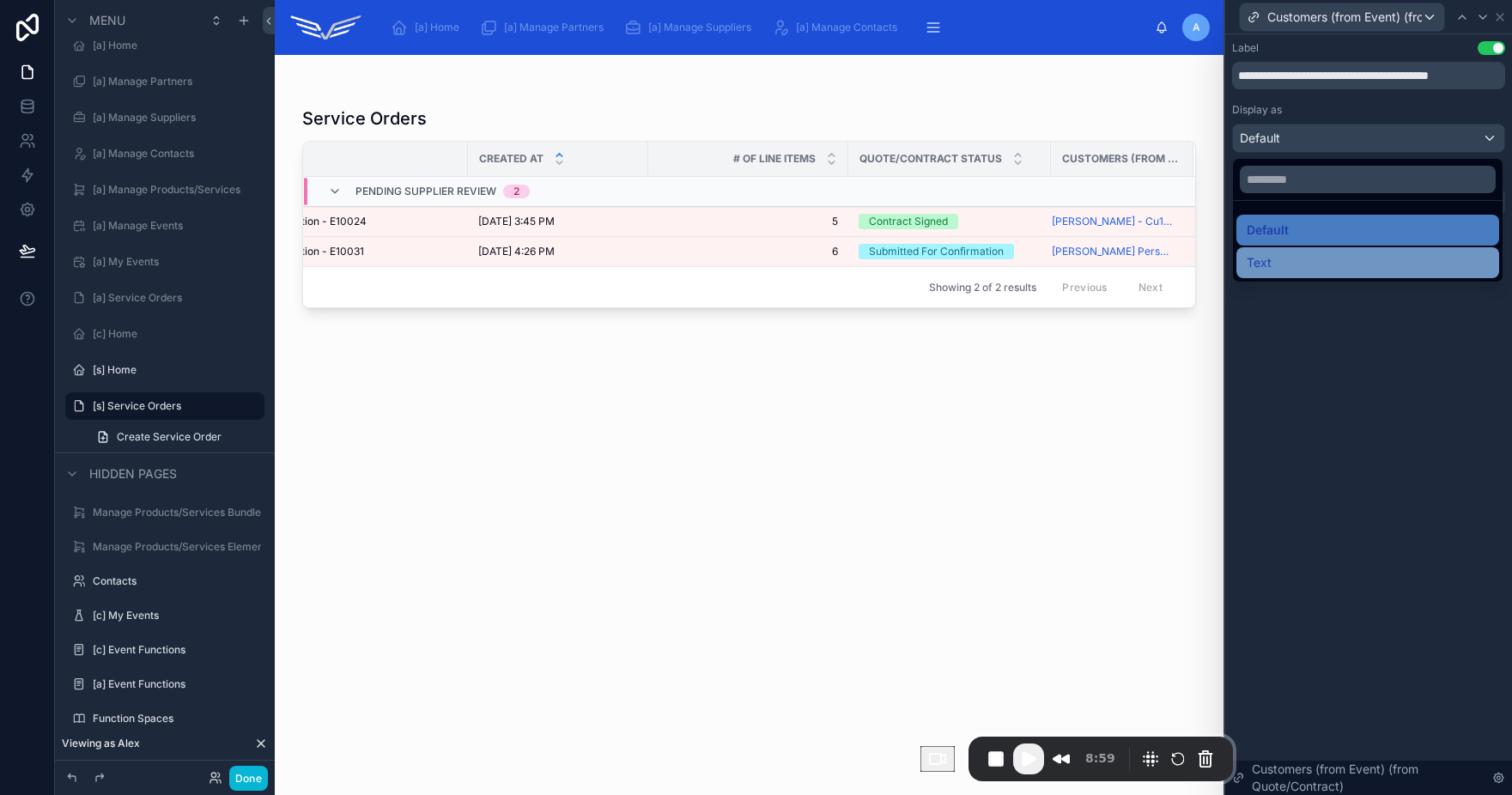
click at [1290, 256] on div "Text" at bounding box center [1367, 262] width 242 height 21
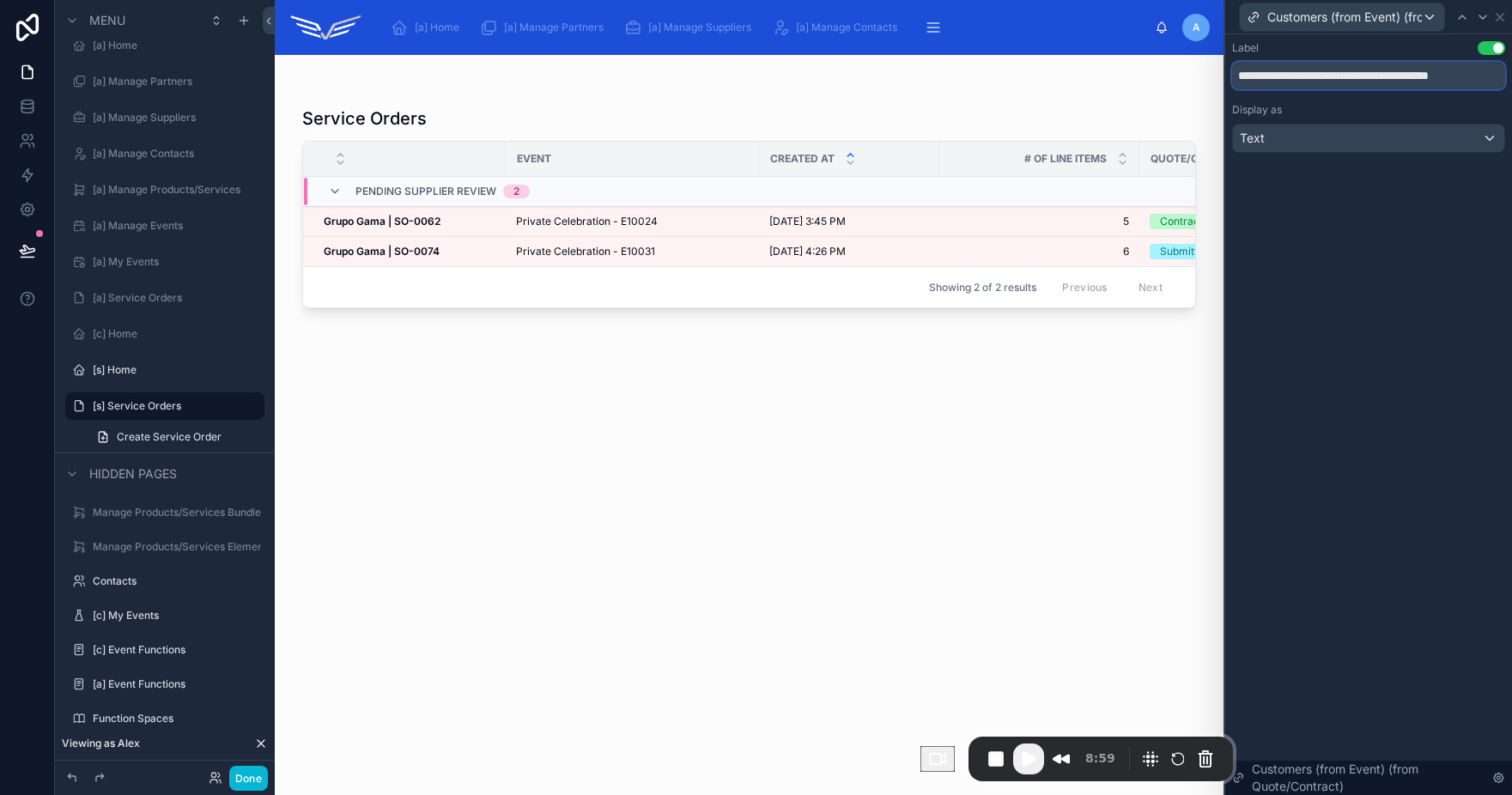
click at [1330, 82] on input "**********" at bounding box center [1368, 75] width 273 height 27
drag, startPoint x: 1297, startPoint y: 77, endPoint x: 1533, endPoint y: 85, distance: 236.1
click at [1511, 85] on html "**********" at bounding box center [756, 397] width 1512 height 795
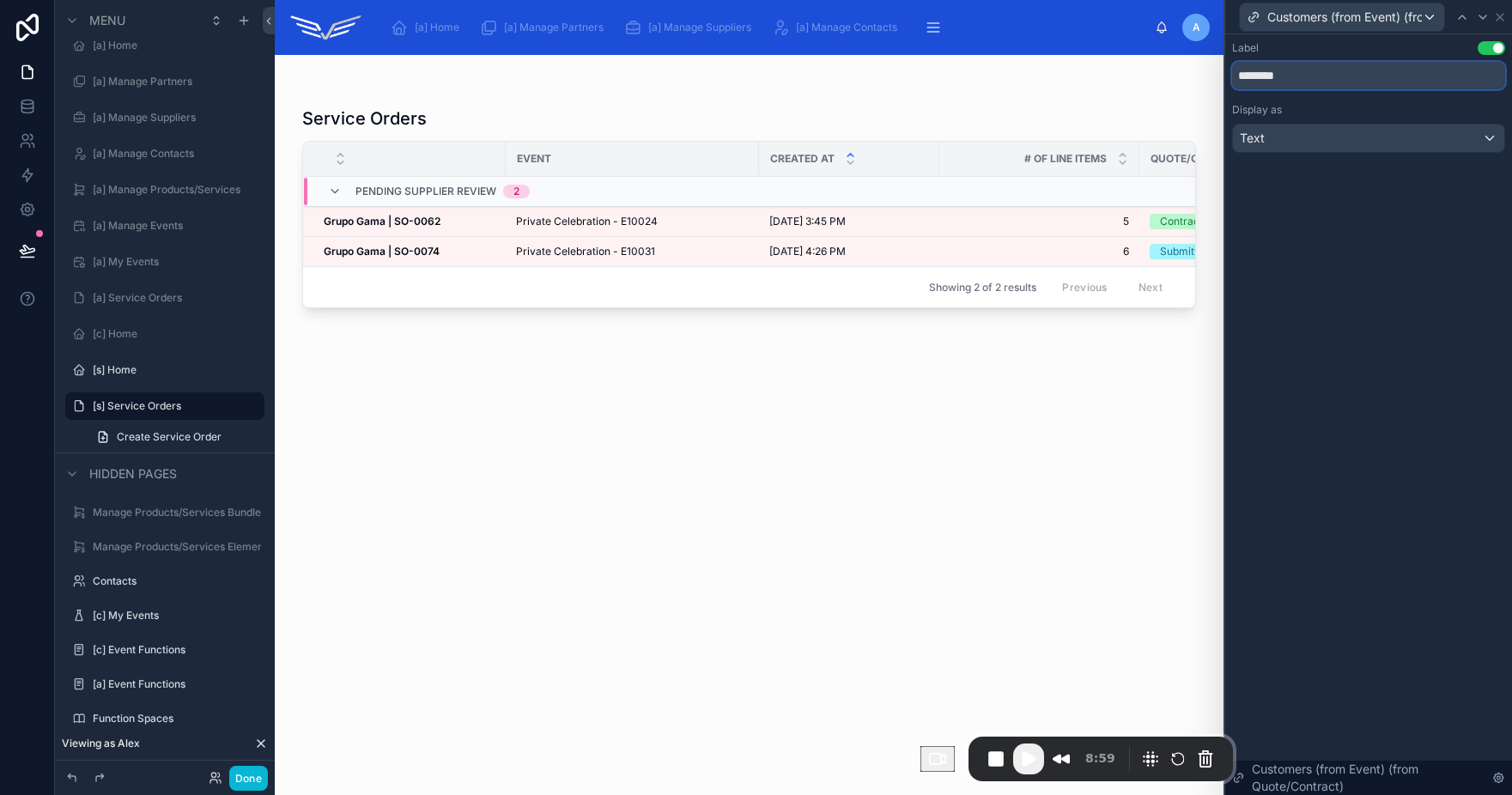
type input "********"
click at [1412, 254] on div "Label Use setting ******** Display as Text Customers (from Event) (from Quote/C…" at bounding box center [1368, 414] width 287 height 761
click at [1500, 19] on icon at bounding box center [1499, 16] width 14 height 14
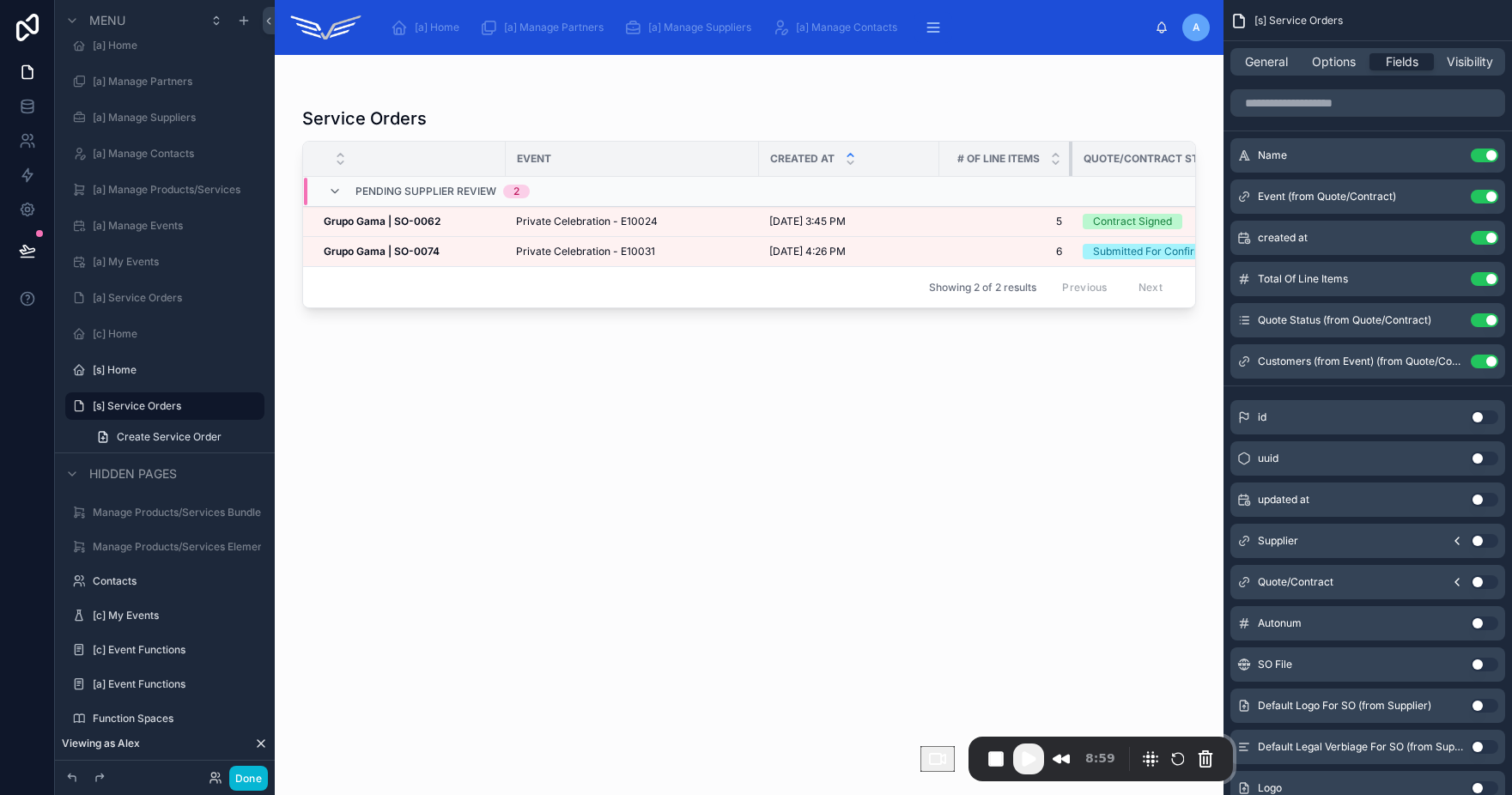
drag, startPoint x: 1136, startPoint y: 161, endPoint x: 1069, endPoint y: 159, distance: 67.0
click at [1069, 159] on div at bounding box center [1073, 159] width 7 height 34
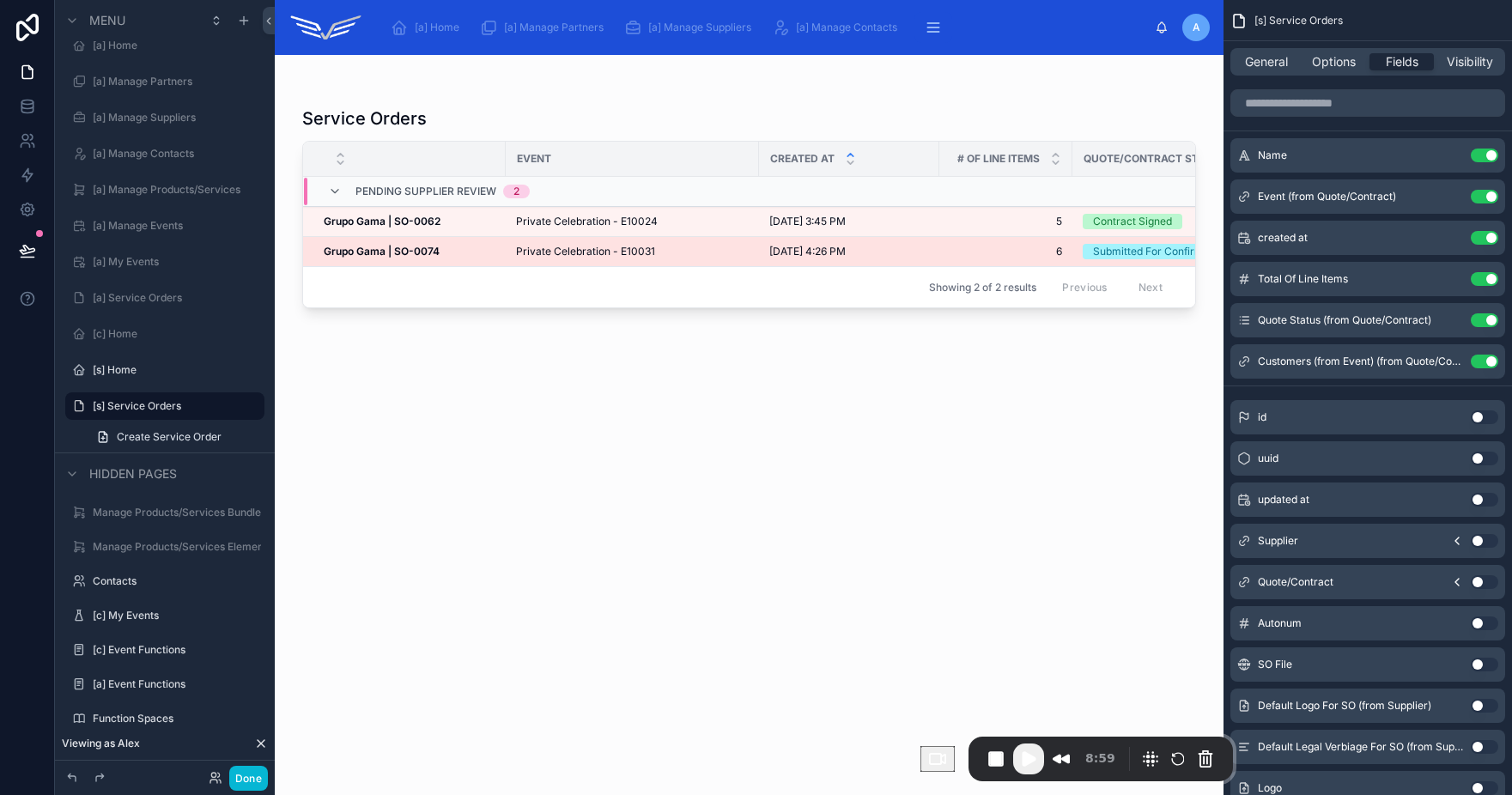
scroll to position [0, 207]
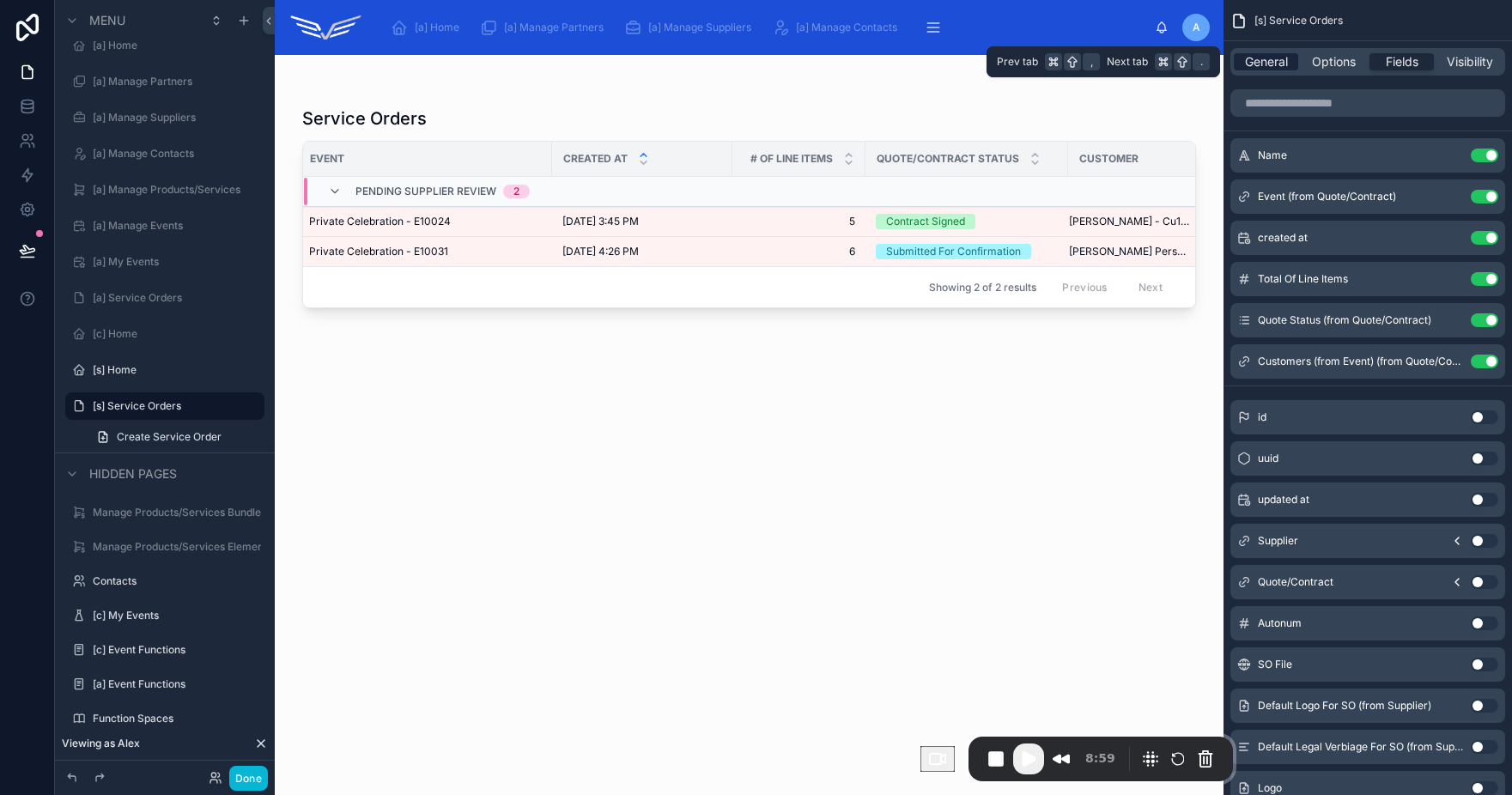
click at [1287, 65] on span "General" at bounding box center [1266, 62] width 43 height 17
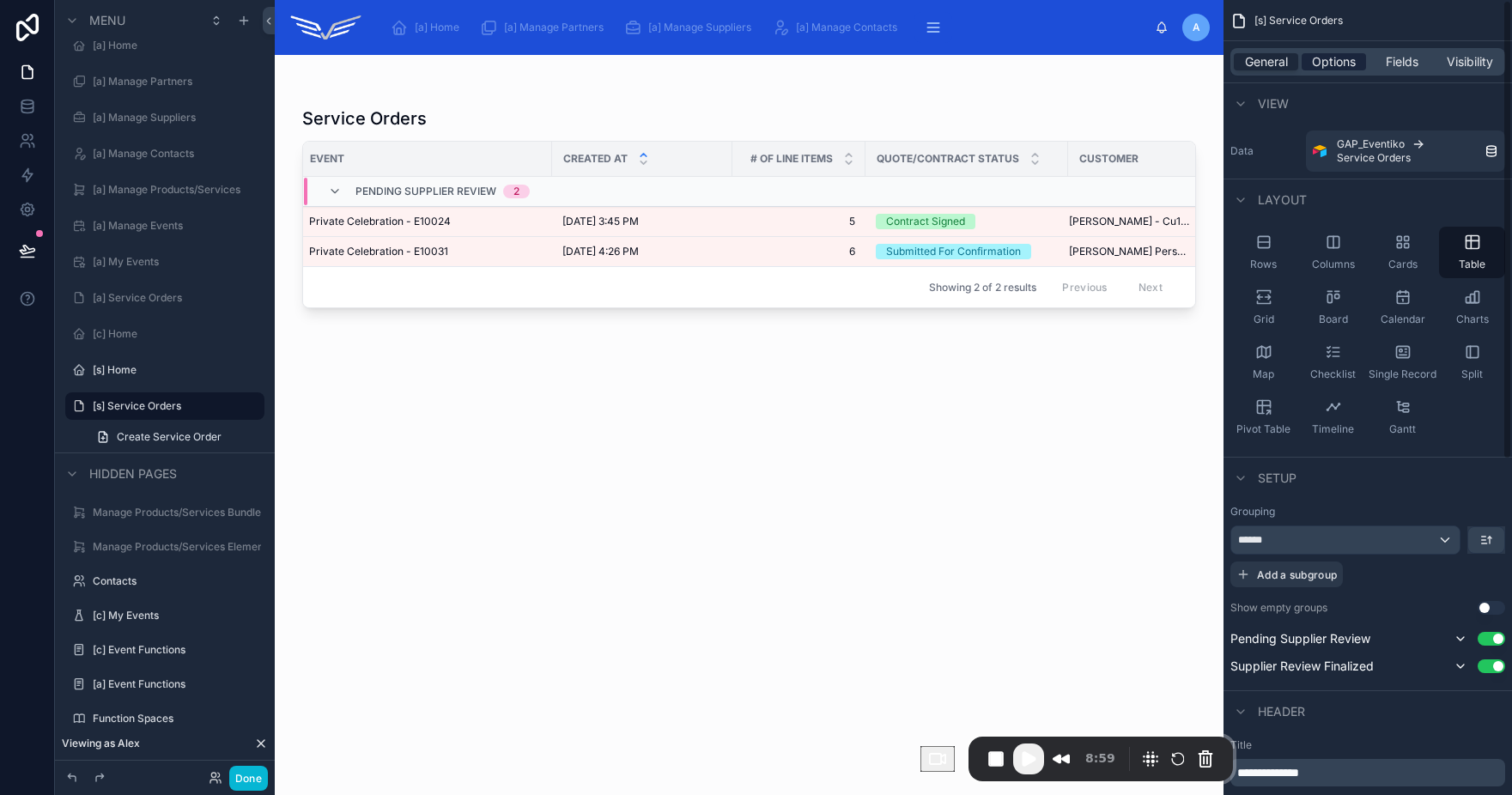
click at [1347, 64] on span "Options" at bounding box center [1334, 62] width 43 height 17
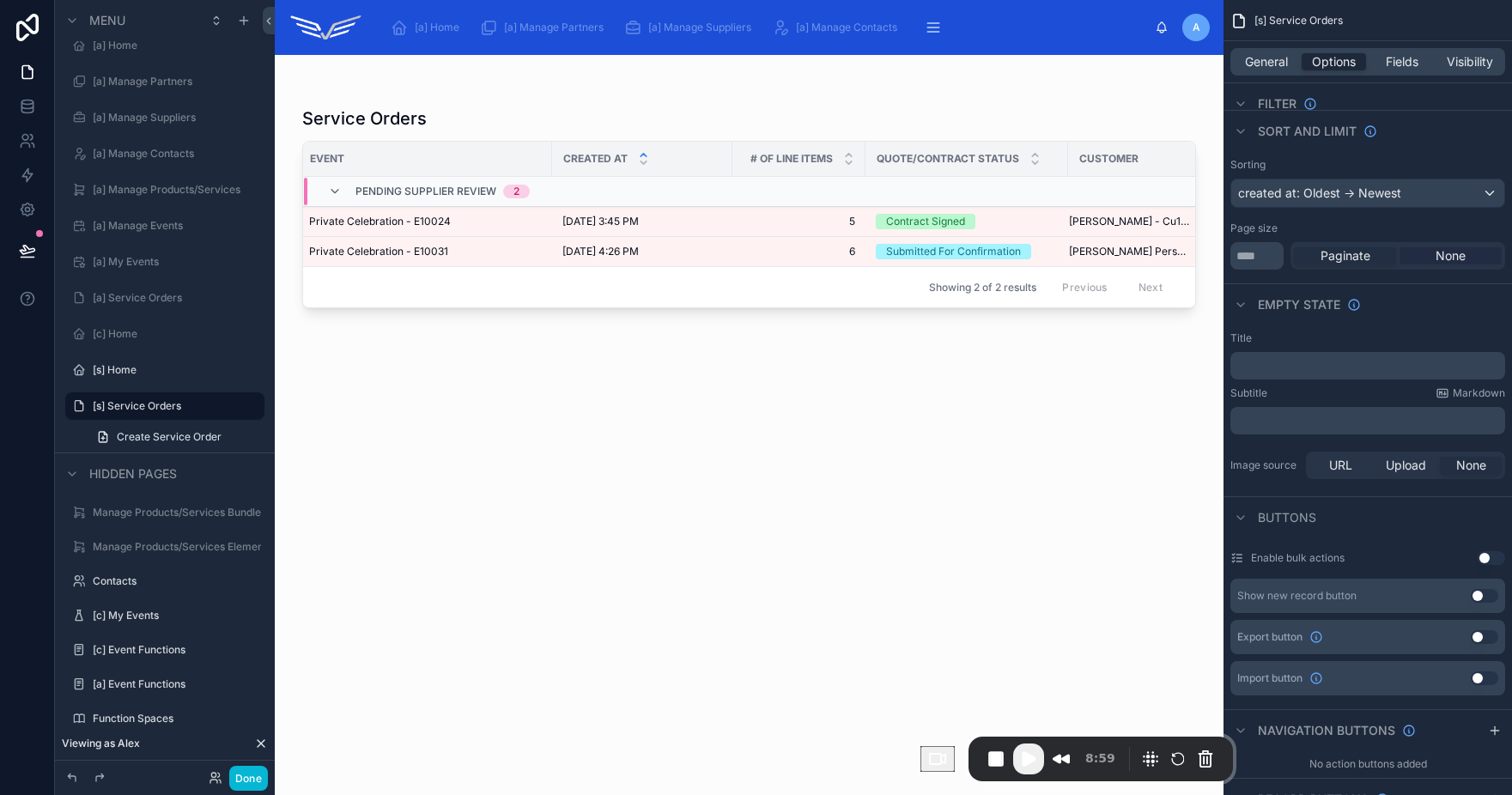
scroll to position [0, 0]
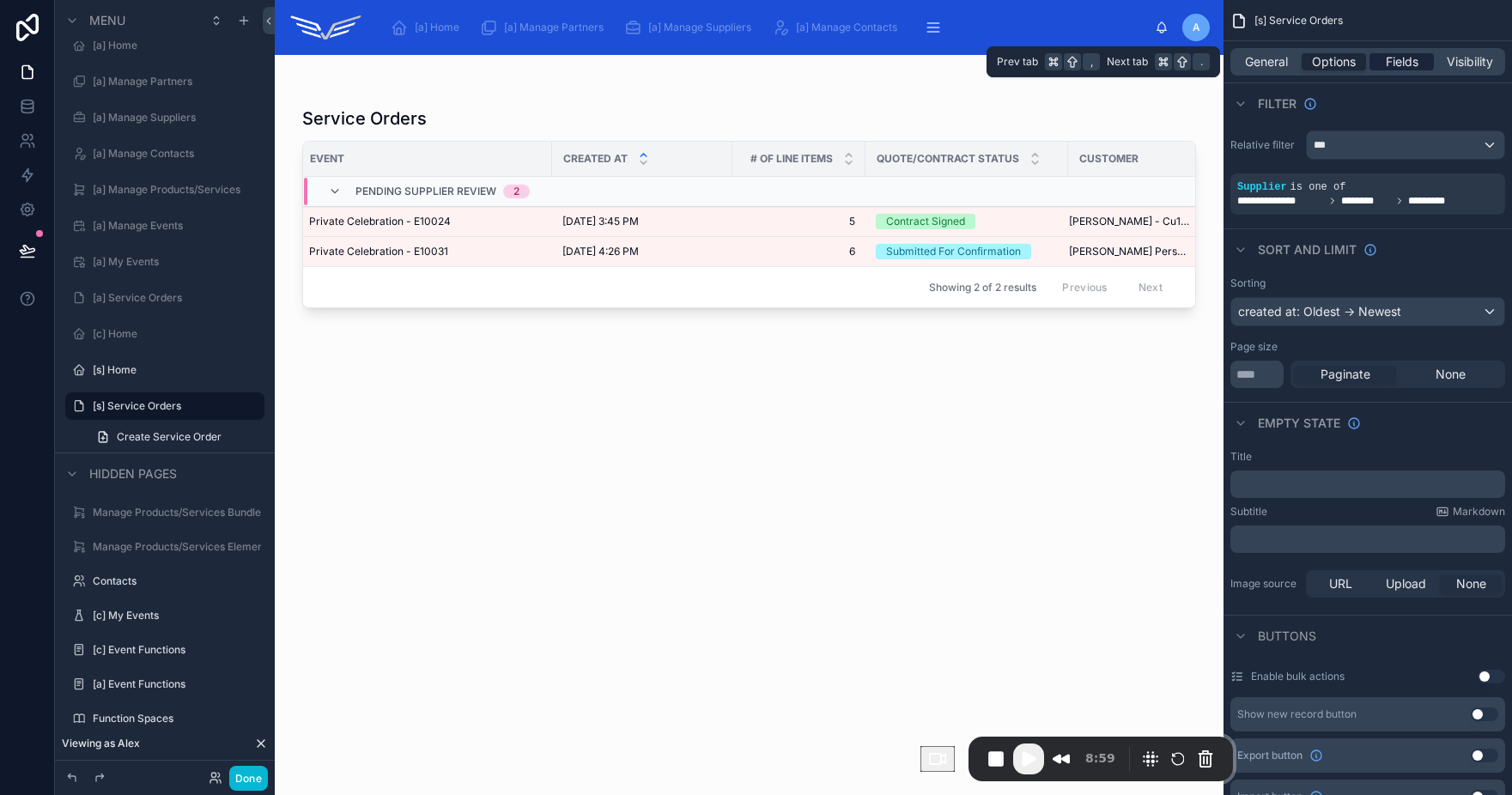
click at [1406, 70] on span "Fields" at bounding box center [1402, 62] width 33 height 17
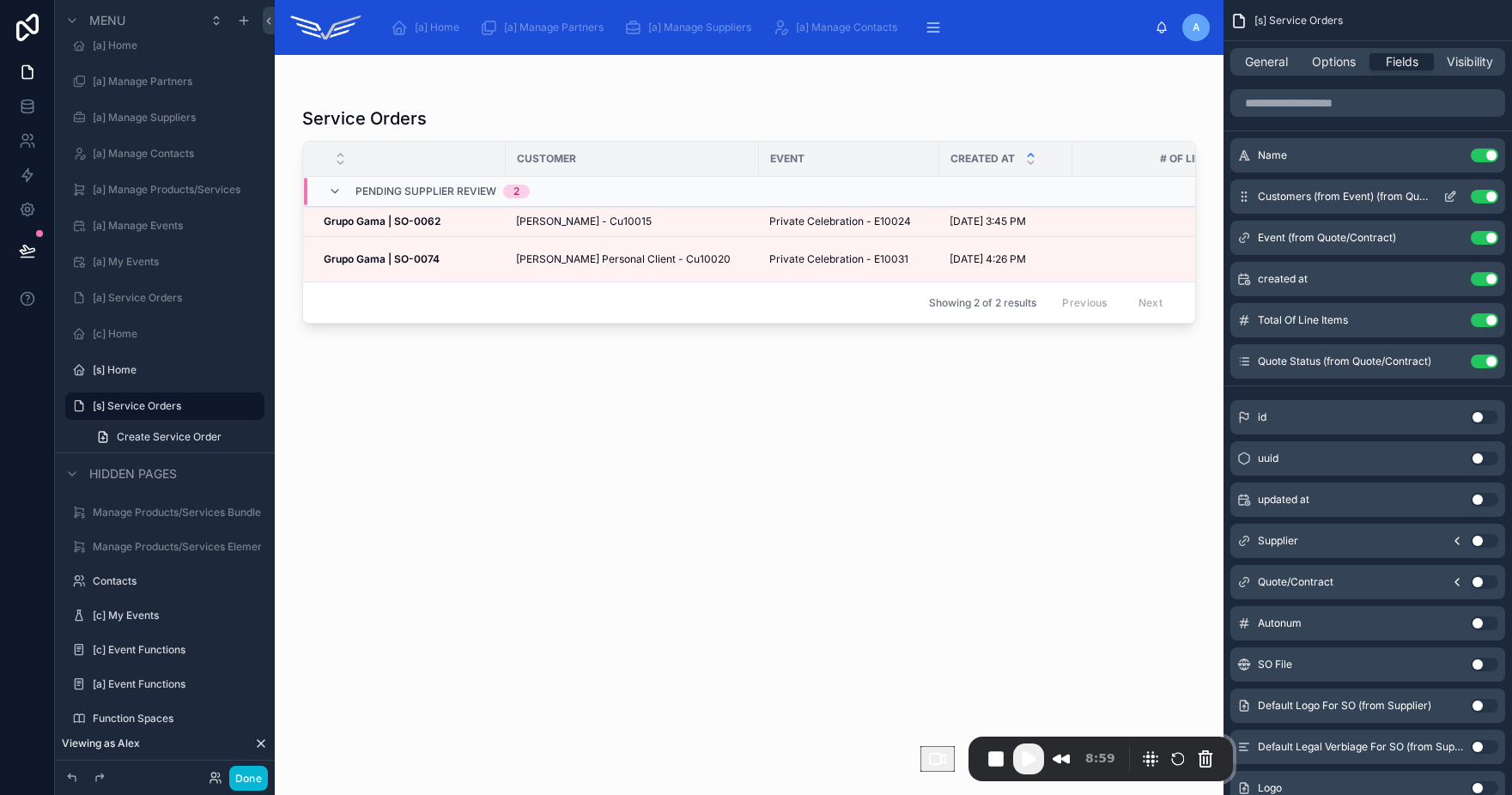
drag, startPoint x: 1243, startPoint y: 362, endPoint x: 1242, endPoint y: 351, distance: 11.0
drag, startPoint x: 756, startPoint y: 152, endPoint x: 686, endPoint y: 158, distance: 70.3
click at [699, 158] on div at bounding box center [703, 159] width 7 height 34
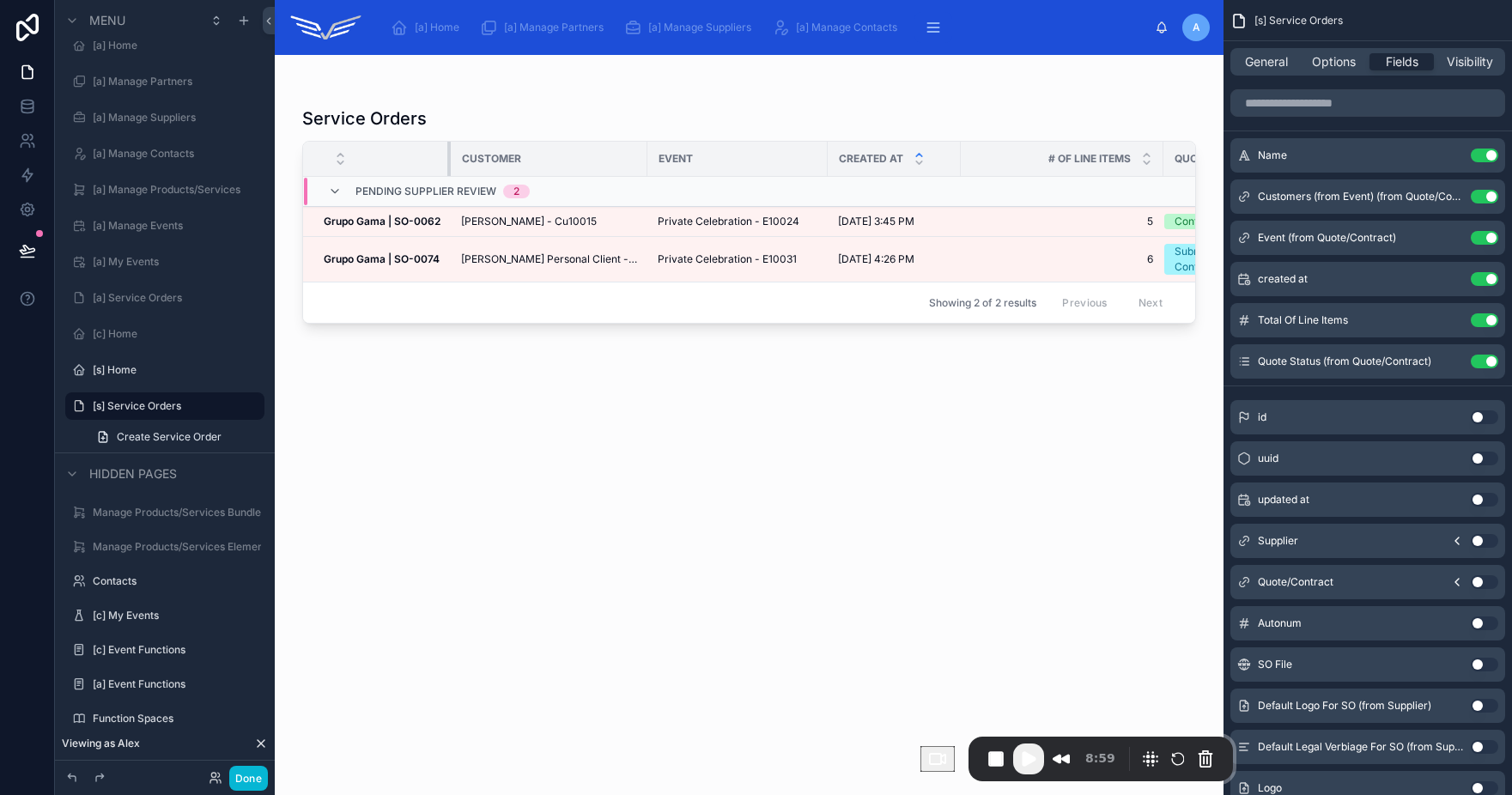
drag, startPoint x: 504, startPoint y: 155, endPoint x: 442, endPoint y: 160, distance: 62.2
click at [442, 160] on th at bounding box center [376, 159] width 147 height 35
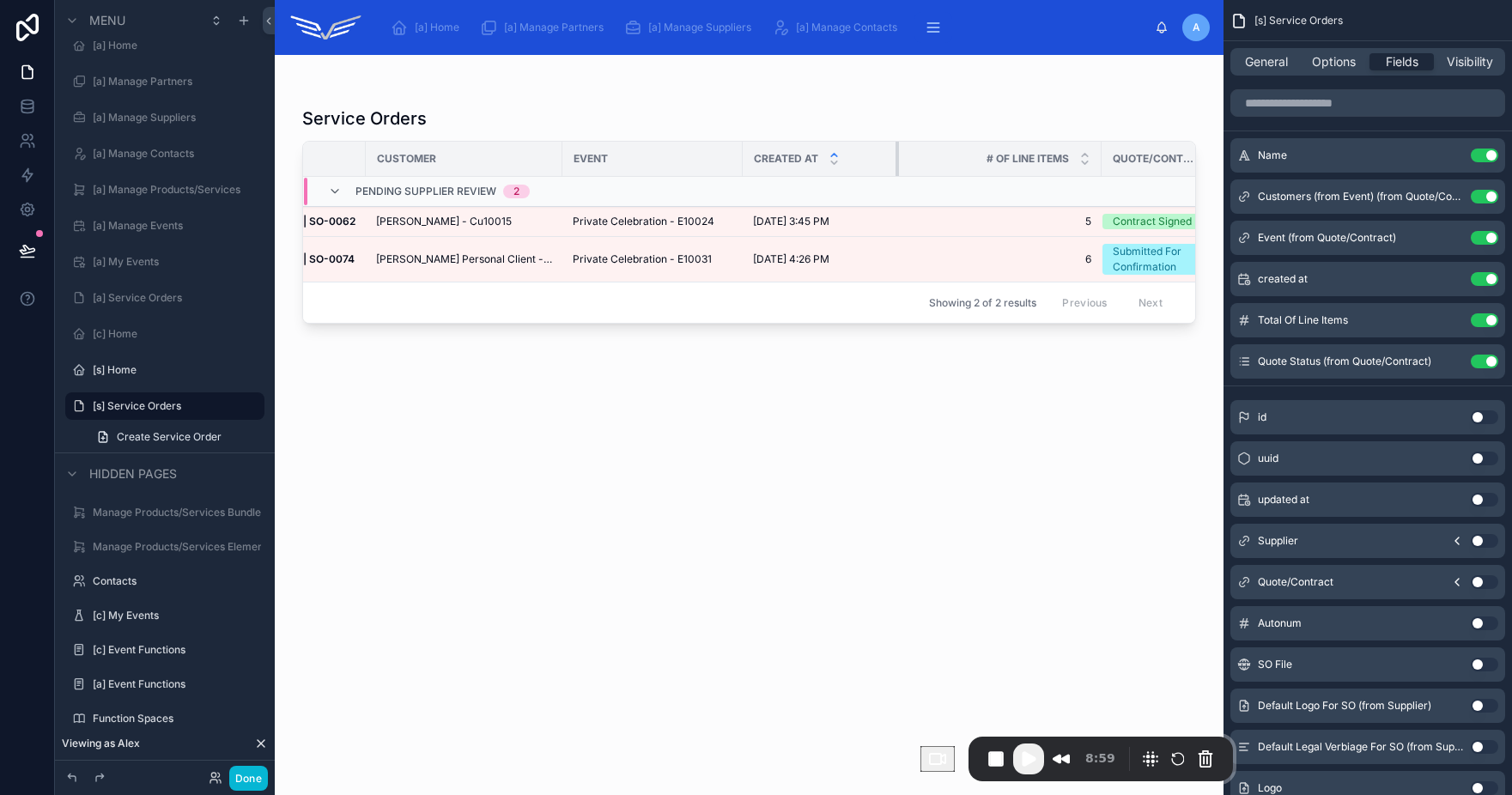
scroll to position [0, 72]
drag, startPoint x: 858, startPoint y: 158, endPoint x: 846, endPoint y: 156, distance: 12.2
click at [846, 156] on th "Created at" at bounding box center [815, 159] width 120 height 35
click at [1060, 156] on tr "Customer Event Created at # Of Line Items Quote/Contract Status" at bounding box center [719, 159] width 978 height 35
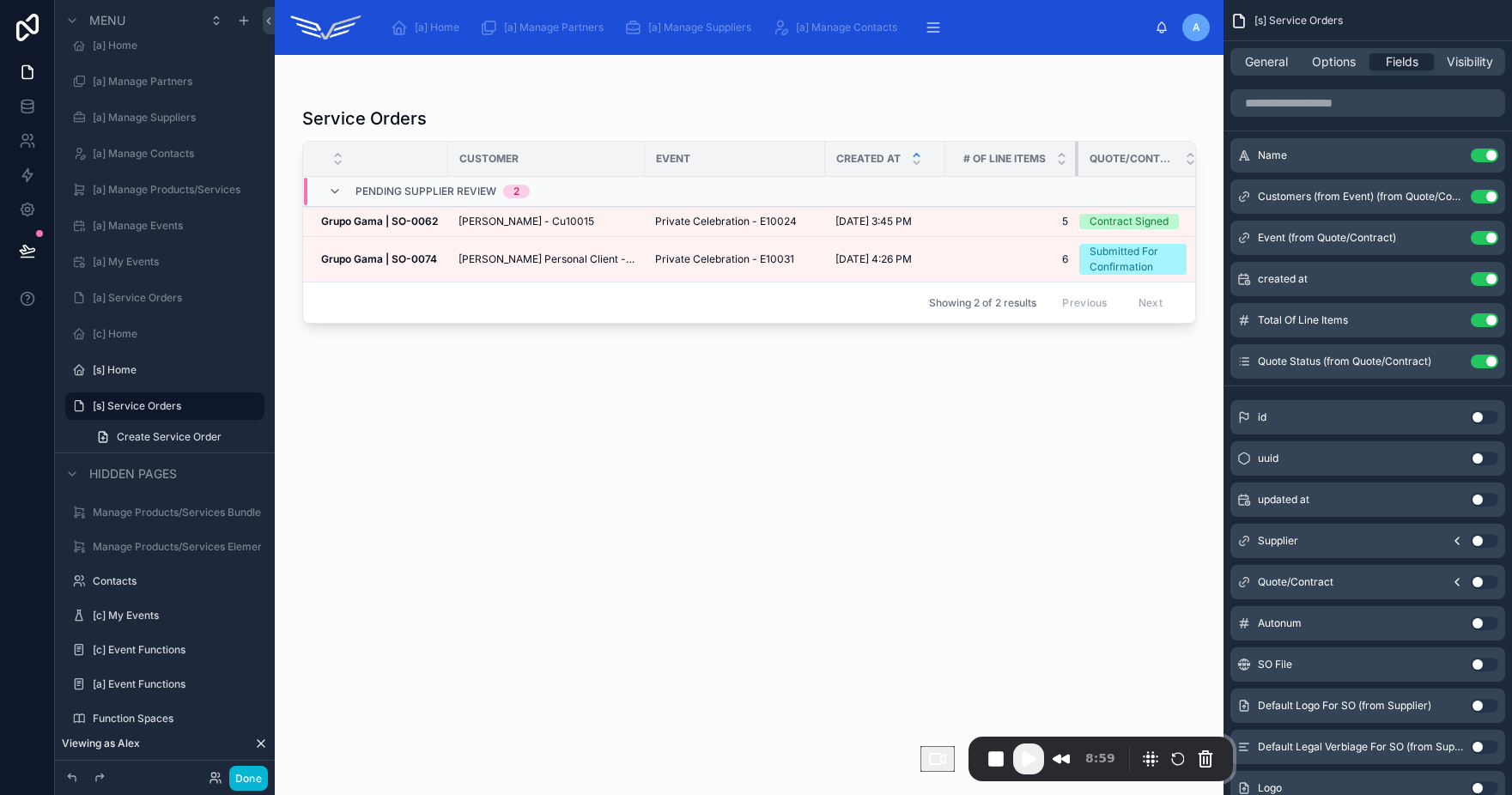
scroll to position [0, 1]
drag, startPoint x: 1062, startPoint y: 156, endPoint x: 991, endPoint y: 160, distance: 71.1
click at [991, 160] on th "# Of Line Items" at bounding box center [1012, 159] width 131 height 35
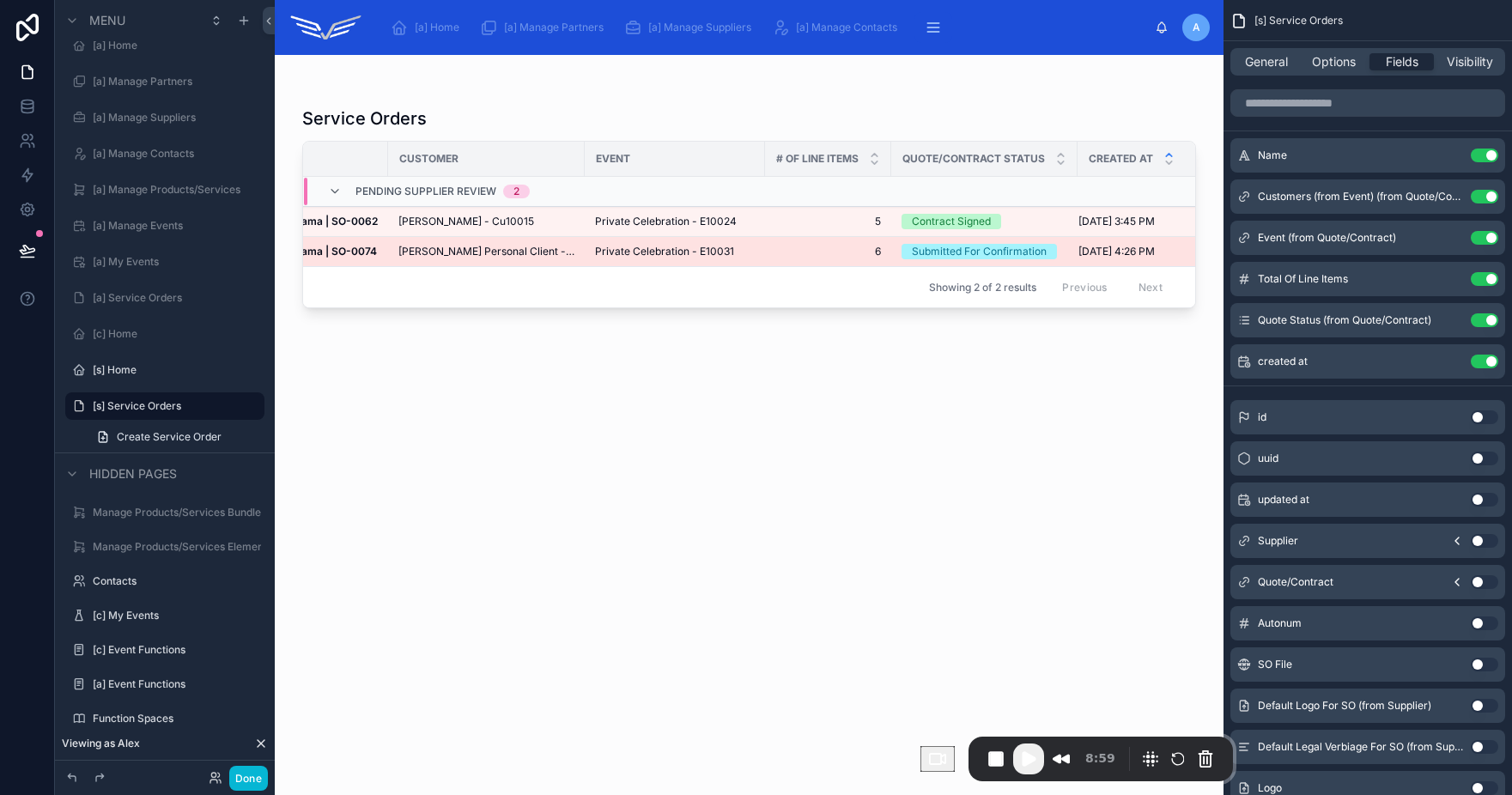
scroll to position [0, 0]
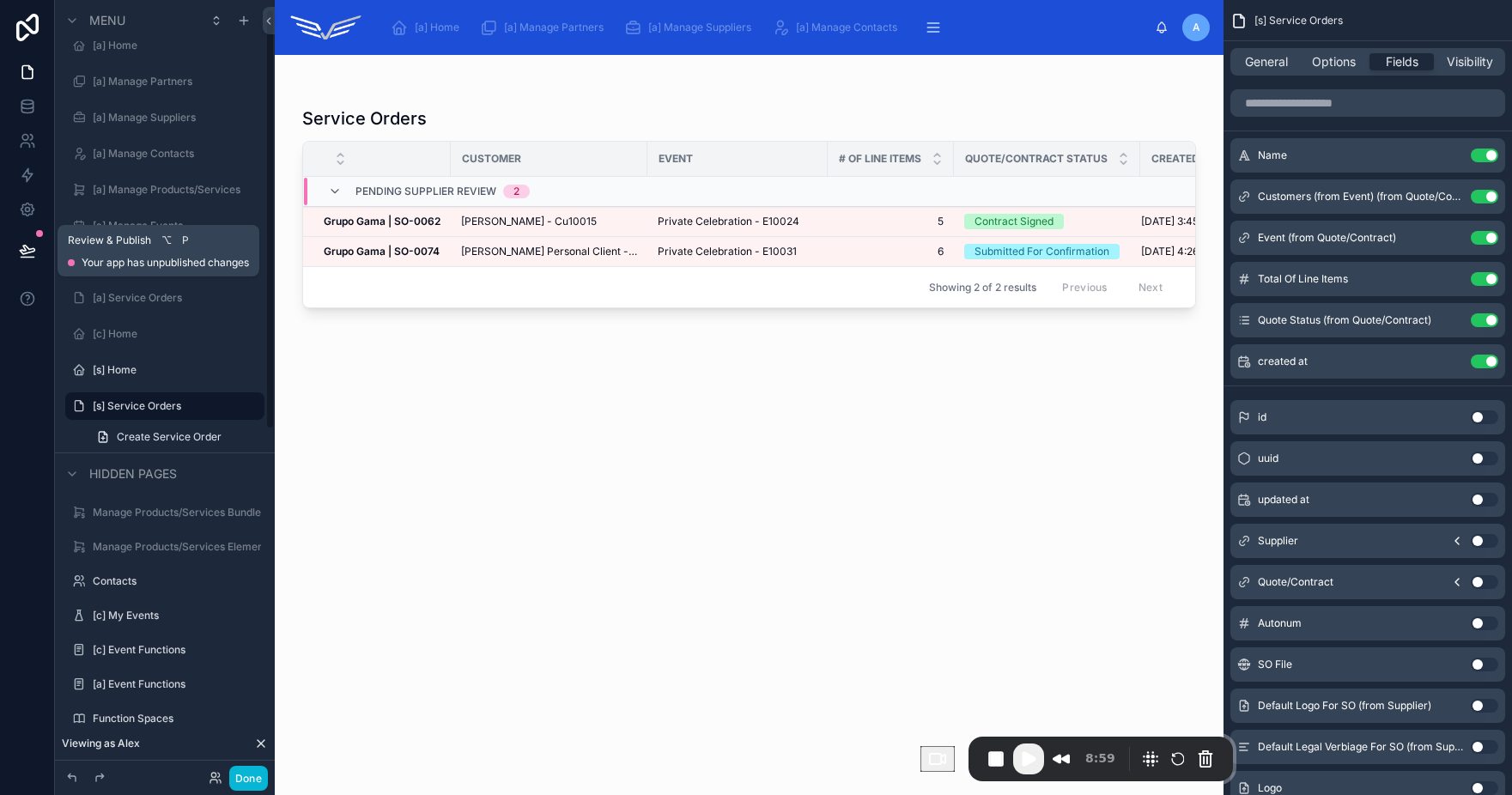
click at [26, 255] on icon at bounding box center [27, 251] width 17 height 17
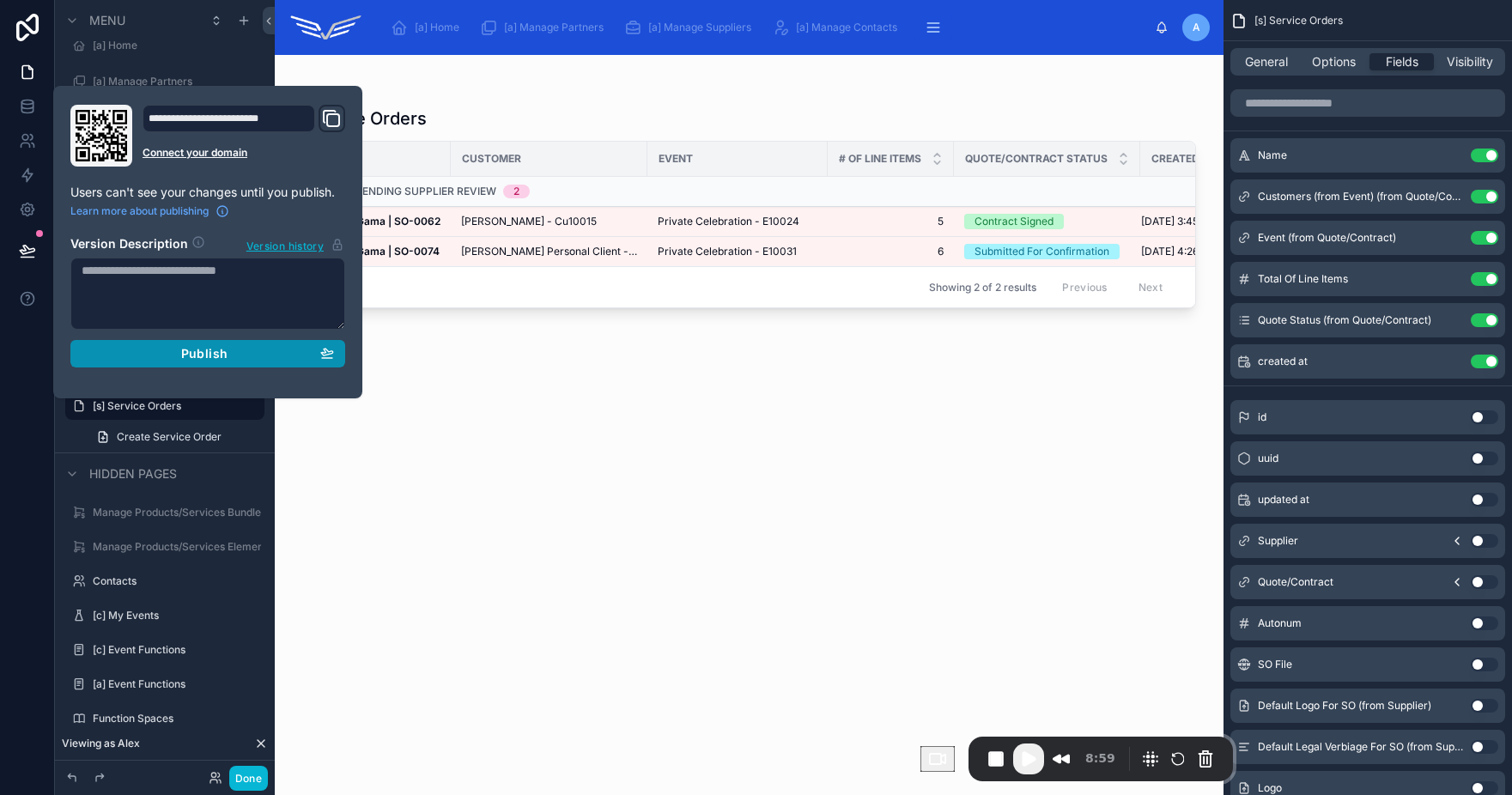
click at [238, 354] on div "Publish" at bounding box center [207, 354] width 252 height 15
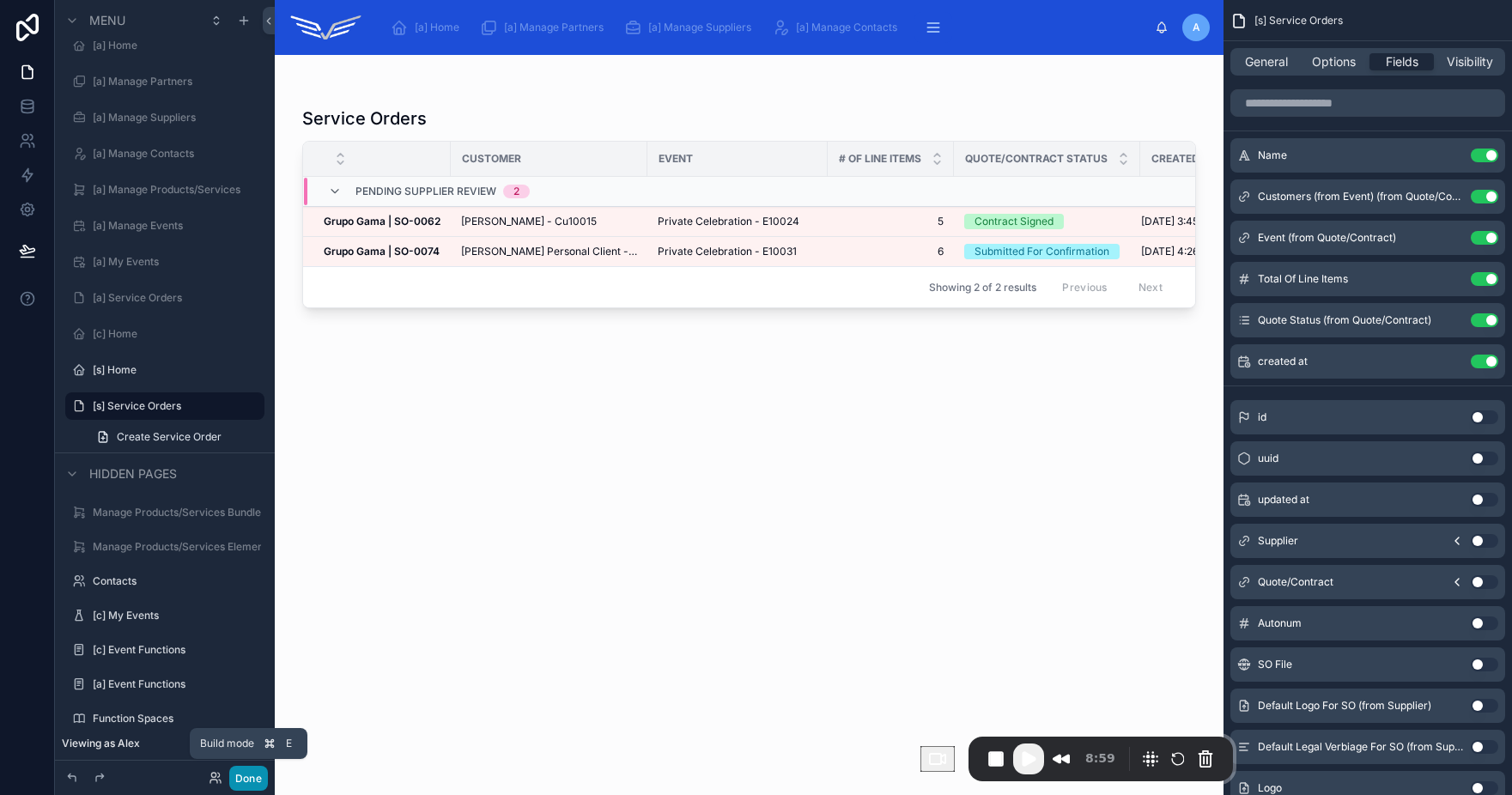
click at [241, 779] on button "Done" at bounding box center [248, 779] width 39 height 25
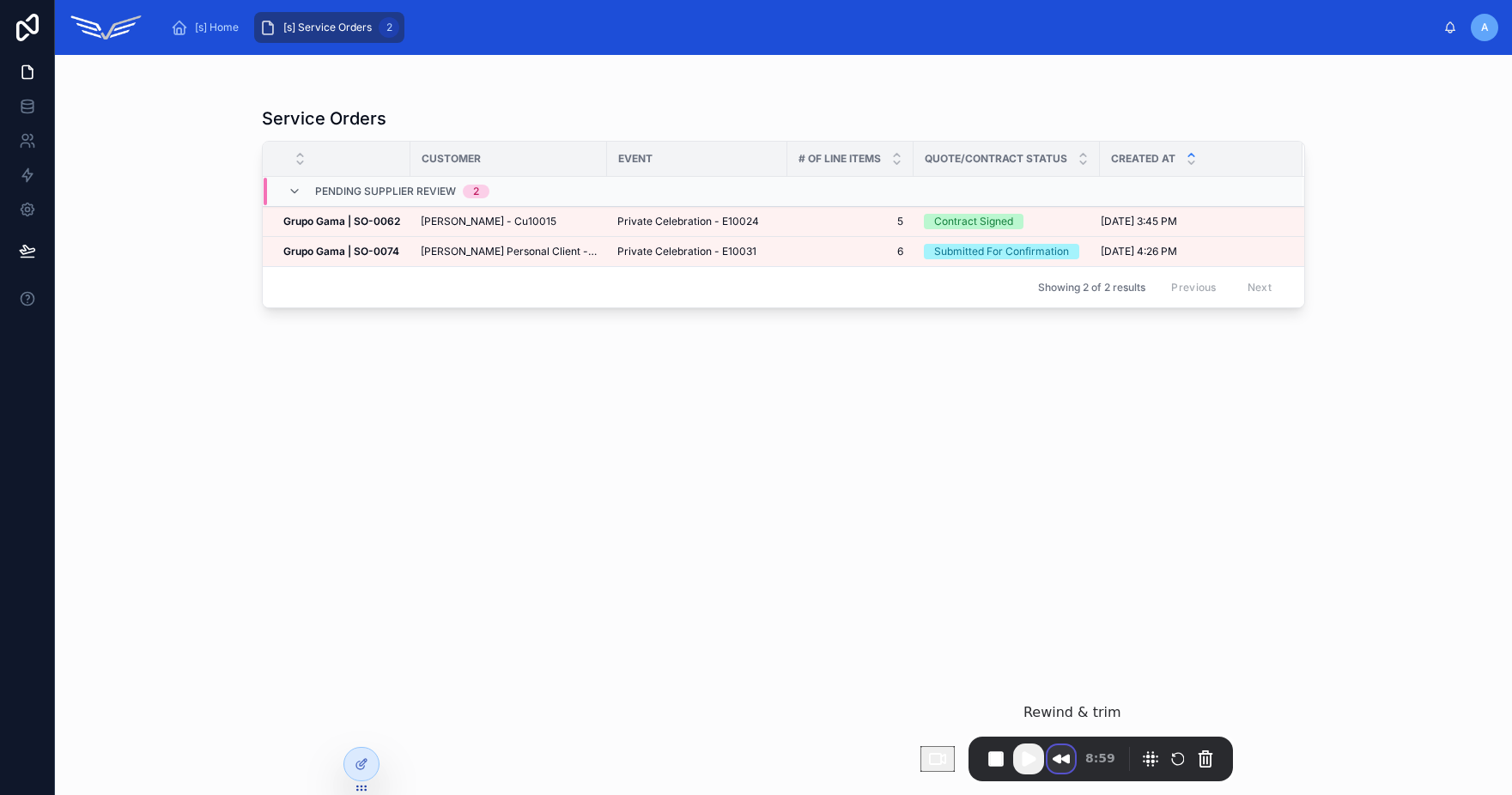
click at [1071, 753] on button "Rewind and Trim Recording" at bounding box center [1061, 759] width 27 height 27
click at [364, 734] on div at bounding box center [361, 727] width 27 height 27
click at [354, 732] on icon at bounding box center [361, 727] width 14 height 14
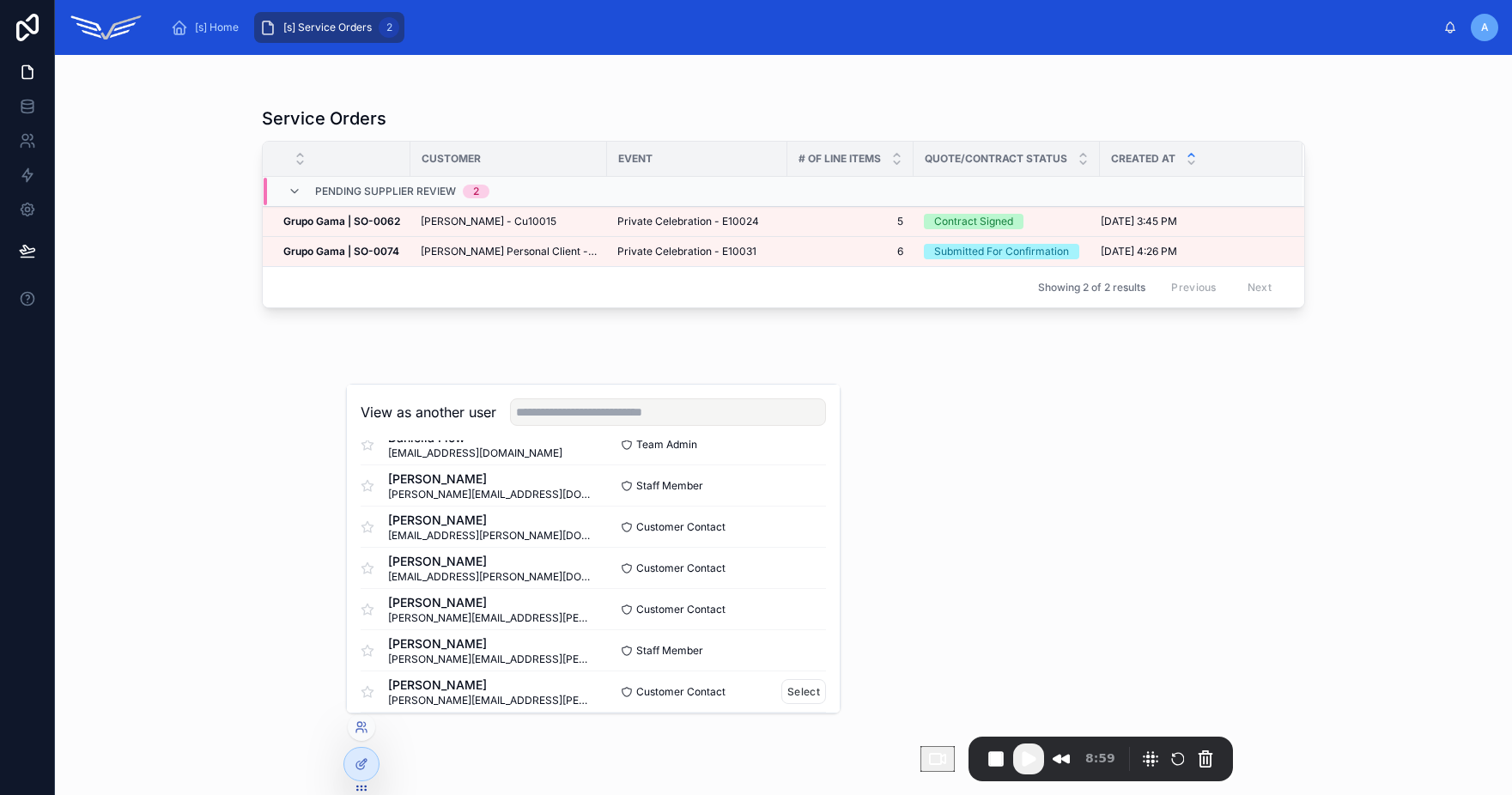
scroll to position [538, 0]
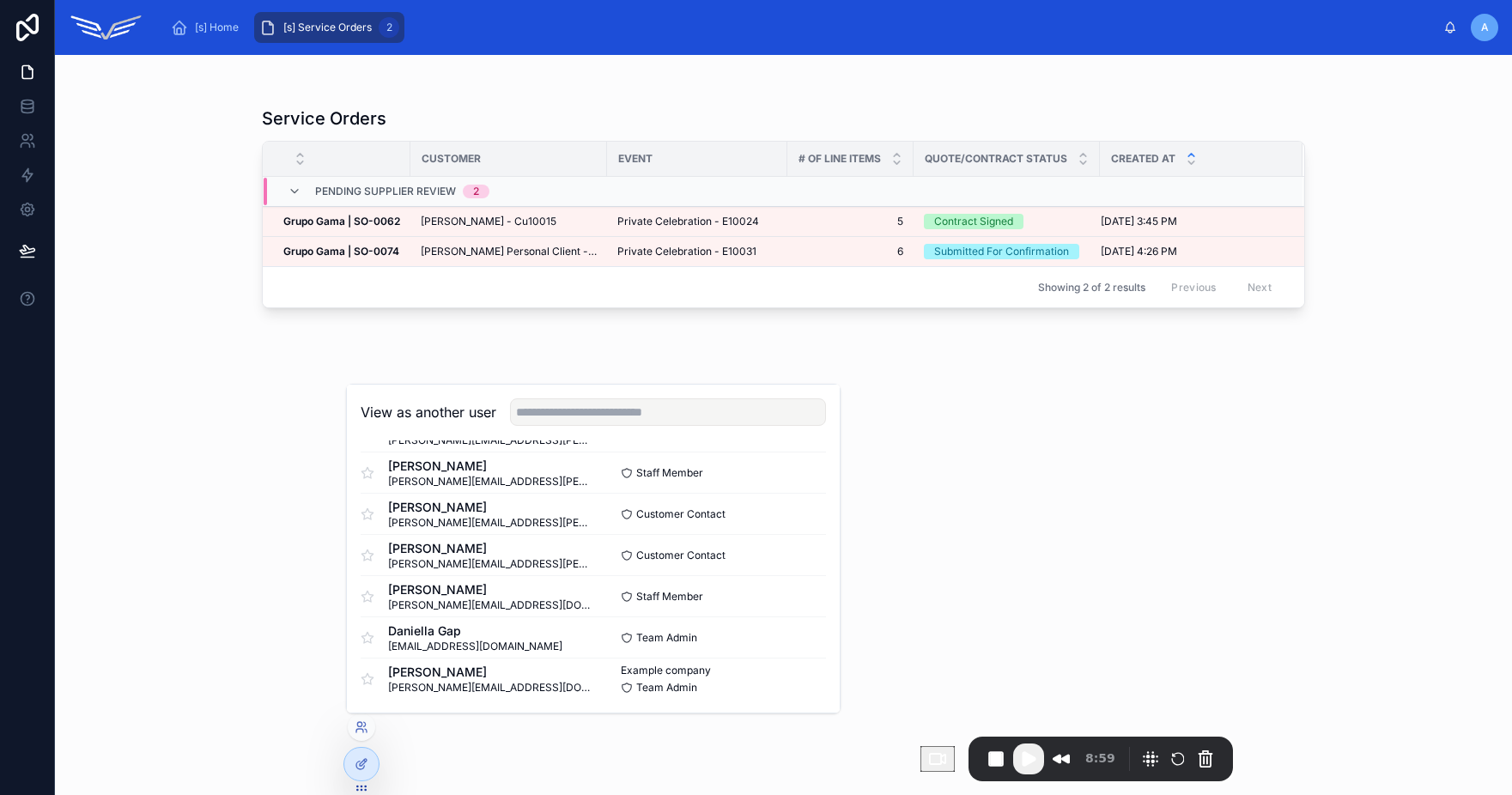
click at [1040, 590] on div "Service Orders Customer Event # Of Line Items Quote/Contract Status Created at …" at bounding box center [783, 435] width 1043 height 678
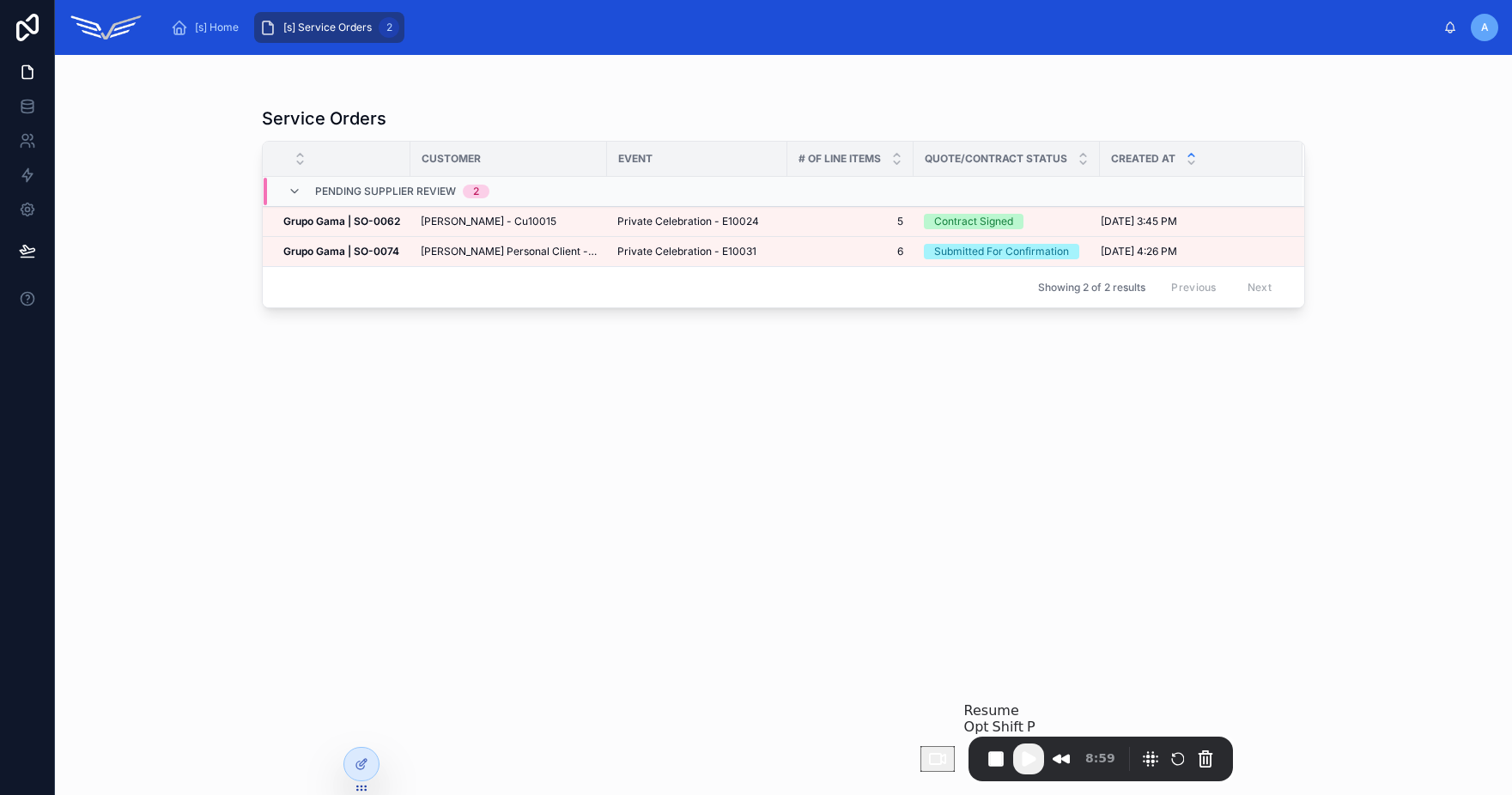
click at [1030, 758] on span "Play Recording" at bounding box center [1028, 759] width 21 height 21
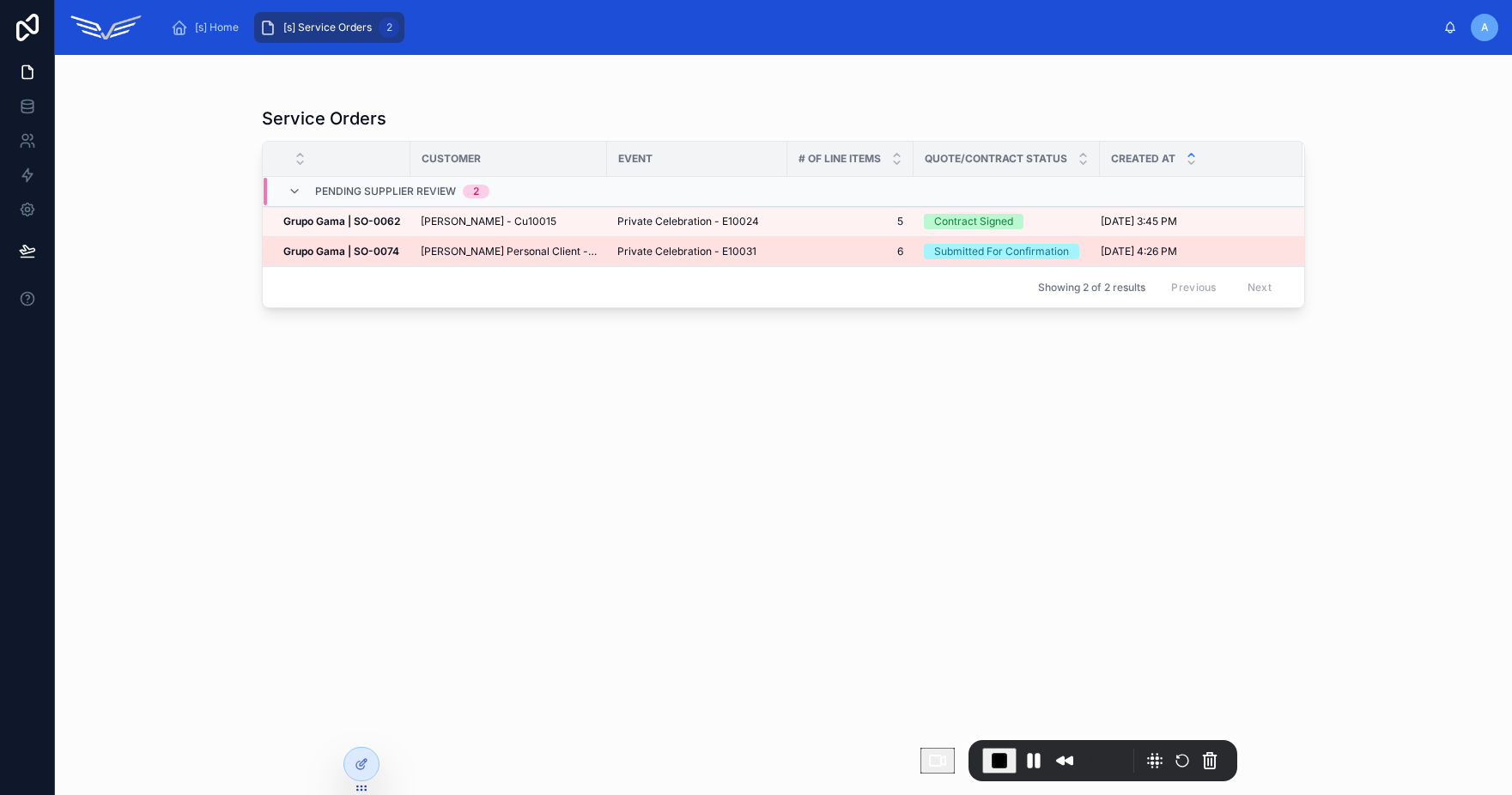
click at [507, 251] on span "Alex Personal Client - Cu10020" at bounding box center [508, 251] width 176 height 14
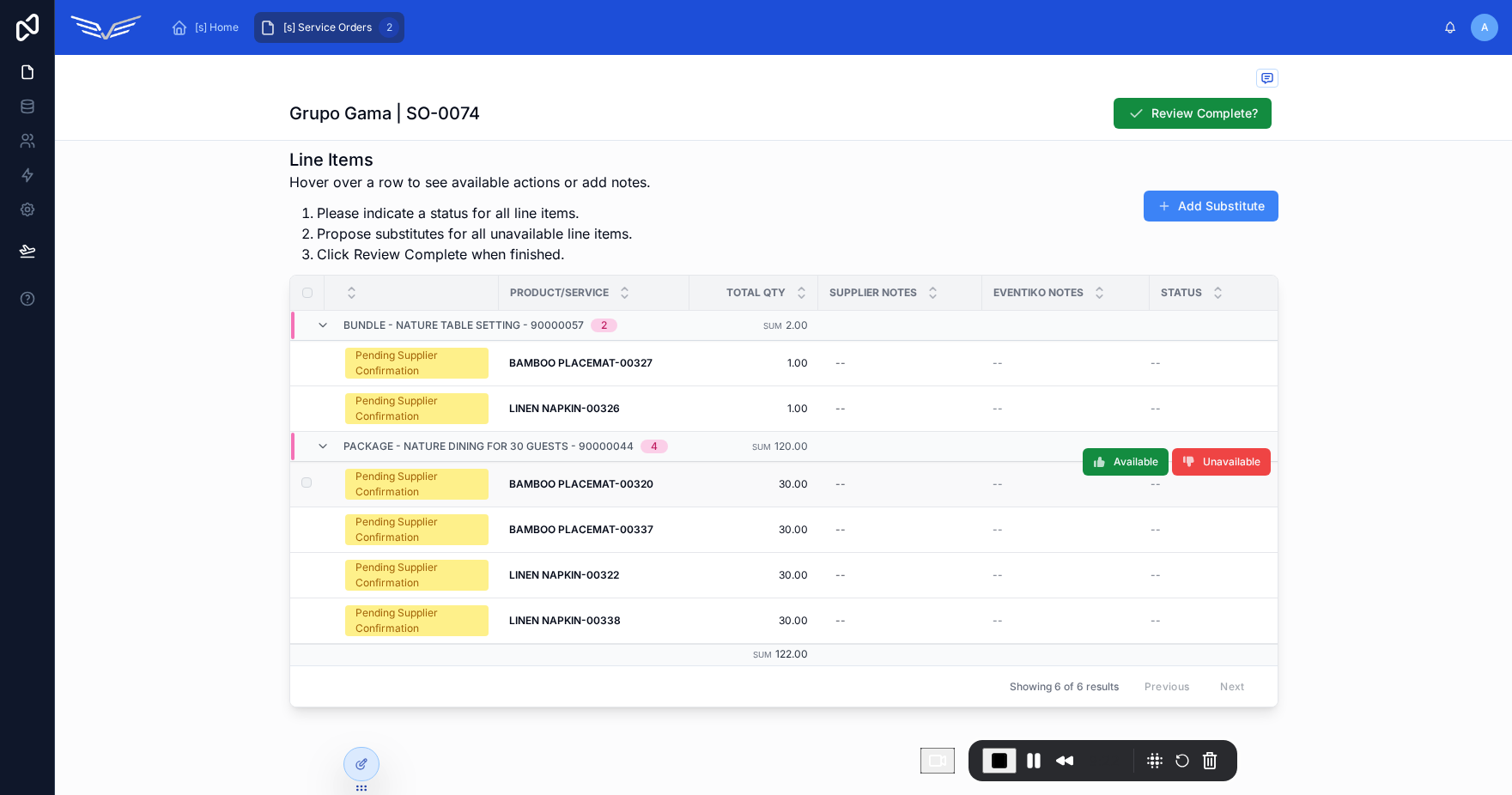
scroll to position [485, 0]
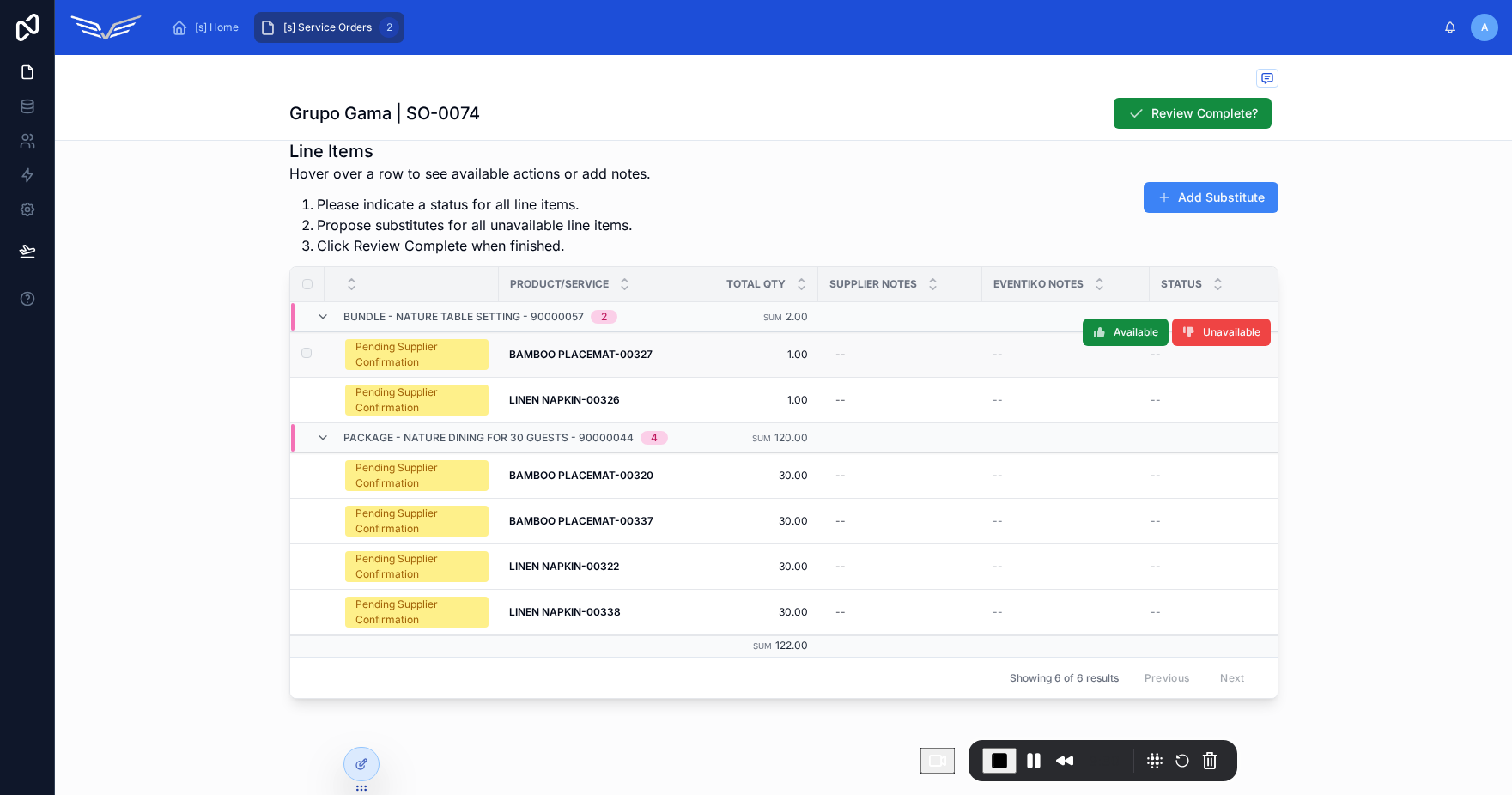
click at [664, 359] on div "BAMBOO PLACEMAT-00327 BAMBOO PLACEMAT-00327" at bounding box center [594, 354] width 170 height 14
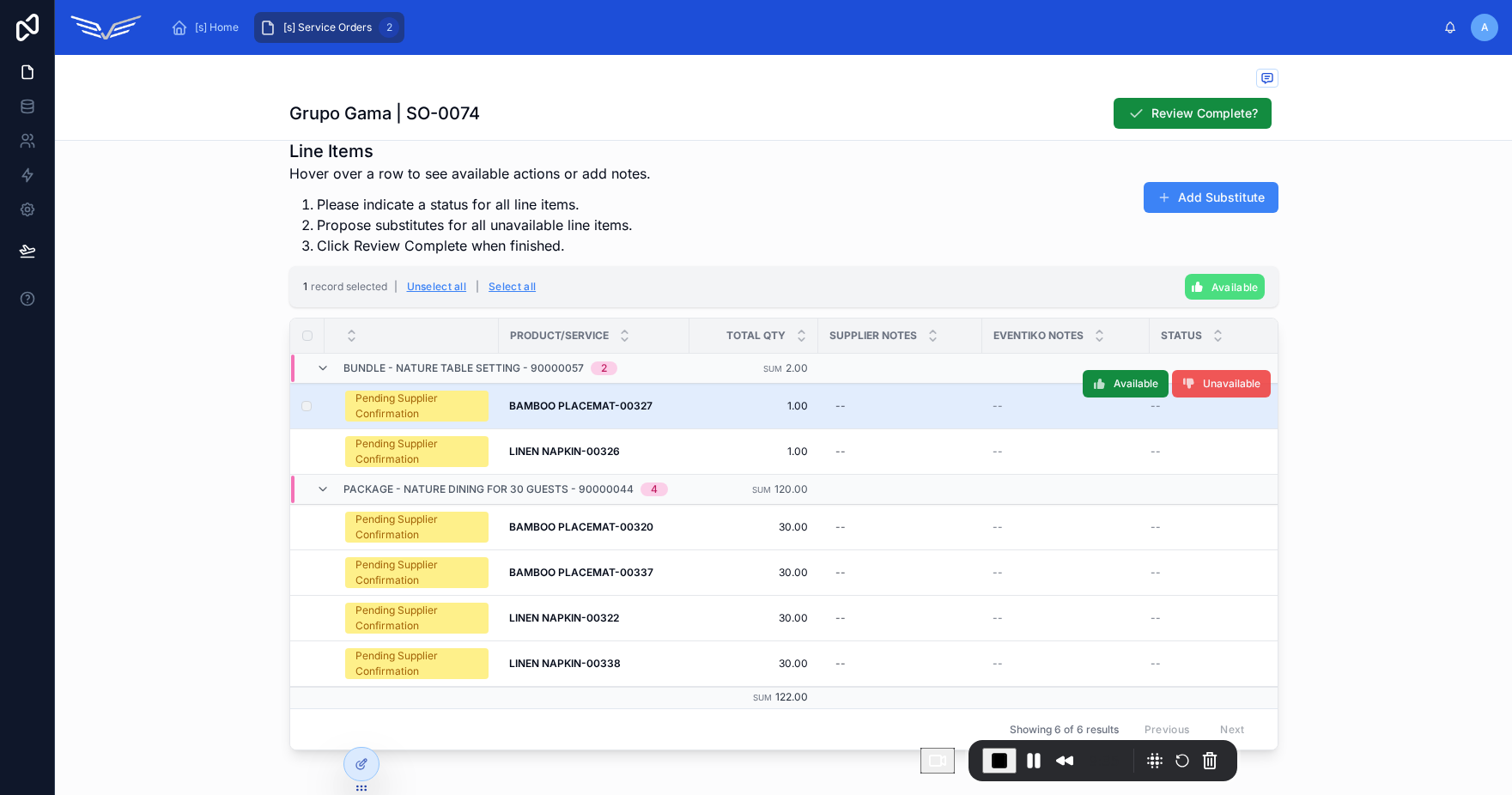
click at [1214, 387] on span "Unavailable" at bounding box center [1232, 383] width 58 height 14
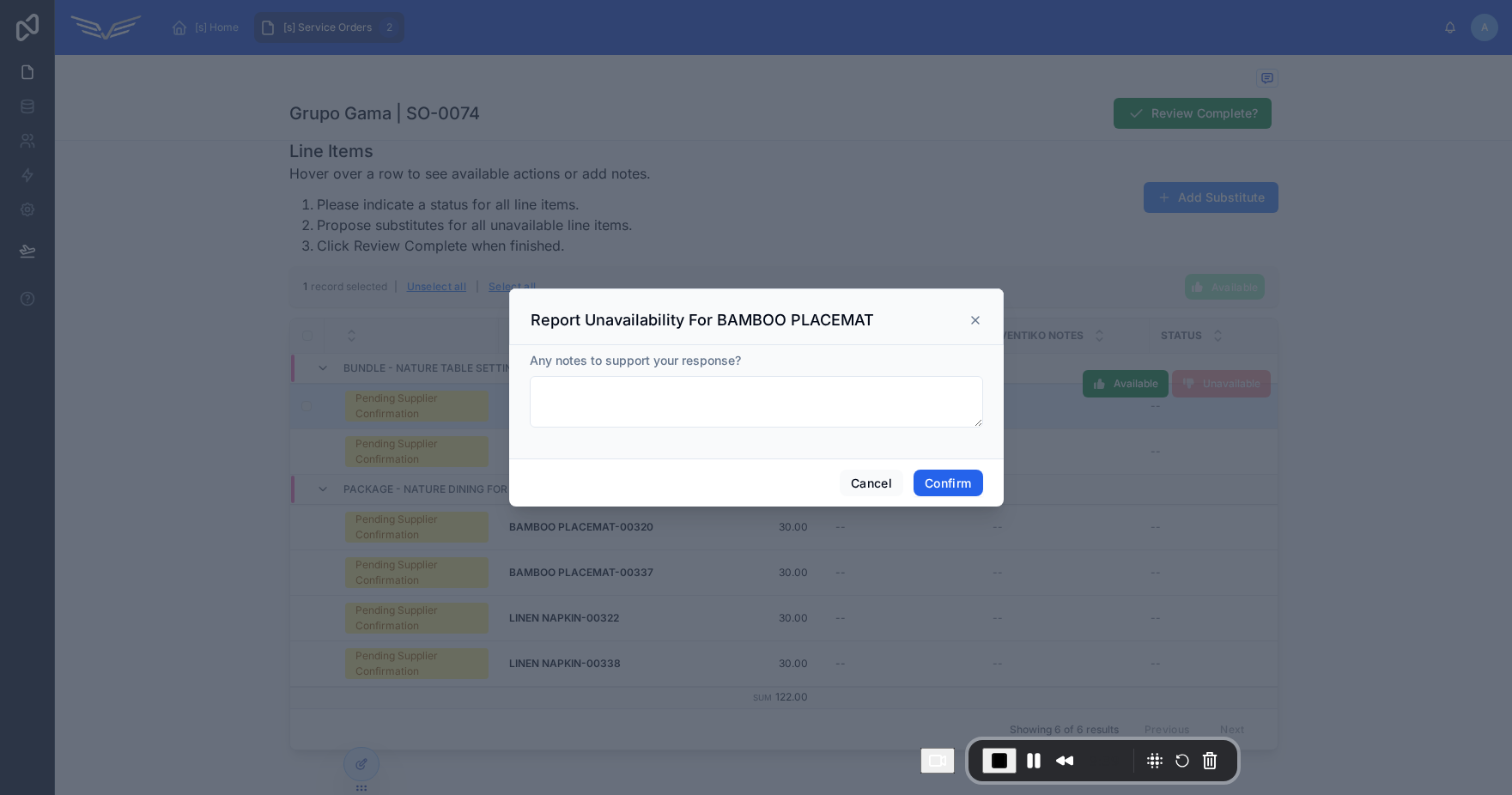
click at [932, 485] on button "Confirm" at bounding box center [948, 483] width 69 height 27
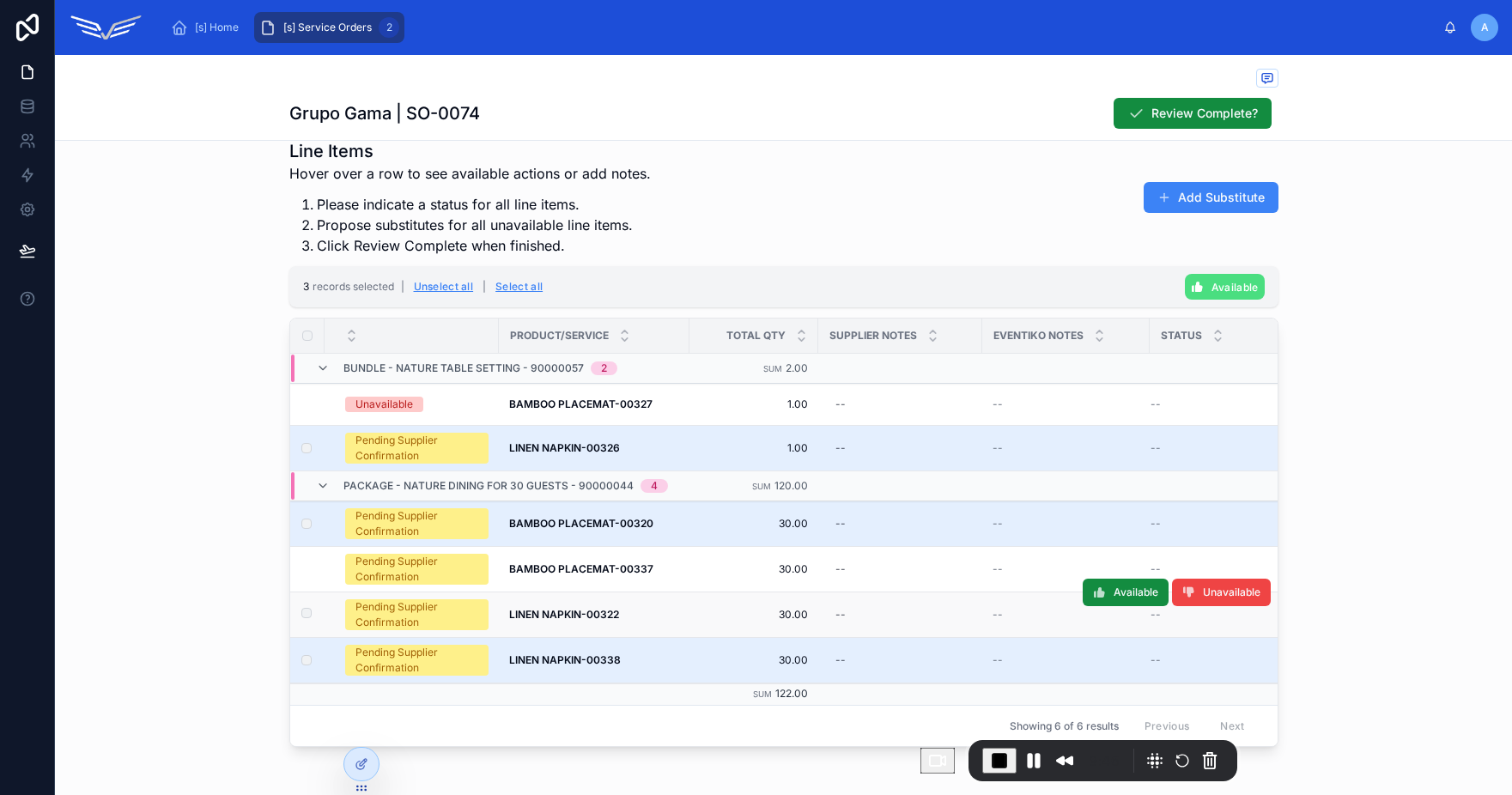
click at [298, 619] on label at bounding box center [296, 614] width 10 height 14
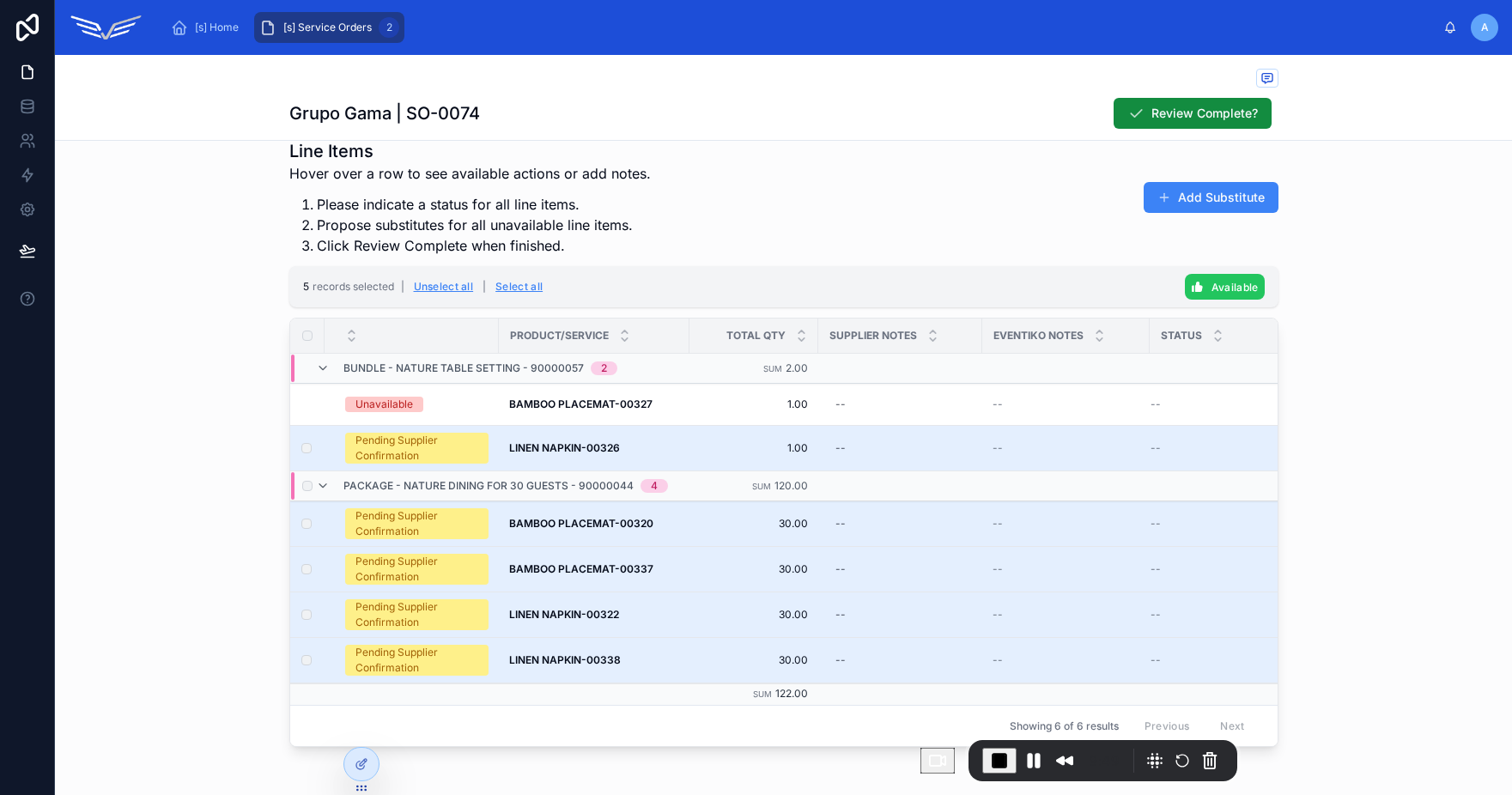
click at [1195, 289] on icon "button" at bounding box center [1197, 286] width 14 height 14
click at [1299, 253] on icon at bounding box center [1301, 252] width 14 height 14
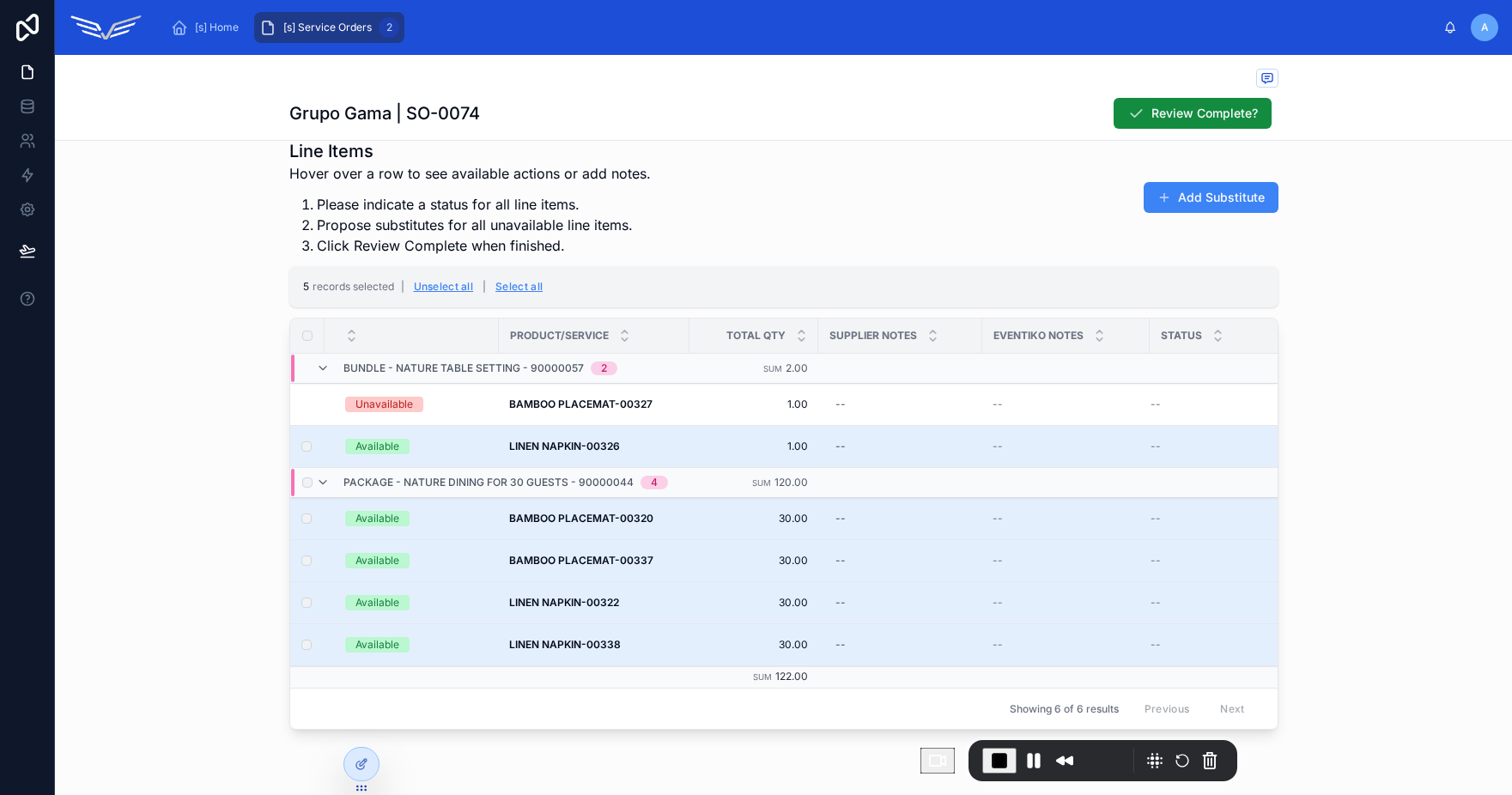
click at [124, 425] on div "Line Items Hover over a row to see available actions or add notes. Please indic…" at bounding box center [783, 434] width 1457 height 604
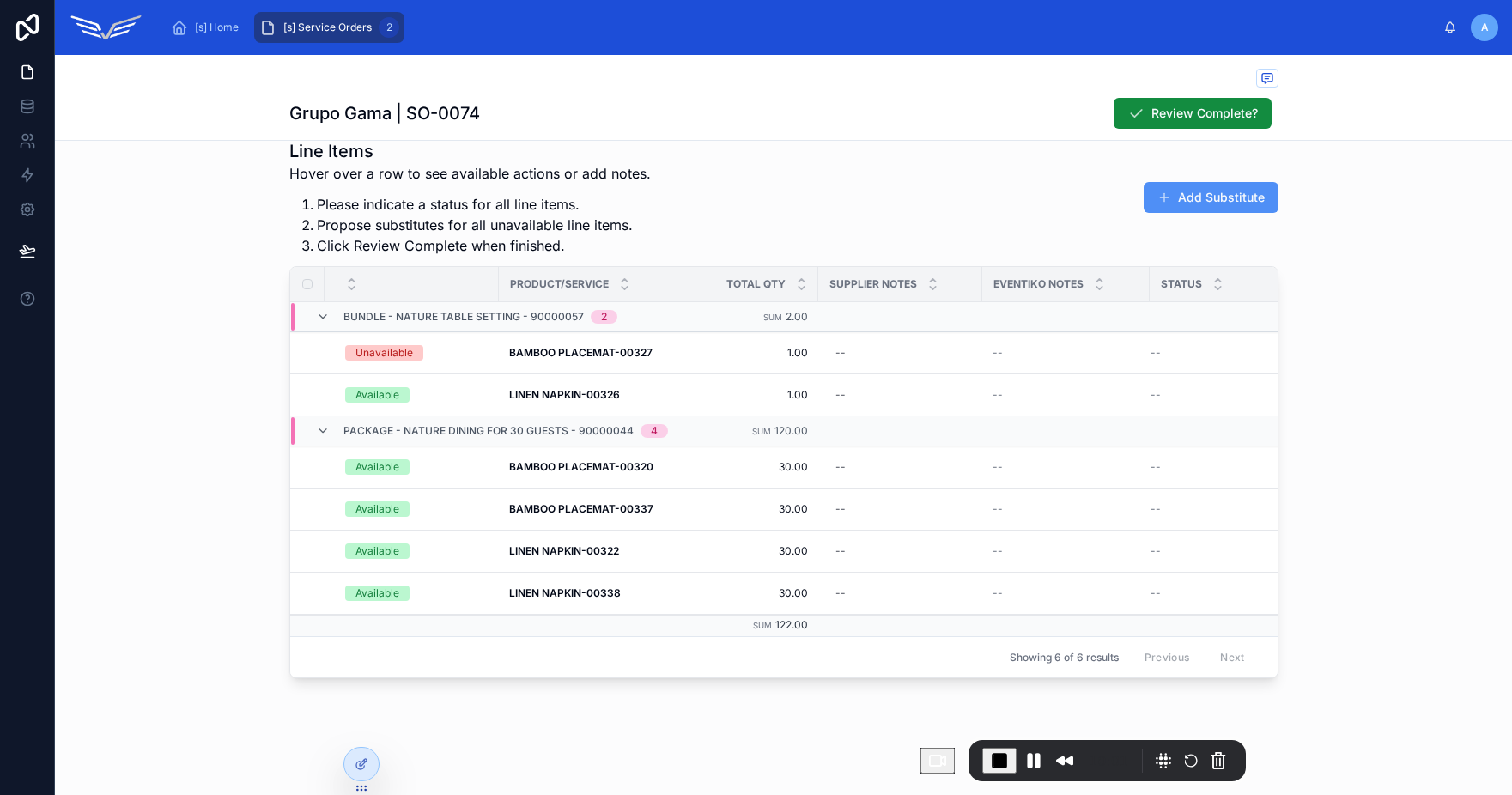
click at [1186, 190] on button "Add Substitute" at bounding box center [1211, 197] width 135 height 31
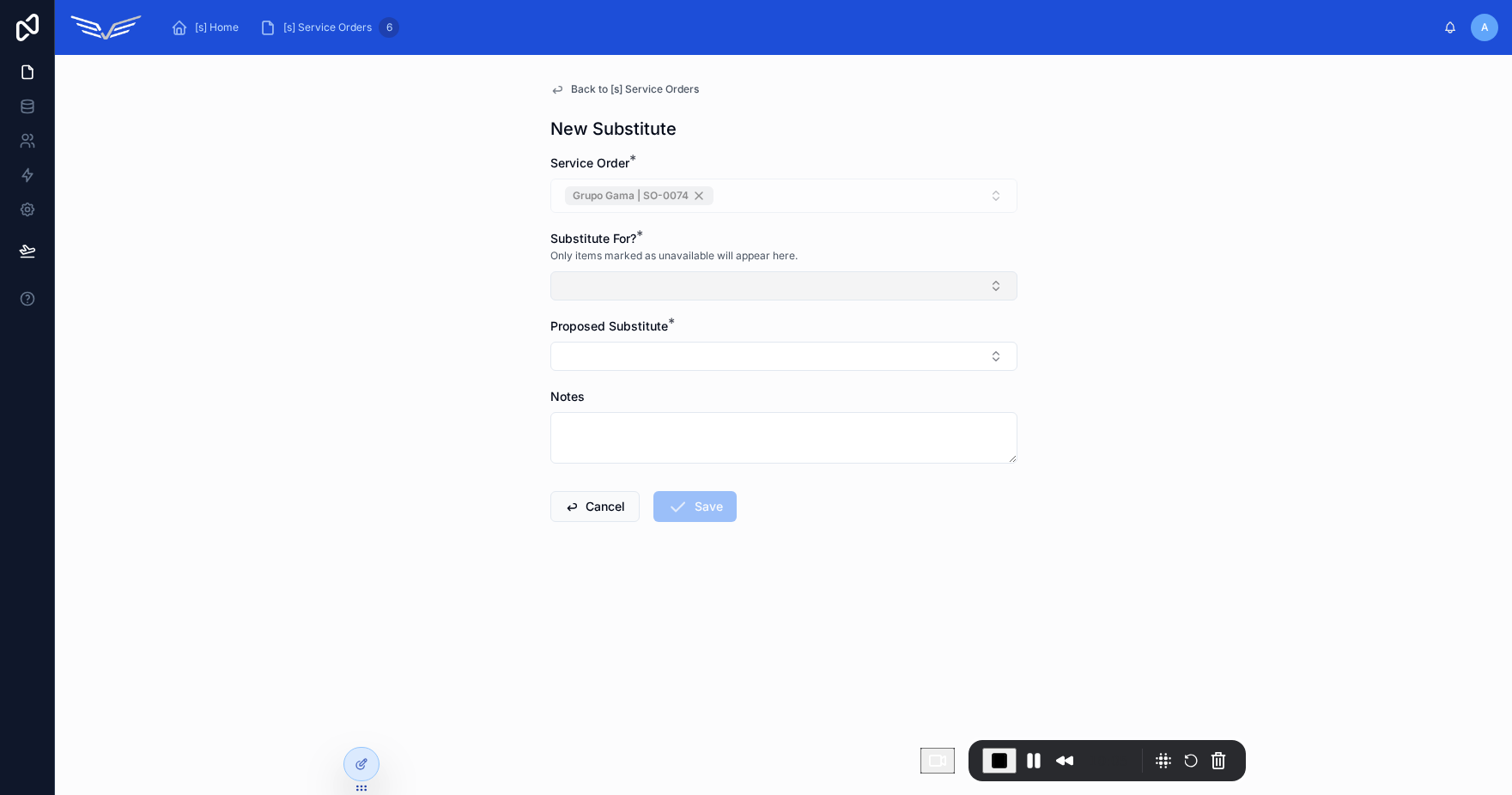
click at [627, 292] on button "Select Button" at bounding box center [784, 286] width 467 height 29
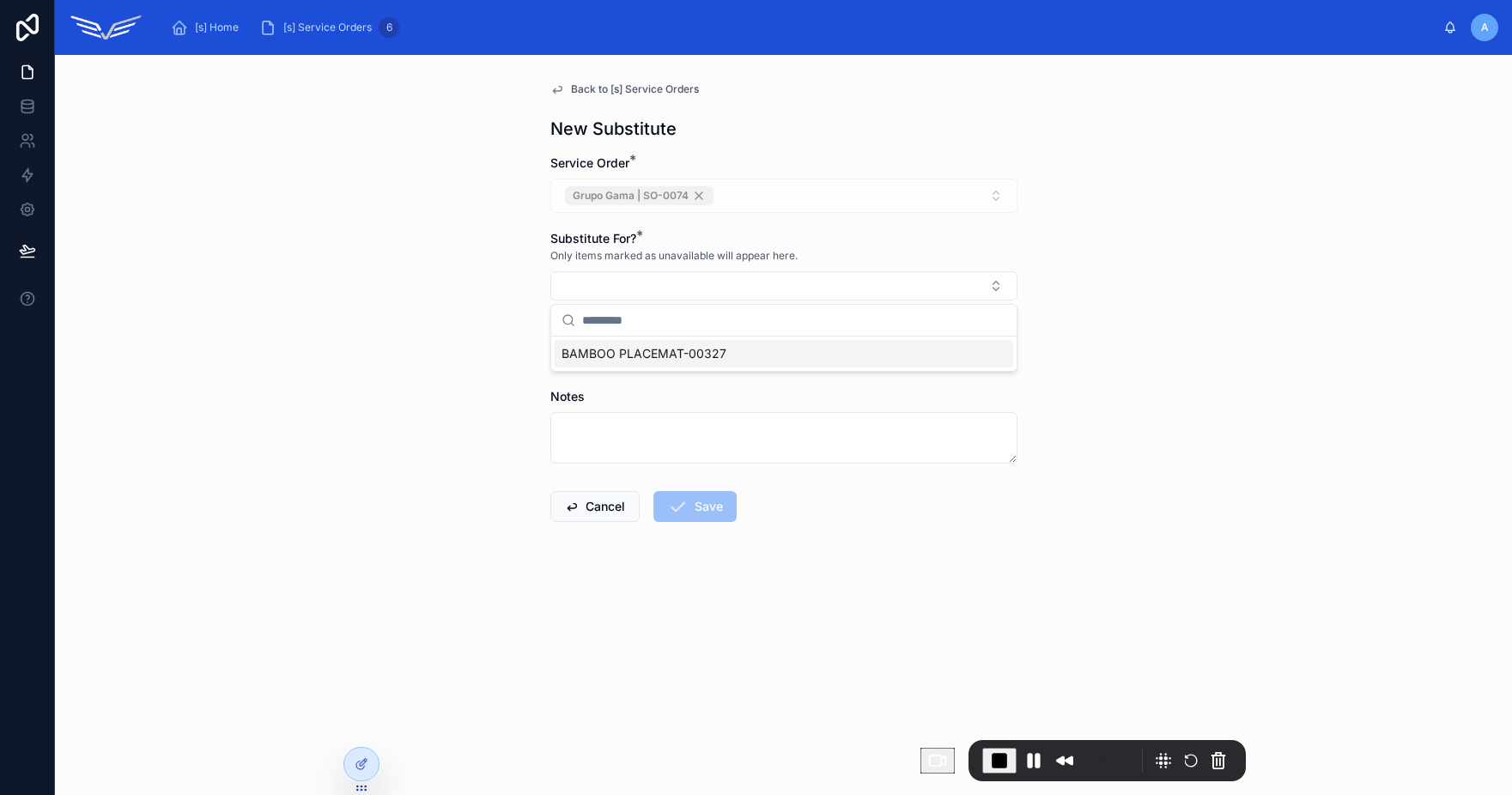
click at [688, 355] on span "BAMBOO PLACEMAT-00327" at bounding box center [644, 354] width 165 height 17
click at [650, 347] on button "Select Button" at bounding box center [784, 360] width 467 height 29
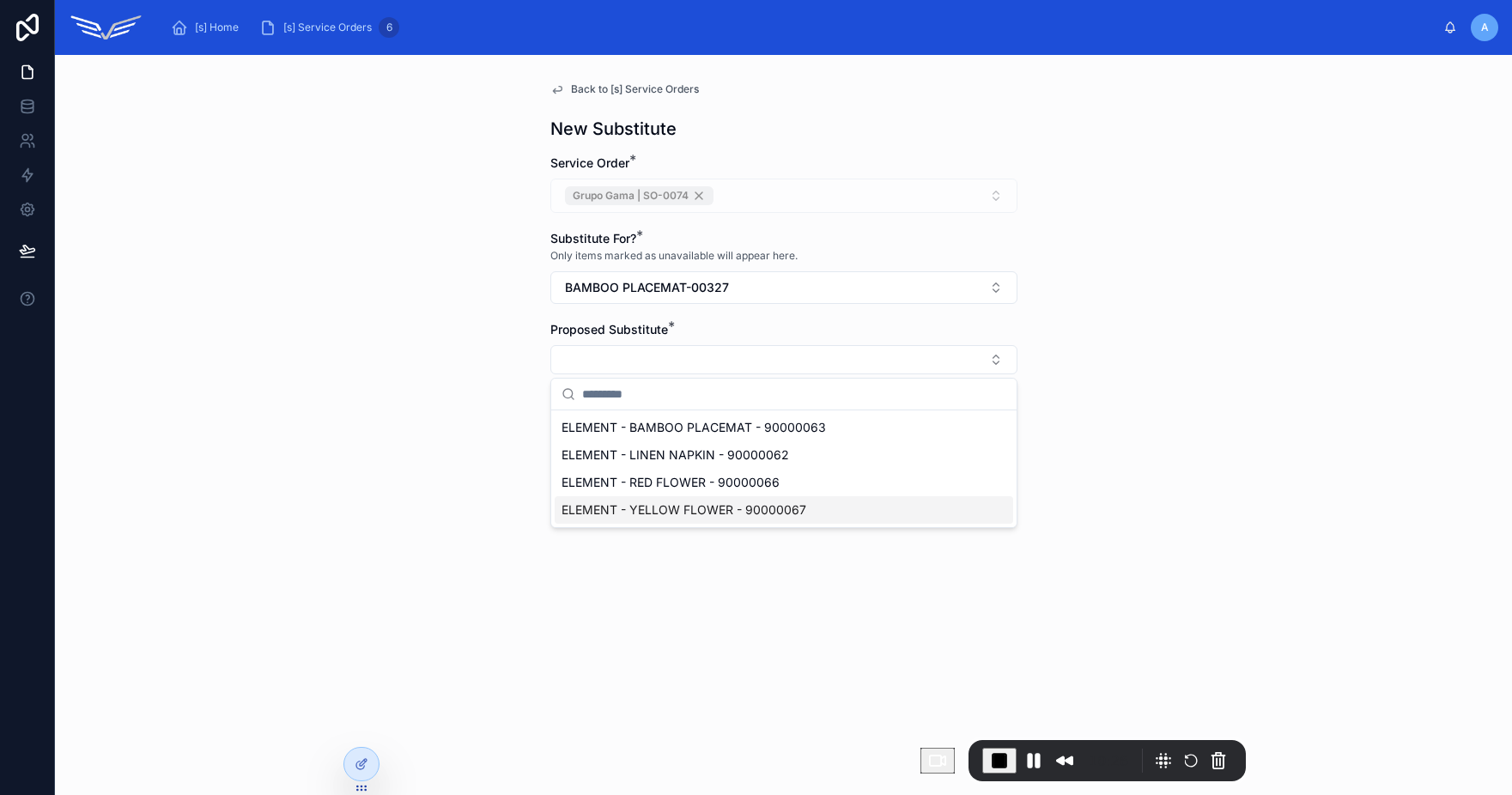
click at [749, 514] on span "ELEMENT - YELLOW FLOWER - 90000067" at bounding box center [684, 509] width 245 height 17
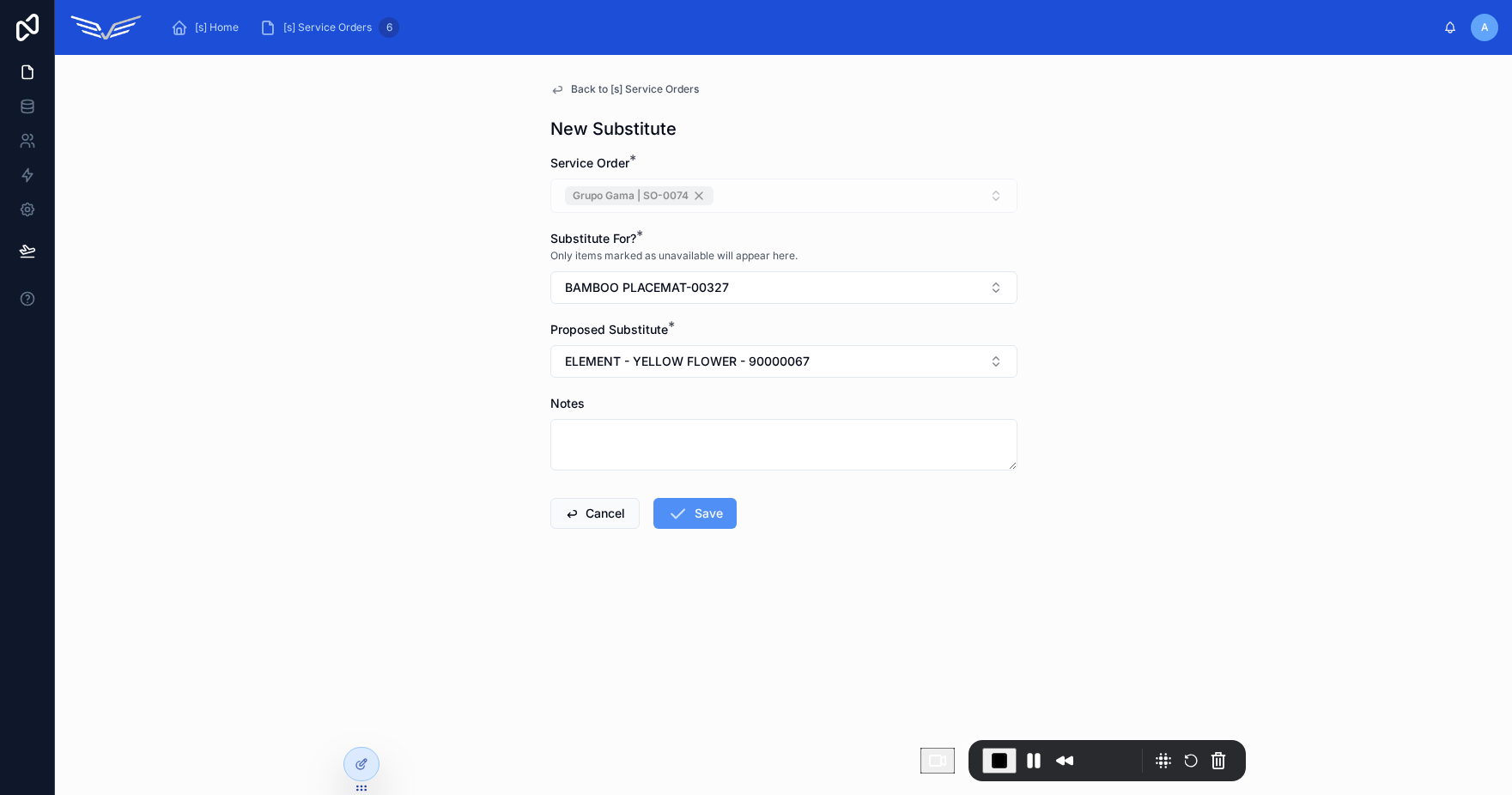
click at [707, 516] on button "Save" at bounding box center [695, 514] width 83 height 31
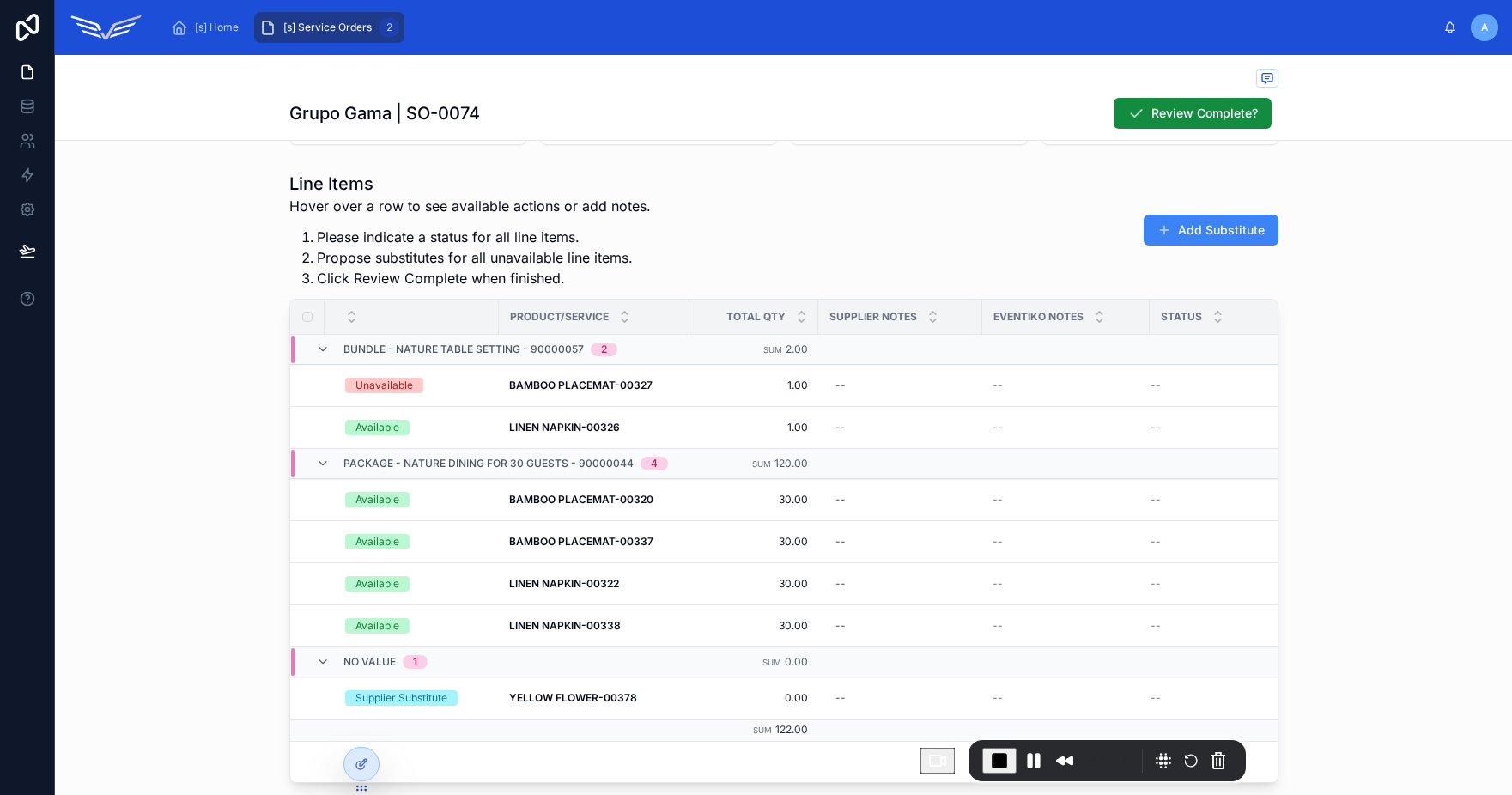
scroll to position [467, 0]
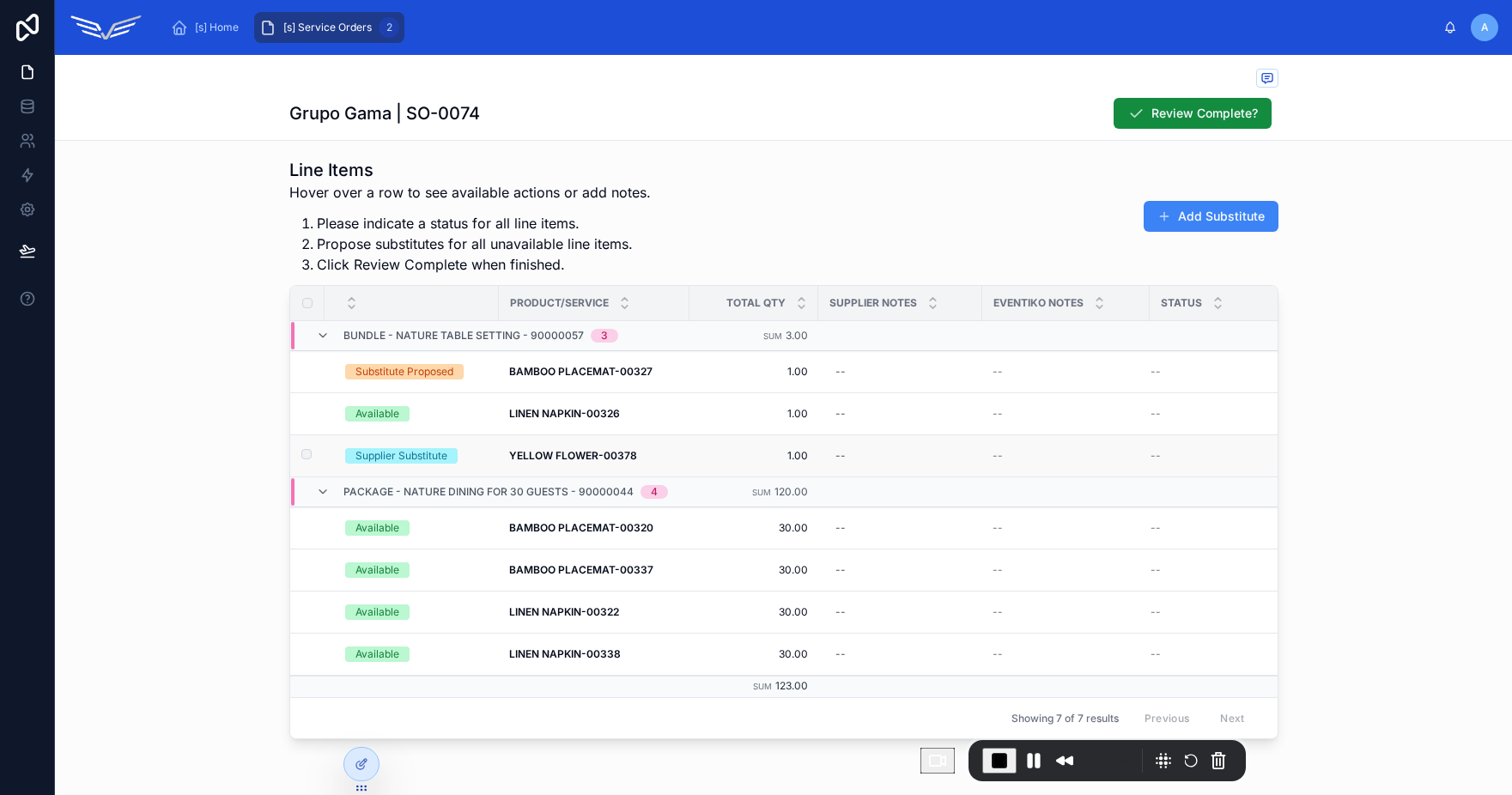
click at [417, 458] on div "Supplier Substitute" at bounding box center [402, 456] width 92 height 15
drag, startPoint x: 443, startPoint y: 455, endPoint x: 351, endPoint y: 452, distance: 92.0
click at [351, 452] on span "Supplier Substitute" at bounding box center [402, 456] width 112 height 15
click at [435, 370] on div "Substitute Proposed" at bounding box center [404, 372] width 98 height 15
drag, startPoint x: 449, startPoint y: 369, endPoint x: 345, endPoint y: 376, distance: 104.2
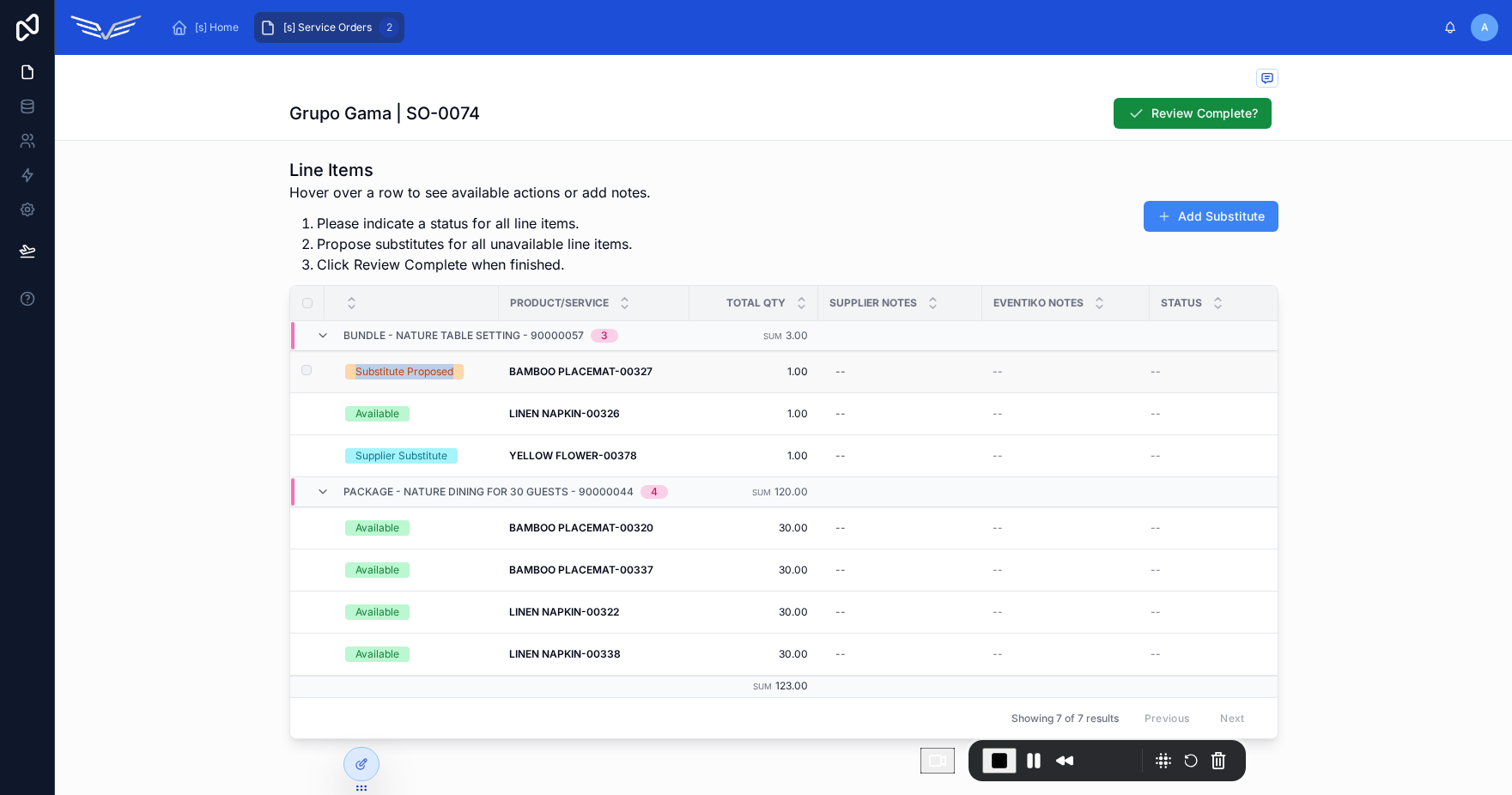
click at [345, 376] on span "Substitute Proposed" at bounding box center [404, 372] width 118 height 15
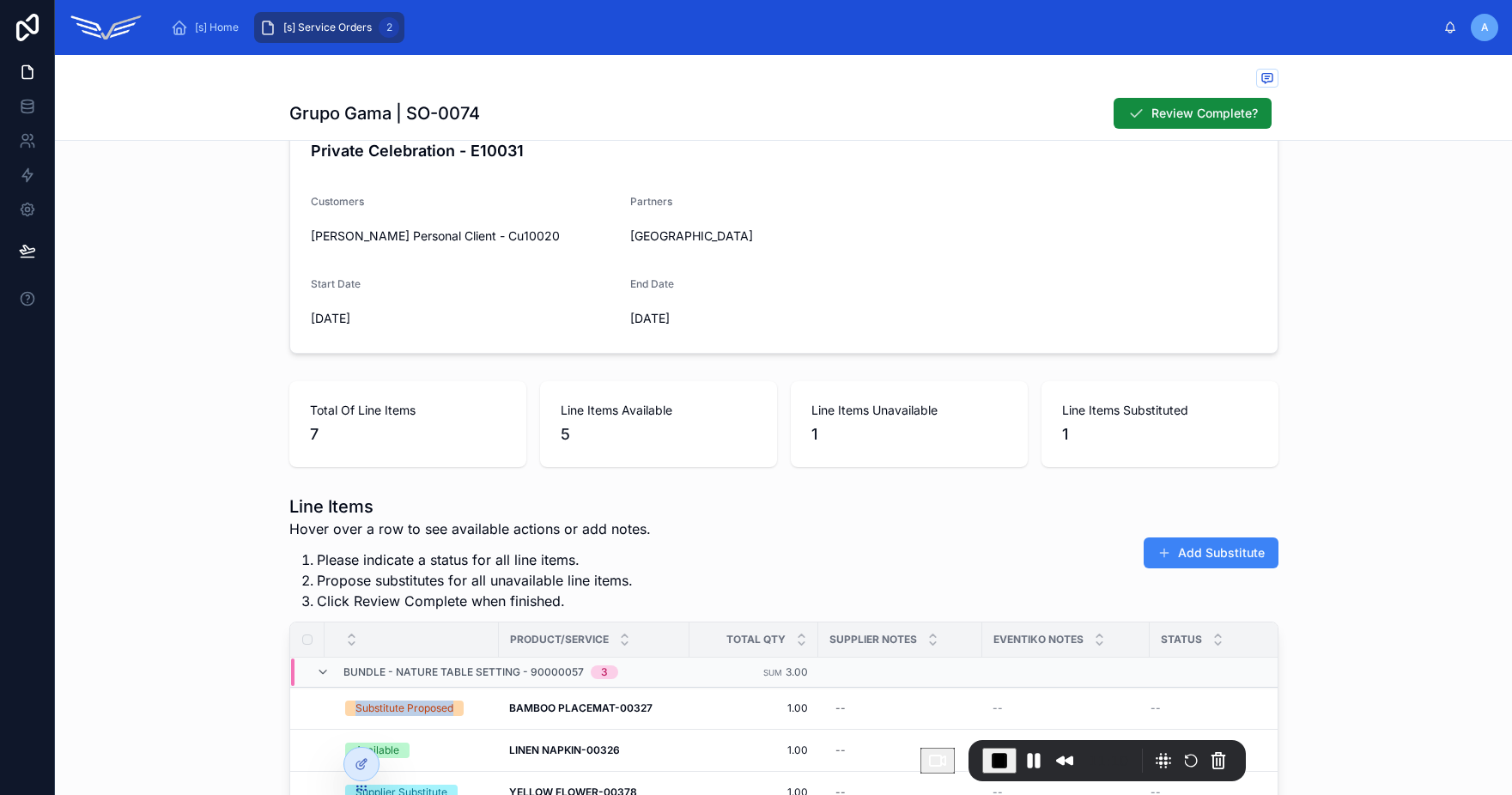
scroll to position [0, 0]
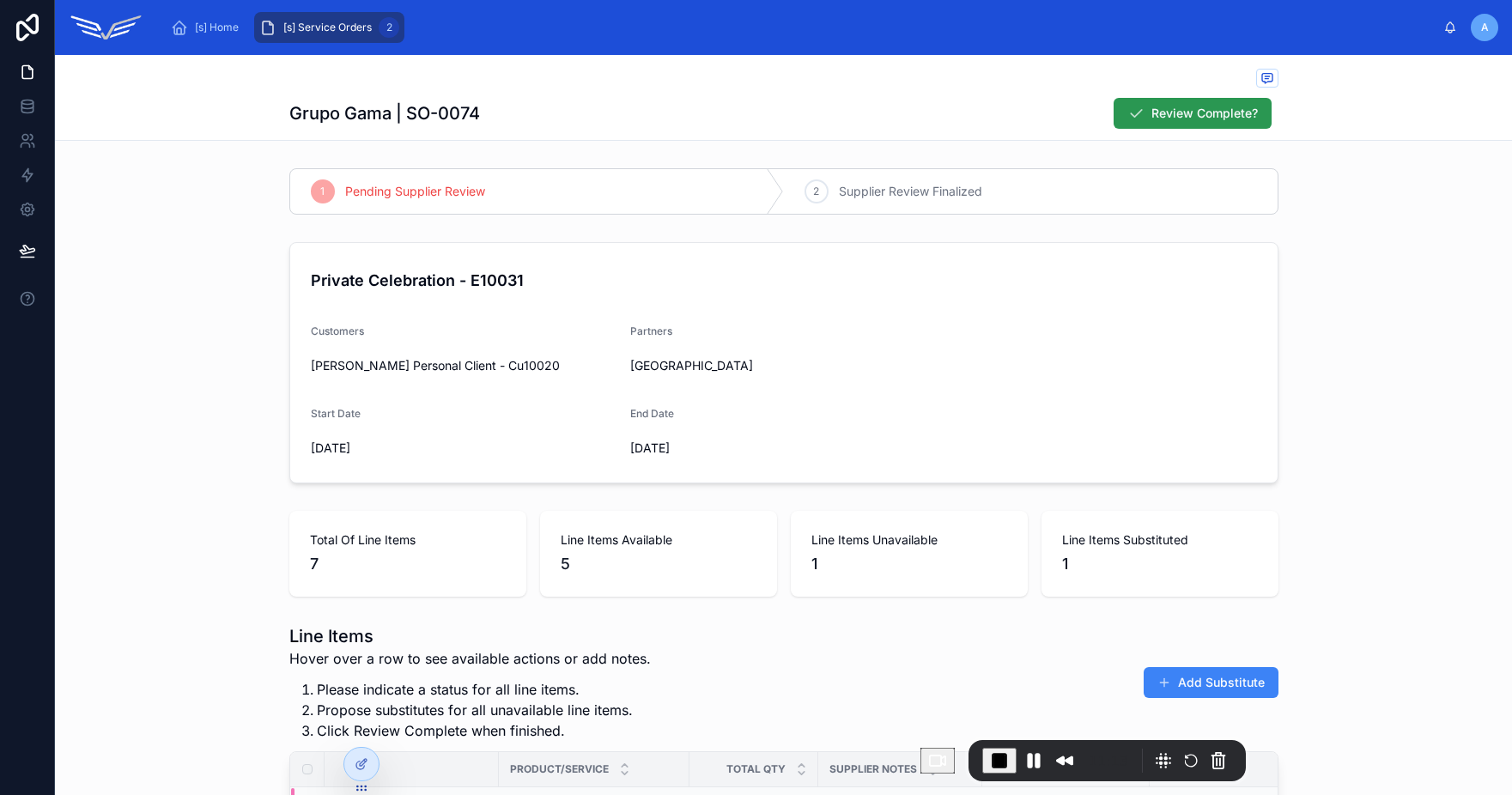
click at [1136, 118] on icon at bounding box center [1136, 113] width 17 height 17
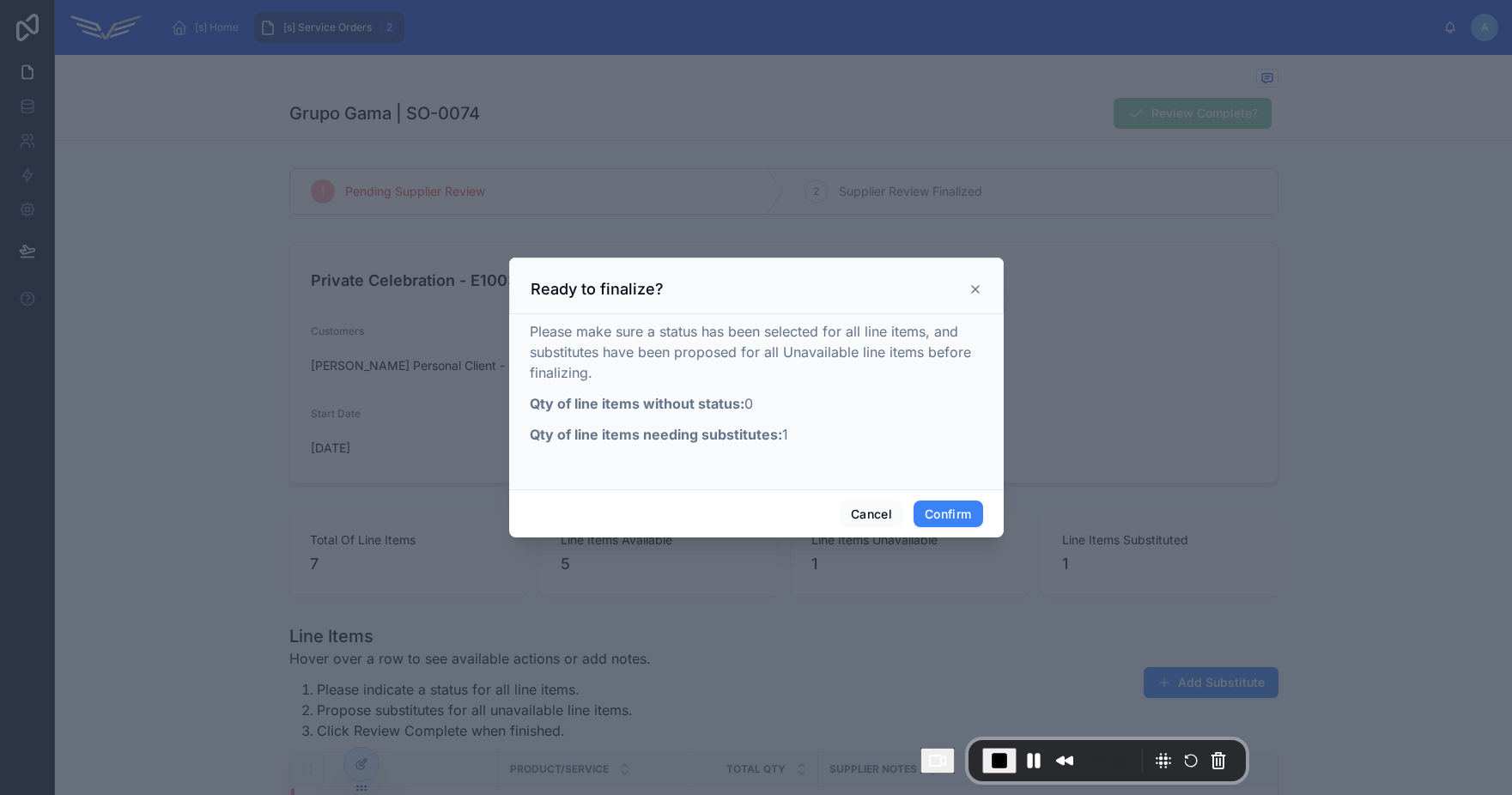
drag, startPoint x: 536, startPoint y: 406, endPoint x: 792, endPoint y: 405, distance: 256.0
click at [792, 405] on p "Qty of line items without status: 0" at bounding box center [756, 403] width 453 height 21
click at [757, 410] on p "Qty of line items without status: 0" at bounding box center [756, 403] width 453 height 21
click at [1043, 761] on button "Pause Recording" at bounding box center [1034, 761] width 27 height 27
click at [866, 511] on button "Cancel" at bounding box center [871, 514] width 63 height 27
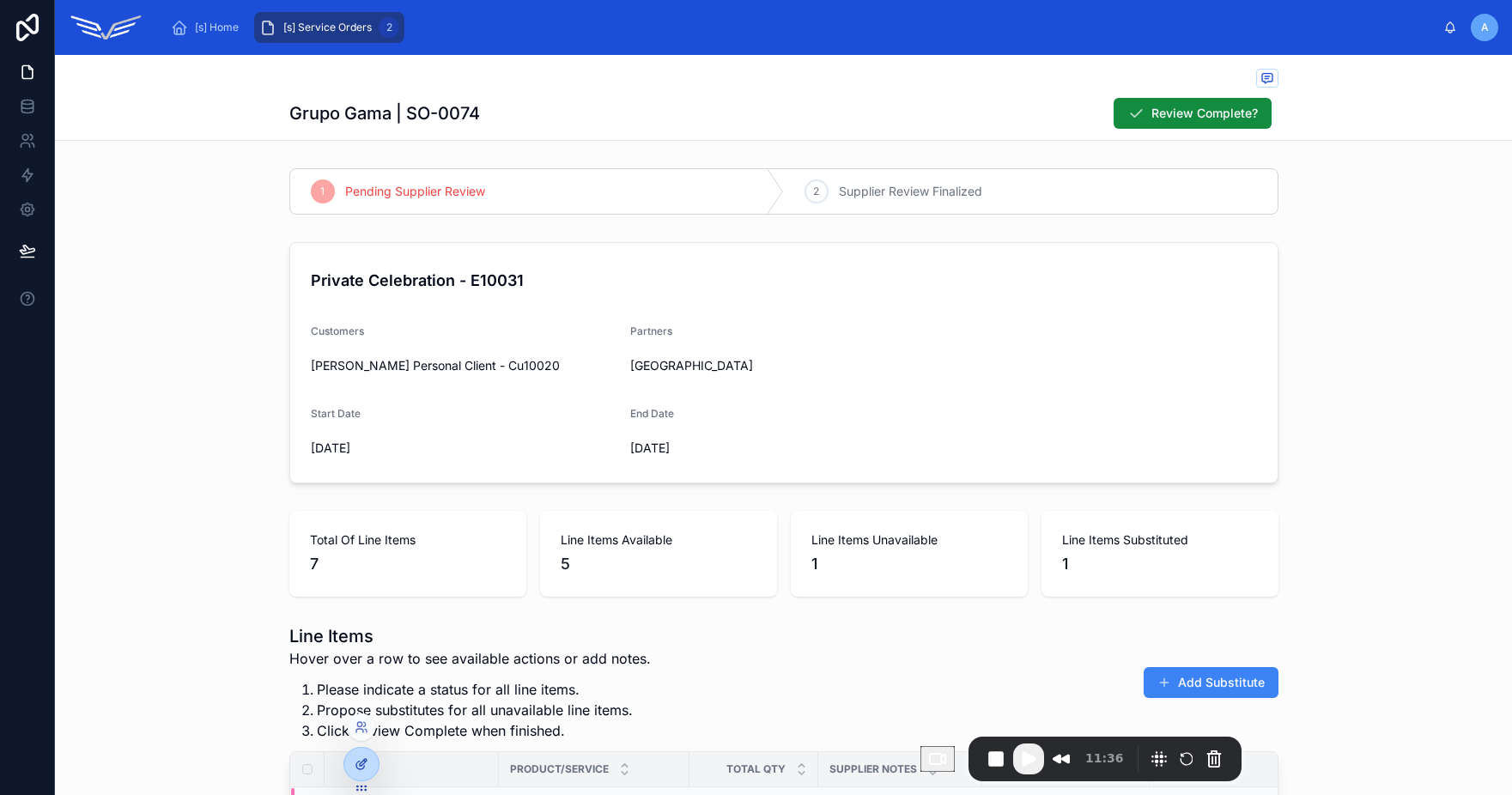
click at [357, 762] on icon at bounding box center [360, 765] width 8 height 8
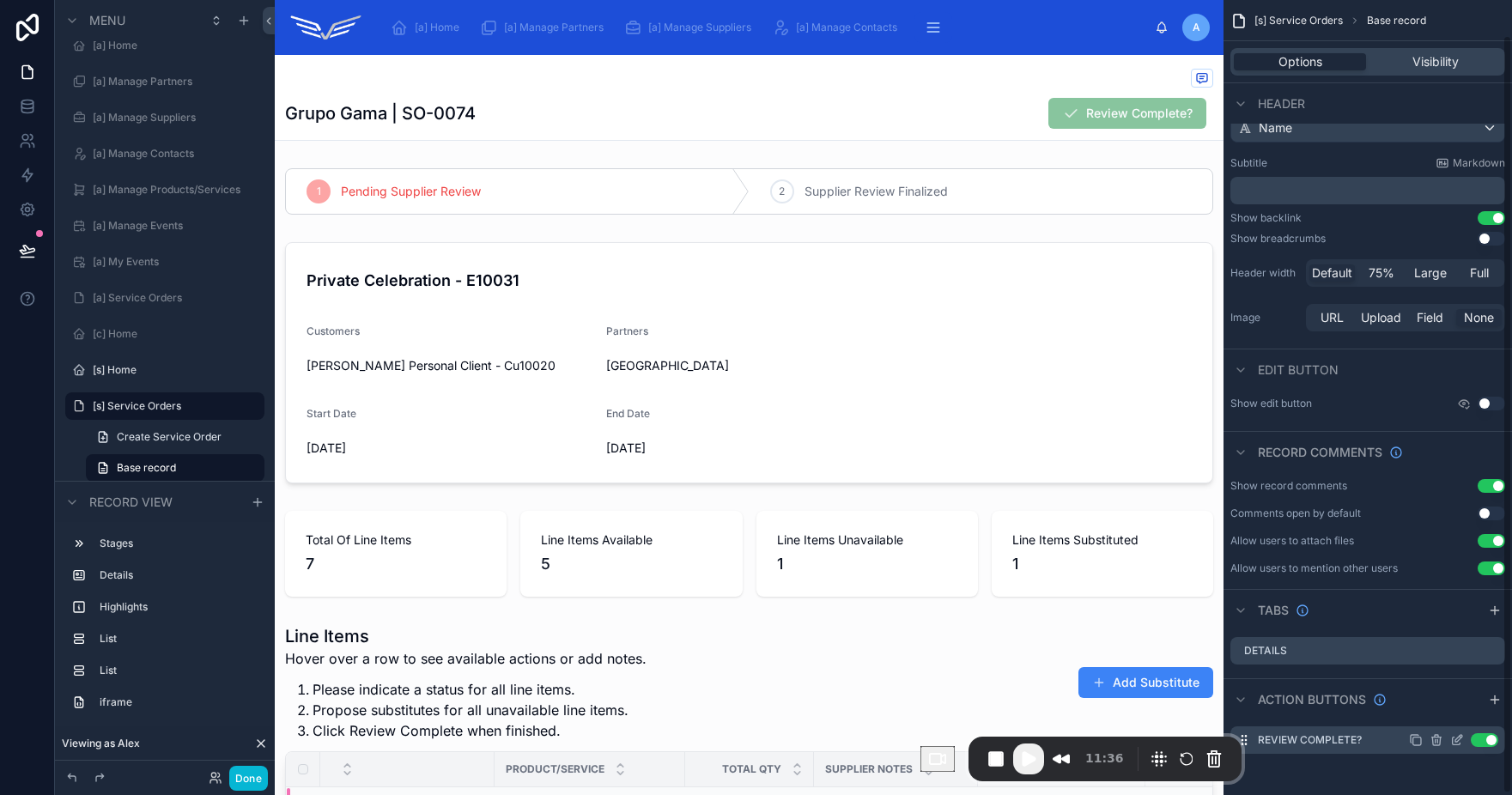
scroll to position [36, 0]
click at [1453, 743] on icon "scrollable content" at bounding box center [1456, 742] width 14 height 14
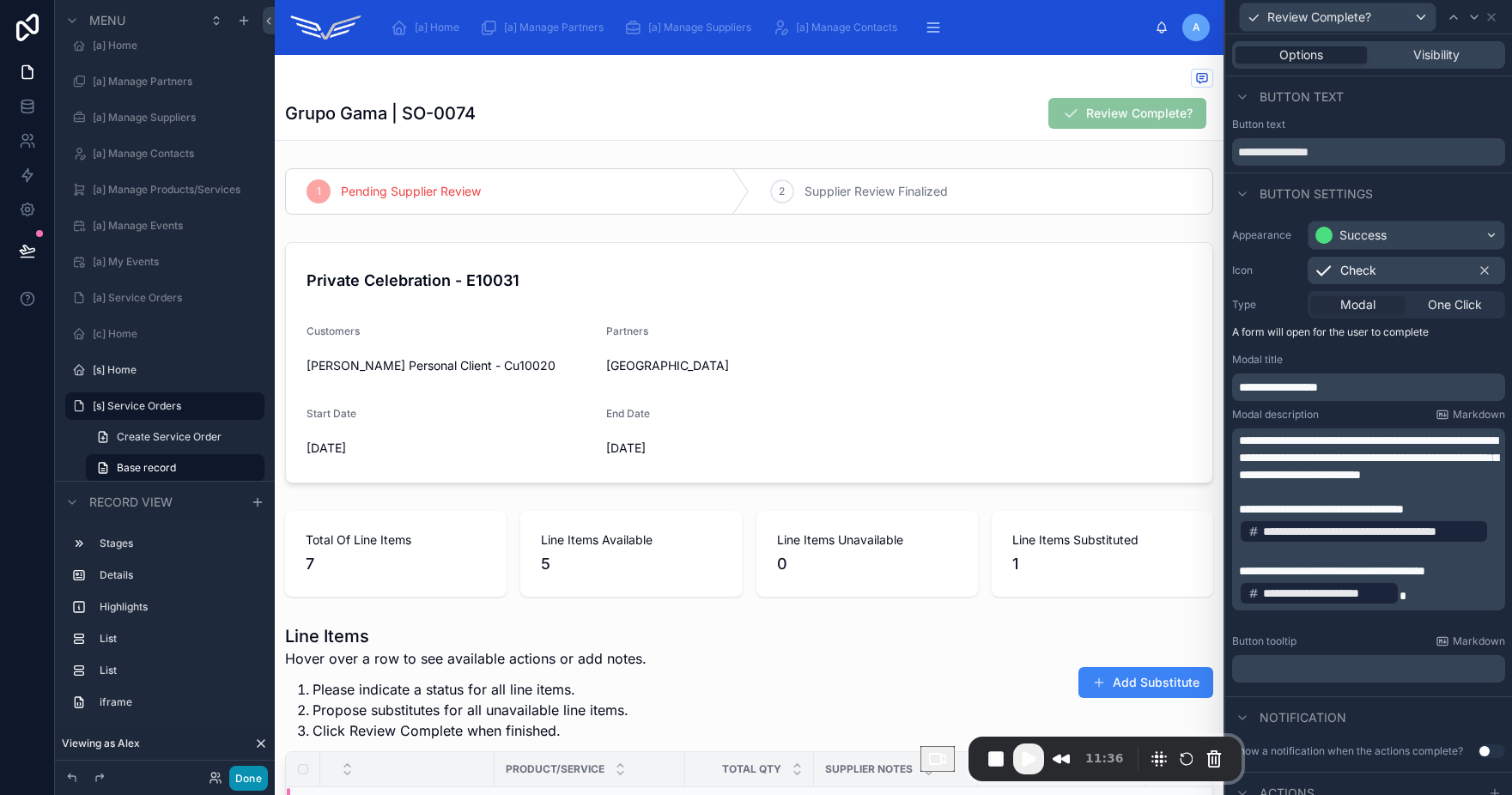
click at [248, 776] on button "Done" at bounding box center [248, 779] width 39 height 25
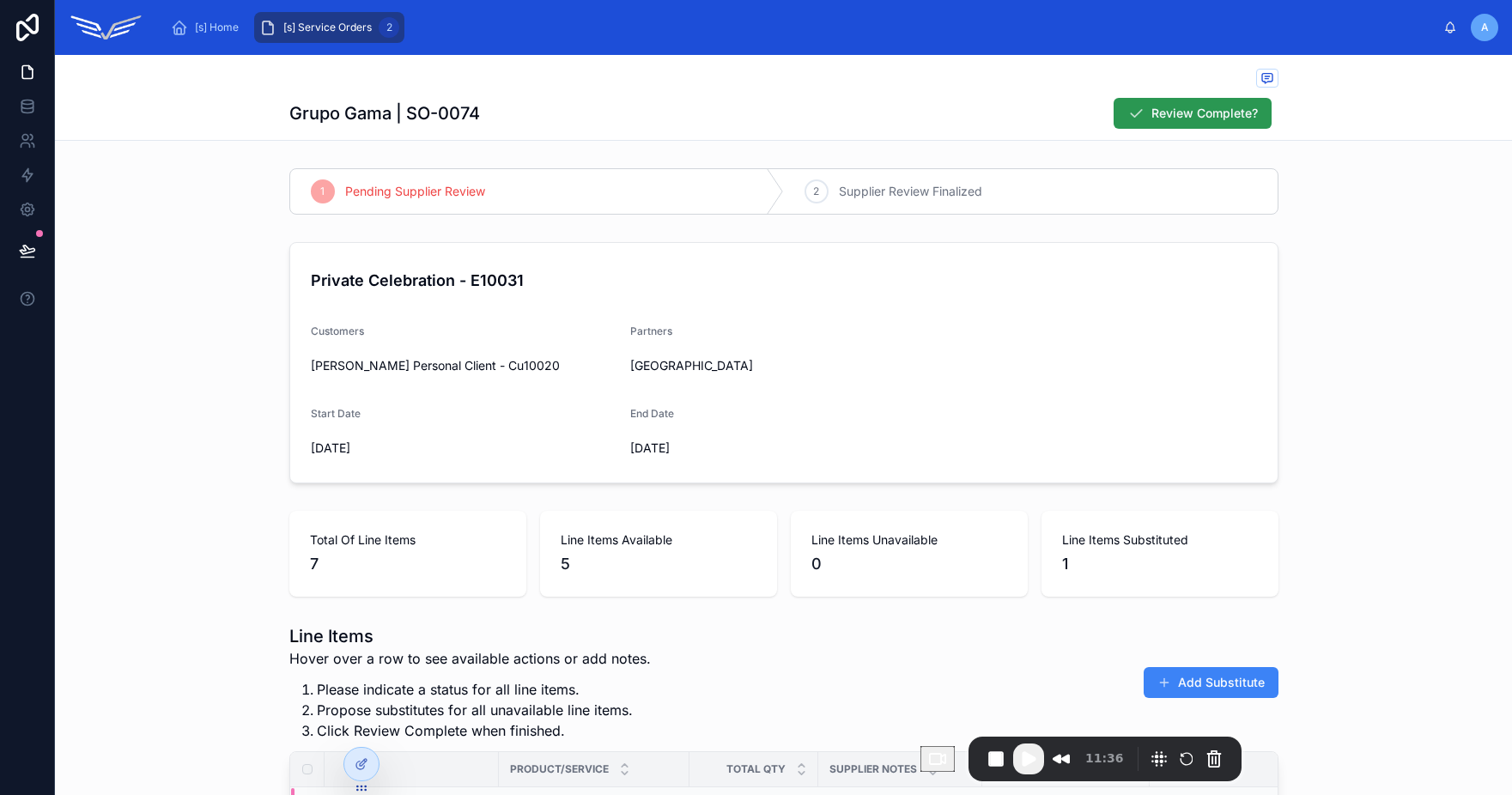
click at [1199, 110] on span "Review Complete?" at bounding box center [1205, 113] width 107 height 17
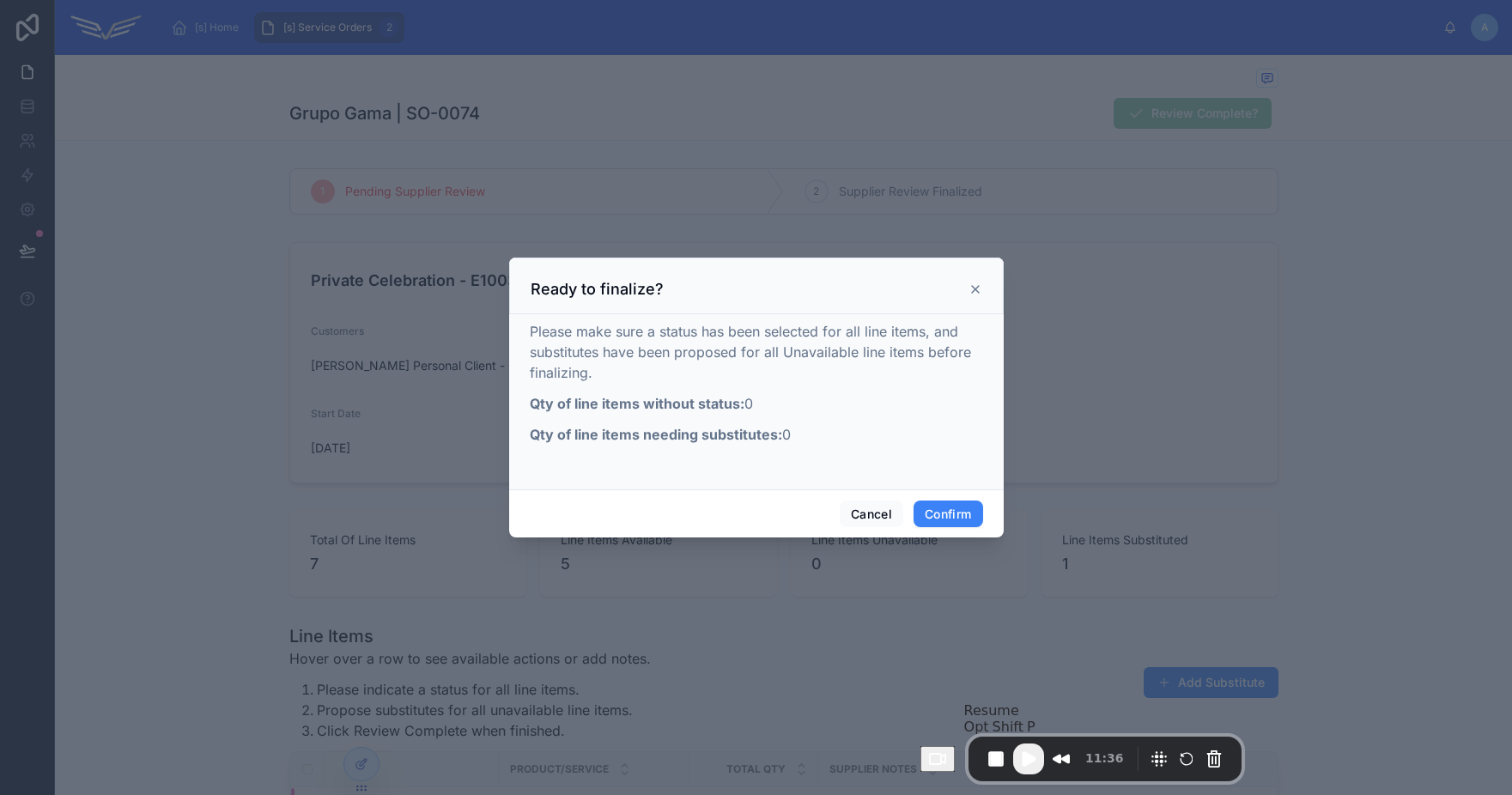
click at [1039, 765] on span "Play Recording" at bounding box center [1028, 759] width 21 height 21
drag, startPoint x: 537, startPoint y: 399, endPoint x: 764, endPoint y: 401, distance: 227.0
click at [764, 401] on p "Qty of line items without status: 0" at bounding box center [756, 403] width 453 height 21
drag, startPoint x: 597, startPoint y: 434, endPoint x: 830, endPoint y: 432, distance: 233.0
click at [830, 432] on p "Qty of line items needing substitutes: 0" at bounding box center [756, 434] width 453 height 21
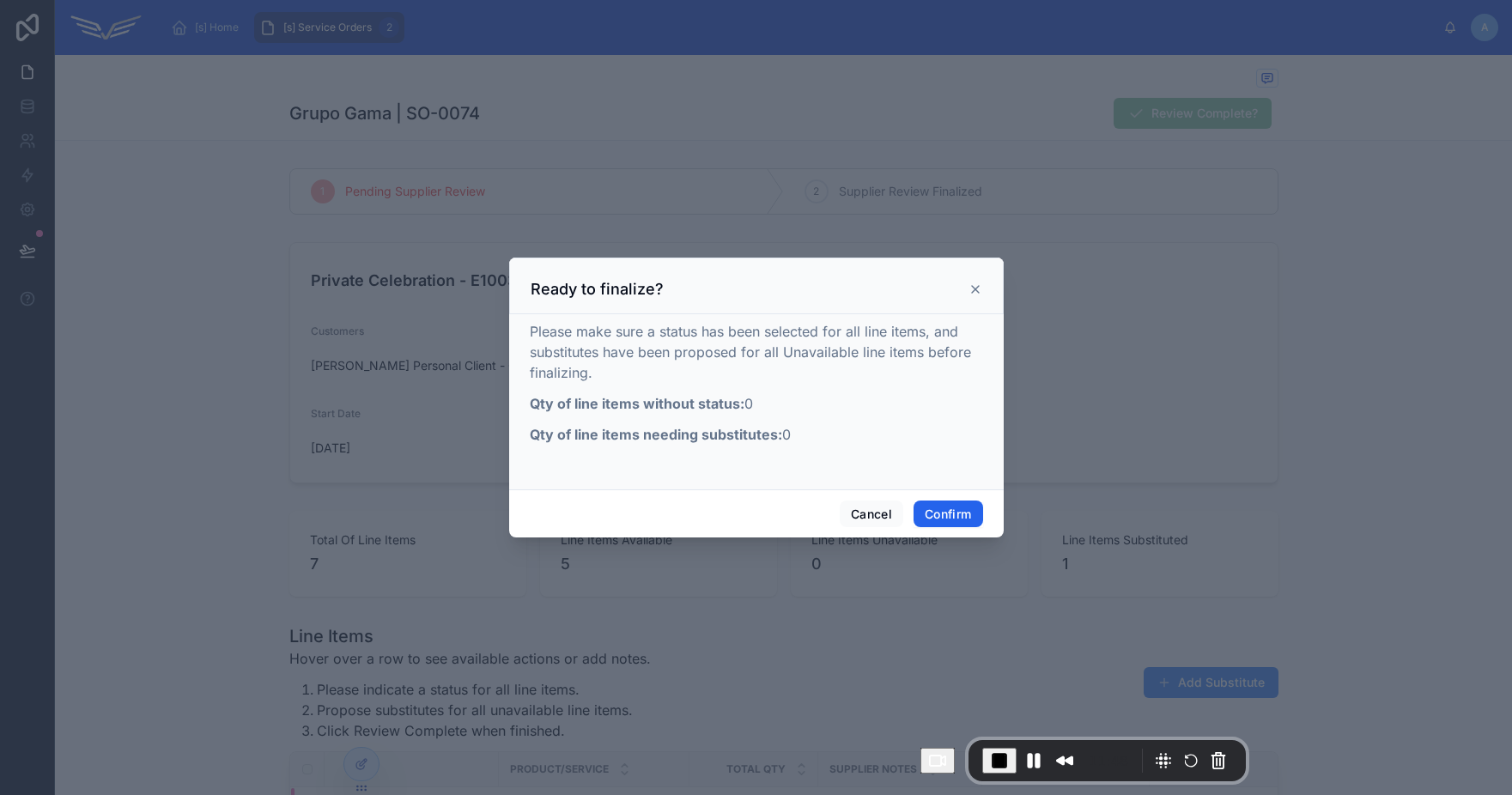
click at [942, 519] on button "Confirm" at bounding box center [948, 514] width 69 height 27
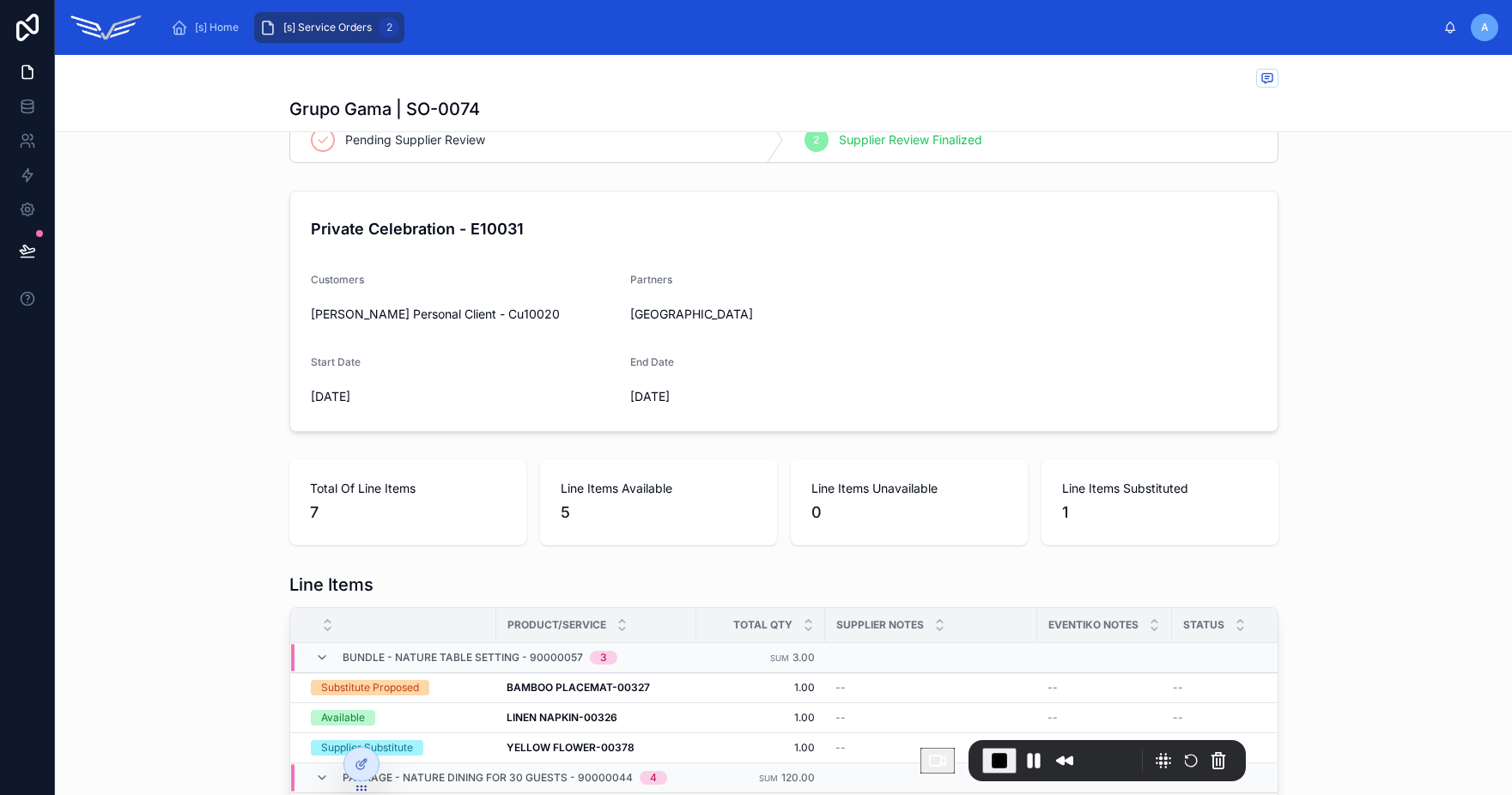
scroll to position [0, 0]
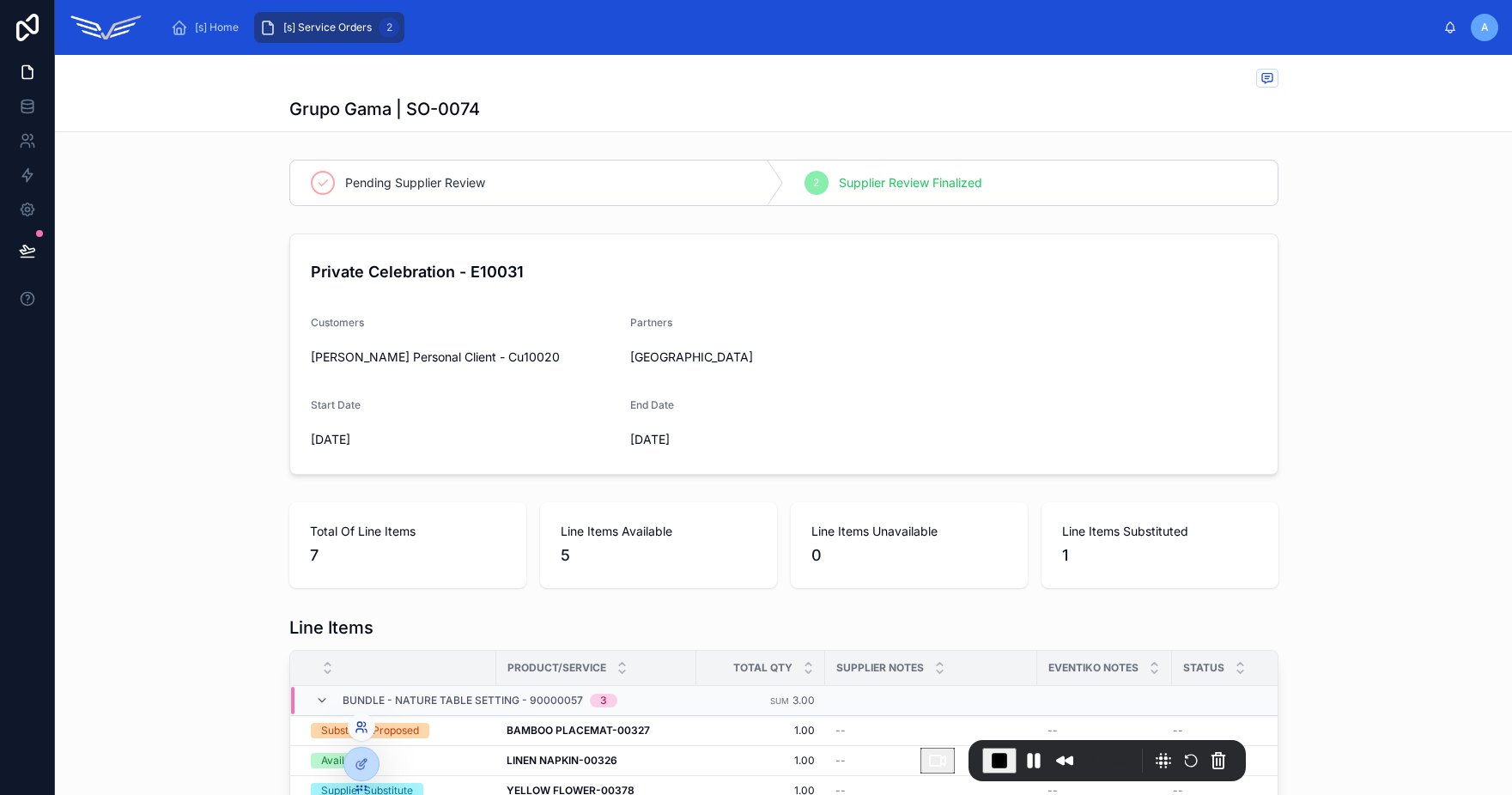
click at [364, 729] on icon at bounding box center [361, 727] width 14 height 14
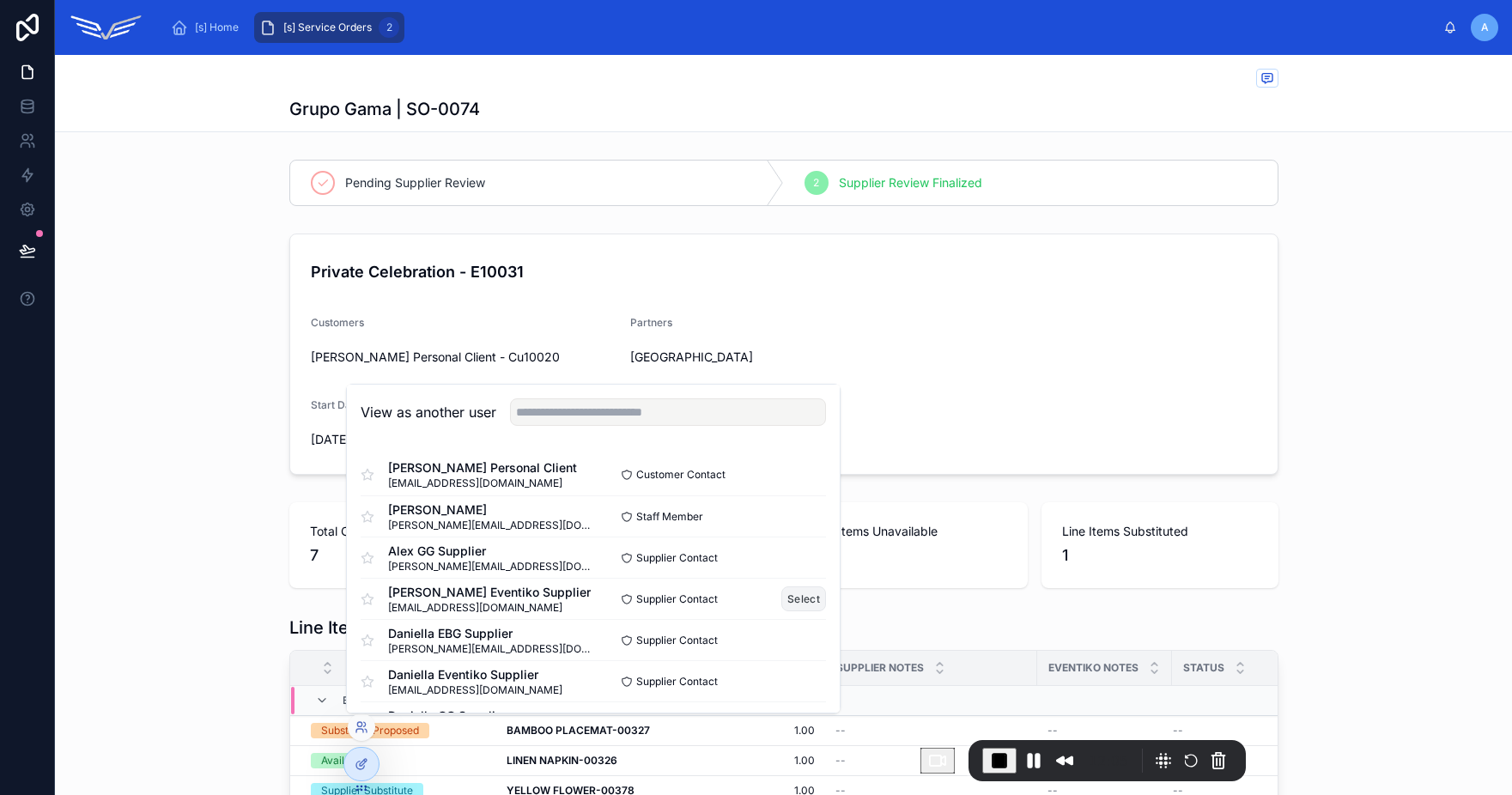
click at [797, 605] on button "Select" at bounding box center [803, 599] width 44 height 25
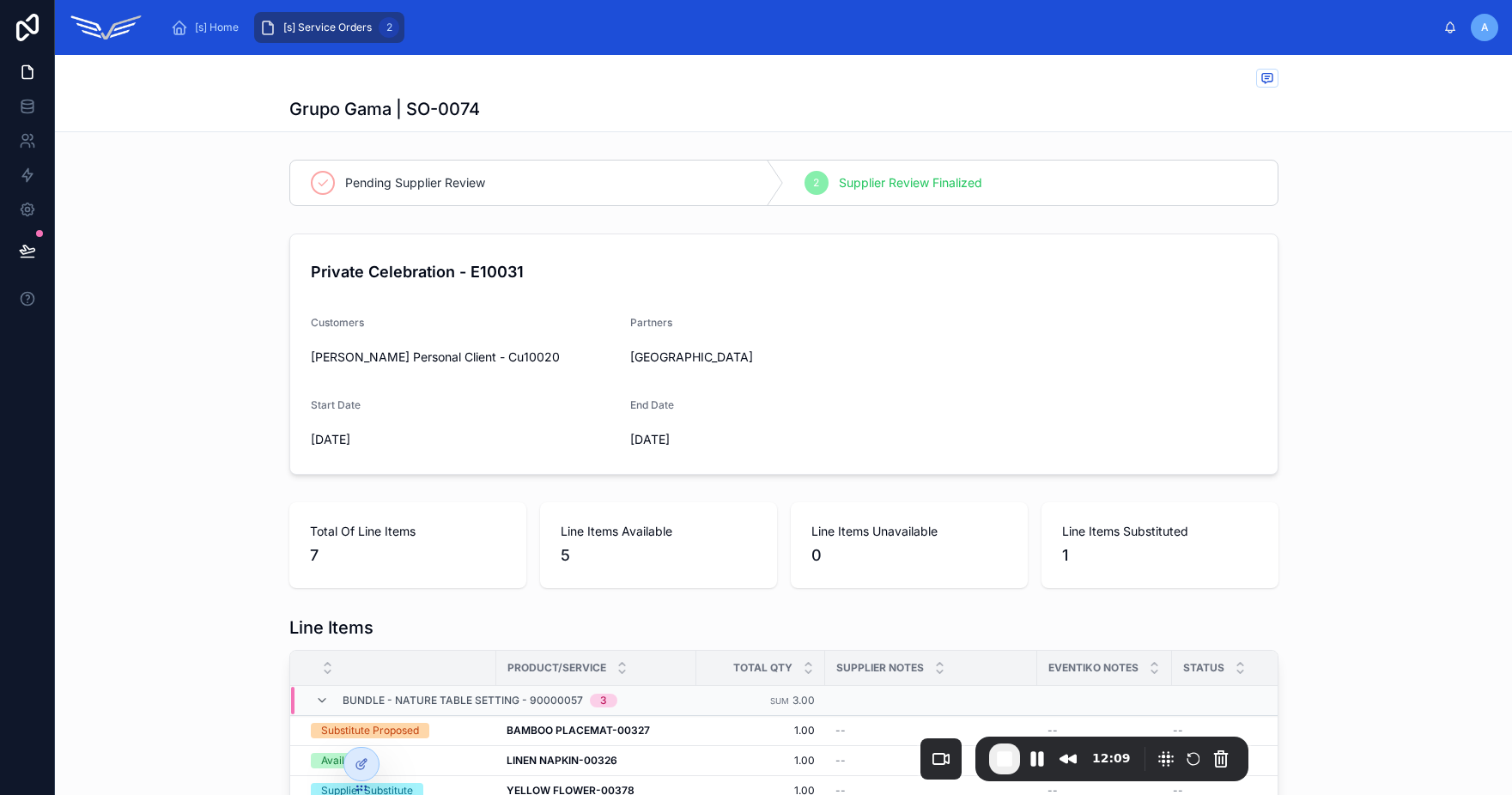
click at [343, 38] on div "[s] Service Orders 2" at bounding box center [329, 27] width 140 height 27
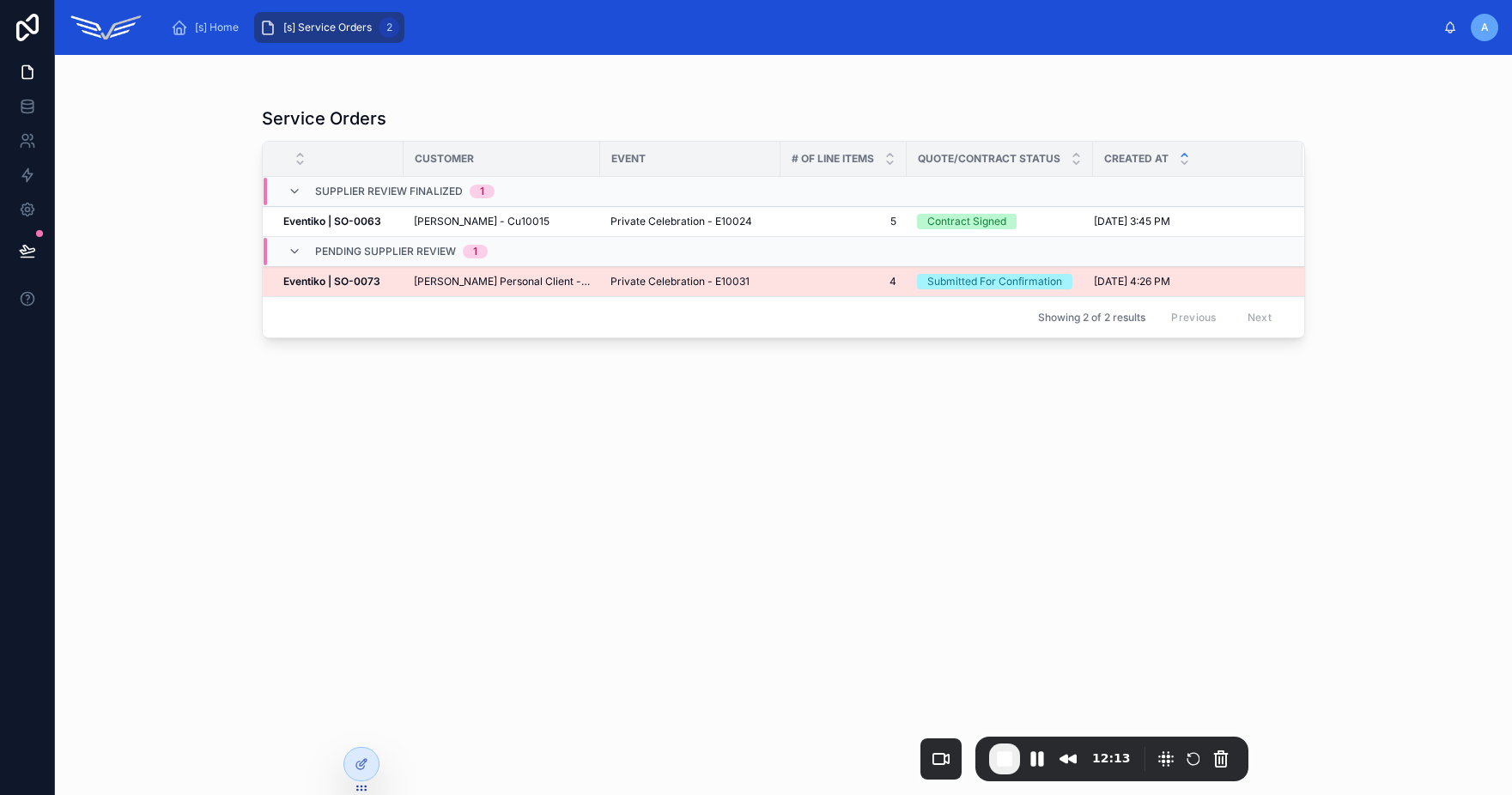
click at [499, 283] on span "[PERSON_NAME] Personal Client - Cu10020" at bounding box center [502, 281] width 176 height 14
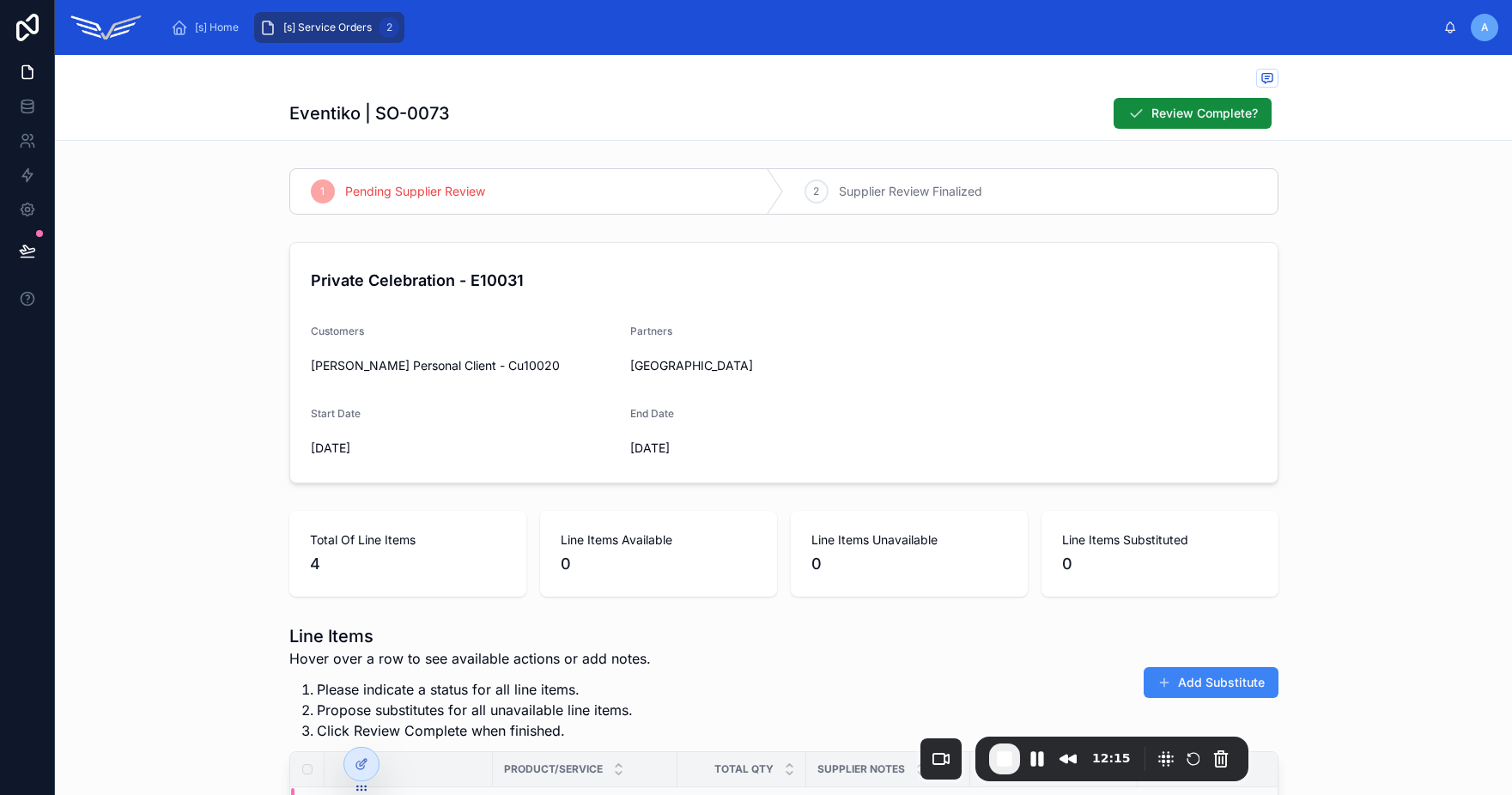
scroll to position [398, 0]
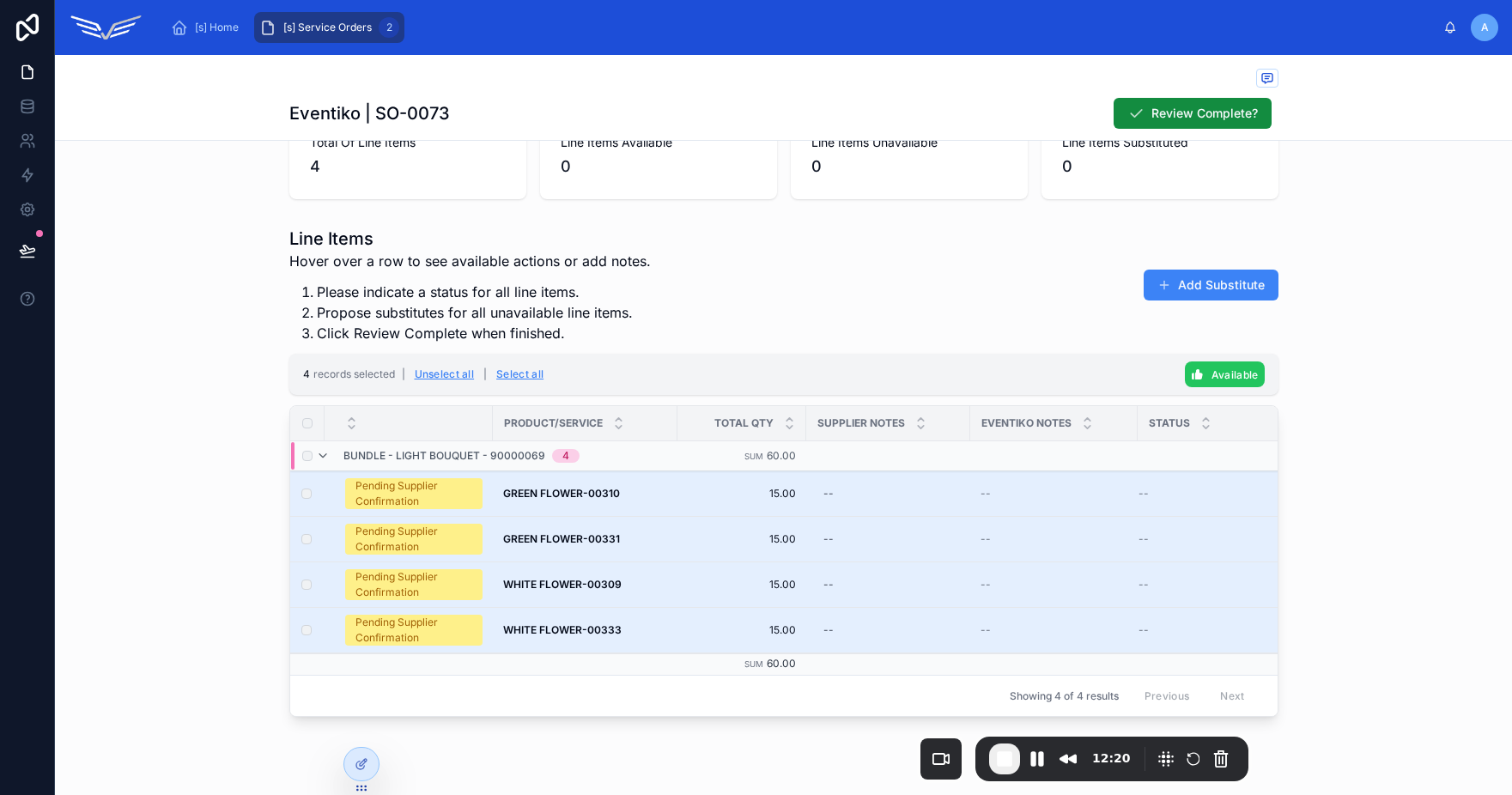
click at [1198, 373] on button "Available" at bounding box center [1224, 374] width 80 height 25
click at [1304, 342] on icon at bounding box center [1301, 340] width 14 height 14
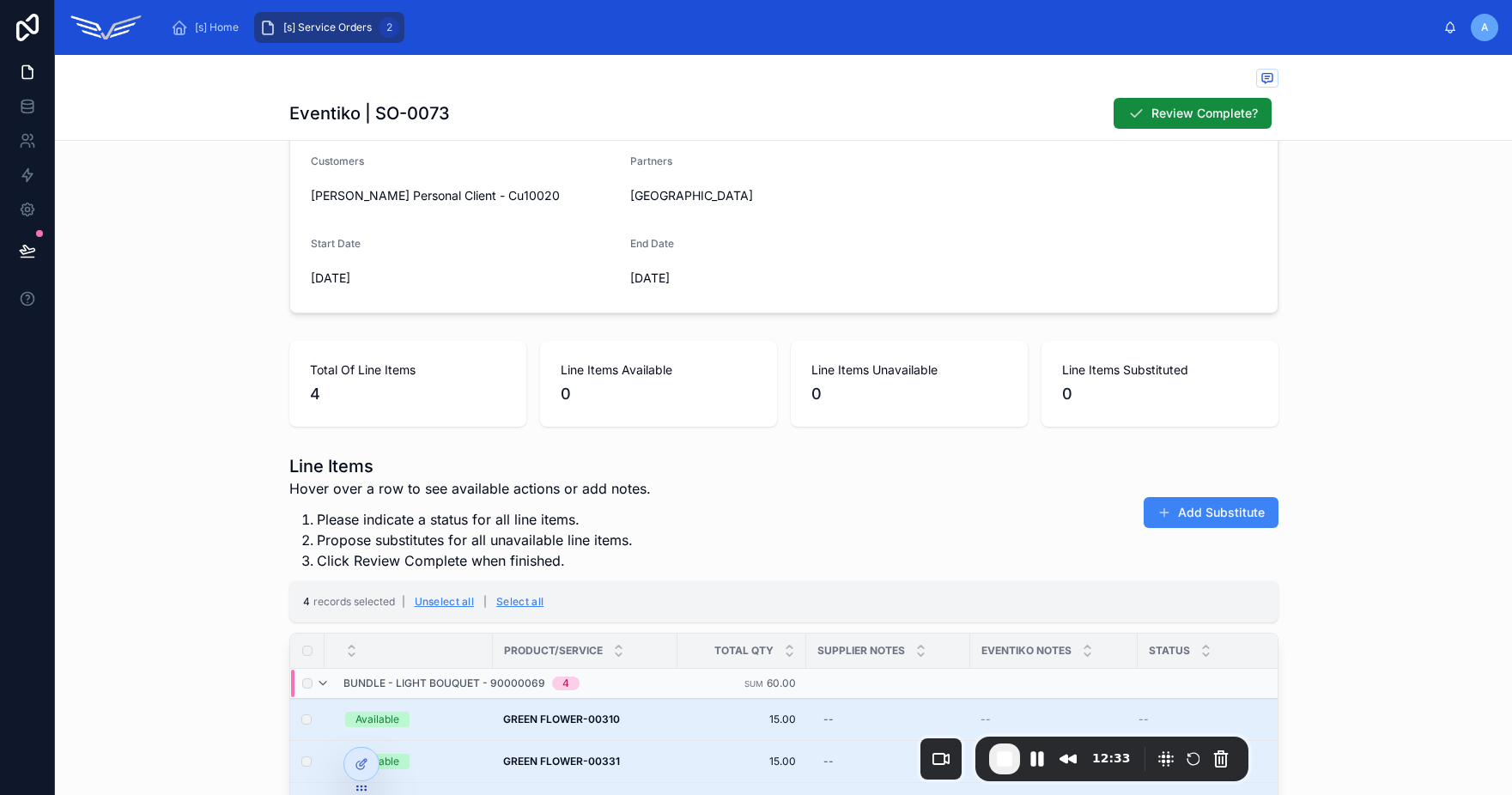
scroll to position [52, 0]
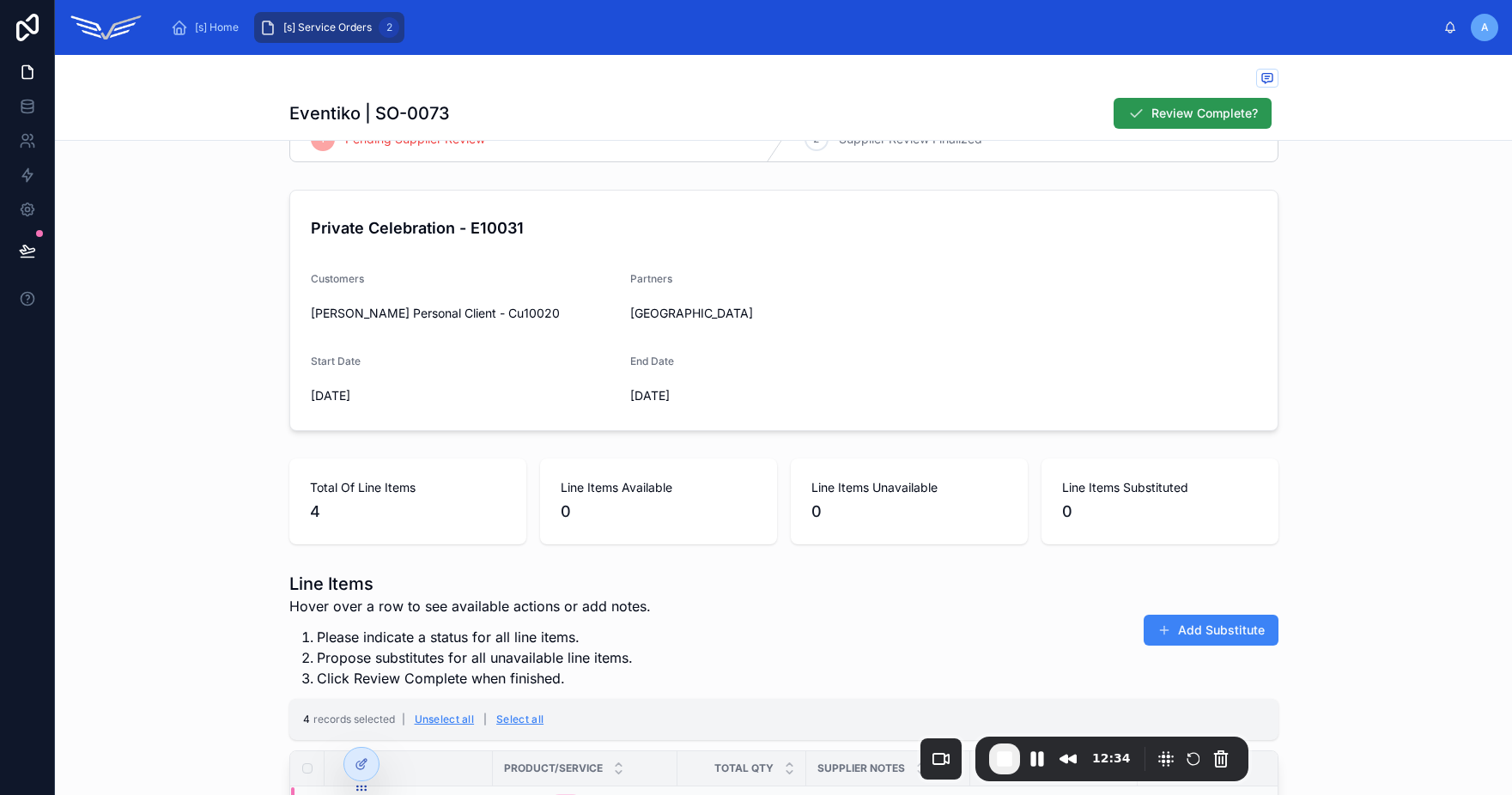
click at [1147, 122] on button "Review Complete?" at bounding box center [1192, 113] width 158 height 31
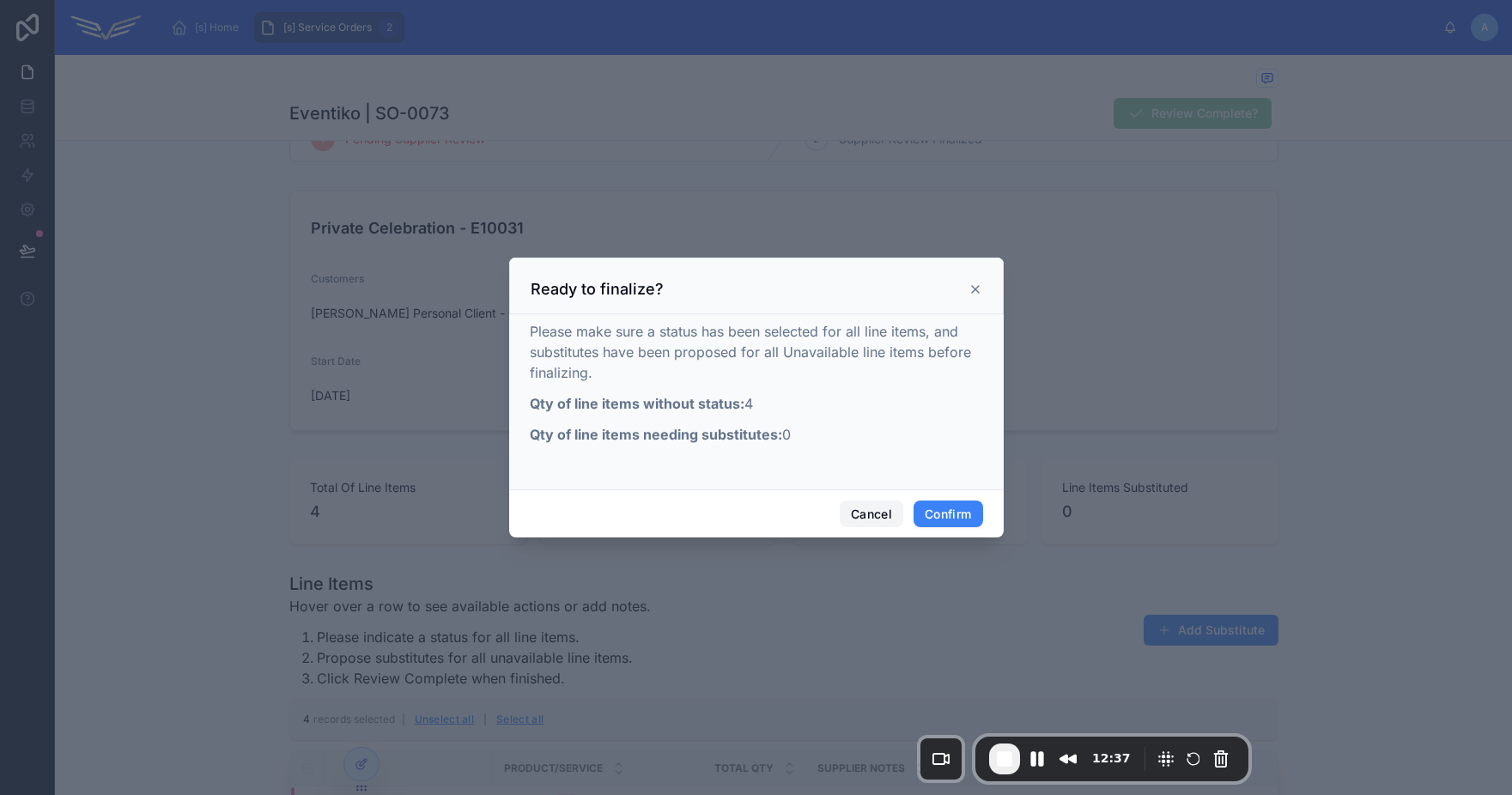
click at [871, 510] on button "Cancel" at bounding box center [871, 514] width 63 height 27
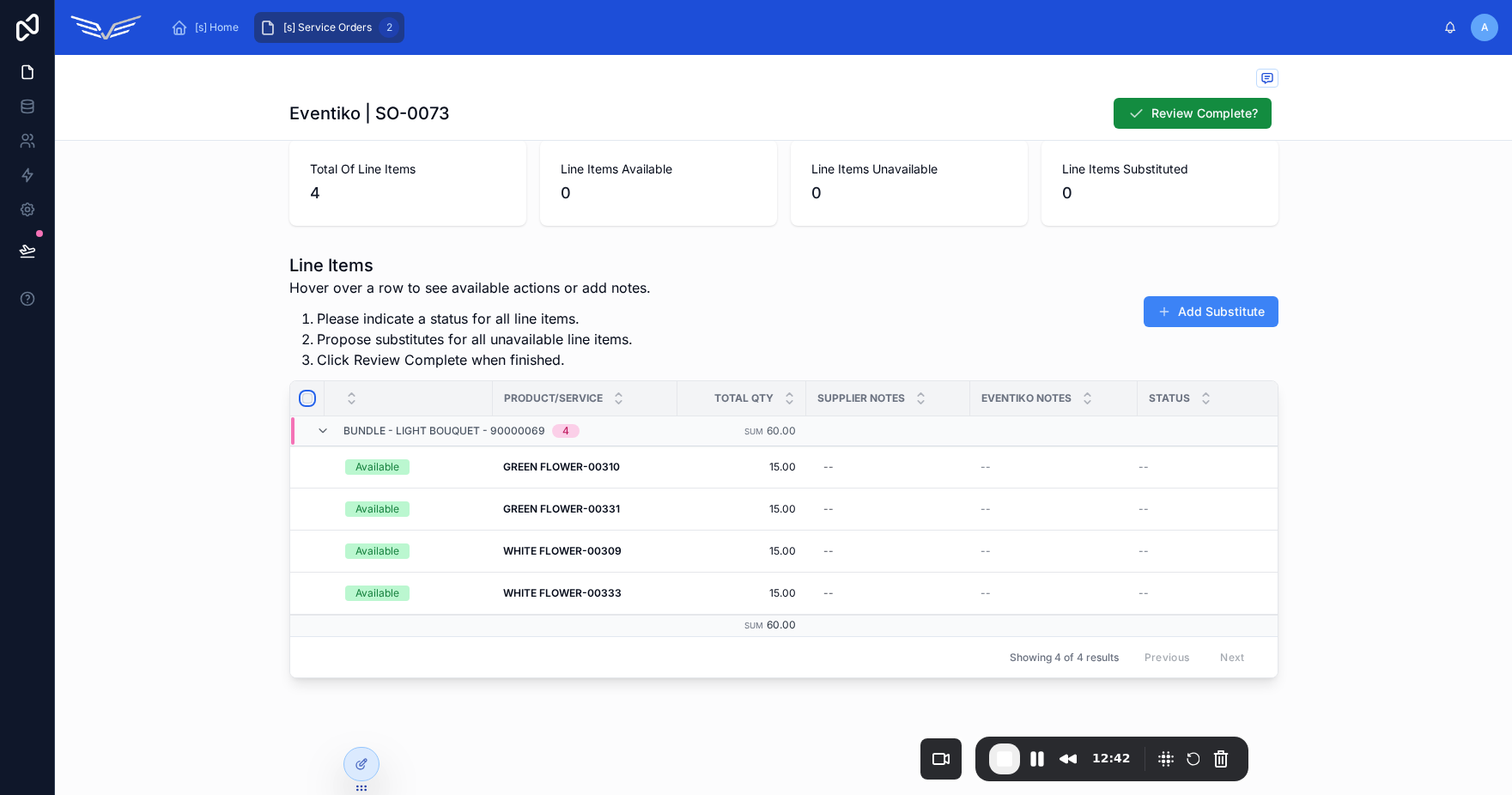
scroll to position [170, 0]
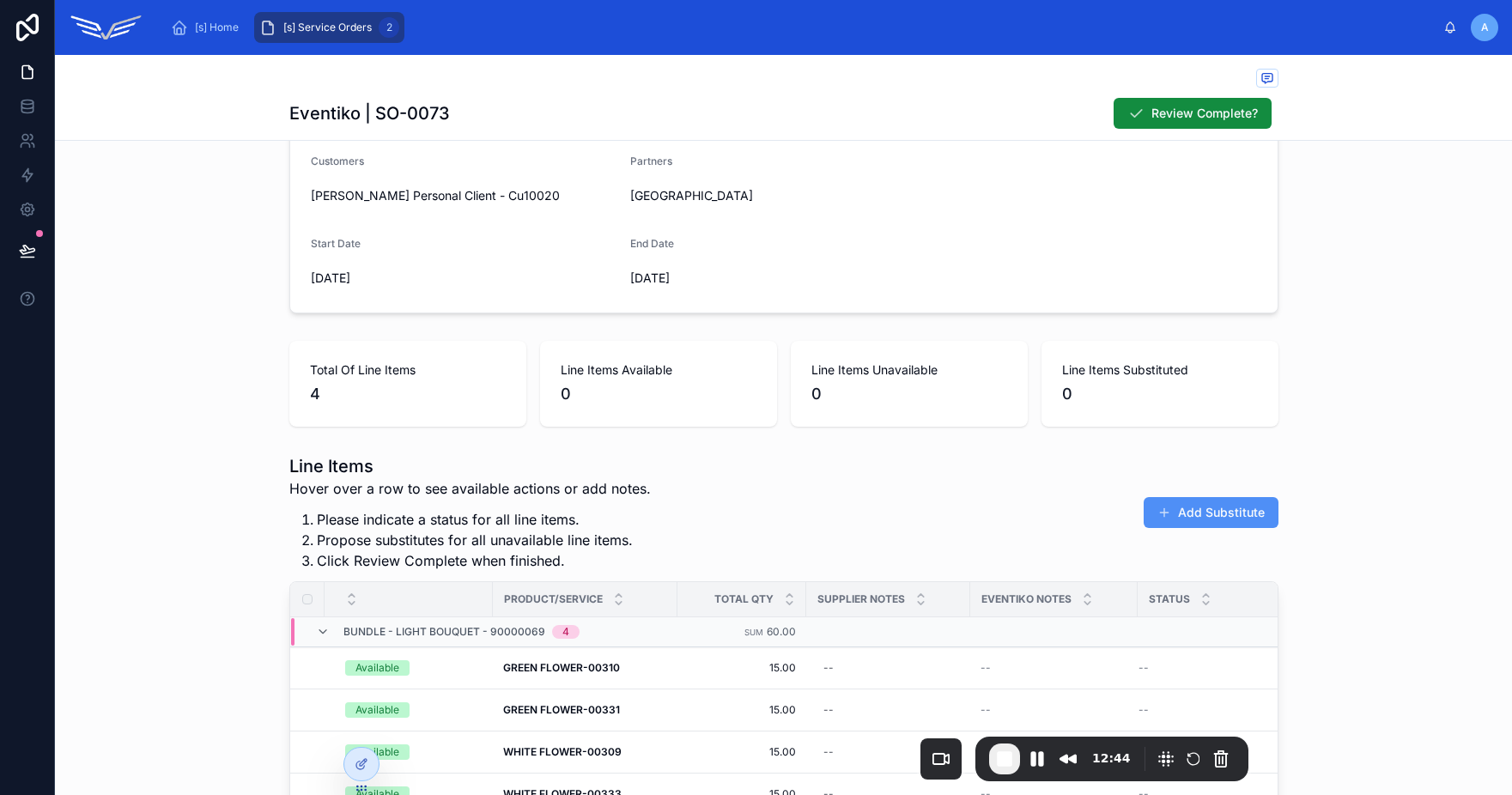
click at [1195, 514] on button "Add Substitute" at bounding box center [1211, 513] width 135 height 31
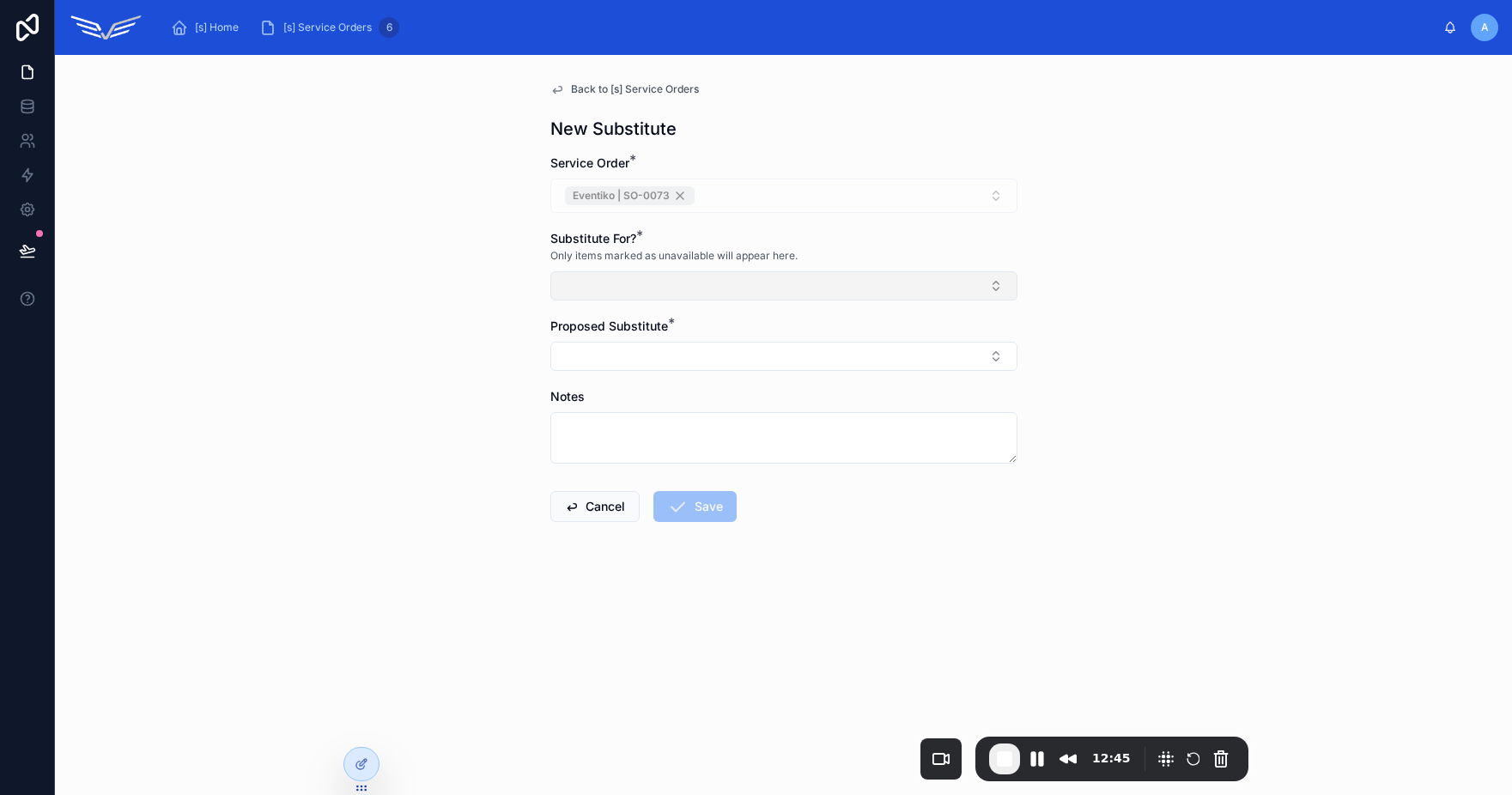
click at [630, 279] on button "Select Button" at bounding box center [784, 286] width 467 height 29
click at [439, 204] on div "Back to [s] Service Orders New Substitute Service Order * Eventiko | SO-0073 Su…" at bounding box center [783, 425] width 1457 height 740
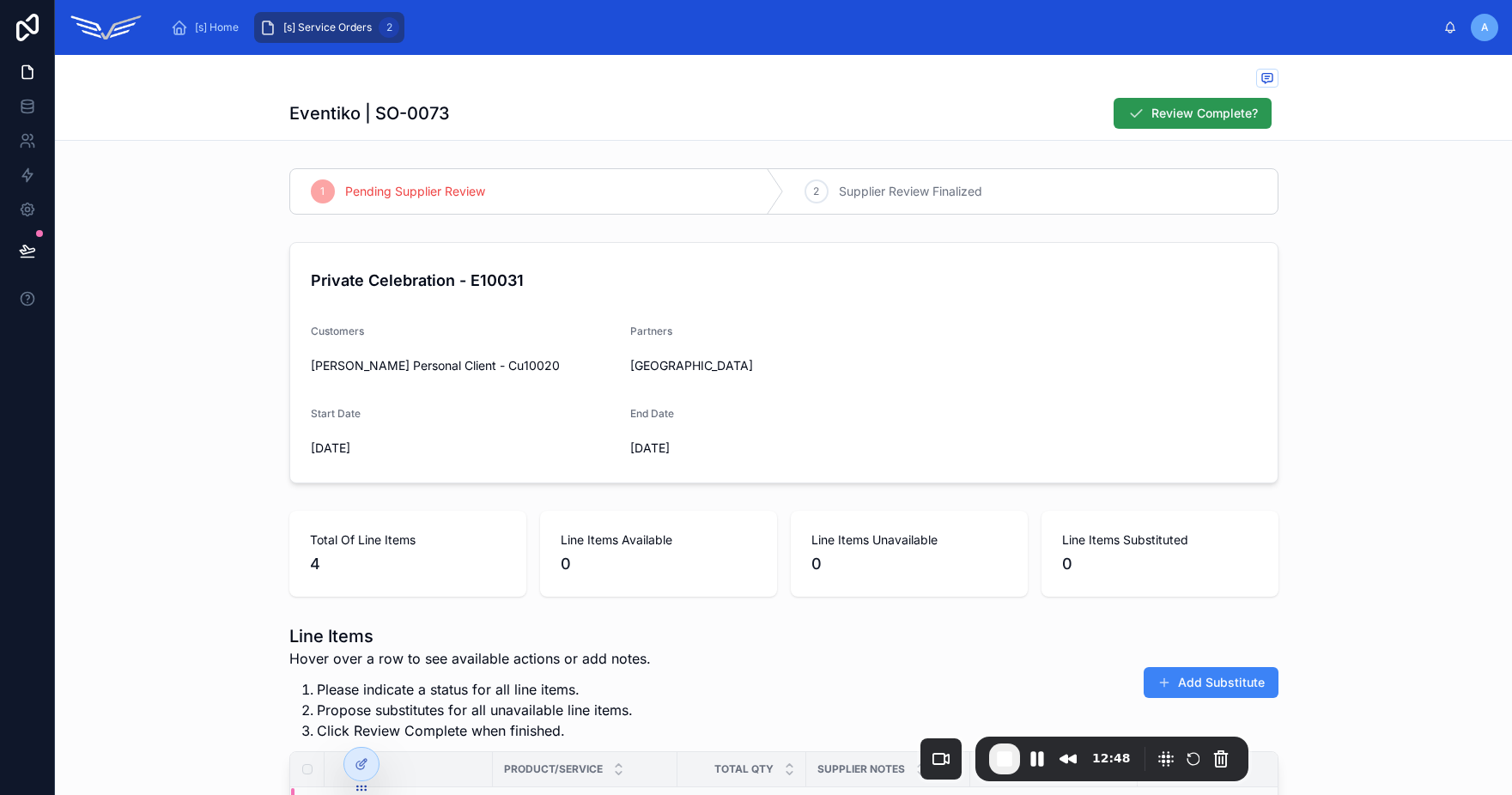
click at [1128, 110] on icon at bounding box center [1136, 113] width 17 height 17
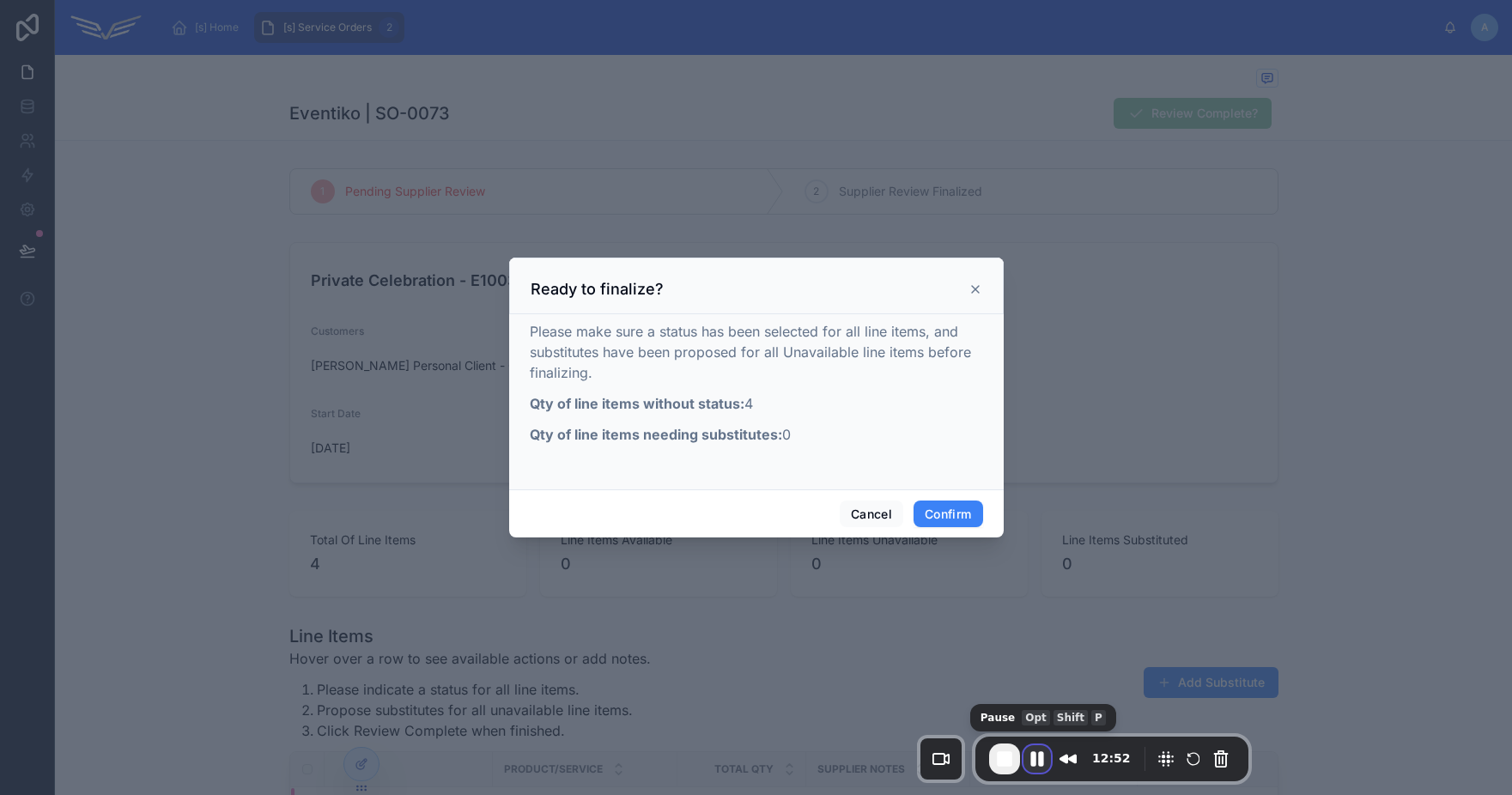
click at [1042, 757] on button "Pause Recording" at bounding box center [1037, 759] width 27 height 27
click at [862, 513] on button "Cancel" at bounding box center [871, 514] width 63 height 27
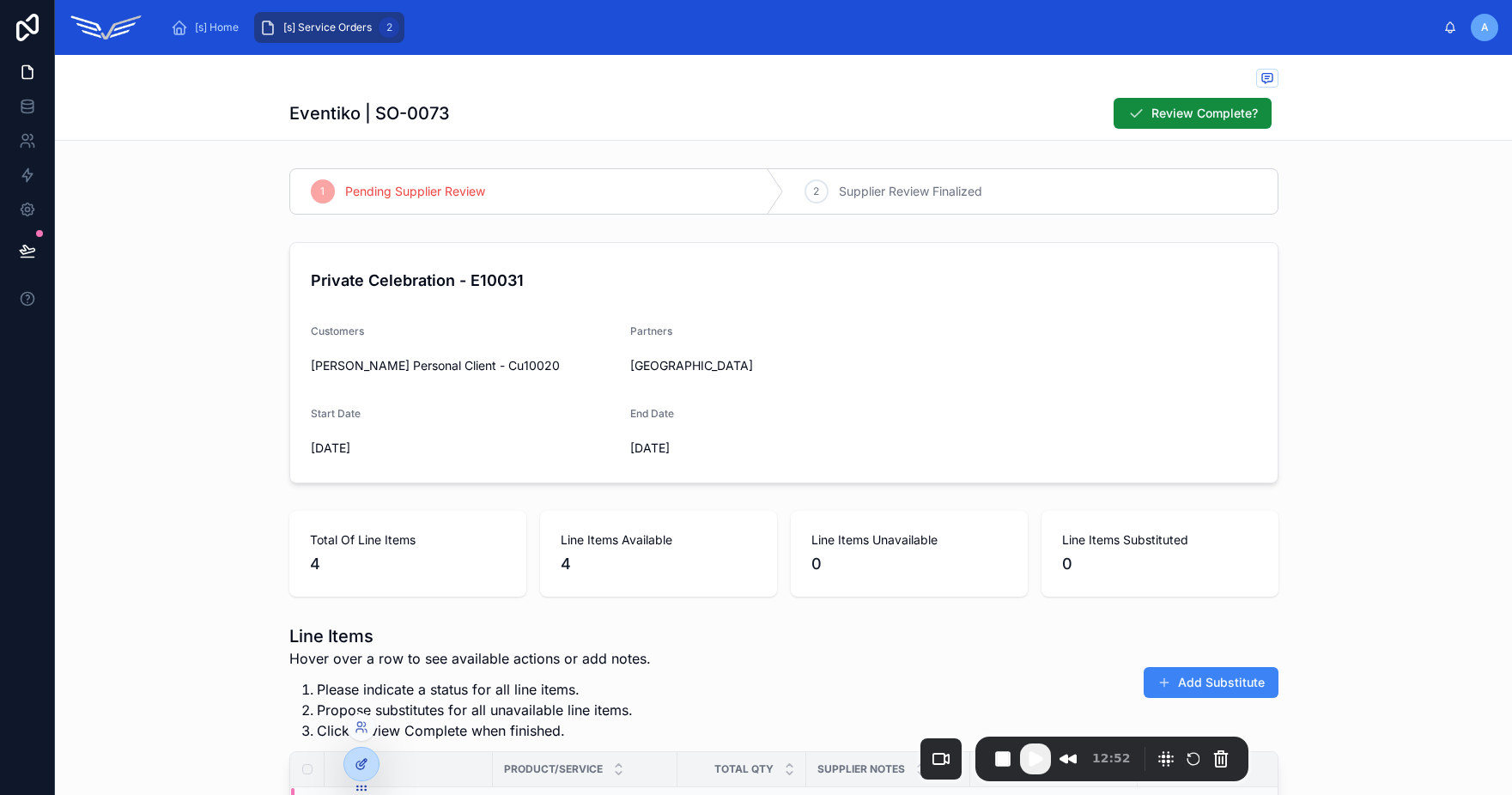
click at [360, 759] on icon at bounding box center [361, 763] width 14 height 14
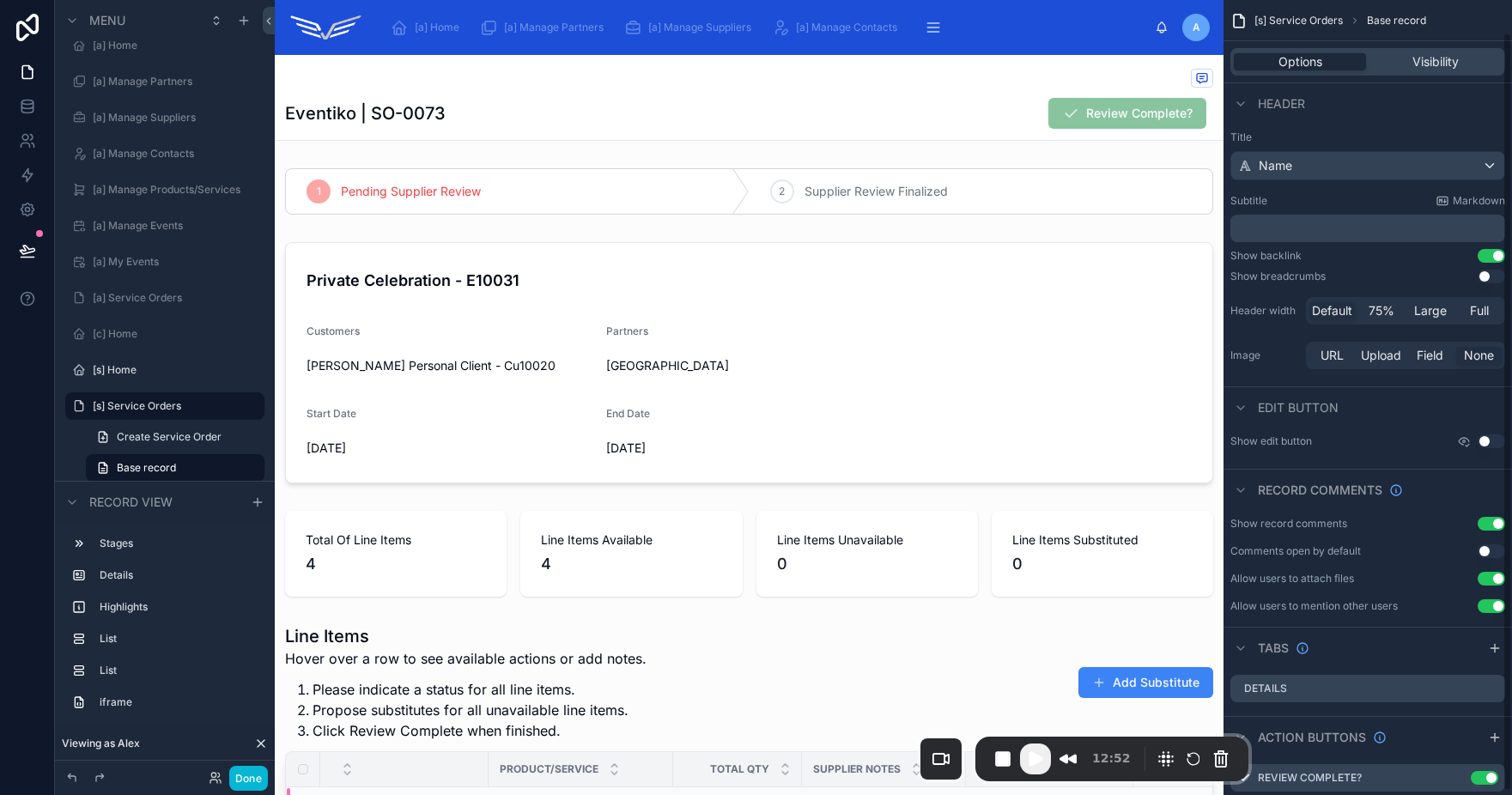
scroll to position [33, 0]
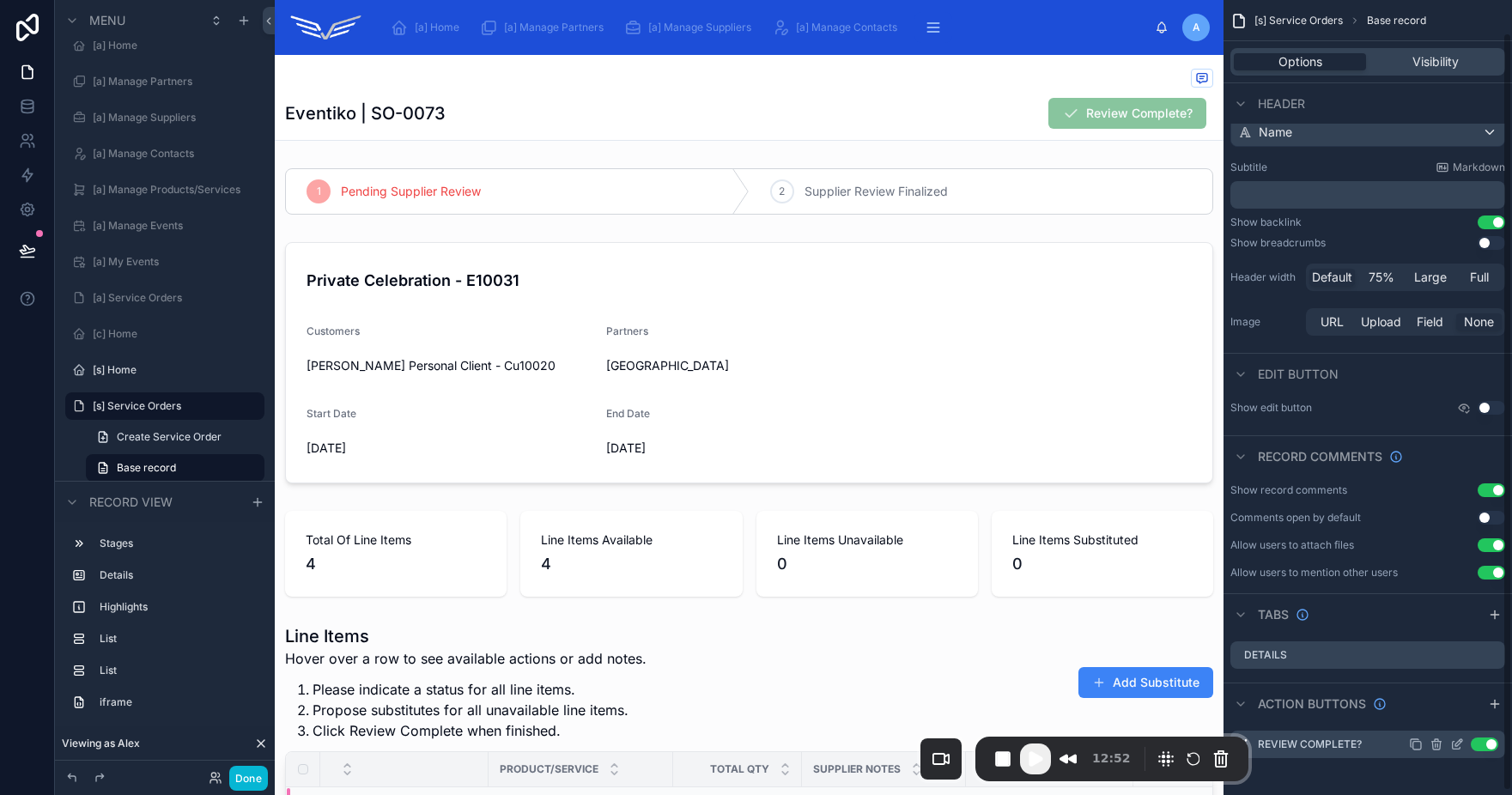
click at [1459, 750] on icon "scrollable content" at bounding box center [1456, 743] width 14 height 14
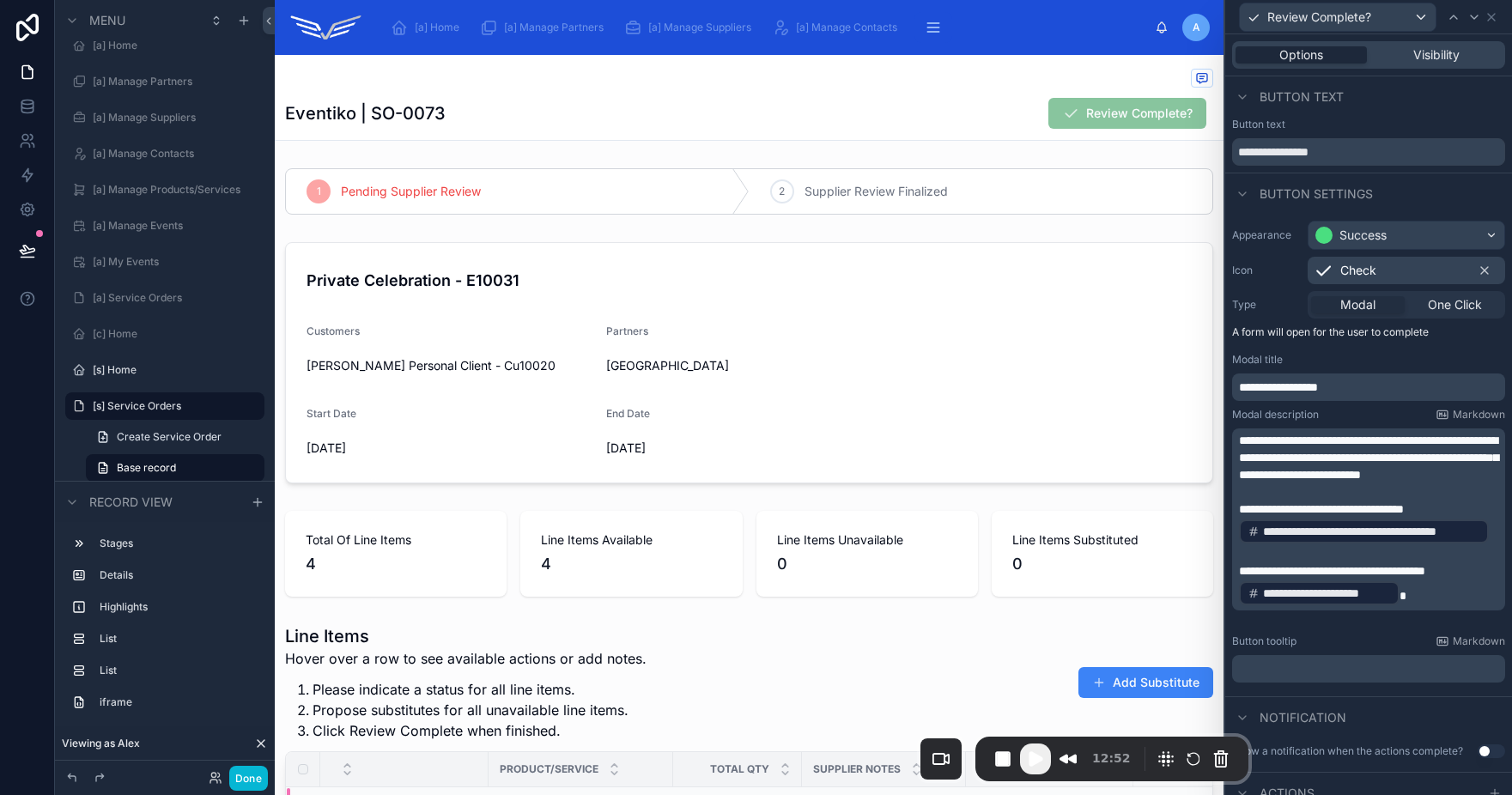
click at [1366, 540] on span "**********" at bounding box center [1372, 531] width 217 height 17
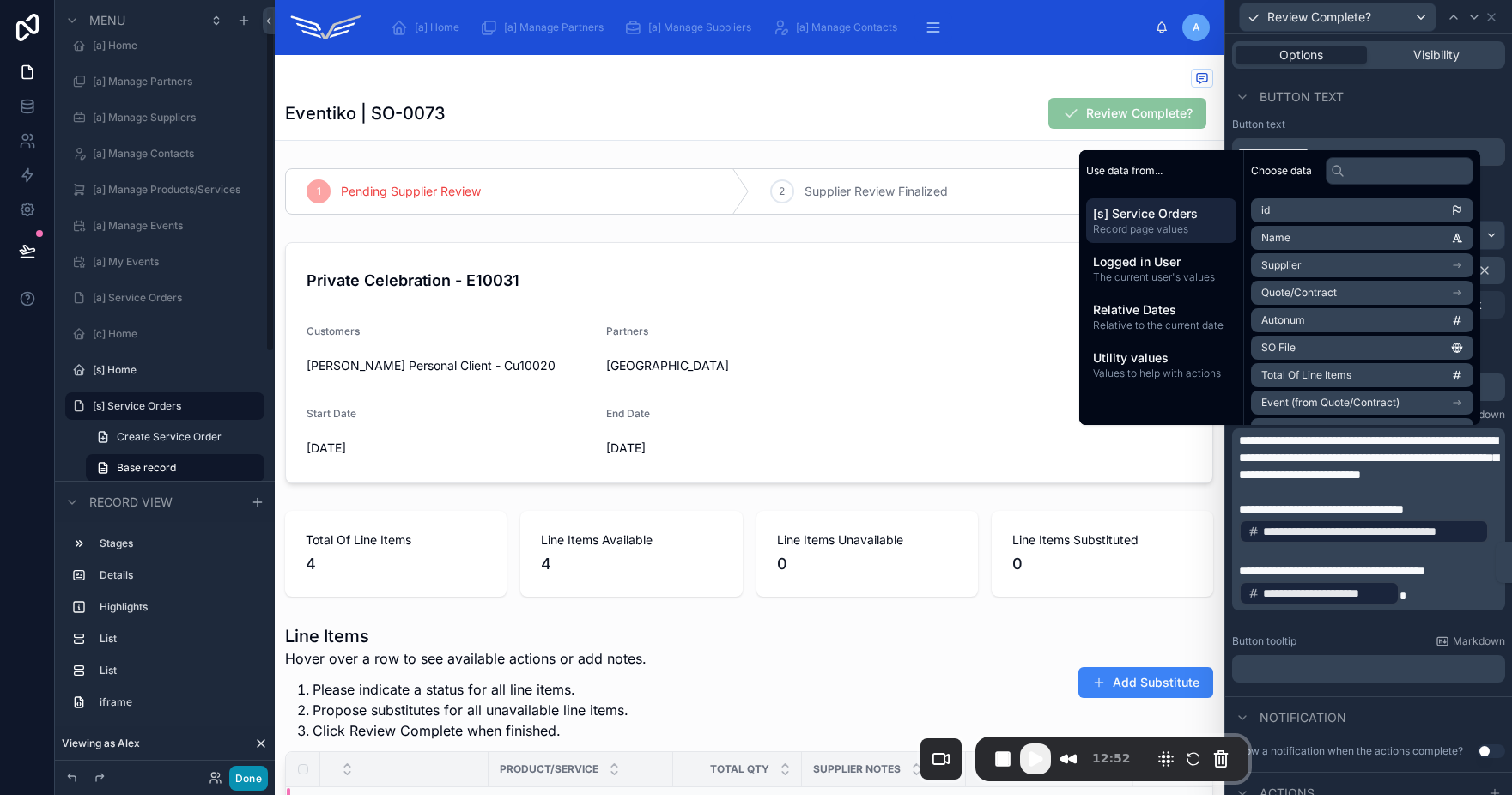
click at [238, 774] on button "Done" at bounding box center [248, 779] width 39 height 25
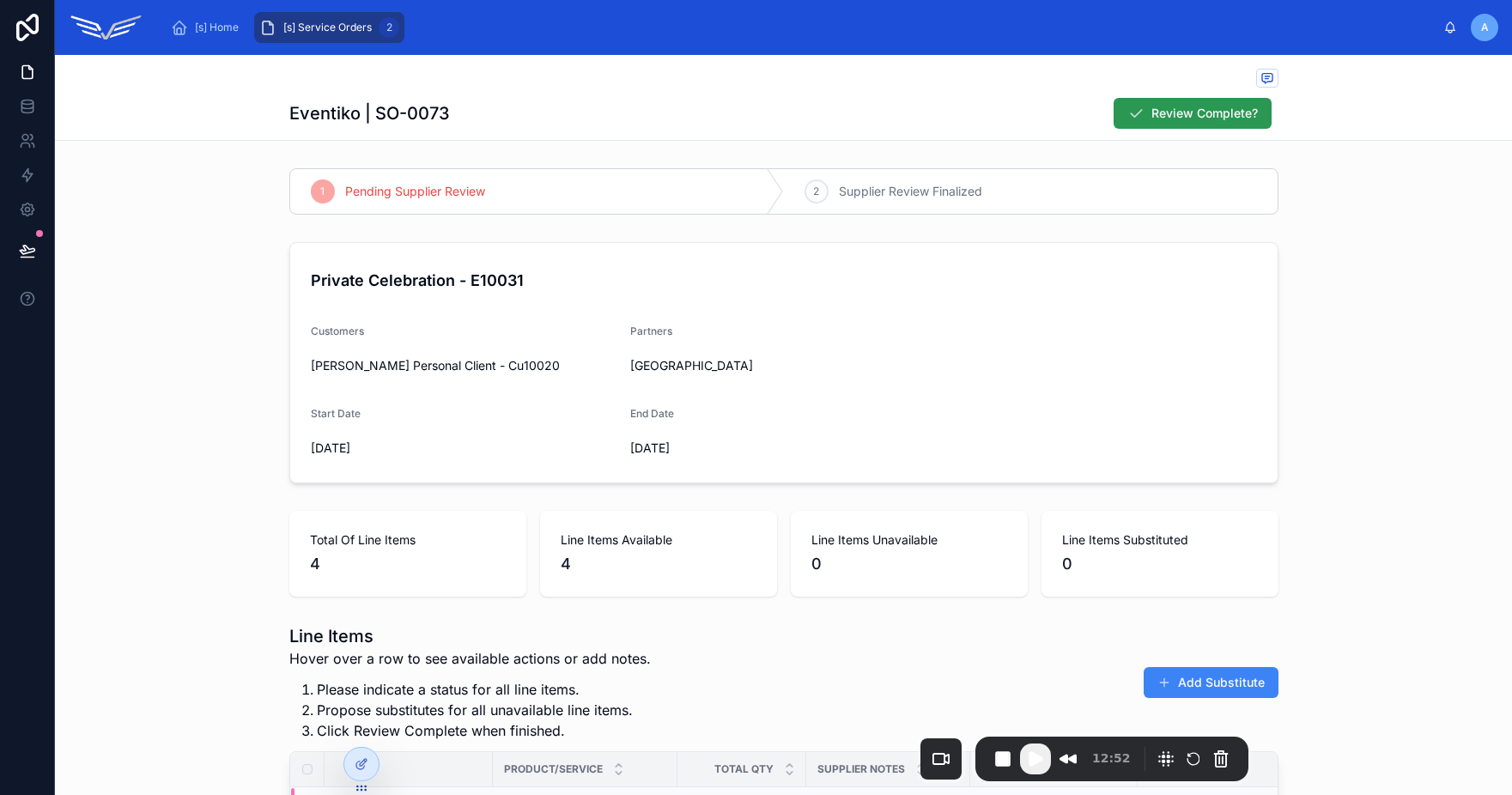
click at [1140, 124] on button "Review Complete?" at bounding box center [1192, 113] width 158 height 31
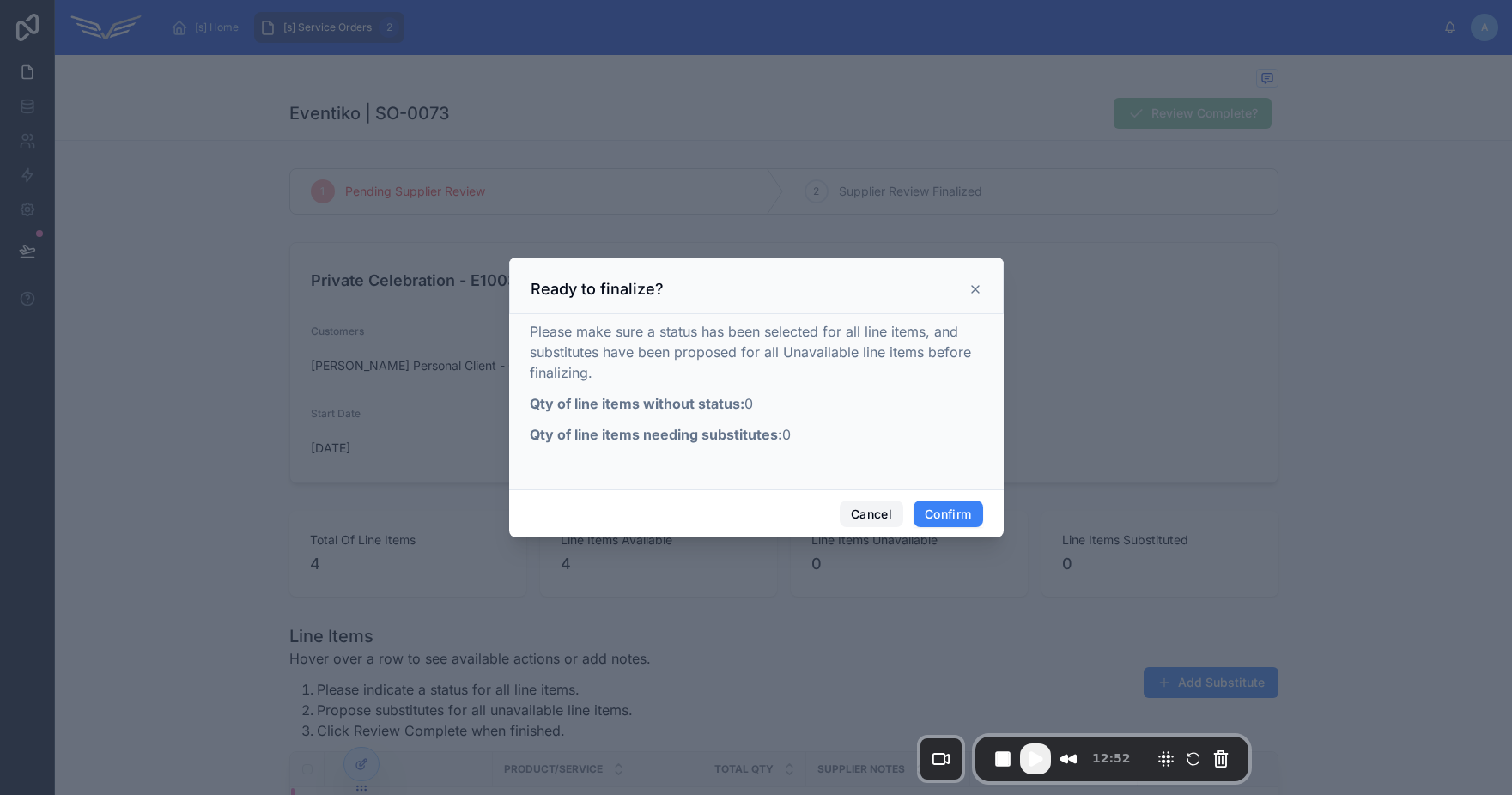
click at [847, 514] on button "Cancel" at bounding box center [871, 514] width 63 height 27
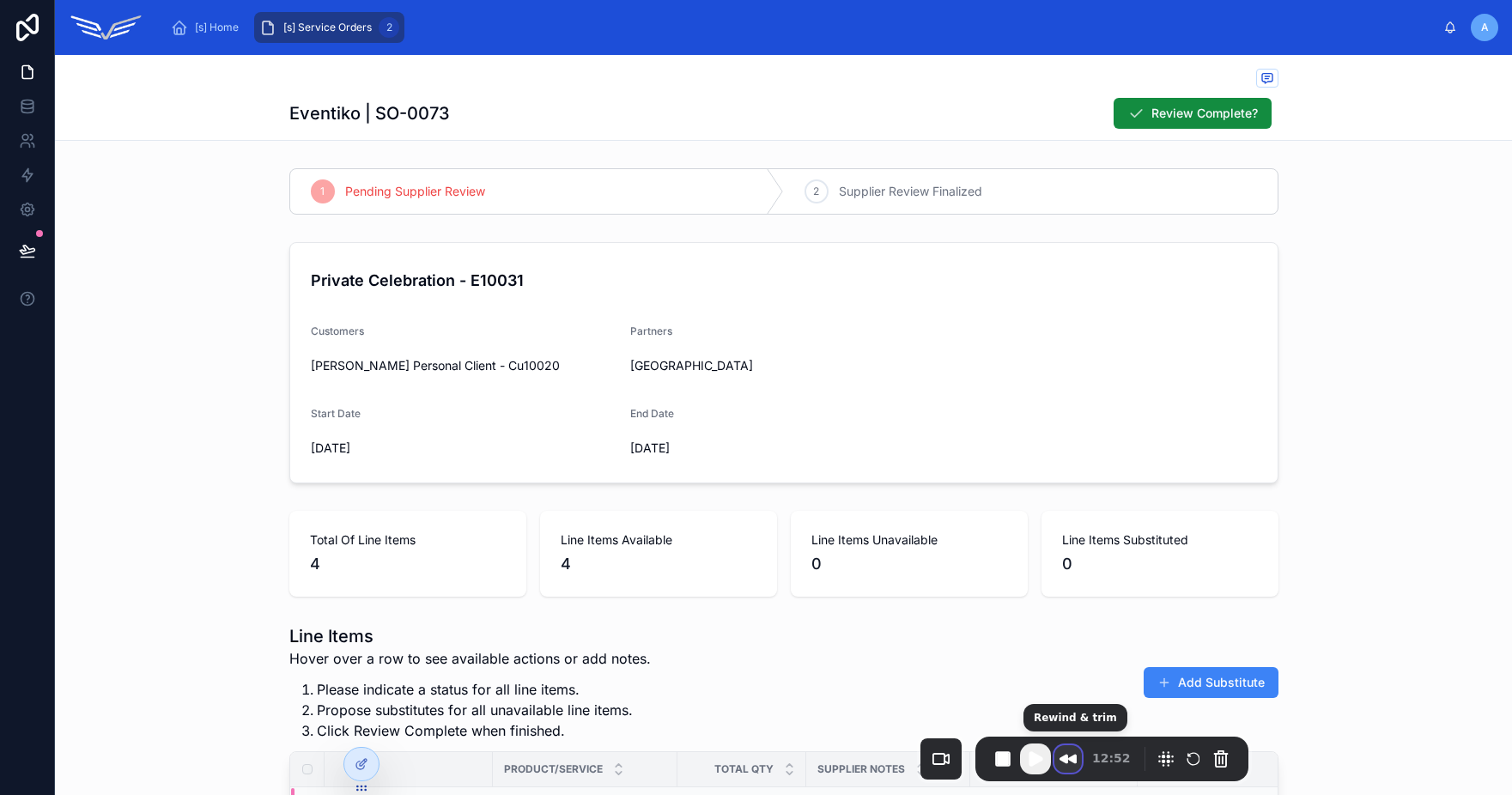
click at [1076, 756] on button "Rewind and Trim Recording" at bounding box center [1068, 759] width 27 height 27
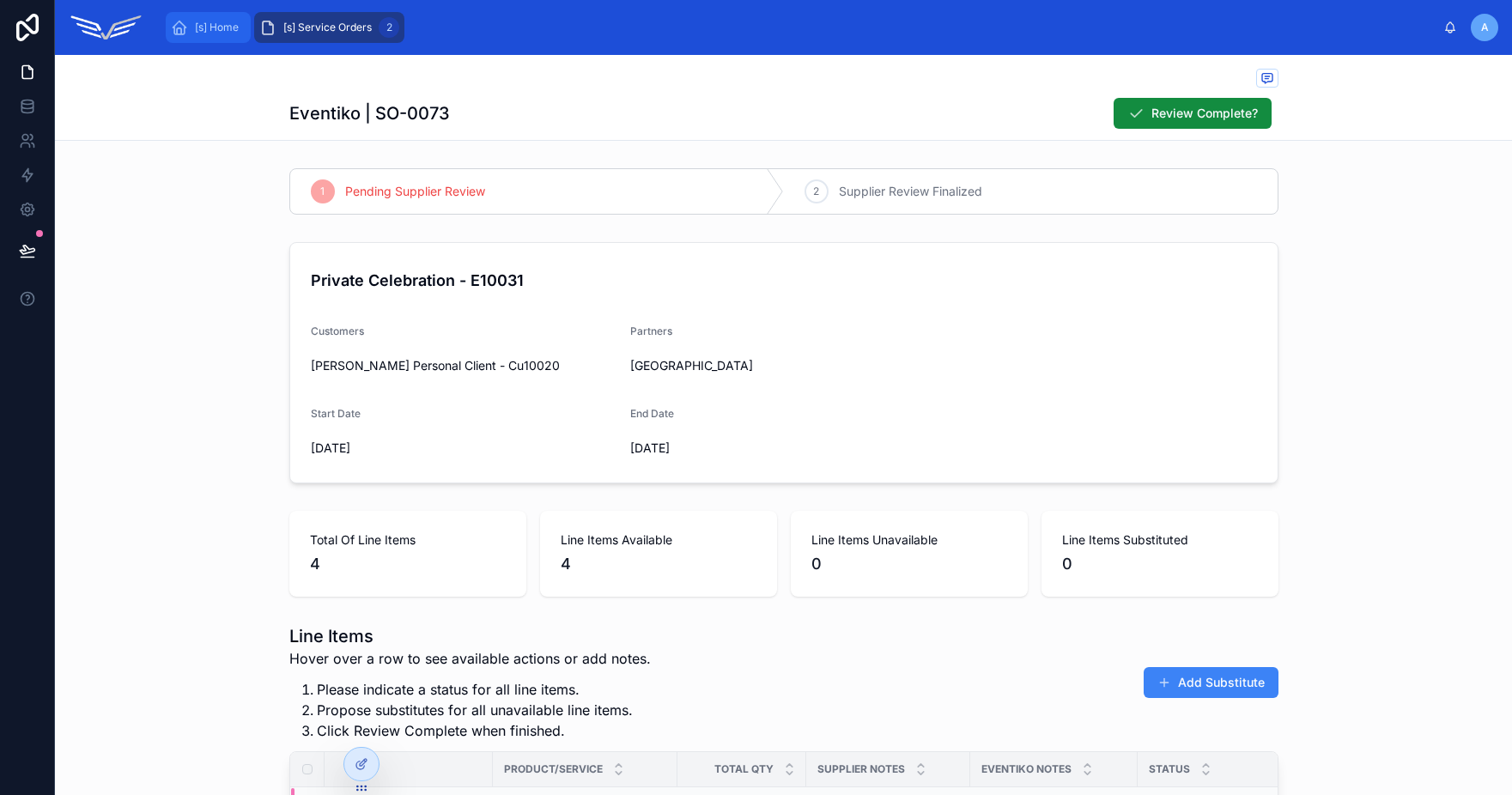
click at [211, 21] on span "[s] Home" at bounding box center [217, 27] width 43 height 14
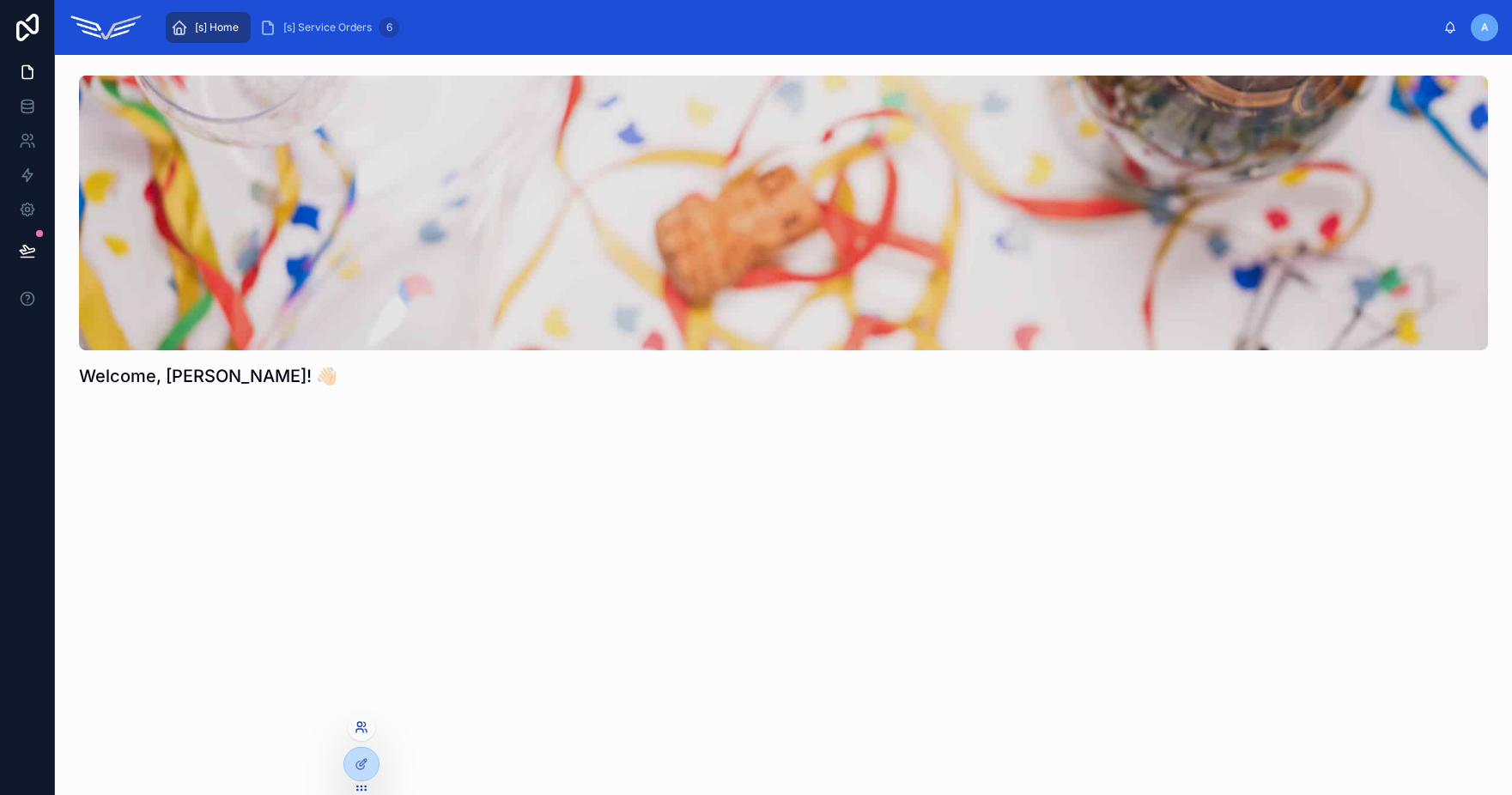
click at [363, 732] on icon at bounding box center [360, 731] width 7 height 4
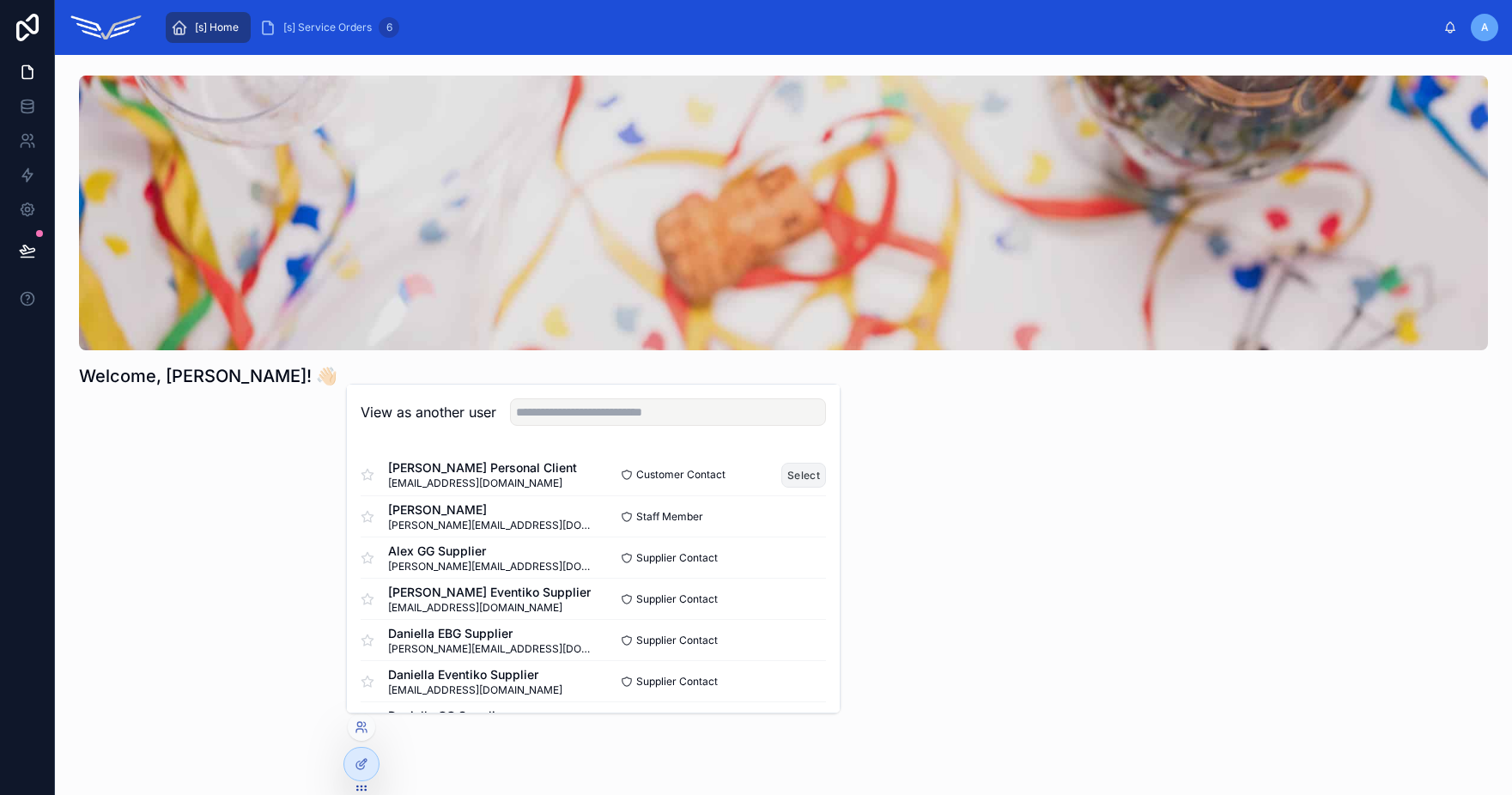
click at [787, 474] on button "Select" at bounding box center [803, 476] width 44 height 25
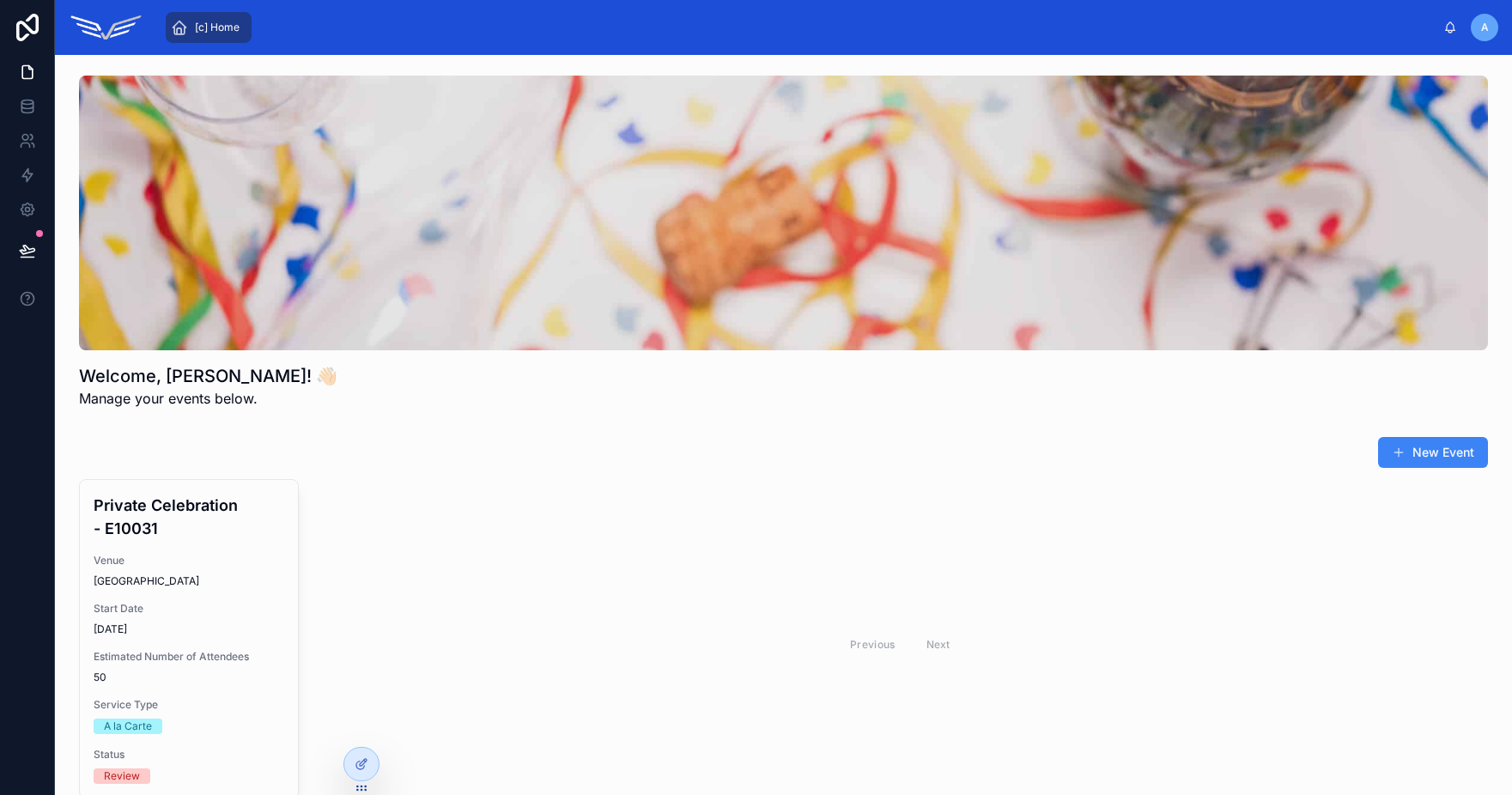
click at [524, 406] on div "Welcome, [PERSON_NAME]! 👋🏻 Manage your events below." at bounding box center [783, 386] width 1409 height 44
click at [33, 254] on icon at bounding box center [27, 251] width 17 height 17
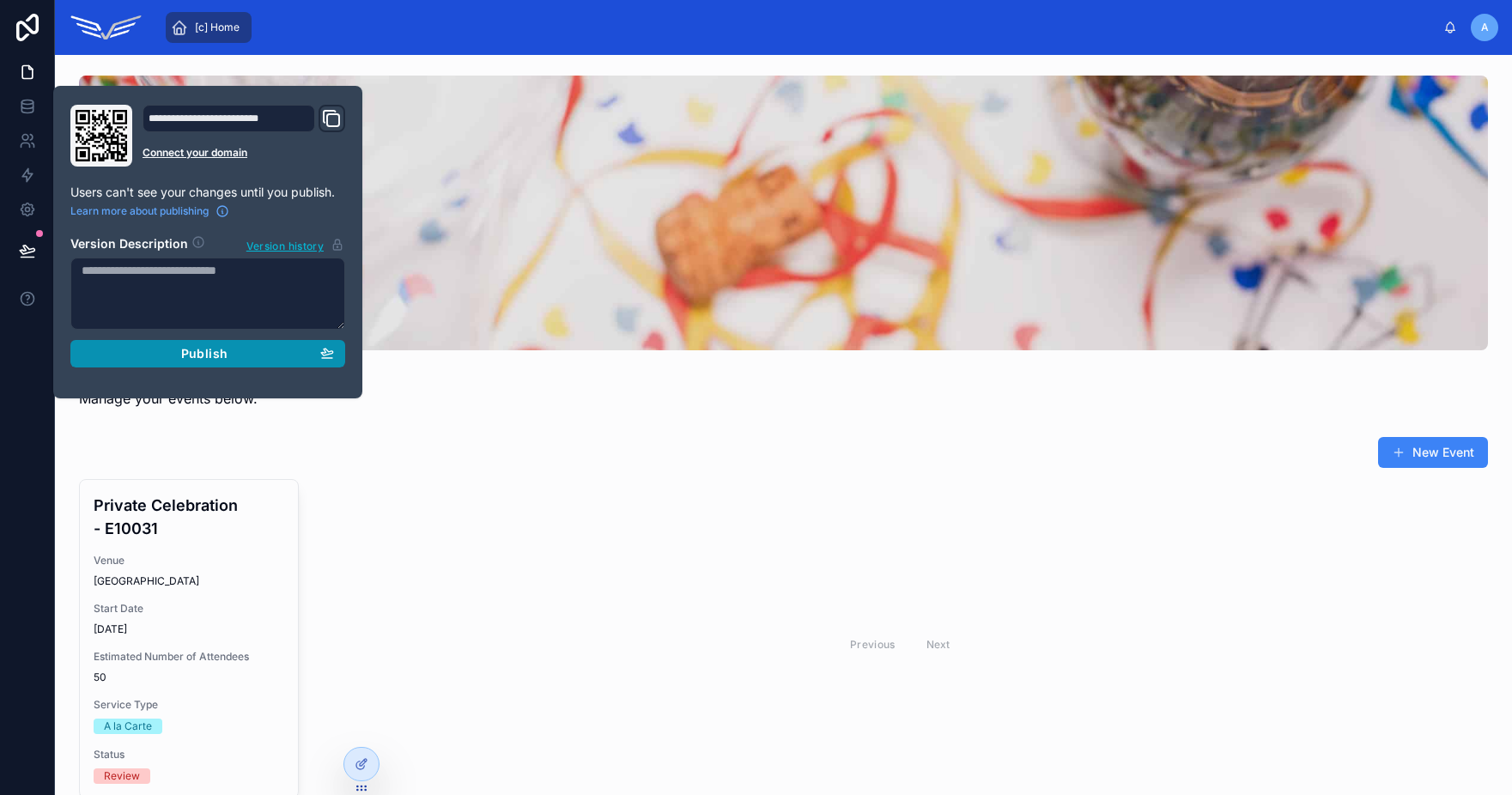
click at [202, 347] on span "Publish" at bounding box center [203, 354] width 46 height 15
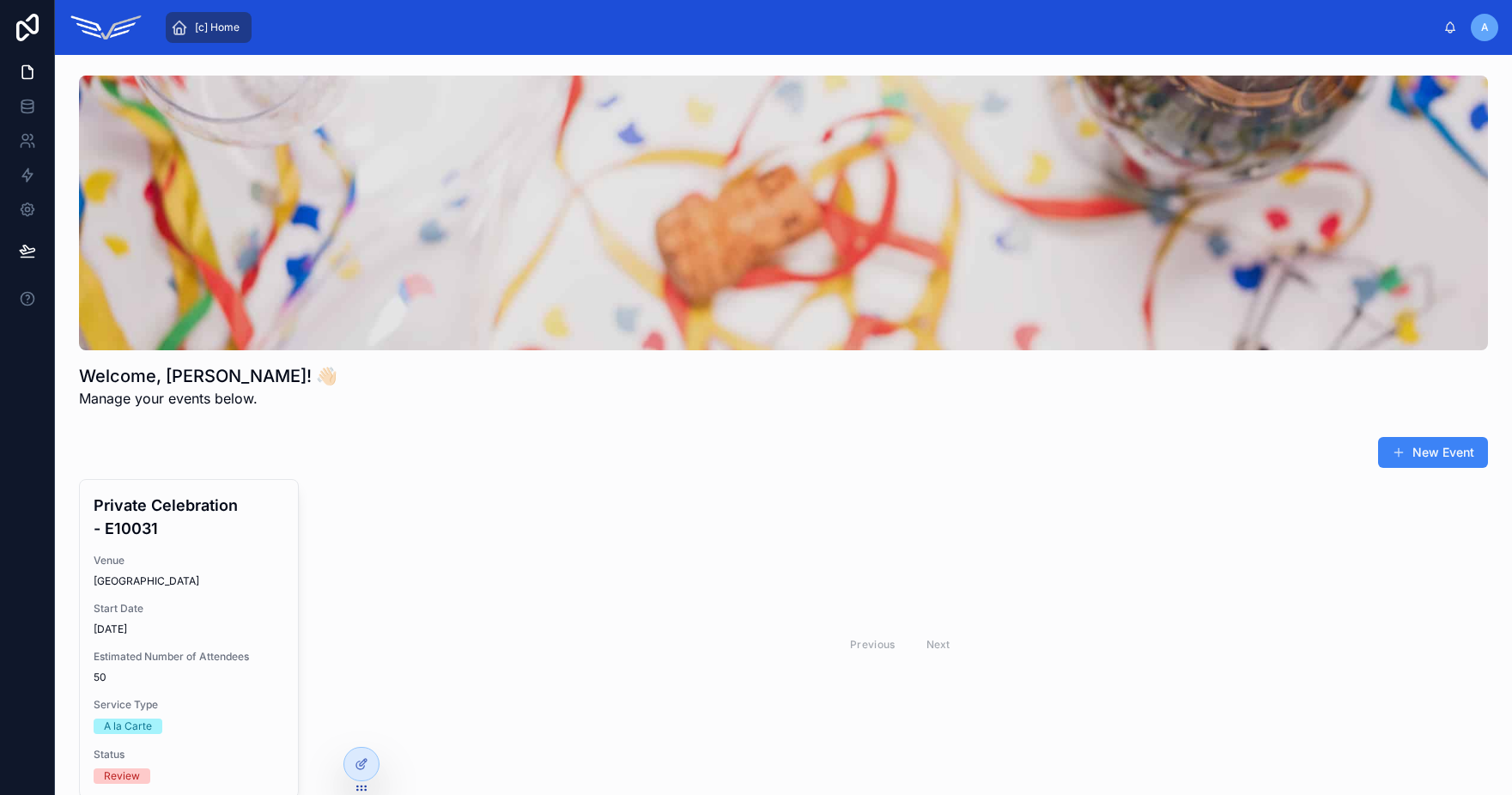
click at [490, 636] on div "Previous Next" at bounding box center [901, 644] width 1176 height 330
click at [219, 39] on div "[c] Home" at bounding box center [209, 27] width 76 height 27
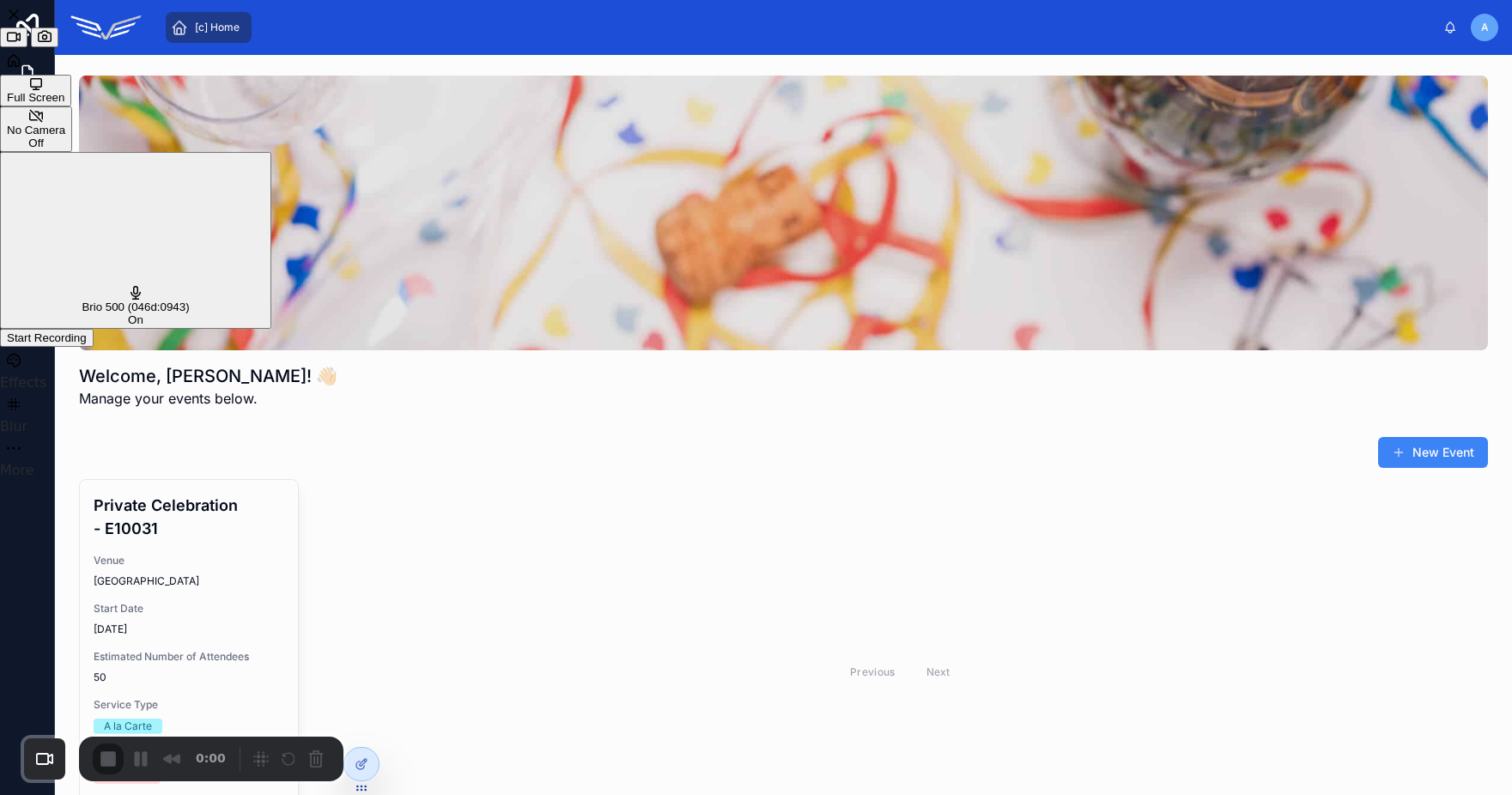
click at [87, 331] on div "Start Recording" at bounding box center [47, 337] width 80 height 13
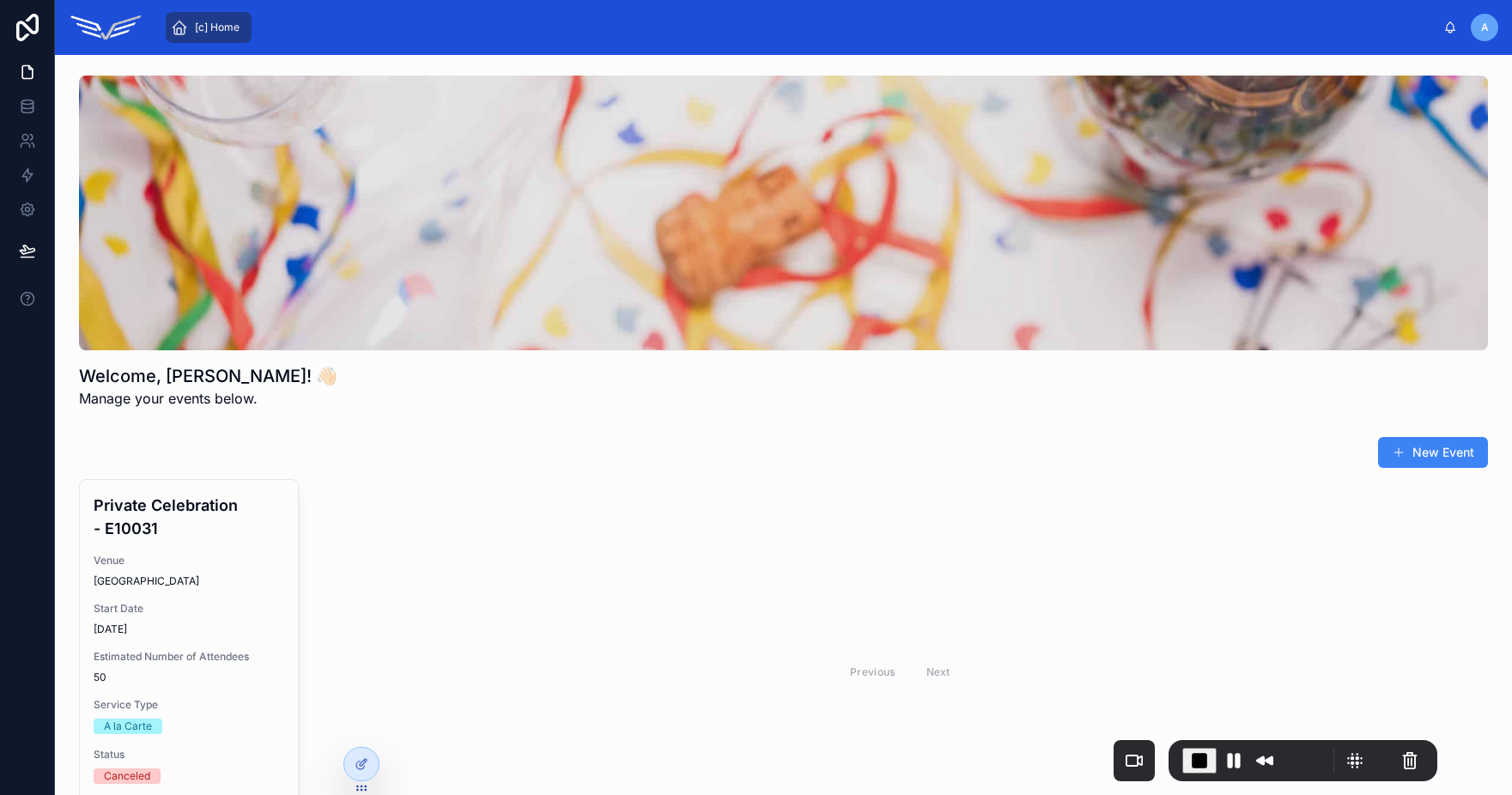
drag, startPoint x: 227, startPoint y: 743, endPoint x: 1316, endPoint y: 747, distance: 1089.0
click at [1316, 747] on div "0:07" at bounding box center [1303, 761] width 44 height 27
click at [363, 730] on icon at bounding box center [360, 731] width 7 height 4
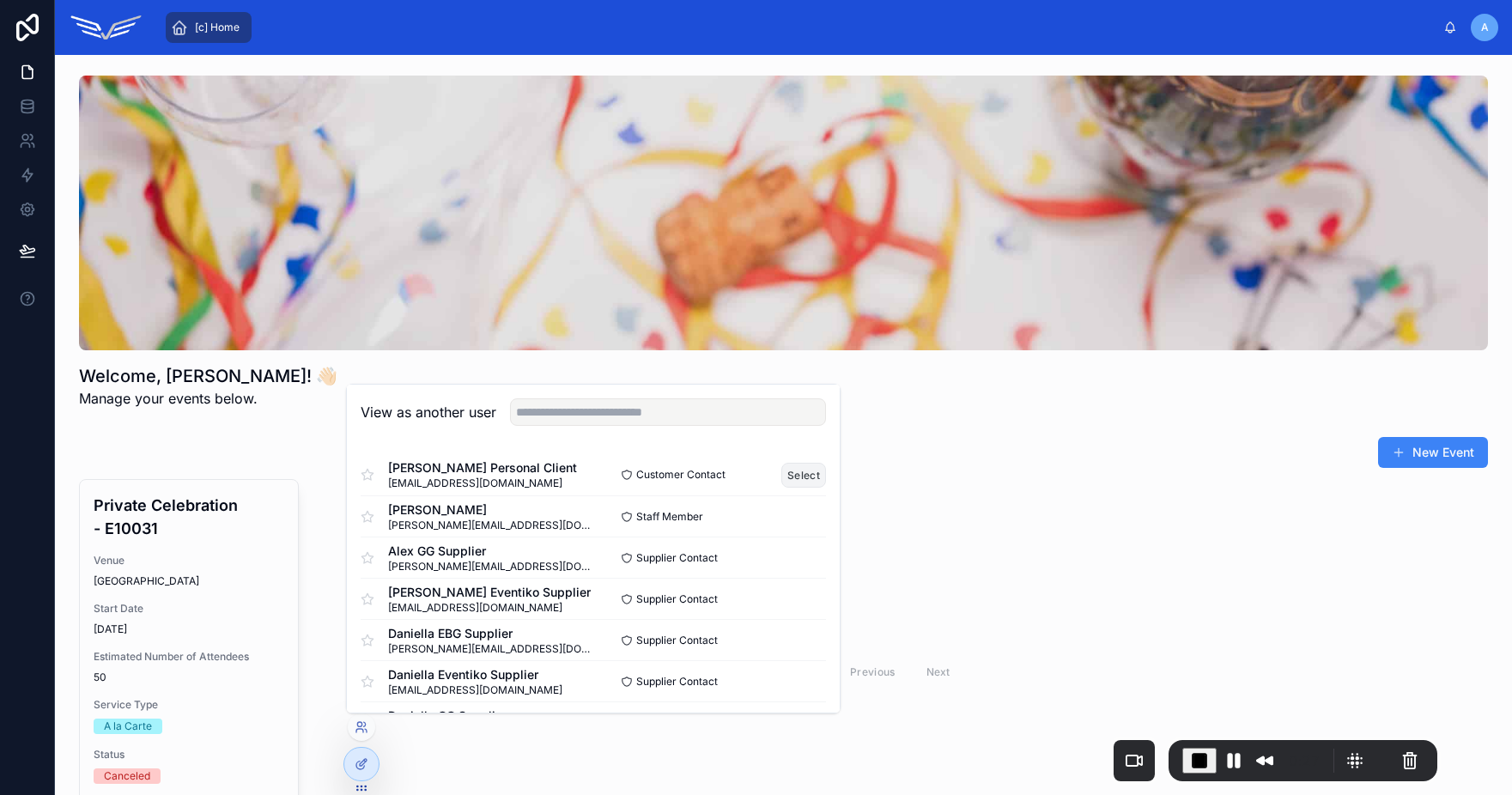
click at [796, 474] on button "Select" at bounding box center [803, 476] width 44 height 25
click at [783, 477] on button "Select" at bounding box center [803, 476] width 44 height 25
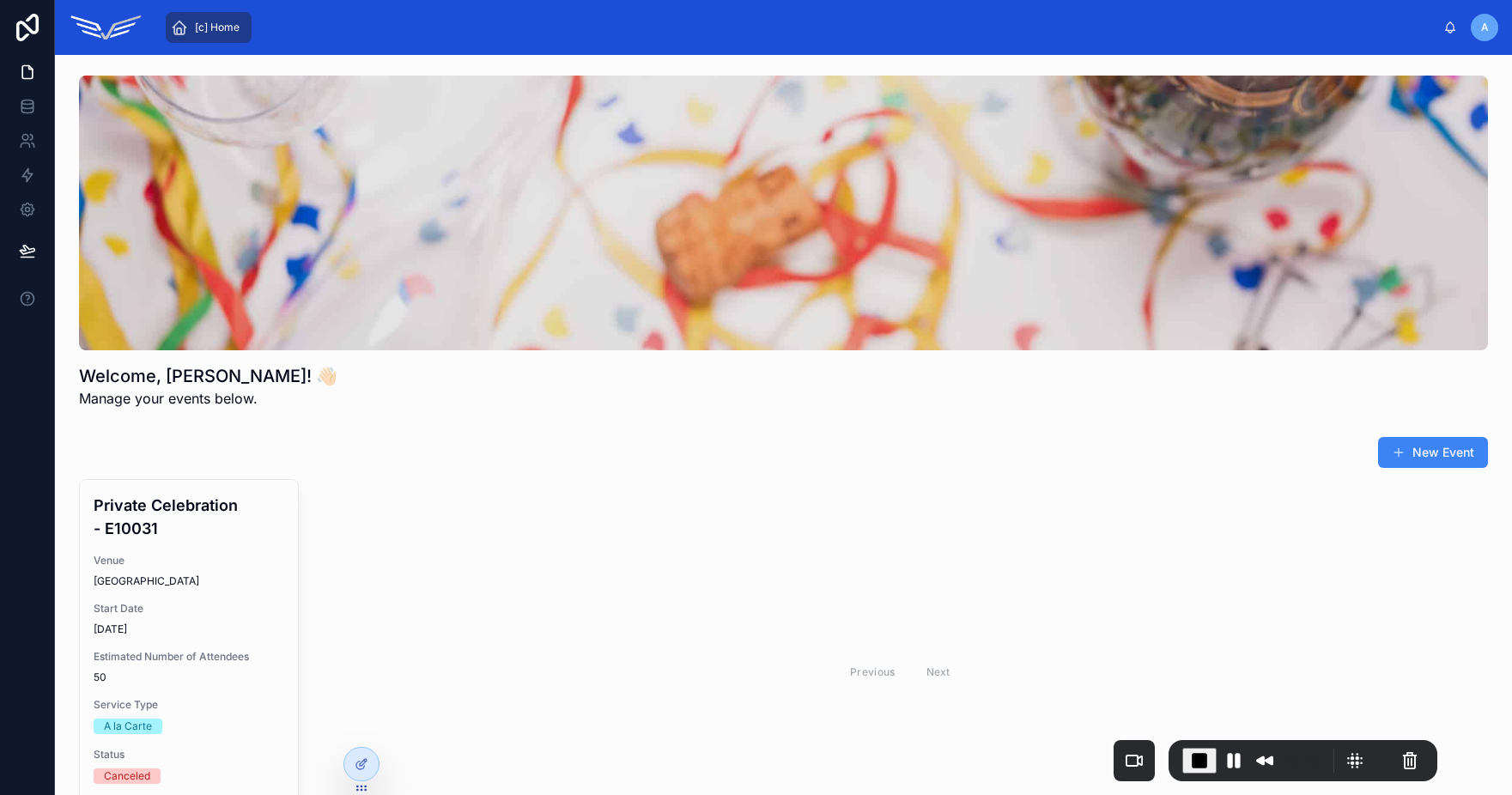
click at [1057, 481] on div "Previous Next" at bounding box center [901, 671] width 1176 height 384
click at [1378, 459] on button "New Event" at bounding box center [1433, 452] width 110 height 31
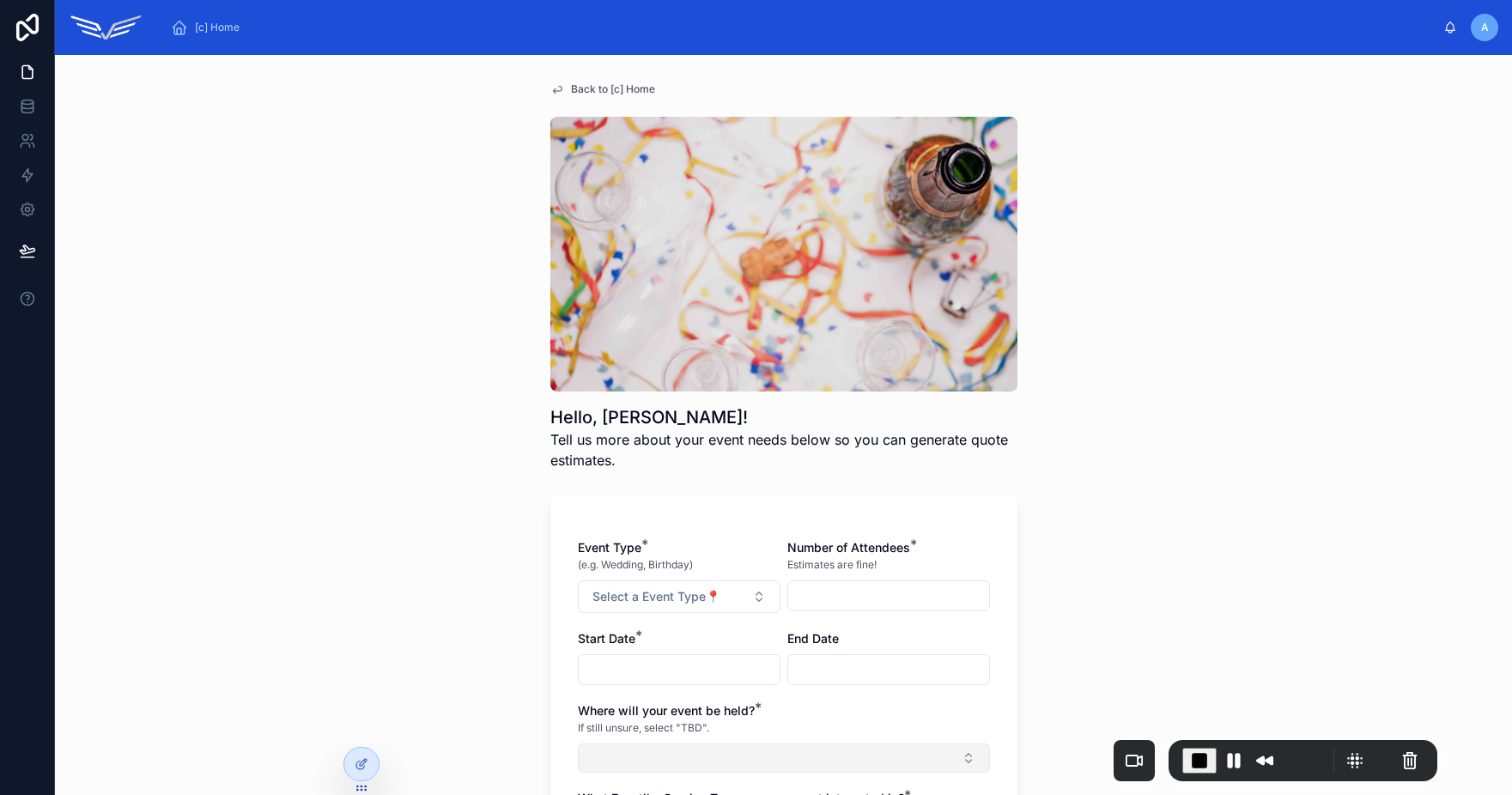
scroll to position [263, 0]
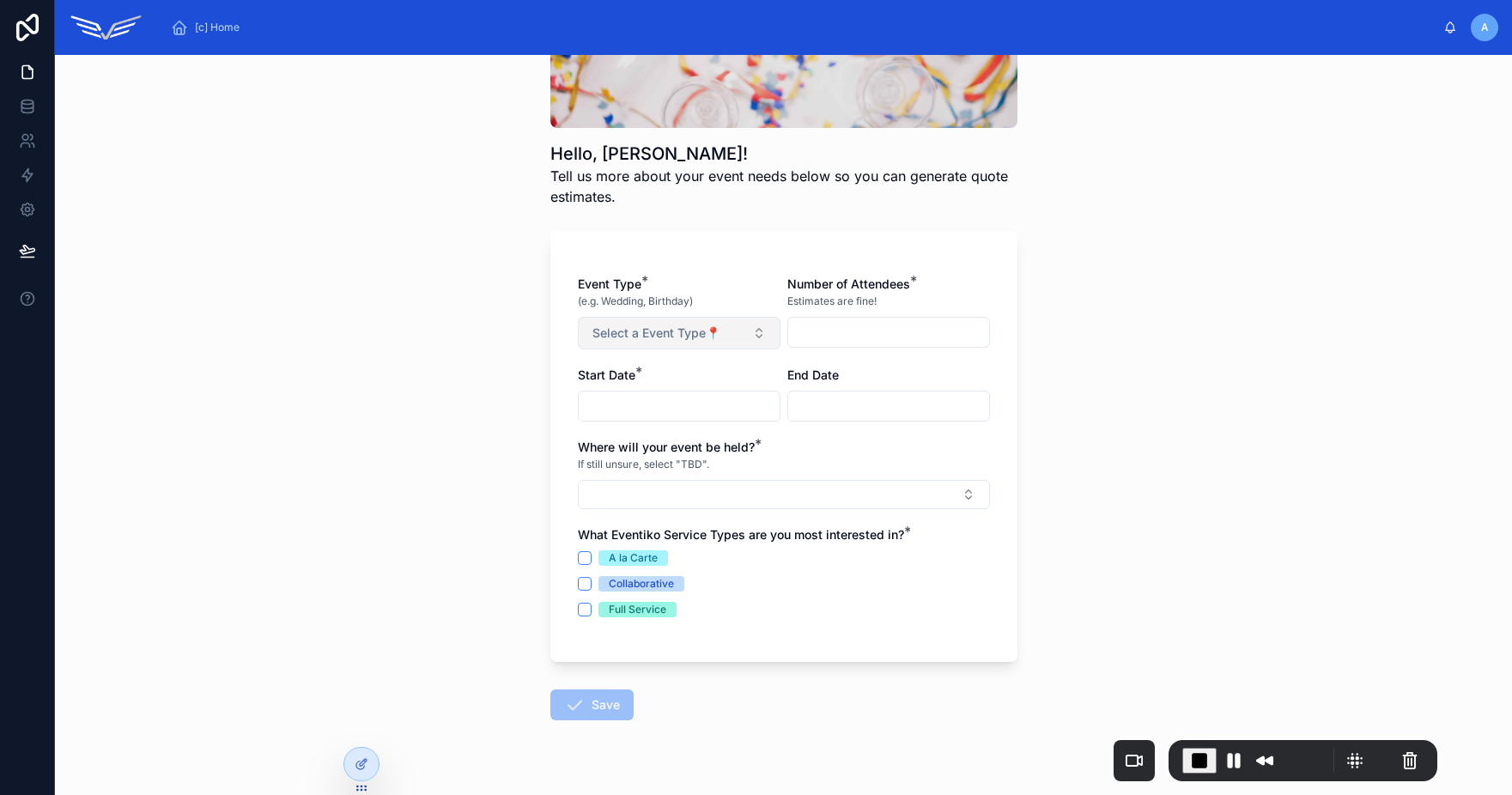
click at [653, 323] on button "Select a Event Type📍" at bounding box center [679, 333] width 203 height 33
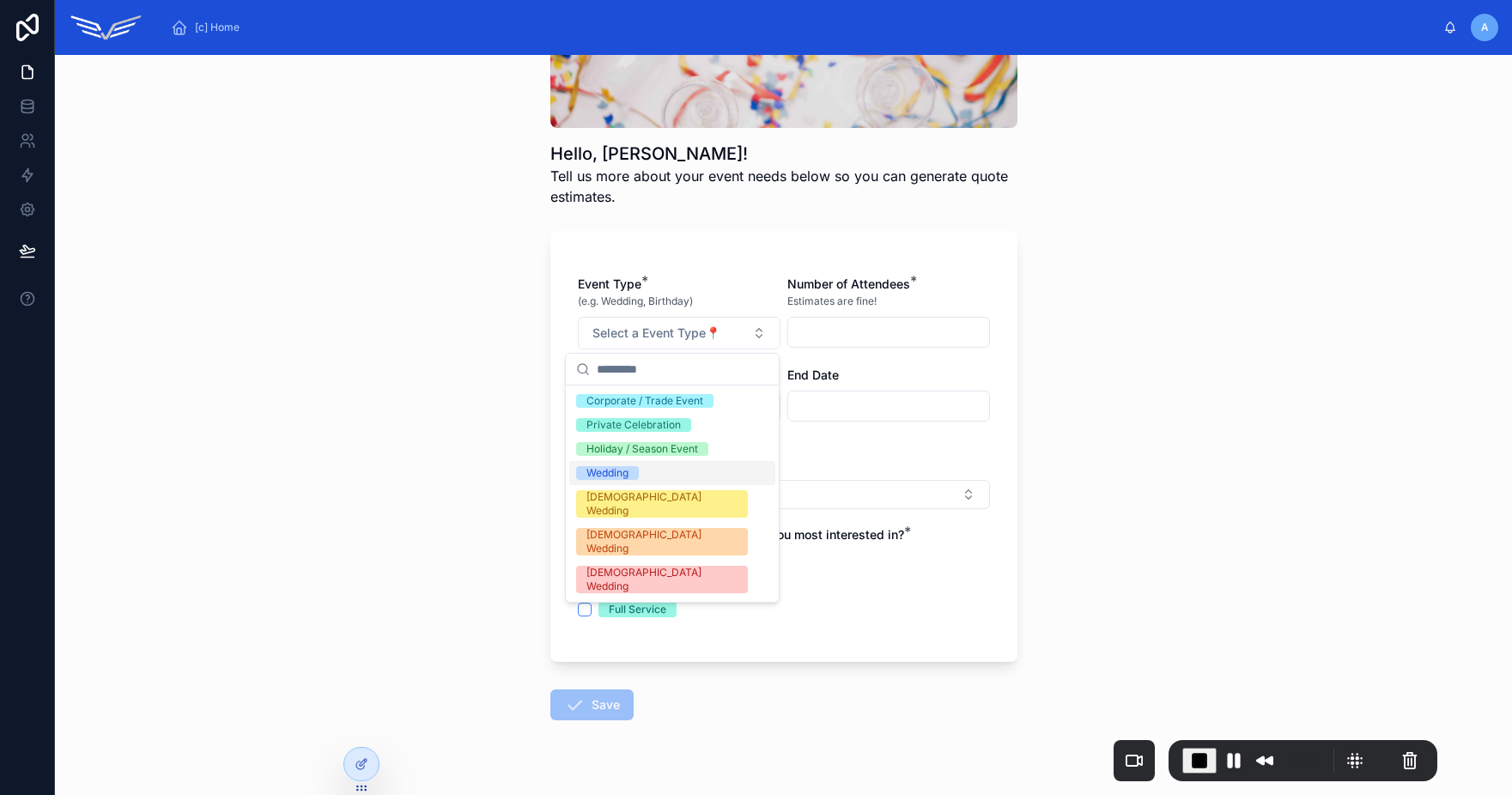
click at [663, 468] on div "Wedding" at bounding box center [672, 473] width 206 height 24
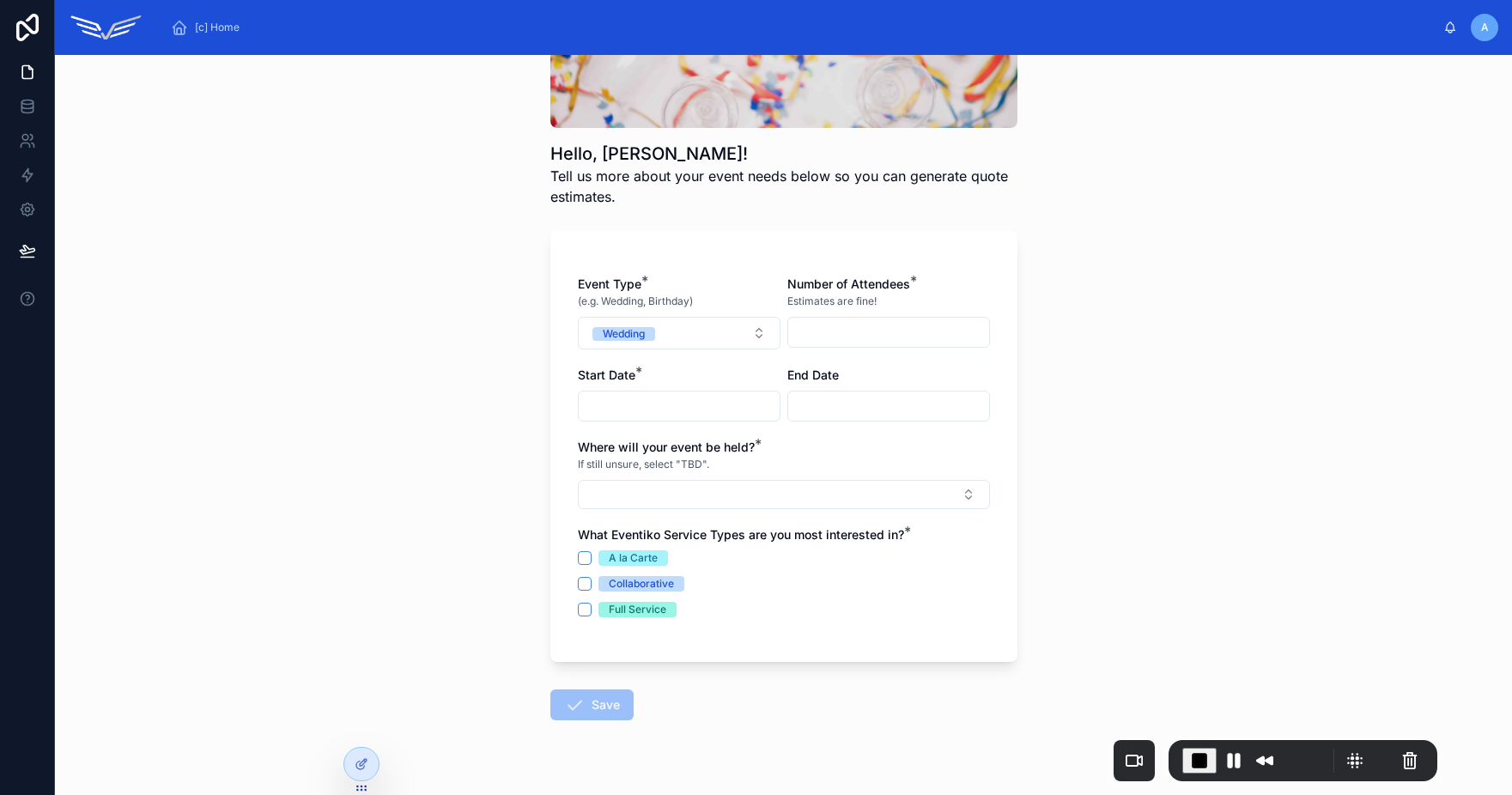
click at [869, 337] on input "text" at bounding box center [889, 332] width 201 height 24
type input "**"
click at [689, 391] on div at bounding box center [679, 406] width 203 height 31
click at [687, 398] on input "text" at bounding box center [679, 406] width 201 height 24
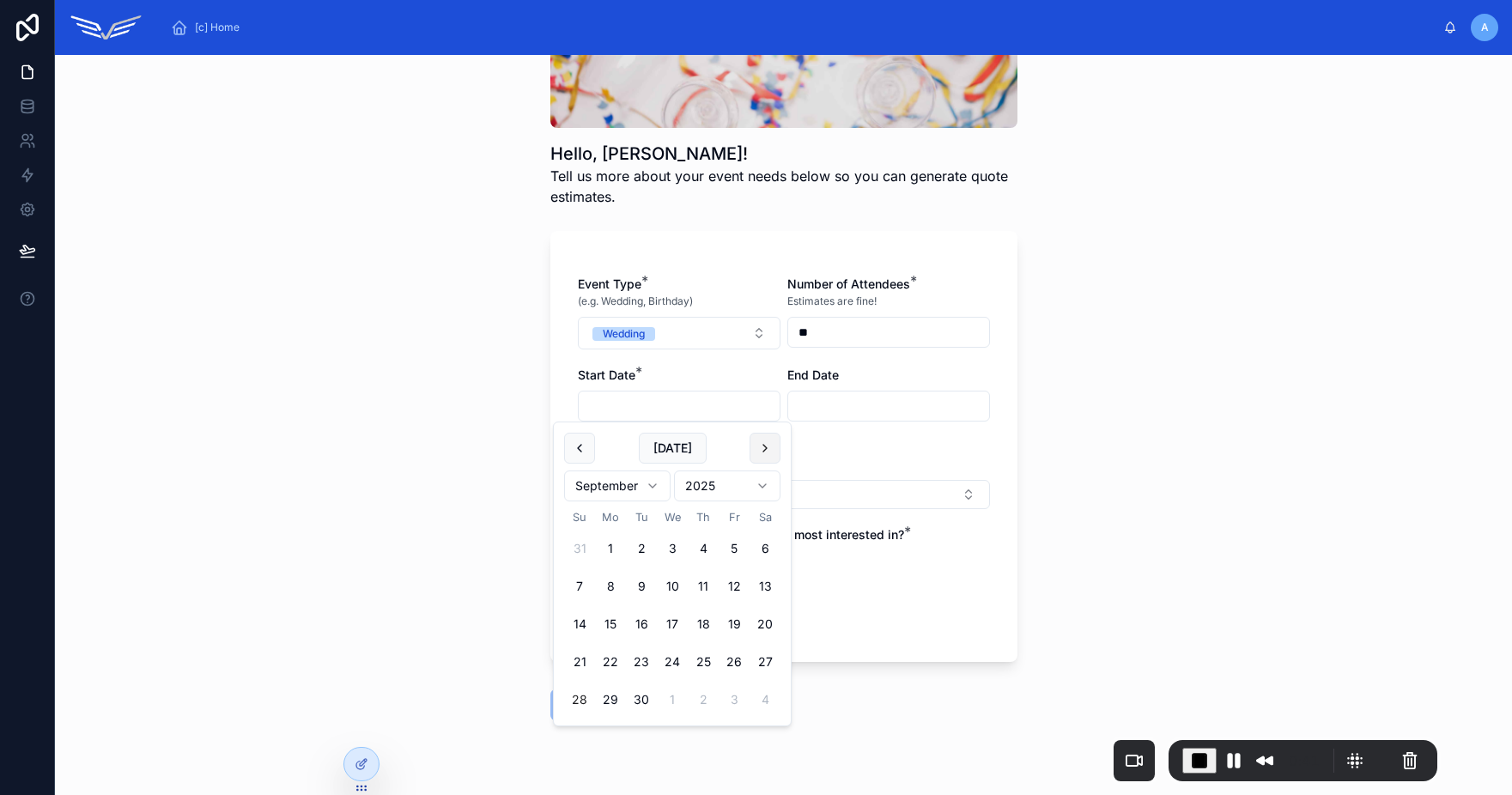
click at [771, 449] on button at bounding box center [765, 448] width 31 height 31
click at [741, 698] on button "31" at bounding box center [734, 700] width 31 height 31
type input "**********"
click at [826, 402] on input "text" at bounding box center [889, 406] width 201 height 24
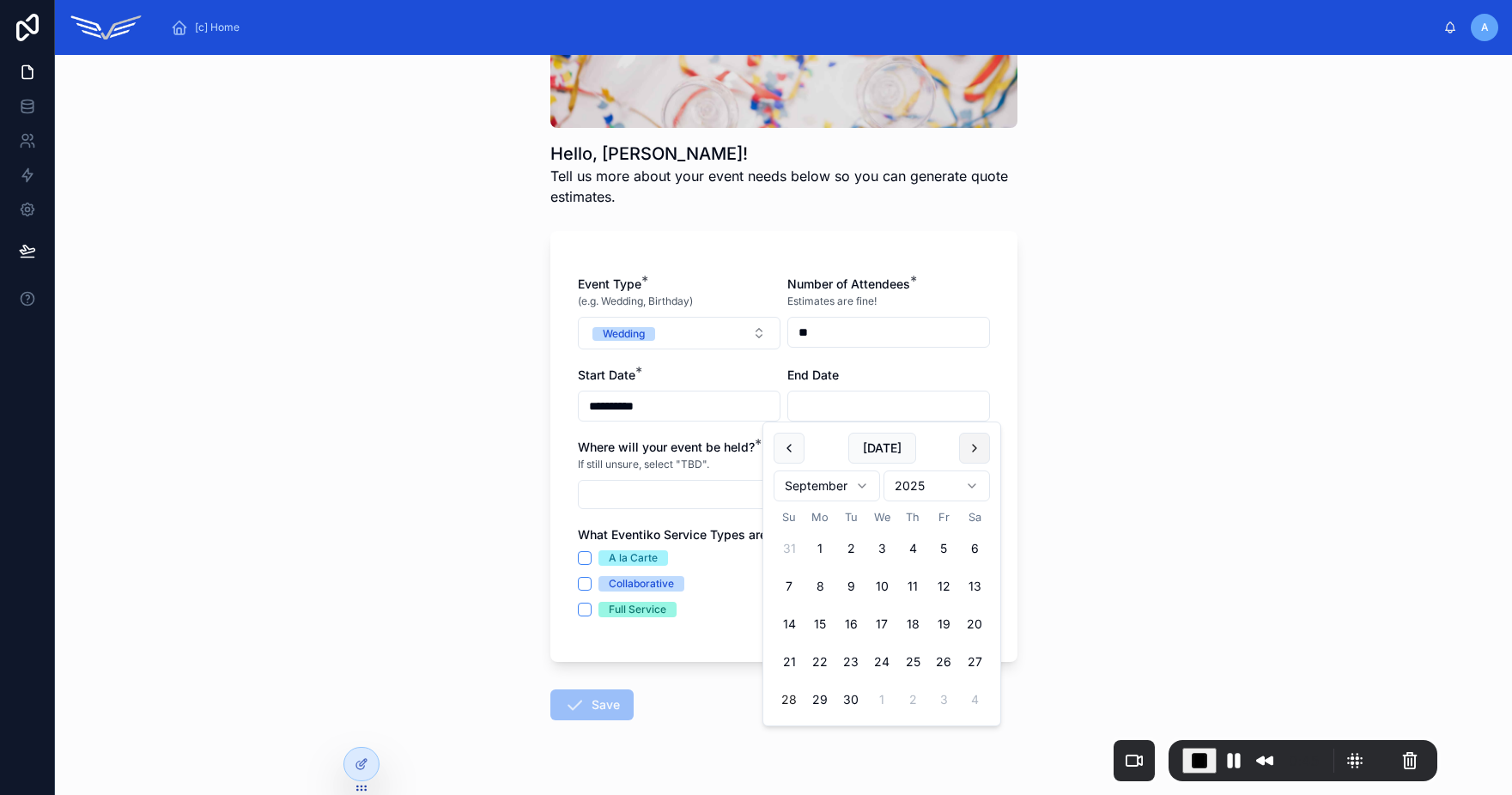
click at [968, 456] on button at bounding box center [974, 448] width 31 height 31
click at [971, 704] on button "1" at bounding box center [974, 700] width 31 height 31
type input "*********"
click at [652, 494] on button "Select Button" at bounding box center [784, 495] width 412 height 29
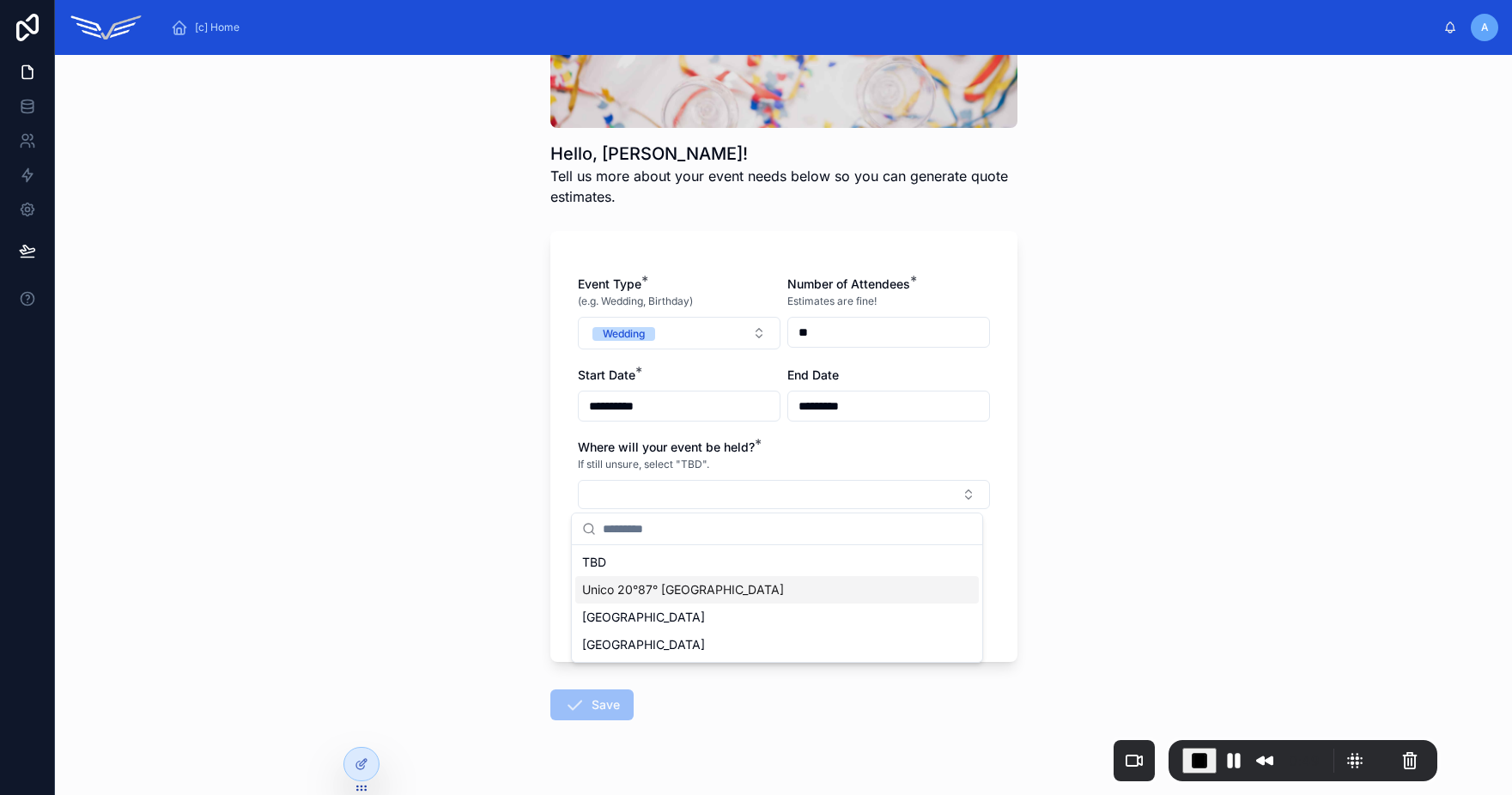
click at [659, 597] on span "Unico 20°87° [GEOGRAPHIC_DATA]" at bounding box center [683, 590] width 202 height 17
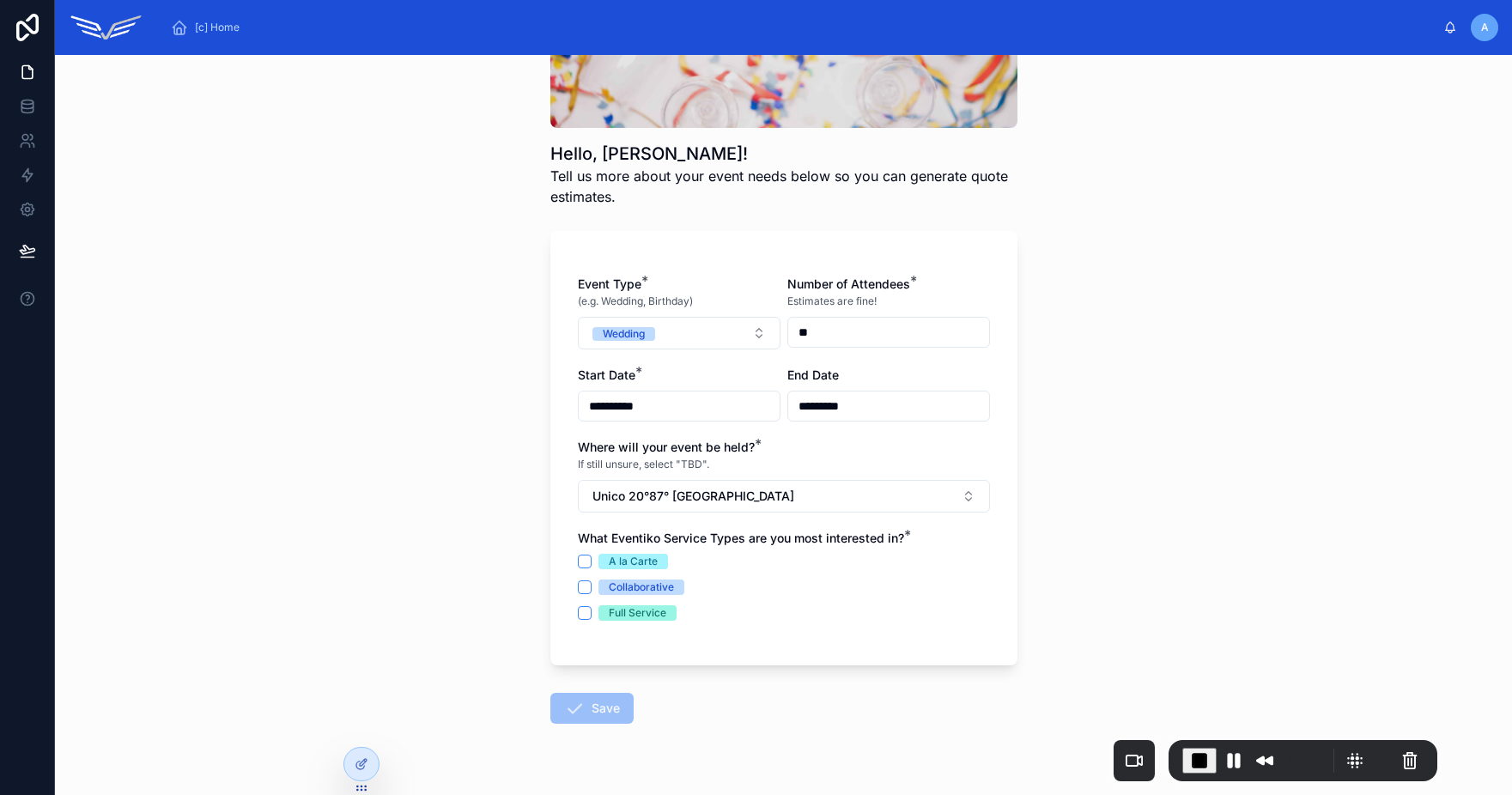
click at [621, 566] on div "A la Carte" at bounding box center [633, 561] width 49 height 15
click at [591, 566] on button "A la Carte" at bounding box center [584, 561] width 14 height 14
click at [611, 715] on button "Save" at bounding box center [592, 708] width 83 height 31
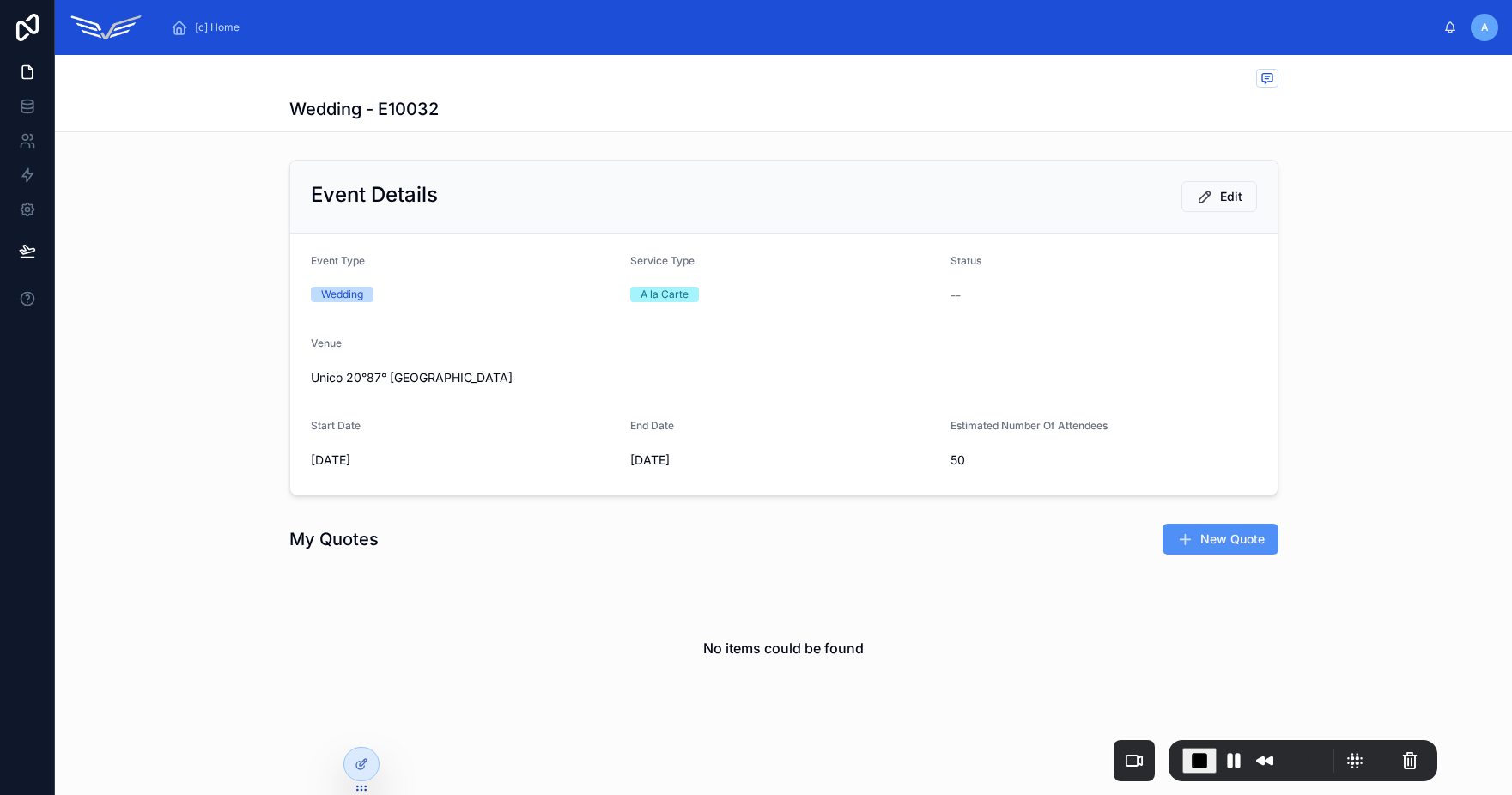
click at [1212, 553] on button "New Quote" at bounding box center [1220, 539] width 116 height 31
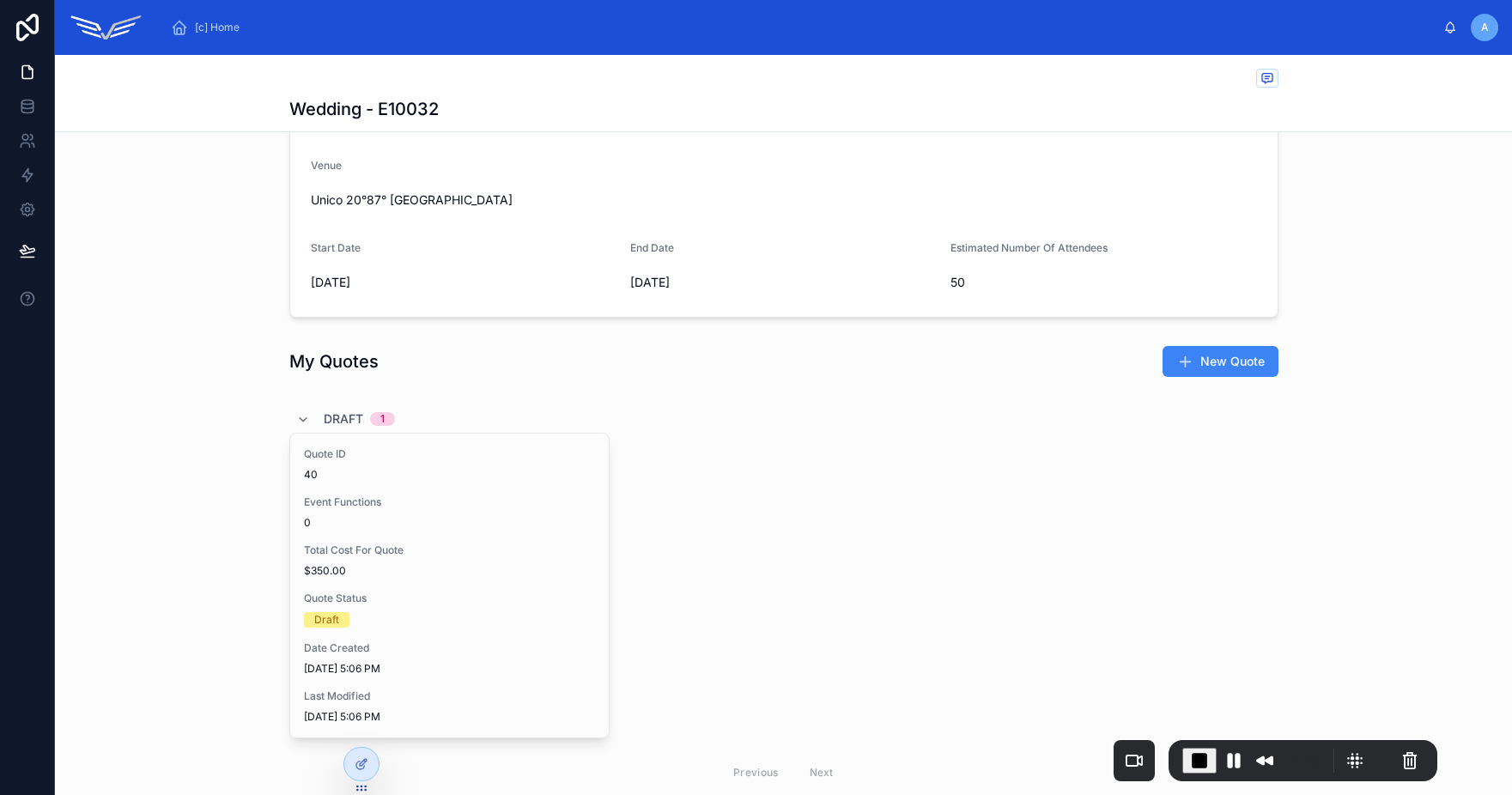
scroll to position [166, 0]
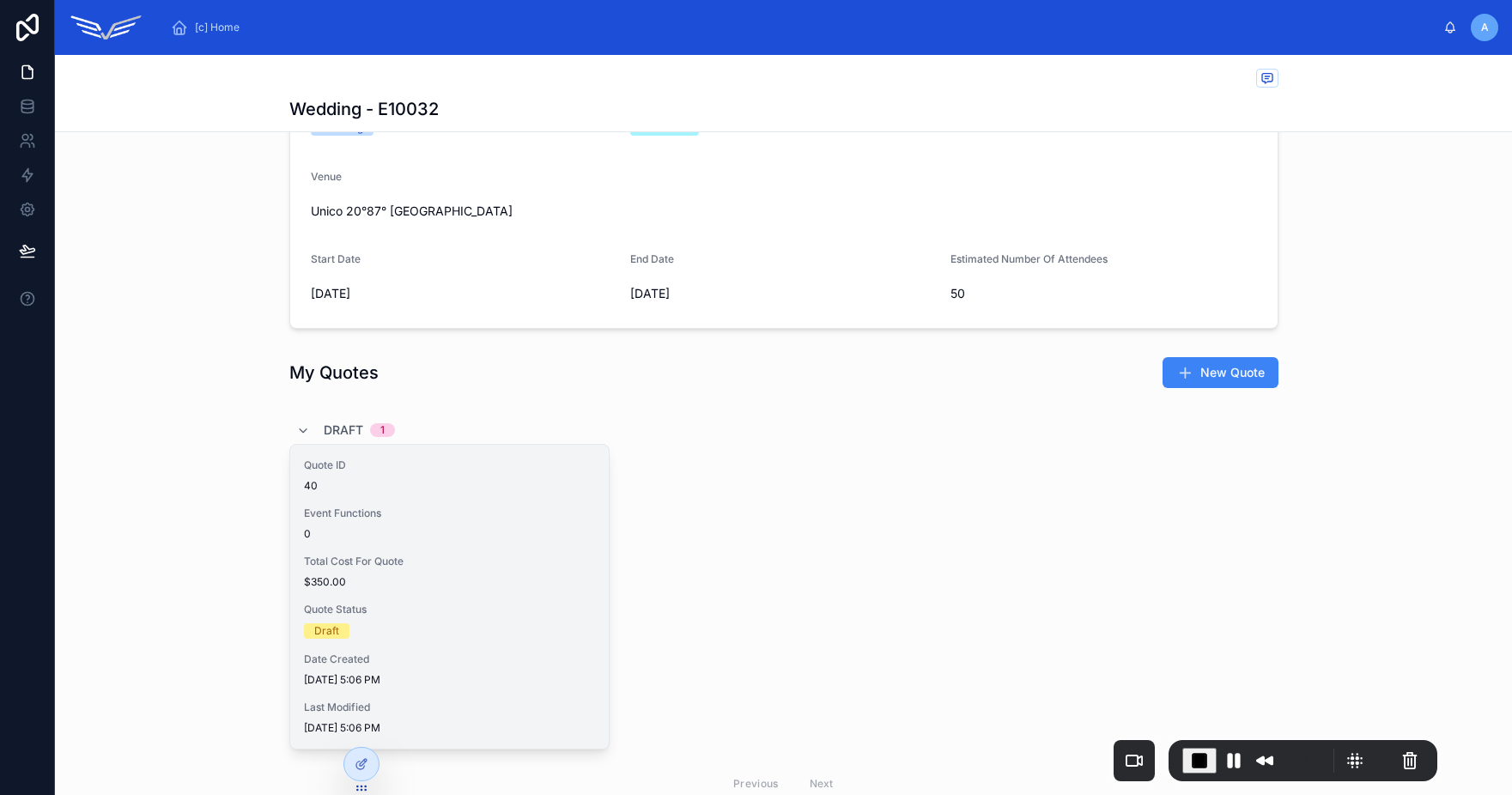
click at [524, 525] on div "Event Functions 0" at bounding box center [449, 524] width 291 height 34
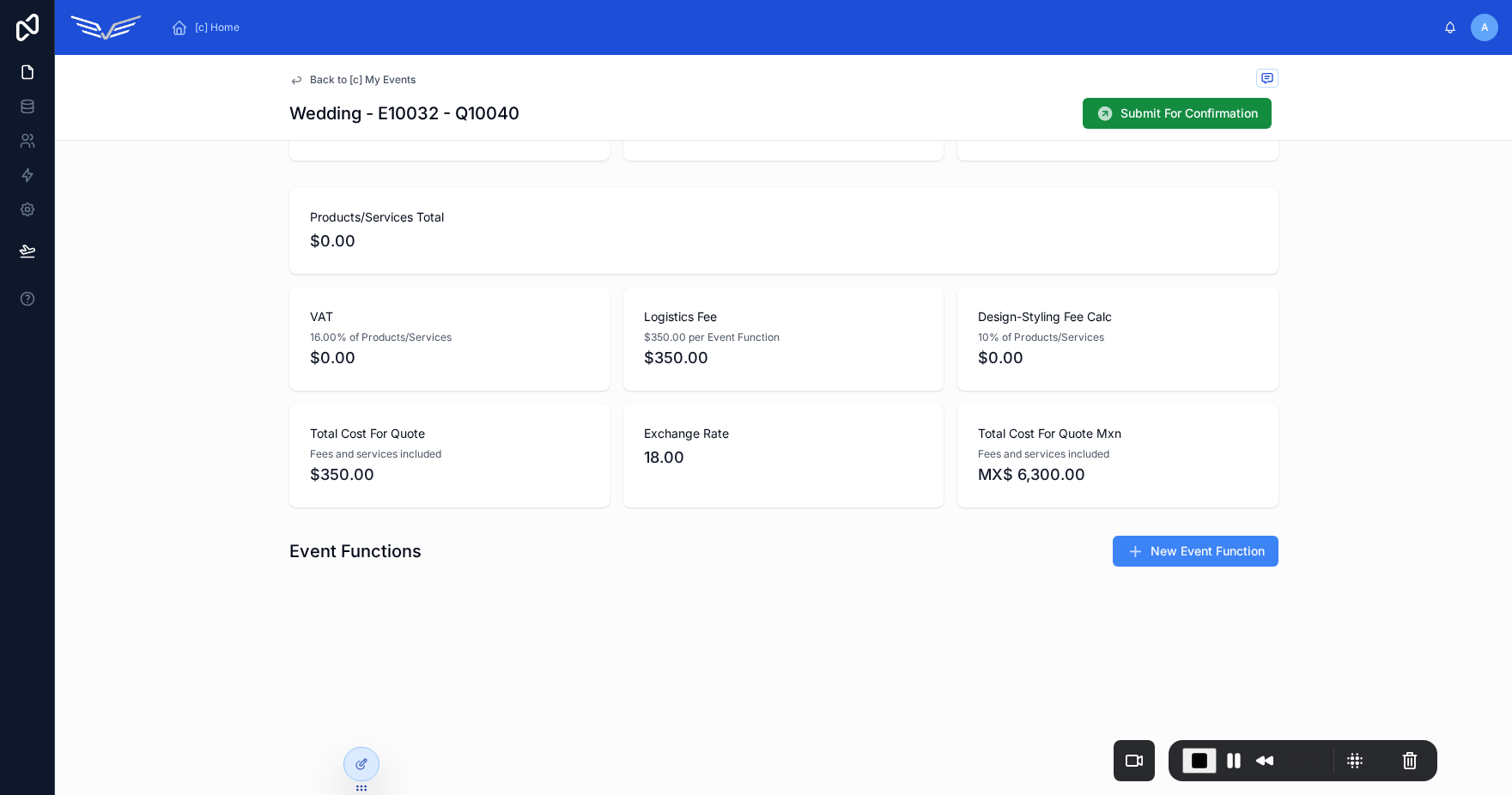
scroll to position [212, 0]
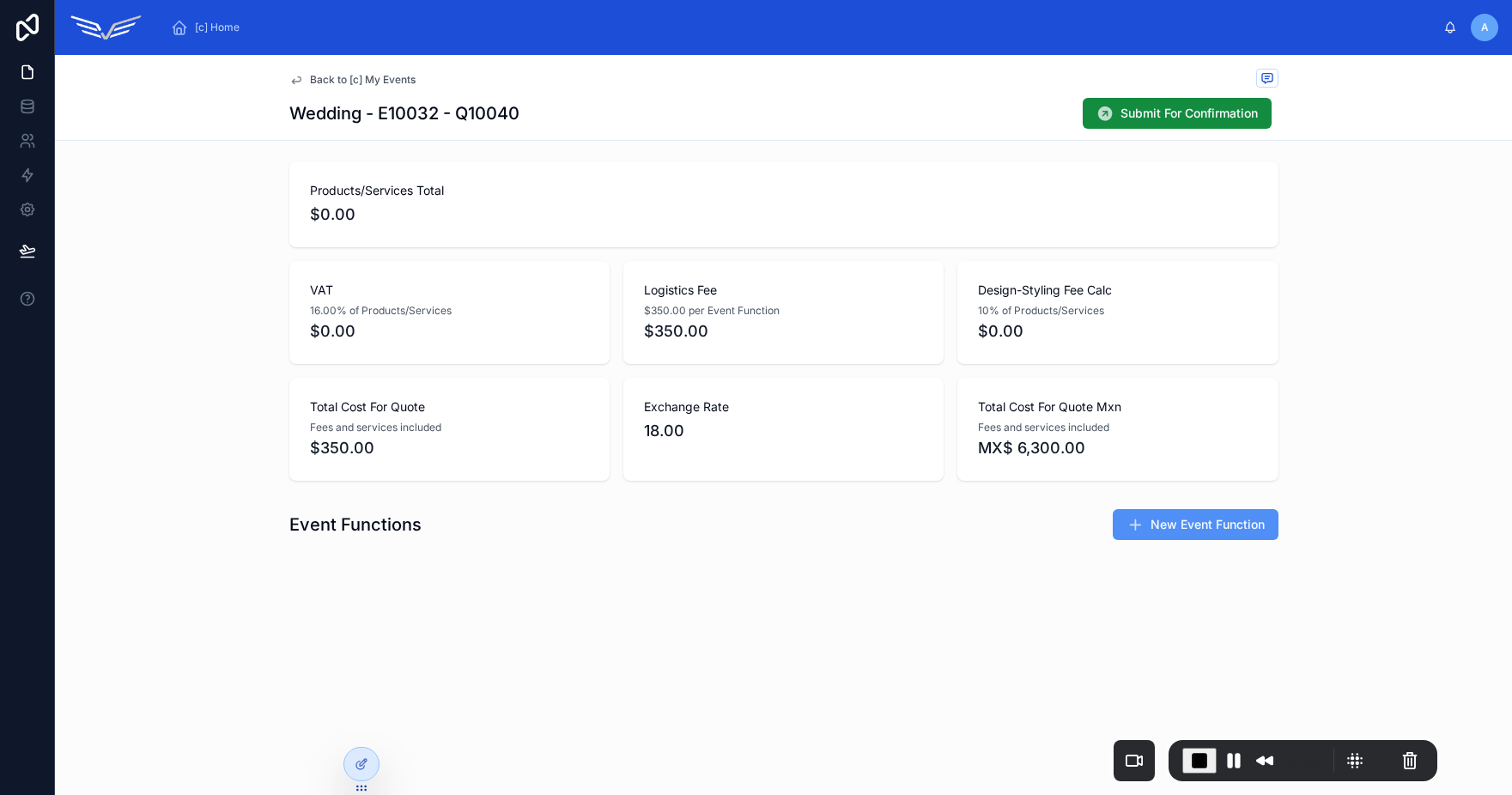
click at [1182, 532] on span "New Event Function" at bounding box center [1207, 525] width 114 height 17
click at [1176, 530] on span "New Event Function" at bounding box center [1207, 525] width 114 height 17
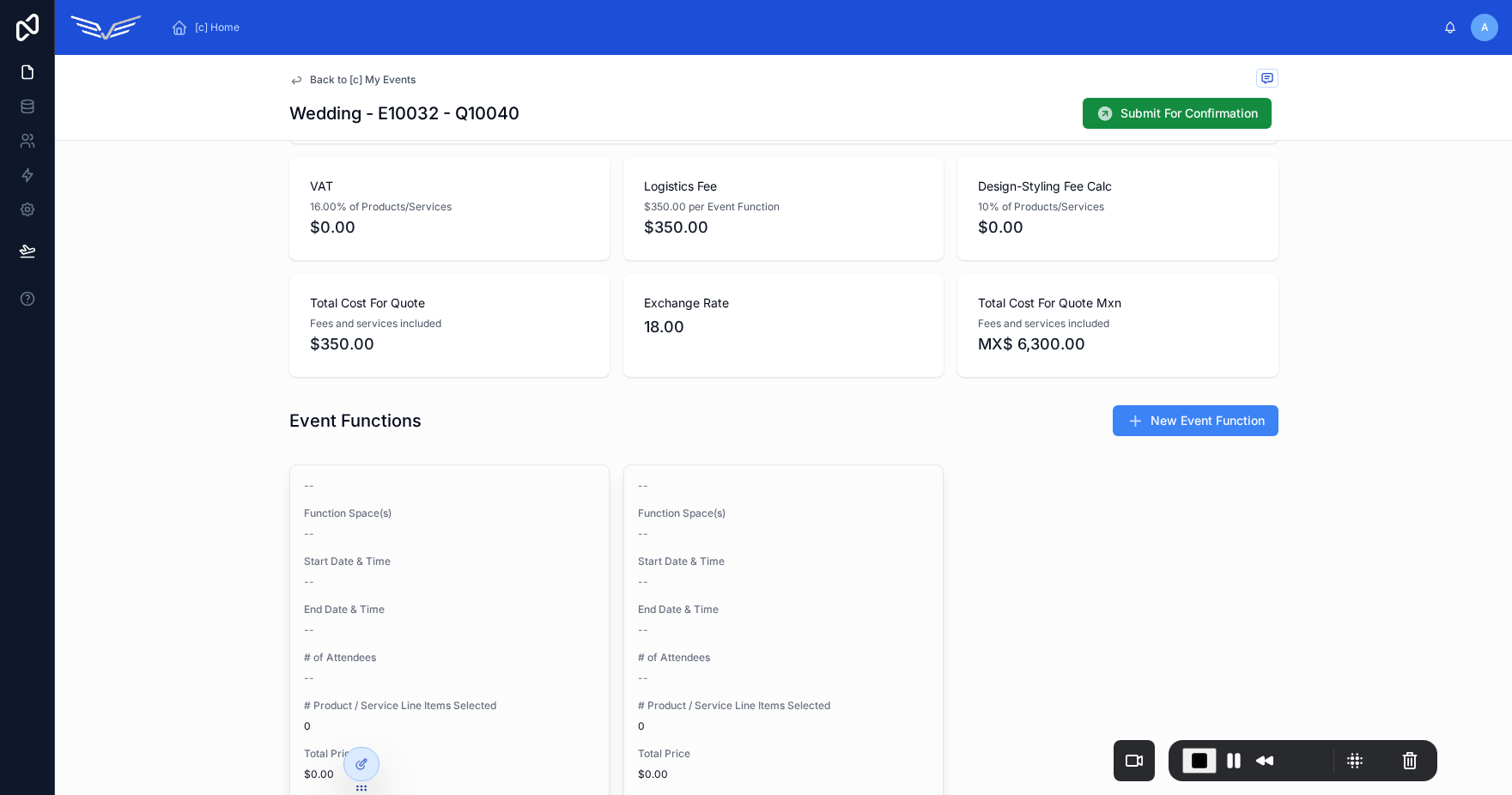
scroll to position [491, 0]
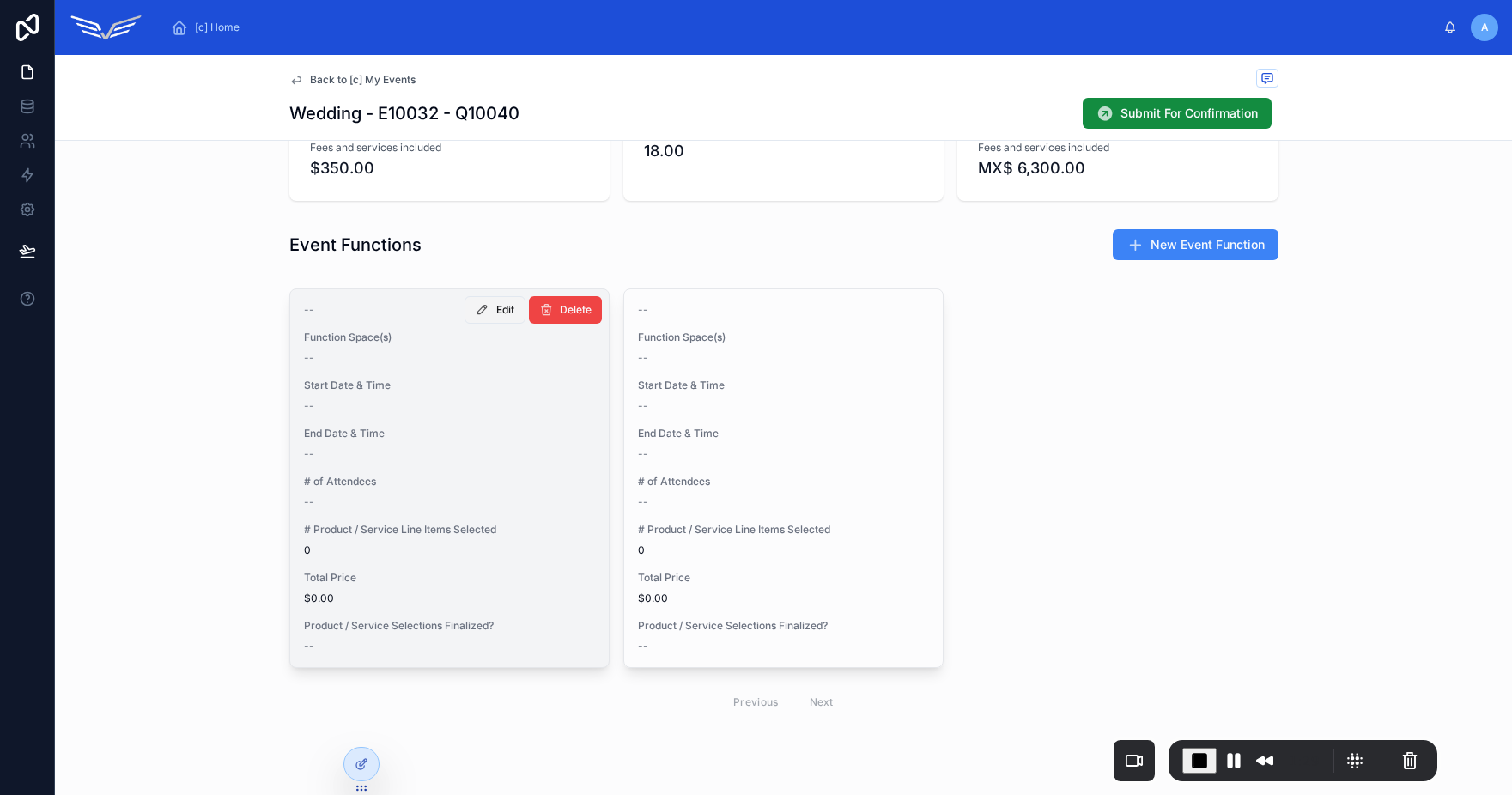
click at [481, 309] on icon at bounding box center [482, 309] width 14 height 14
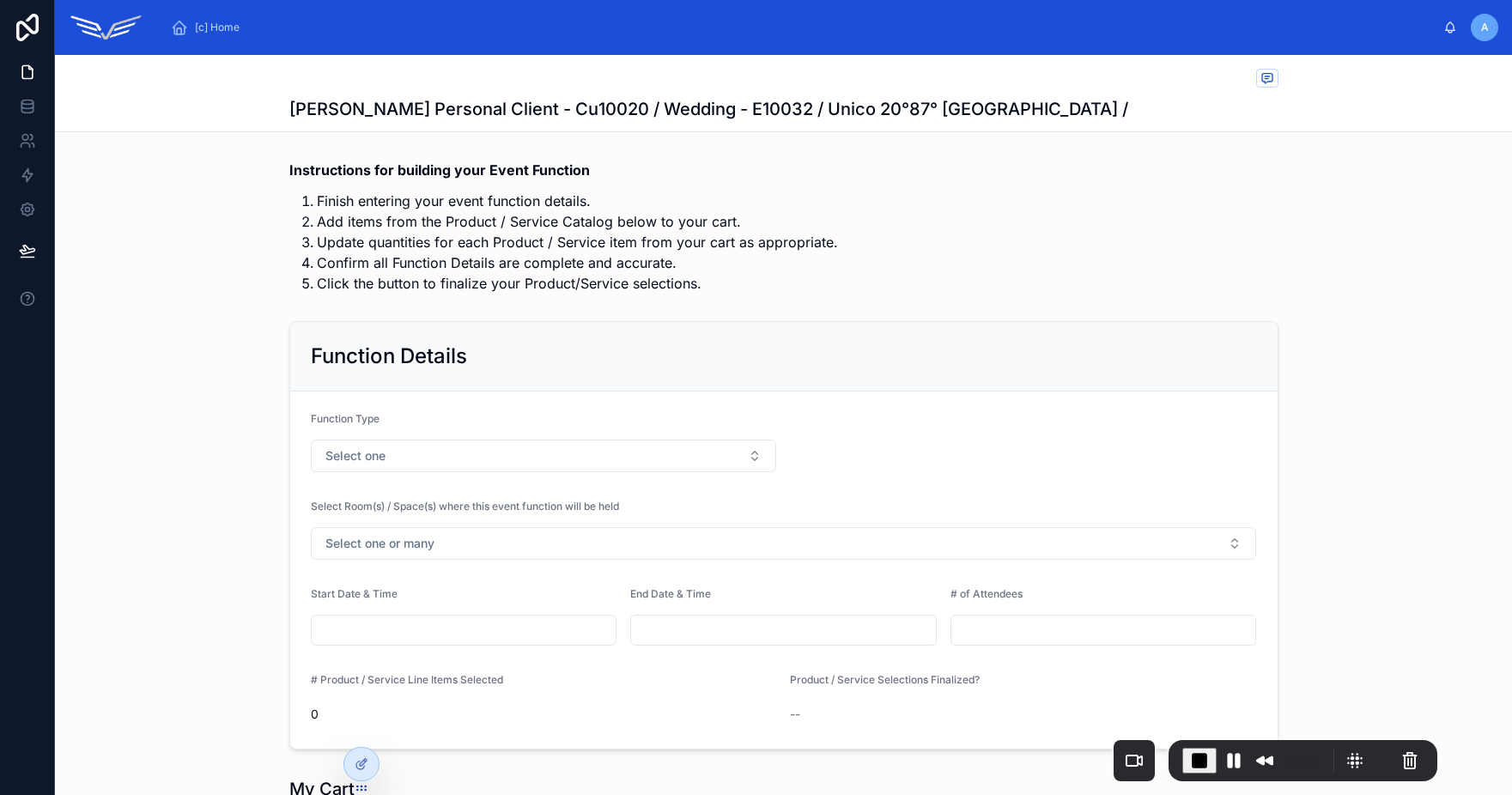
scroll to position [136, 0]
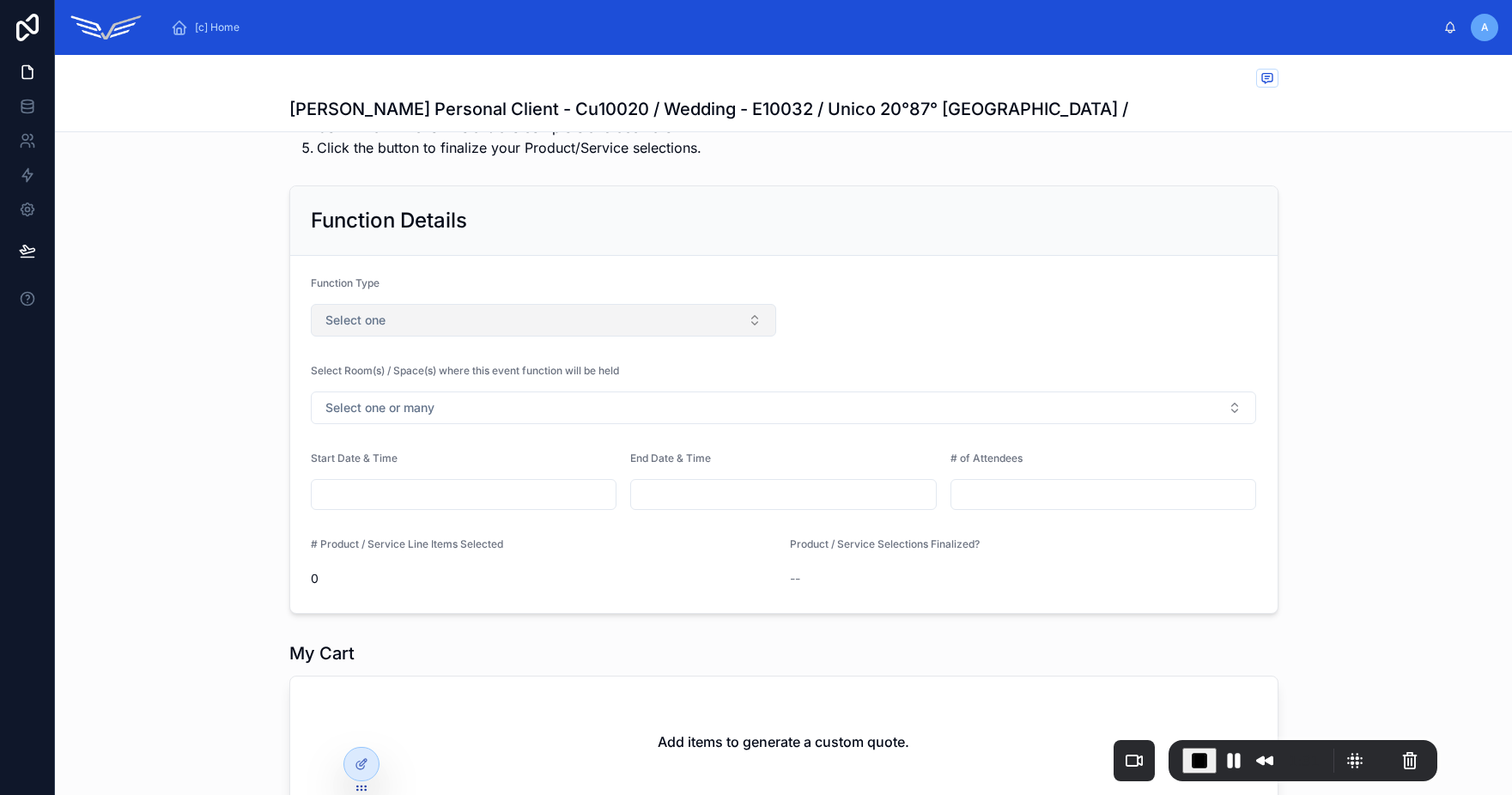
click at [461, 324] on button "Select one" at bounding box center [544, 320] width 467 height 33
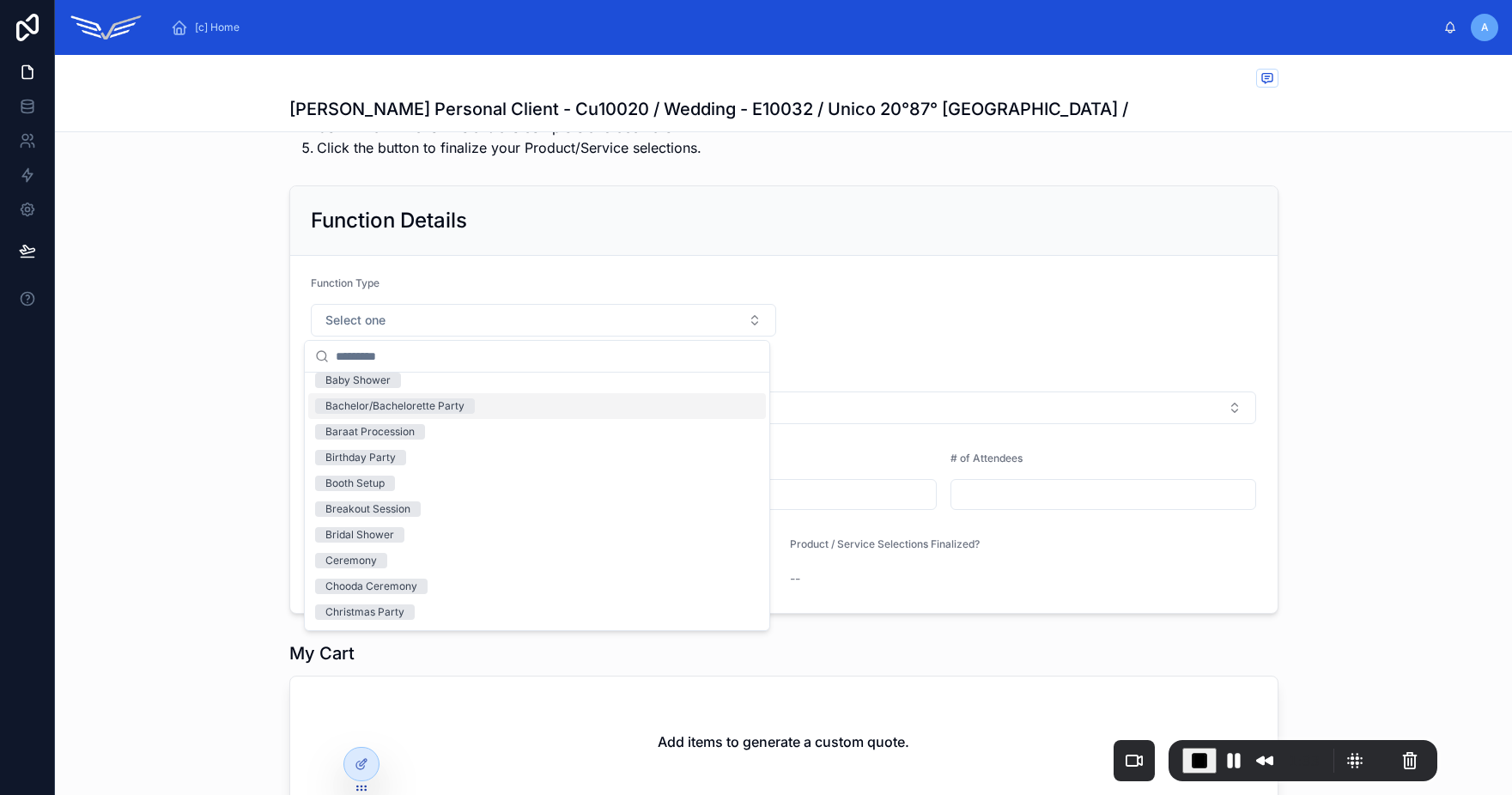
scroll to position [185, 0]
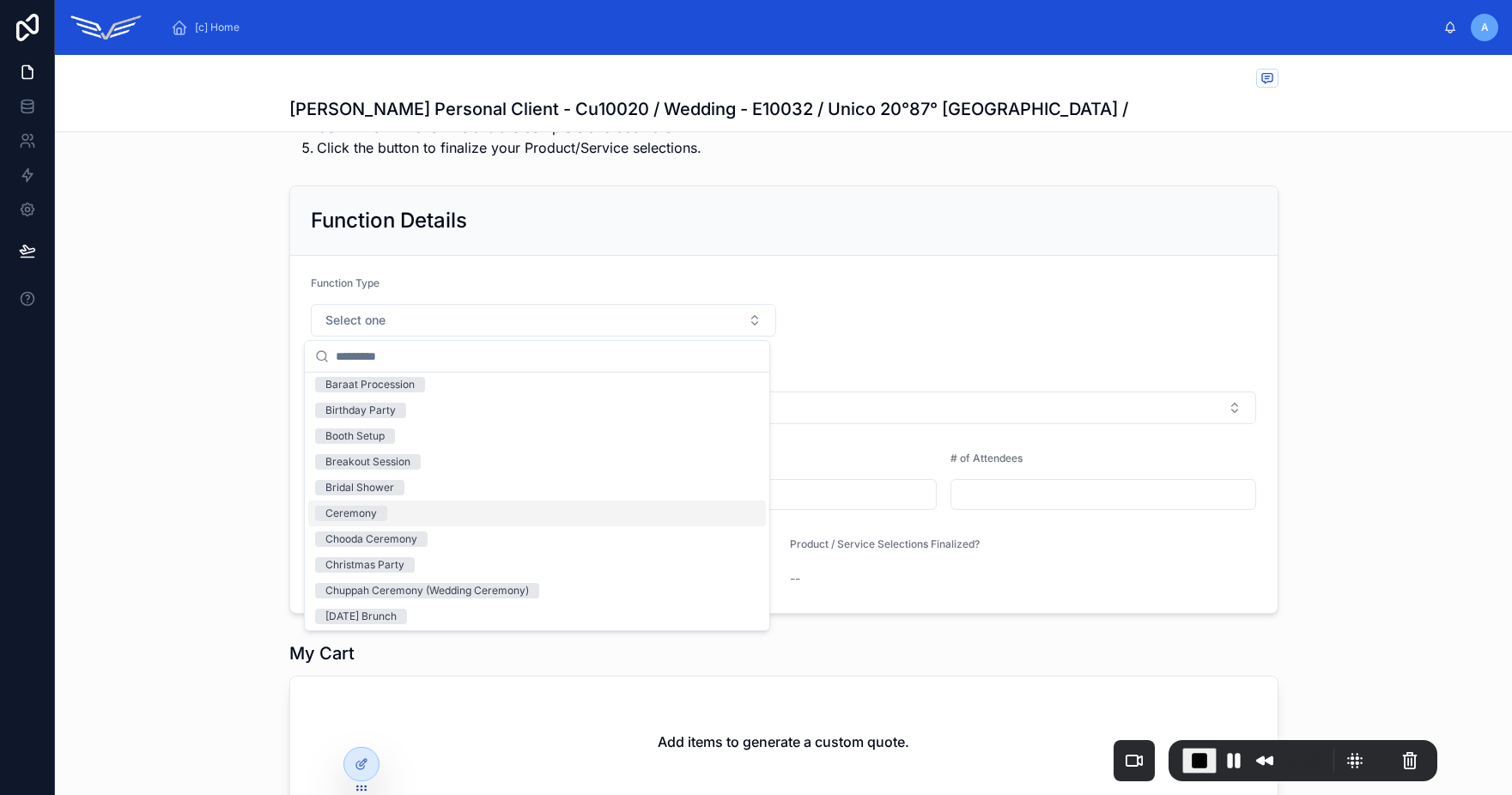
click at [451, 517] on div "Ceremony" at bounding box center [537, 513] width 458 height 25
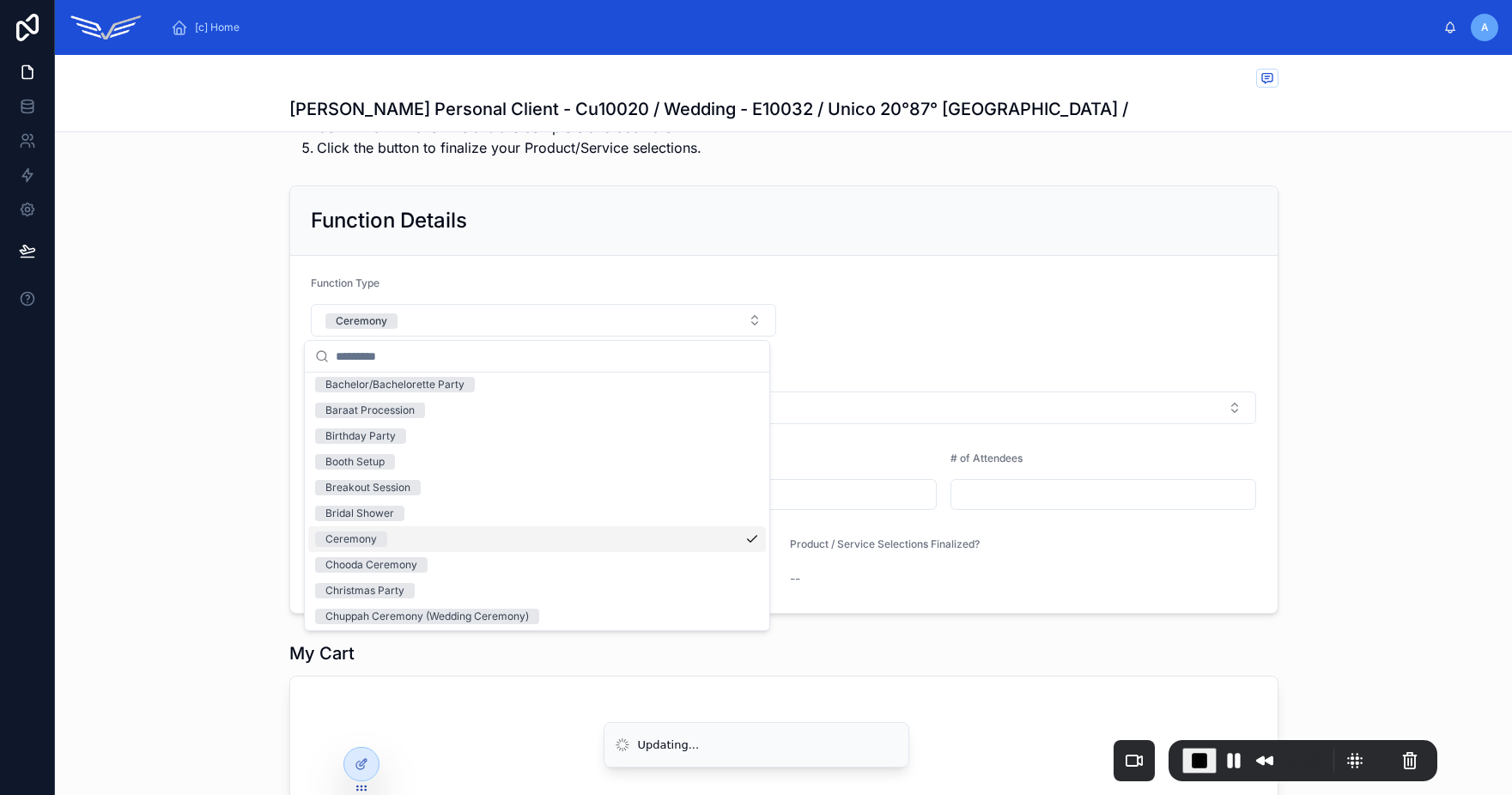
scroll to position [211, 0]
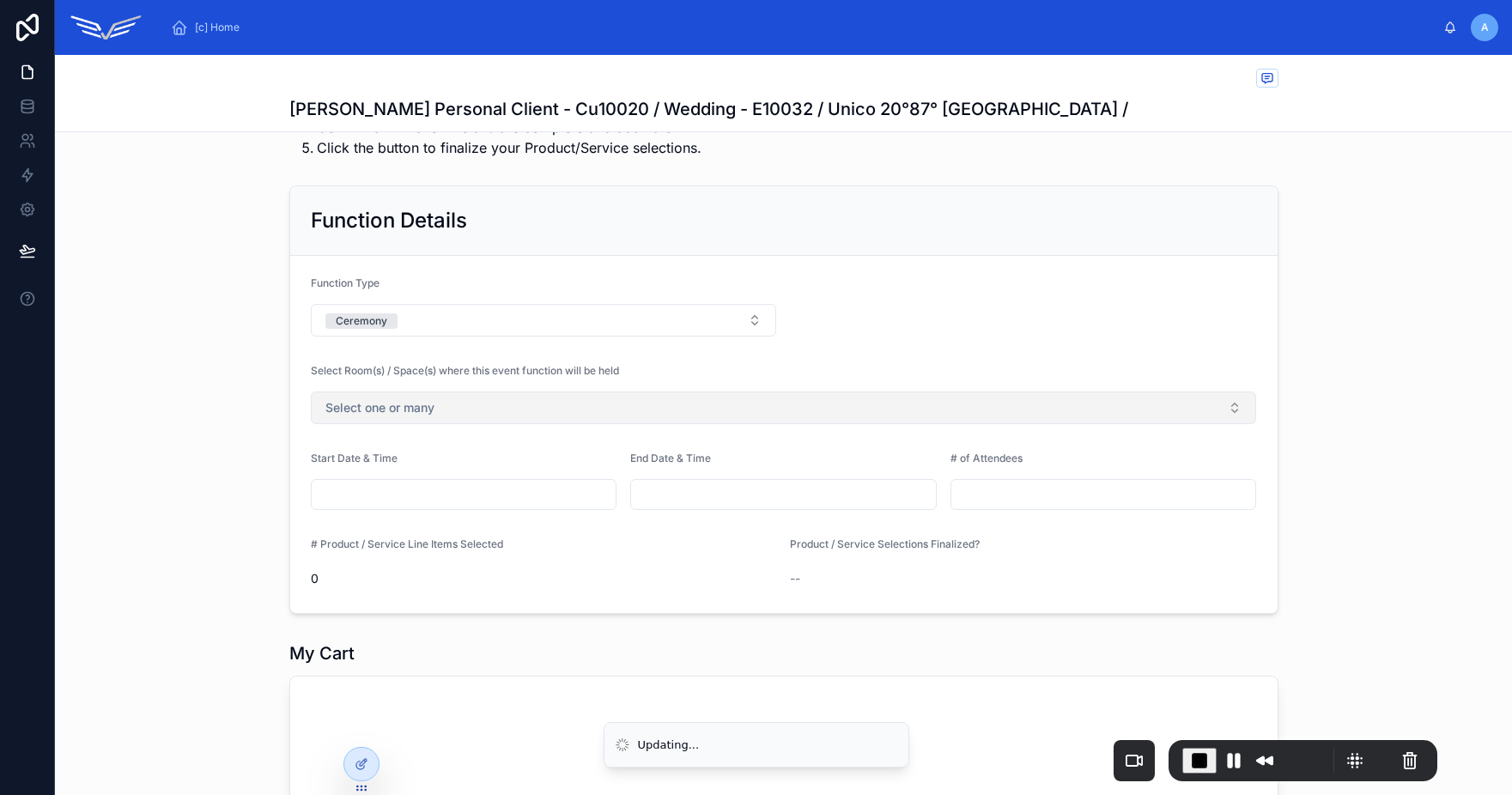
click at [413, 395] on button "Select one or many" at bounding box center [784, 408] width 946 height 33
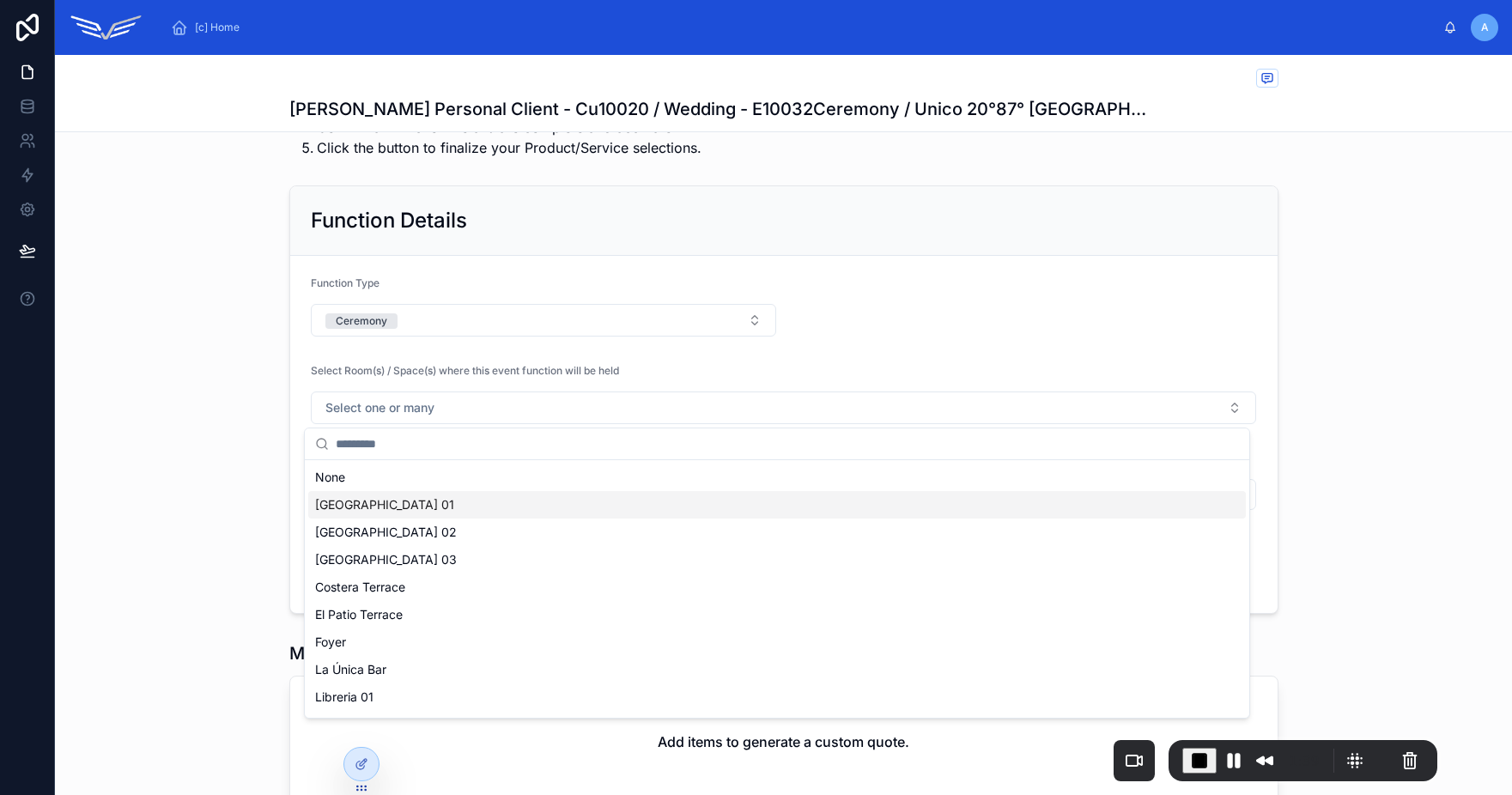
click at [449, 516] on div "Central Ballroom 01" at bounding box center [777, 505] width 938 height 27
click at [1035, 350] on form "Function Type Ceremony Select Room(s) / Space(s) where this event function will…" at bounding box center [784, 435] width 988 height 359
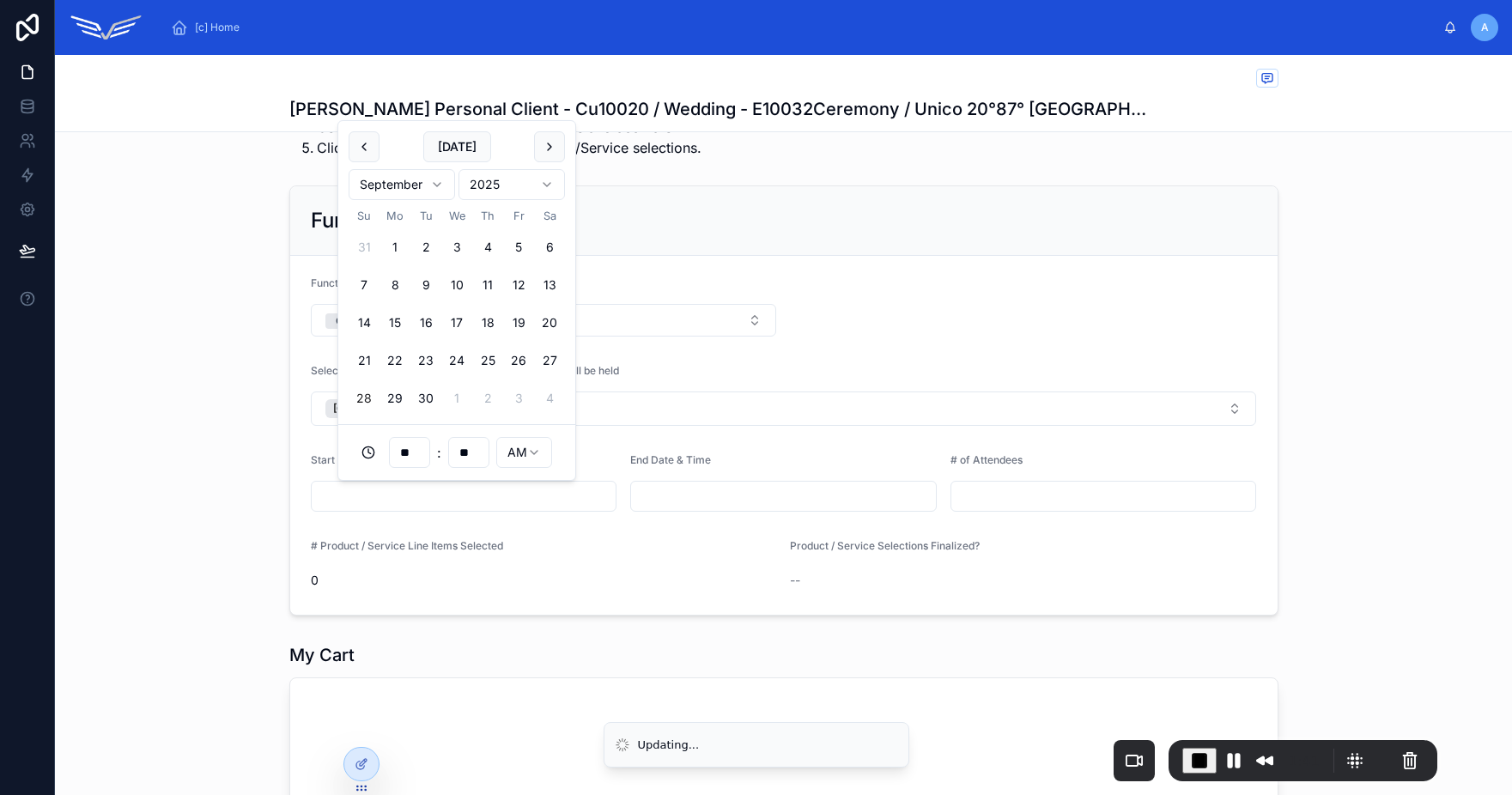
click at [444, 503] on input "text" at bounding box center [464, 496] width 305 height 24
click at [540, 141] on button at bounding box center [550, 147] width 31 height 31
click at [524, 404] on button "31" at bounding box center [518, 398] width 31 height 31
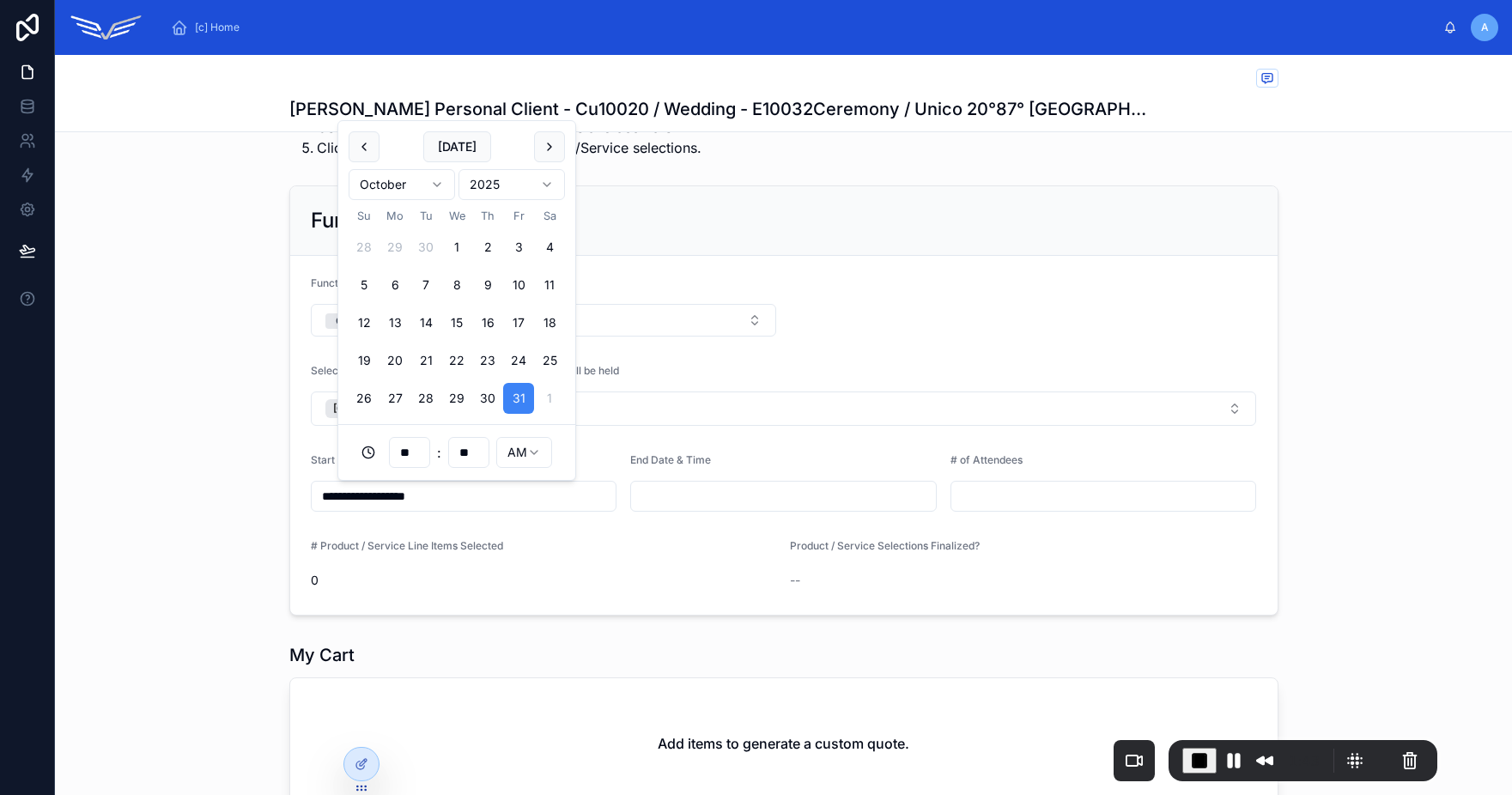
type input "**********"
click at [701, 487] on input "text" at bounding box center [783, 496] width 305 height 24
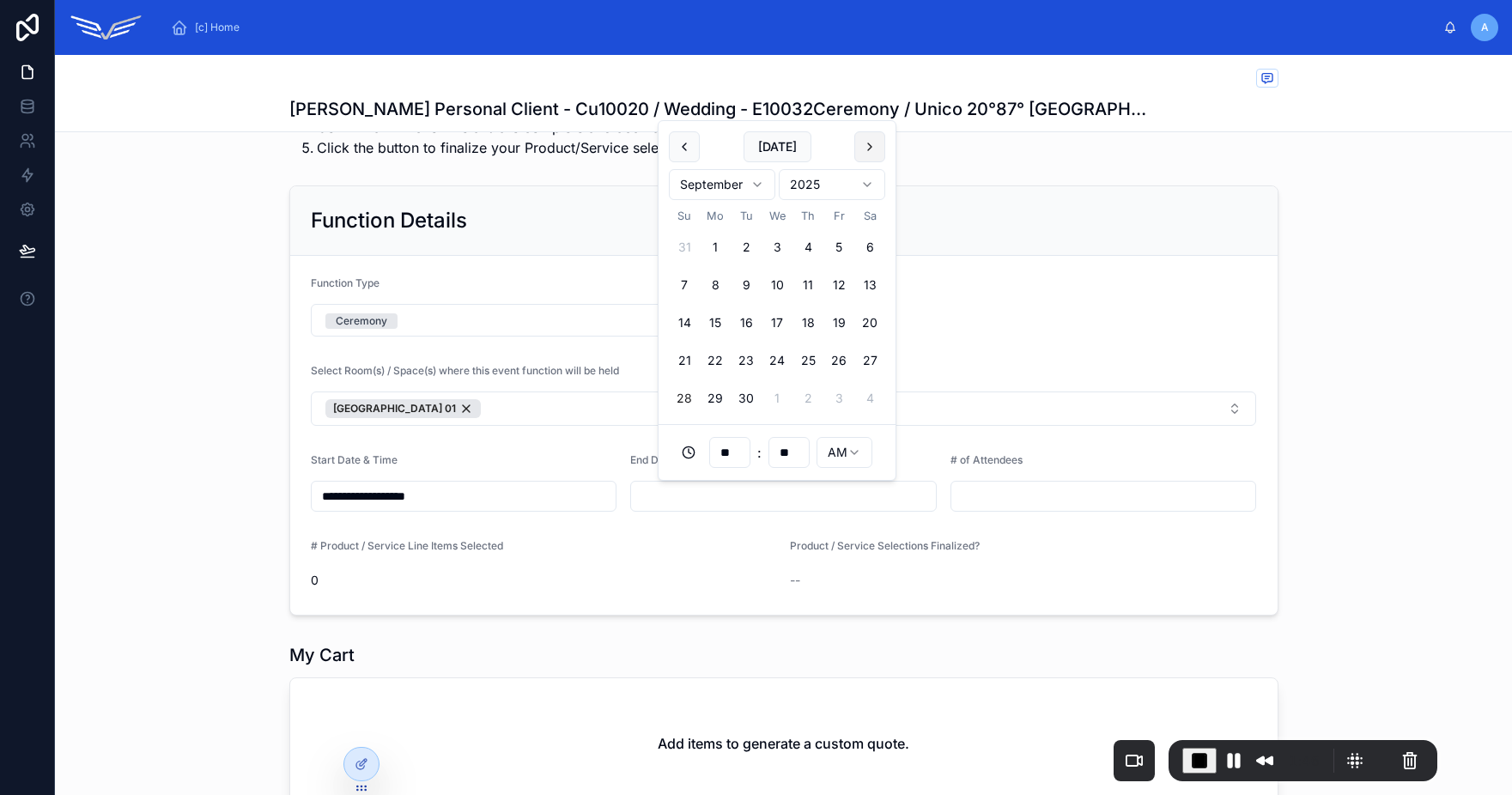
click at [872, 141] on button at bounding box center [870, 147] width 31 height 31
click at [836, 405] on button "31" at bounding box center [838, 398] width 31 height 31
type input "**********"
click at [735, 455] on input "**" at bounding box center [730, 452] width 40 height 24
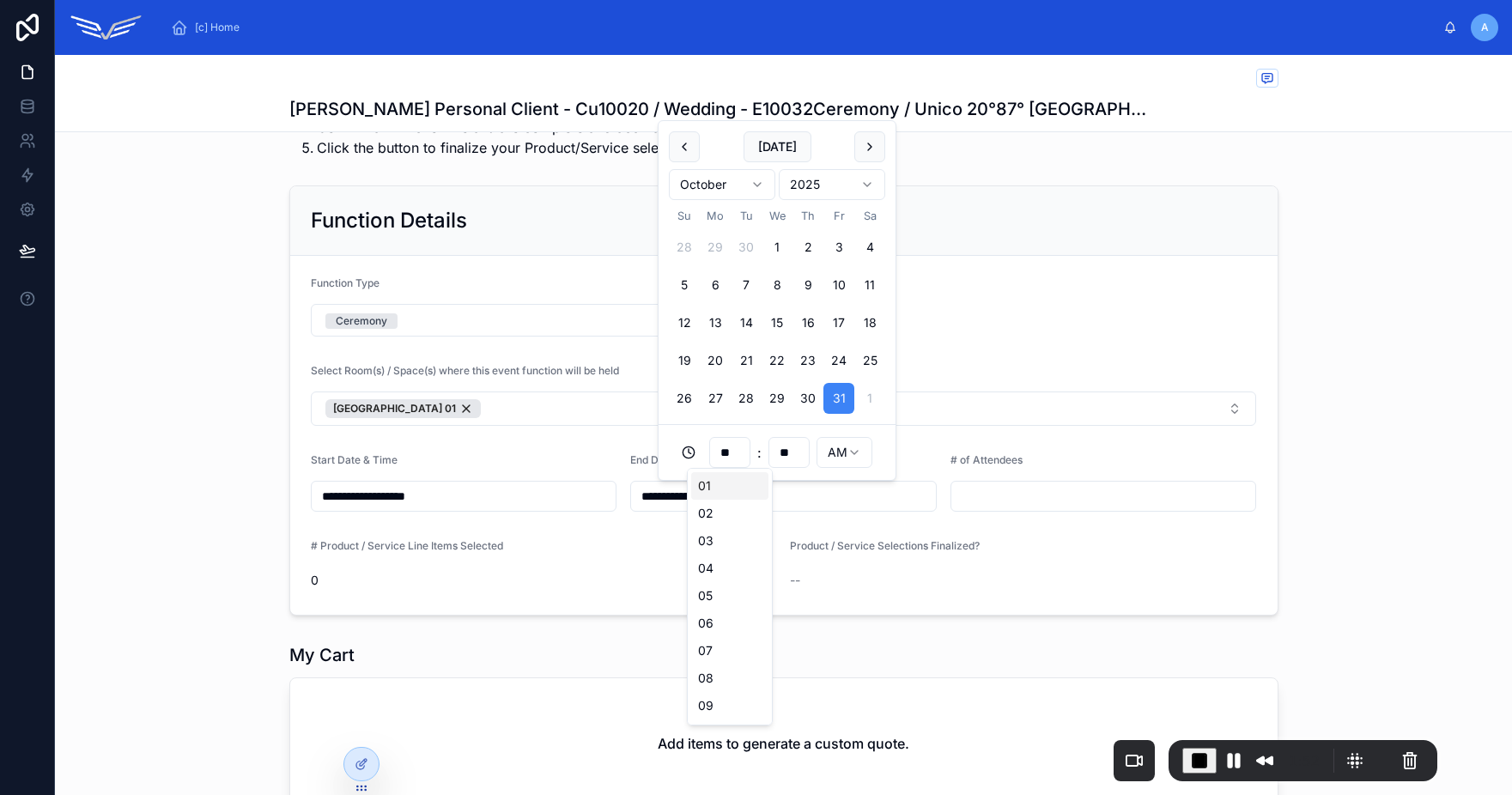
click at [502, 502] on input "**********" at bounding box center [464, 496] width 305 height 24
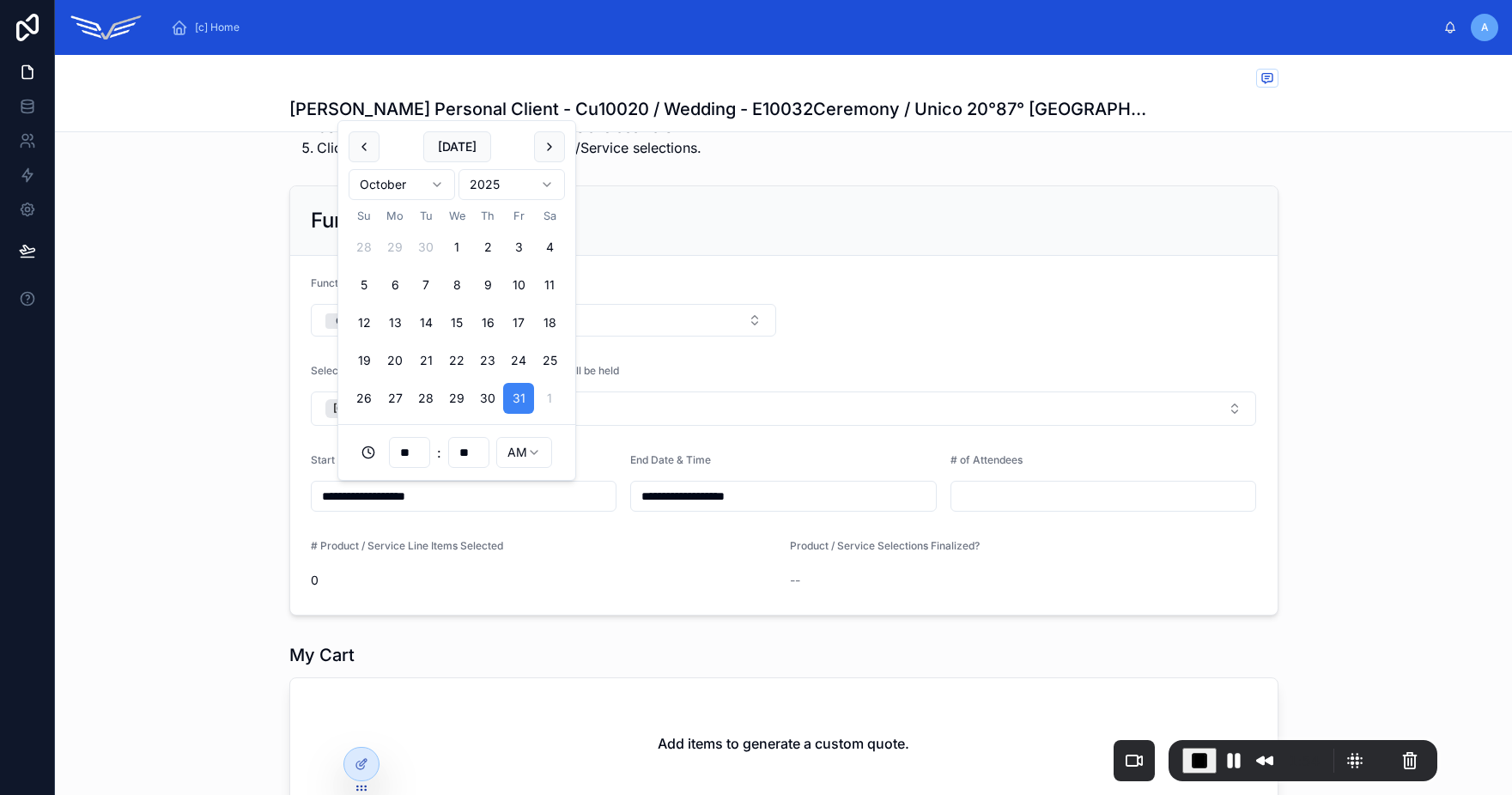
click at [415, 459] on input "**" at bounding box center [410, 452] width 40 height 24
click at [404, 677] on div "08" at bounding box center [409, 678] width 77 height 27
type input "**********"
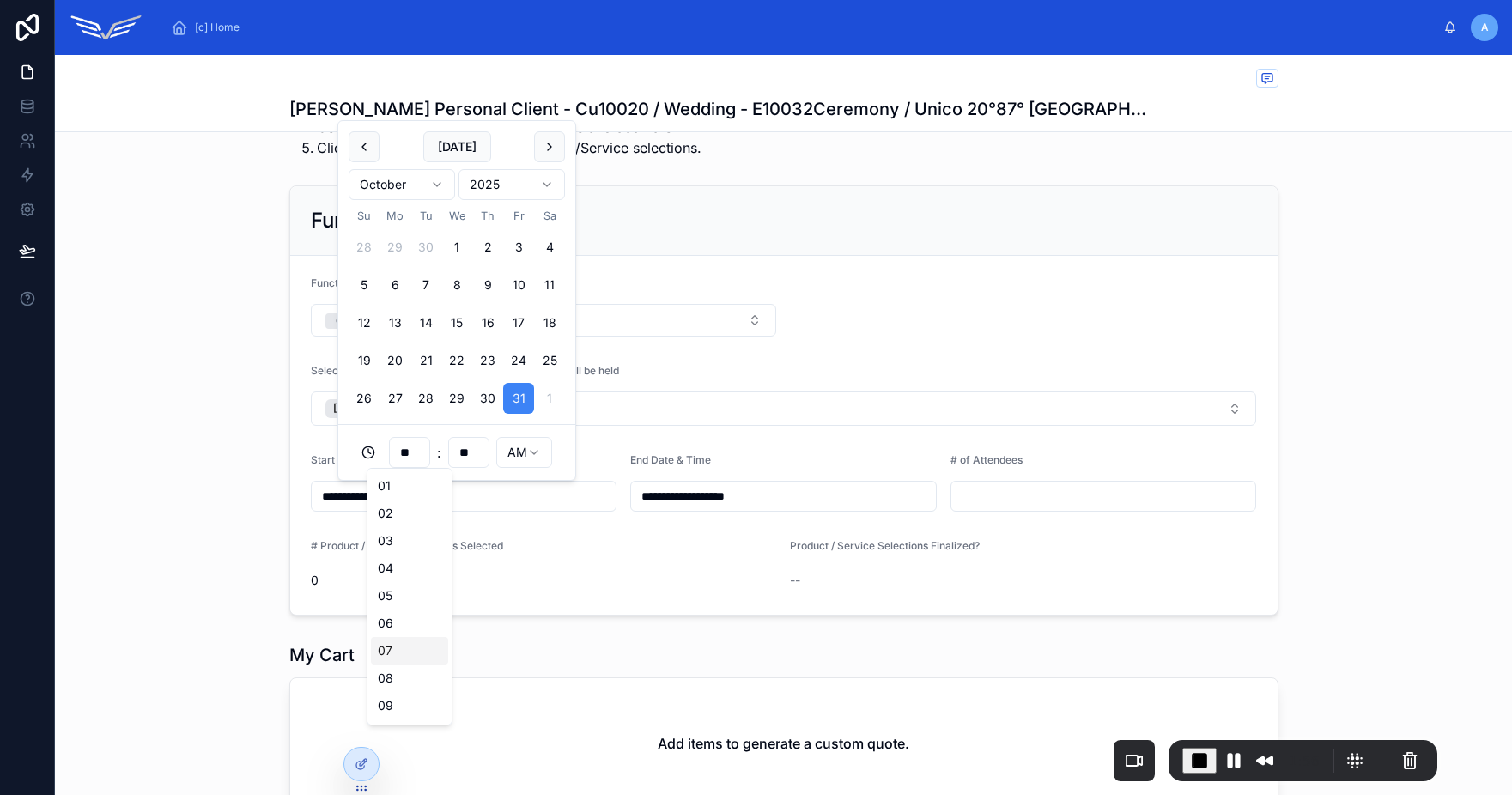
type input "**"
click at [529, 442] on html "**********" at bounding box center [756, 397] width 1512 height 795
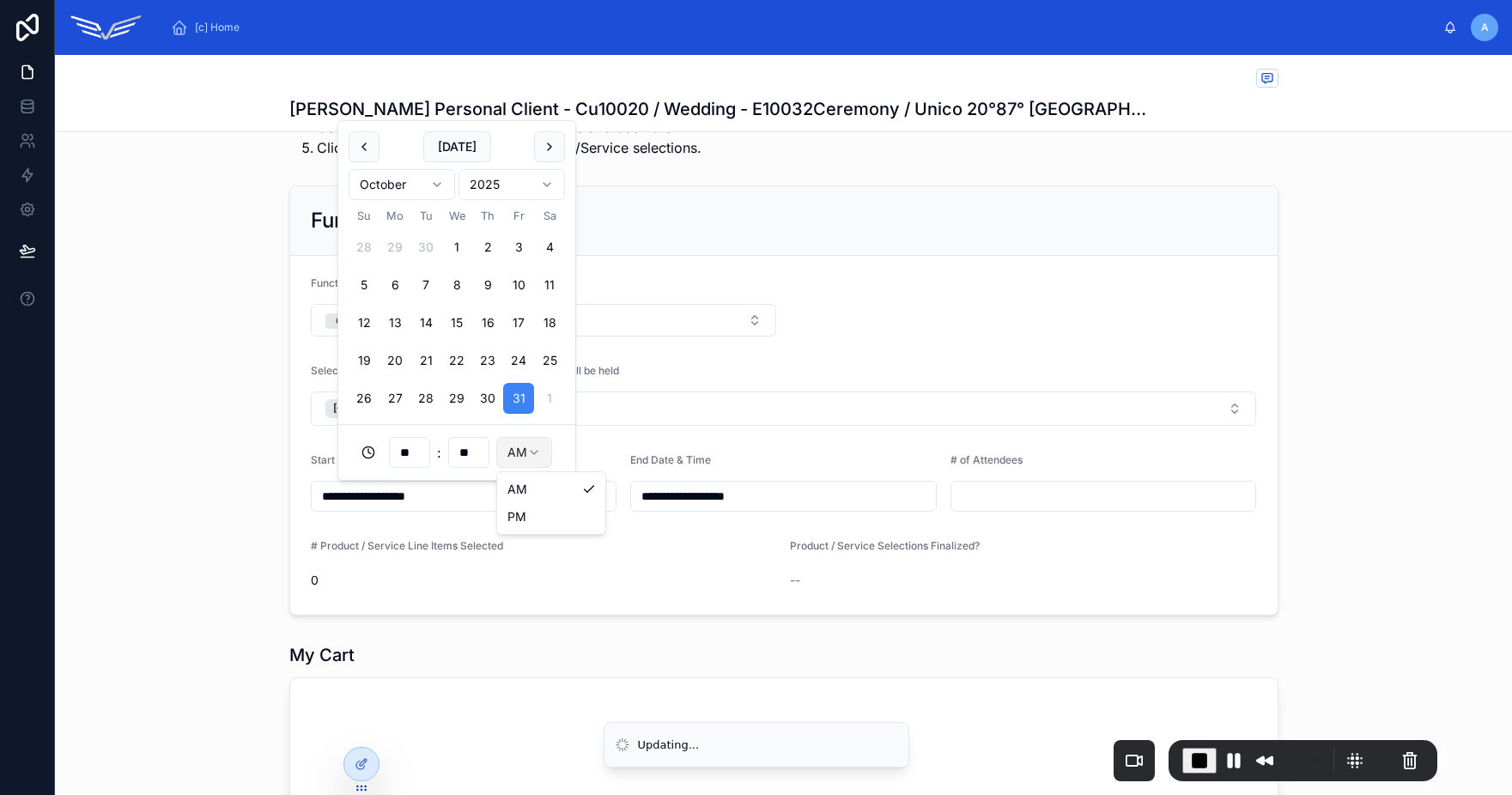
type input "**********"
click at [757, 497] on input "**********" at bounding box center [783, 496] width 305 height 24
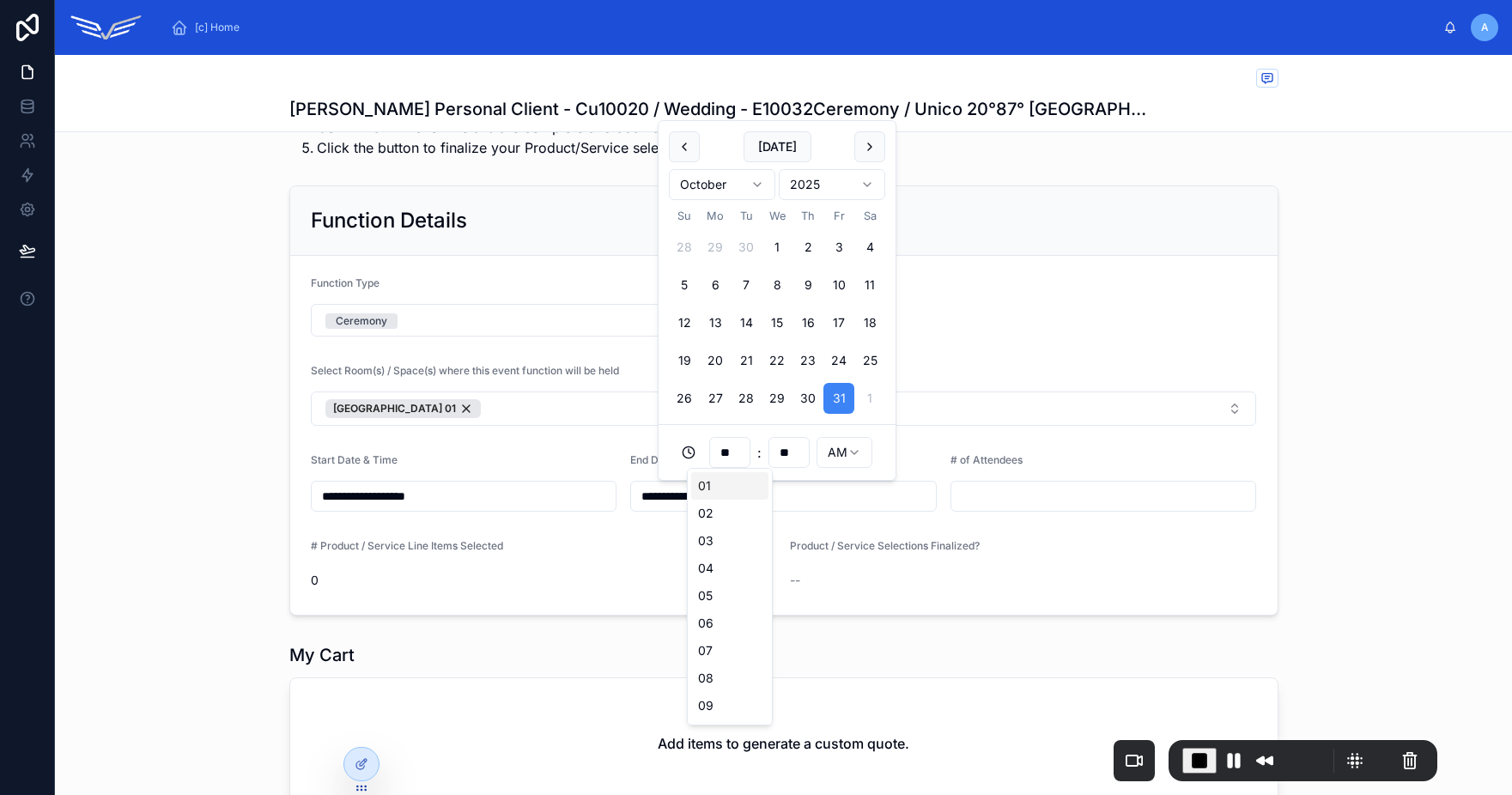
click at [727, 461] on input "**" at bounding box center [730, 452] width 40 height 24
click at [713, 707] on div "11" at bounding box center [729, 708] width 77 height 27
type input "**********"
type input "**"
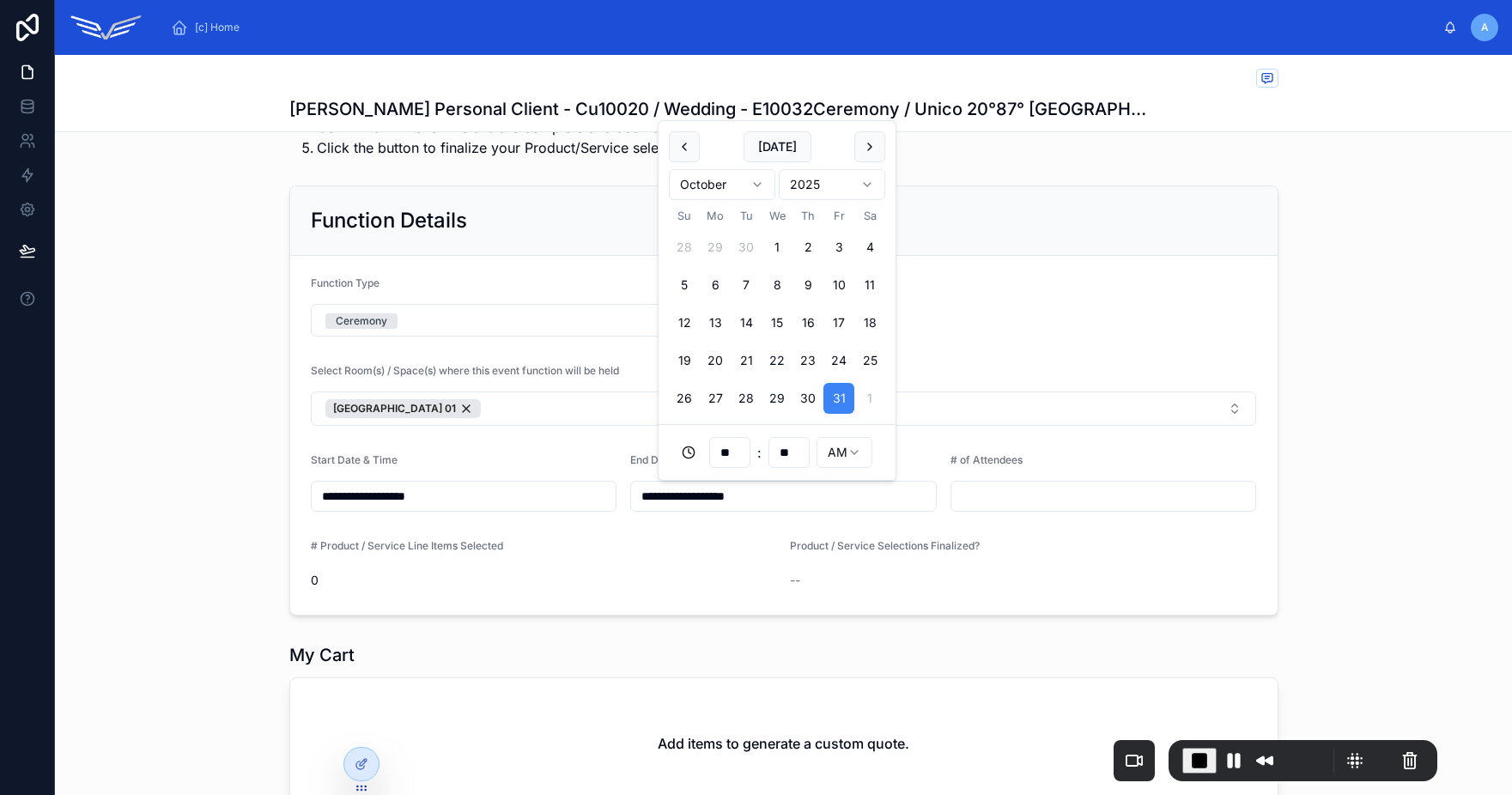
click at [853, 445] on html "**********" at bounding box center [756, 397] width 1512 height 795
type input "**********"
click at [1022, 496] on input "text" at bounding box center [1103, 496] width 305 height 24
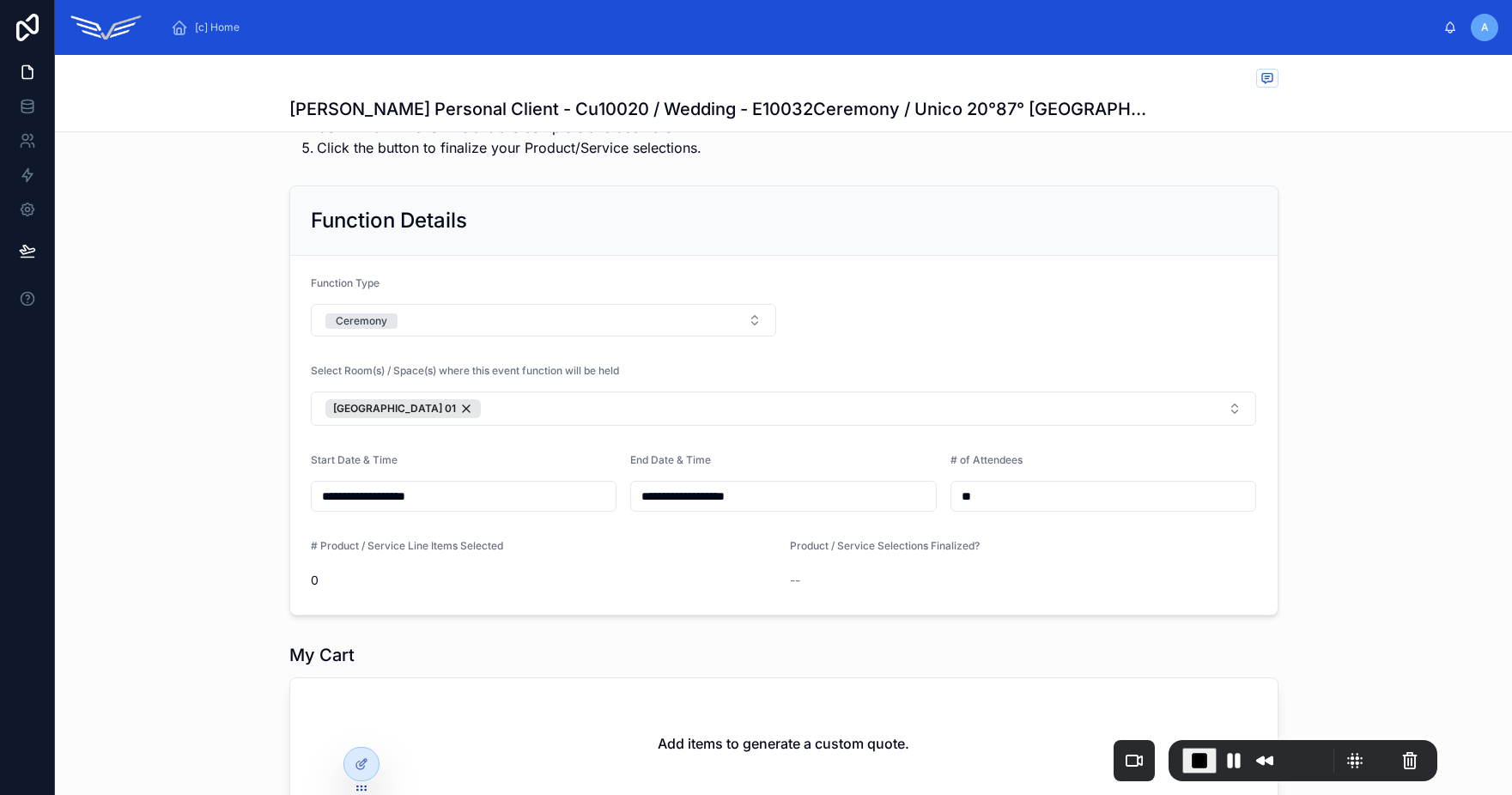
scroll to position [353, 0]
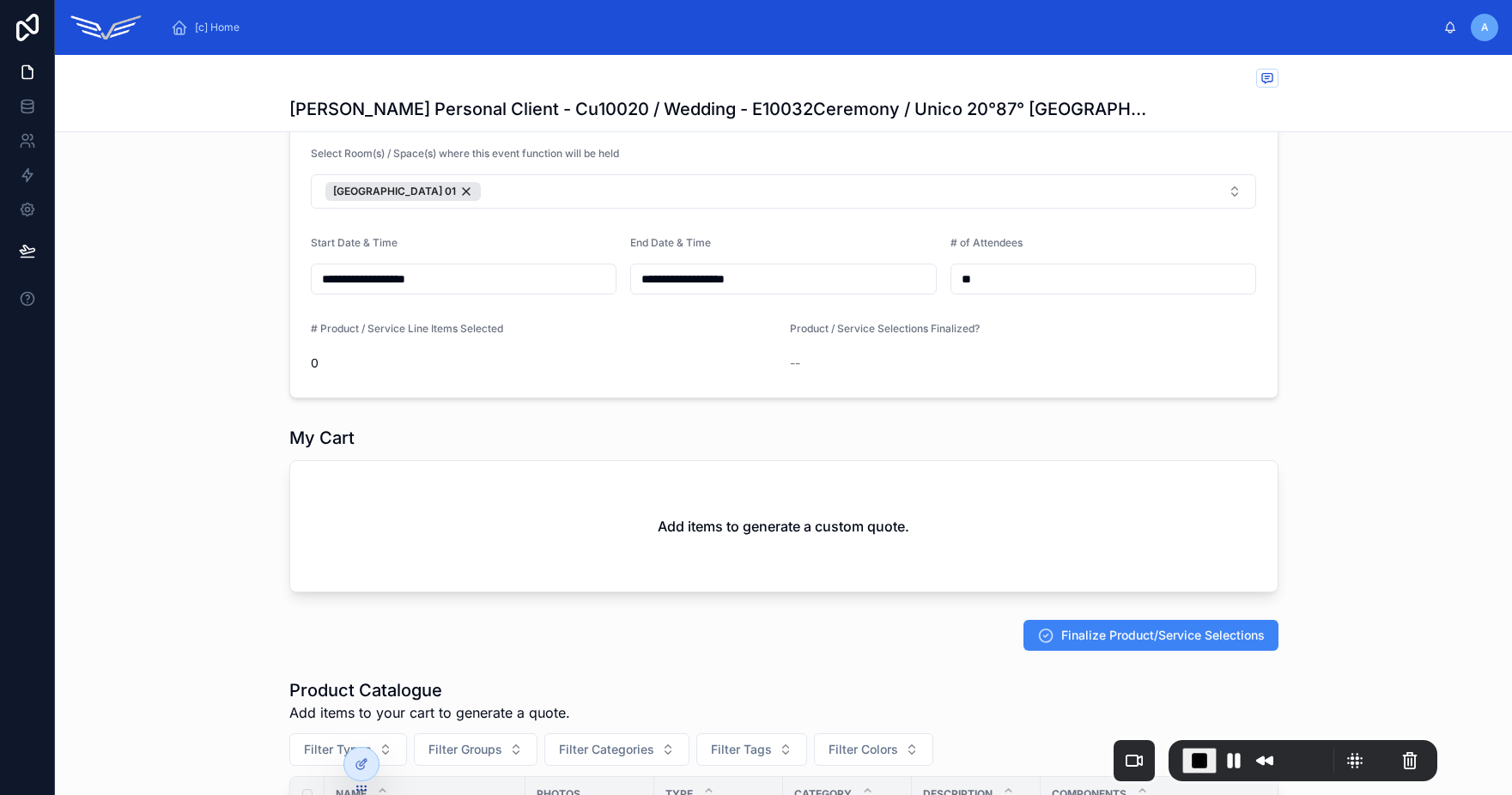
type input "**"
click at [1403, 544] on div "My Cart Add items to generate a custom quote." at bounding box center [783, 508] width 1457 height 180
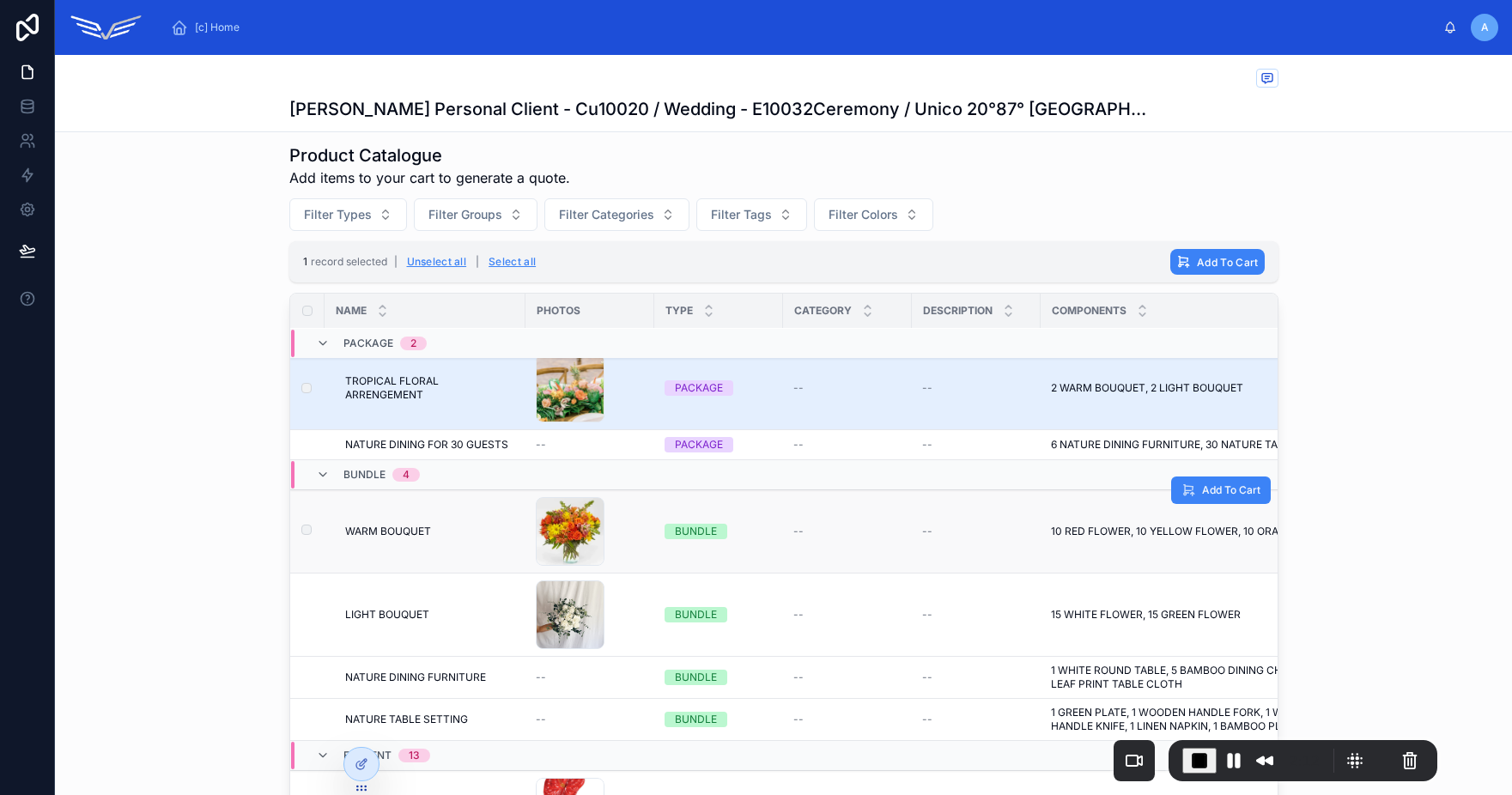
scroll to position [0, 0]
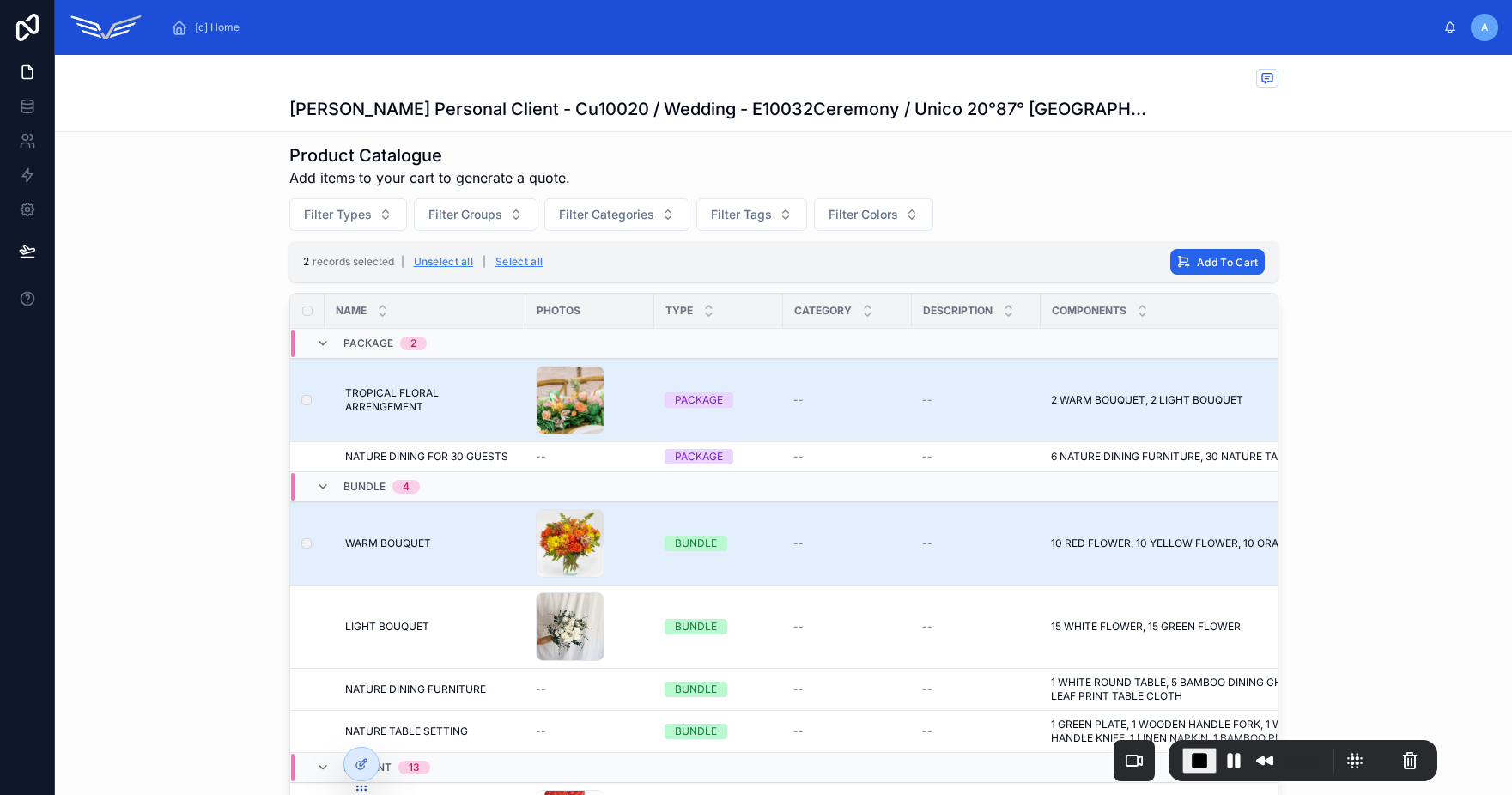
click at [1228, 259] on span "Add To Cart" at bounding box center [1226, 262] width 61 height 13
click at [1296, 228] on icon at bounding box center [1293, 228] width 14 height 14
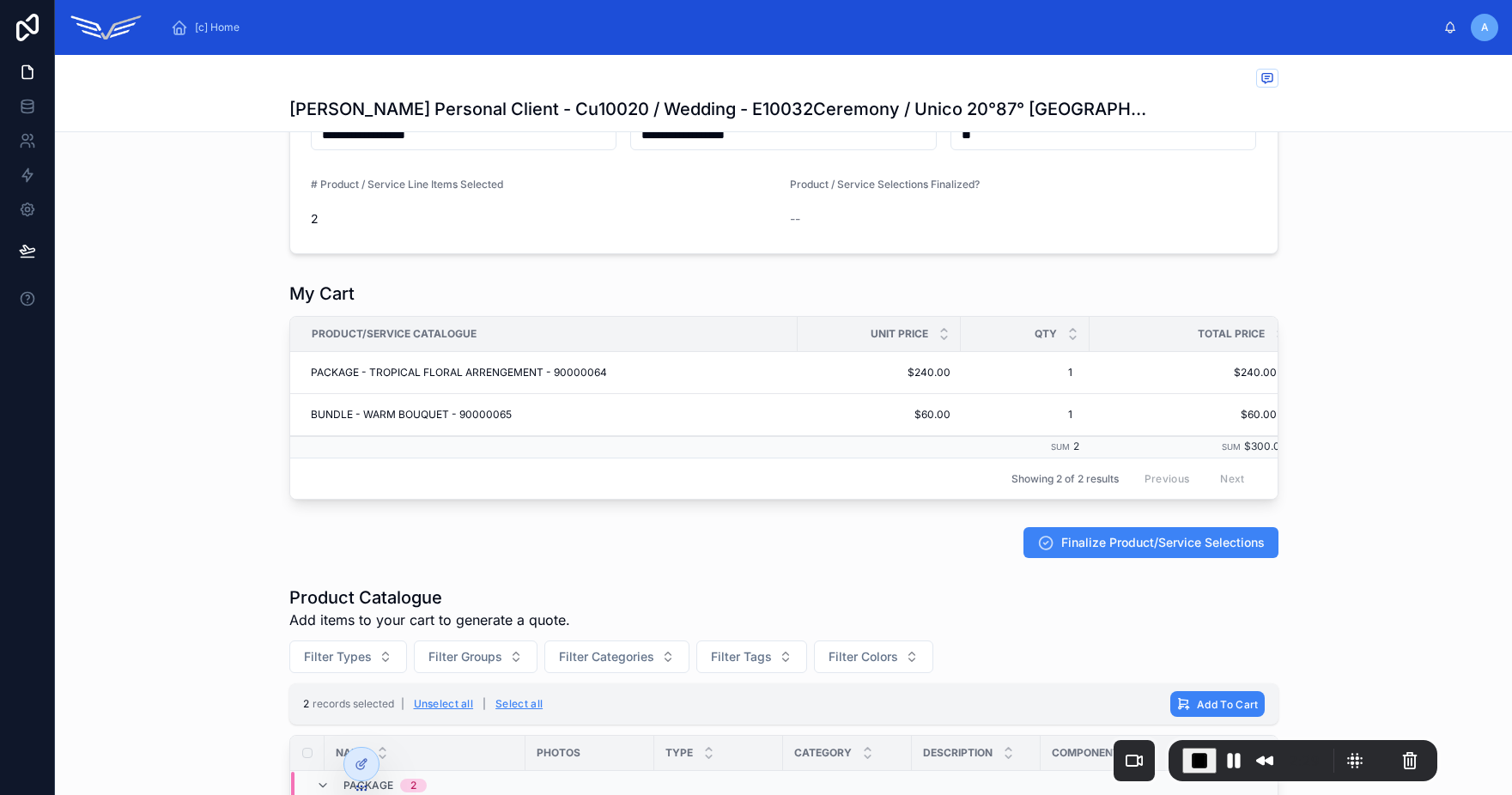
scroll to position [500, 0]
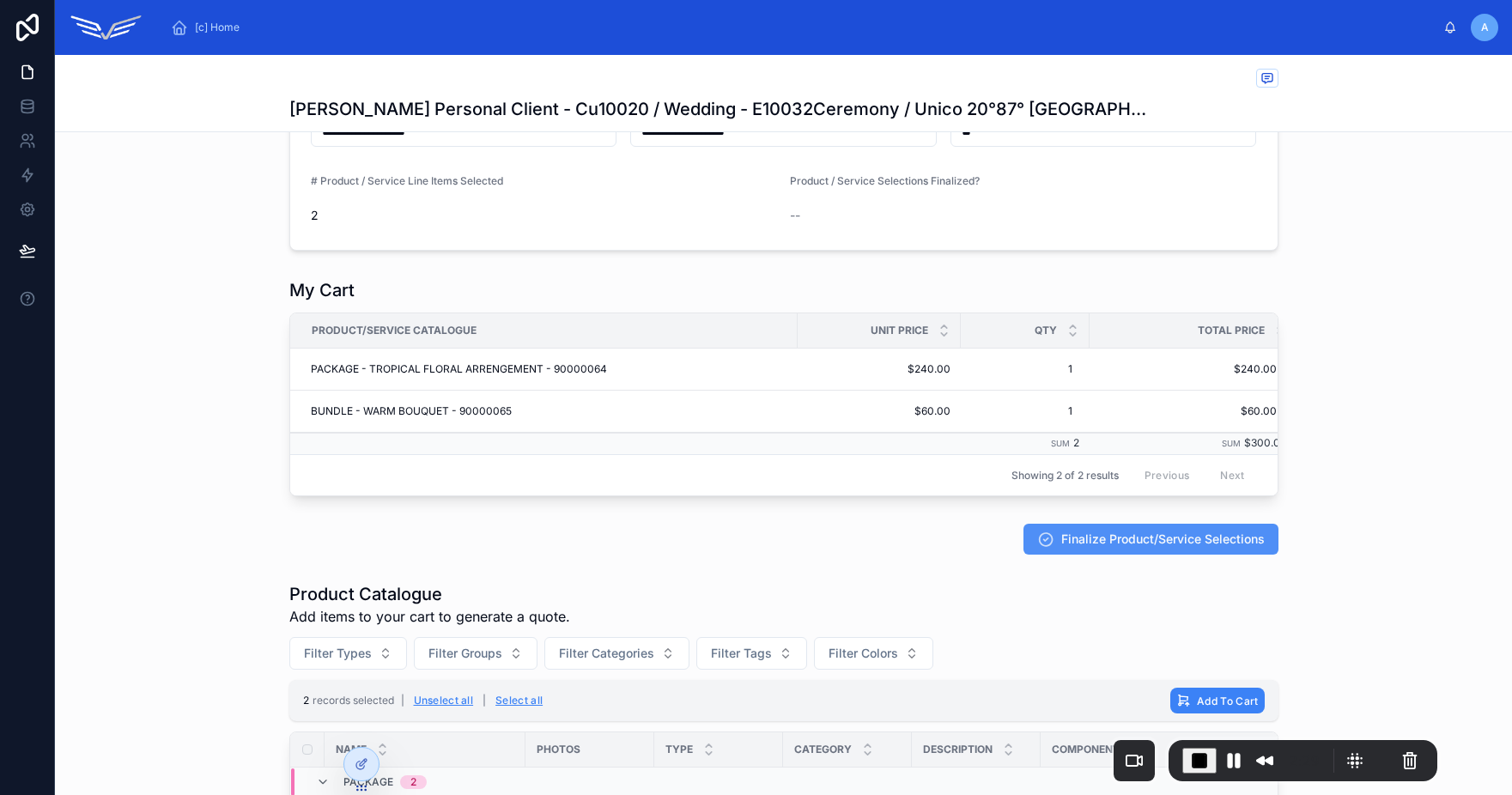
click at [1185, 548] on span "Finalize Product/Service Selections" at bounding box center [1162, 539] width 203 height 17
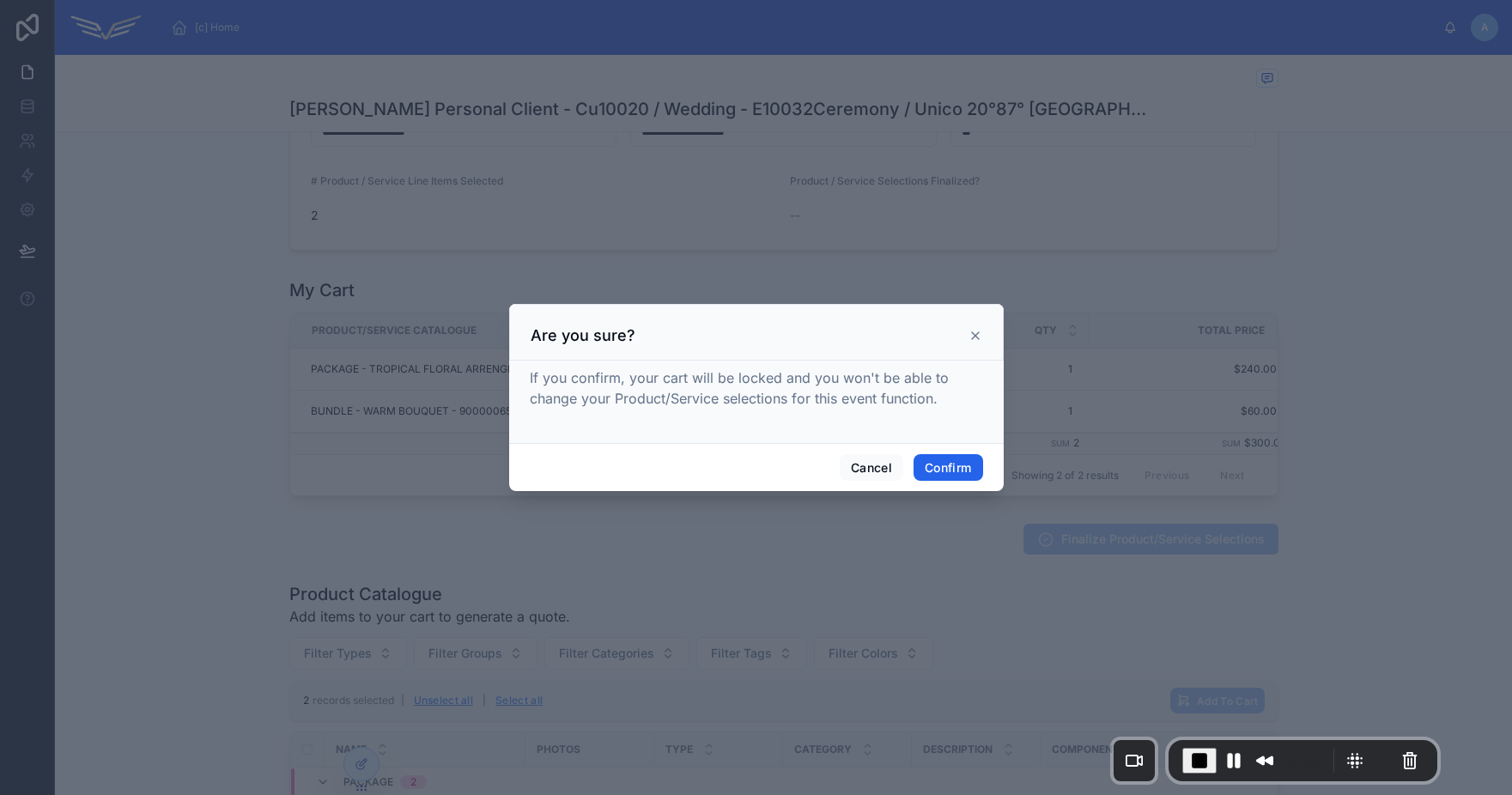
click at [944, 474] on button "Confirm" at bounding box center [948, 468] width 69 height 27
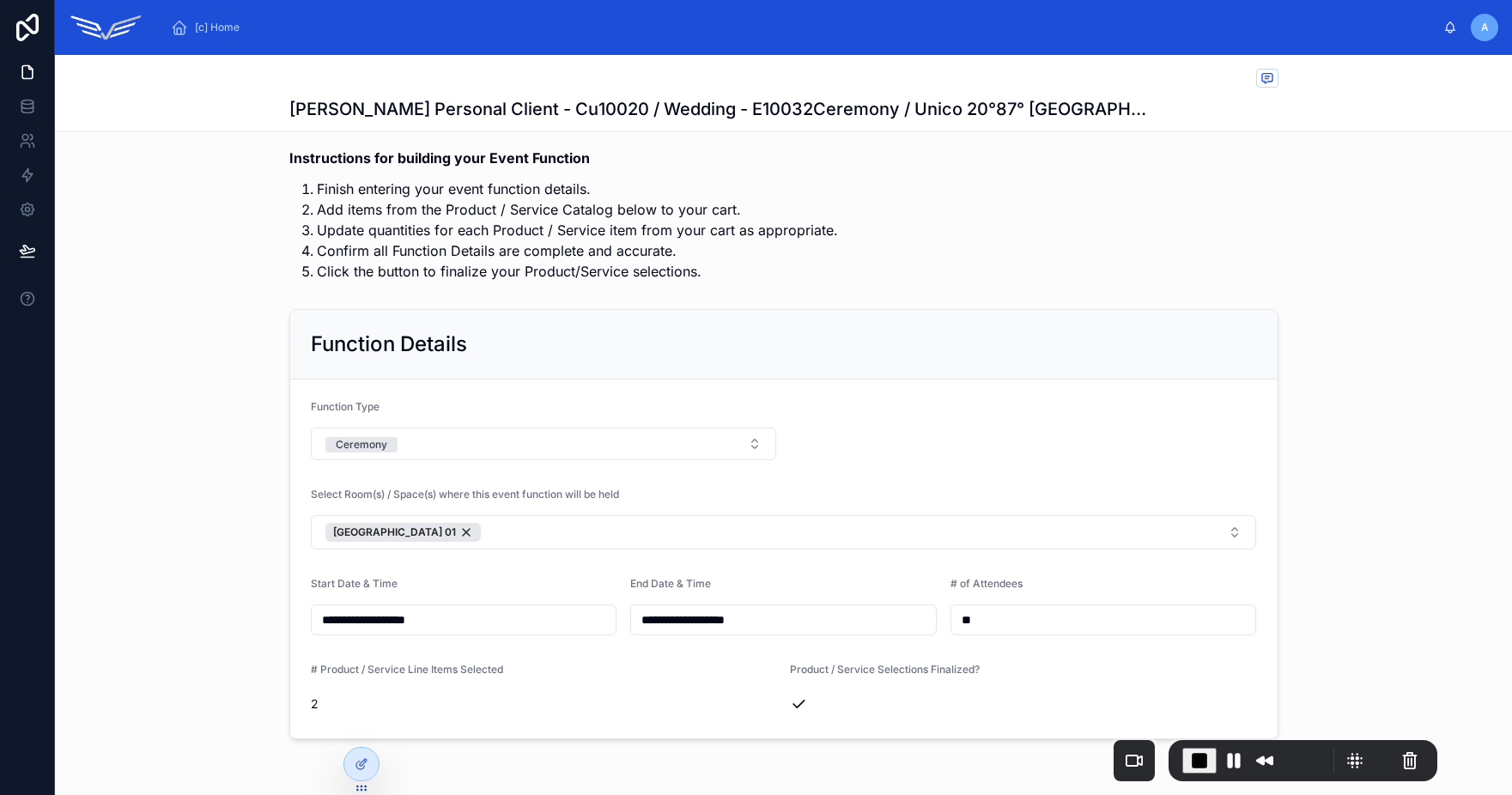
scroll to position [0, 0]
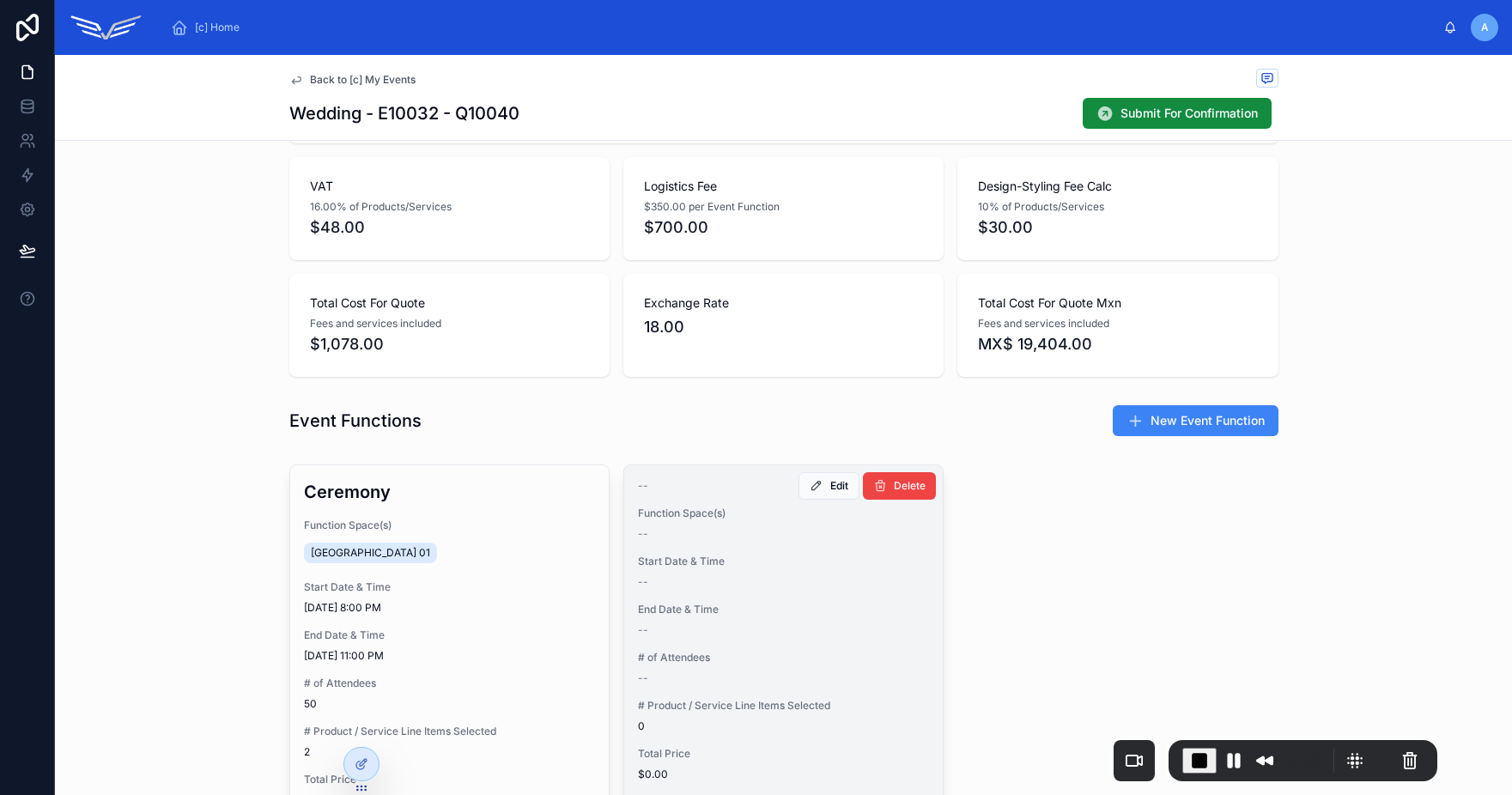
scroll to position [374, 0]
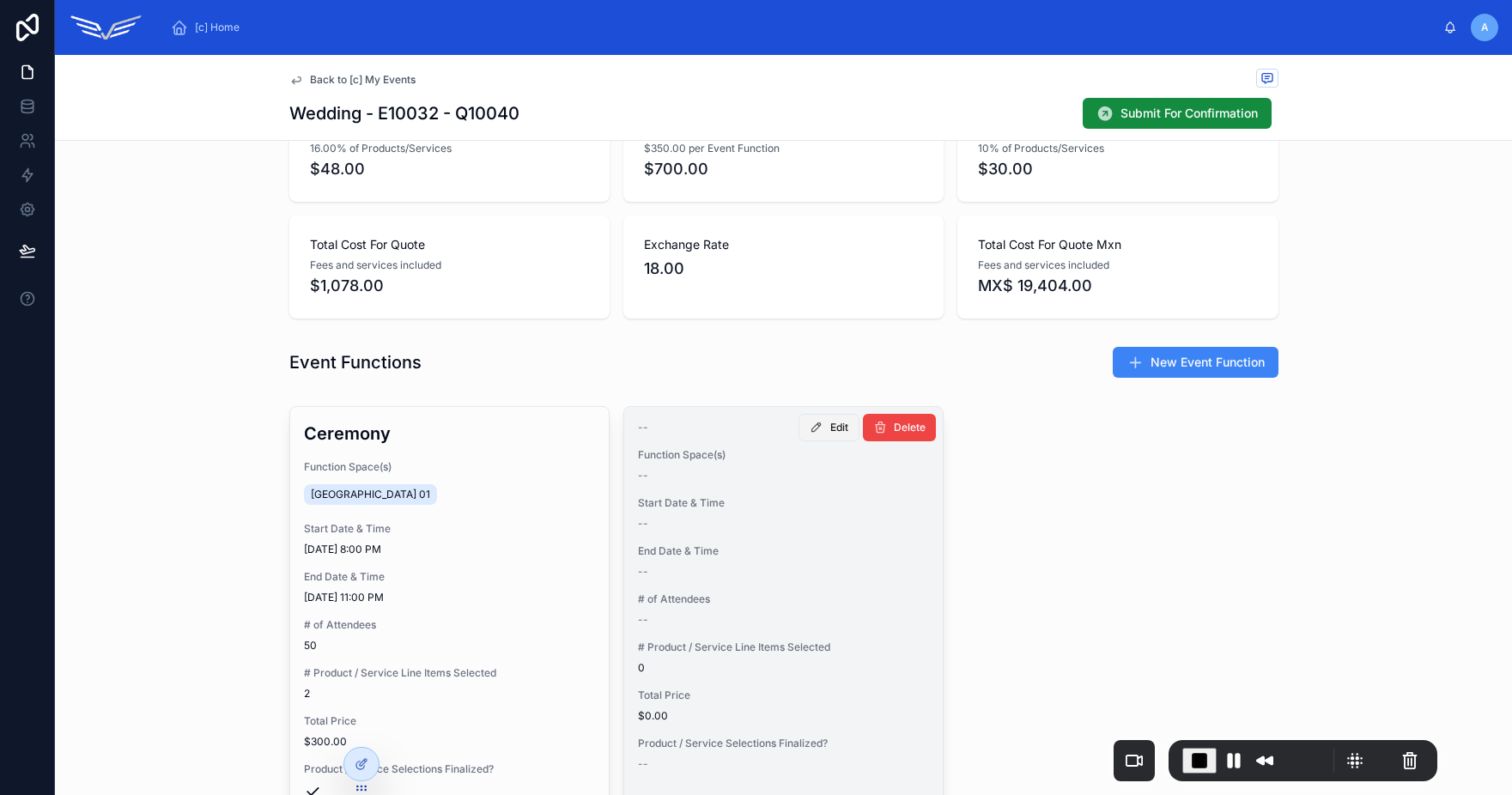
click at [814, 428] on icon at bounding box center [816, 427] width 14 height 14
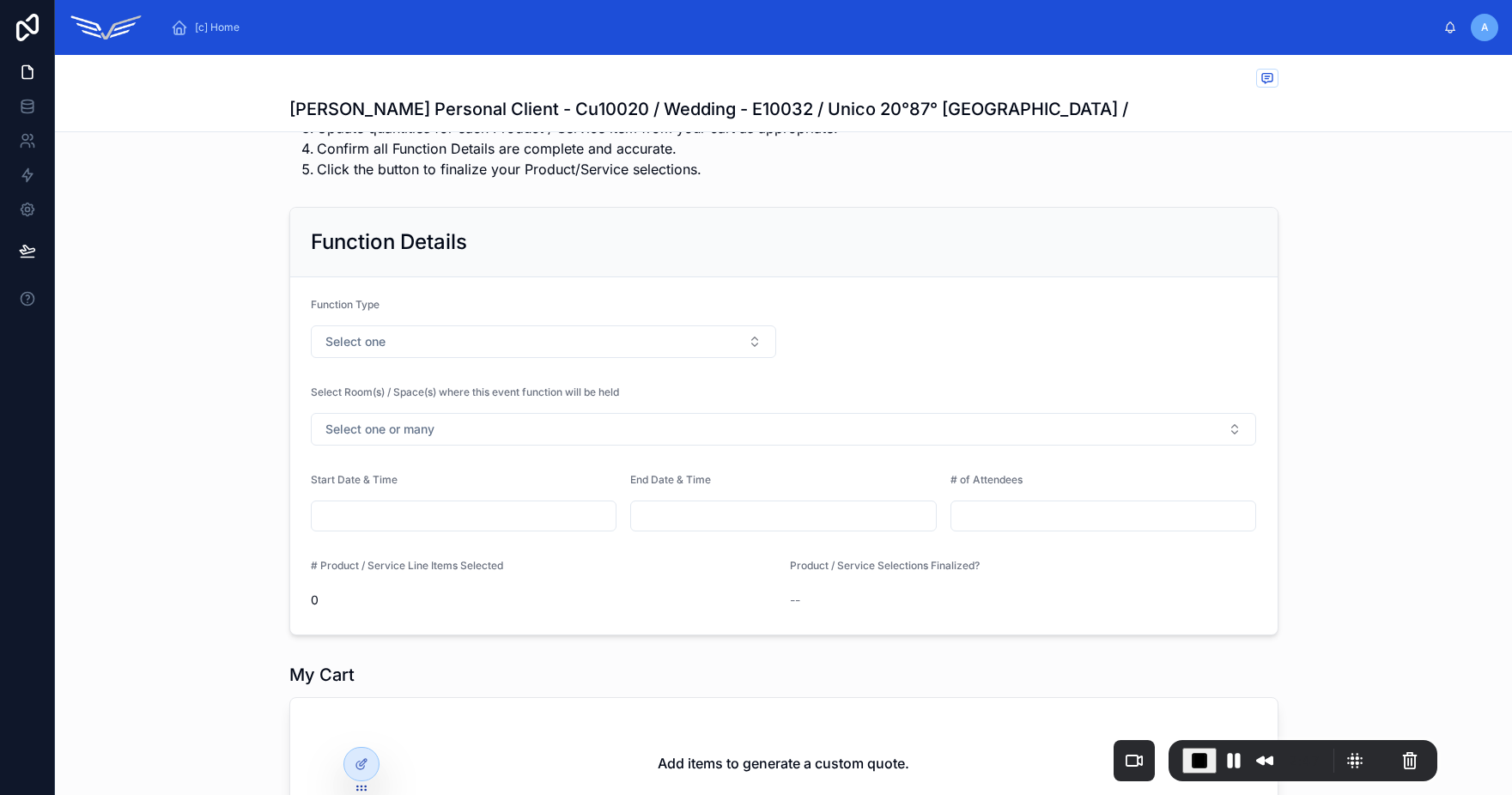
scroll to position [209, 0]
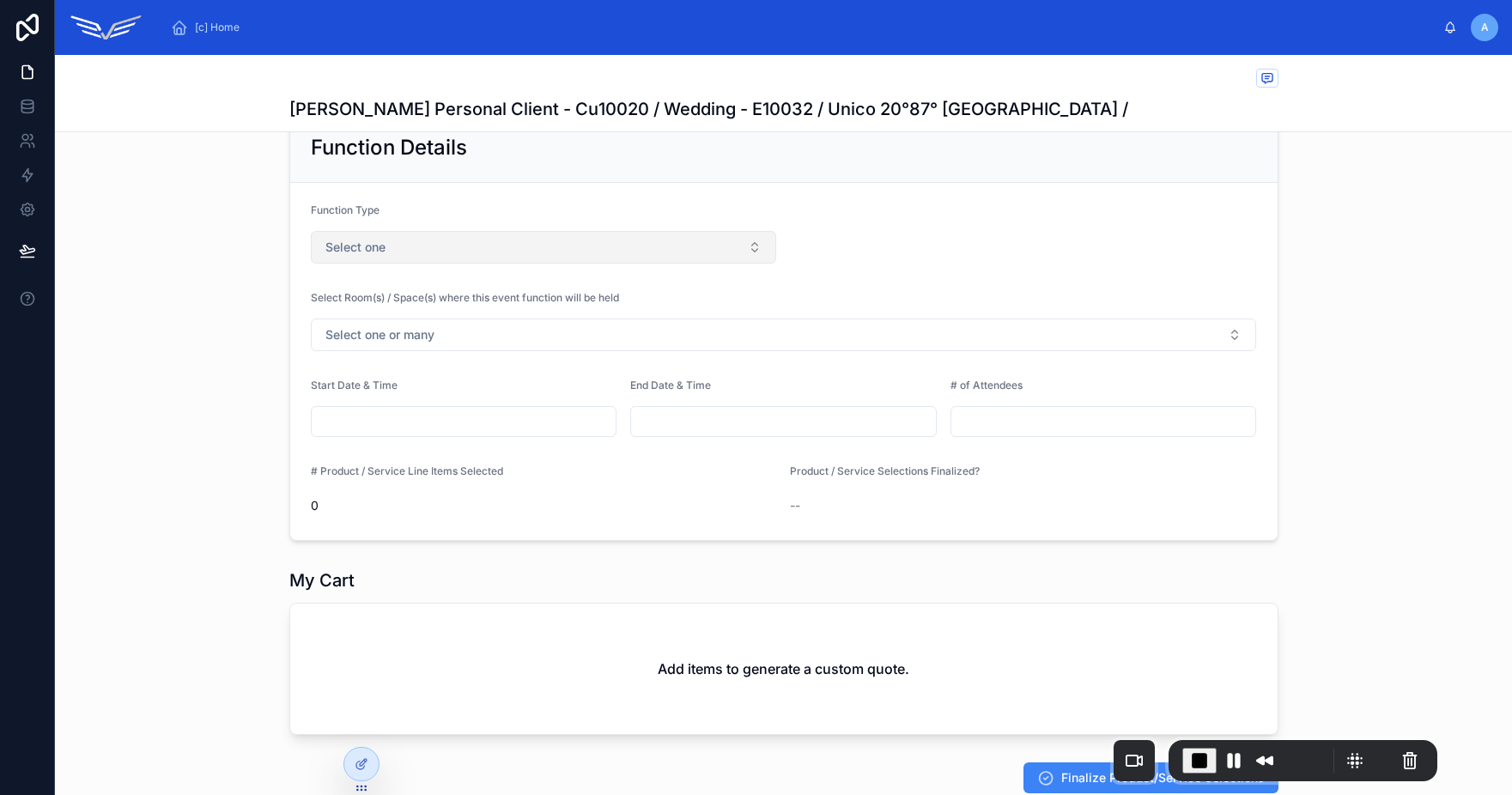
click at [487, 255] on button "Select one" at bounding box center [544, 247] width 467 height 33
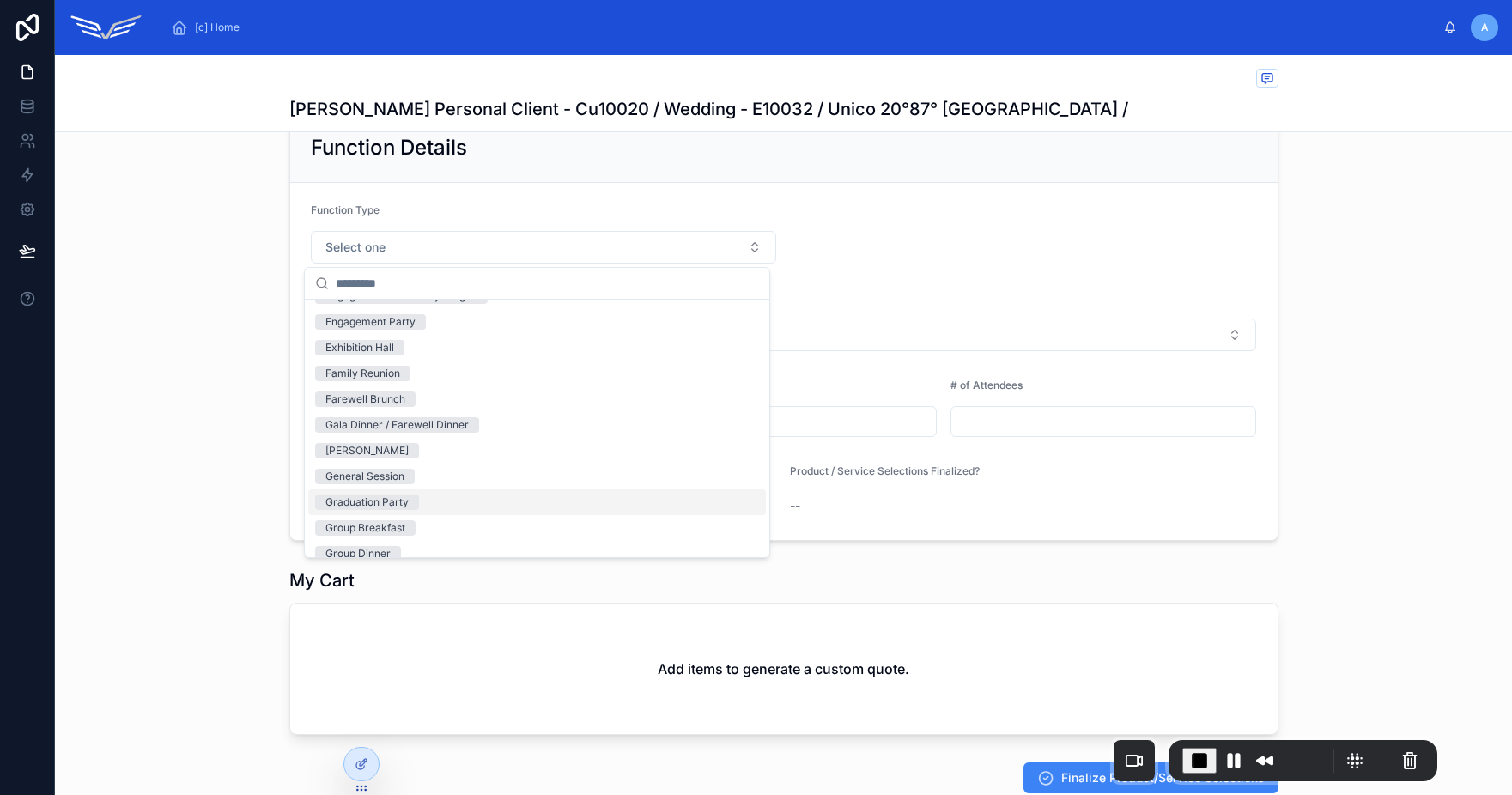
scroll to position [561, 0]
click at [440, 452] on div "Group Breakfast" at bounding box center [537, 450] width 458 height 25
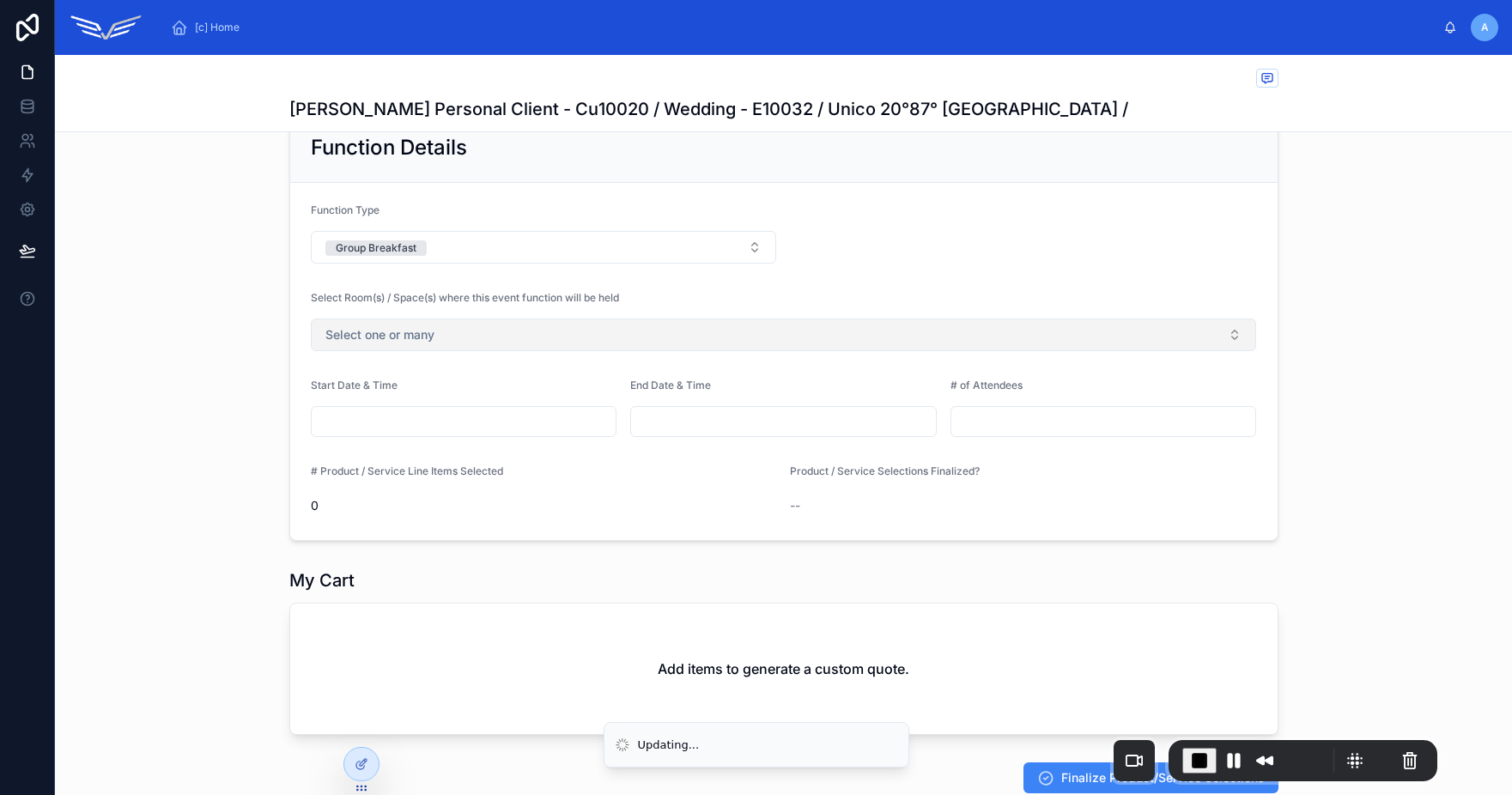
click at [432, 346] on button "Select one or many" at bounding box center [784, 335] width 946 height 33
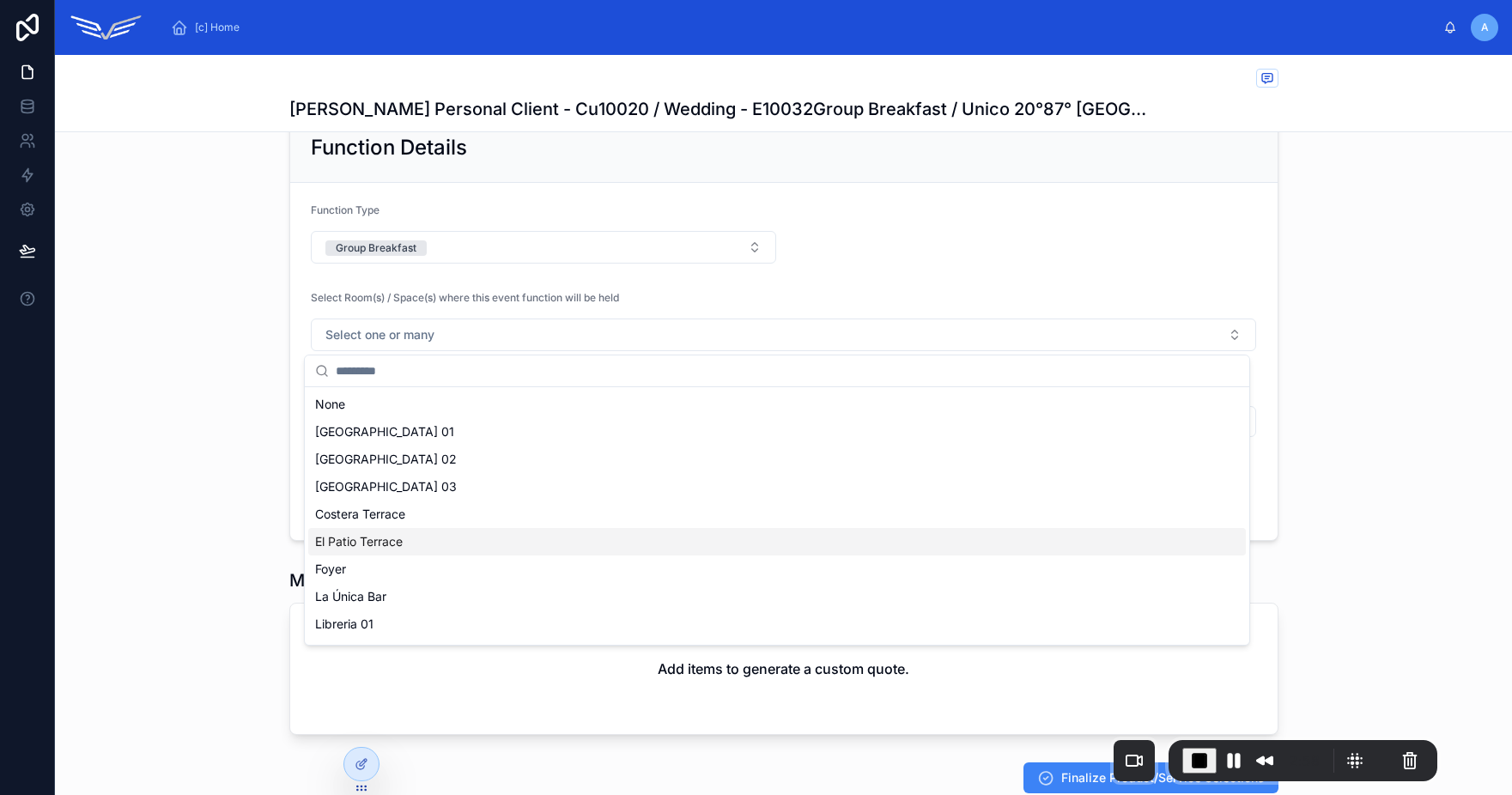
click at [442, 545] on div "El Patio Terrace" at bounding box center [777, 542] width 938 height 27
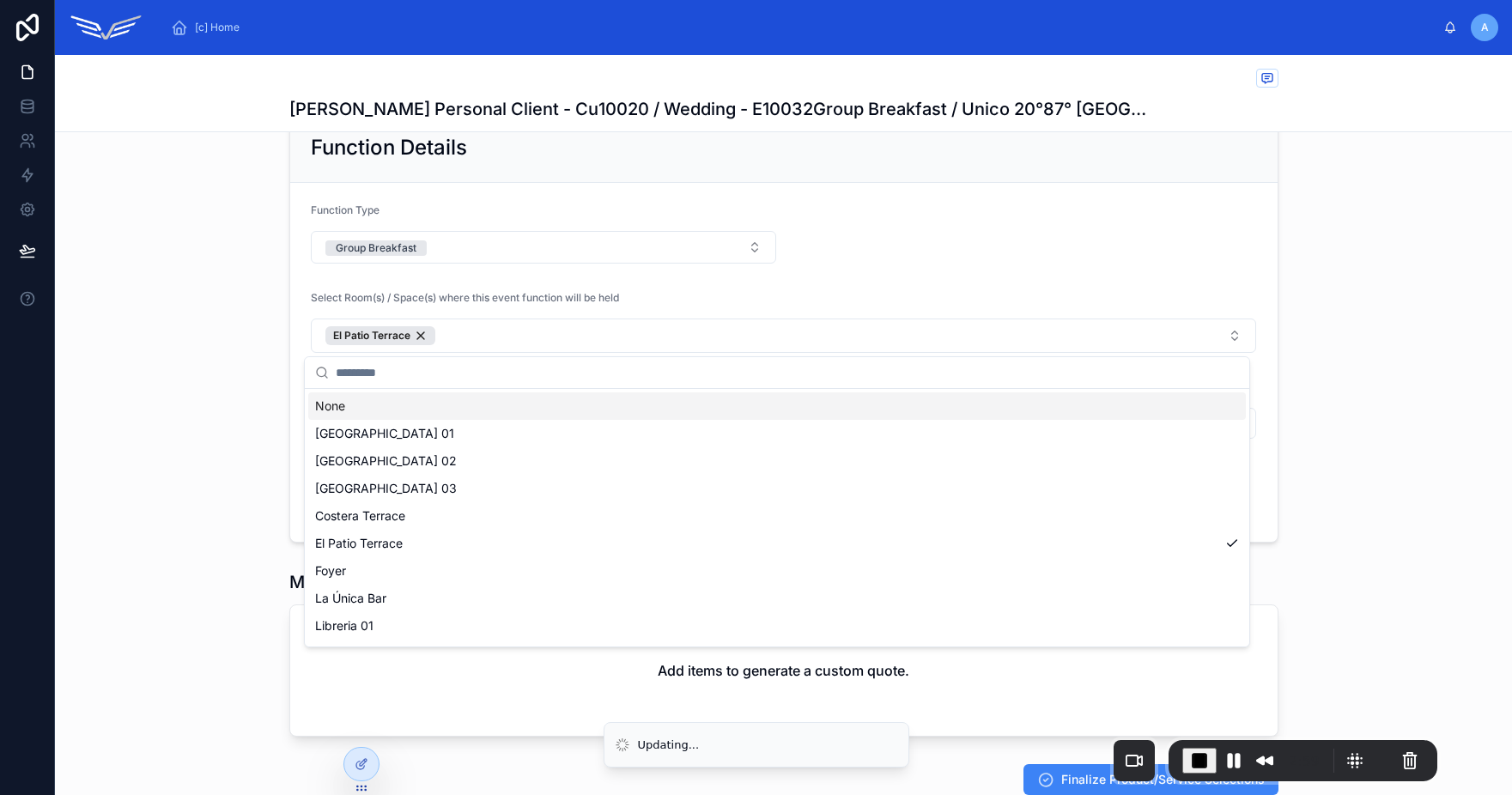
click at [698, 295] on div "Select Room(s) / Space(s) where this event function will be held" at bounding box center [784, 301] width 946 height 21
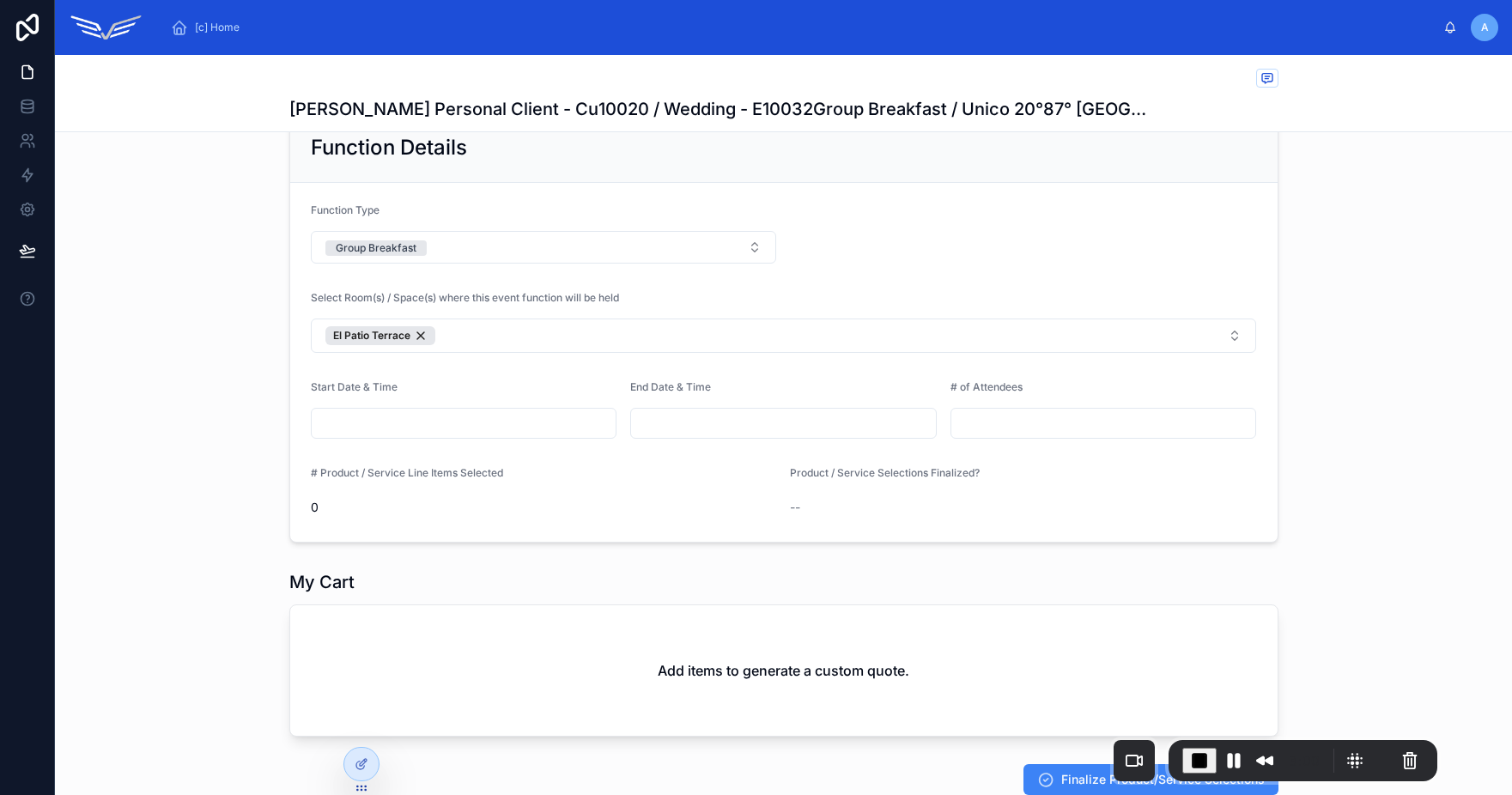
click at [418, 429] on input "text" at bounding box center [464, 423] width 305 height 24
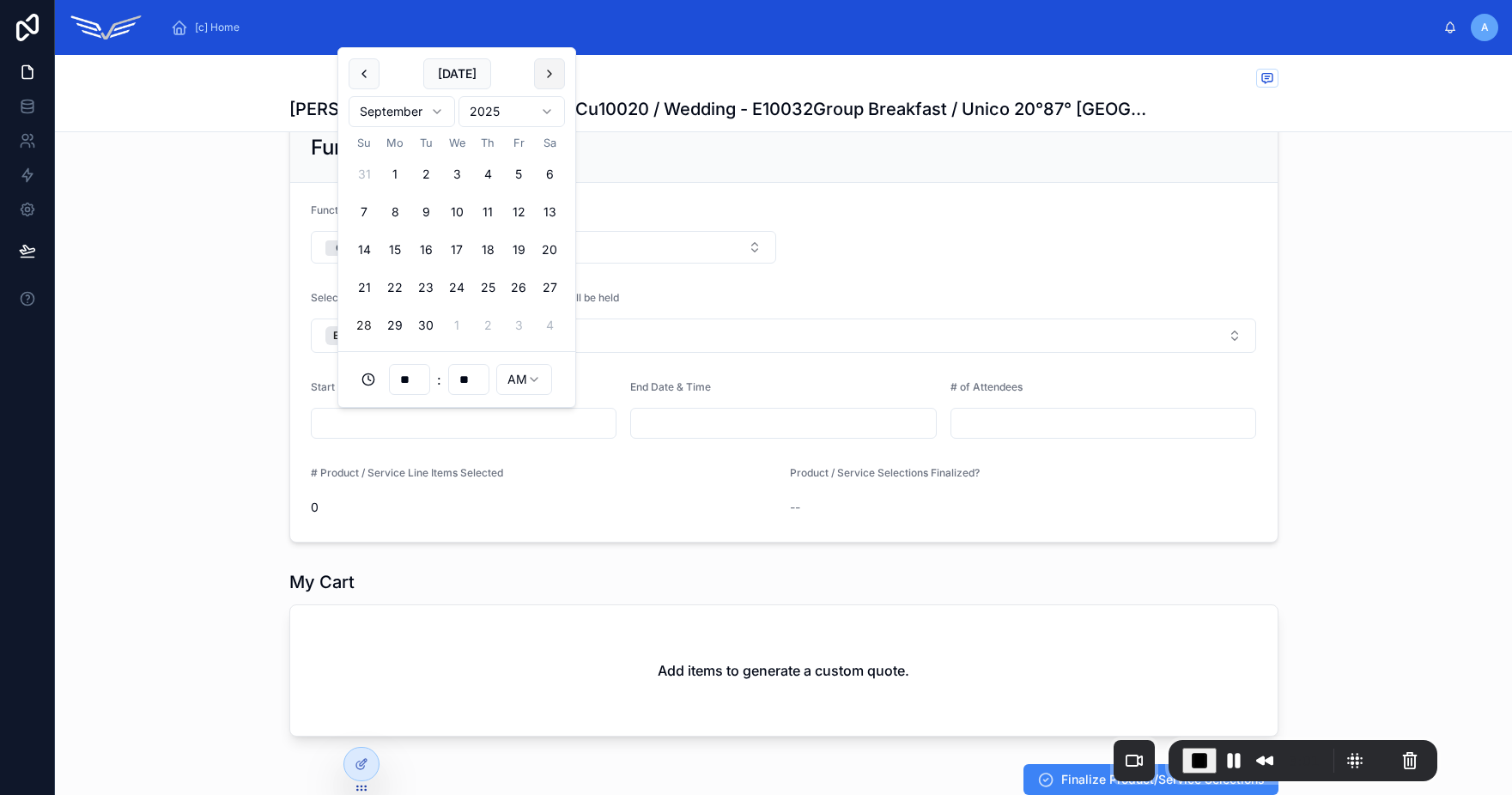
click at [547, 66] on button at bounding box center [550, 74] width 31 height 31
click at [552, 327] on button "1" at bounding box center [550, 326] width 31 height 31
type input "**********"
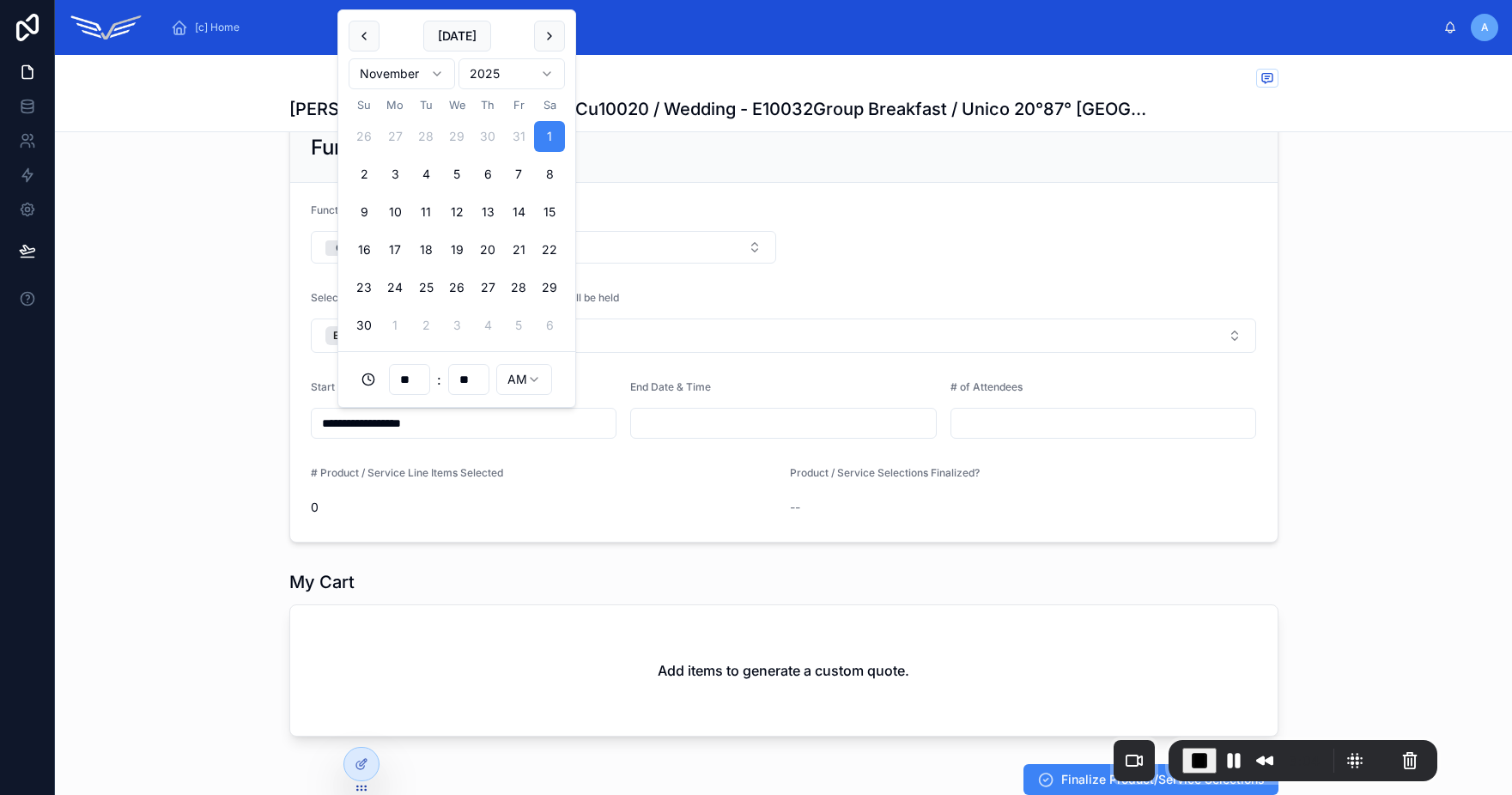
click at [419, 381] on input "**" at bounding box center [410, 379] width 40 height 24
type input "**"
type input "**********"
click at [711, 383] on div "End Date & Time" at bounding box center [783, 391] width 307 height 21
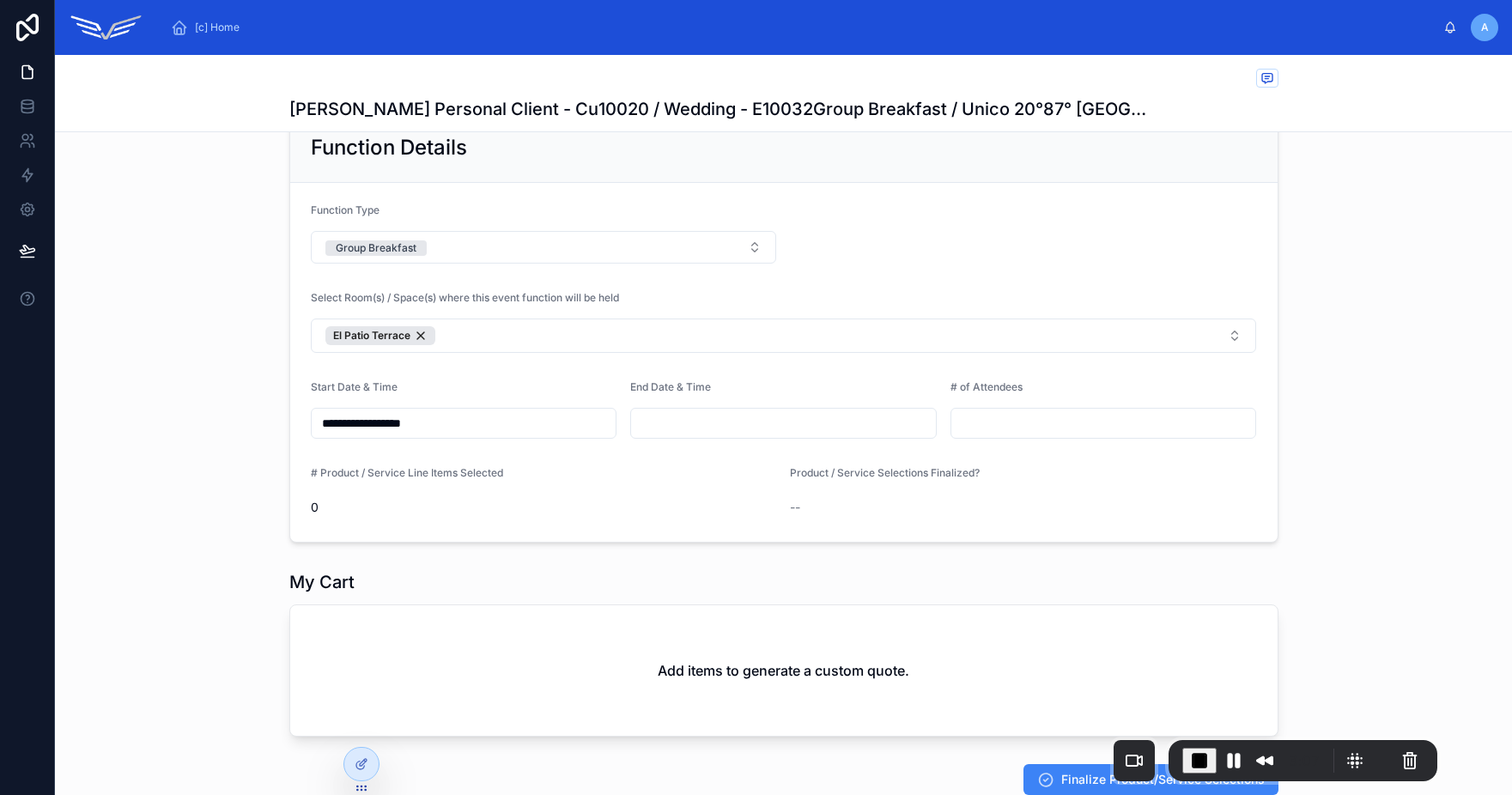
click at [710, 422] on input "text" at bounding box center [783, 423] width 305 height 24
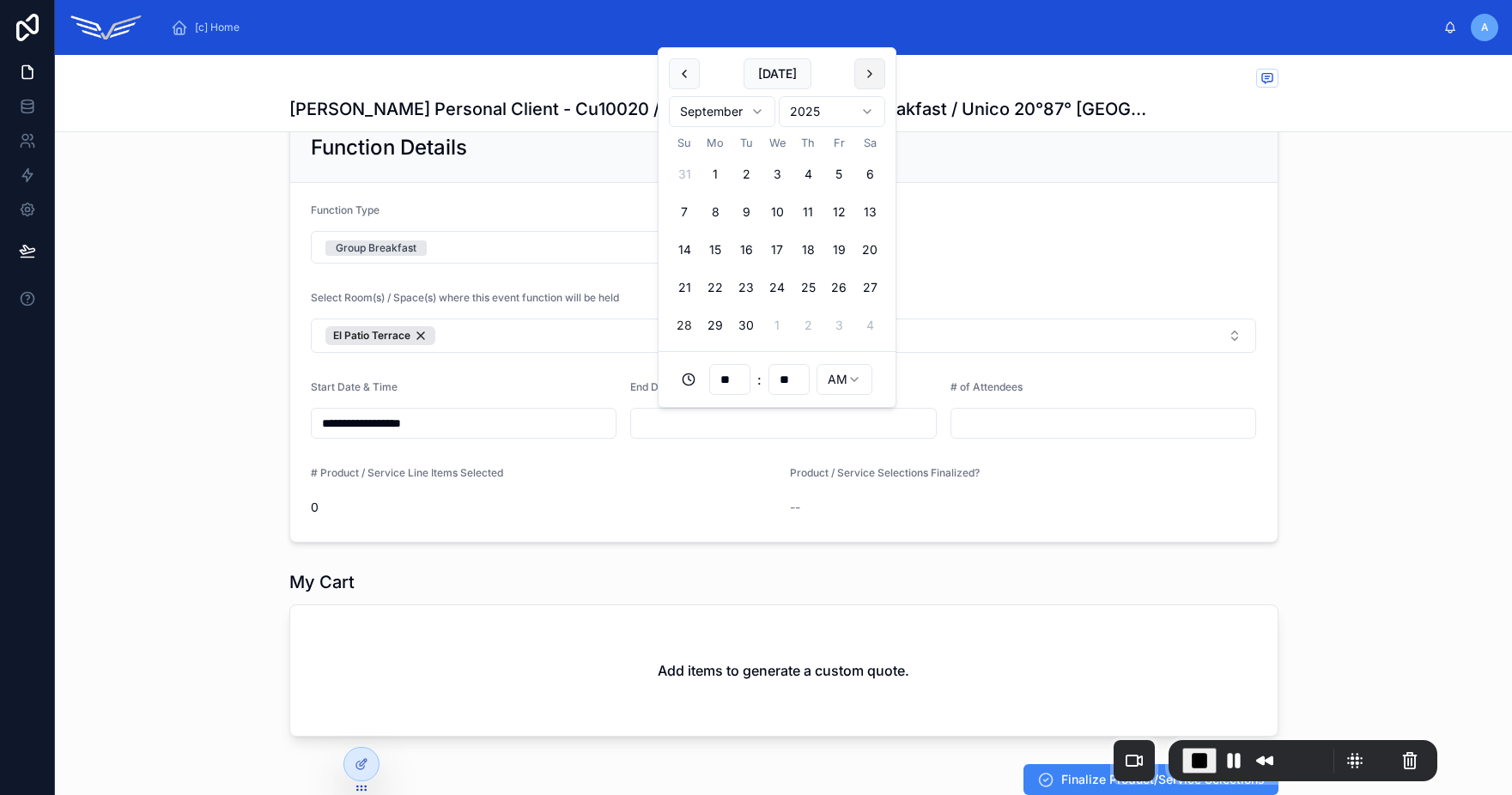
click at [864, 80] on button at bounding box center [870, 74] width 31 height 31
click at [865, 322] on button "1" at bounding box center [870, 326] width 31 height 31
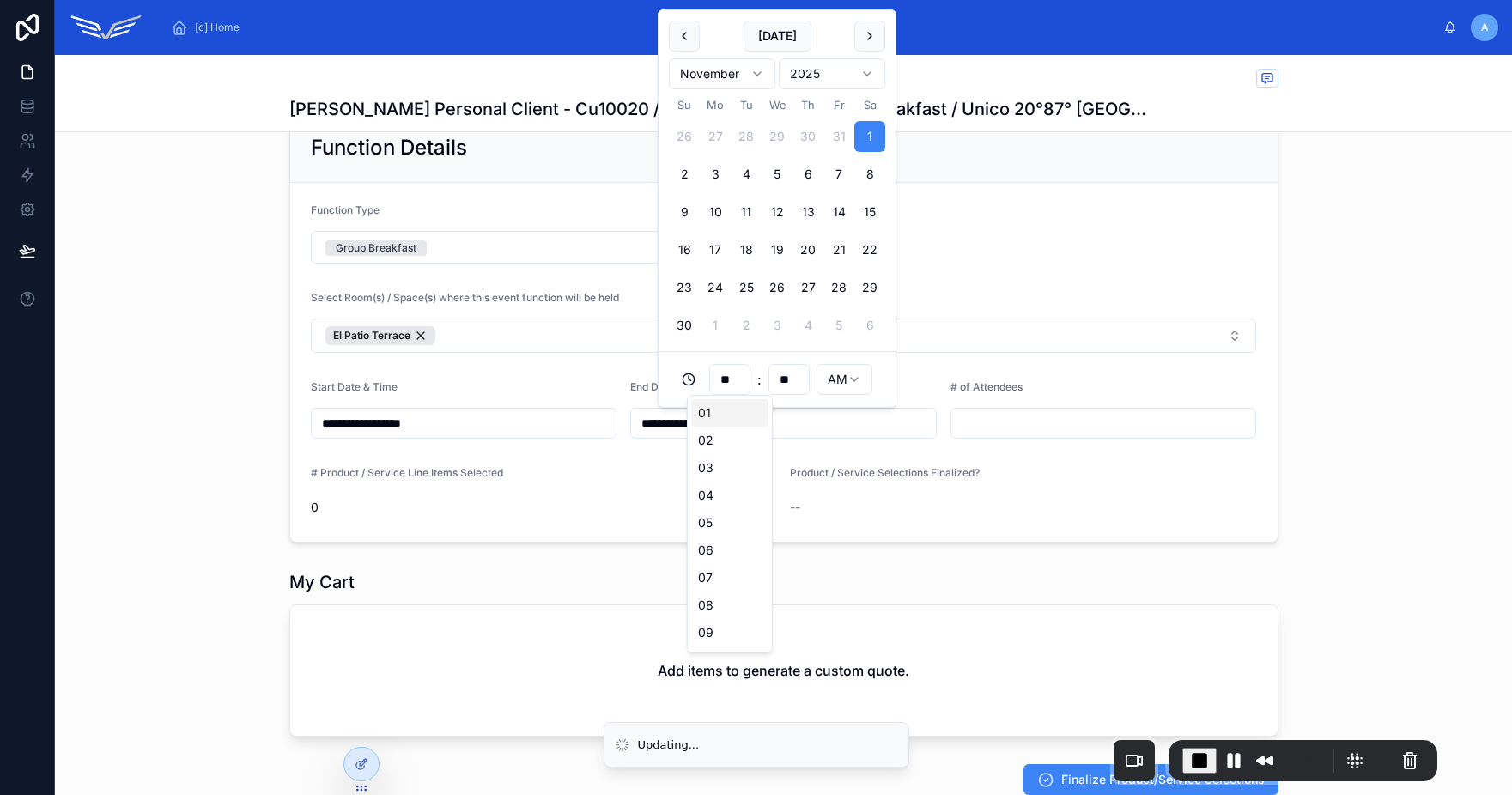
click at [732, 381] on input "**" at bounding box center [730, 379] width 40 height 24
click at [721, 576] on div "10" at bounding box center [729, 580] width 77 height 27
type input "**********"
type input "**"
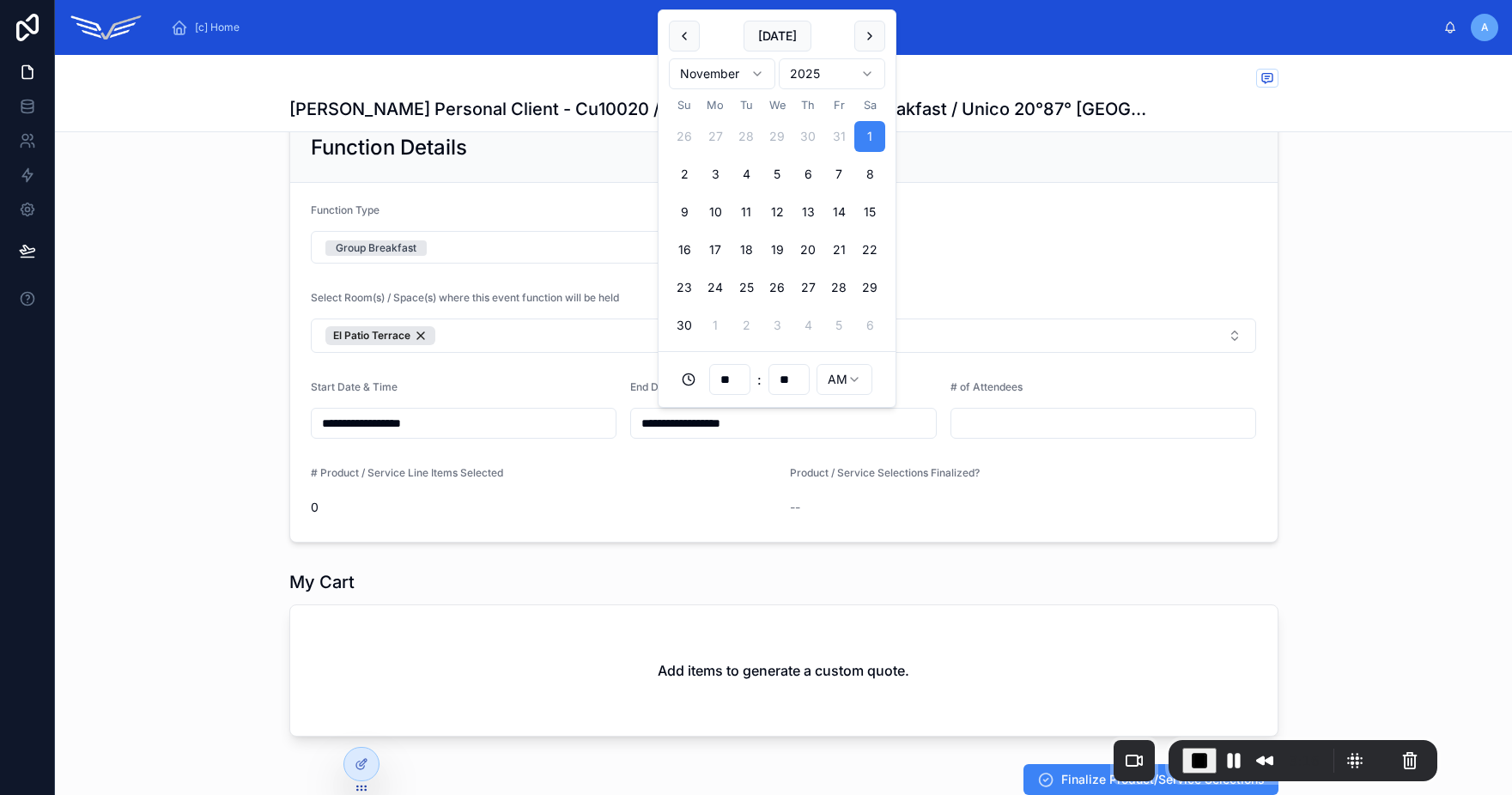
click at [964, 421] on input "text" at bounding box center [1103, 423] width 305 height 24
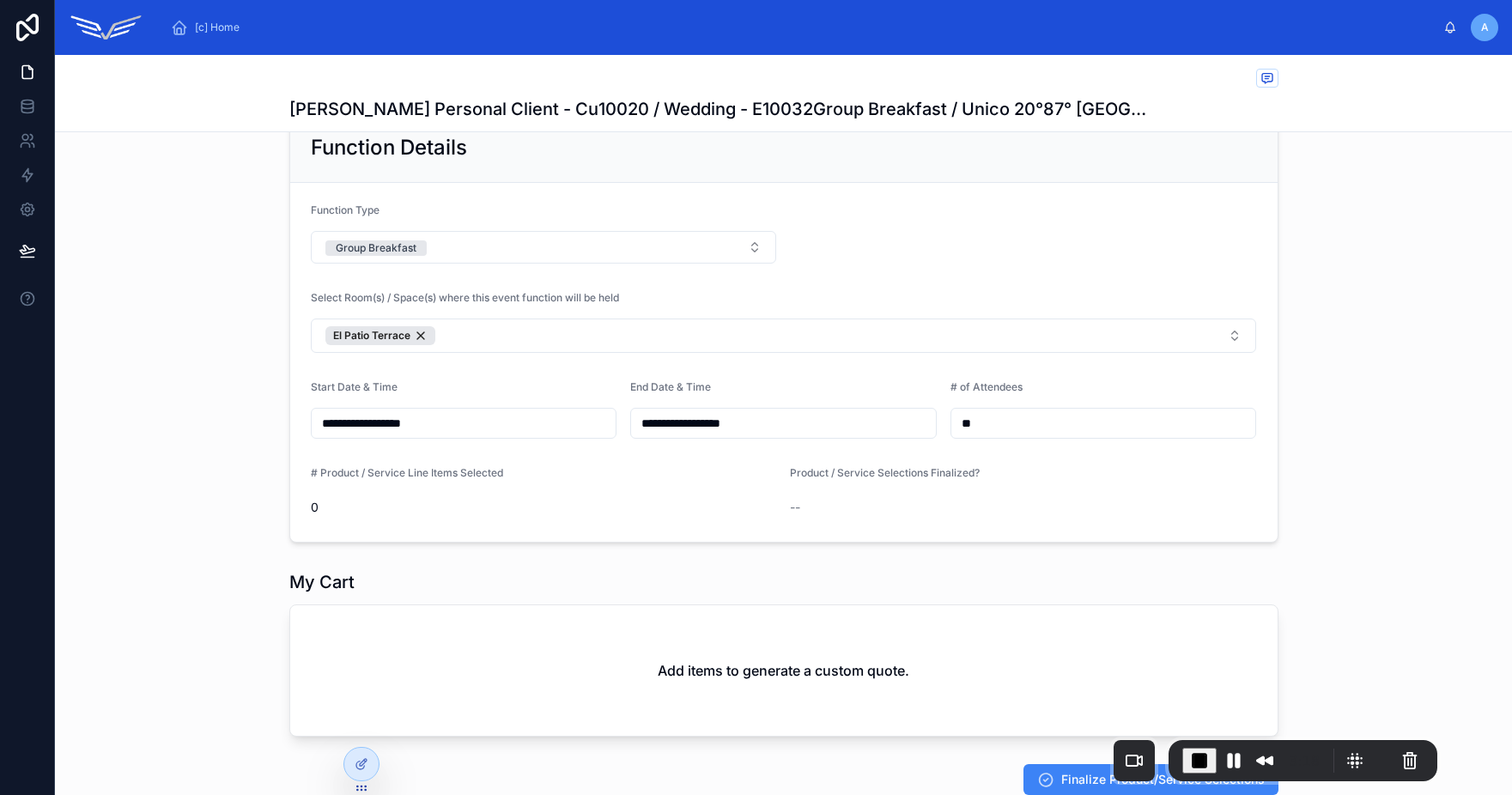
type input "**"
click at [1294, 421] on div "**********" at bounding box center [783, 327] width 1457 height 444
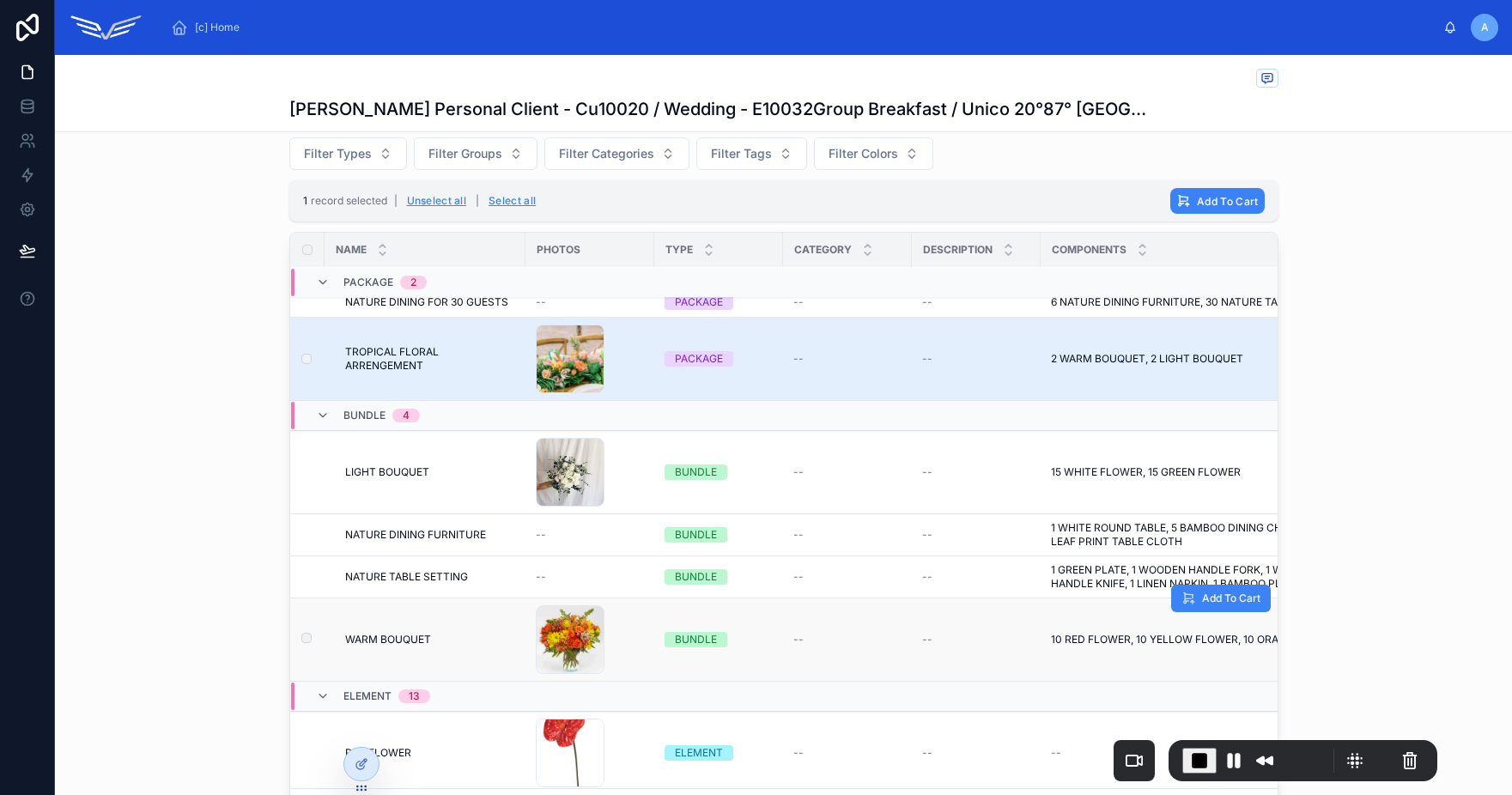
scroll to position [0, 0]
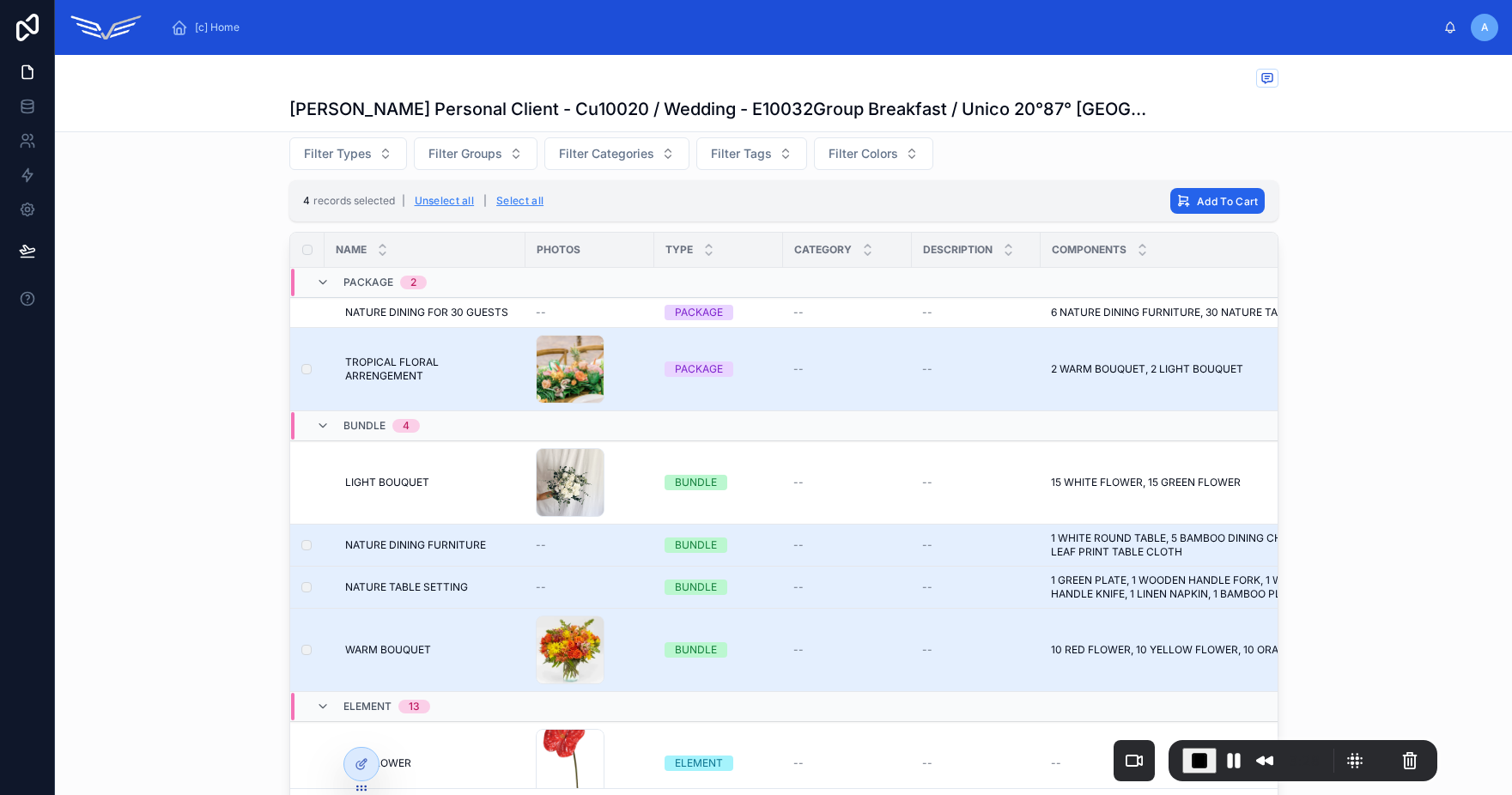
click at [1202, 197] on span "Add To Cart" at bounding box center [1226, 202] width 61 height 13
click at [1297, 166] on icon at bounding box center [1293, 167] width 8 height 6
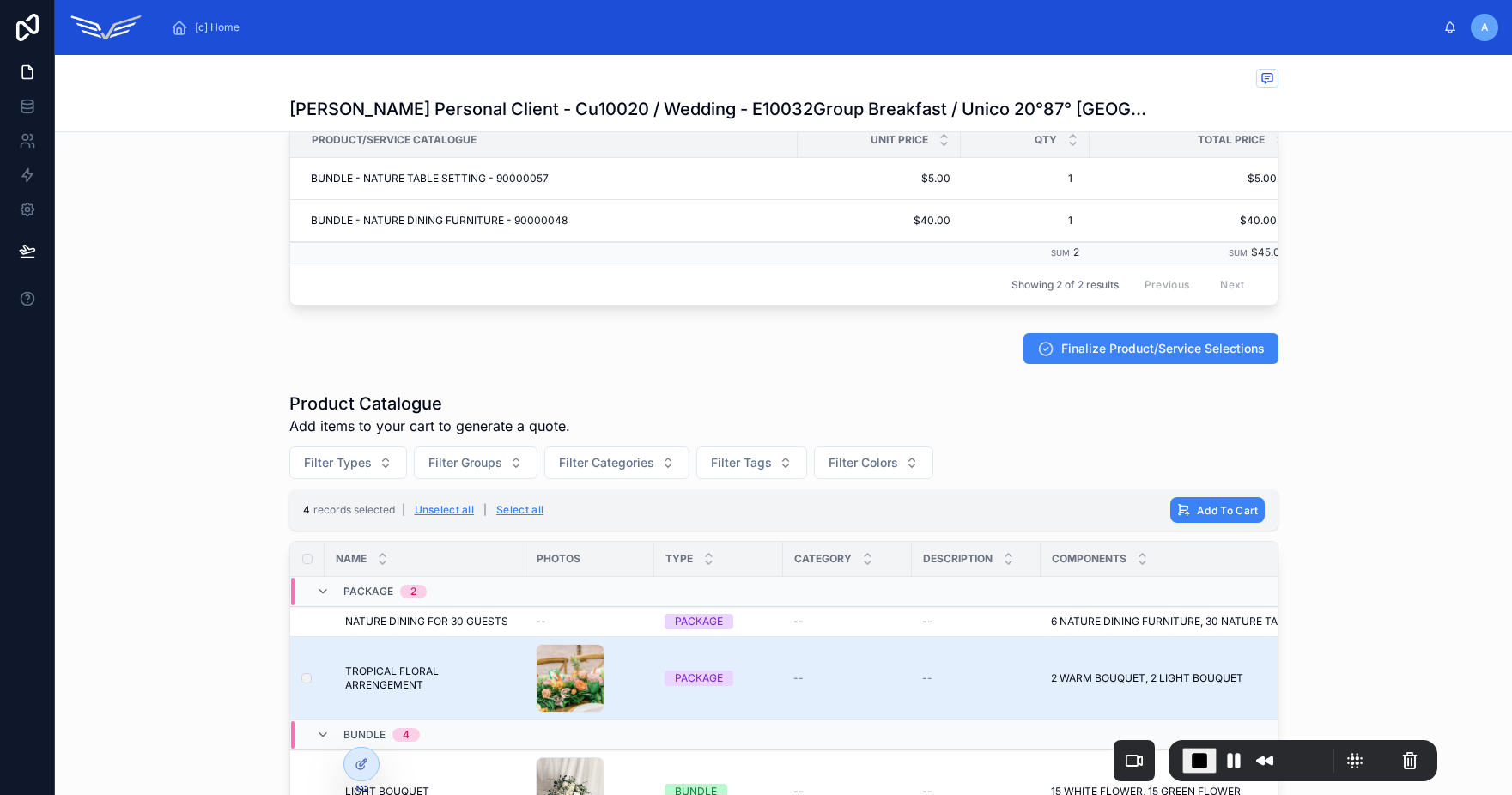
scroll to position [627, 0]
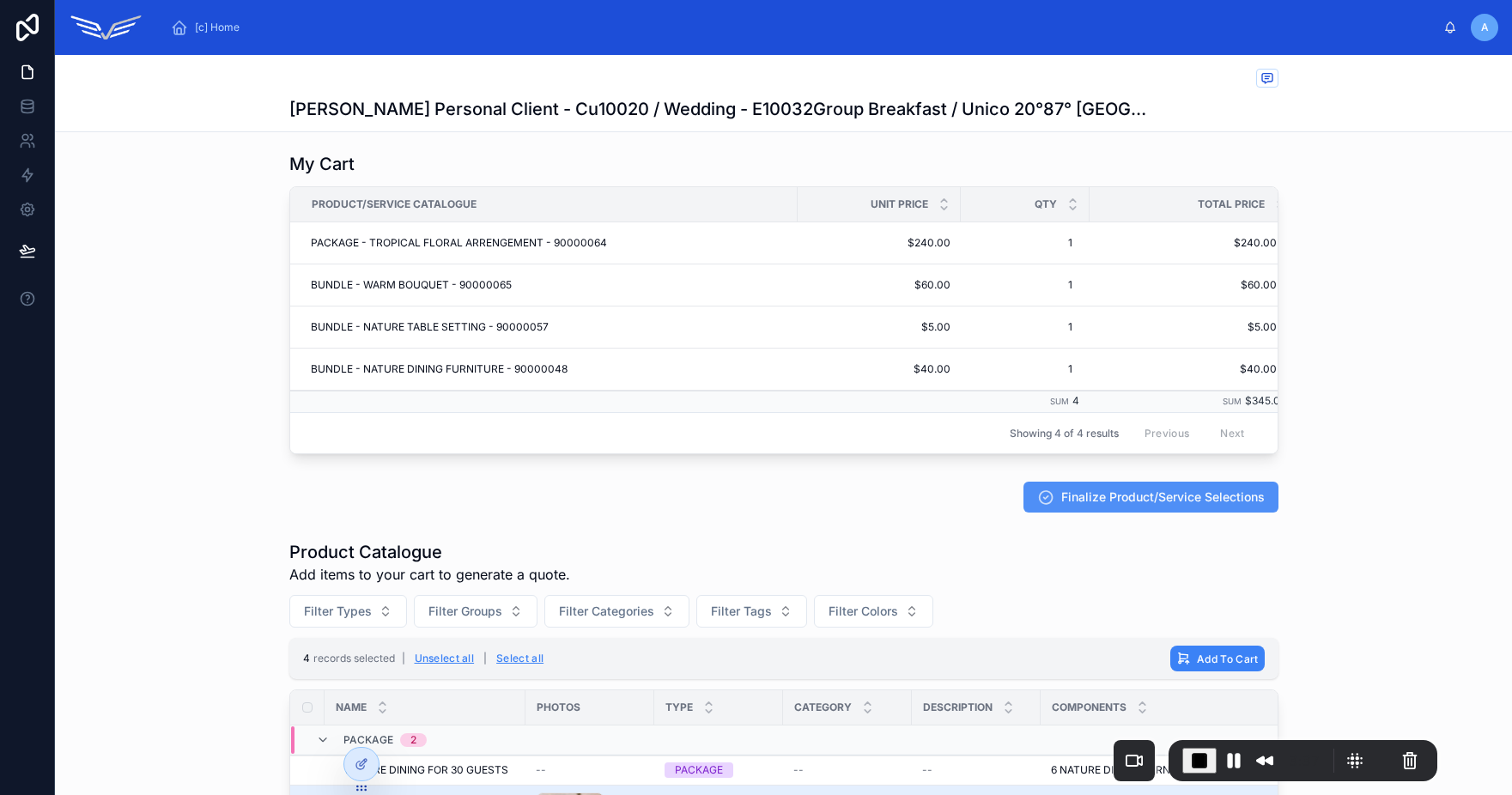
click at [1123, 506] on span "Finalize Product/Service Selections" at bounding box center [1162, 497] width 203 height 17
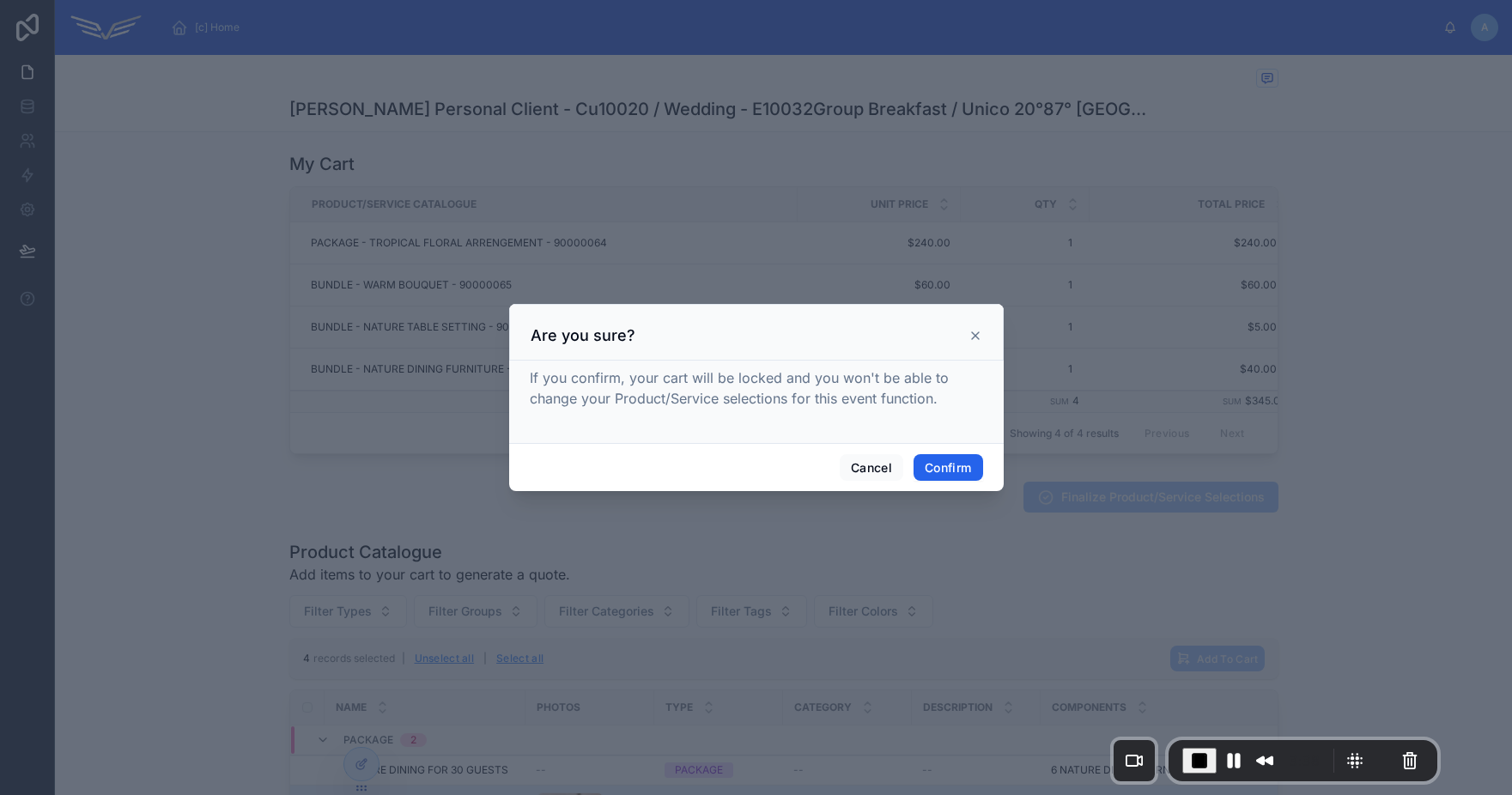
click at [944, 475] on button "Confirm" at bounding box center [948, 468] width 69 height 27
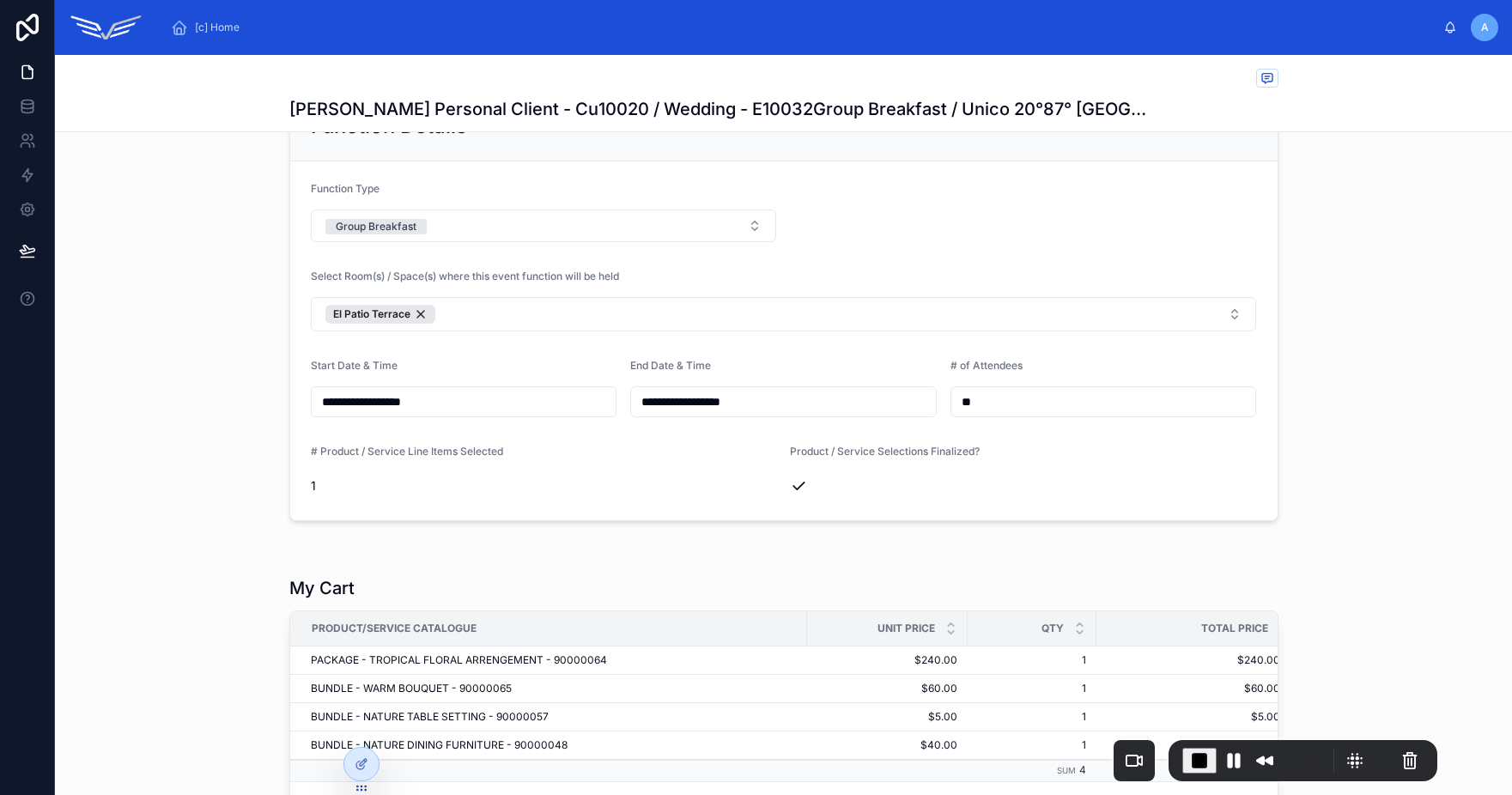
scroll to position [0, 0]
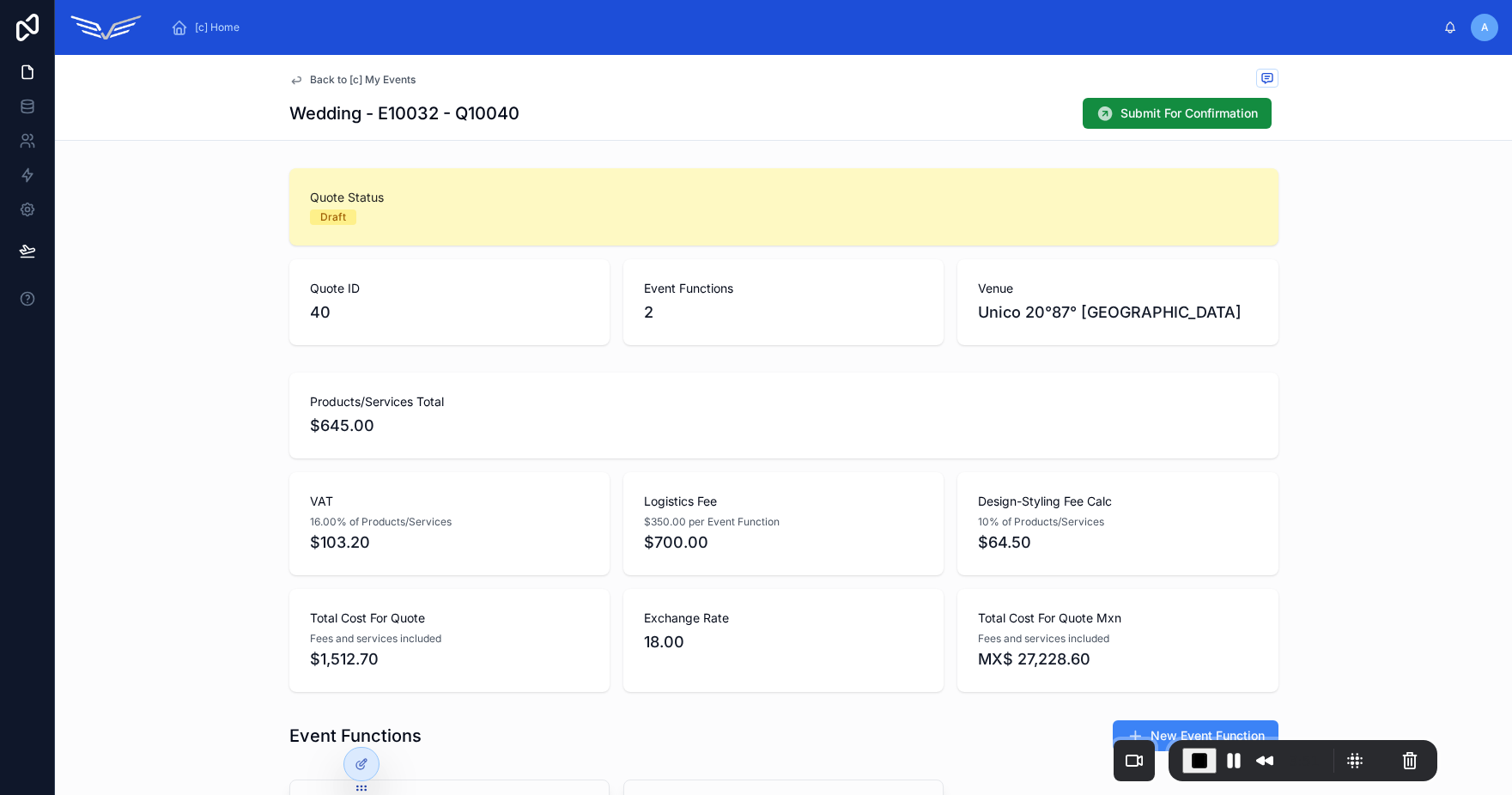
scroll to position [3, 0]
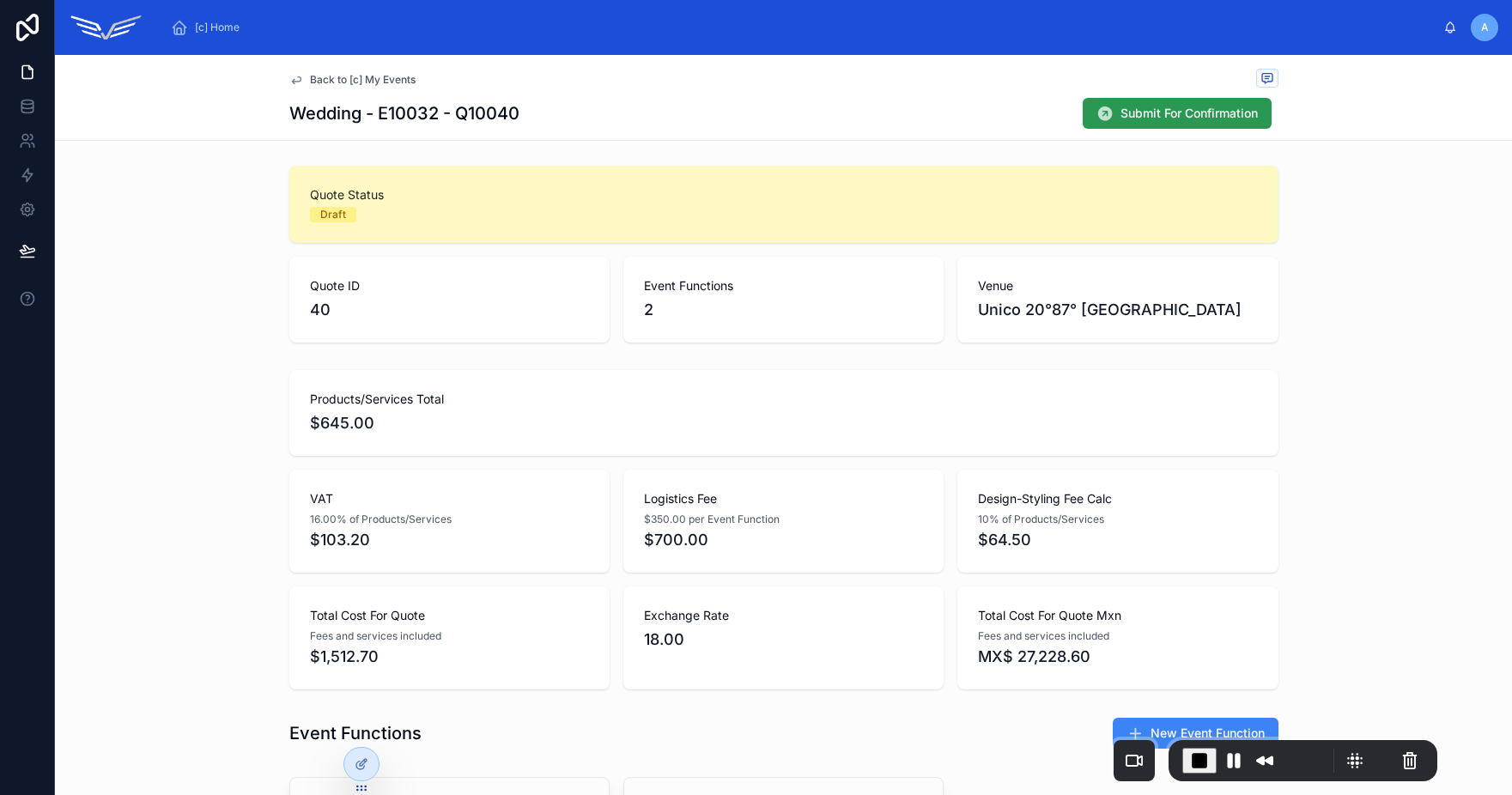
click at [1129, 117] on span "Submit For Confirmation" at bounding box center [1189, 113] width 137 height 17
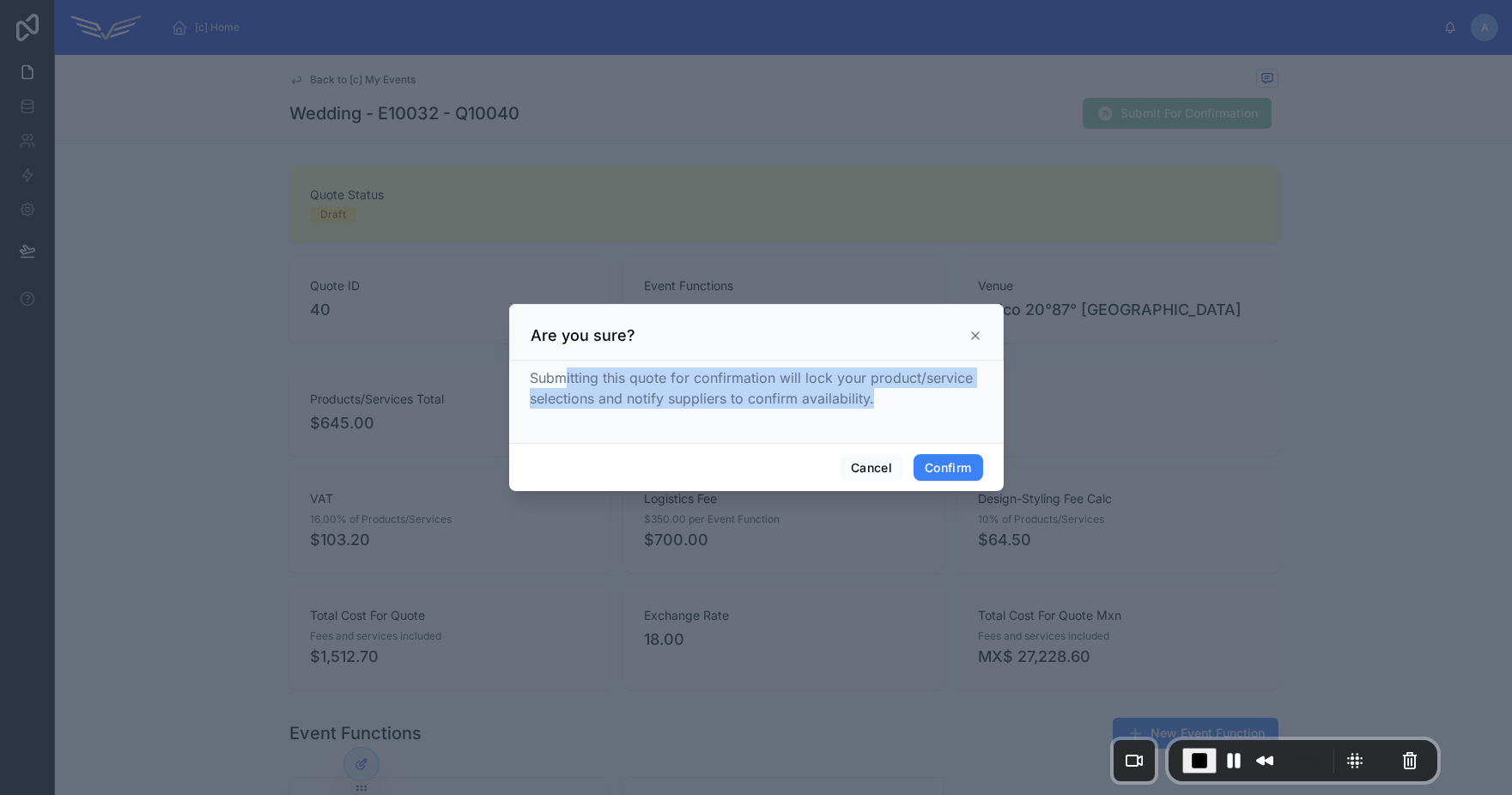
drag, startPoint x: 568, startPoint y: 373, endPoint x: 908, endPoint y: 406, distance: 341.6
click at [908, 406] on div "Submitting this quote for confirmation will lock your product/service selection…" at bounding box center [756, 388] width 453 height 42
click at [959, 473] on button "Confirm" at bounding box center [948, 468] width 69 height 27
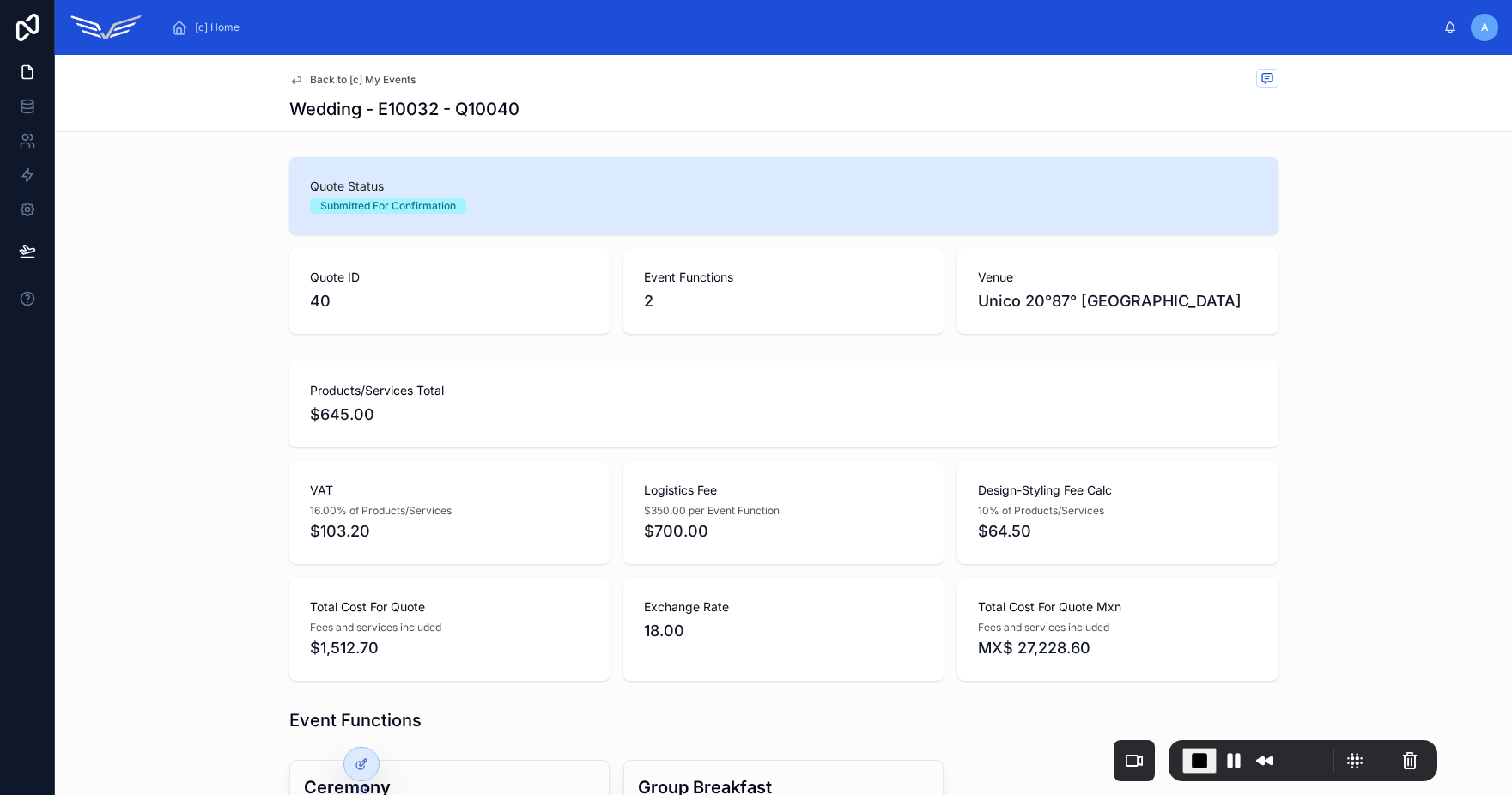
scroll to position [0, 0]
click at [373, 78] on span "Back to [c] My Events" at bounding box center [363, 80] width 106 height 14
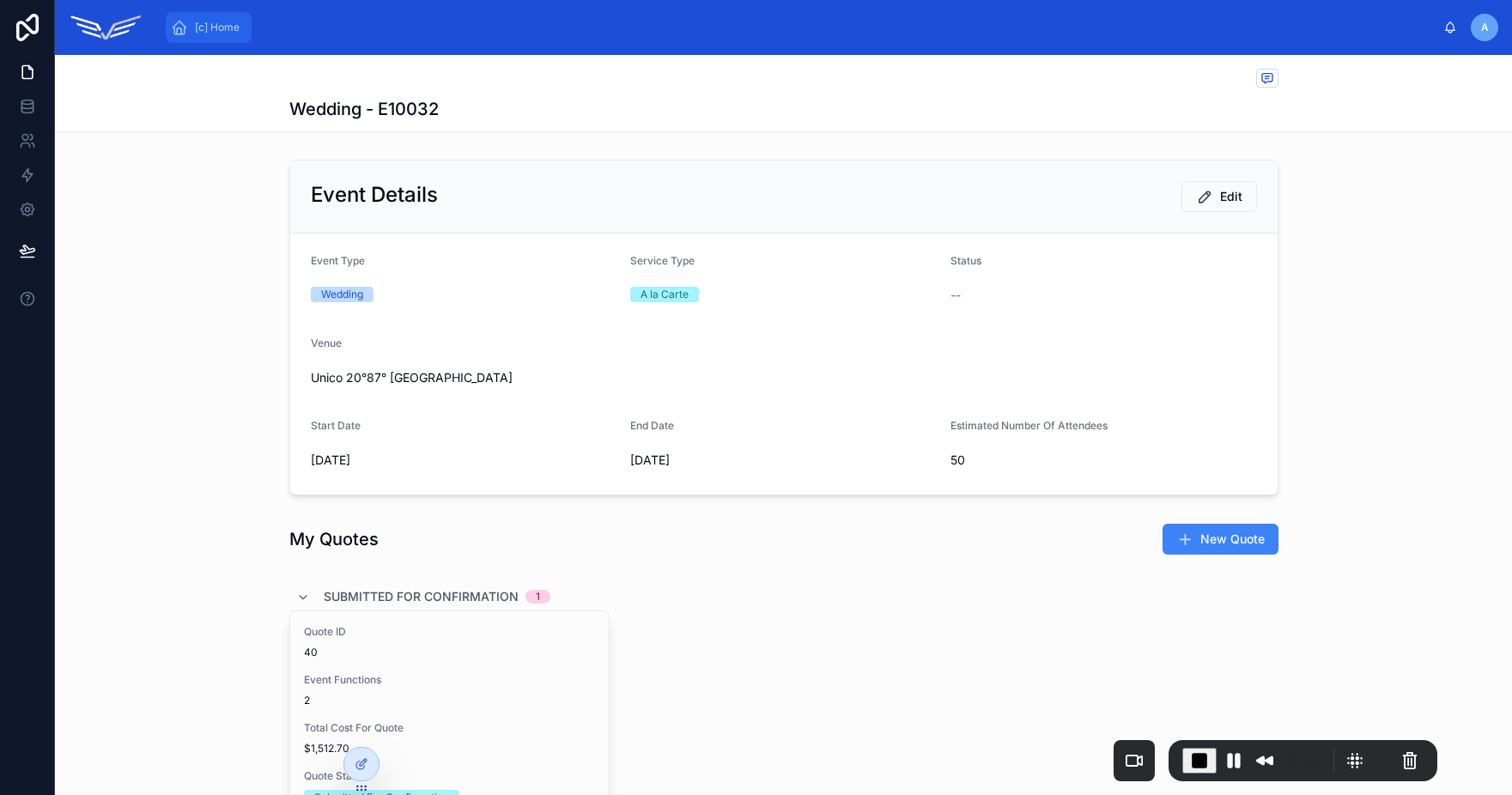
click at [229, 29] on span "[c] Home" at bounding box center [217, 27] width 44 height 14
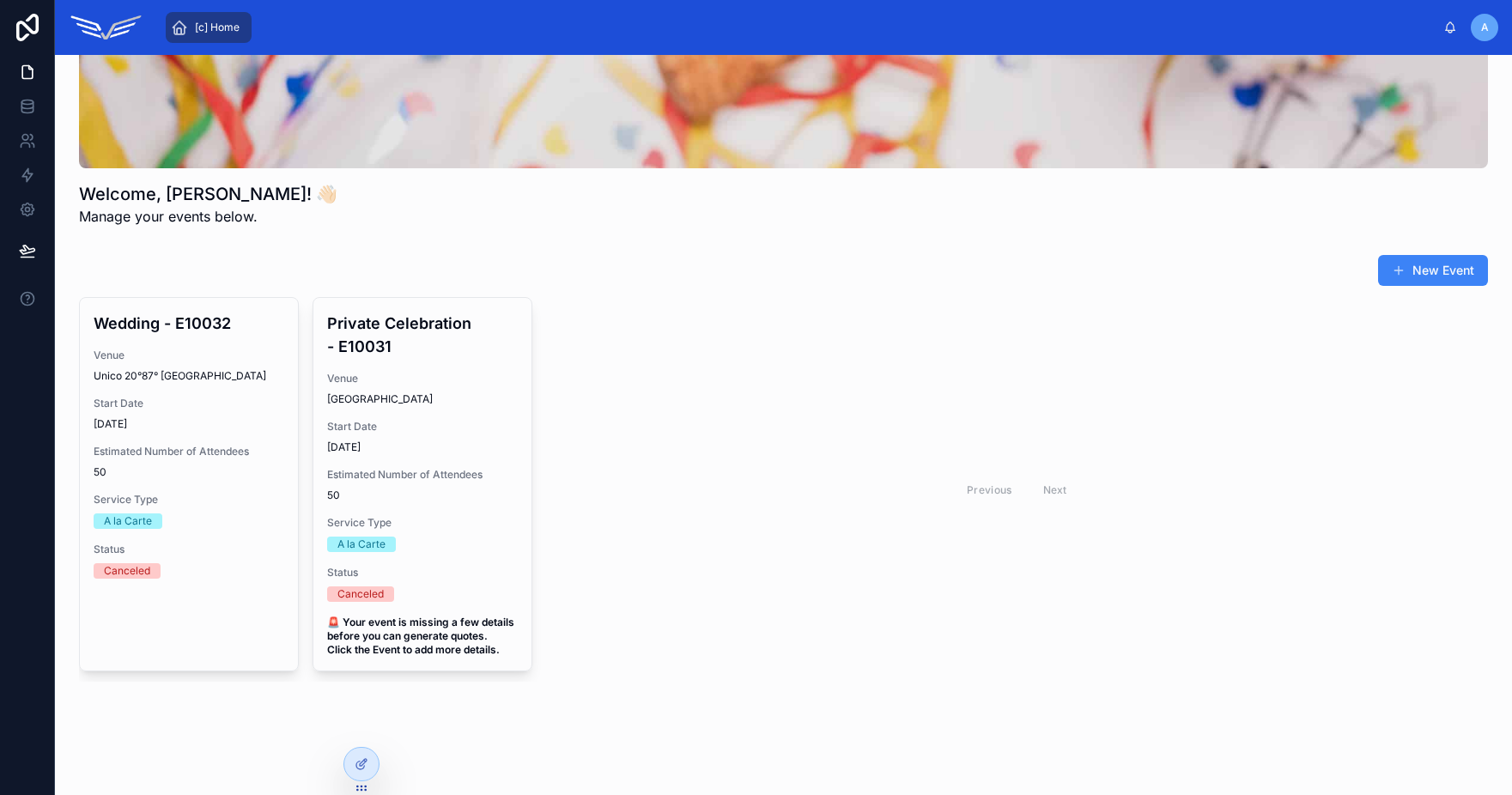
scroll to position [177, 0]
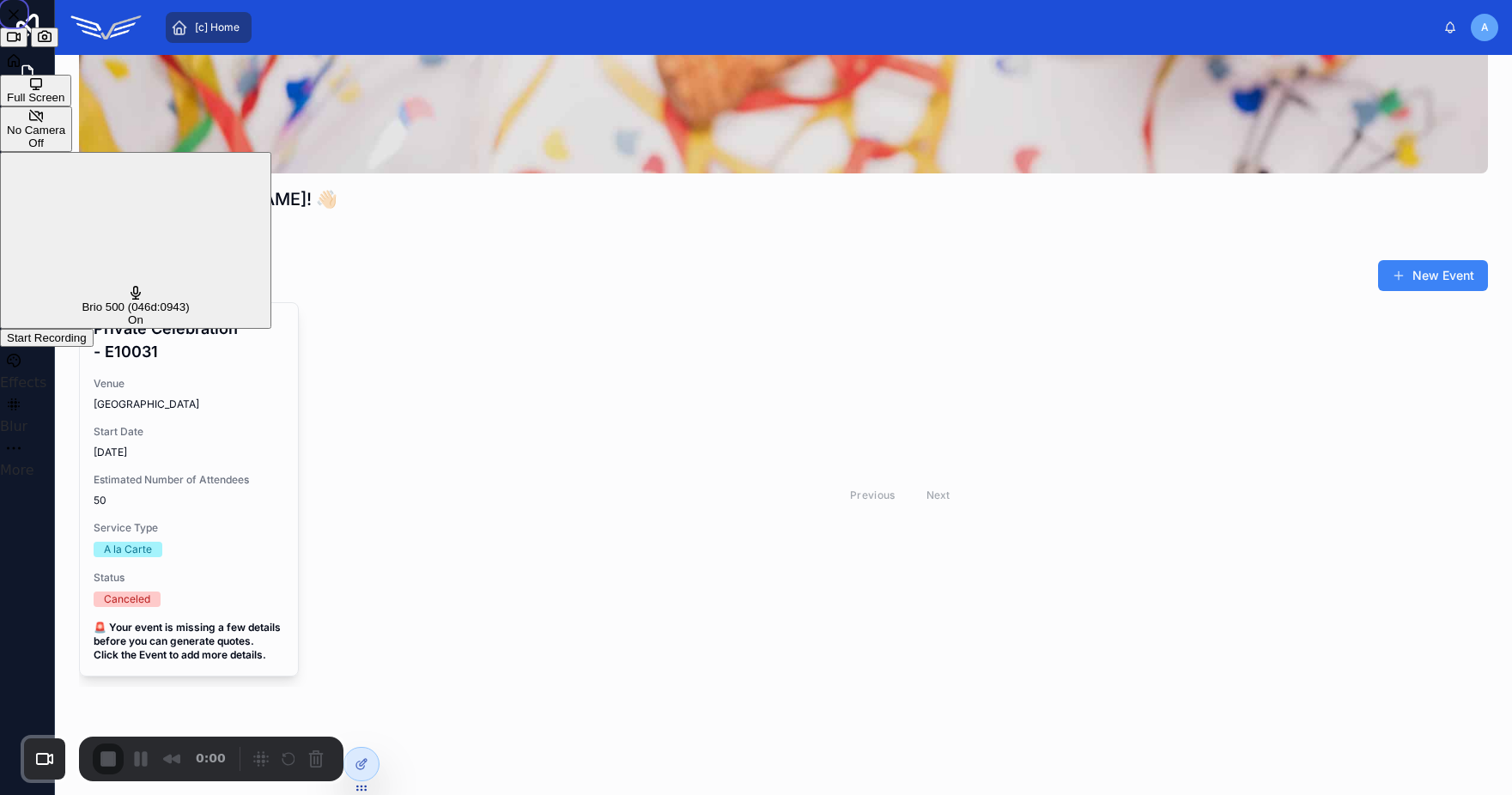
click at [87, 331] on span "Start Recording" at bounding box center [47, 337] width 80 height 13
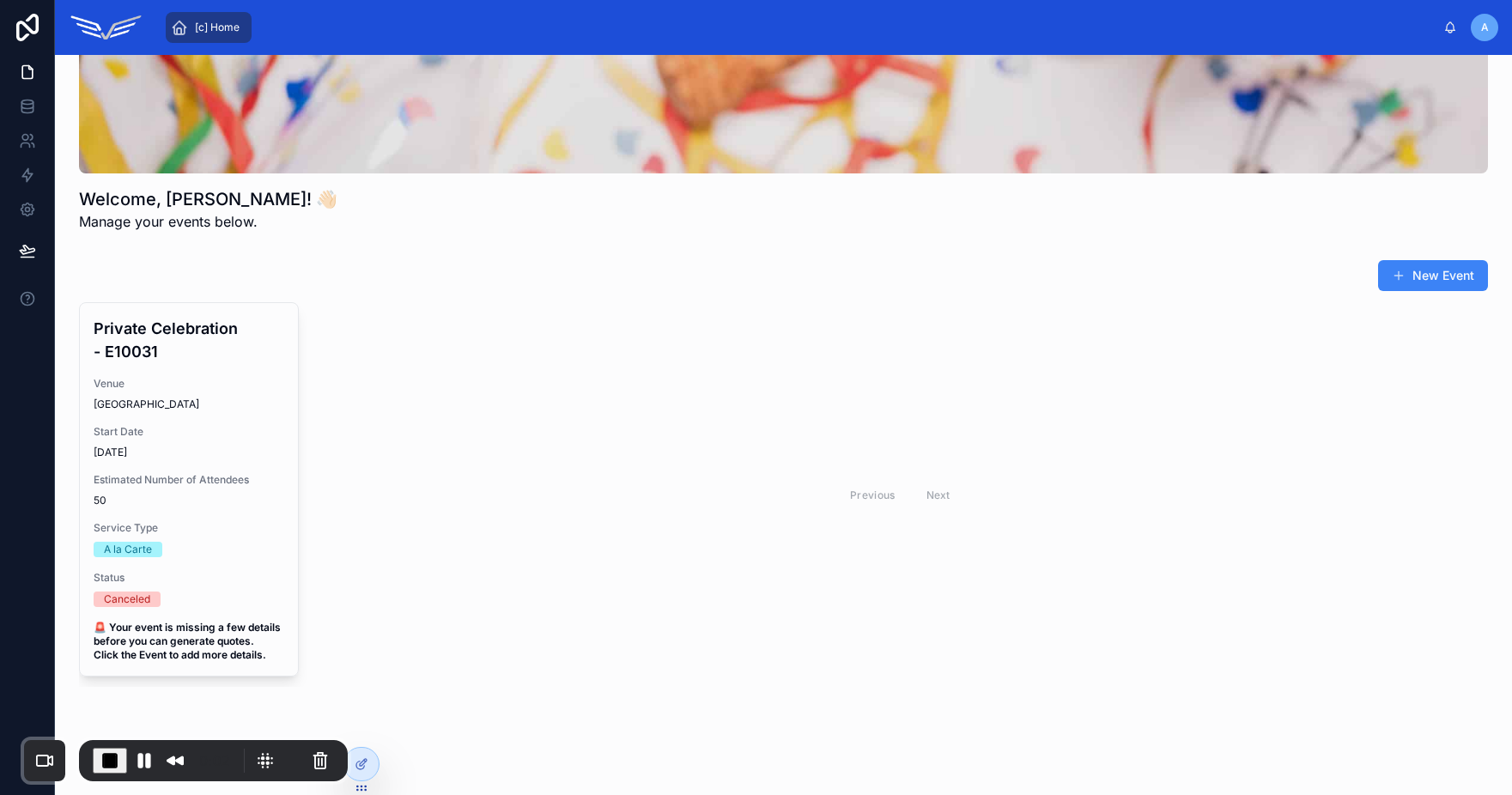
click at [1044, 393] on div "Previous Next" at bounding box center [901, 494] width 1176 height 384
click at [1392, 278] on span at bounding box center [1398, 275] width 14 height 14
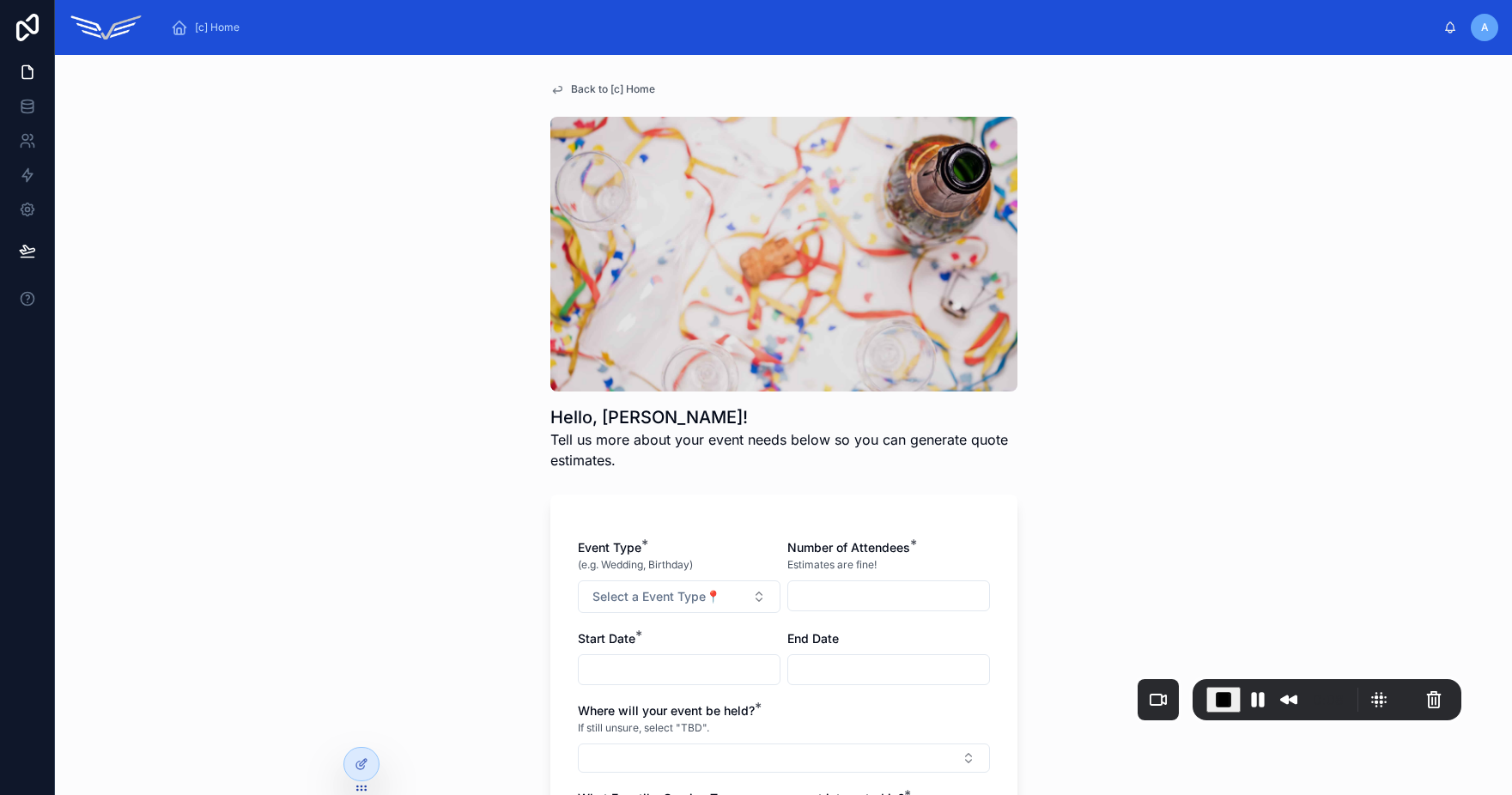
drag, startPoint x: 188, startPoint y: 739, endPoint x: 1303, endPoint y: 679, distance: 1116.6
click at [1303, 679] on div "0:08" at bounding box center [1327, 700] width 269 height 42
click at [1399, 698] on button "Restart Recording" at bounding box center [1408, 700] width 21 height 21
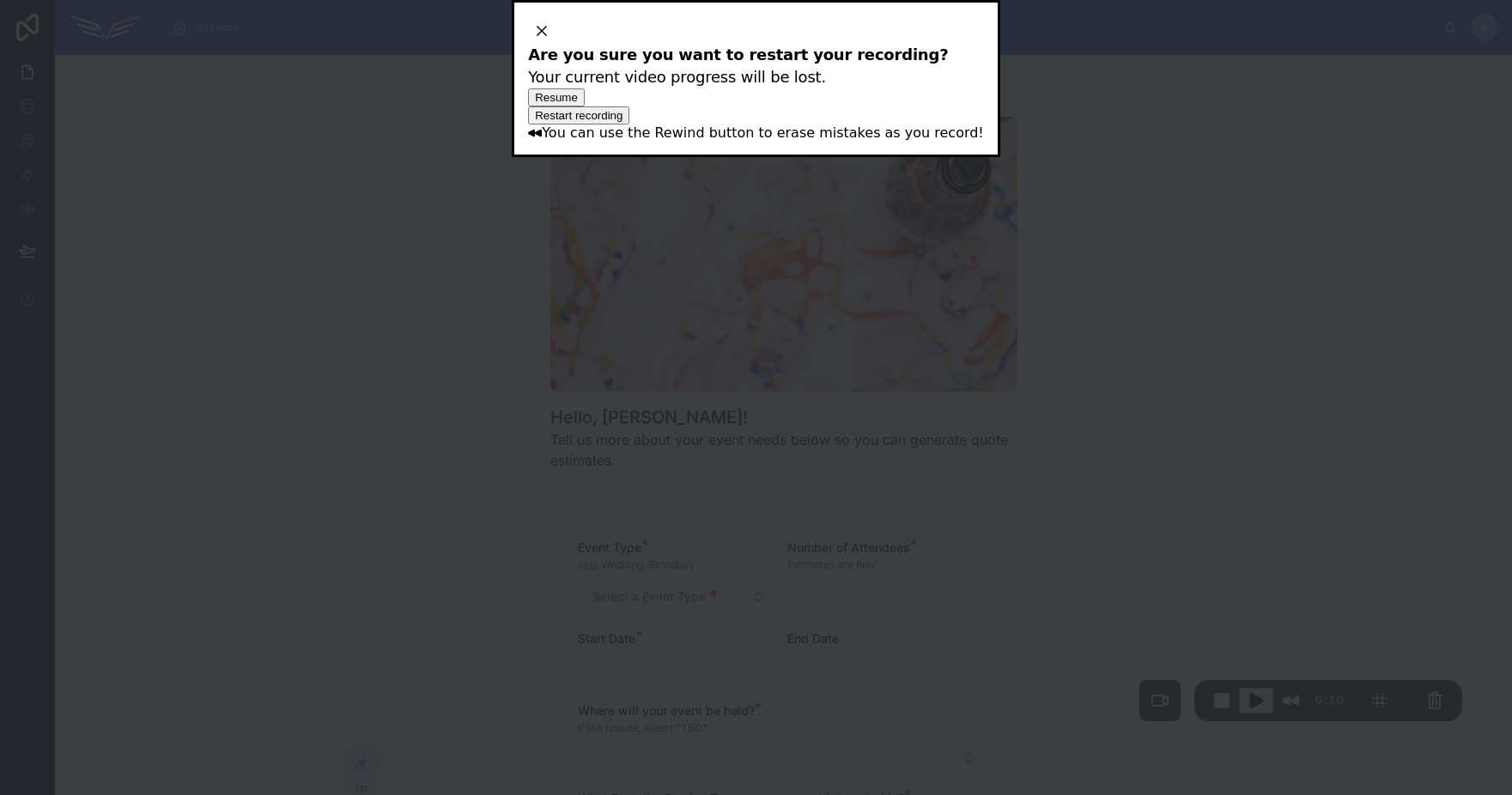
click at [578, 104] on span "Resume" at bounding box center [555, 98] width 43 height 13
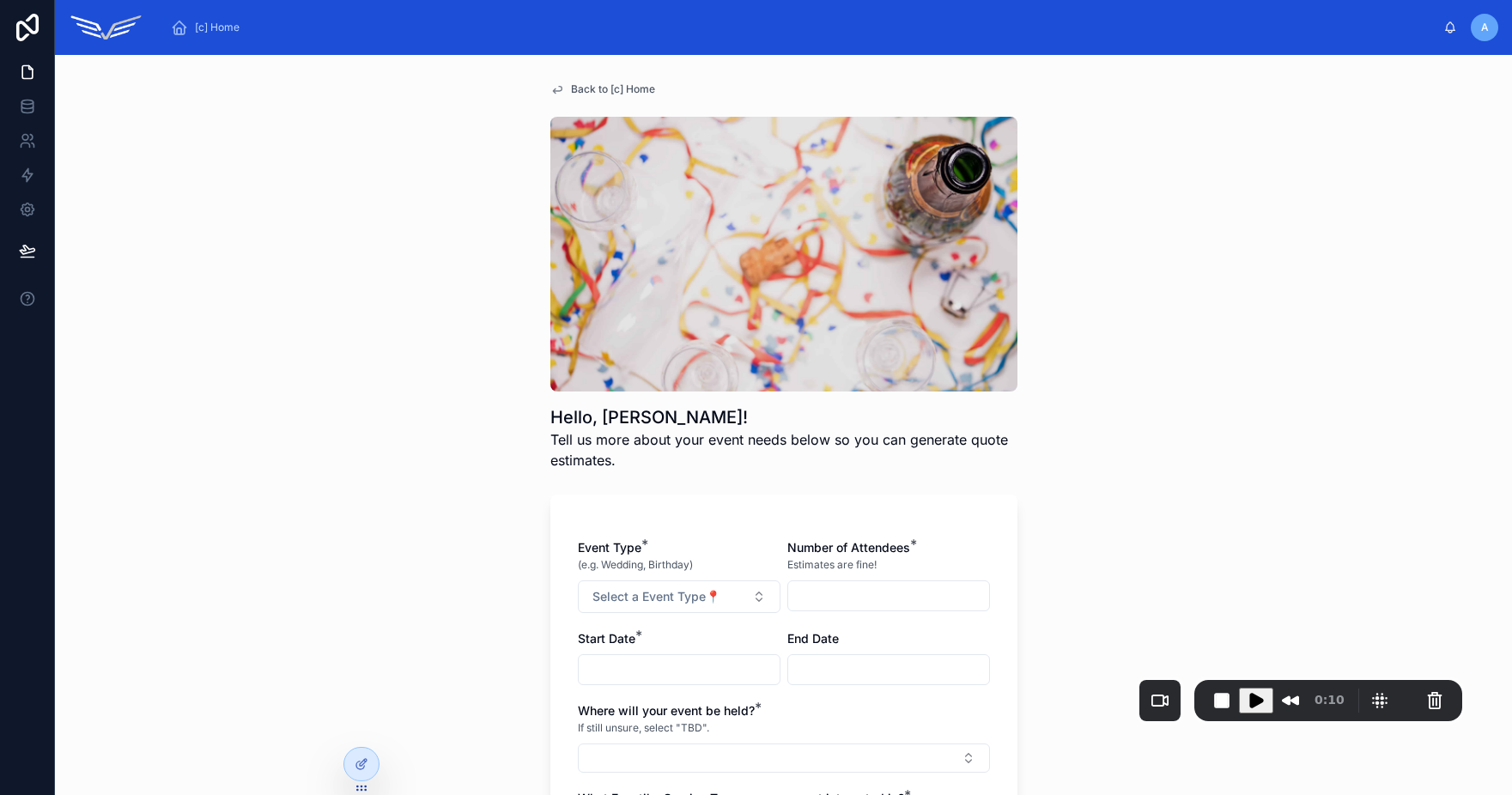
click at [622, 92] on span "Back to [c] Home" at bounding box center [612, 89] width 84 height 14
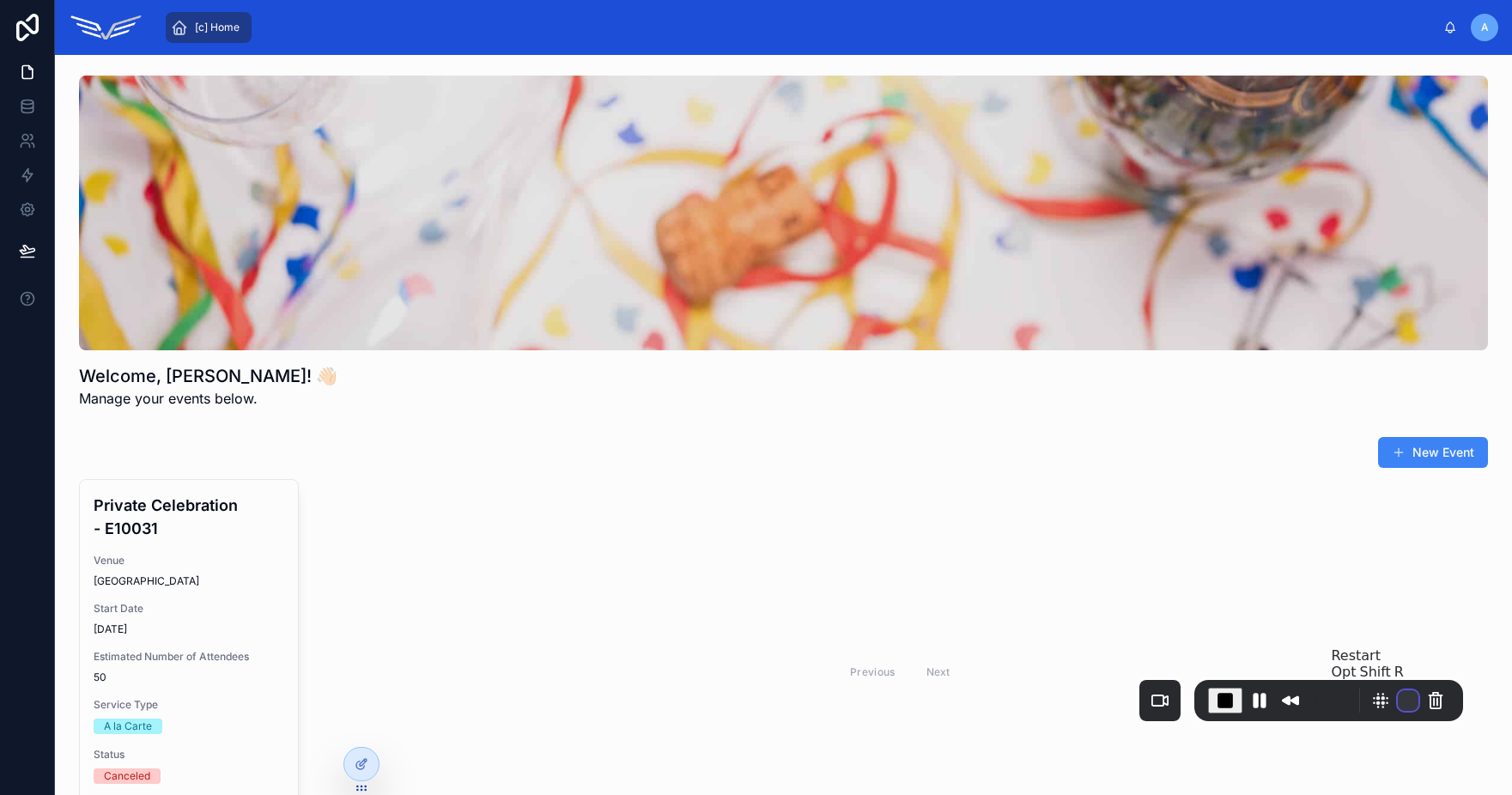
click at [1398, 704] on button "Restart Recording" at bounding box center [1408, 700] width 21 height 21
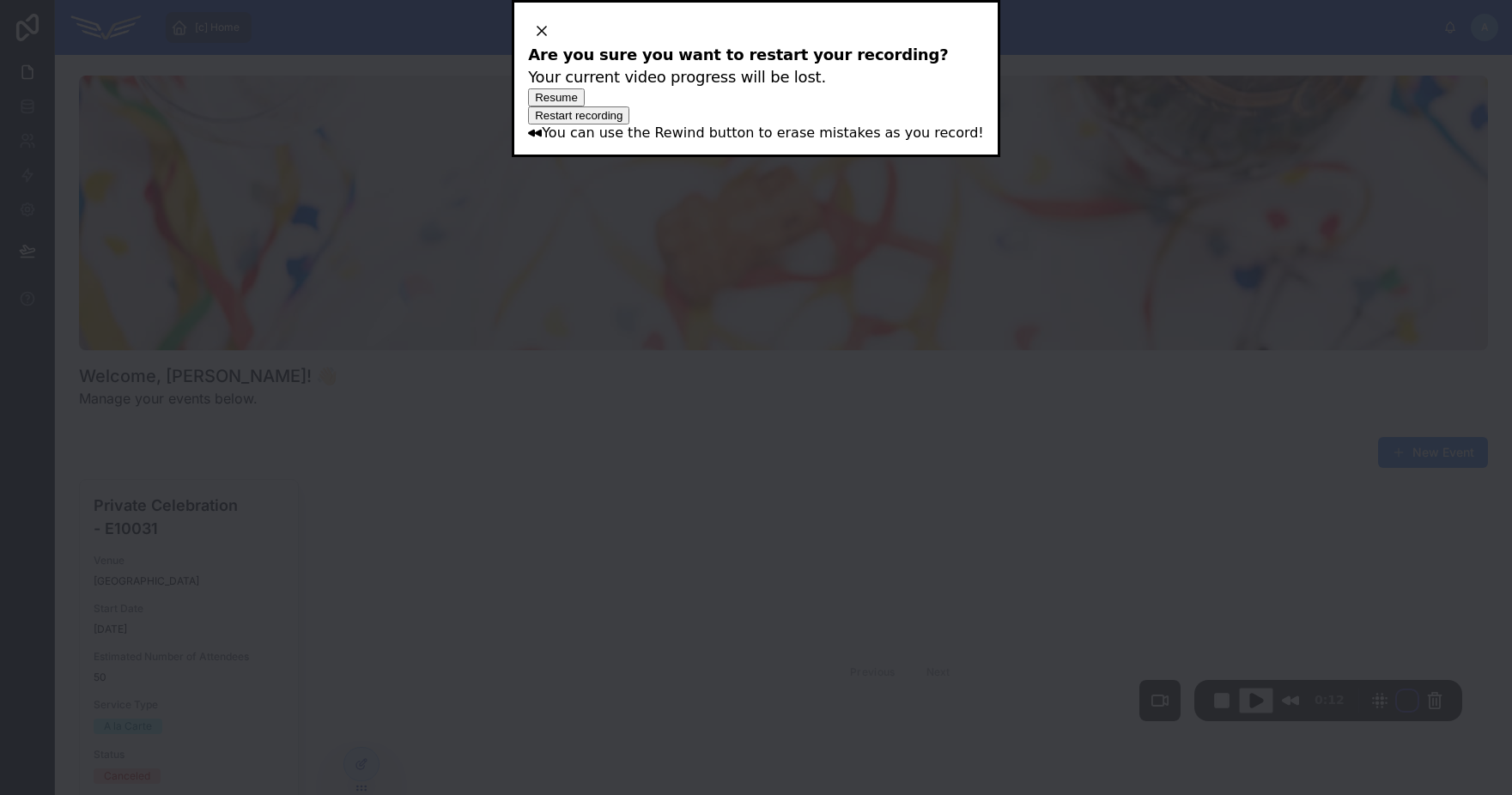
click at [622, 122] on span "Restart recording" at bounding box center [578, 116] width 88 height 13
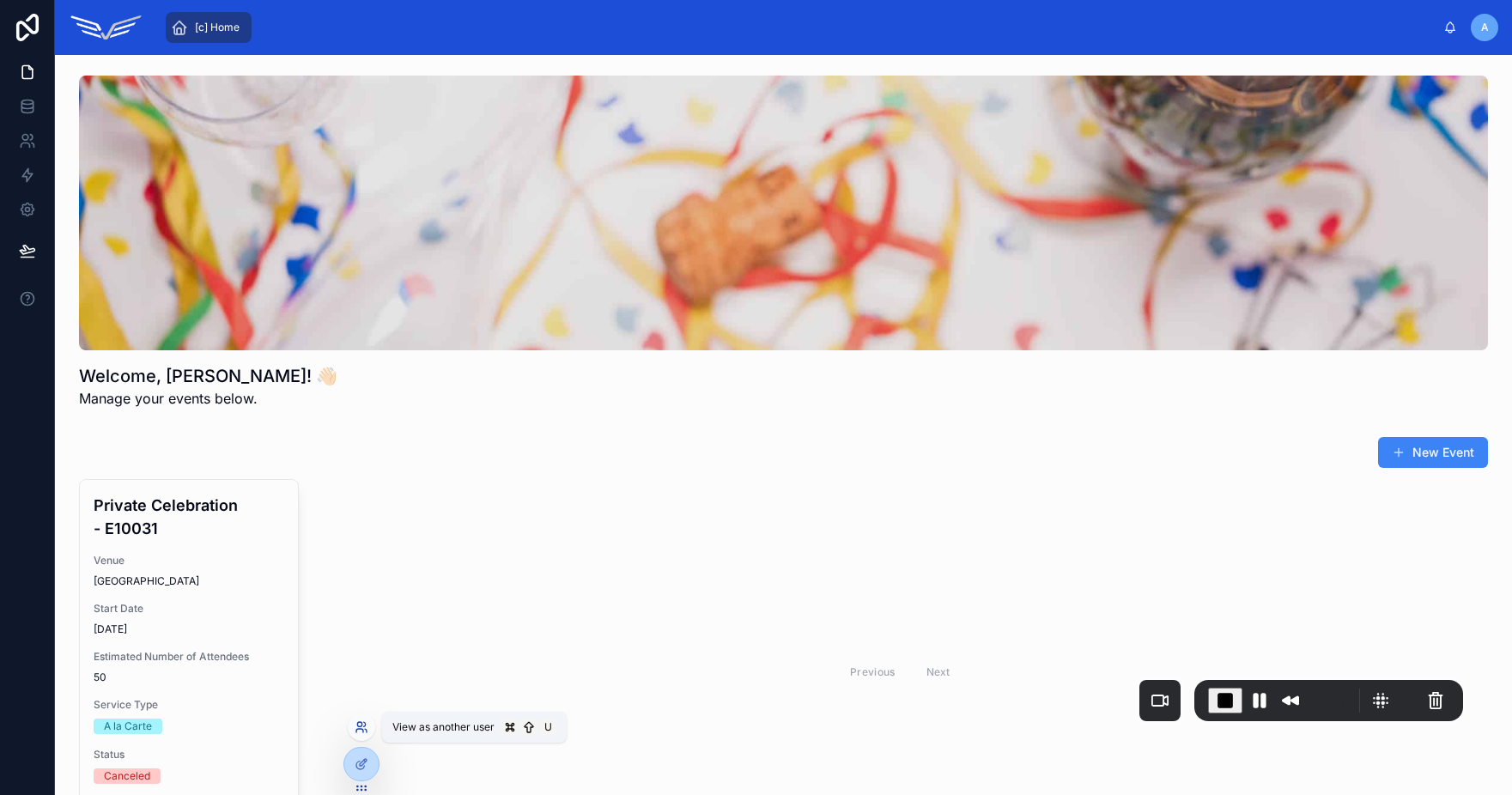
click at [359, 731] on icon at bounding box center [361, 727] width 14 height 14
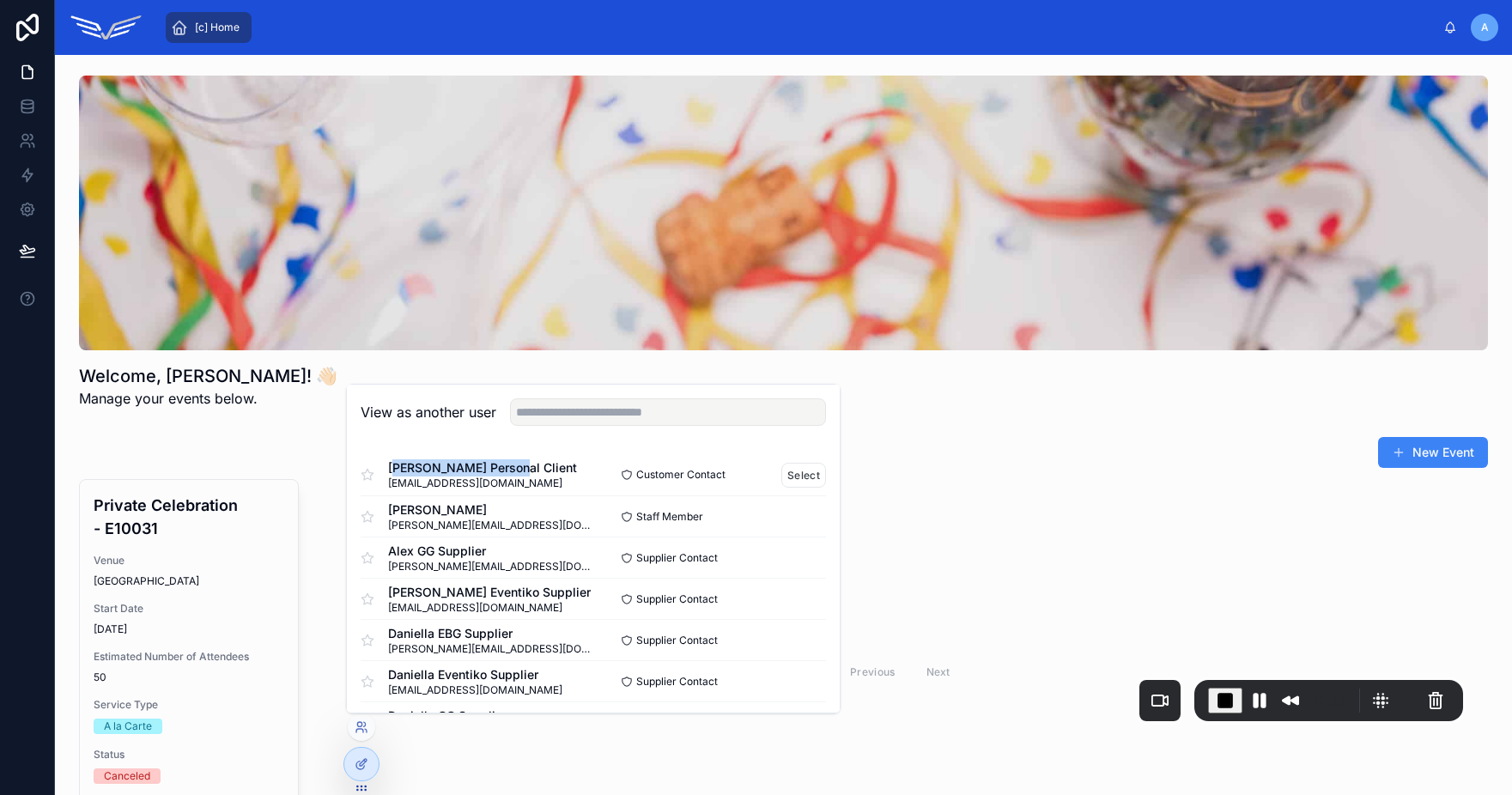
drag, startPoint x: 396, startPoint y: 471, endPoint x: 542, endPoint y: 472, distance: 146.0
click at [542, 472] on div "Alex Personal Client alexkthompson@gmail.com" at bounding box center [477, 475] width 232 height 31
click at [795, 477] on button "Select" at bounding box center [803, 476] width 44 height 25
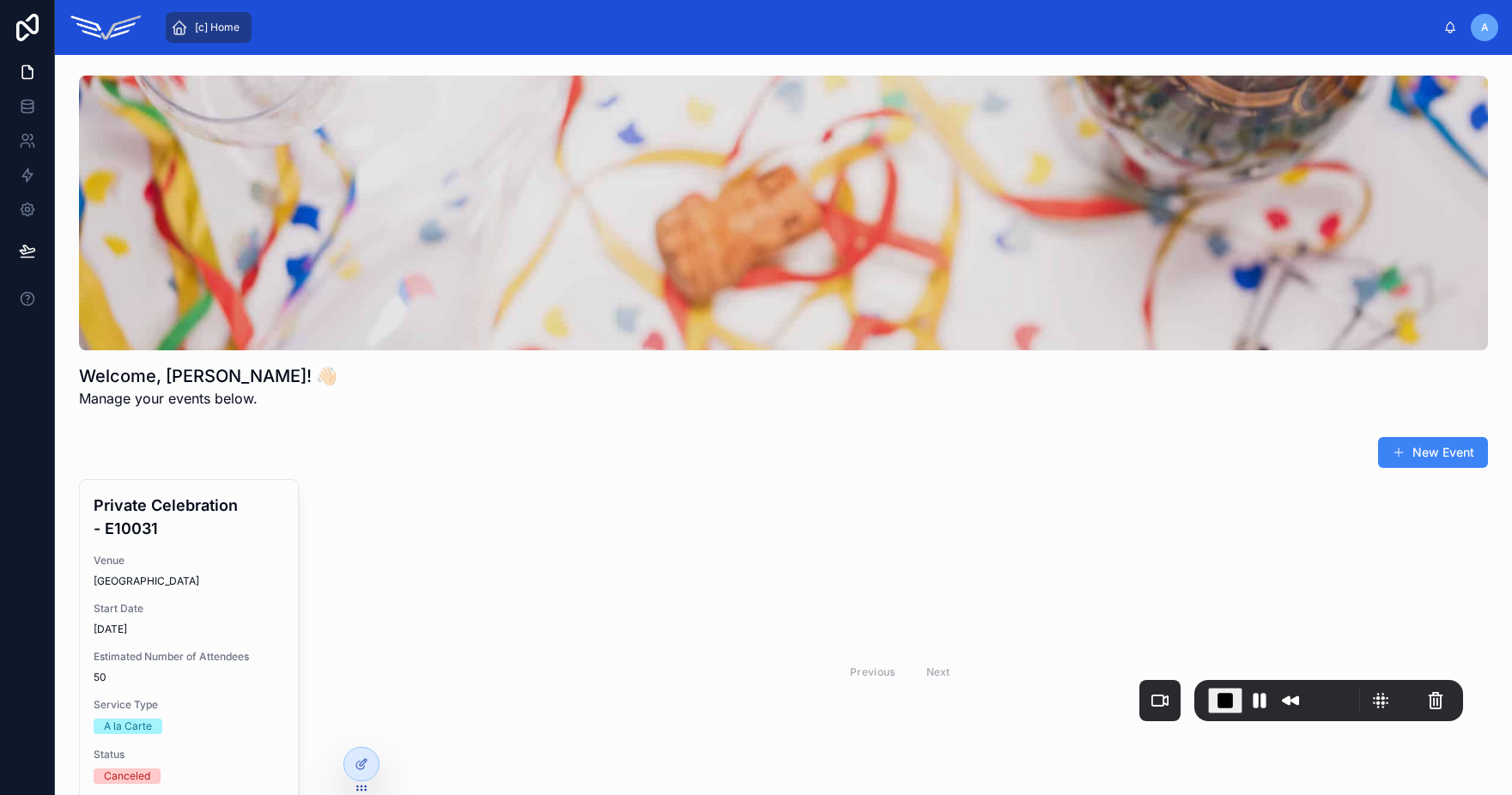
click at [1073, 485] on div "Previous Next" at bounding box center [901, 671] width 1176 height 384
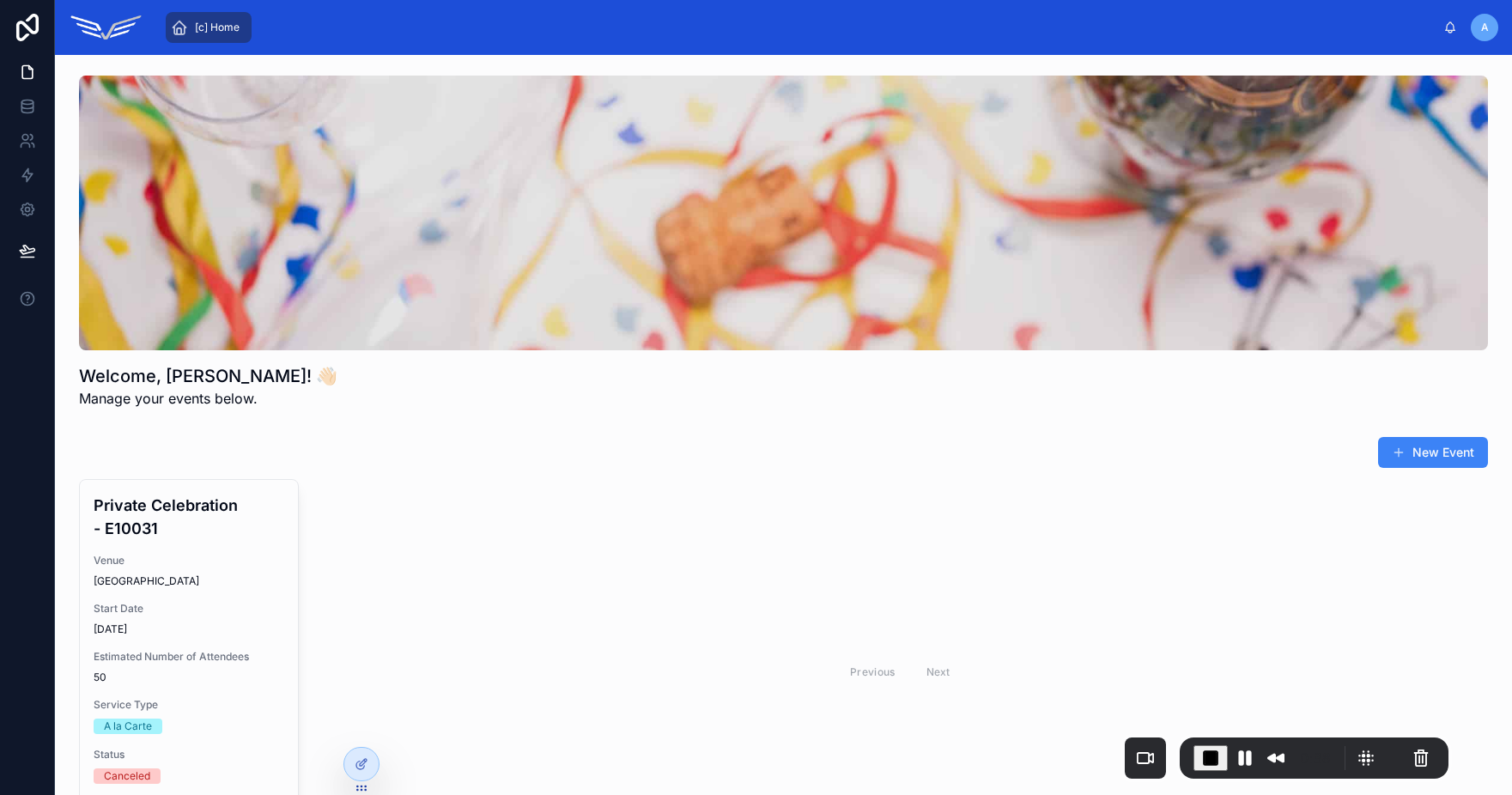
drag, startPoint x: 1286, startPoint y: 682, endPoint x: 1271, endPoint y: 742, distance: 61.8
click at [1271, 742] on div "0:38" at bounding box center [1313, 758] width 269 height 42
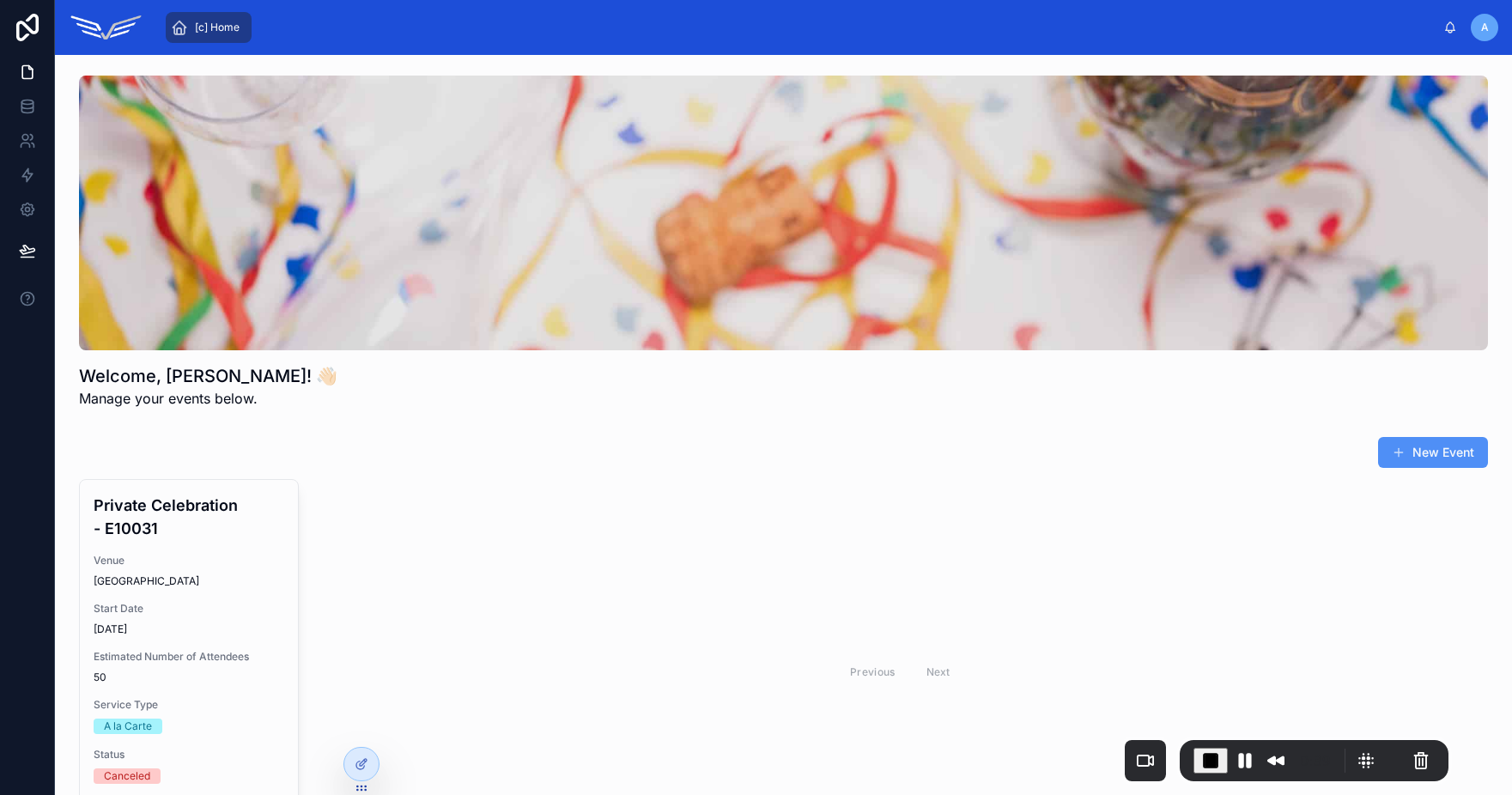
click at [1418, 446] on button "New Event" at bounding box center [1433, 452] width 110 height 31
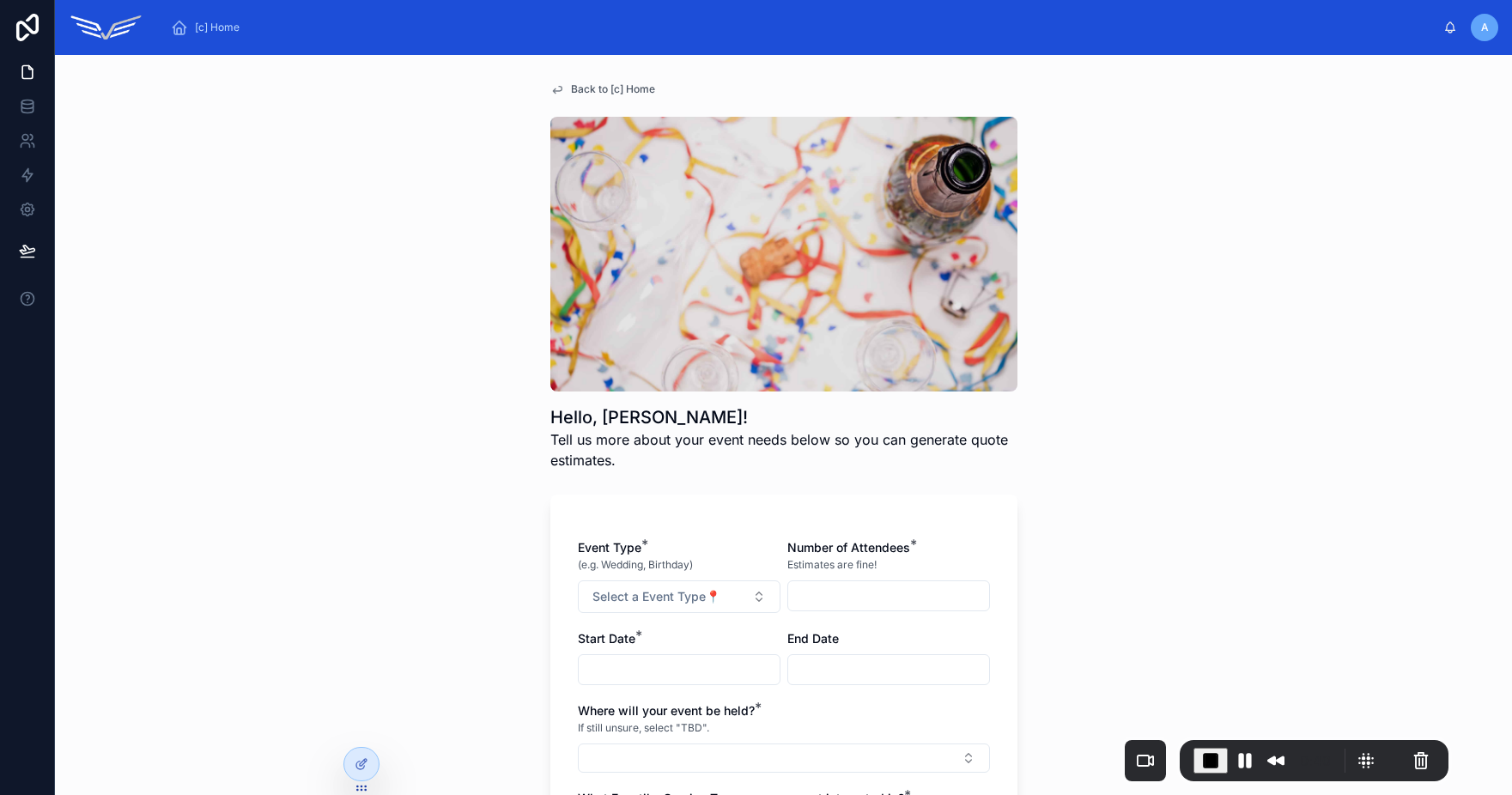
scroll to position [298, 0]
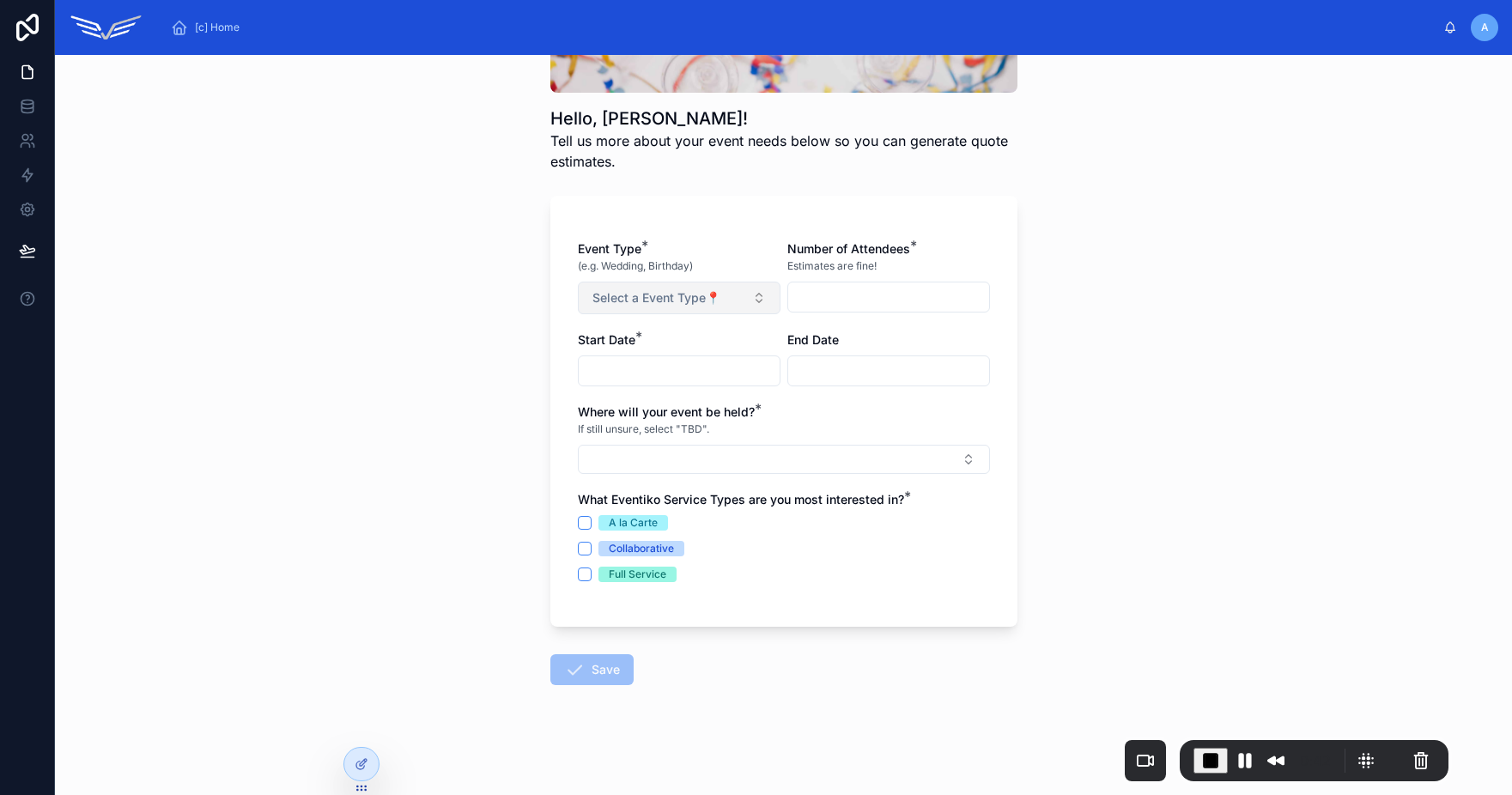
click at [638, 289] on span "Select a Event Type📍" at bounding box center [656, 298] width 128 height 17
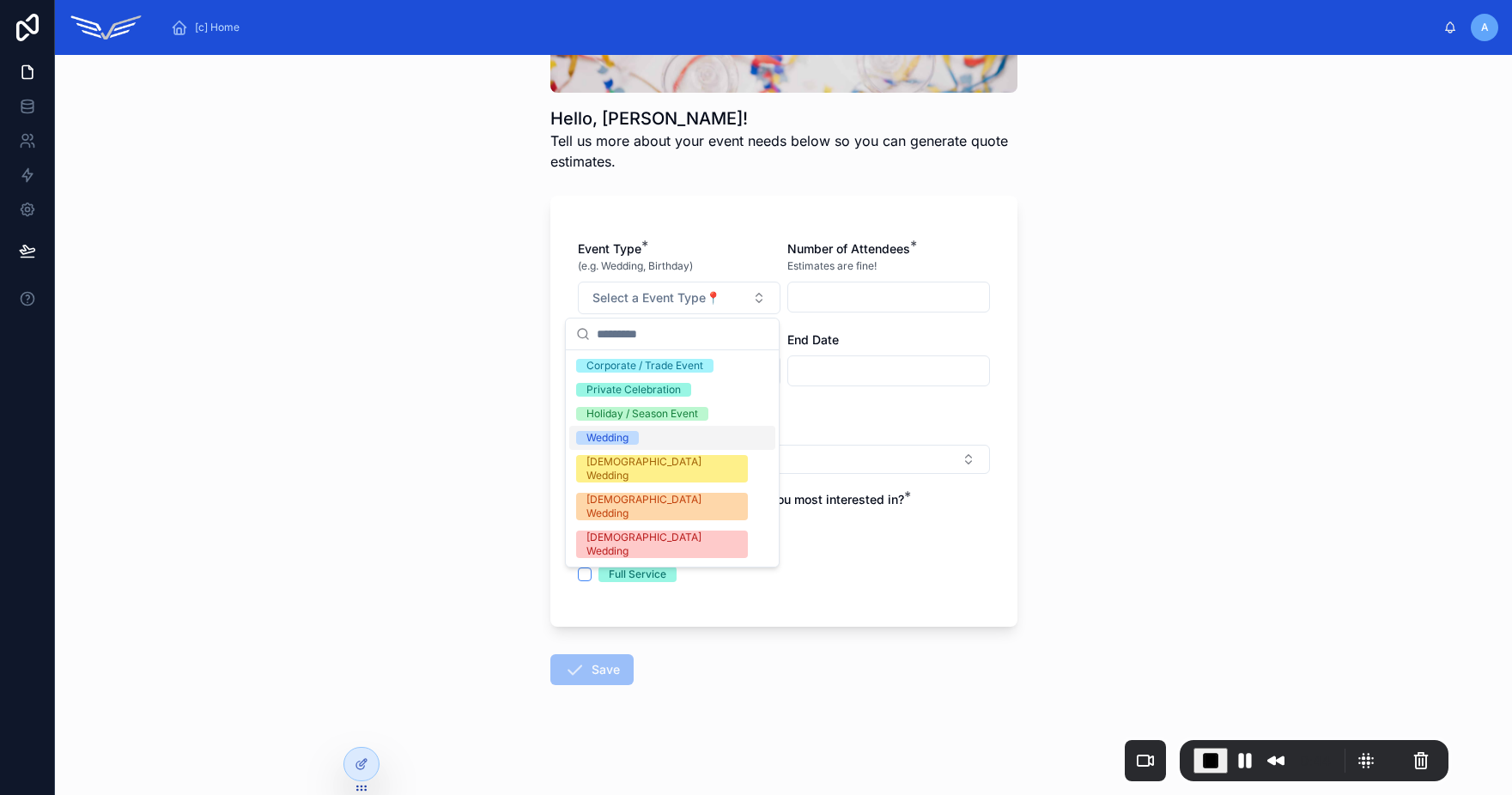
click at [649, 440] on div "Wedding" at bounding box center [672, 438] width 206 height 24
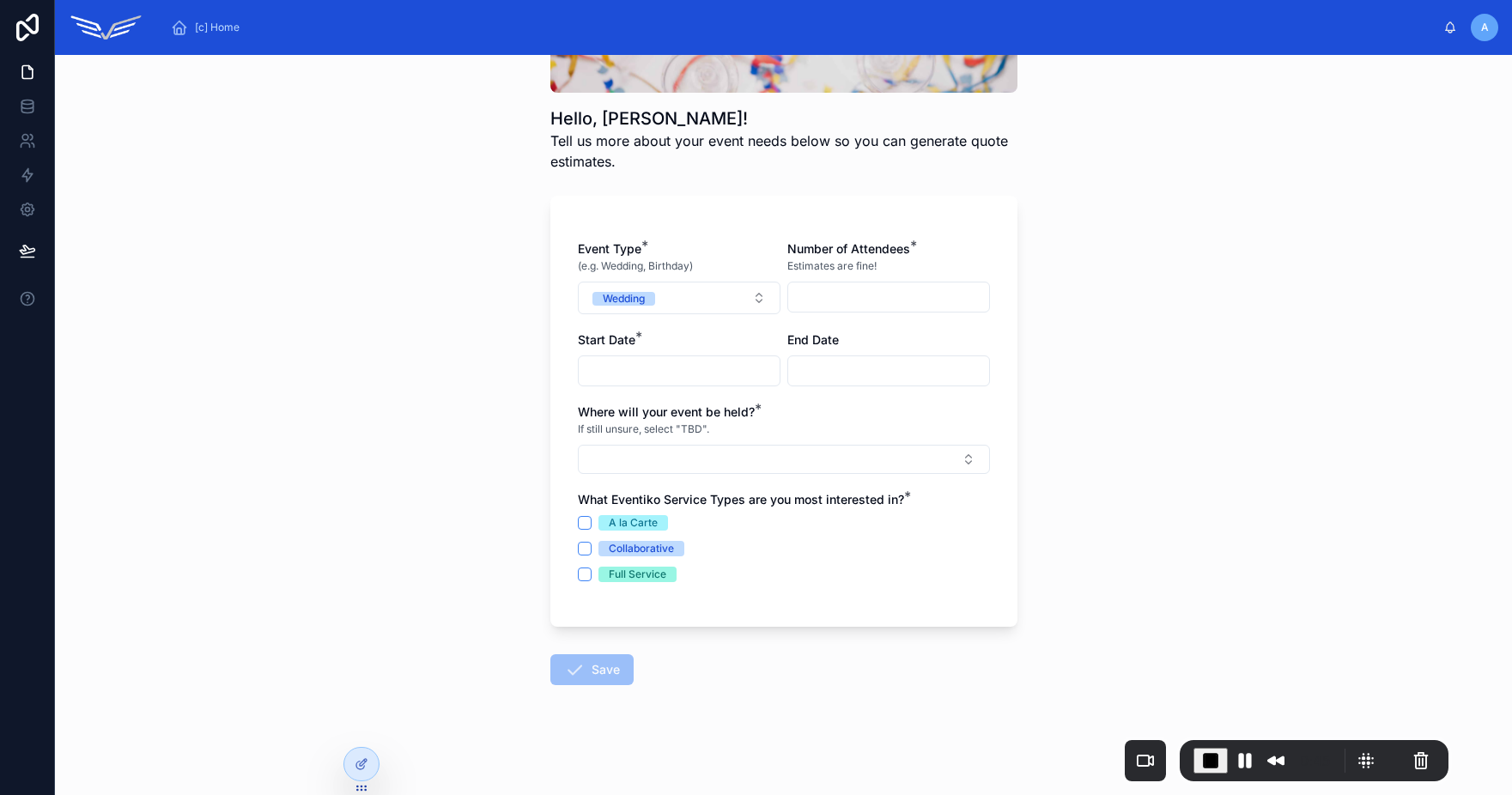
click at [806, 306] on input "text" at bounding box center [889, 297] width 201 height 24
type input "**"
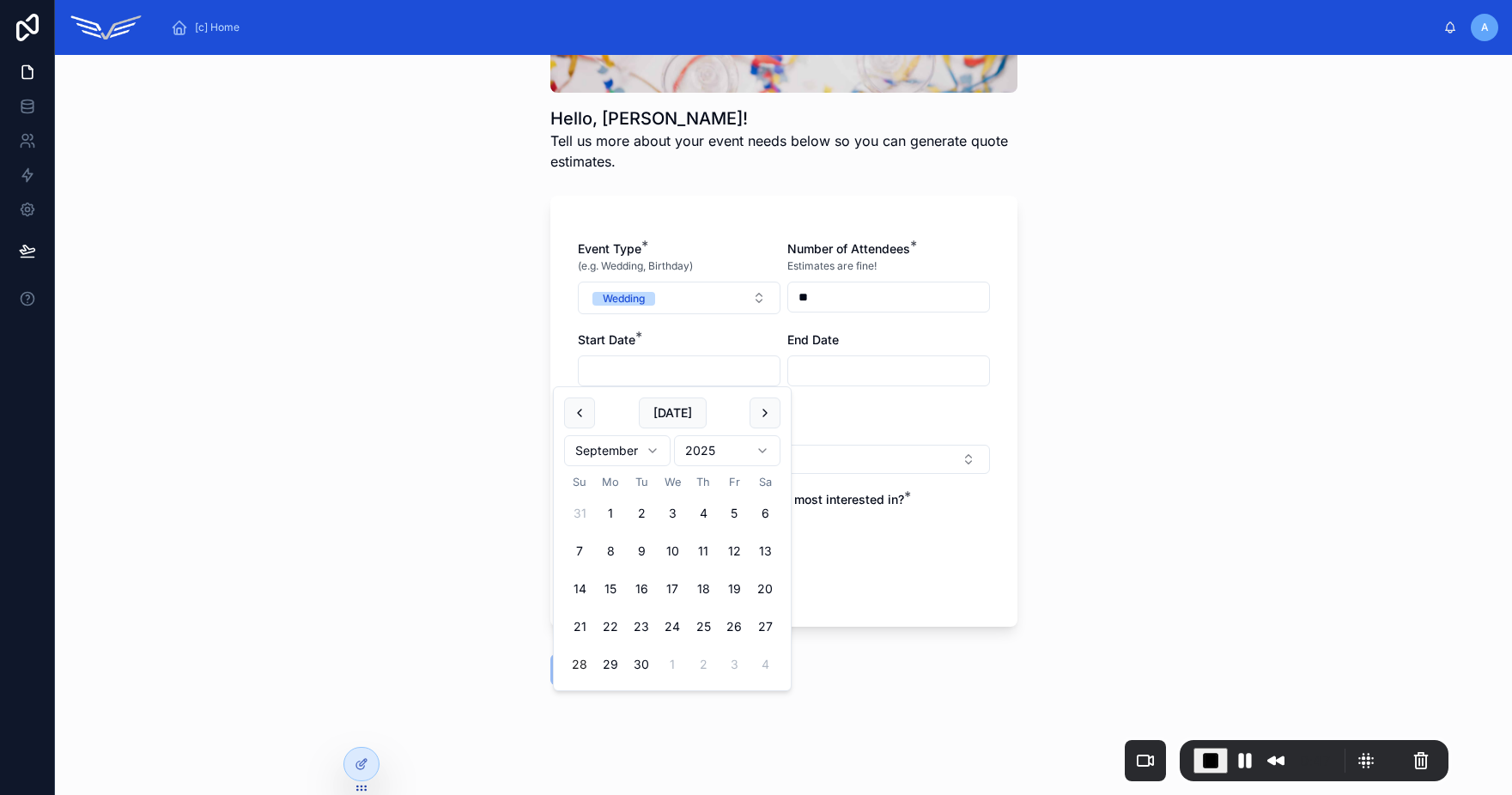
click at [621, 372] on input "text" at bounding box center [679, 371] width 201 height 24
click at [733, 666] on button "3" at bounding box center [734, 665] width 31 height 31
type input "*********"
click at [837, 372] on input "text" at bounding box center [889, 371] width 201 height 24
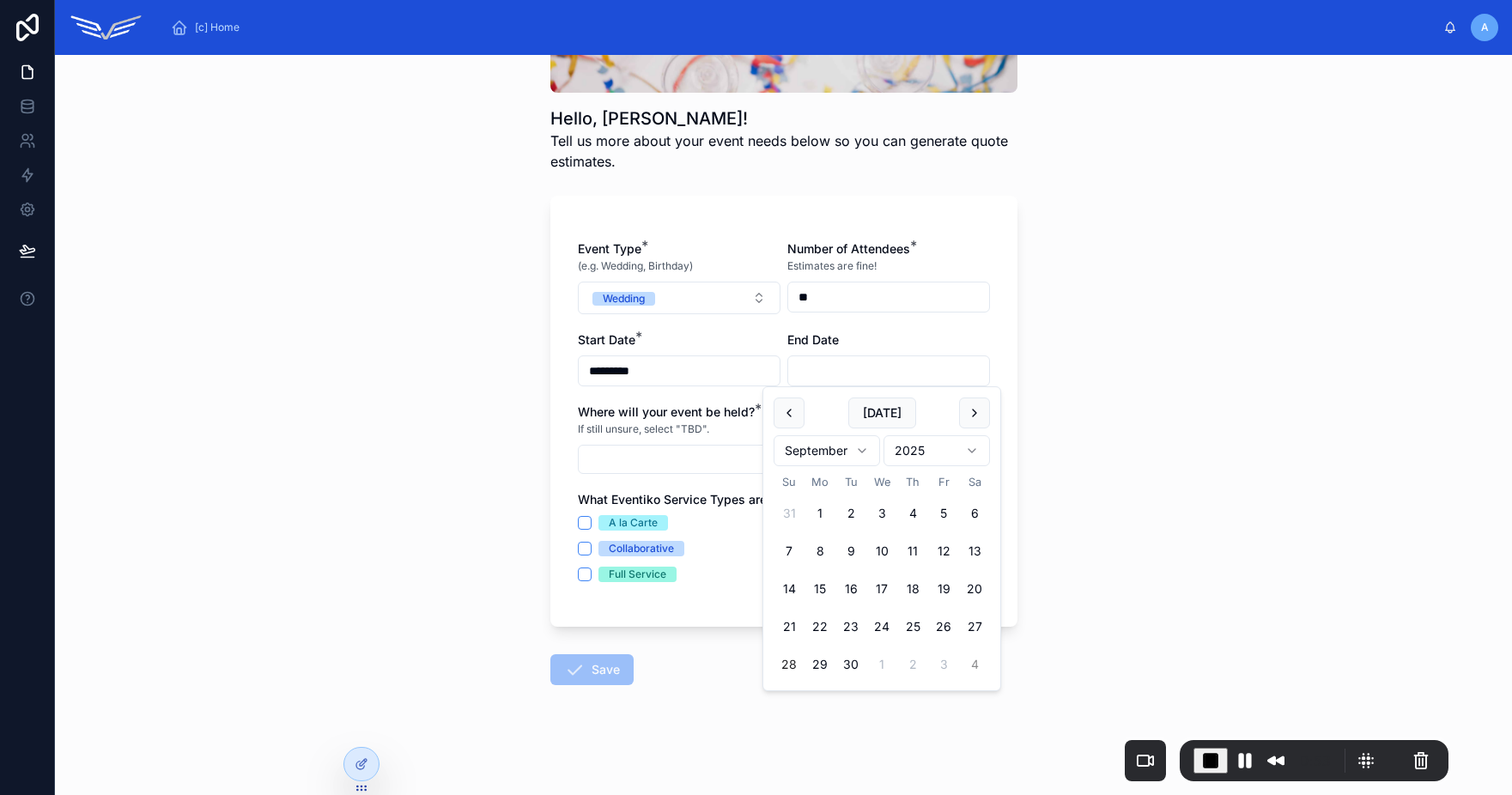
click at [979, 666] on button "4" at bounding box center [974, 665] width 31 height 31
type input "*********"
click at [660, 461] on button "Select Button" at bounding box center [784, 459] width 412 height 29
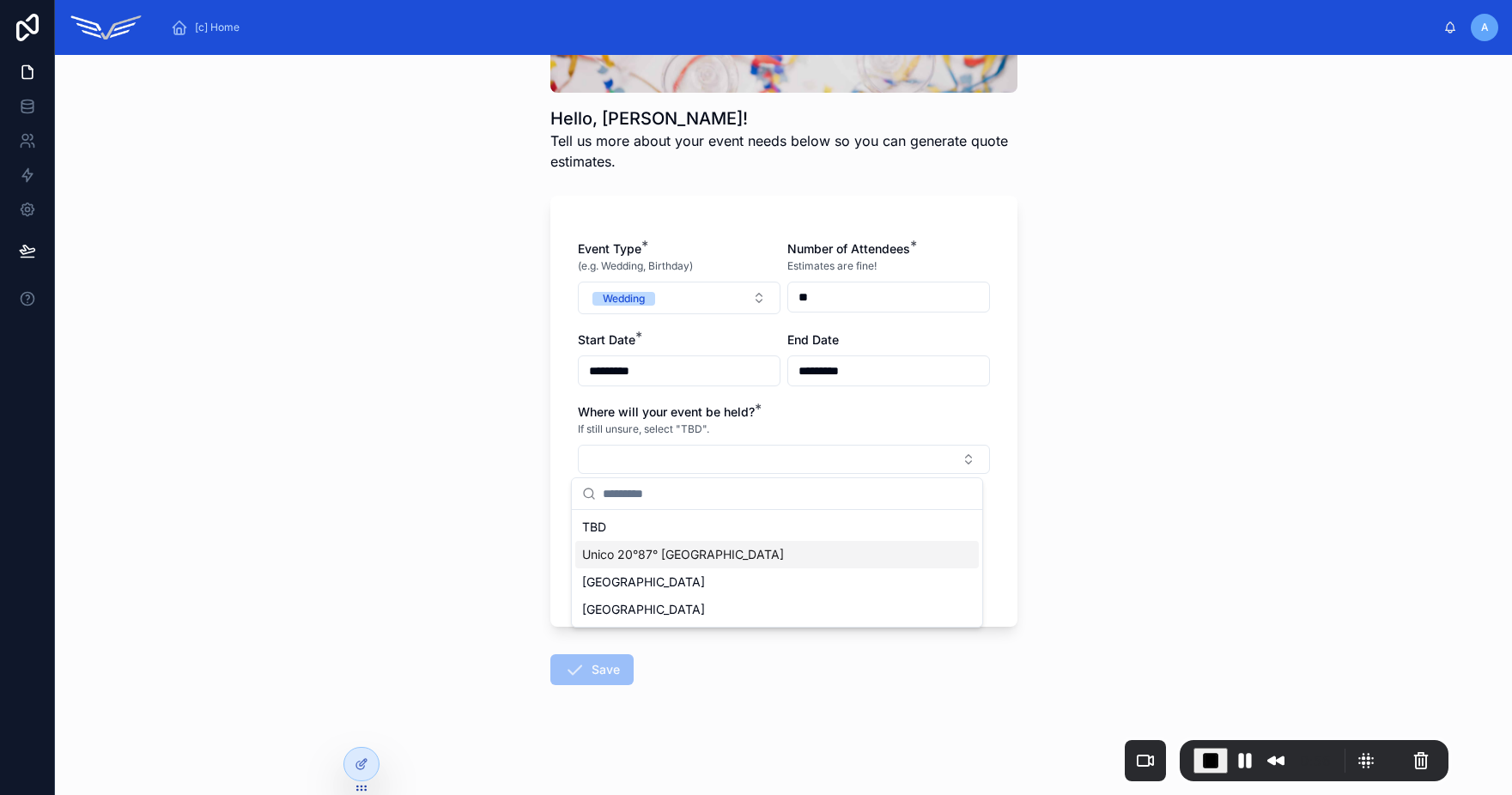
click at [684, 563] on span "Unico 20°87° [GEOGRAPHIC_DATA]" at bounding box center [683, 554] width 202 height 17
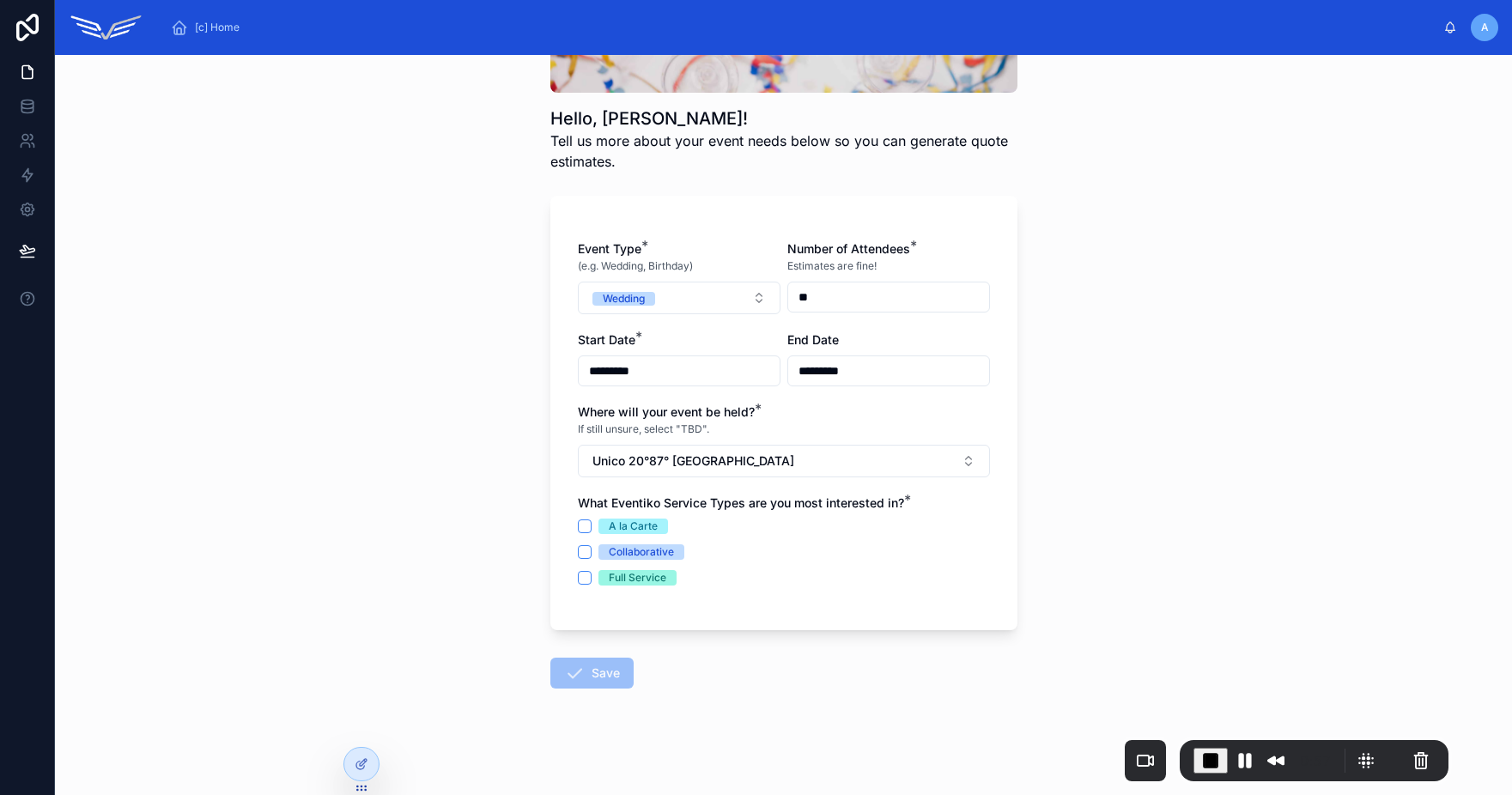
click at [610, 520] on div "A la Carte" at bounding box center [633, 525] width 49 height 15
click at [591, 520] on button "A la Carte" at bounding box center [584, 525] width 14 height 14
click at [600, 677] on button "Save" at bounding box center [592, 673] width 83 height 31
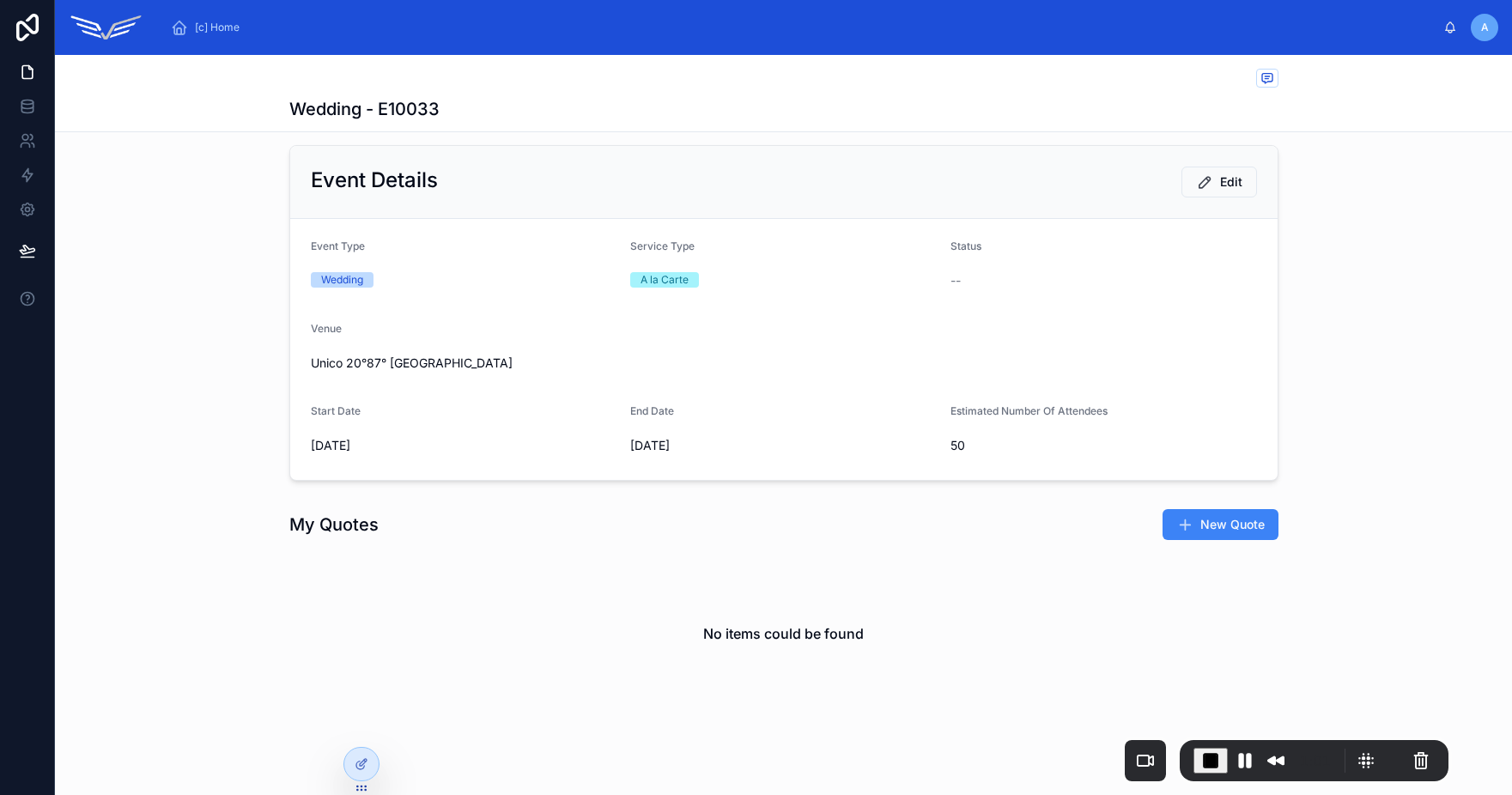
scroll to position [35, 0]
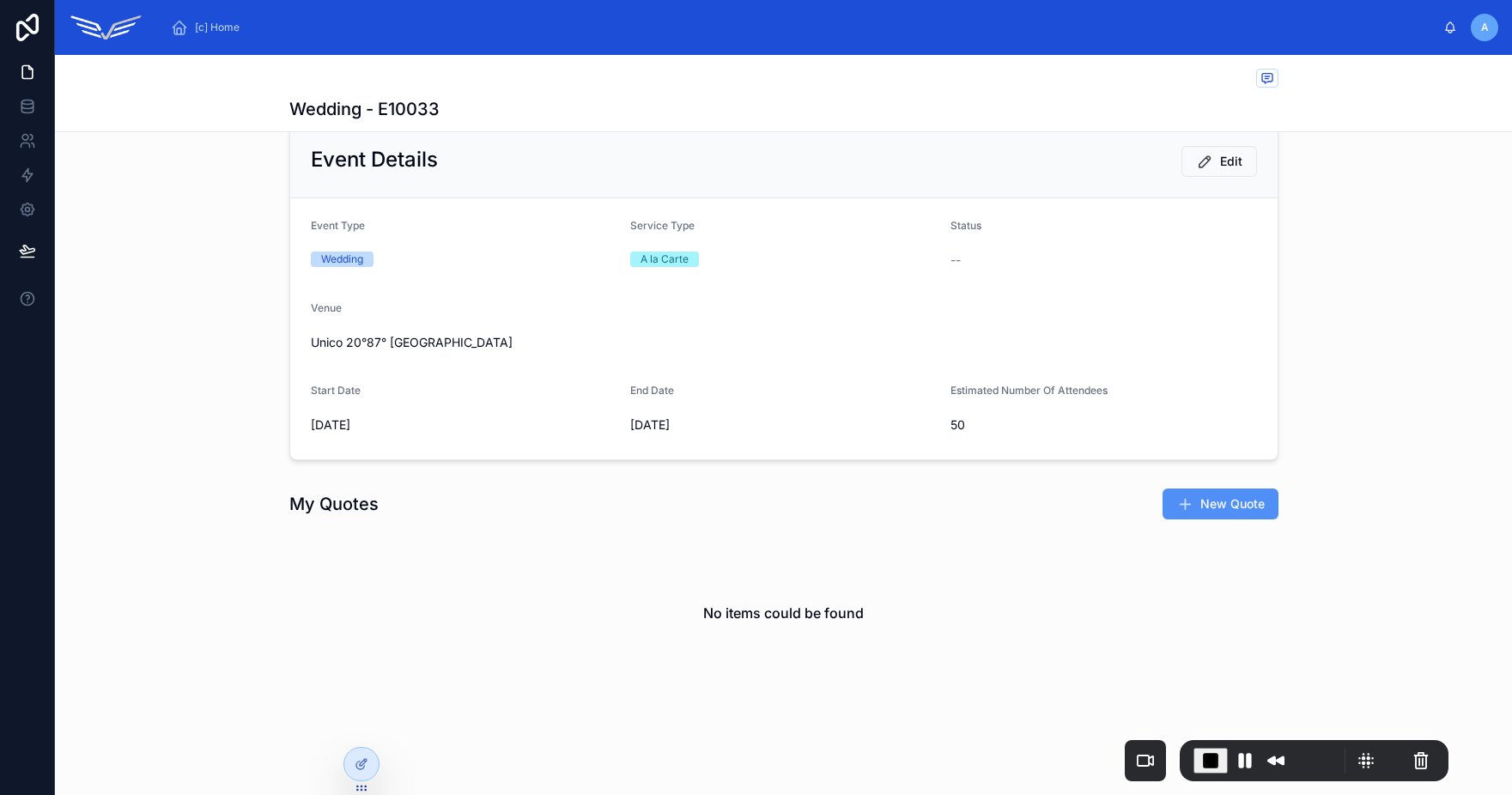
click at [1231, 500] on span "New Quote" at bounding box center [1232, 504] width 64 height 17
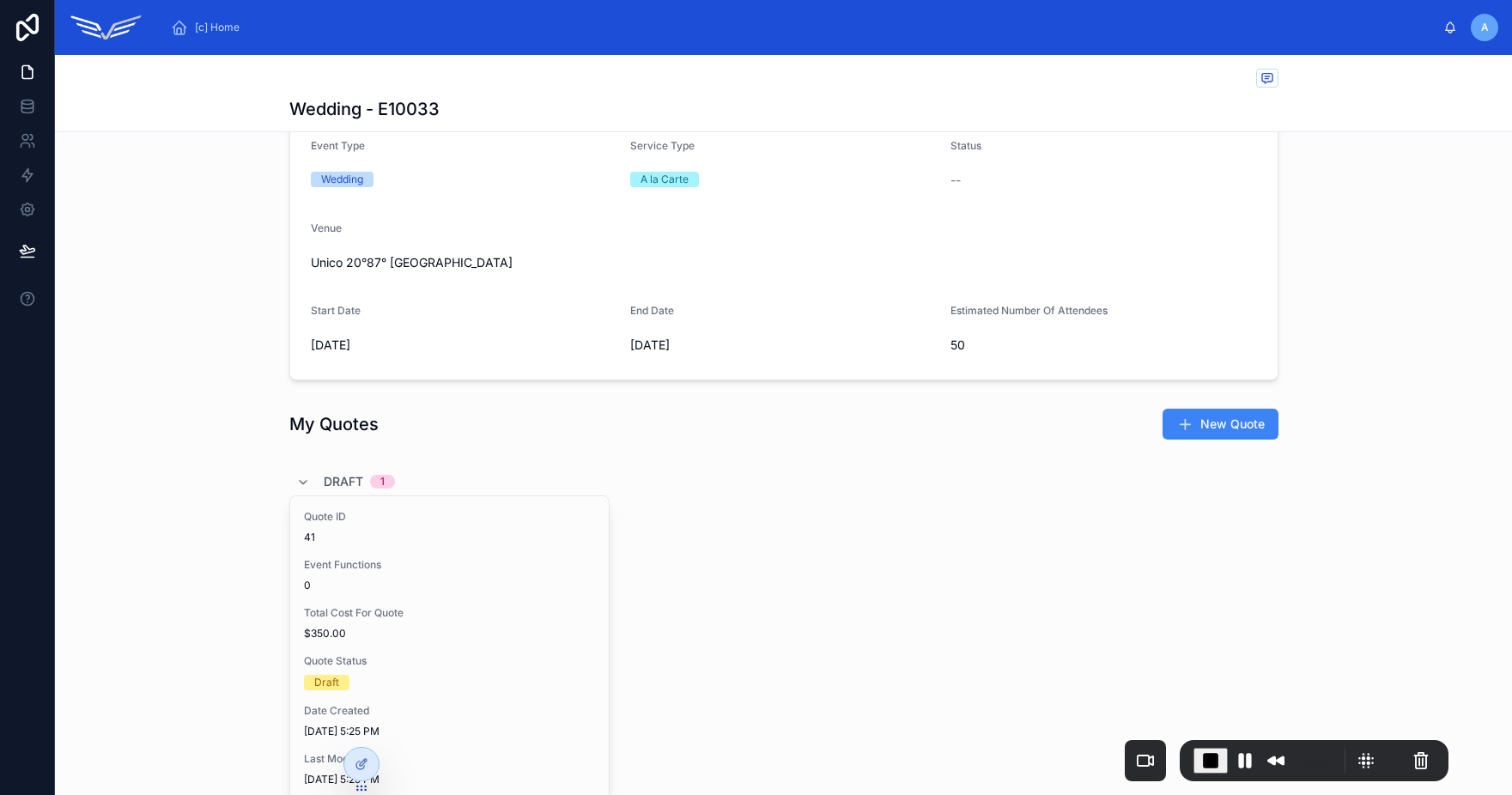
scroll to position [229, 0]
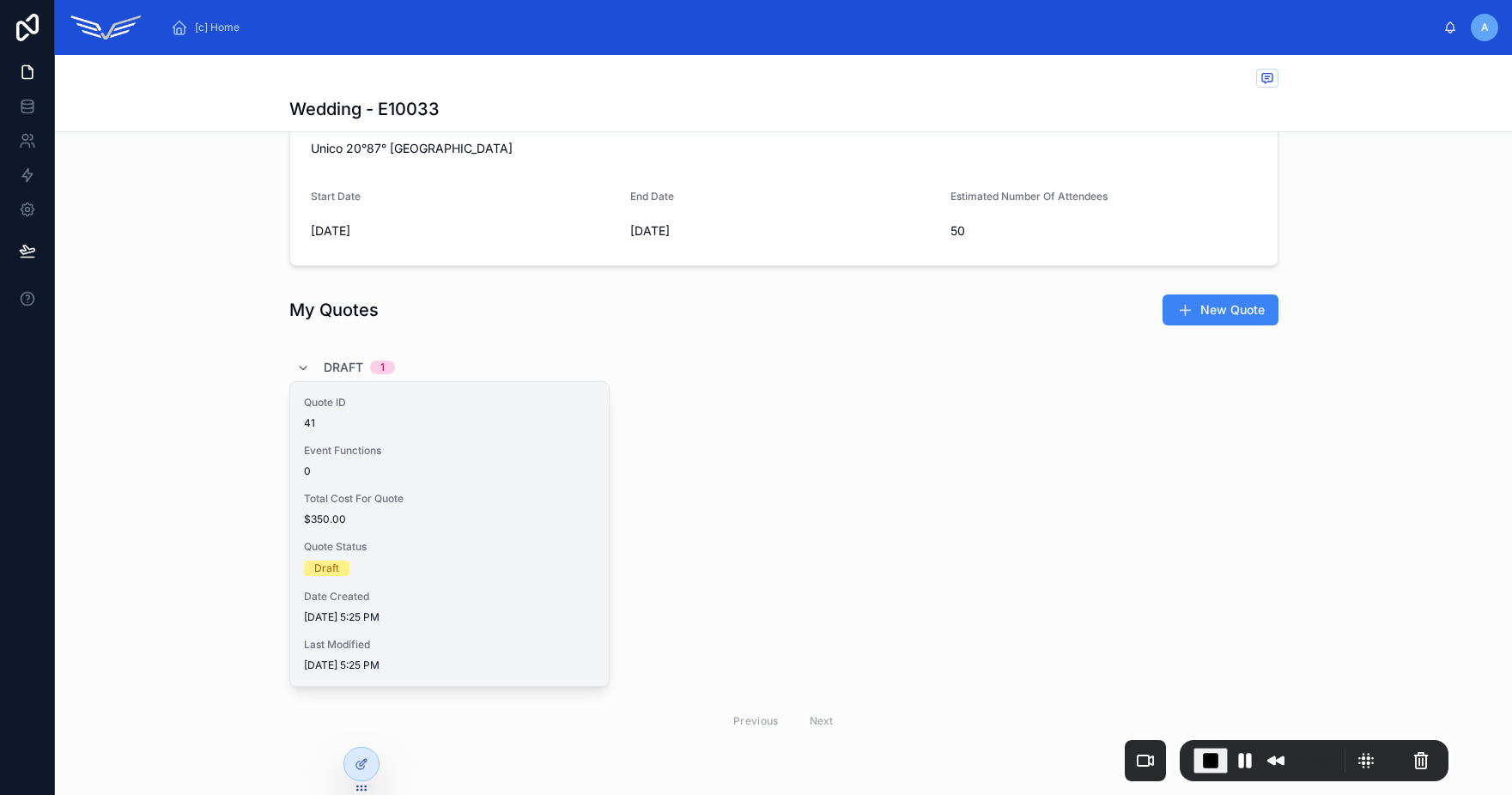
click at [472, 536] on div "Quote ID 41 Event Functions 0 Total Cost For Quote $350.00 Quote Status Draft D…" at bounding box center [449, 534] width 318 height 304
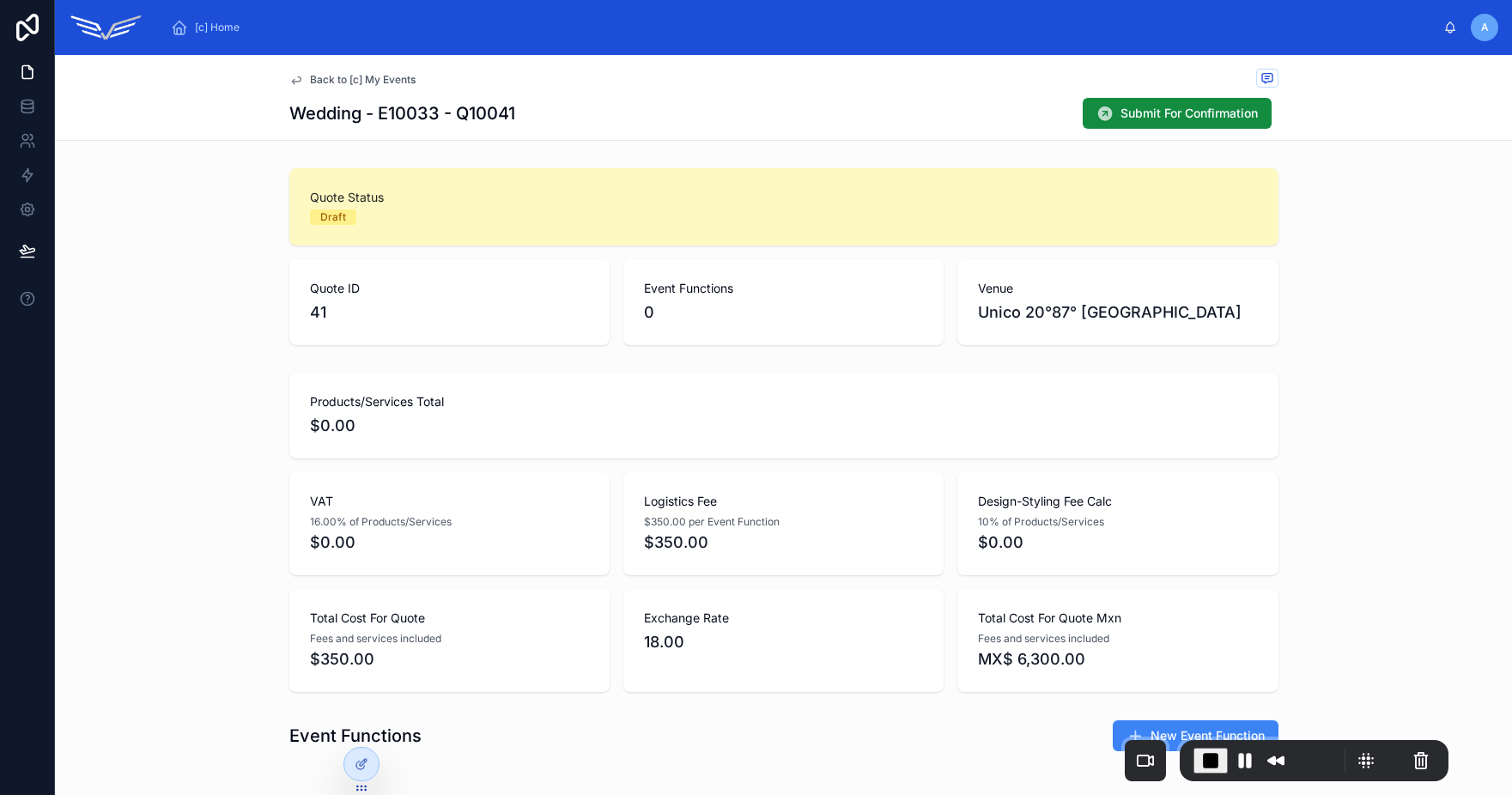
scroll to position [212, 0]
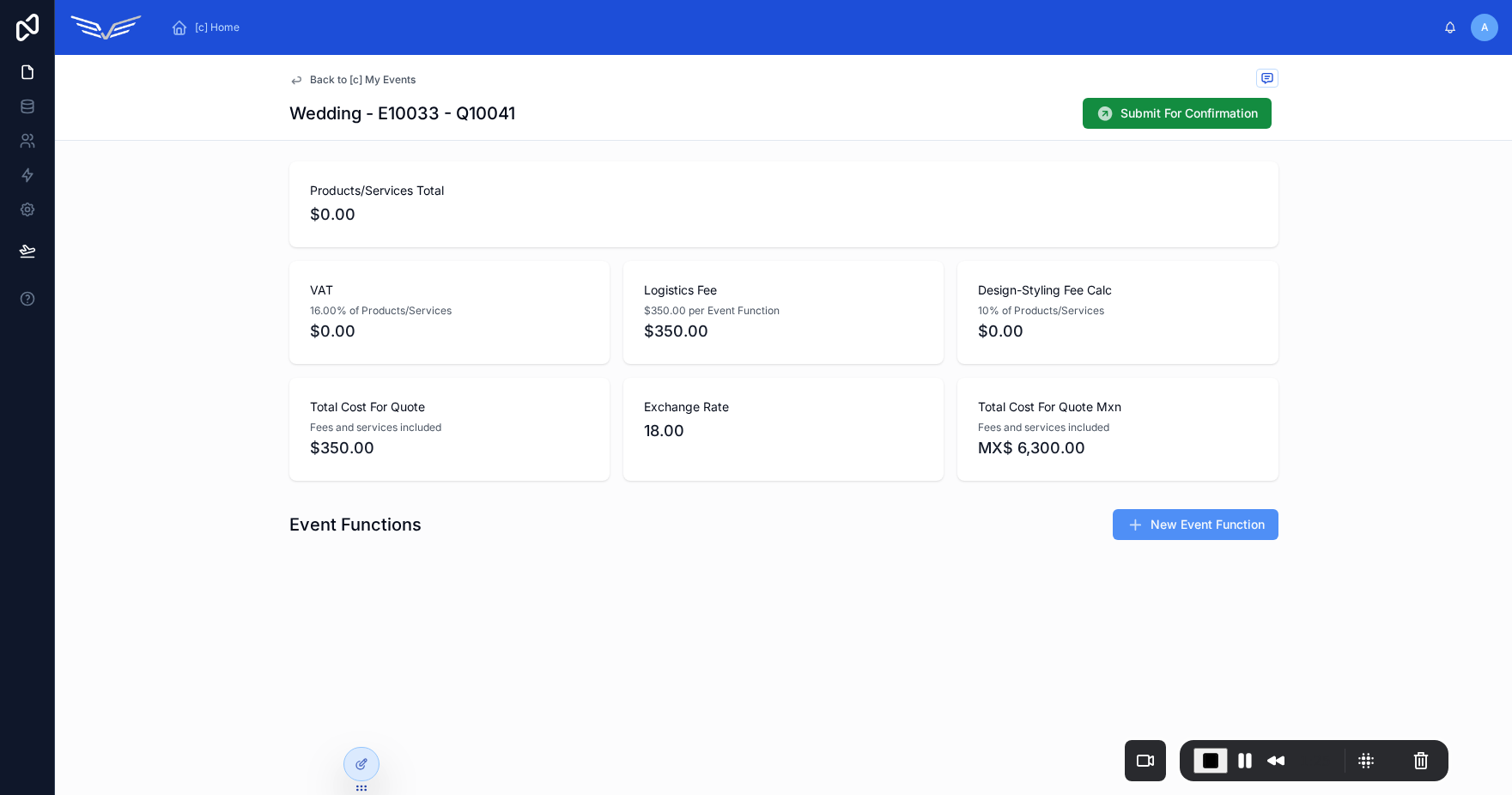
click at [1150, 520] on span "New Event Function" at bounding box center [1207, 525] width 114 height 17
click at [1192, 529] on span "New Event Function" at bounding box center [1207, 525] width 114 height 17
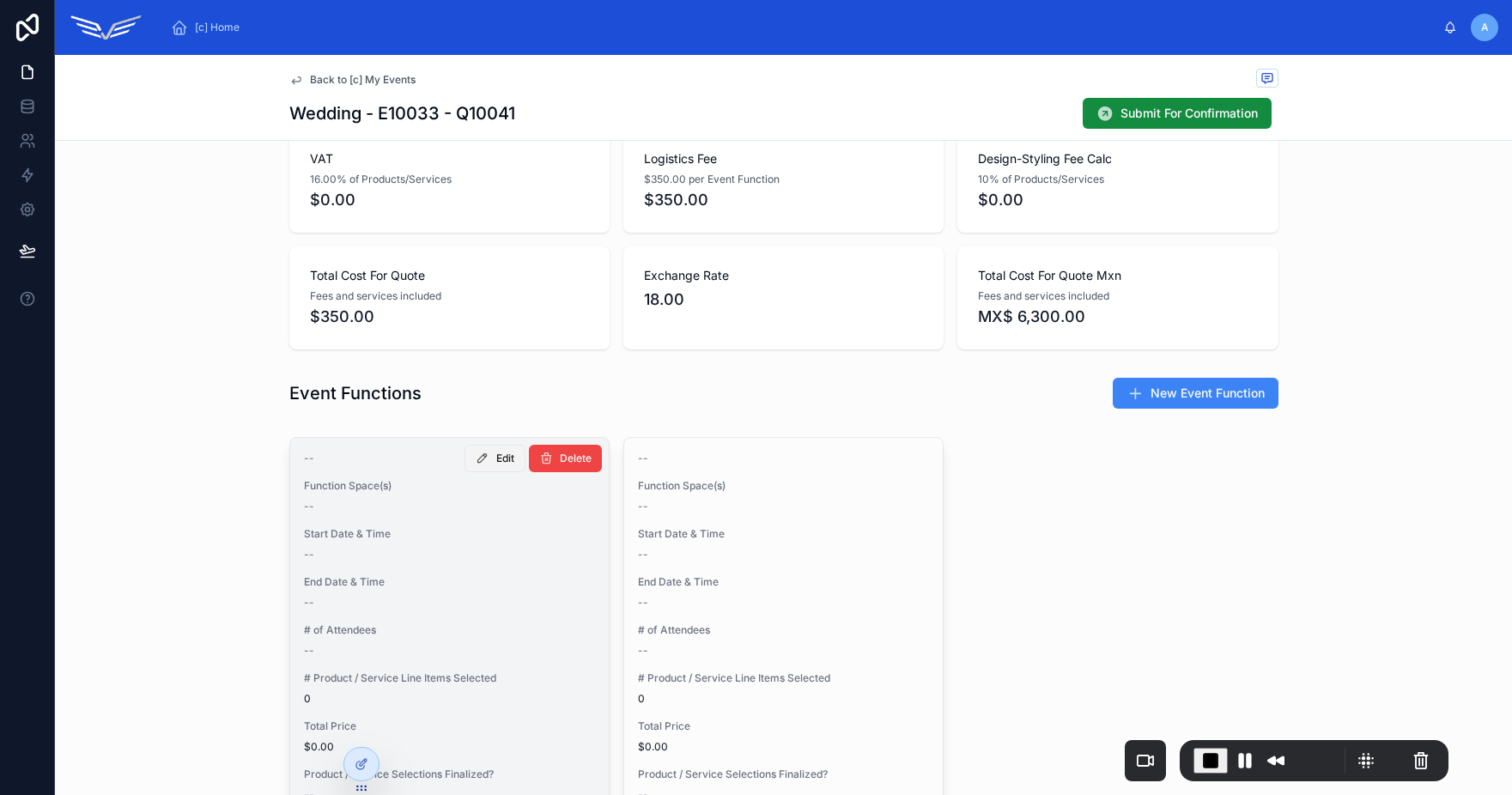
click at [472, 467] on button "Edit" at bounding box center [495, 459] width 61 height 27
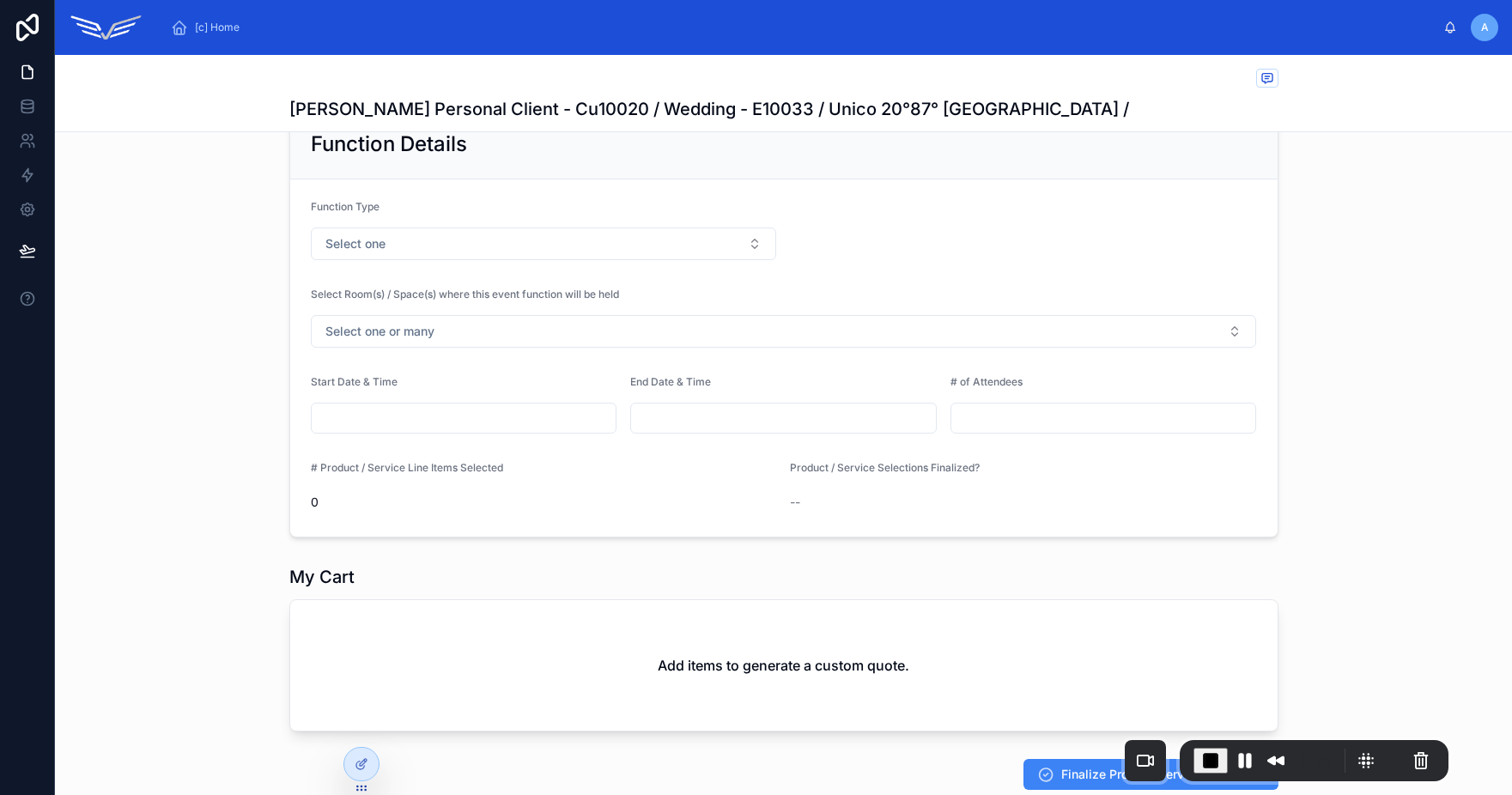
scroll to position [184, 0]
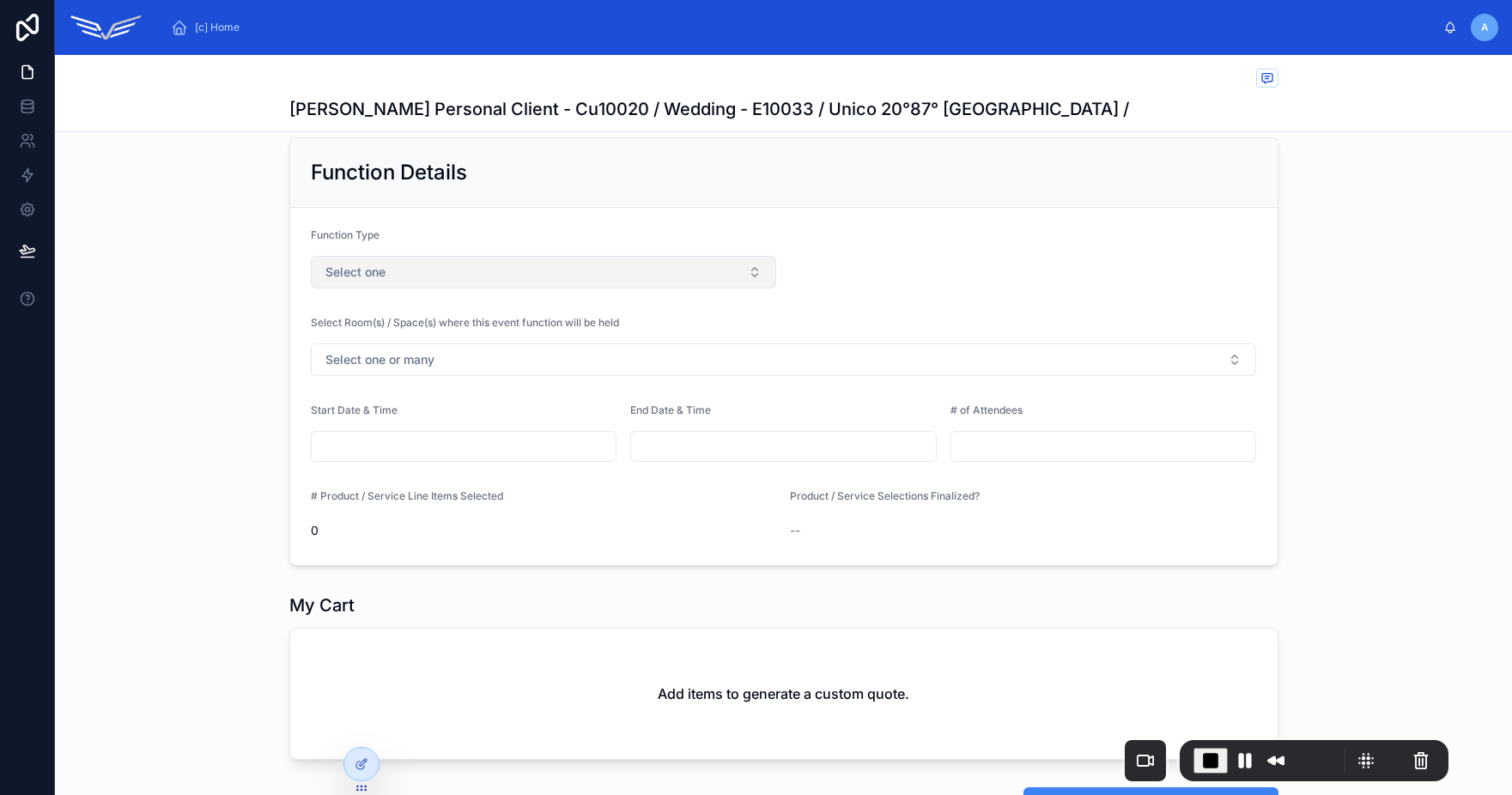
click at [415, 267] on button "Select one" at bounding box center [544, 272] width 467 height 33
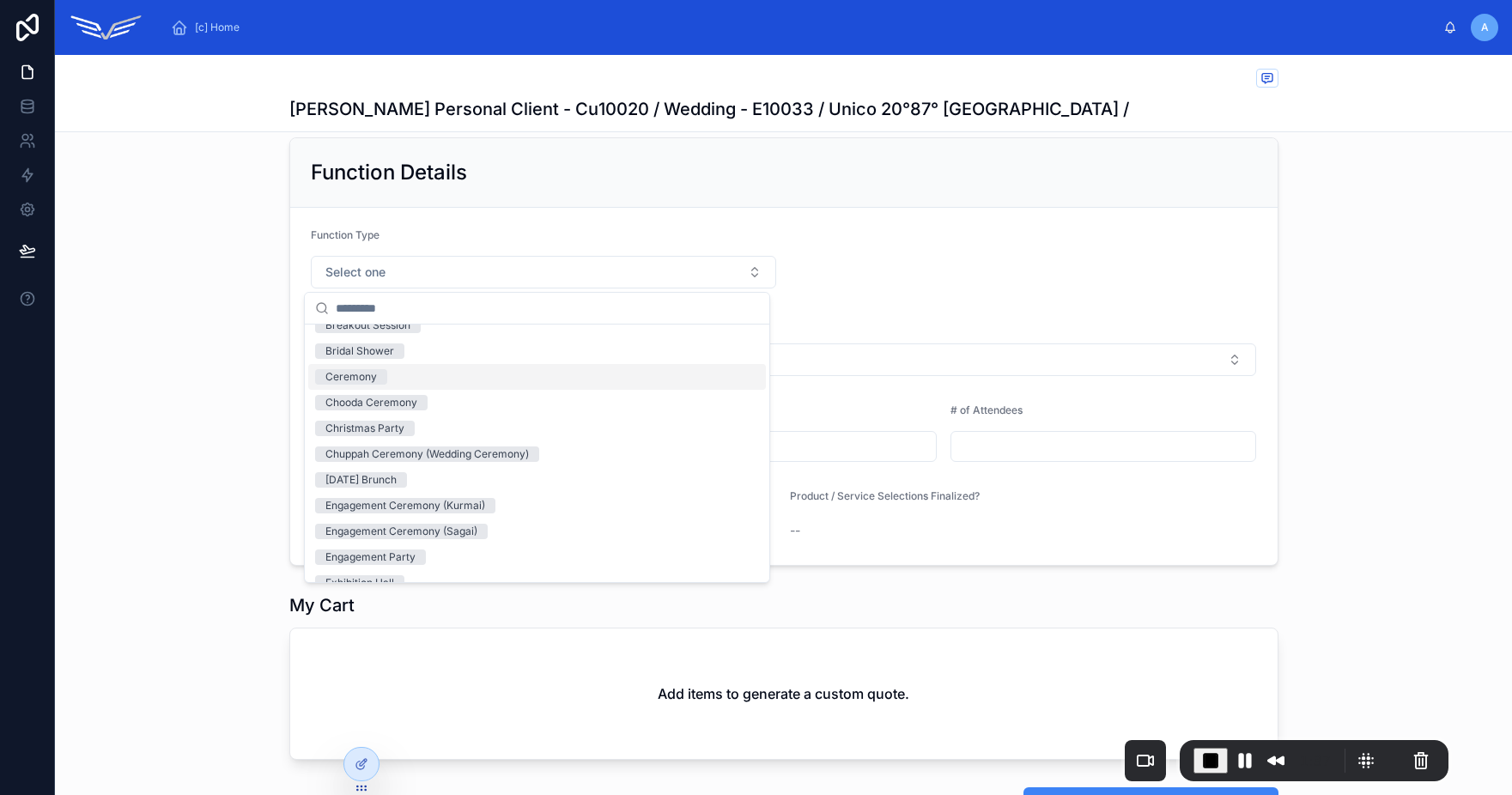
click at [397, 383] on div "Ceremony" at bounding box center [537, 377] width 458 height 25
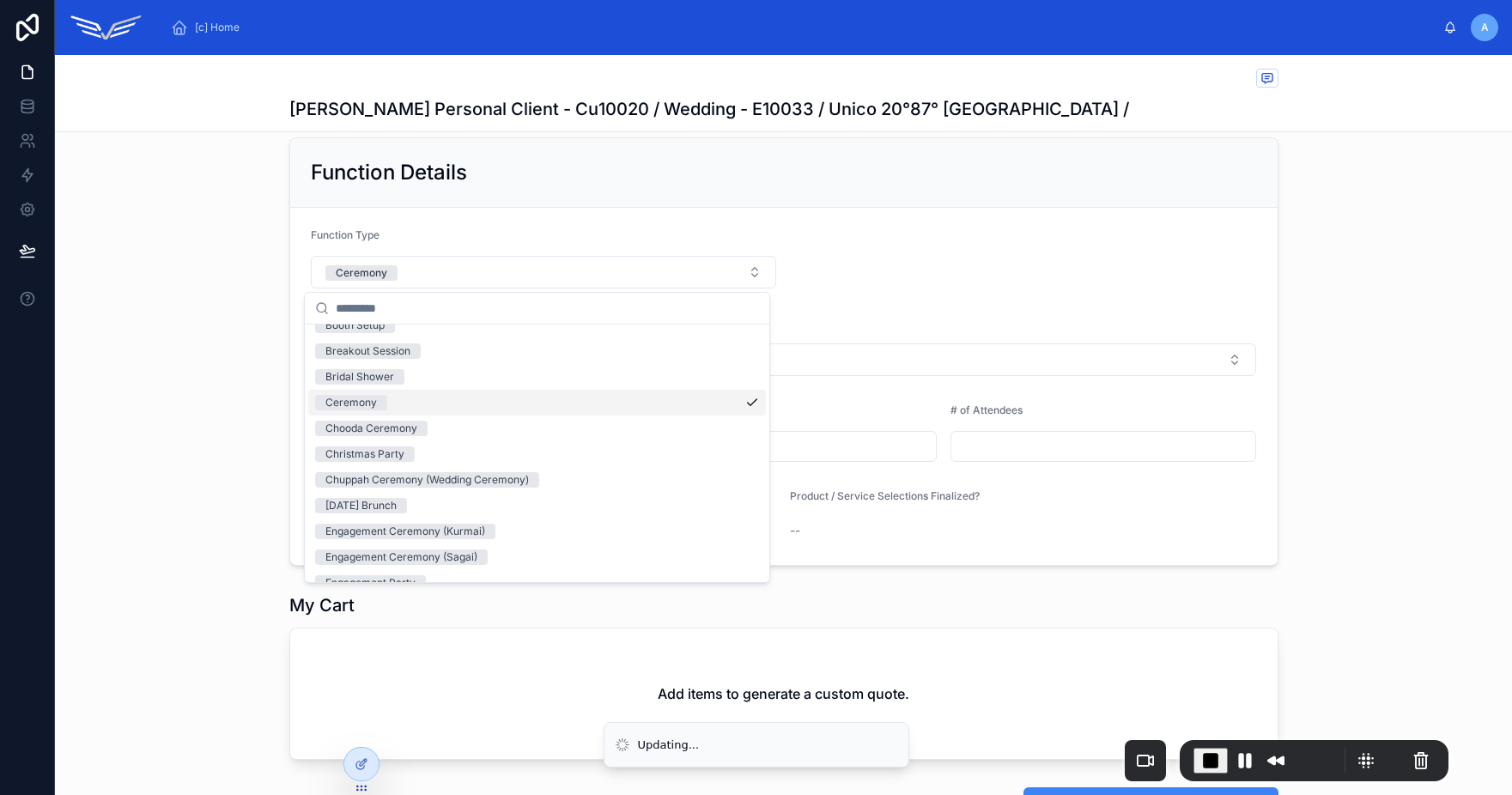
scroll to position [298, 0]
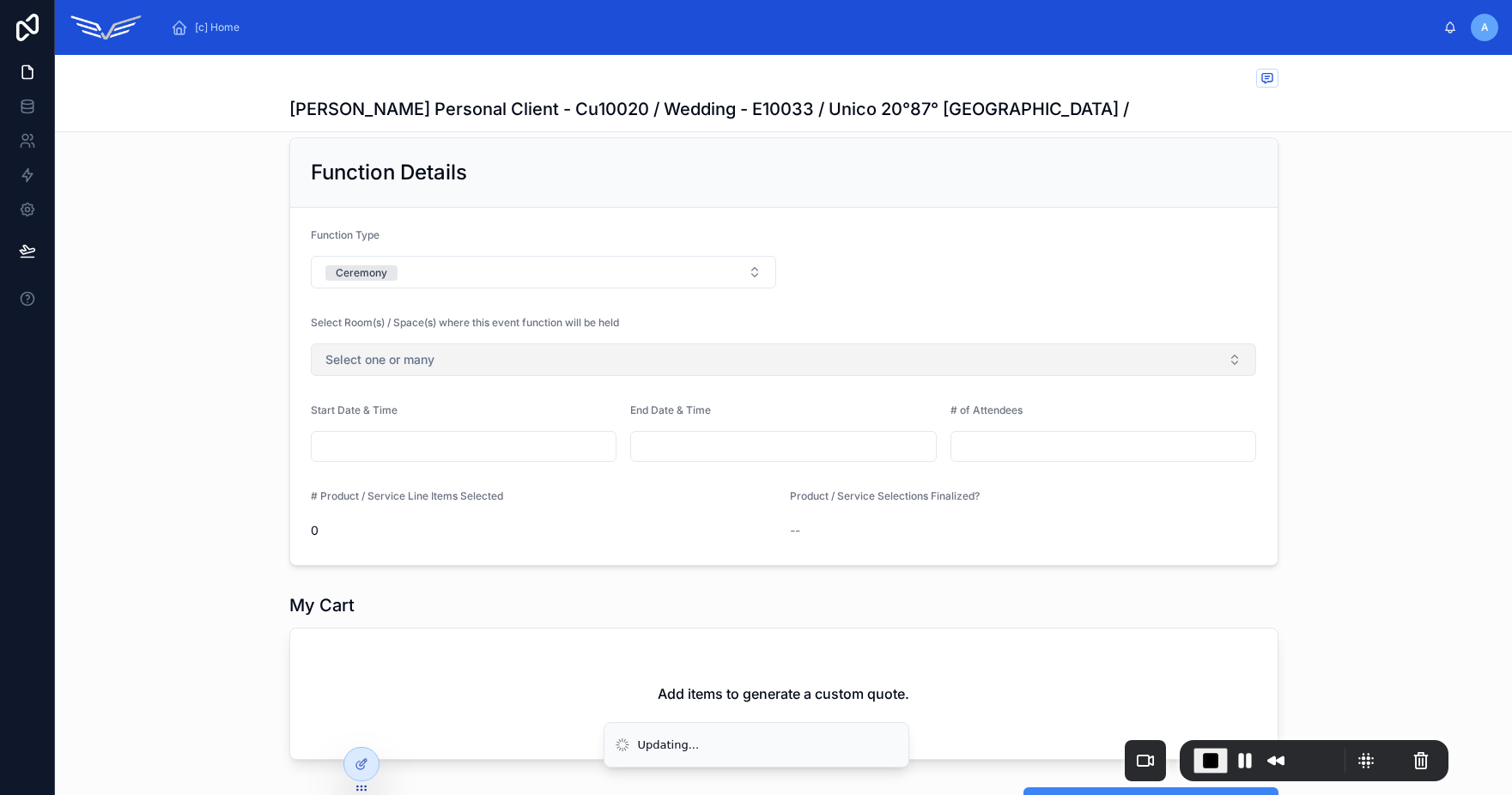
click at [431, 366] on button "Select one or many" at bounding box center [784, 360] width 946 height 33
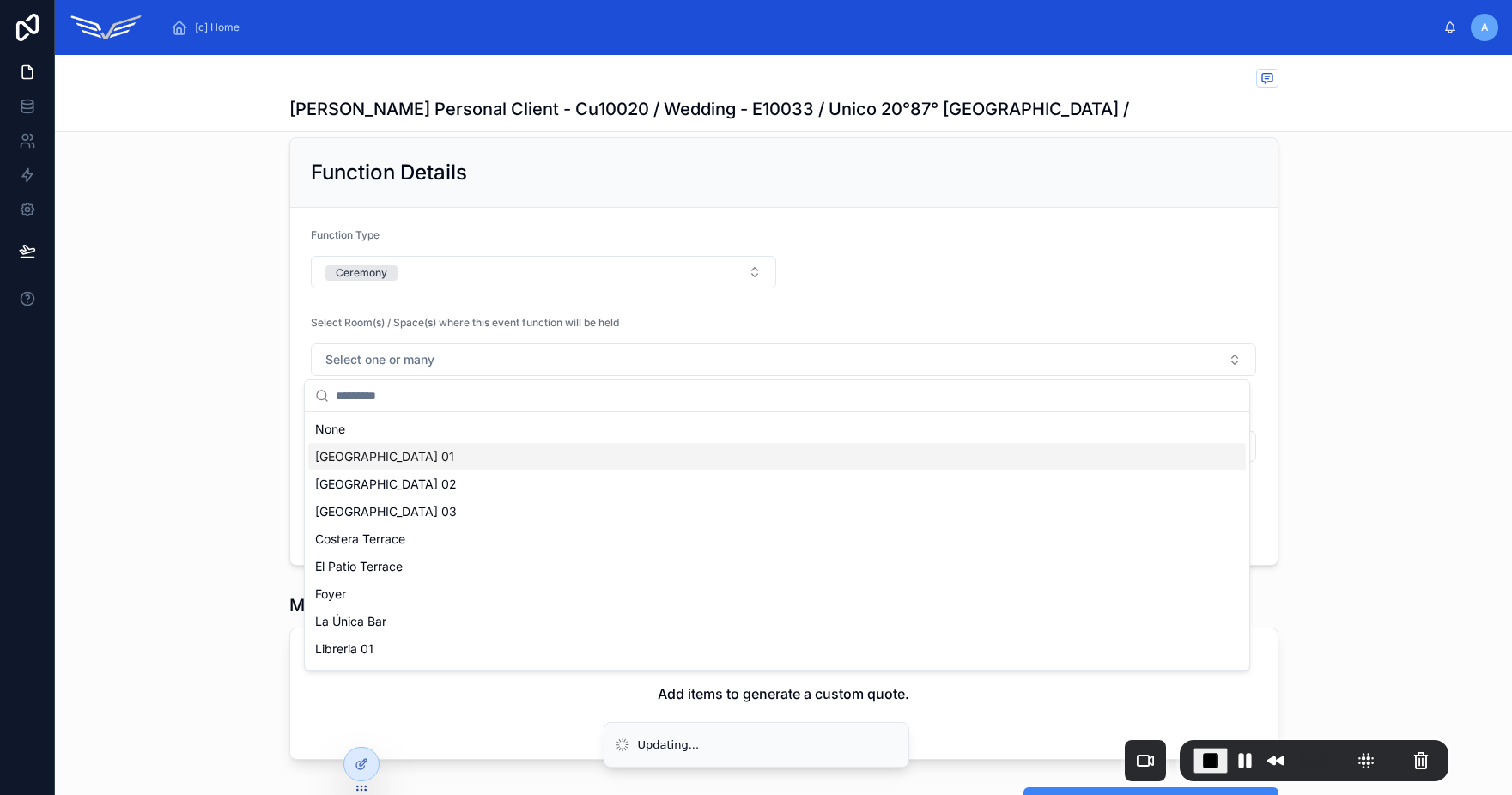
click at [448, 461] on div "Central Ballroom 01" at bounding box center [777, 457] width 938 height 27
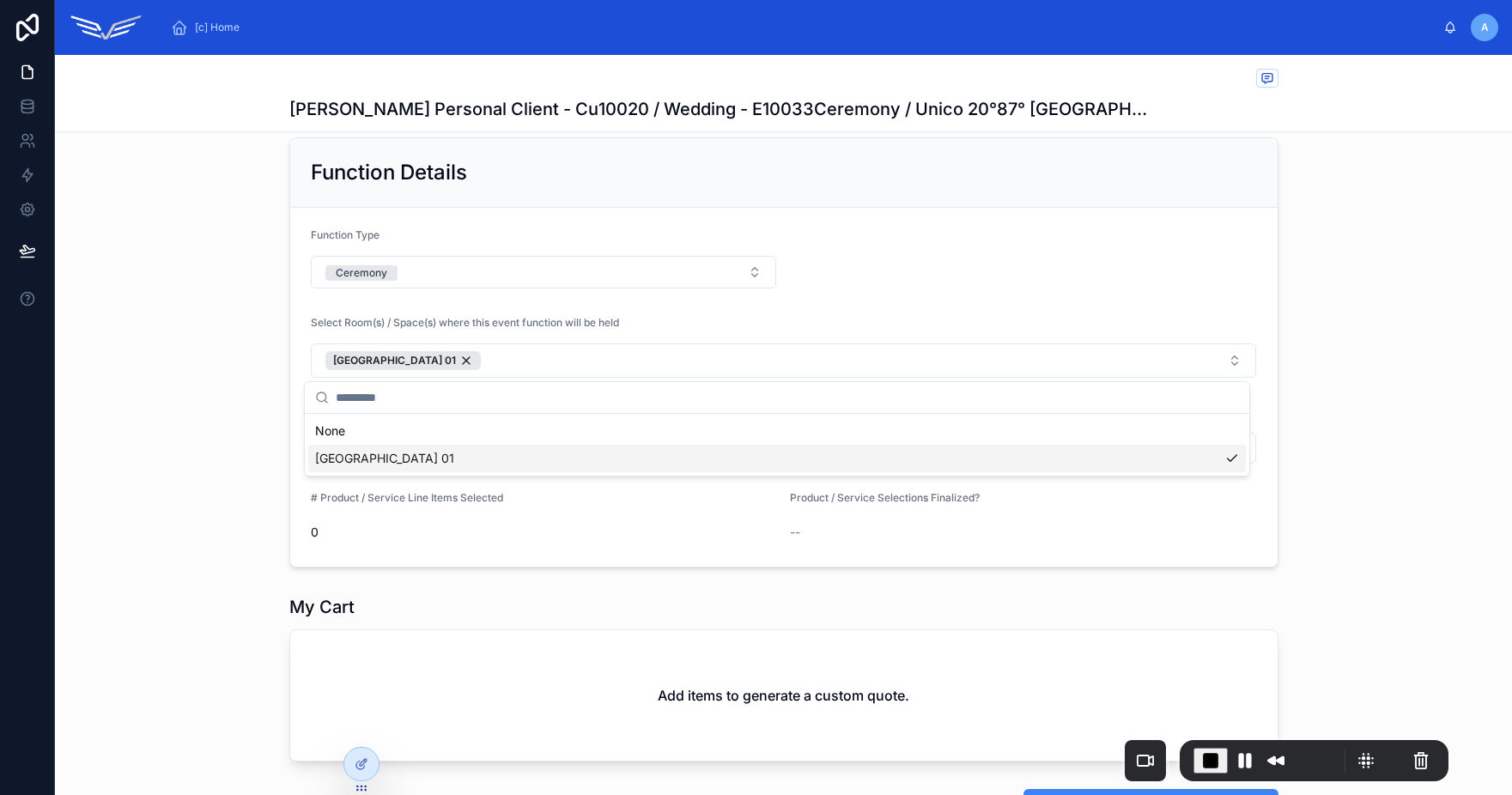
click at [636, 319] on div "Select Room(s) / Space(s) where this event function will be held" at bounding box center [784, 326] width 946 height 21
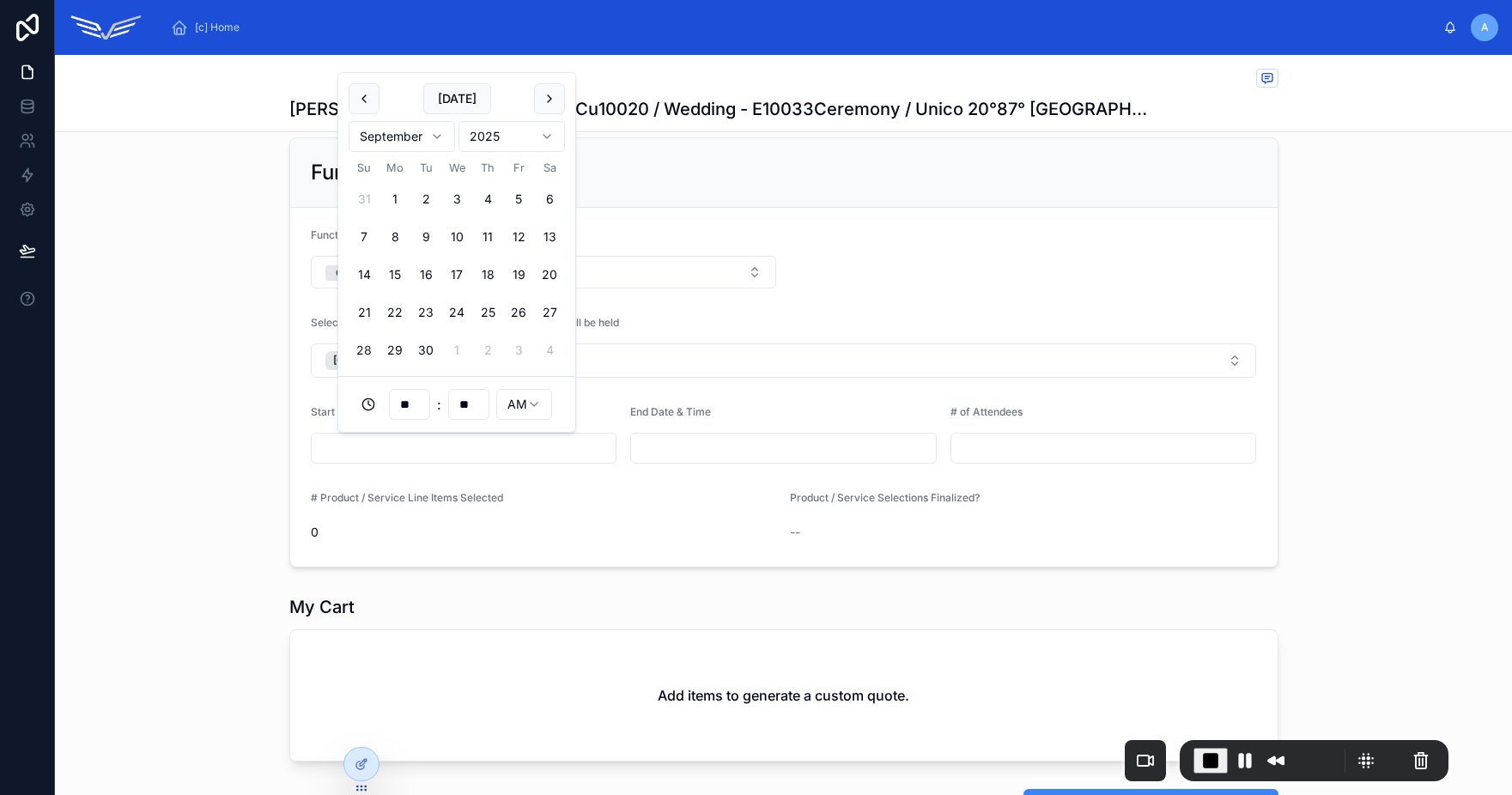
click at [471, 452] on input "text" at bounding box center [464, 448] width 305 height 24
click at [519, 350] on button "3" at bounding box center [518, 350] width 31 height 31
click at [411, 408] on input "**" at bounding box center [410, 404] width 40 height 24
click at [403, 557] on div "08" at bounding box center [409, 549] width 77 height 27
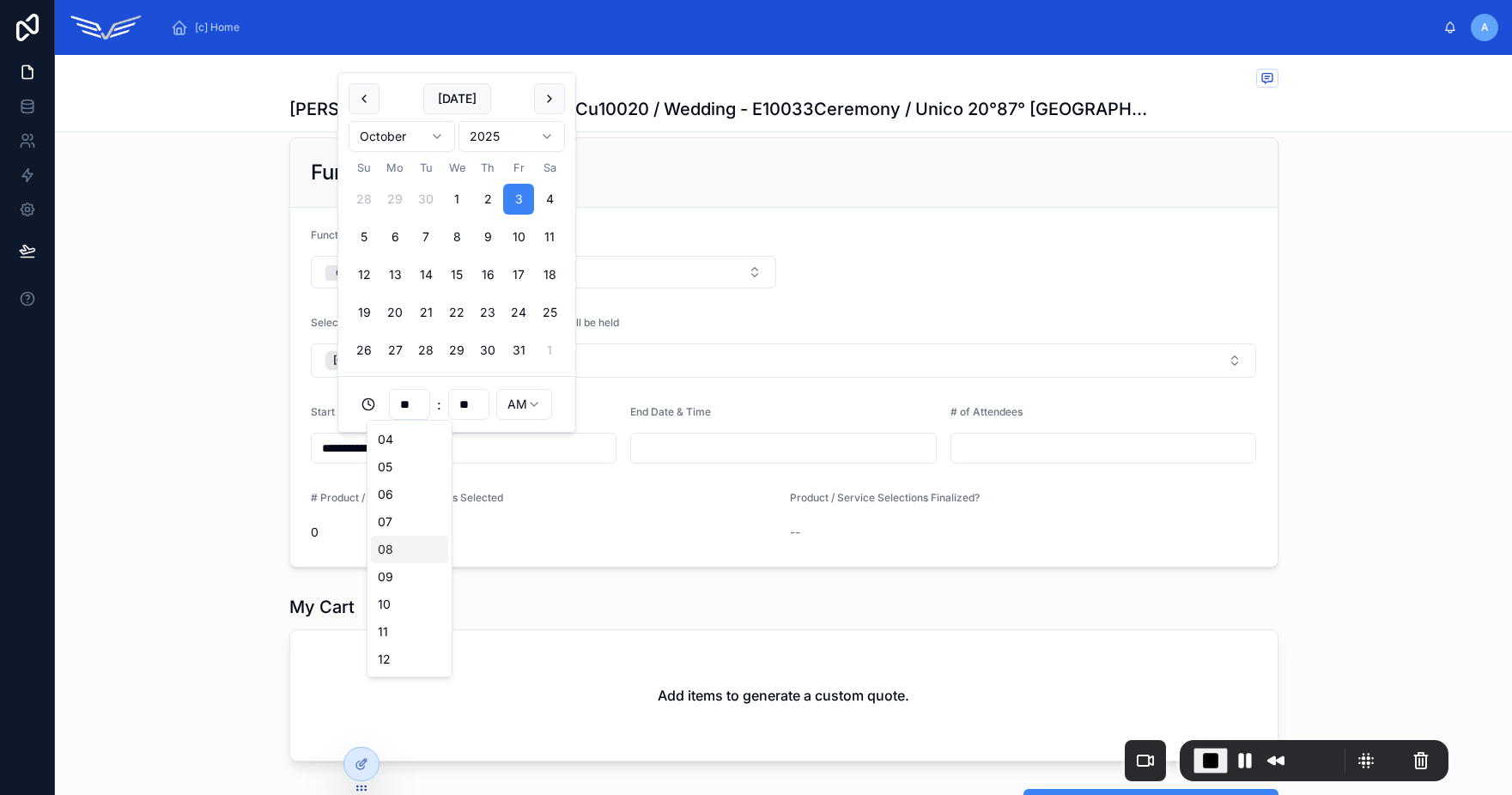
type input "**********"
type input "**"
click at [522, 417] on div "**********" at bounding box center [783, 397] width 1457 height 795
type input "**********"
click at [694, 450] on input "text" at bounding box center [783, 448] width 305 height 24
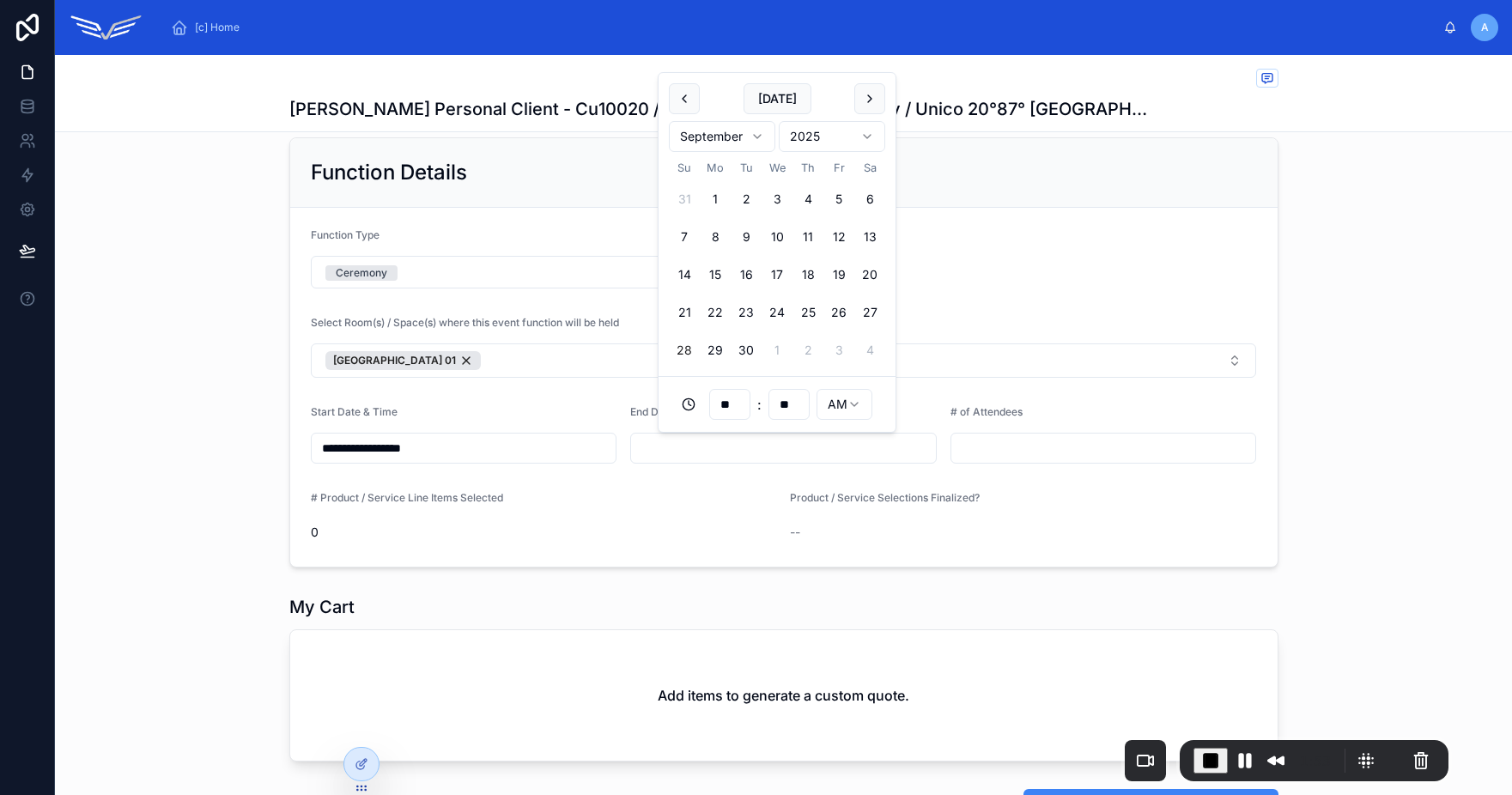
click at [843, 345] on button "3" at bounding box center [838, 350] width 31 height 31
click at [734, 411] on input "**" at bounding box center [730, 404] width 40 height 24
click at [735, 629] on div "11" at bounding box center [729, 632] width 77 height 27
type input "**********"
type input "**"
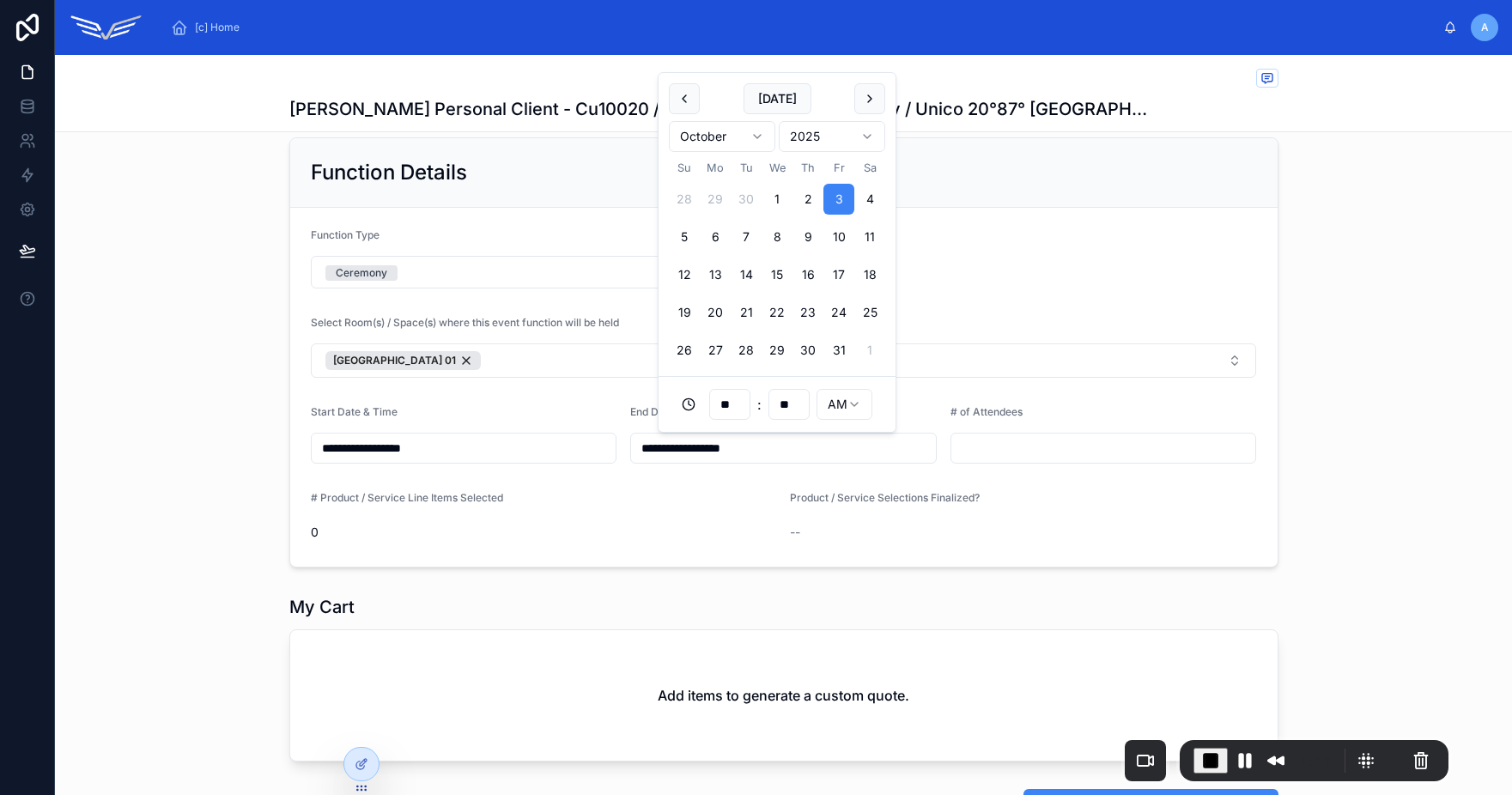
click at [847, 405] on html "**********" at bounding box center [756, 397] width 1512 height 795
type input "**********"
click at [975, 440] on input "text" at bounding box center [1103, 448] width 305 height 24
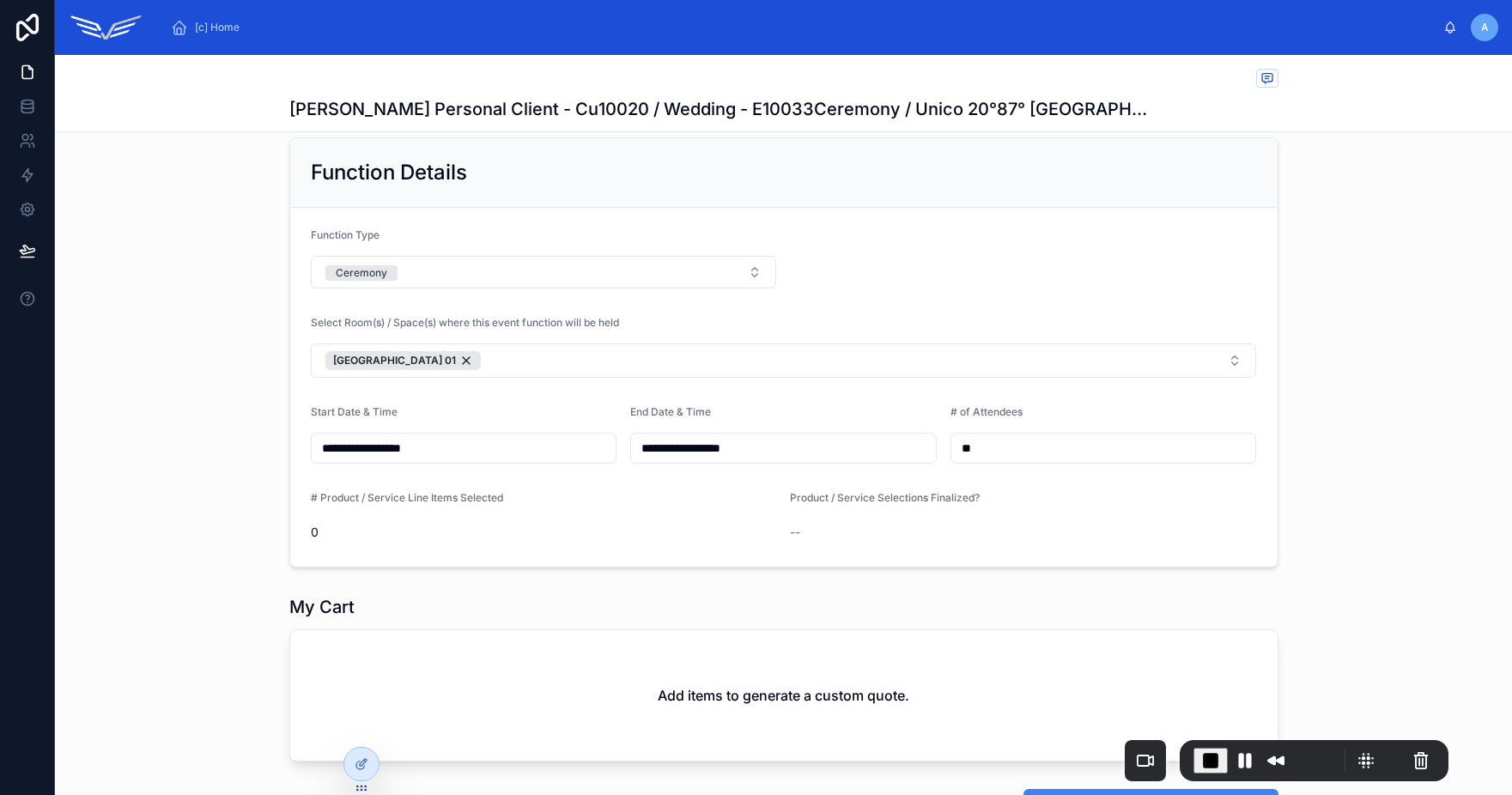
type input "**"
click at [1292, 544] on div "**********" at bounding box center [783, 352] width 1457 height 444
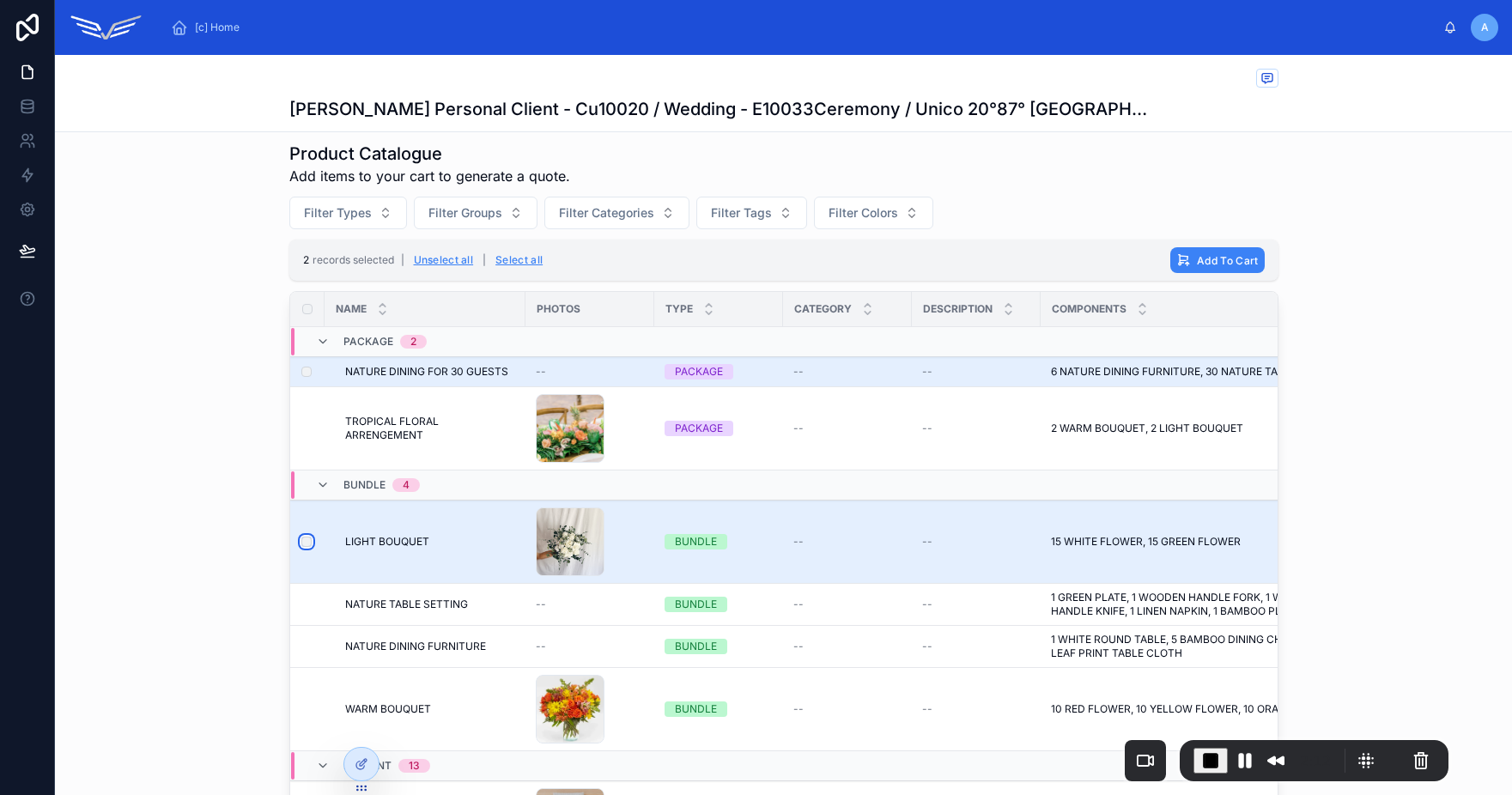
scroll to position [947, 0]
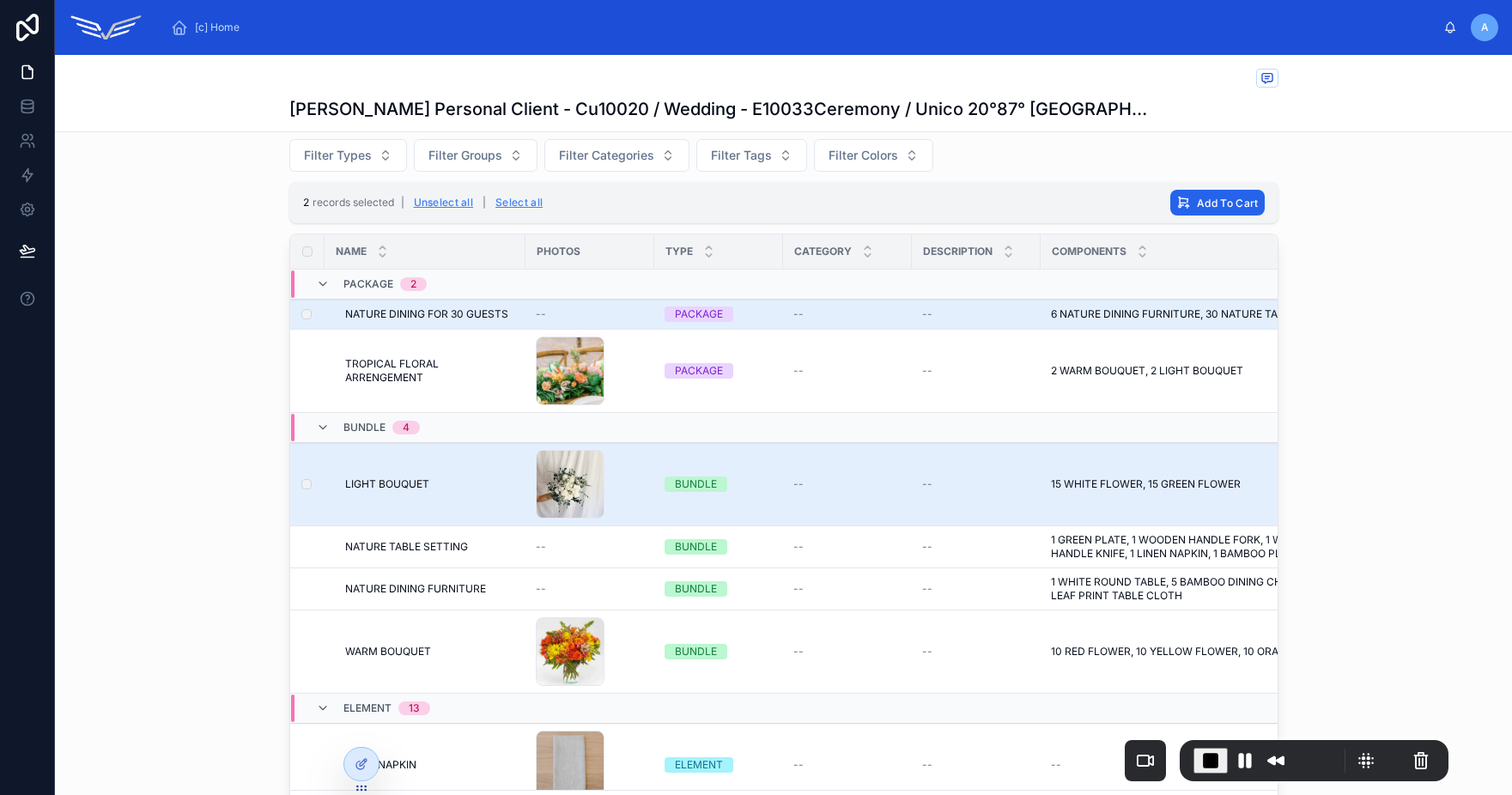
click at [1224, 199] on span "Add To Cart" at bounding box center [1226, 203] width 61 height 13
click at [1297, 167] on icon at bounding box center [1293, 169] width 8 height 6
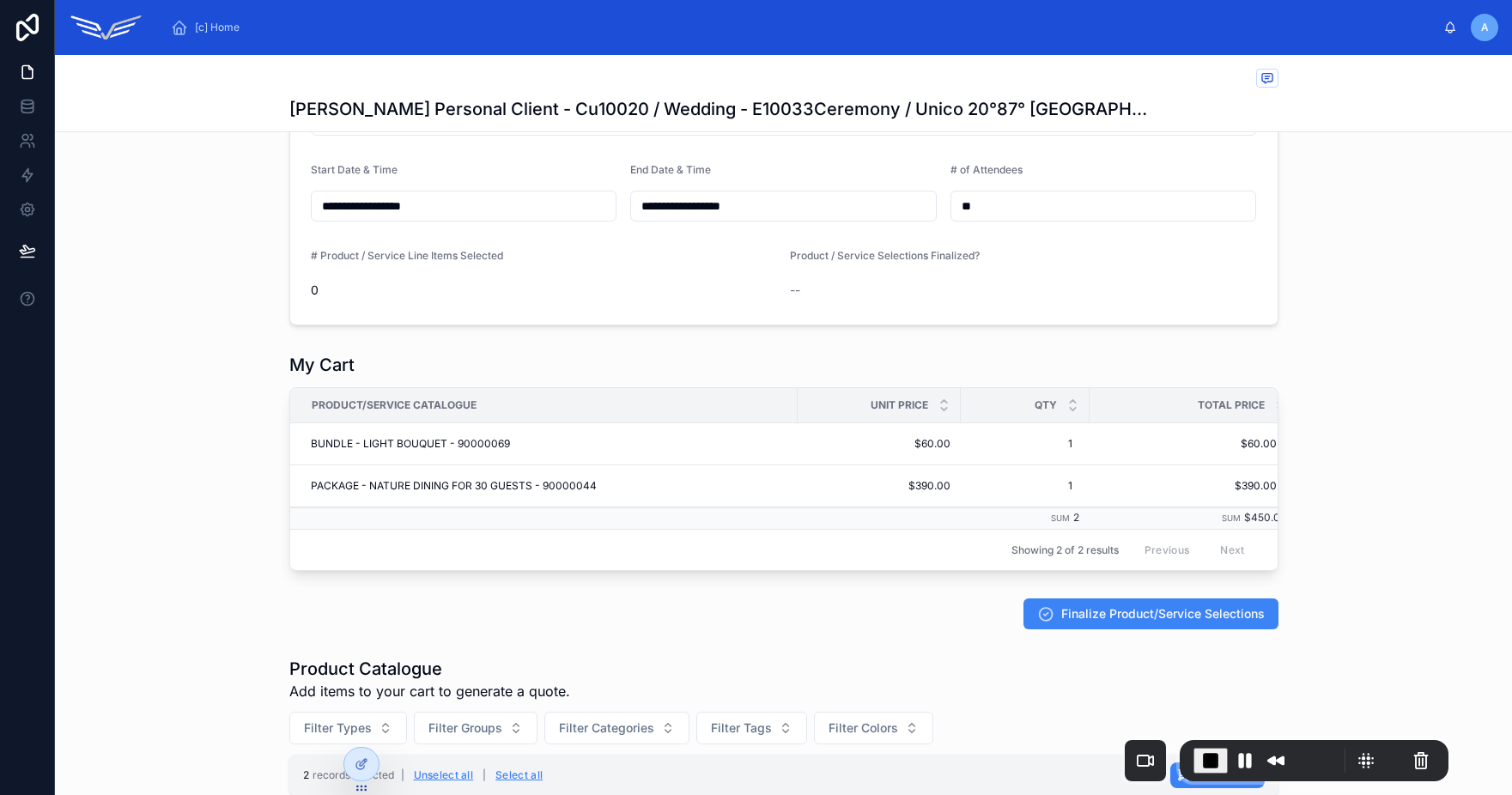
scroll to position [443, 0]
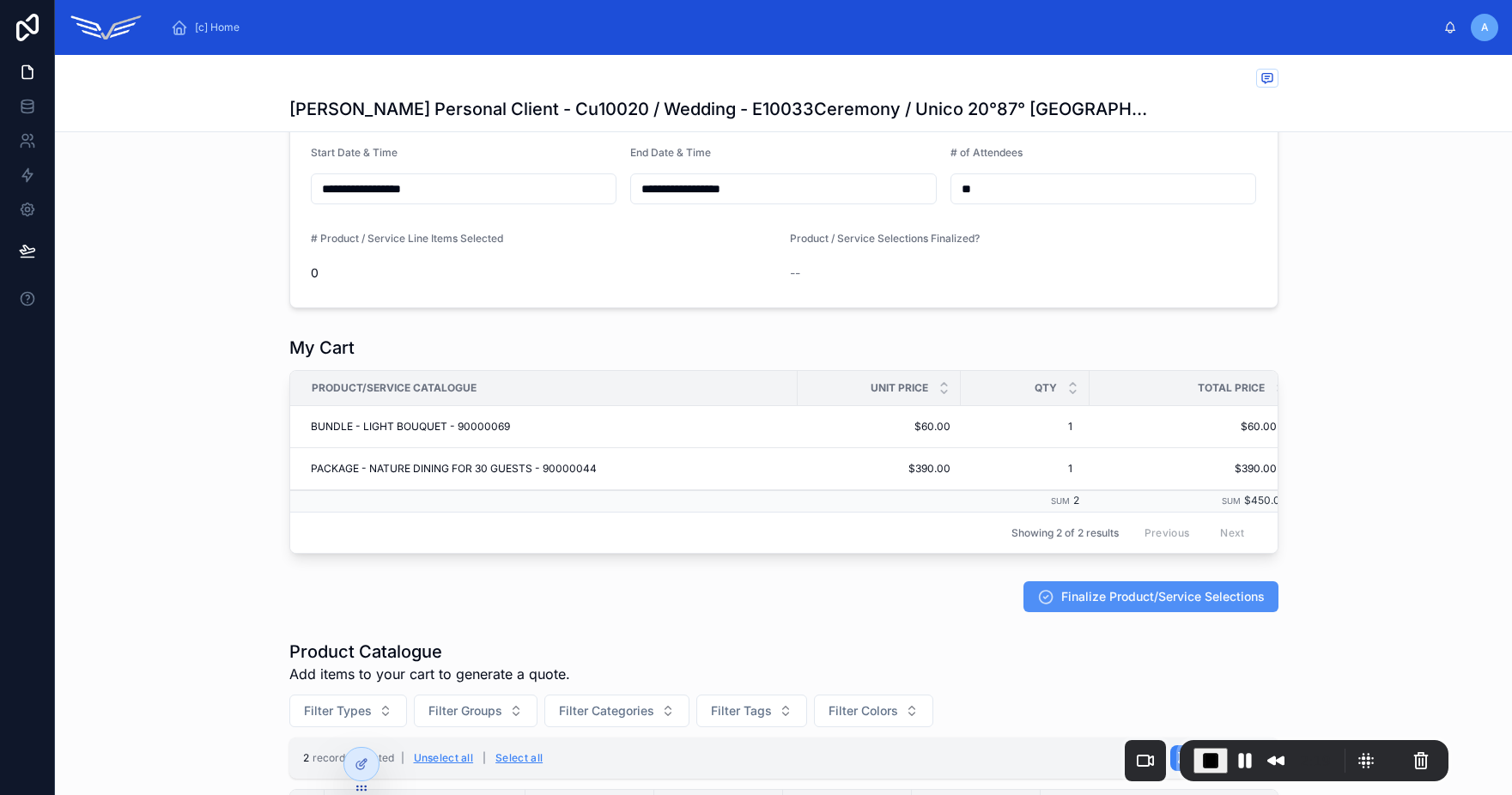
click at [1111, 605] on span "Finalize Product/Service Selections" at bounding box center [1162, 596] width 203 height 17
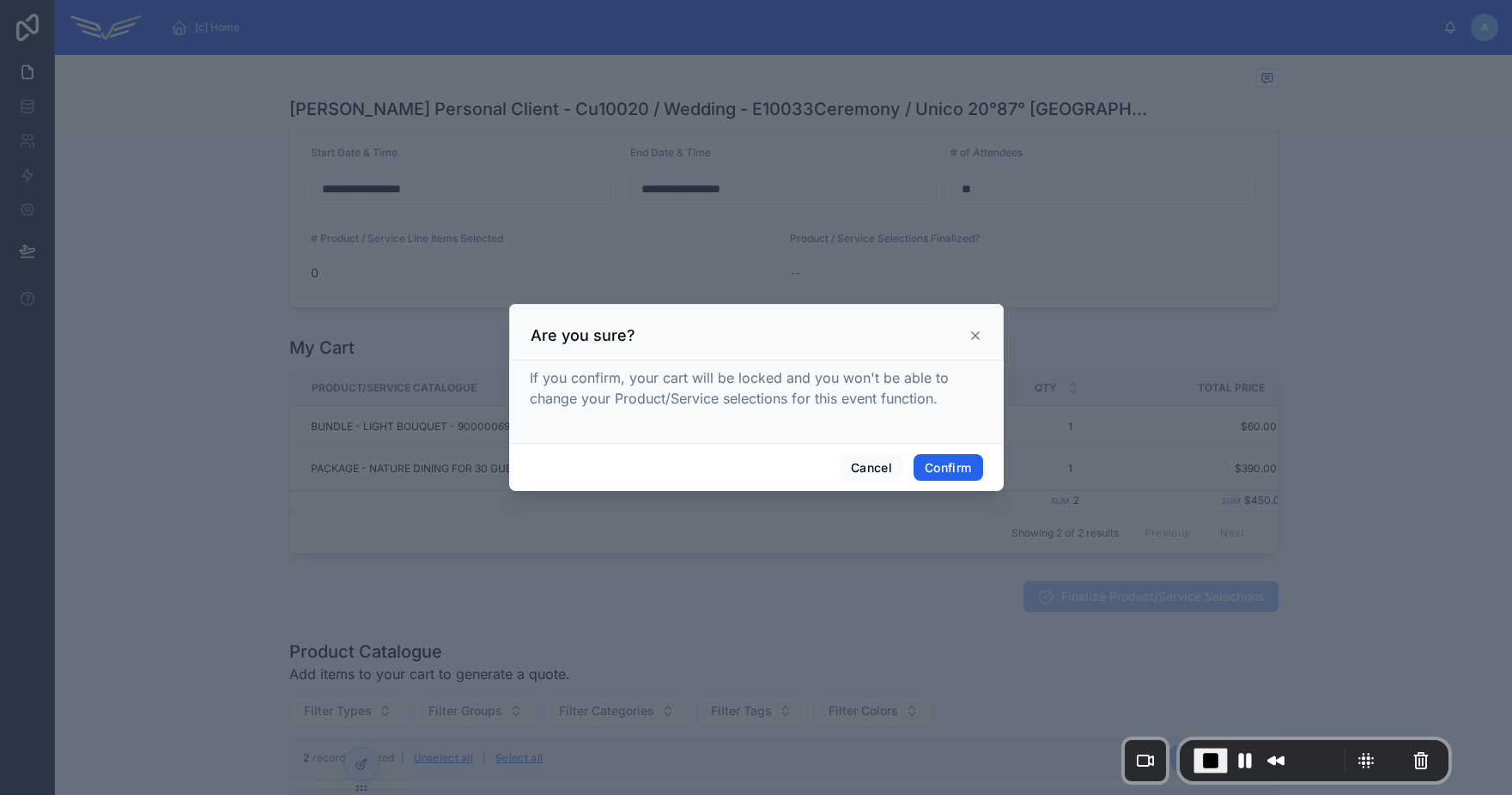
click at [956, 469] on button "Confirm" at bounding box center [948, 468] width 69 height 27
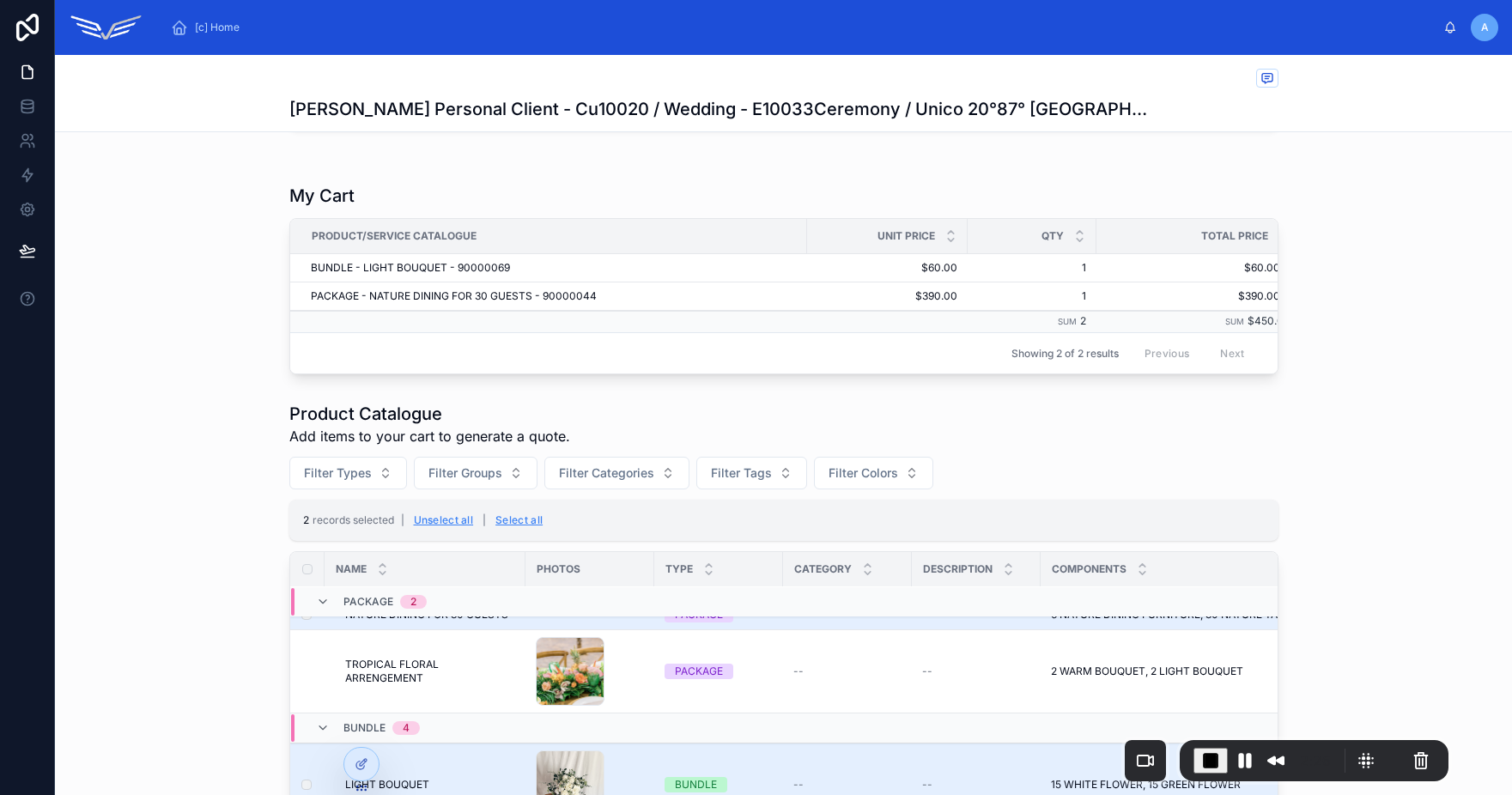
scroll to position [587, 0]
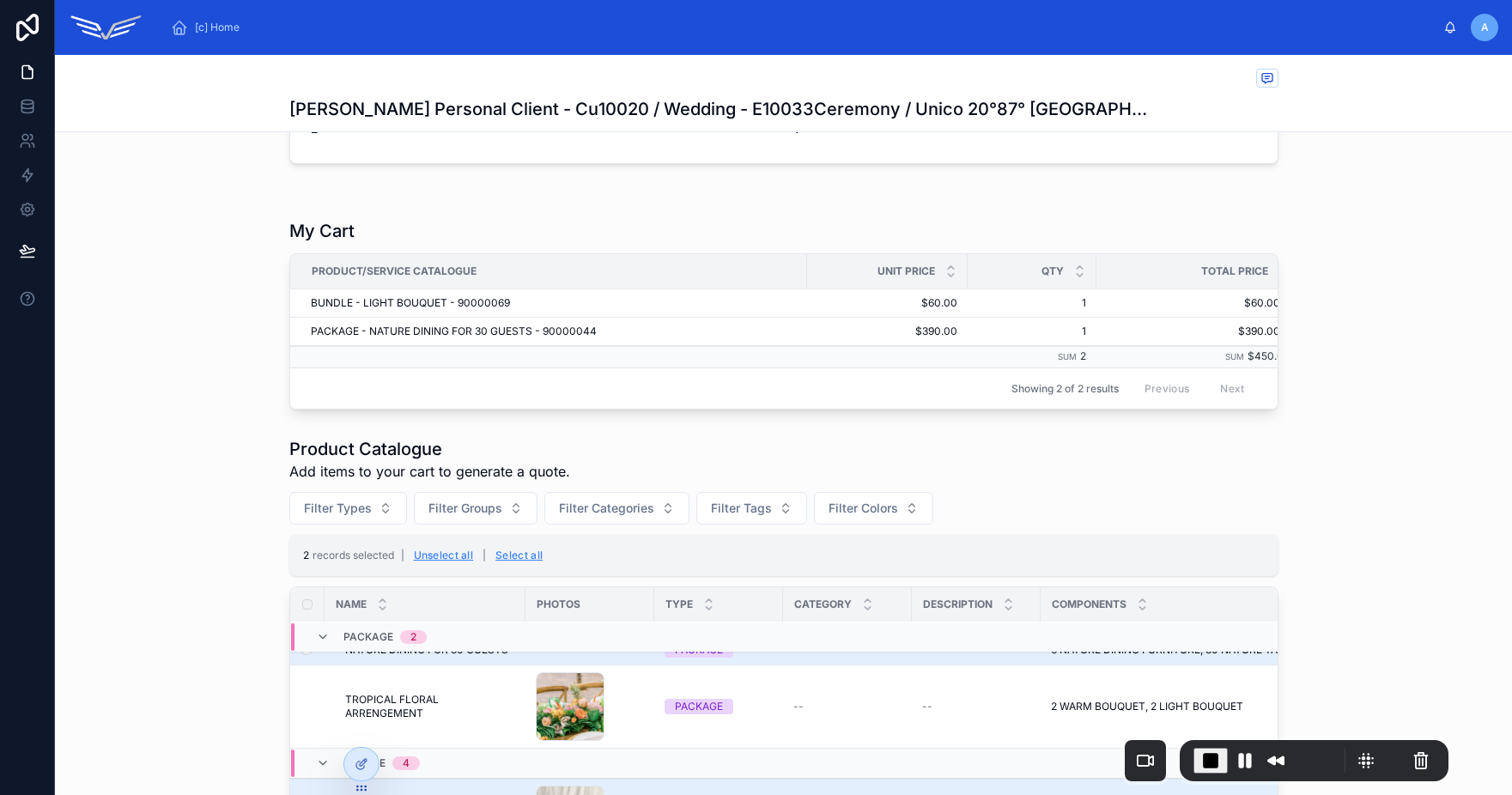
drag, startPoint x: 416, startPoint y: 476, endPoint x: 447, endPoint y: 475, distance: 31.0
click at [447, 475] on span "Add items to your cart to generate a quote." at bounding box center [430, 471] width 280 height 21
drag, startPoint x: 352, startPoint y: 239, endPoint x: 444, endPoint y: 245, distance: 92.2
click at [444, 245] on div "My Cart Product/Service Catalogue Unit Price Qty Total Price BUNDLE - LIGHT BOU…" at bounding box center [784, 314] width 989 height 191
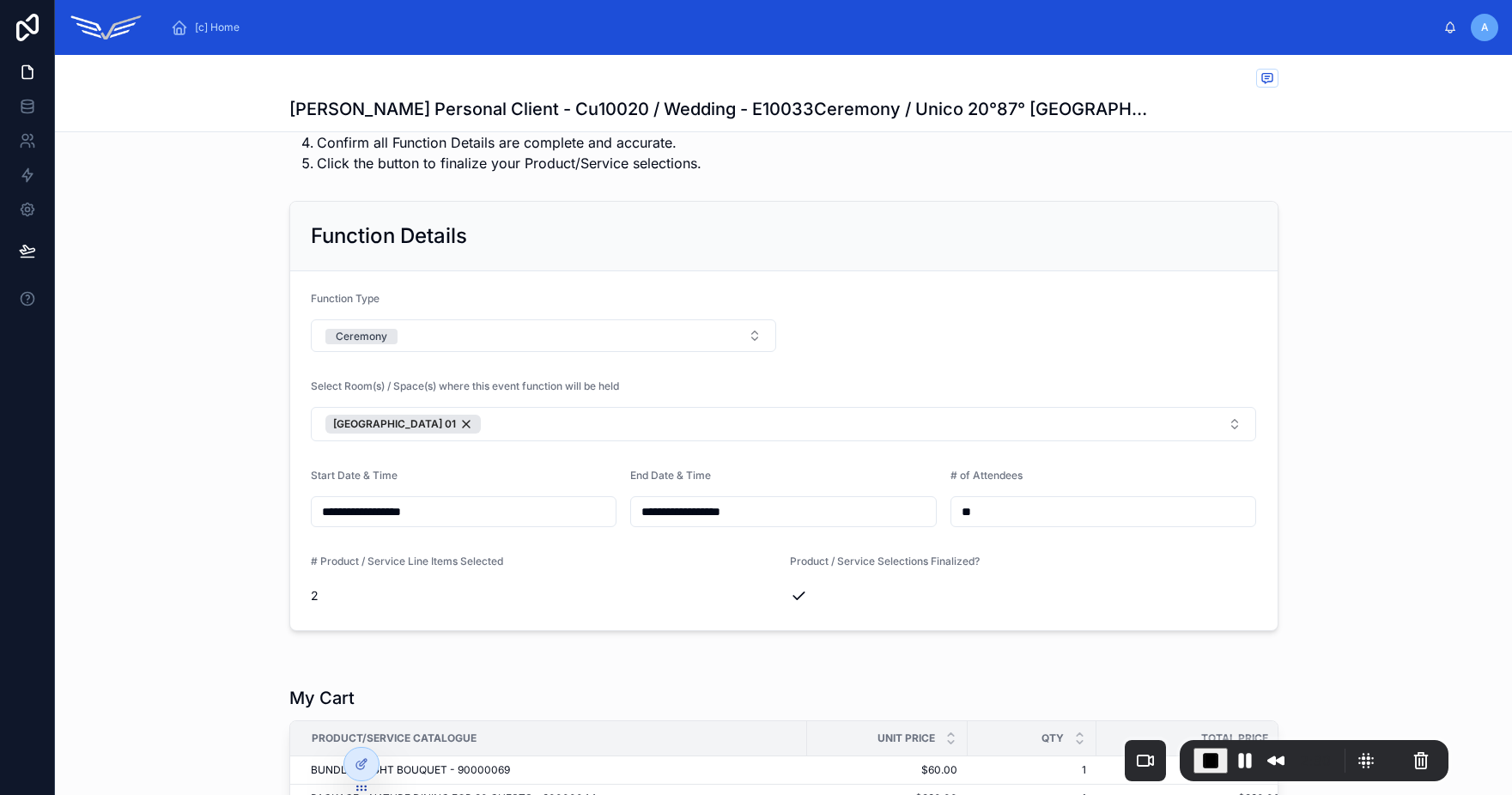
scroll to position [0, 0]
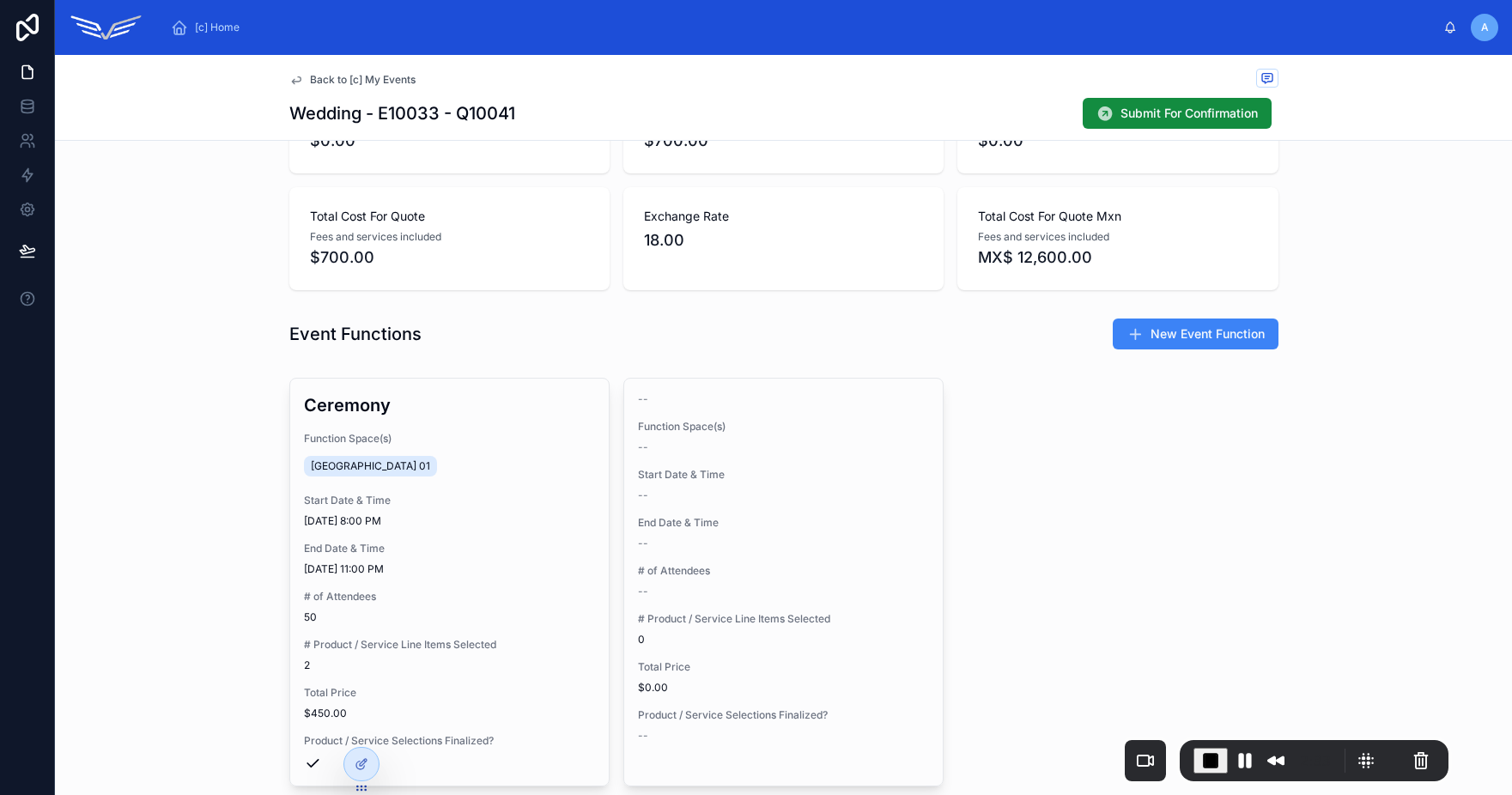
scroll to position [511, 0]
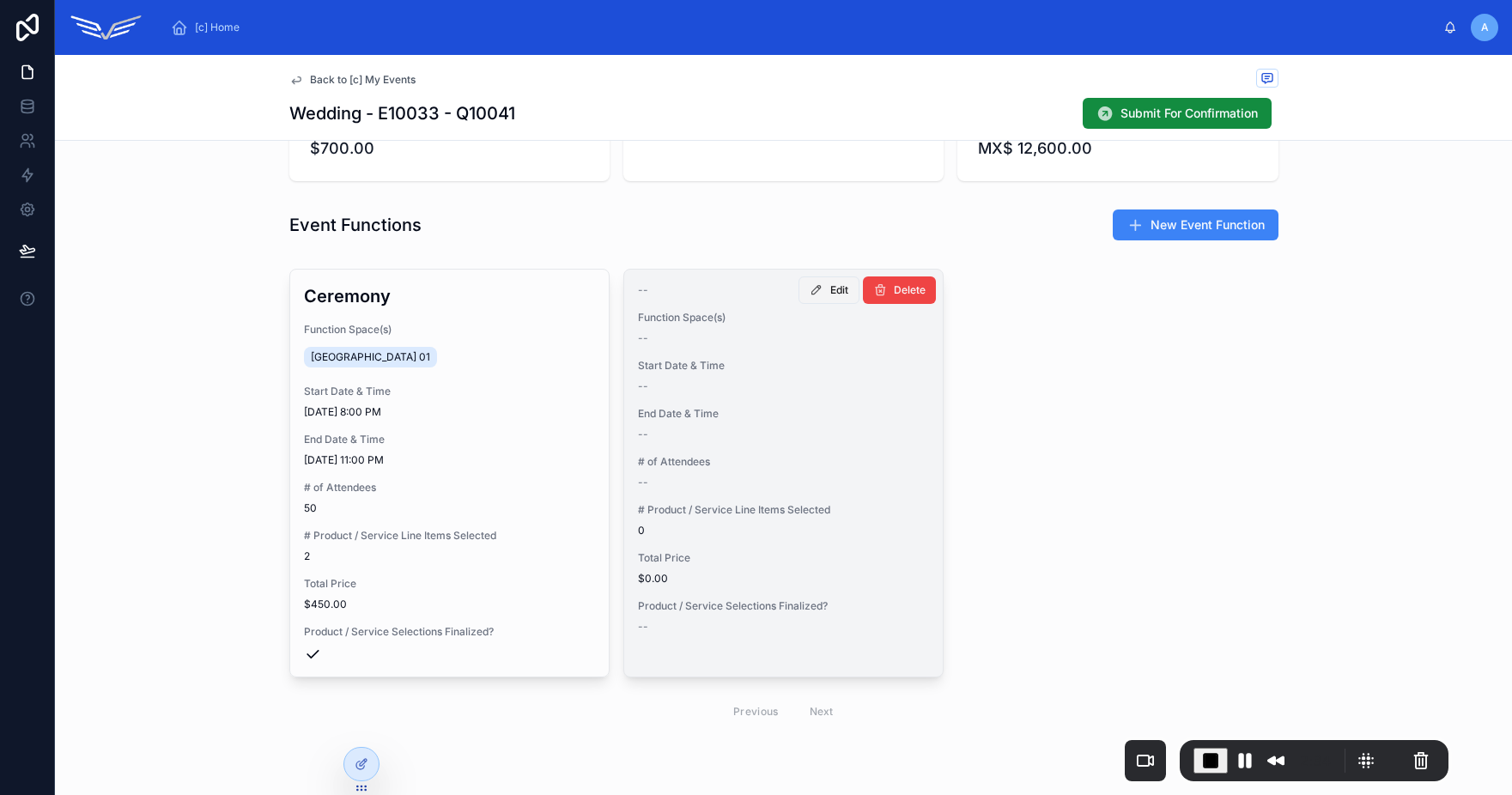
click at [836, 298] on button "Edit" at bounding box center [828, 290] width 61 height 27
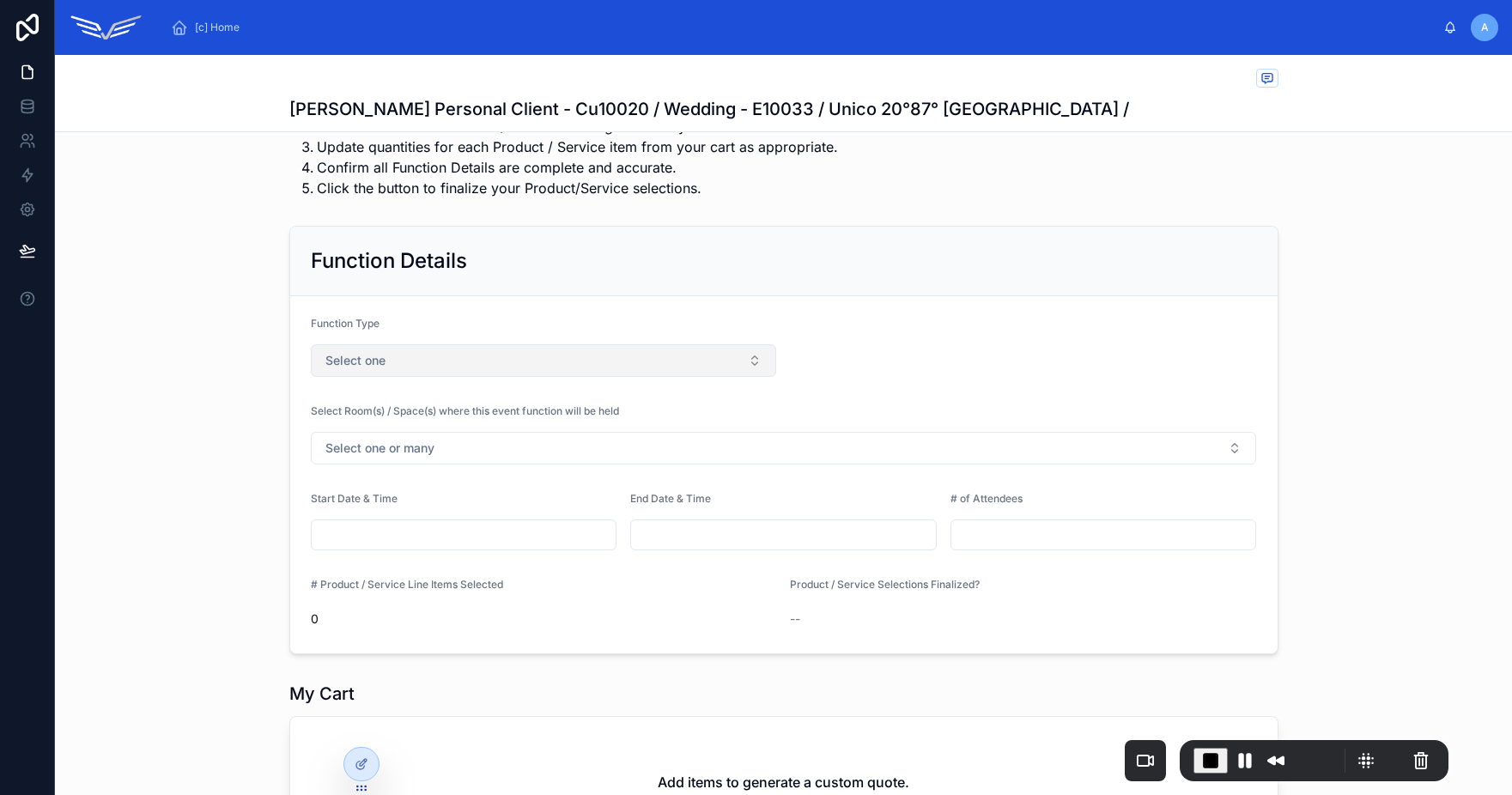
scroll to position [154, 0]
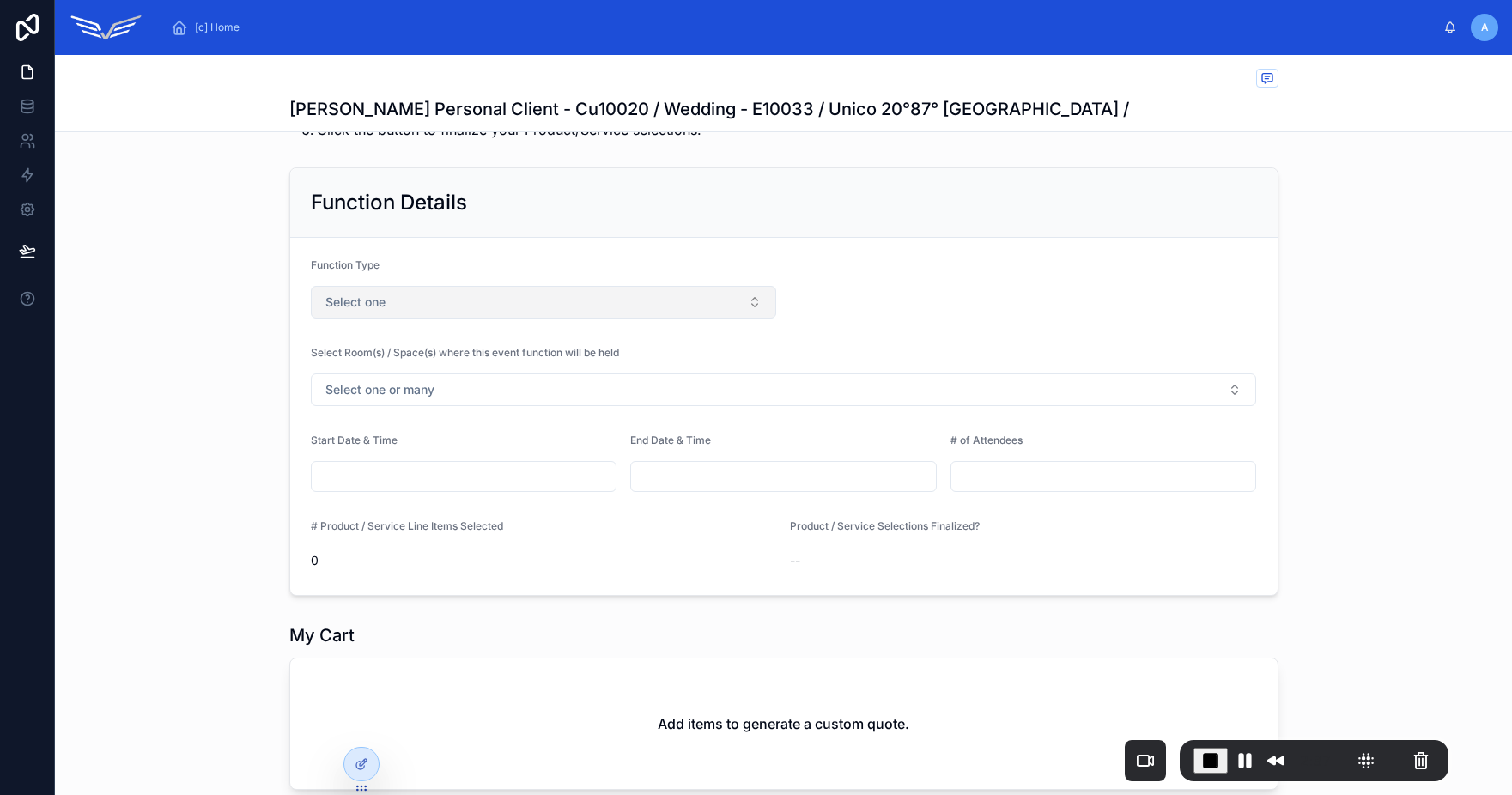
click at [503, 310] on button "Select one" at bounding box center [544, 302] width 467 height 33
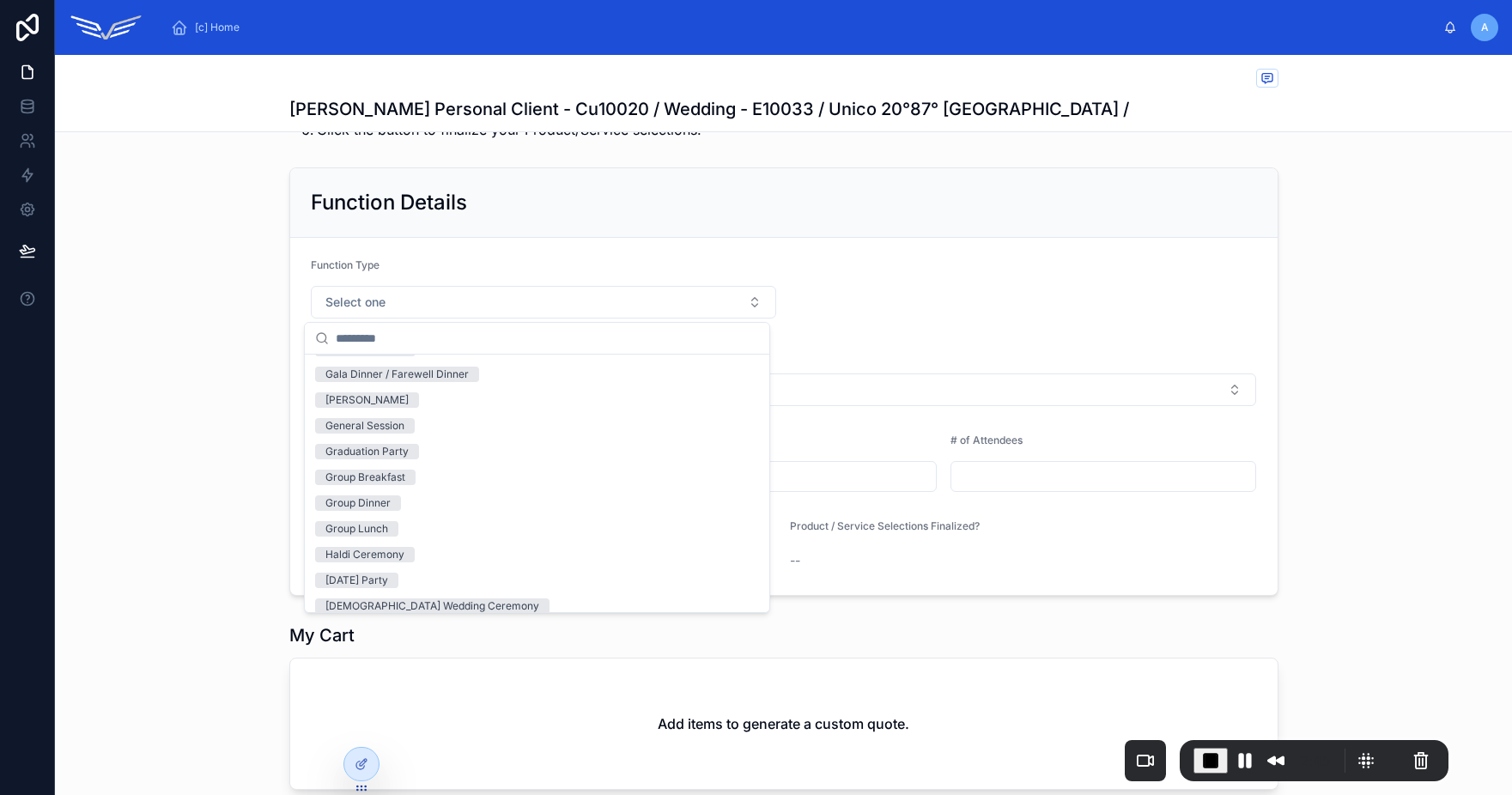
scroll to position [624, 0]
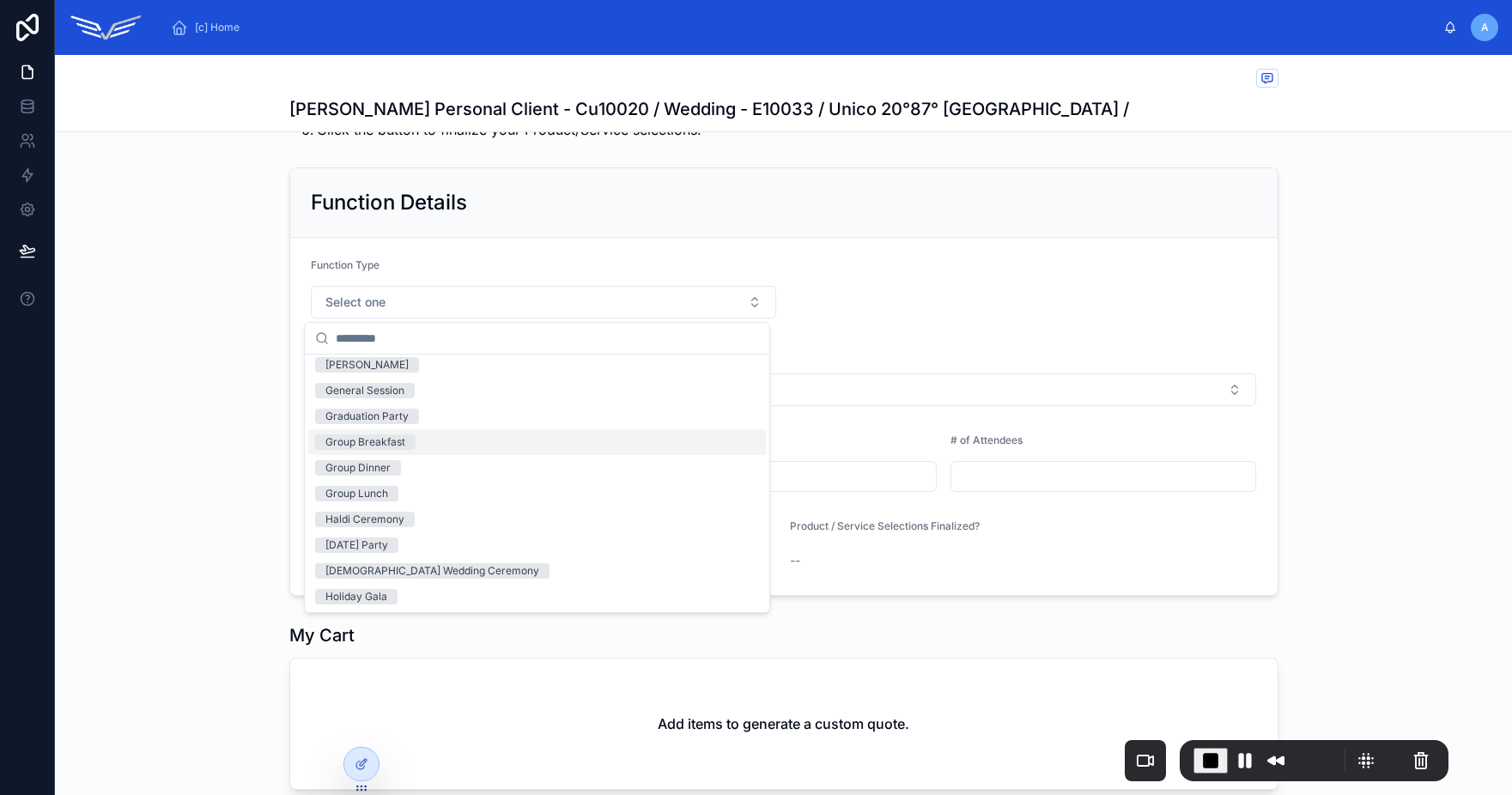
click at [417, 448] on div "Group Breakfast" at bounding box center [537, 442] width 458 height 25
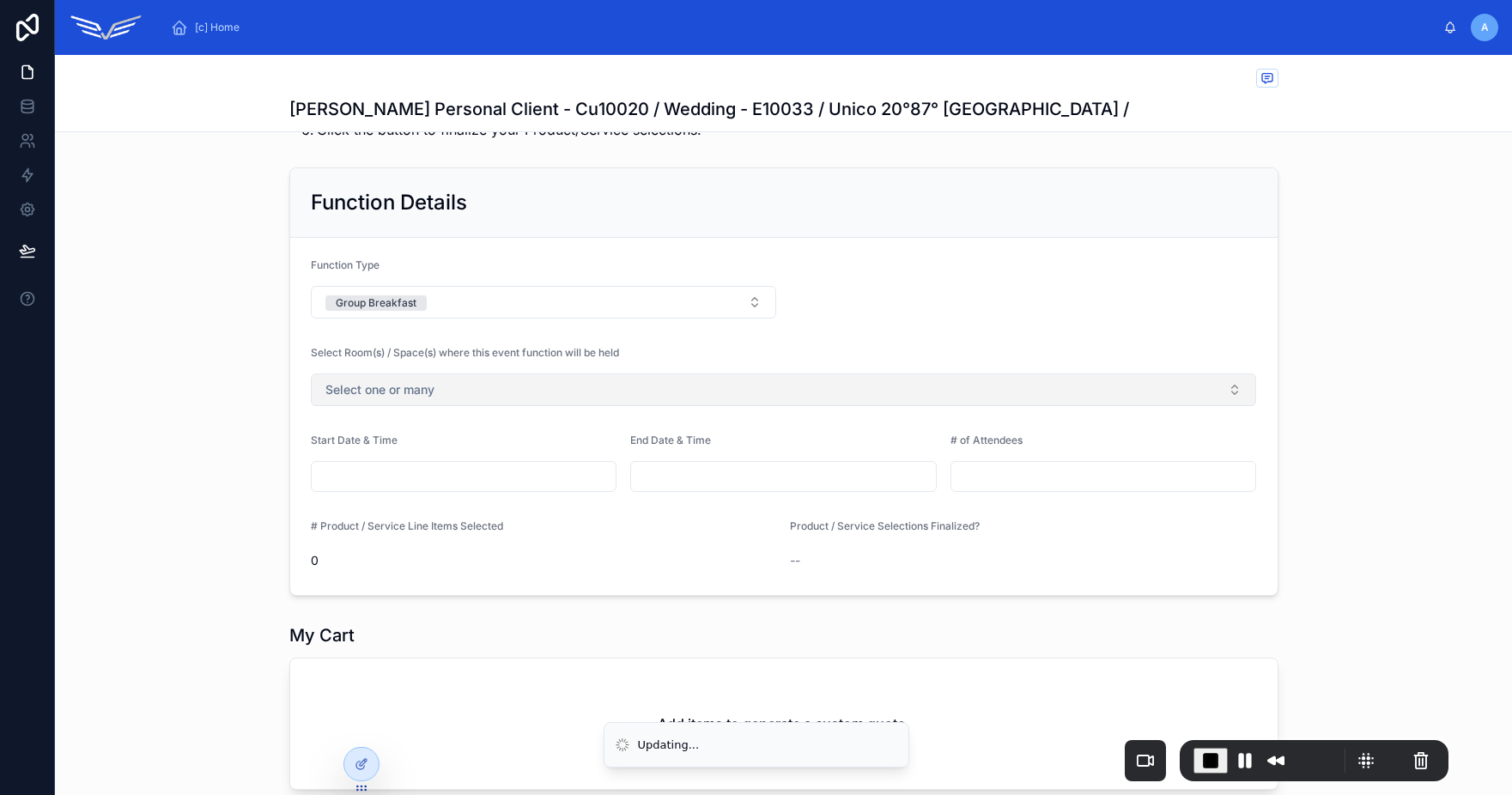
click at [488, 389] on button "Select one or many" at bounding box center [784, 390] width 946 height 33
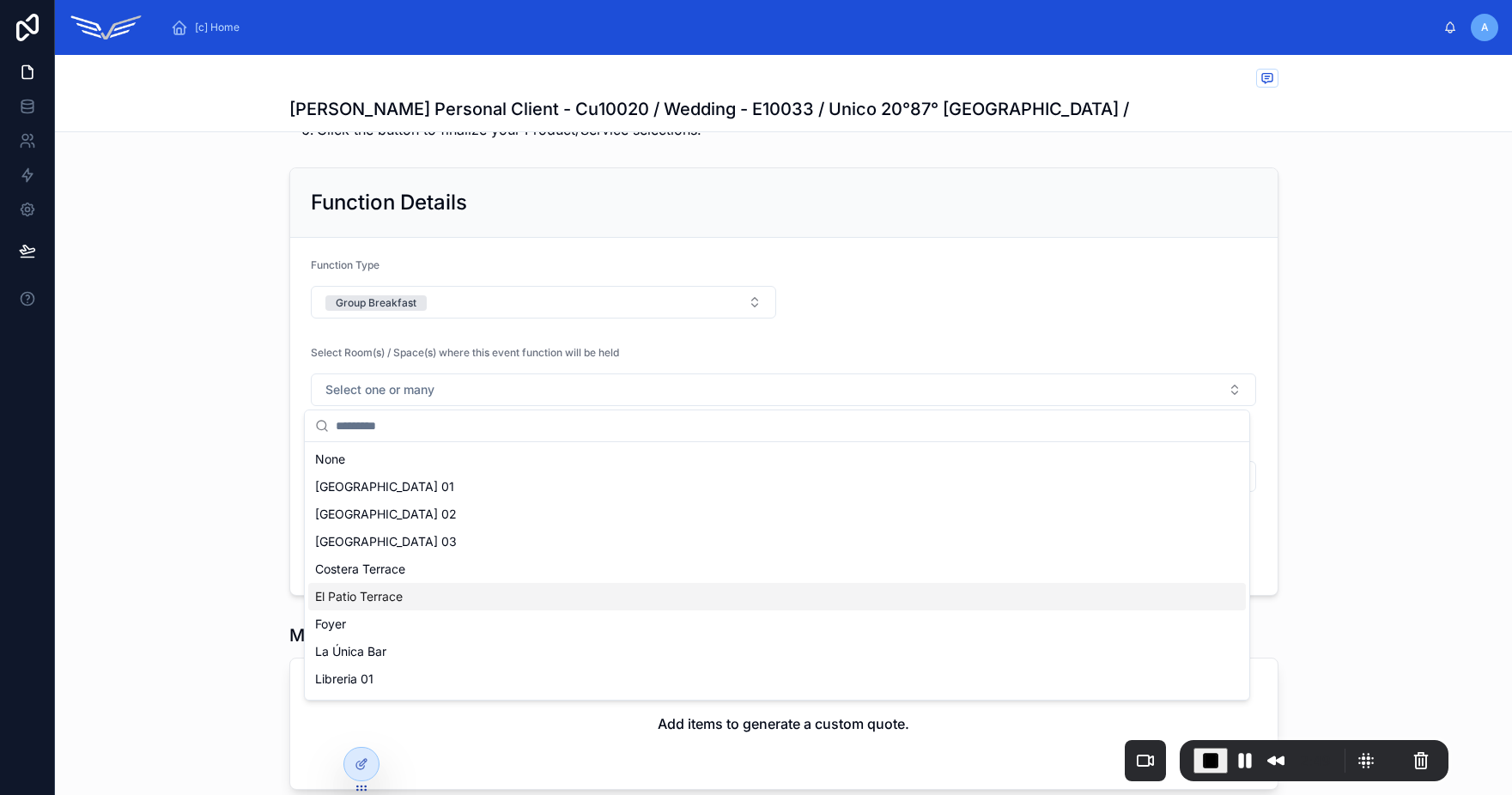
click at [402, 602] on span "El Patio Terrace" at bounding box center [358, 596] width 88 height 17
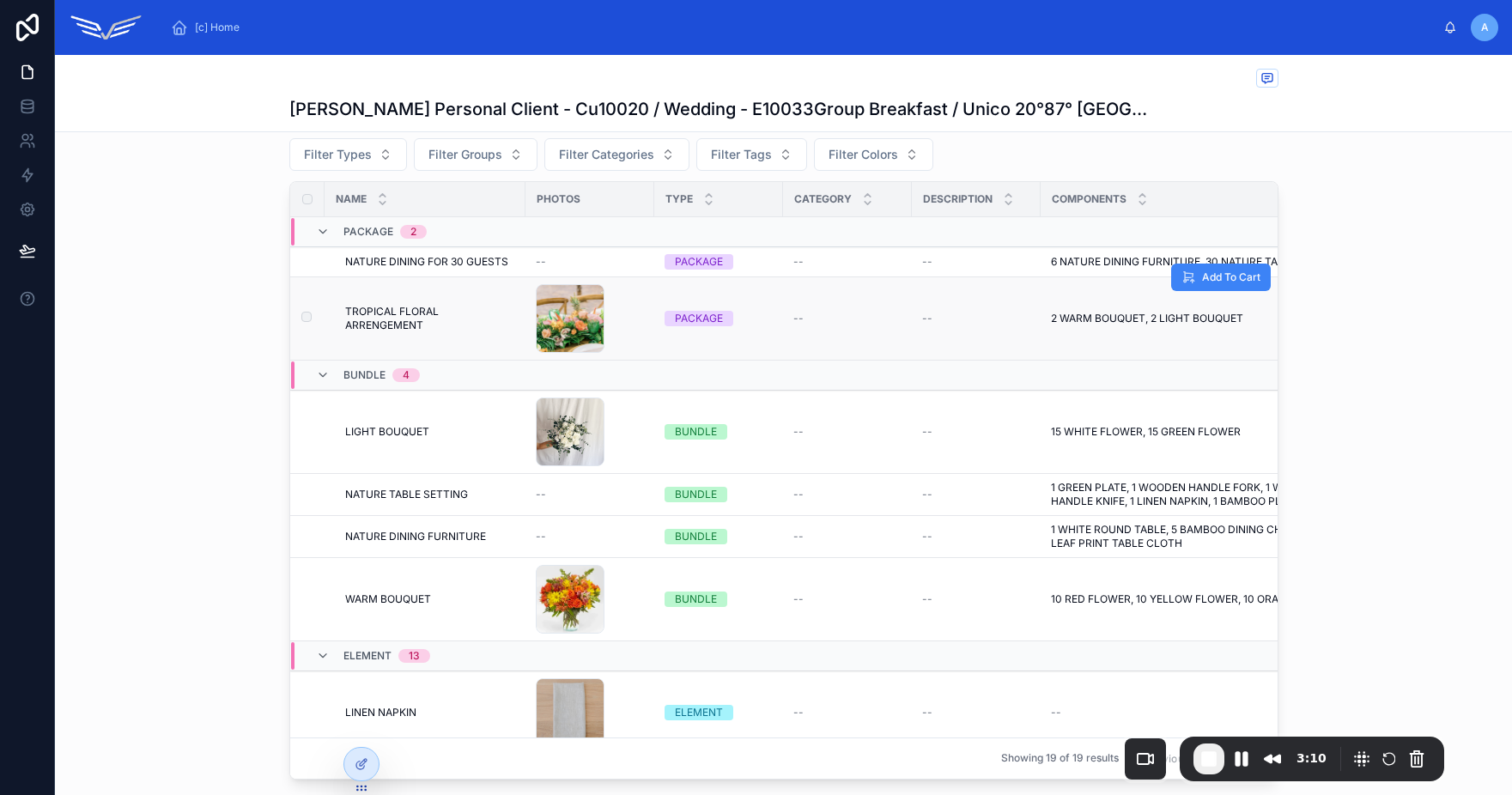
click at [294, 322] on label at bounding box center [296, 318] width 10 height 14
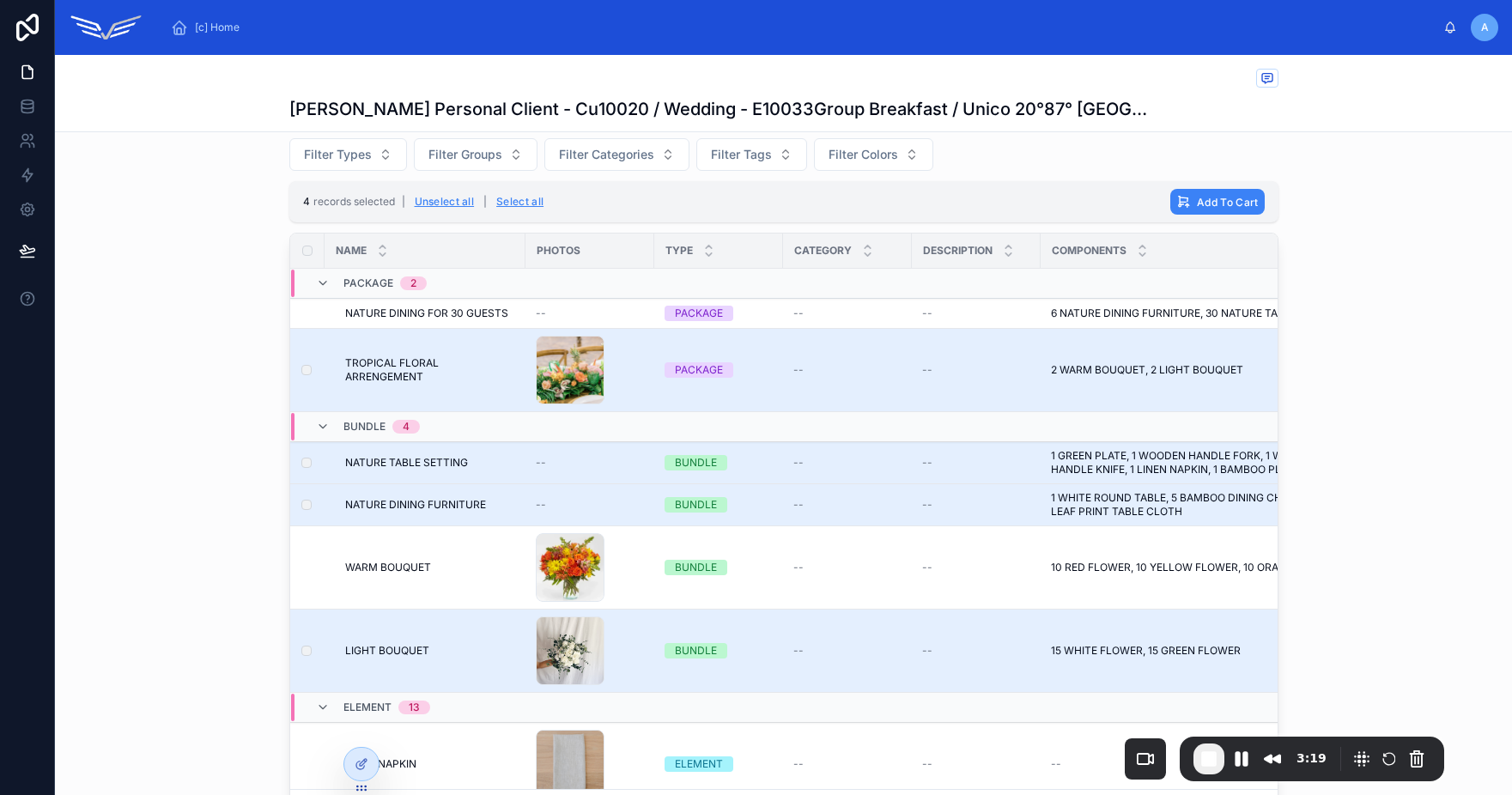
scroll to position [938, 0]
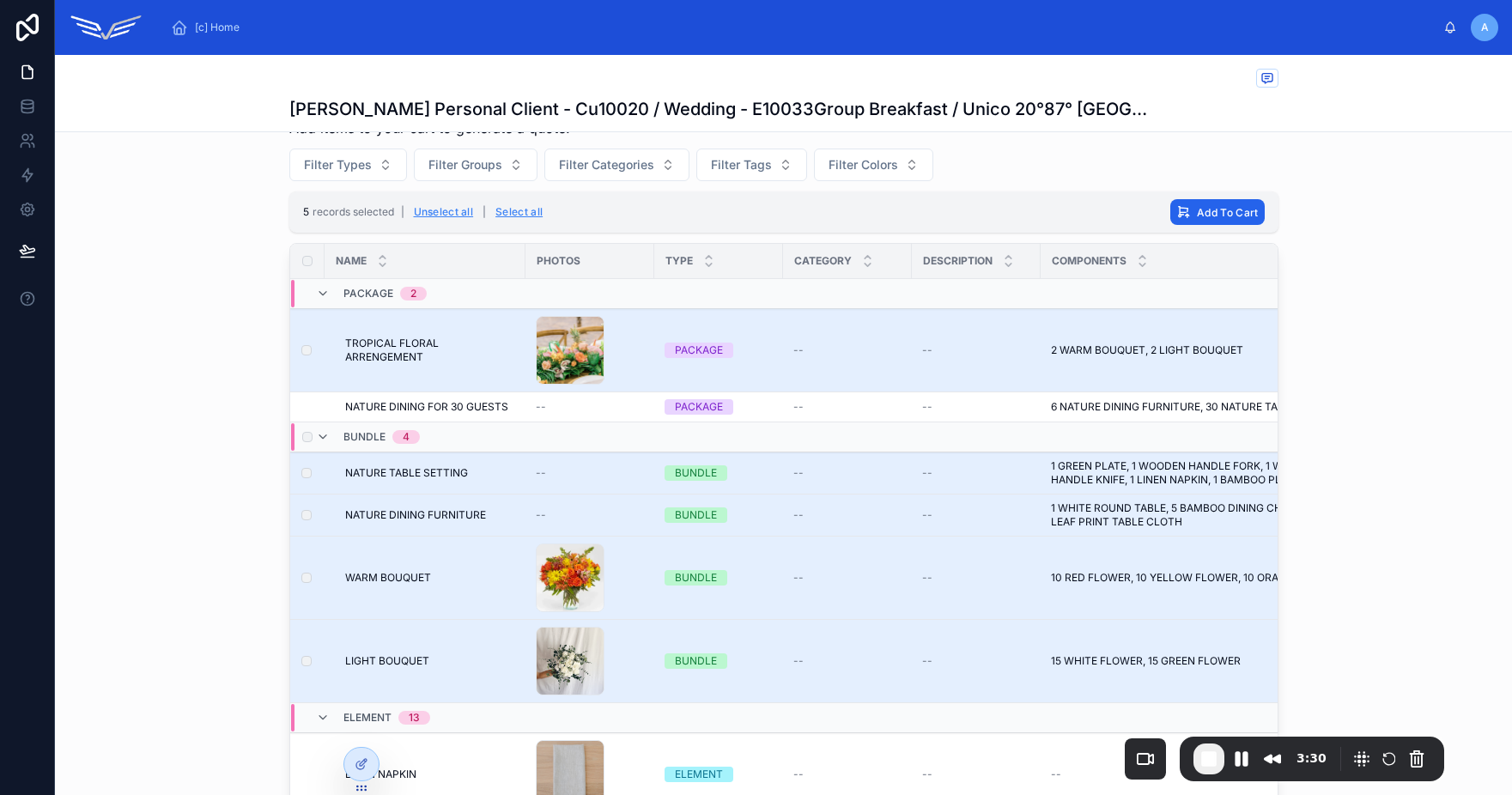
click at [1233, 219] on button "Add To Cart" at bounding box center [1216, 212] width 93 height 25
click at [1292, 178] on icon at bounding box center [1293, 179] width 8 height 6
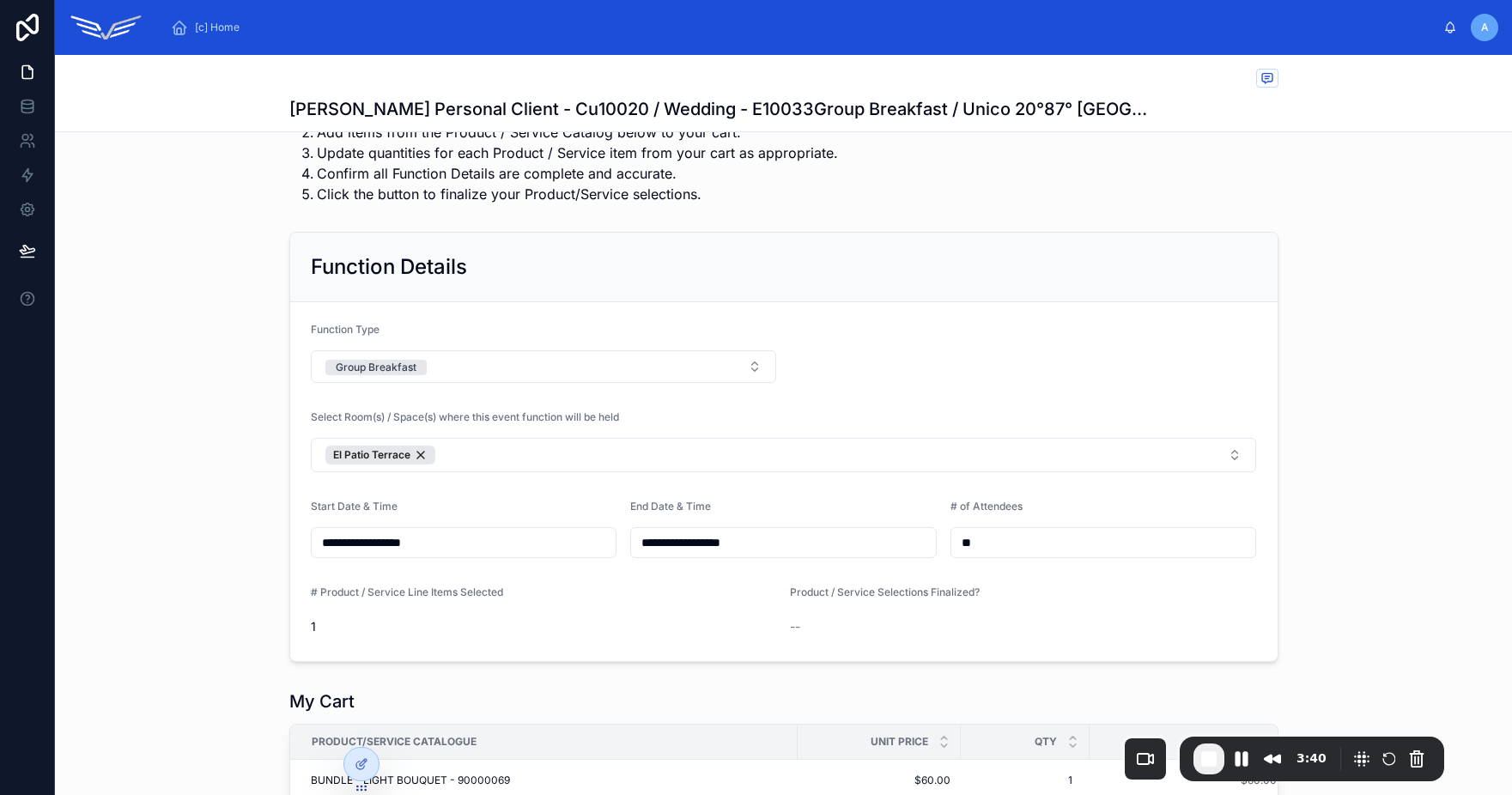
scroll to position [714, 0]
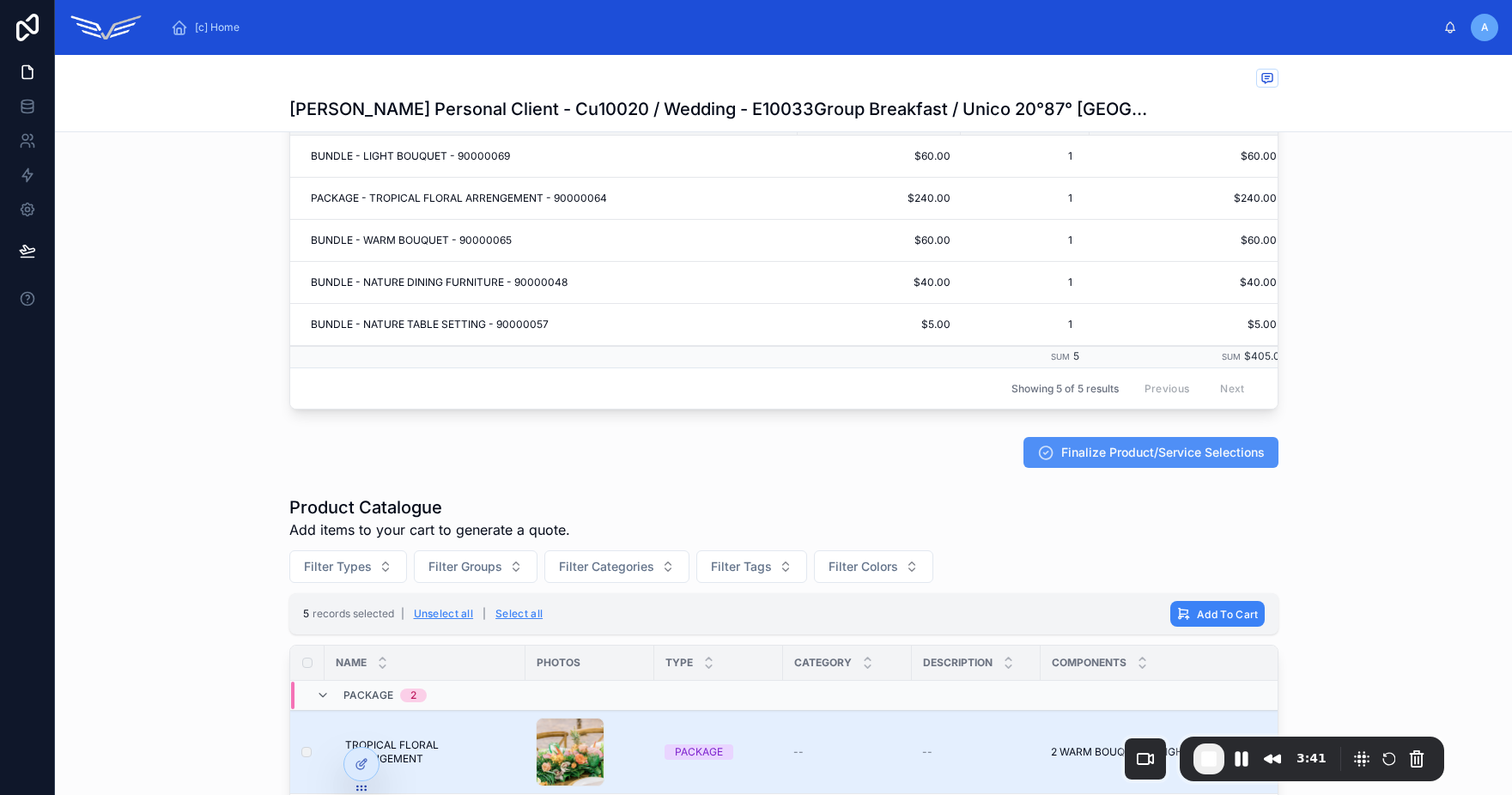
click at [1153, 460] on span "Finalize Product/Service Selections" at bounding box center [1162, 452] width 203 height 17
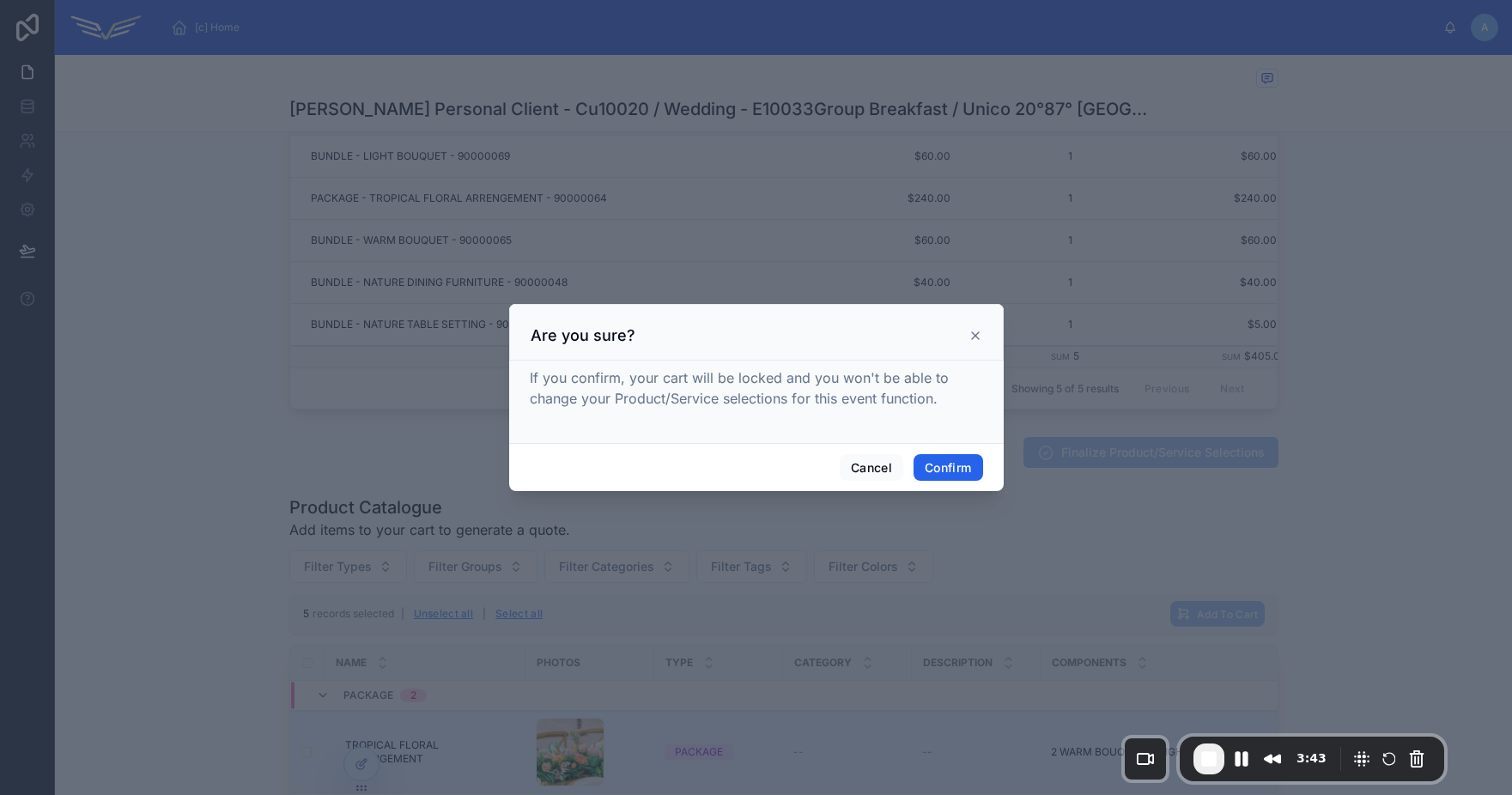
click at [966, 469] on button "Confirm" at bounding box center [948, 468] width 69 height 27
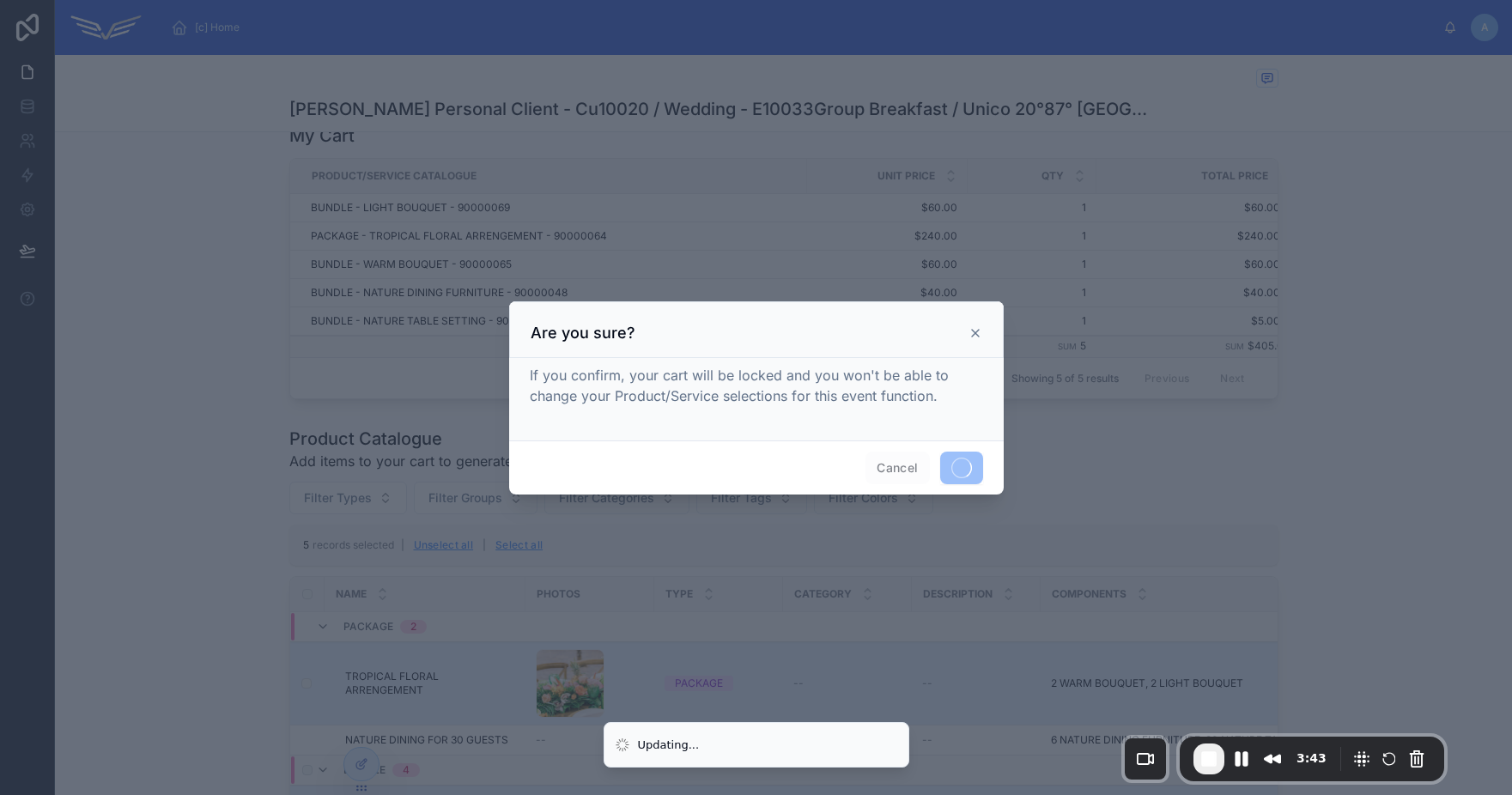
scroll to position [329, 0]
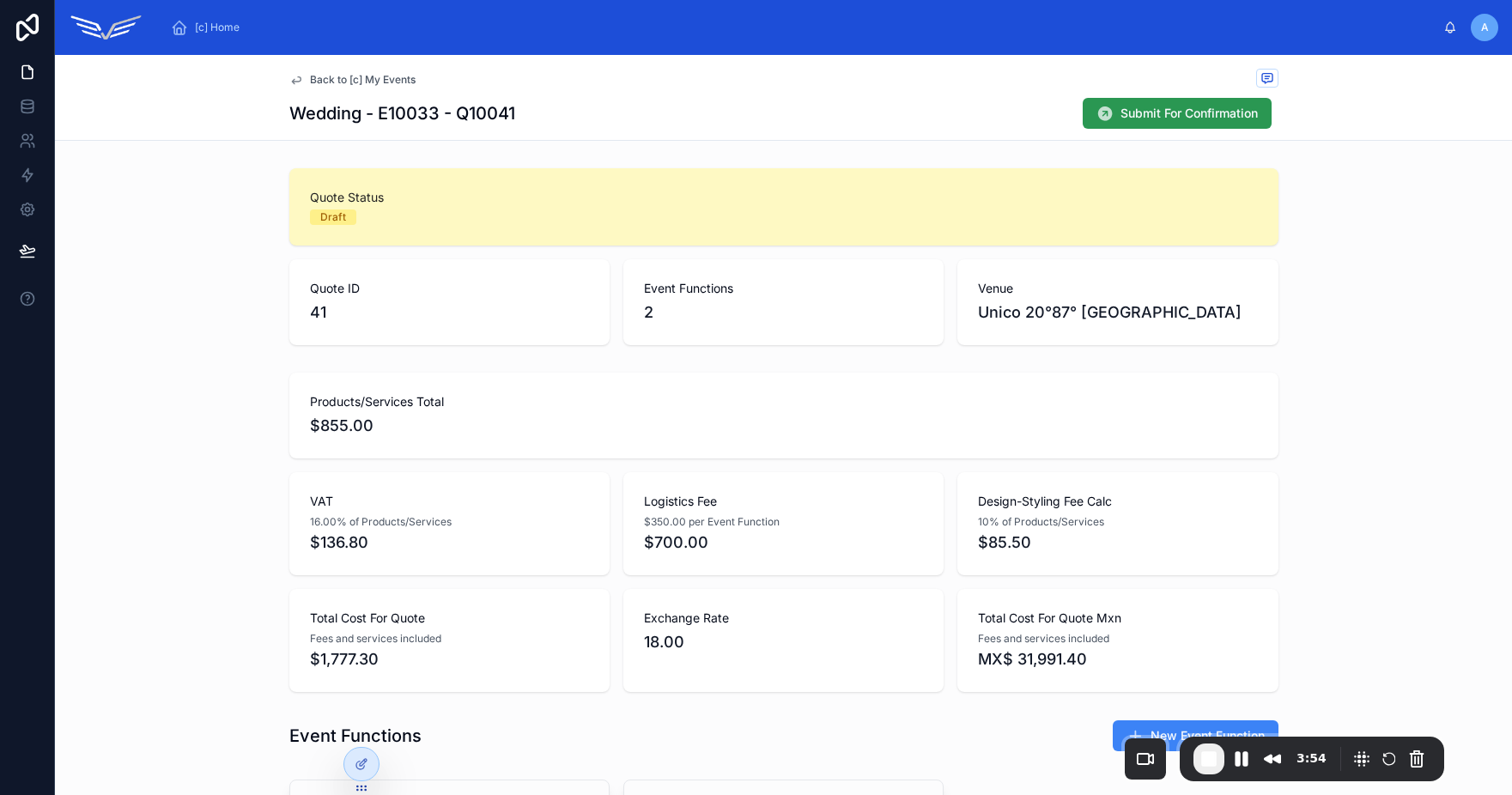
click at [1134, 116] on span "Submit For Confirmation" at bounding box center [1189, 113] width 137 height 17
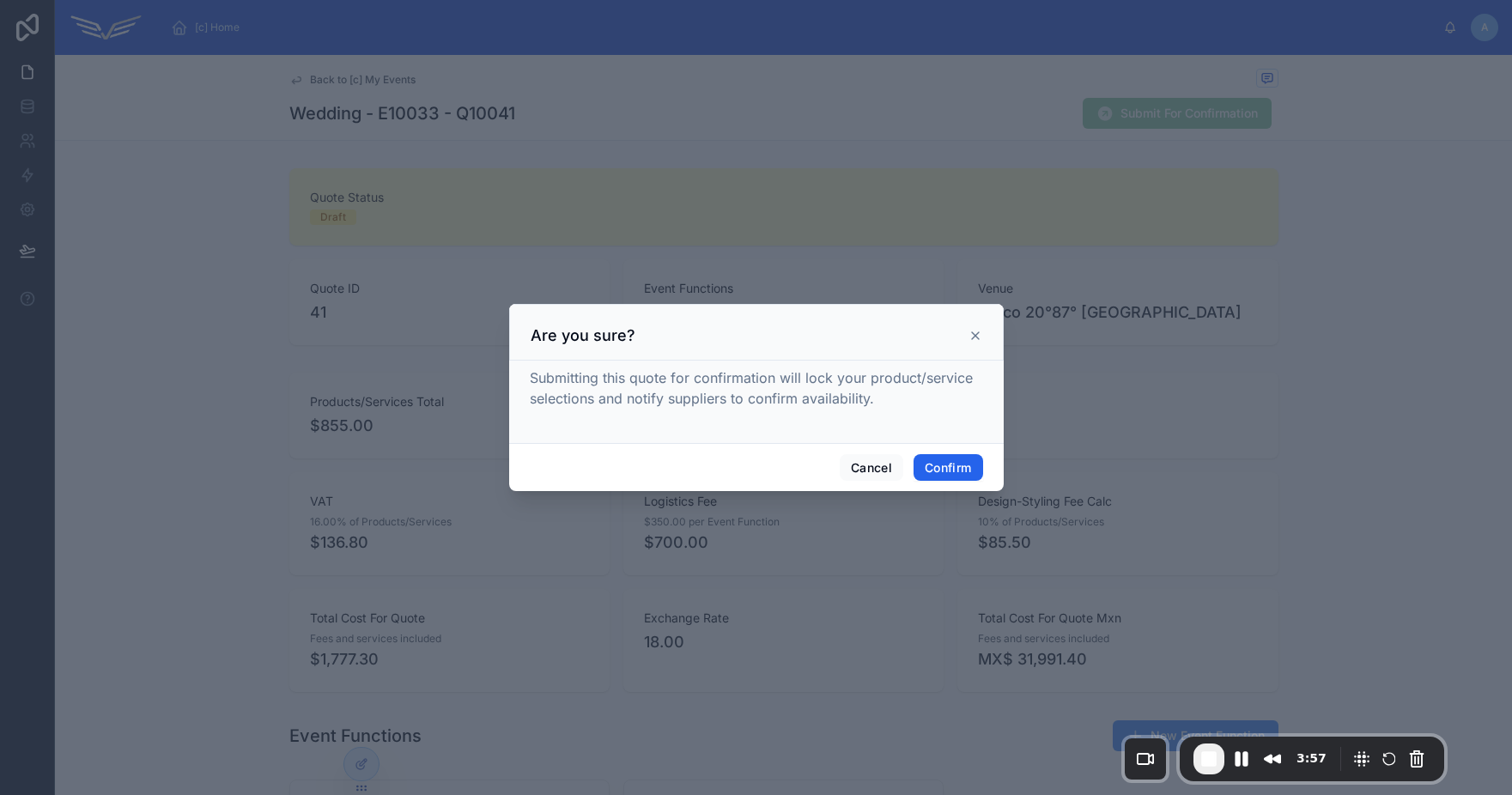
click at [942, 464] on button "Confirm" at bounding box center [948, 468] width 69 height 27
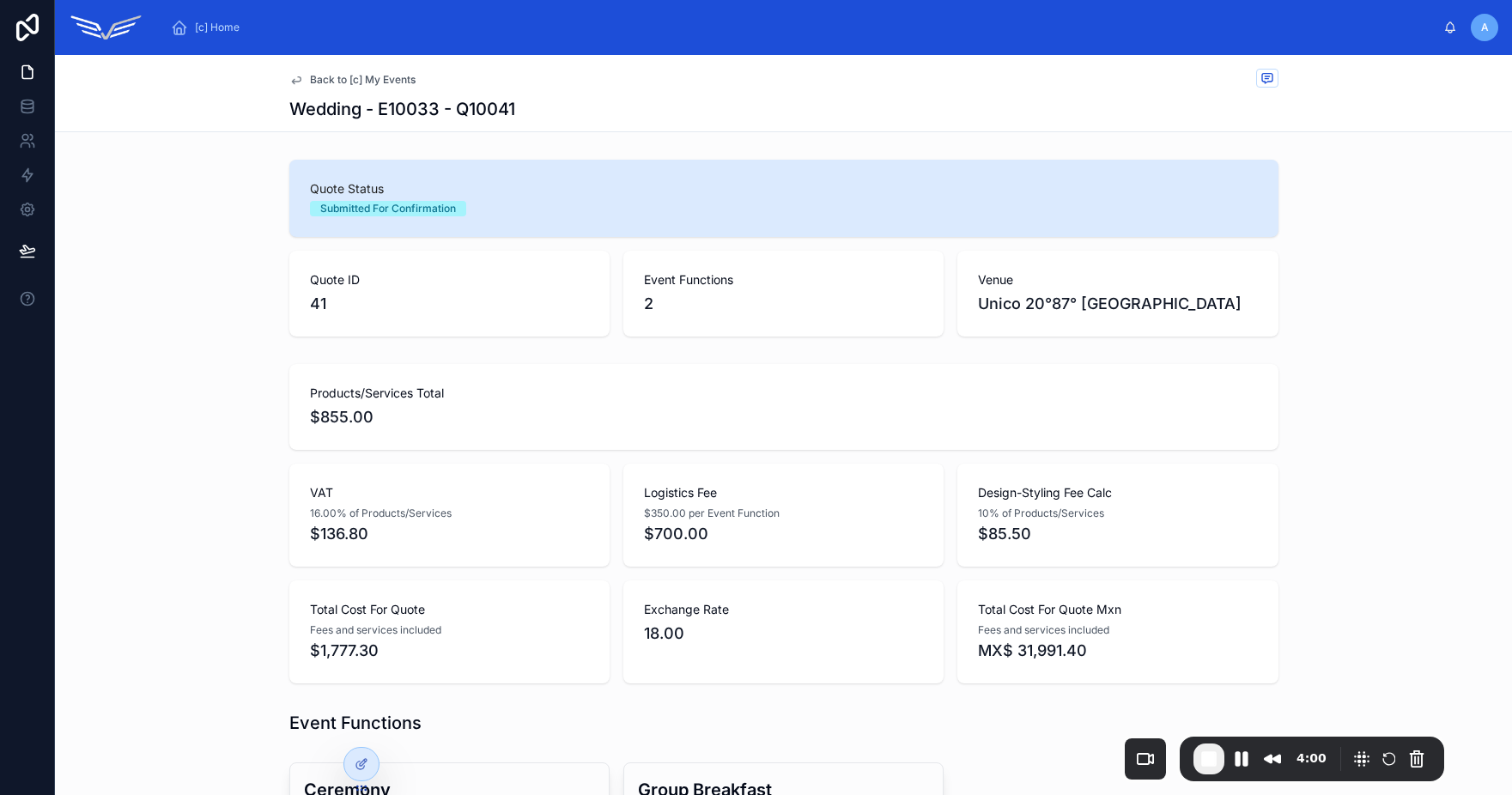
click at [354, 76] on span "Back to [c] My Events" at bounding box center [363, 80] width 106 height 14
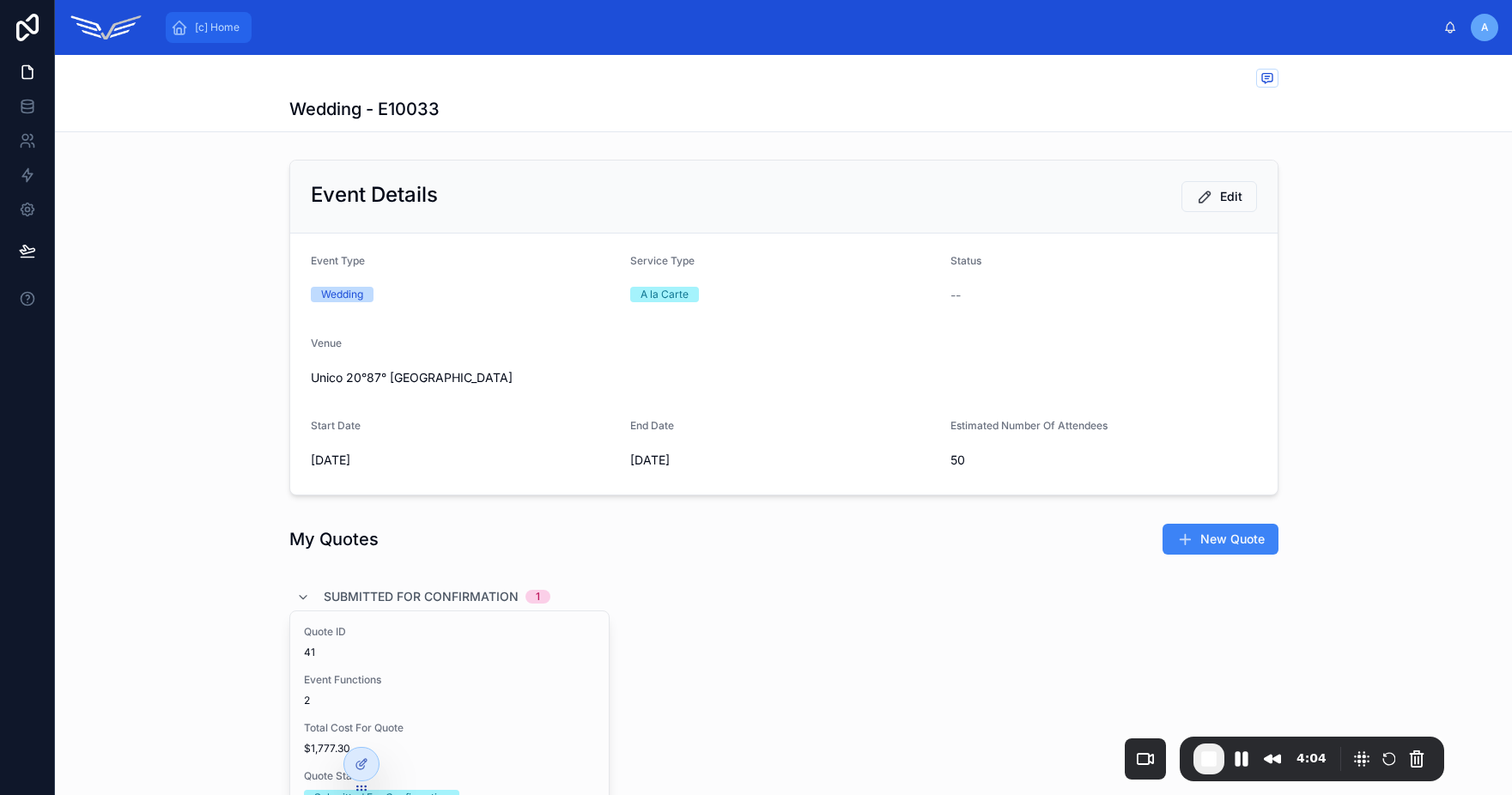
click at [222, 25] on span "[c] Home" at bounding box center [217, 27] width 44 height 14
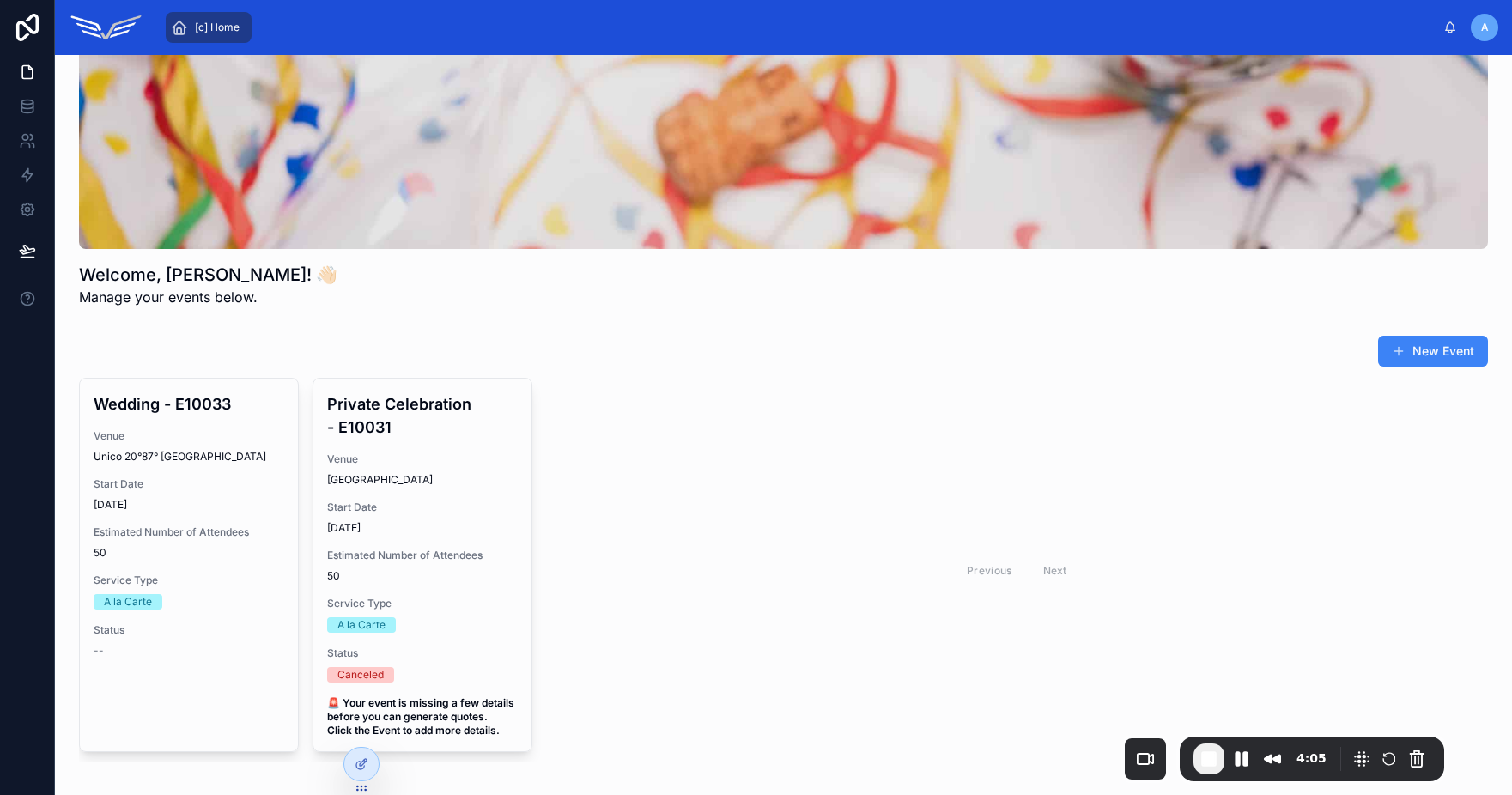
scroll to position [125, 0]
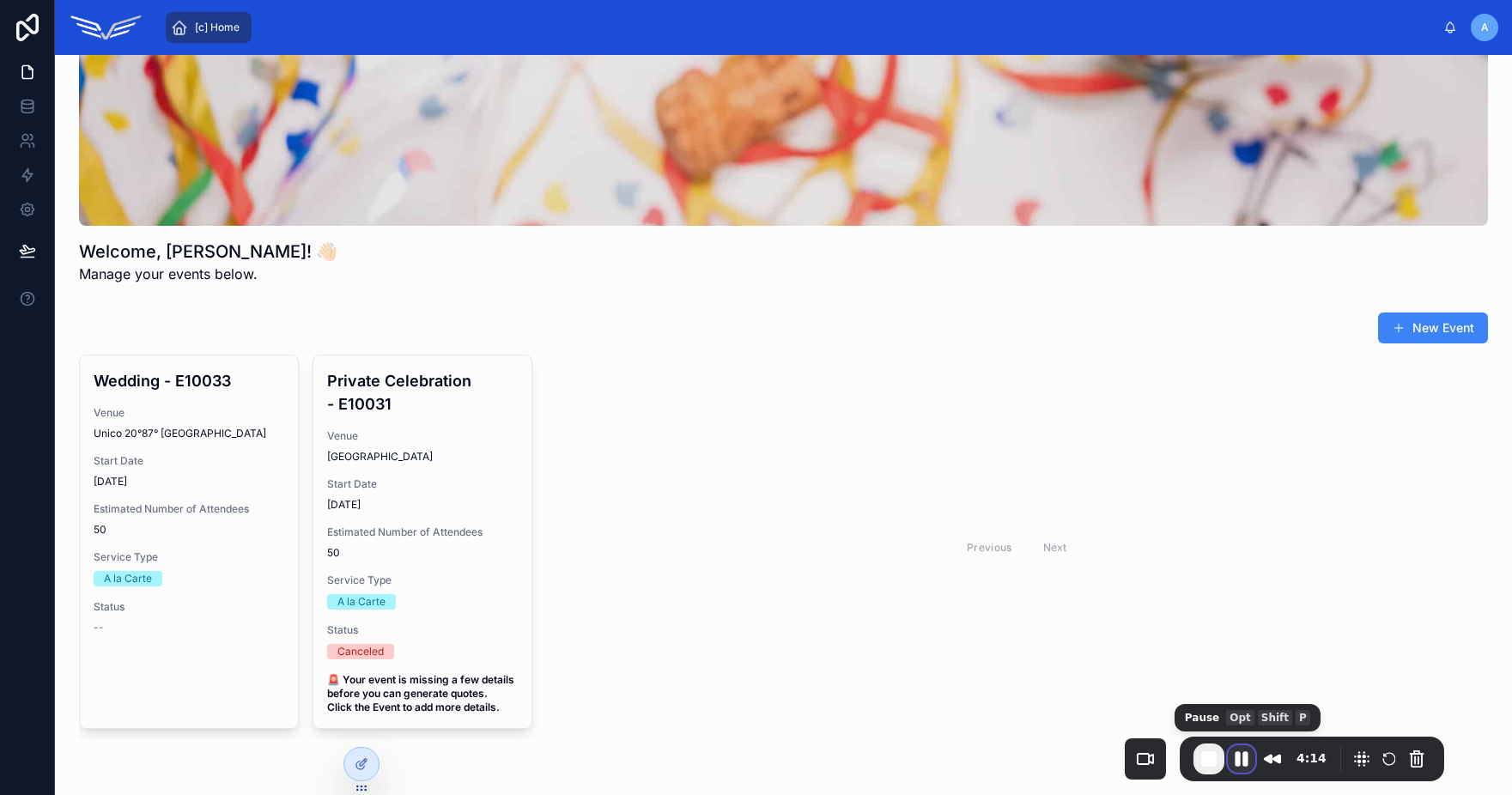
click at [1244, 760] on button "Pause Recording" at bounding box center [1242, 759] width 27 height 27
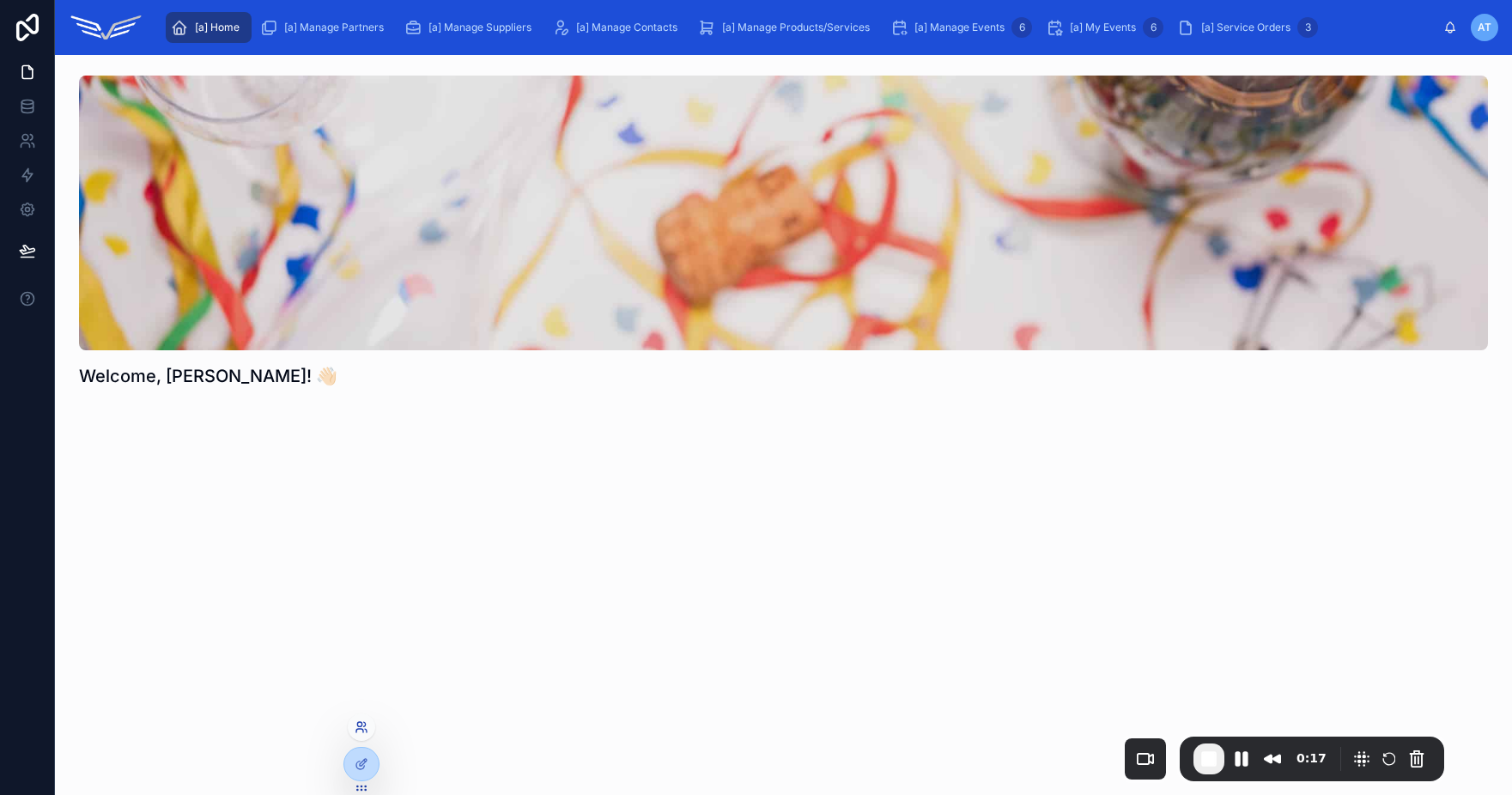
click at [364, 731] on icon at bounding box center [360, 731] width 7 height 4
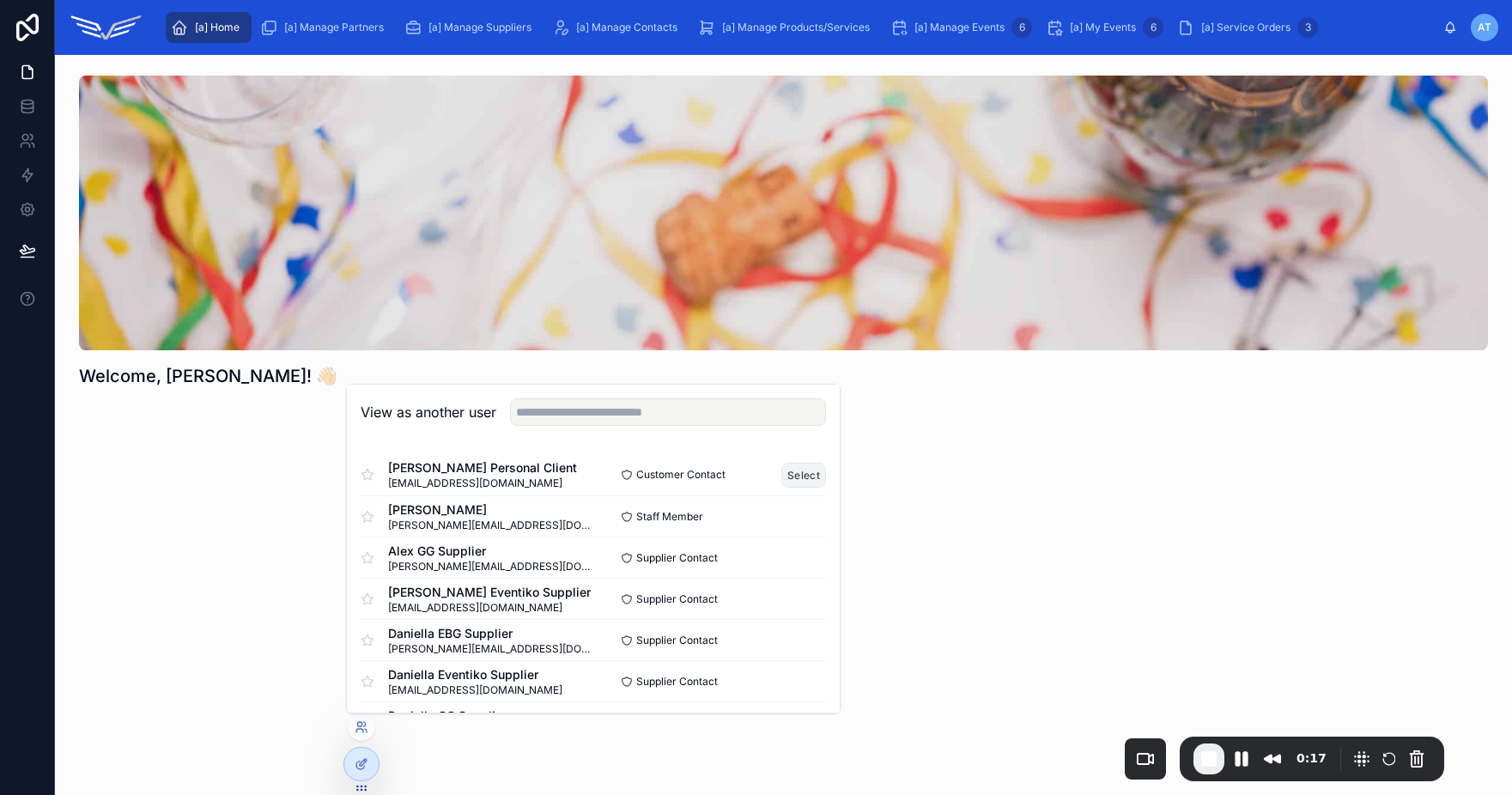
click at [781, 483] on button "Select" at bounding box center [803, 476] width 44 height 25
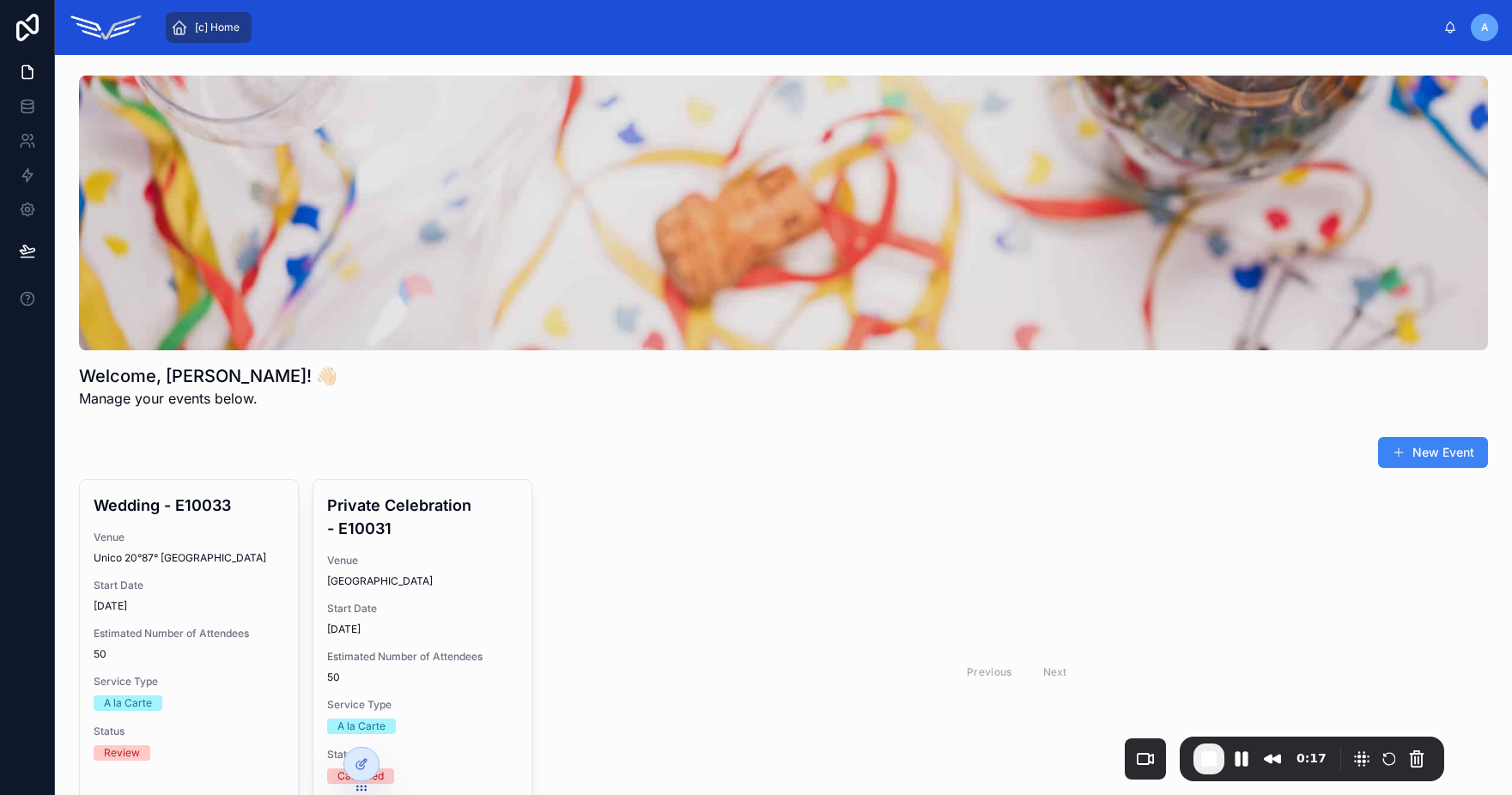
scroll to position [154, 0]
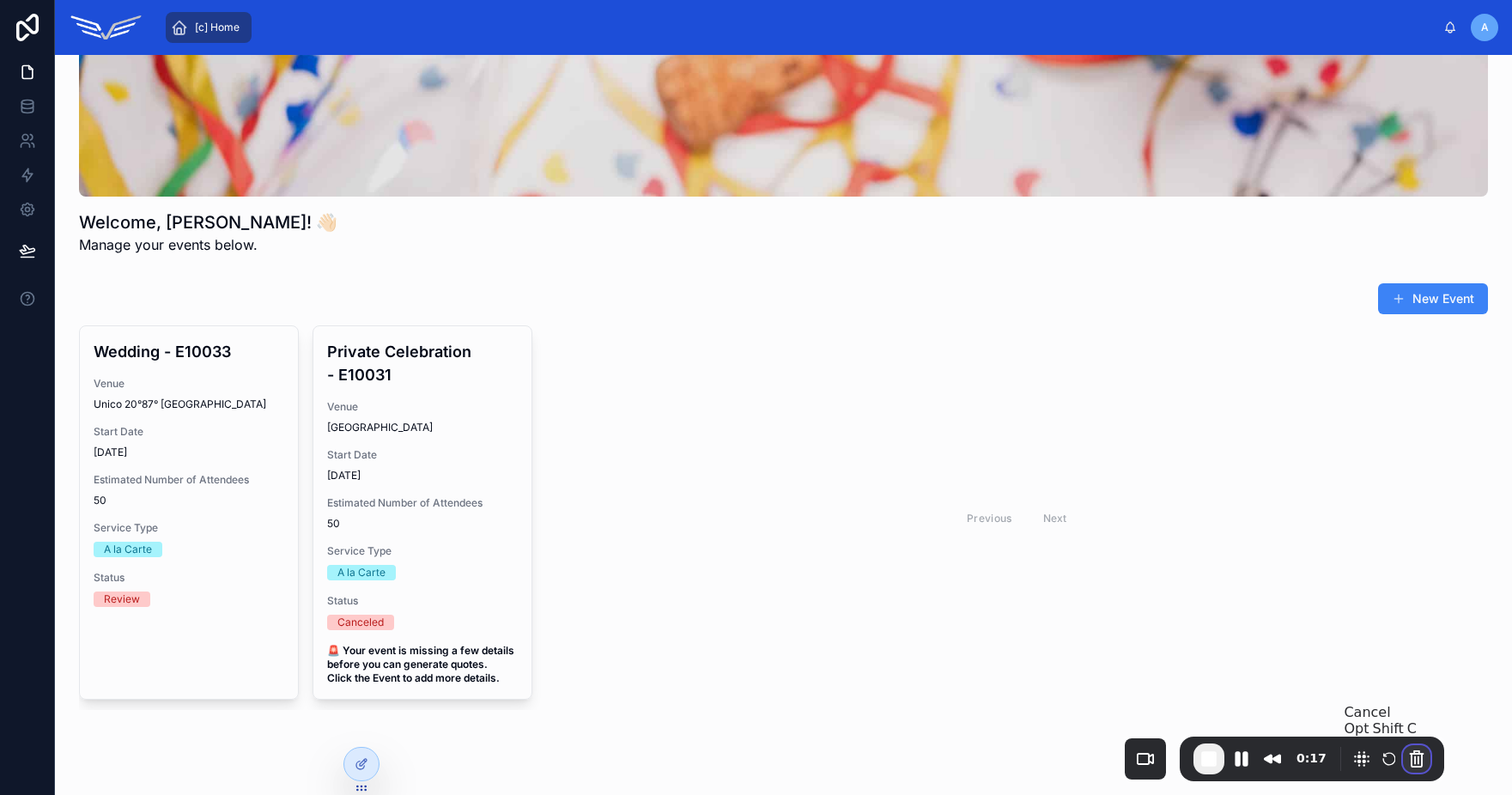
click at [1419, 761] on button "Cancel Recording" at bounding box center [1416, 759] width 27 height 27
